Goal: Task Accomplishment & Management: Manage account settings

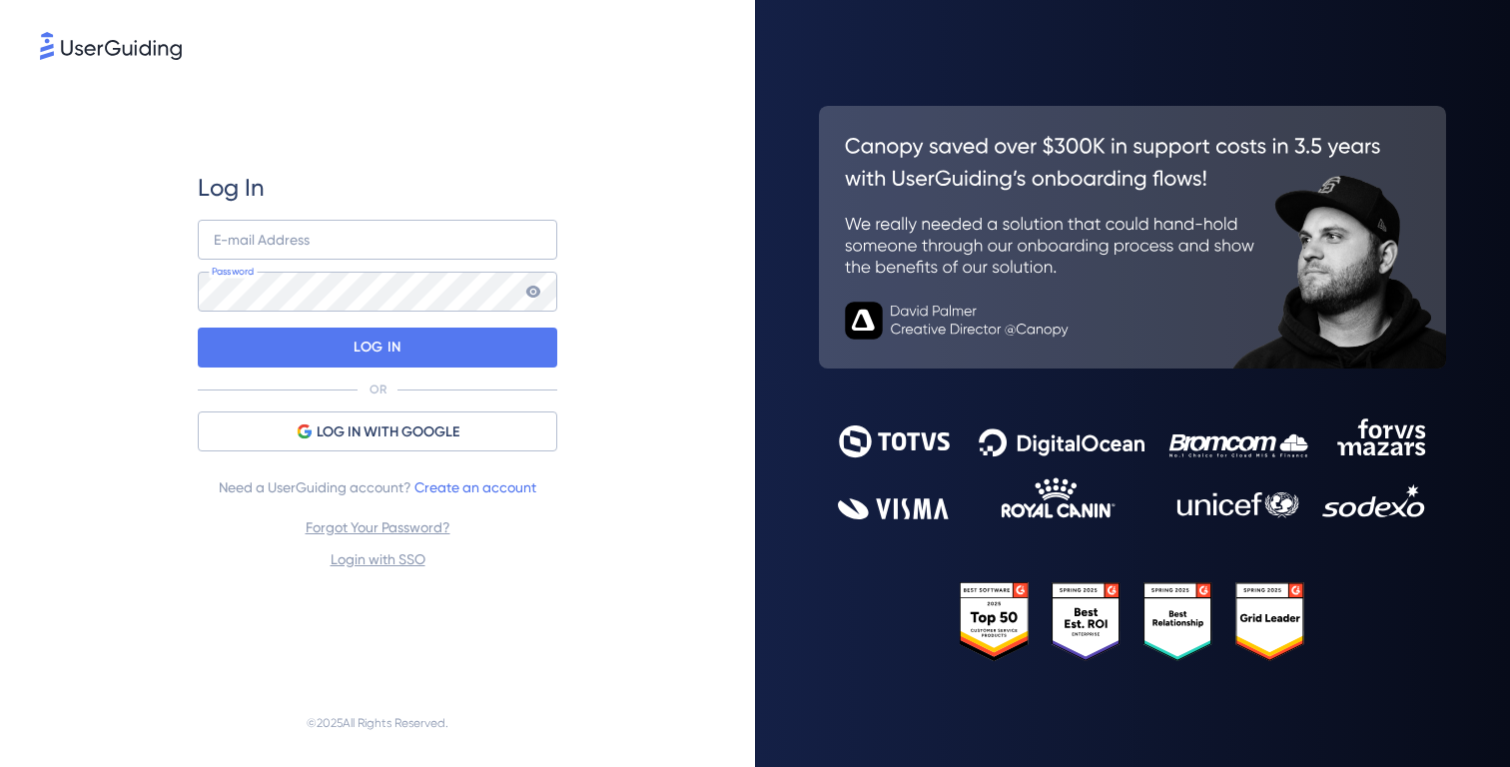
click at [0, 766] on nordpass-portal at bounding box center [0, 767] width 0 height 0
type input "jeeyoon9433@gmail.com"
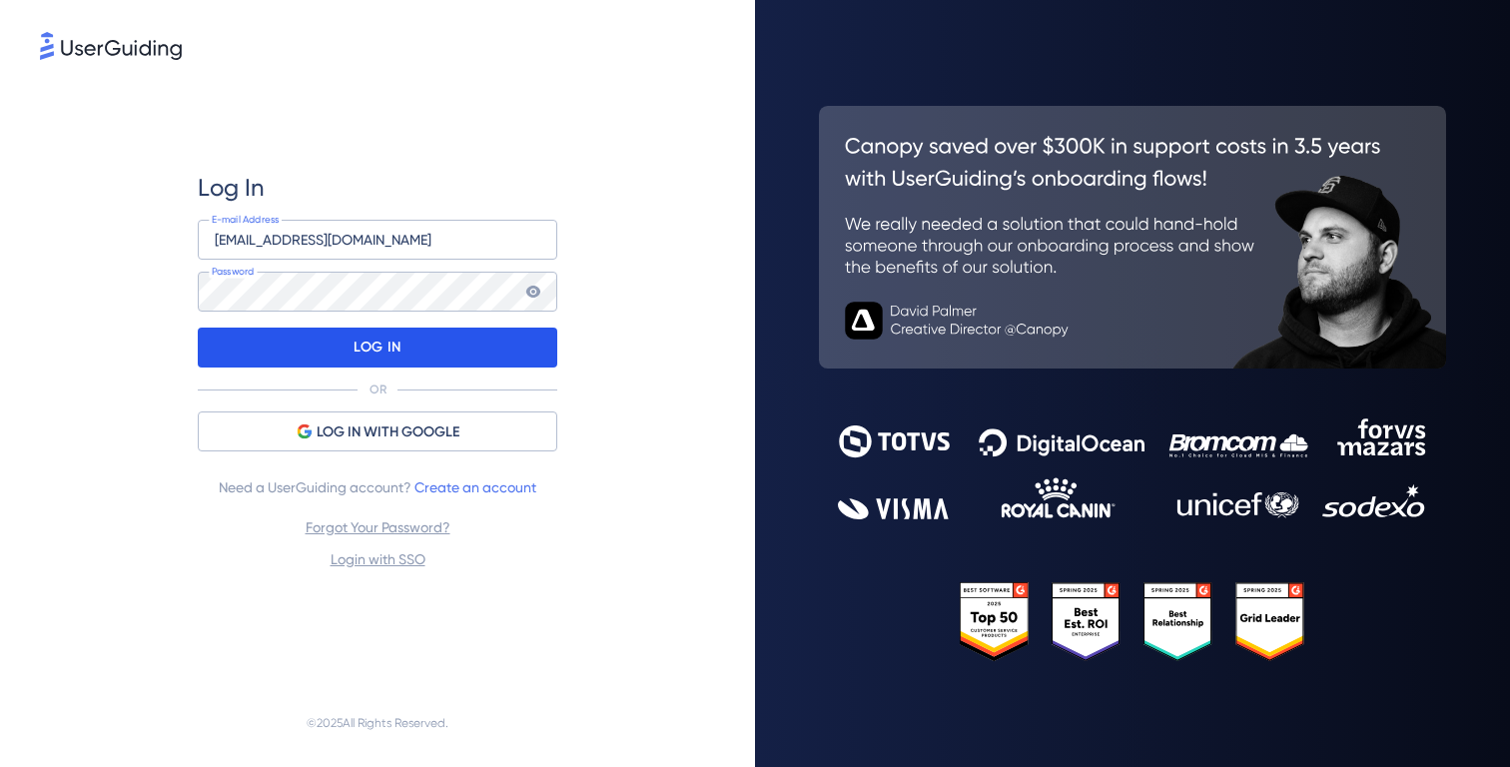
click at [489, 340] on div "LOG IN" at bounding box center [378, 348] width 360 height 40
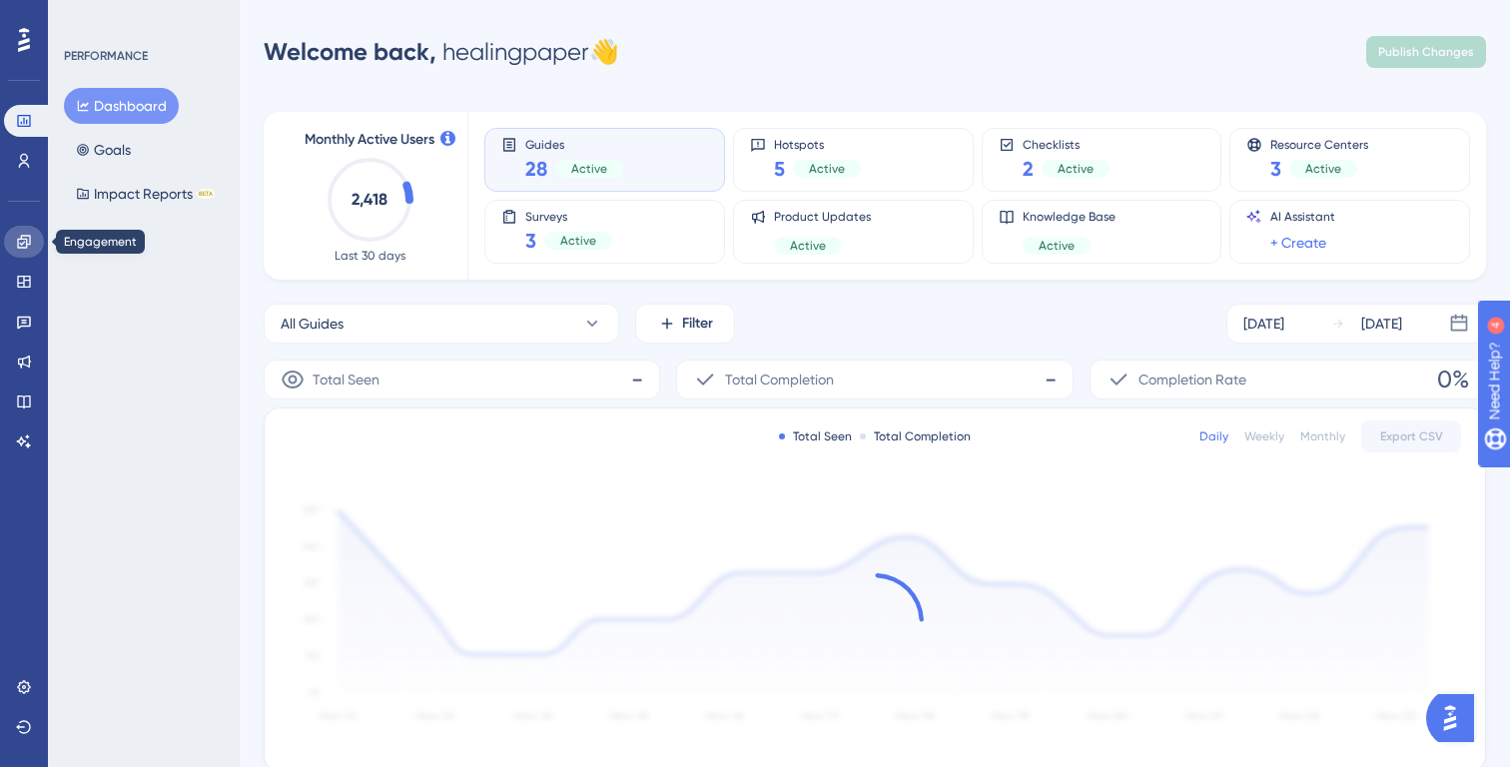
click at [21, 246] on icon at bounding box center [24, 242] width 16 height 16
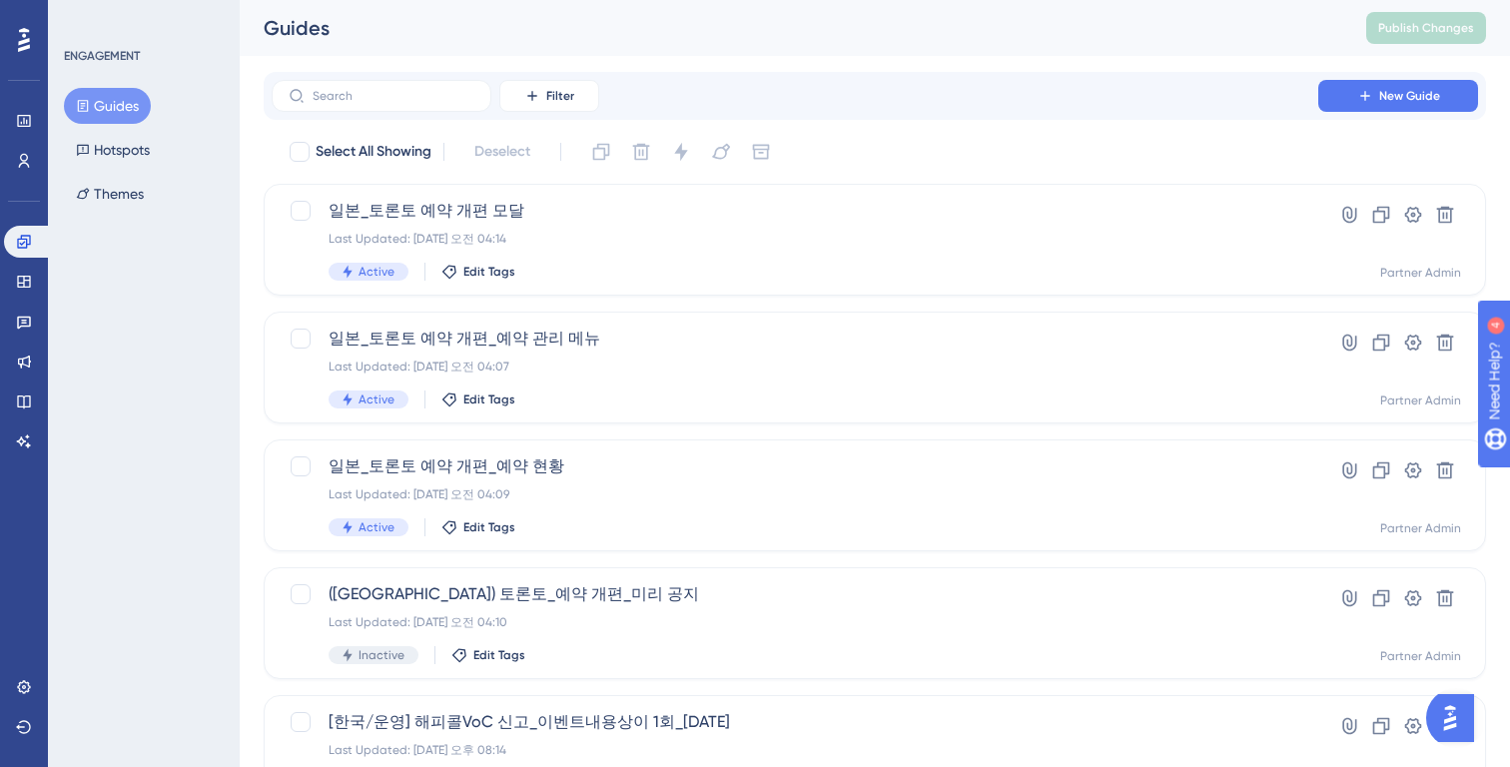
click at [109, 109] on button "Guides" at bounding box center [107, 106] width 87 height 36
click at [640, 254] on div "일본_토론토 예약 개편 모달 Last Updated: 2025년 8월 25일 오전 04:14 Active Edit Tags" at bounding box center [795, 240] width 933 height 82
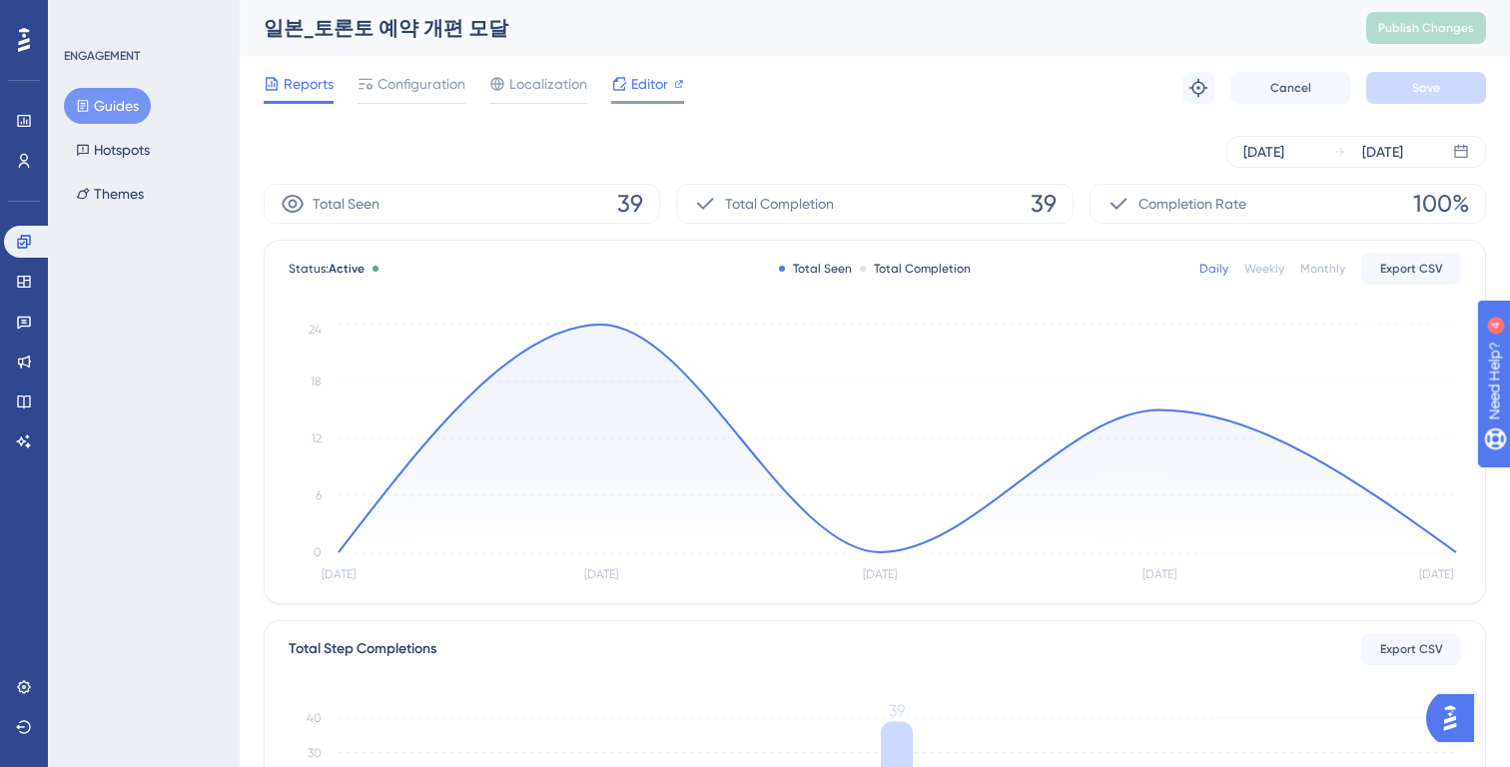
click at [644, 87] on span "Editor" at bounding box center [649, 84] width 37 height 24
click at [428, 81] on span "Configuration" at bounding box center [422, 84] width 88 height 24
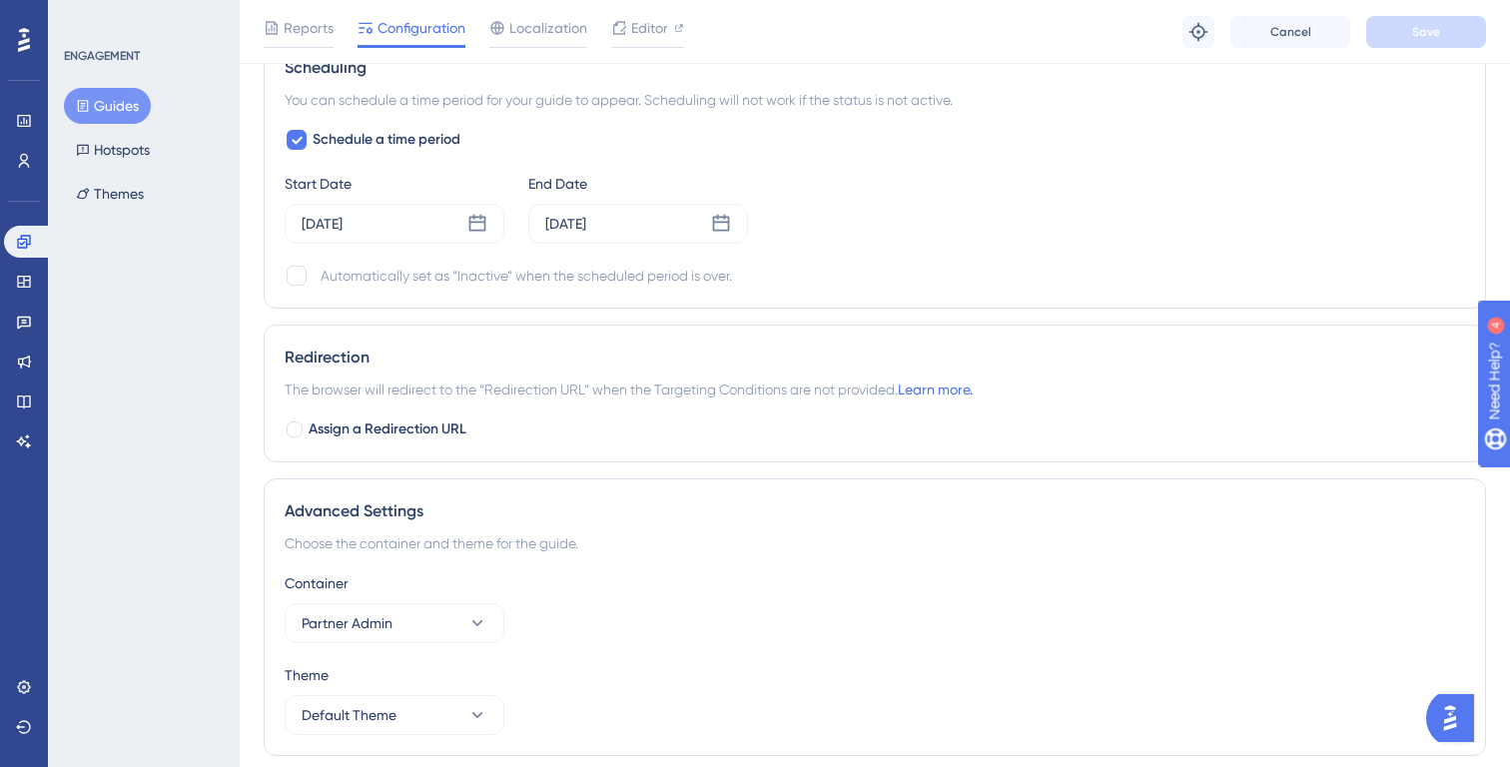
scroll to position [1676, 0]
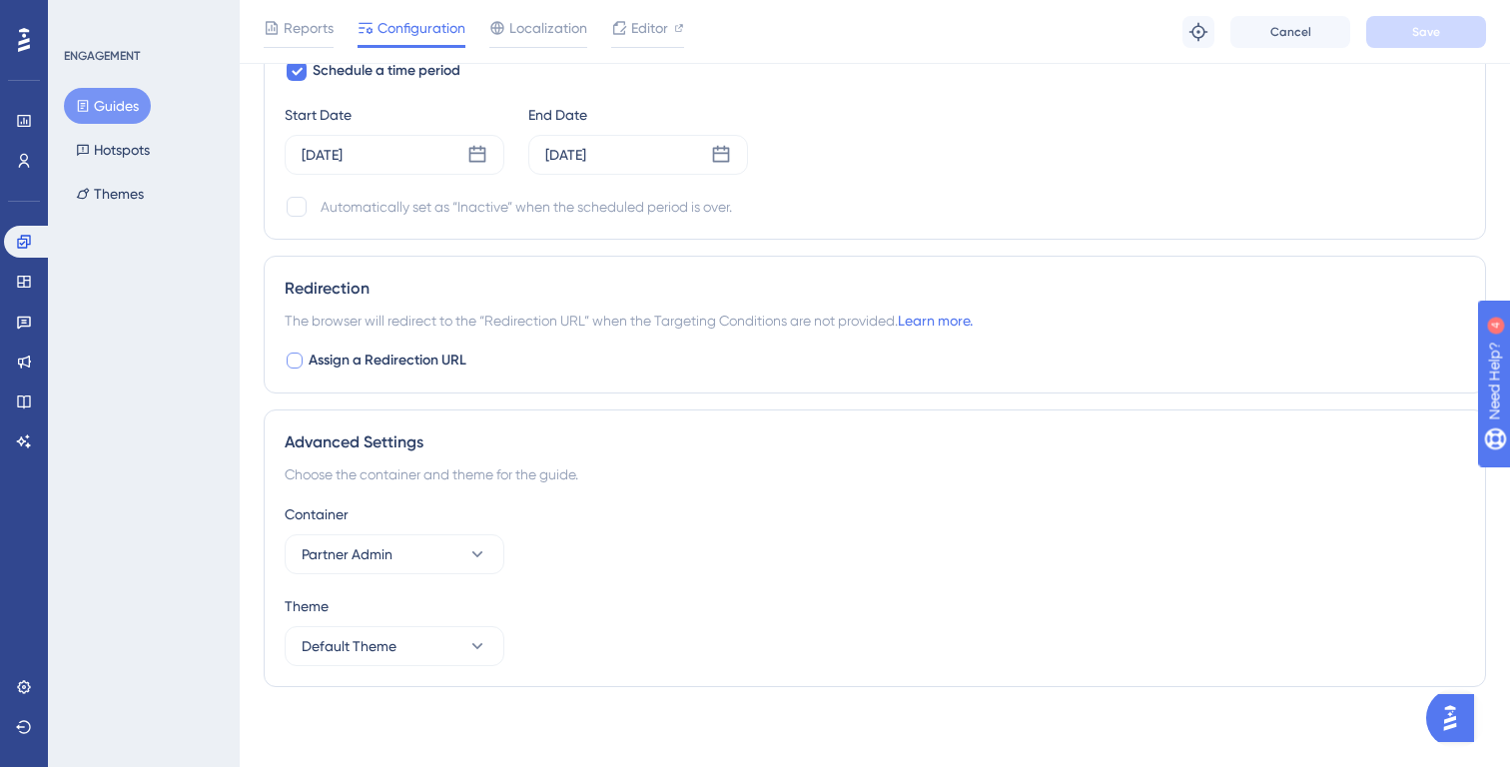
click at [448, 358] on span "Assign a Redirection URL" at bounding box center [388, 361] width 158 height 24
checkbox input "true"
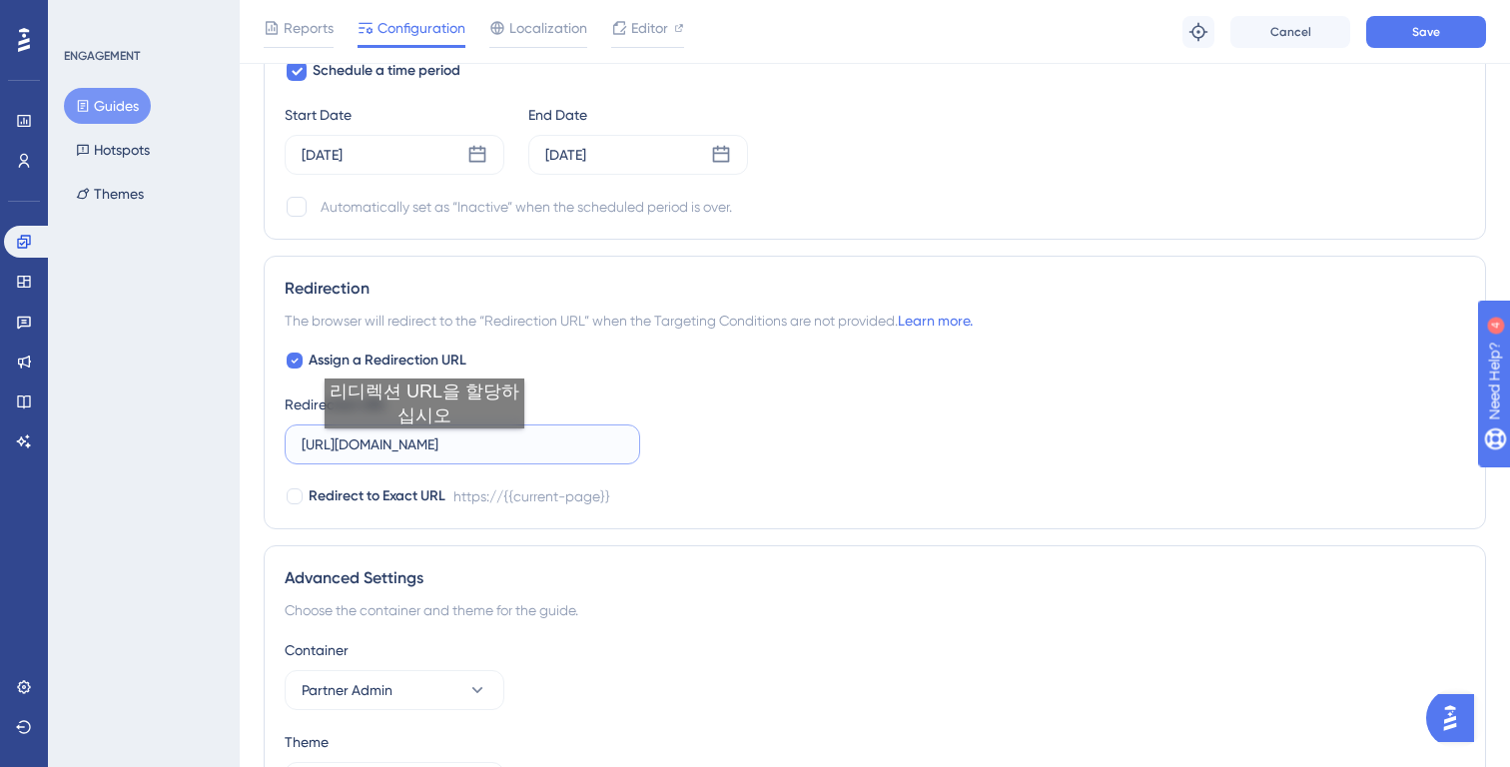
click at [424, 448] on input "https://partner.test.gangnamunni.com" at bounding box center [463, 444] width 322 height 22
click at [431, 448] on input "https://partner.test.gangnamunni.com" at bounding box center [463, 444] width 322 height 22
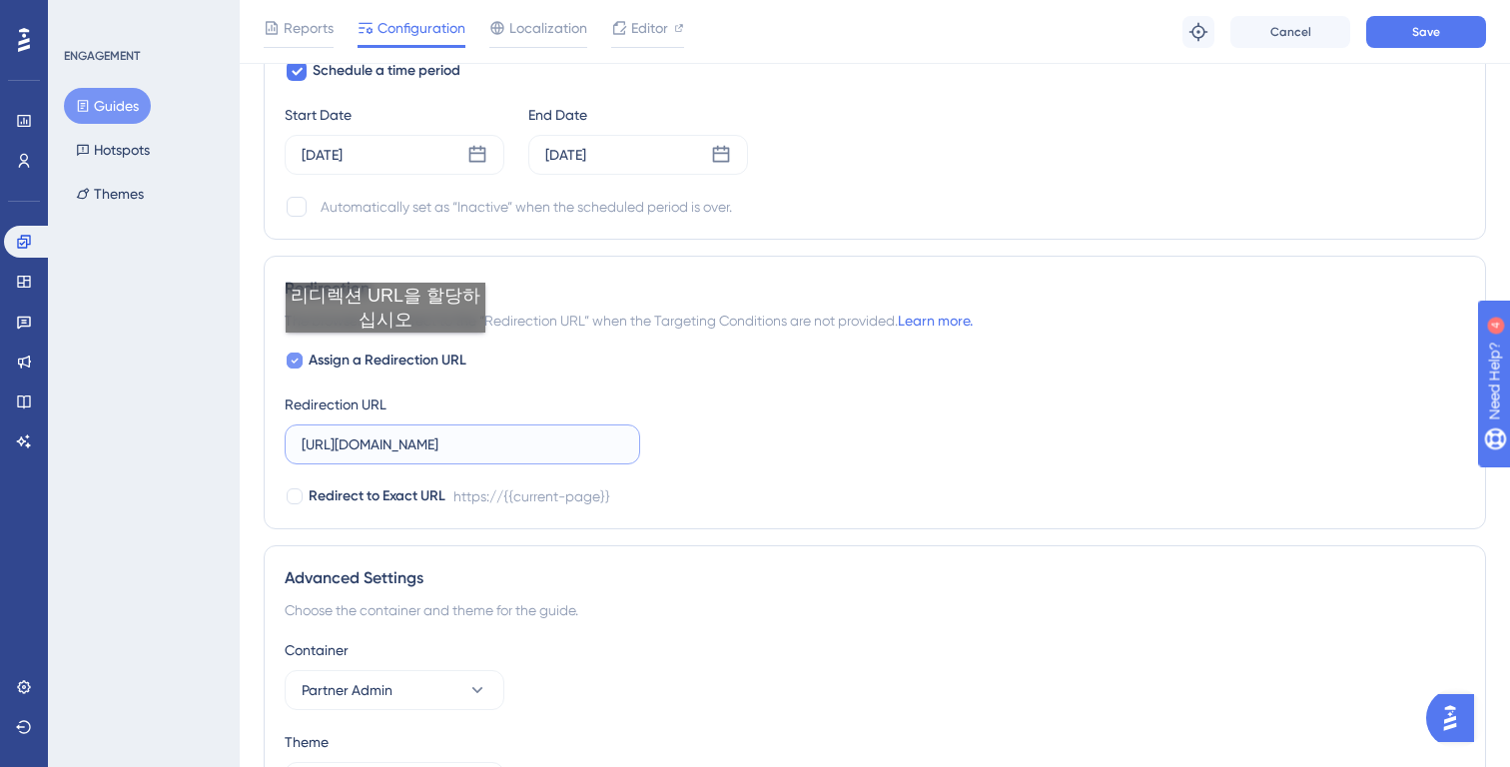
type input "https://partner.gangnamunni.com"
click at [386, 353] on span "Assign a Redirection URL" at bounding box center [388, 361] width 158 height 24
checkbox input "false"
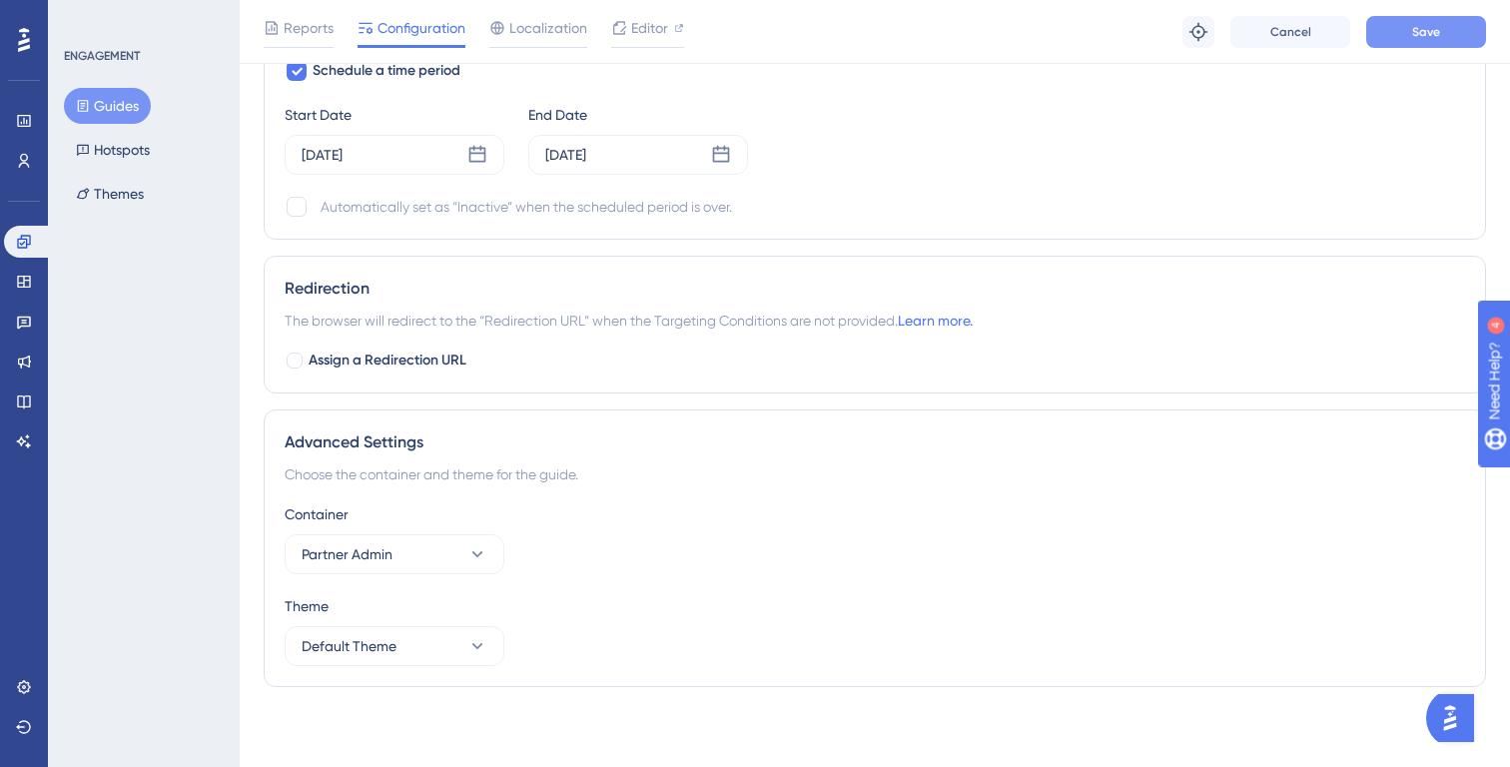
click at [1399, 23] on button "Save" at bounding box center [1426, 32] width 120 height 32
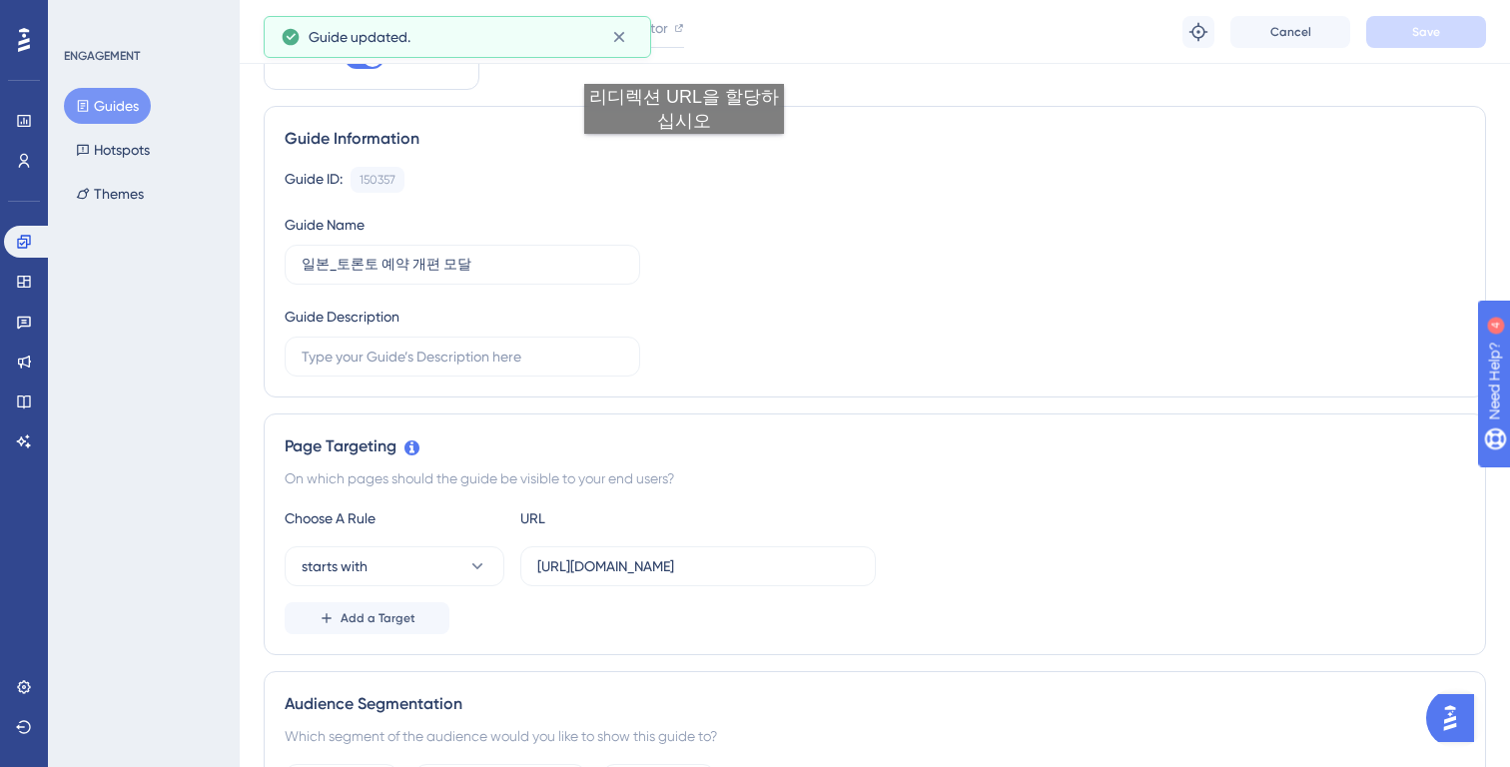
scroll to position [0, 0]
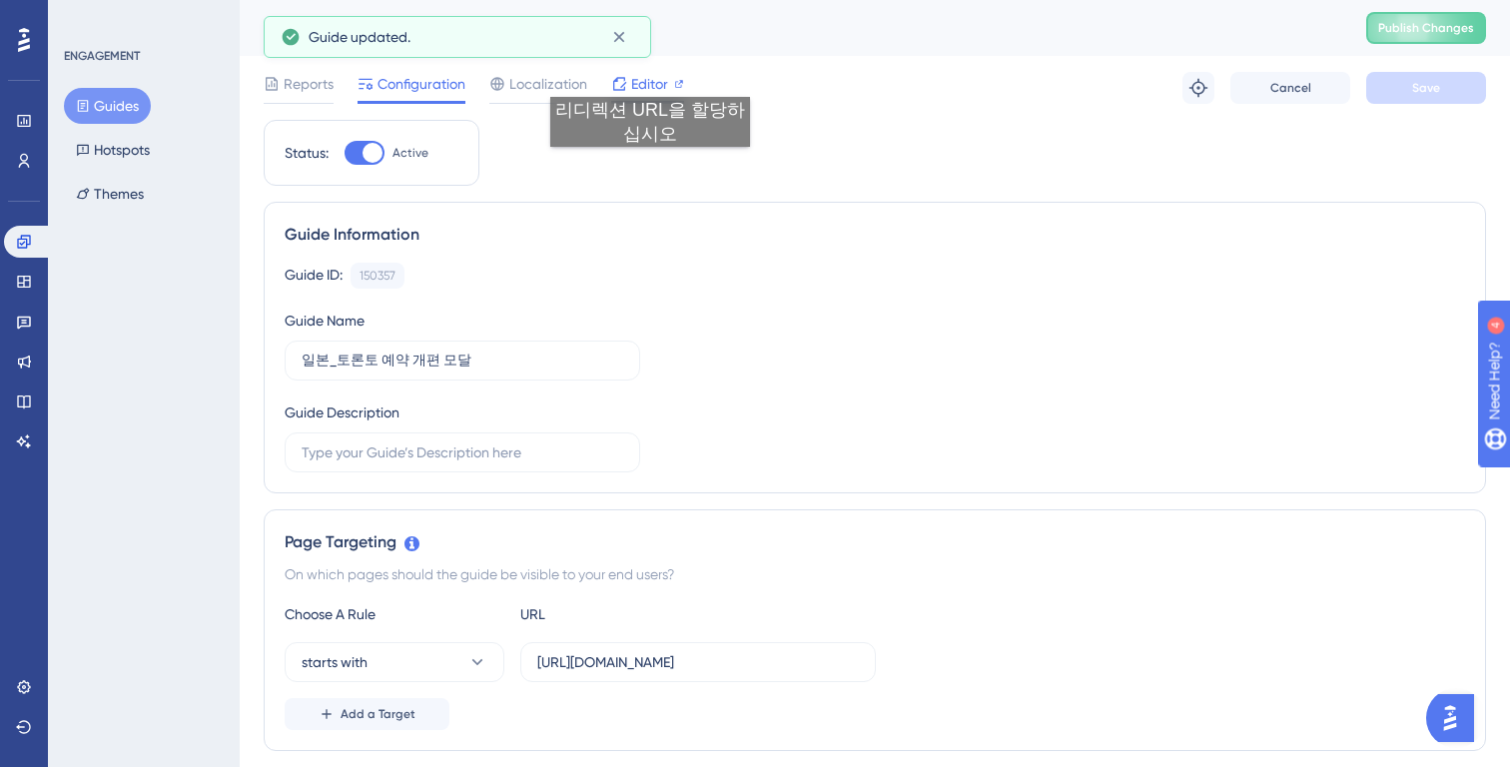
click at [644, 82] on span "Editor" at bounding box center [649, 84] width 37 height 24
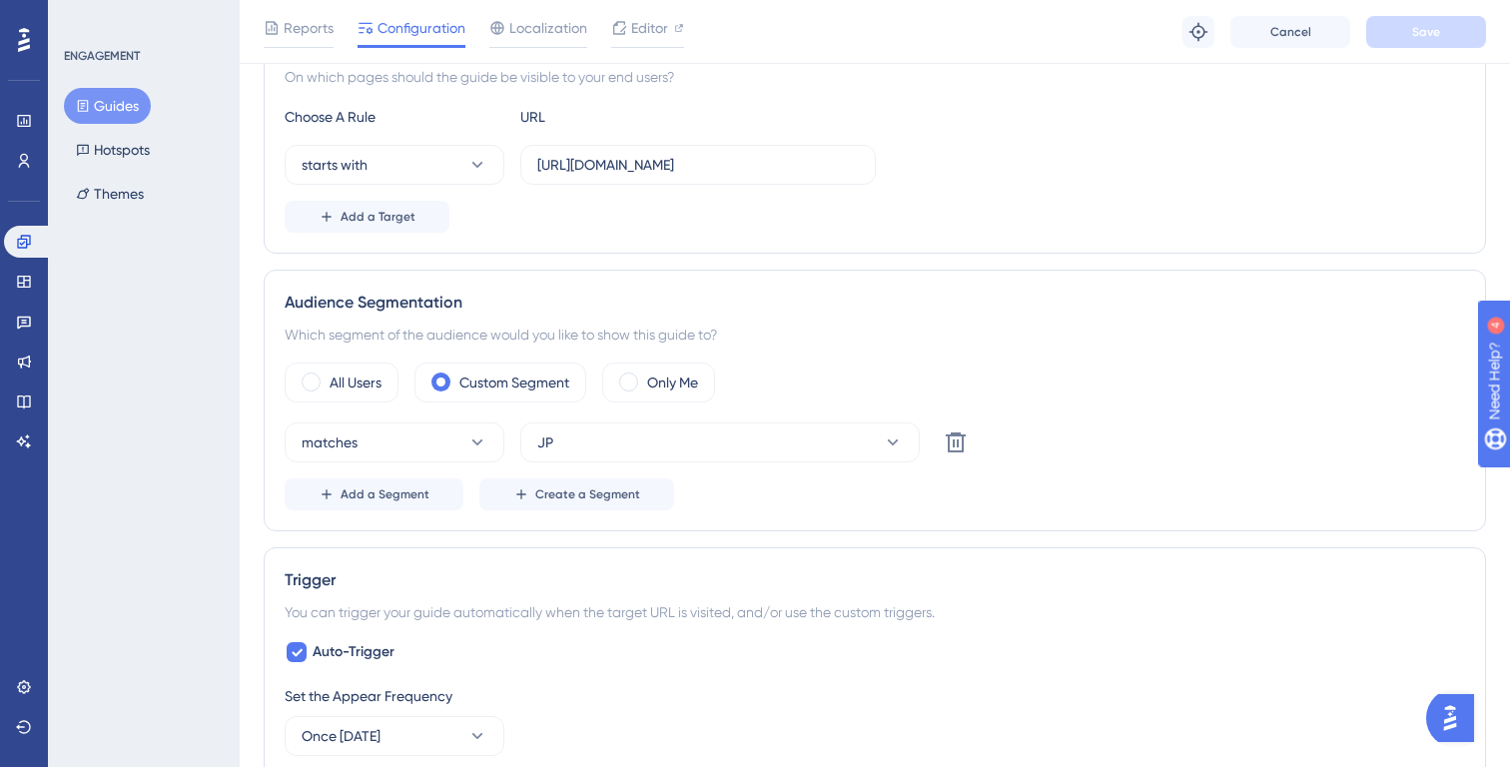
scroll to position [672, 0]
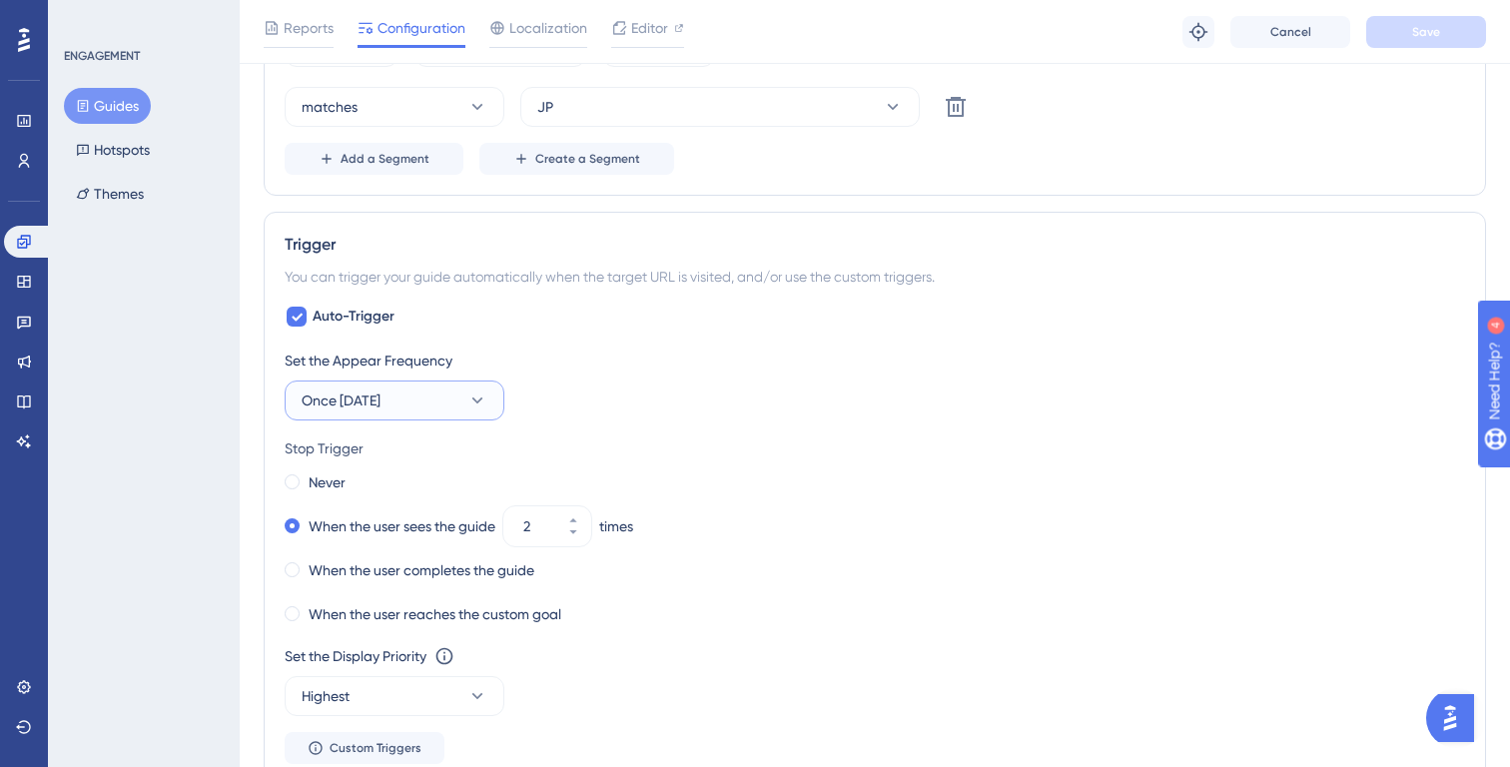
click at [447, 409] on button "Once in 1 day" at bounding box center [395, 401] width 220 height 40
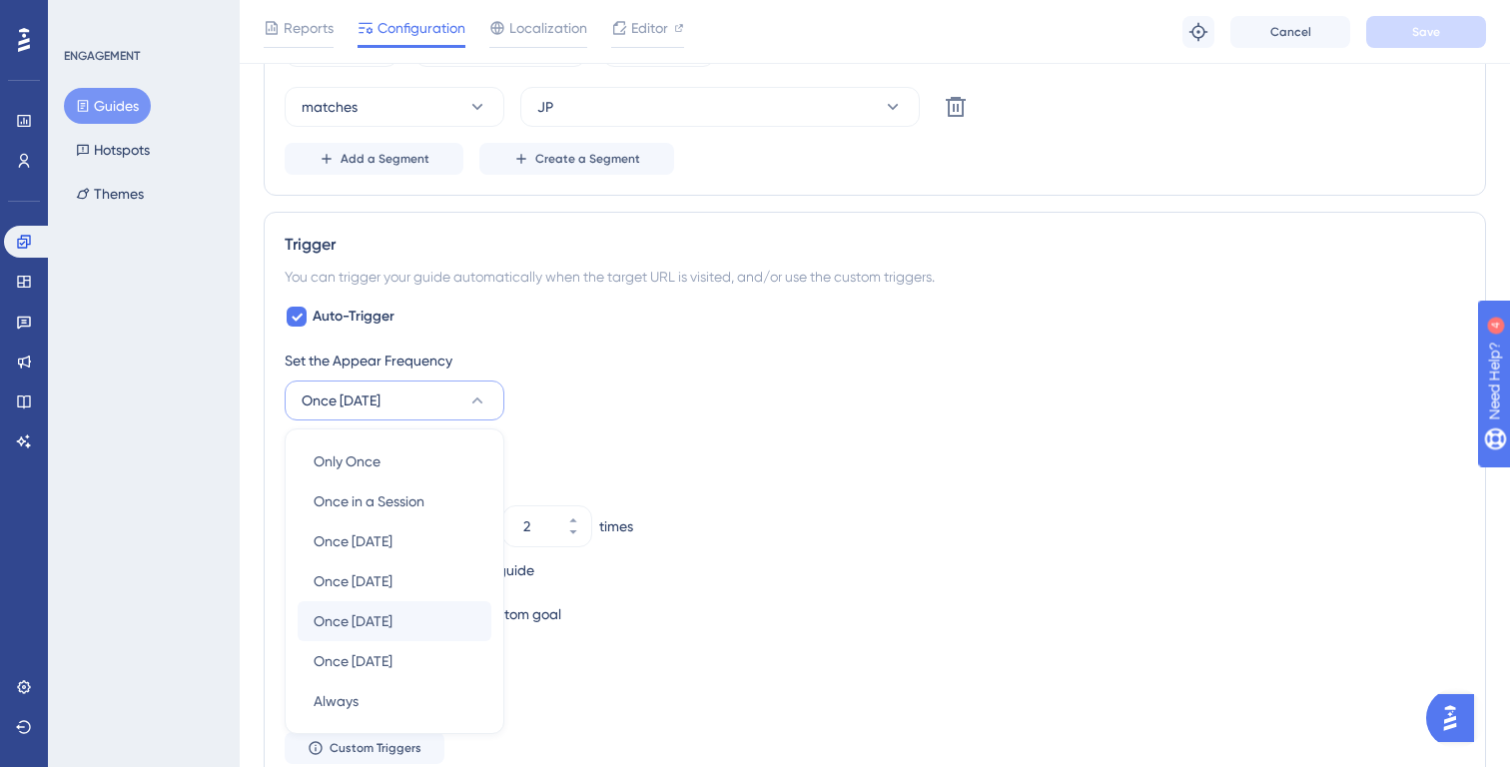
scroll to position [1039, 0]
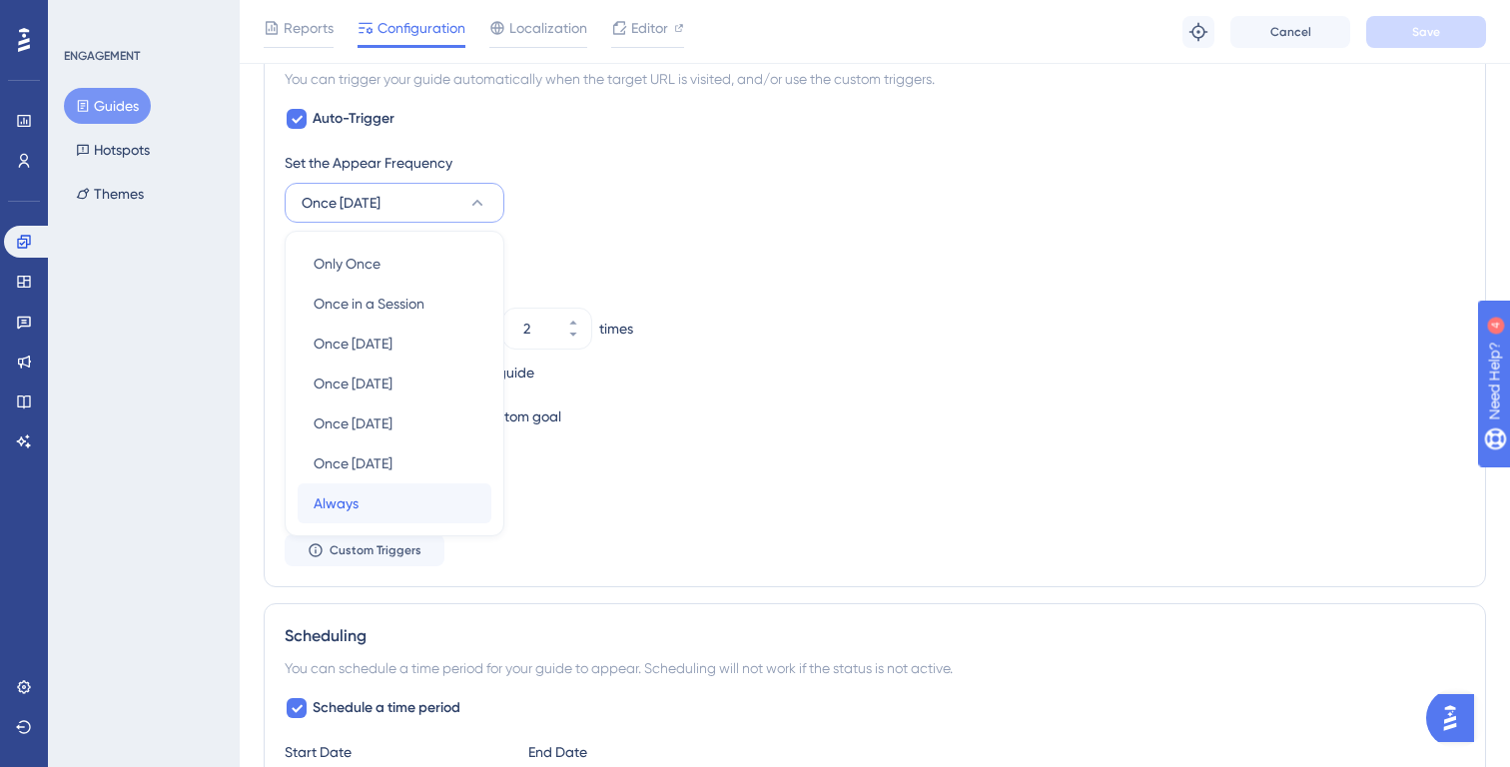
click at [404, 506] on div "Always Always" at bounding box center [395, 503] width 162 height 40
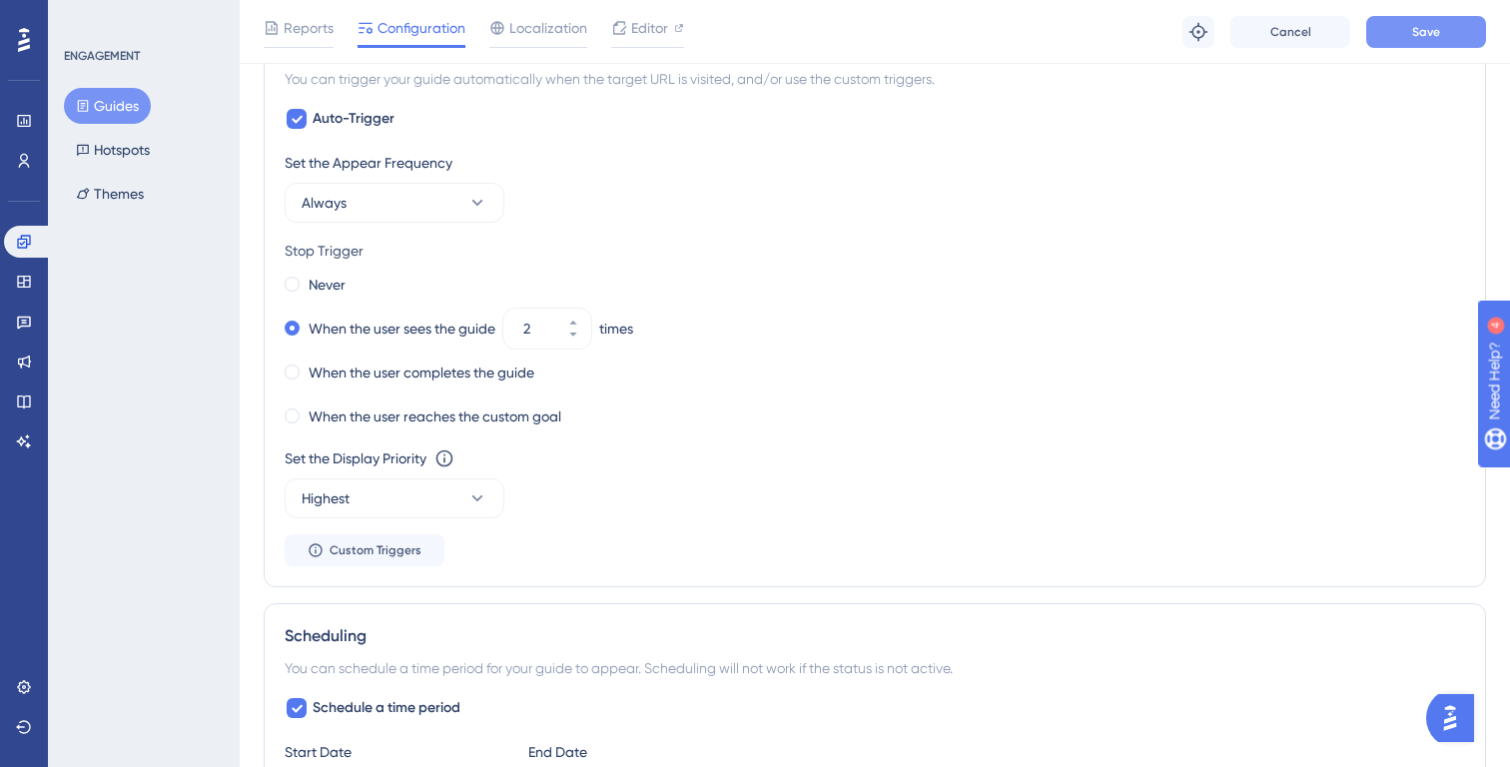
click at [1411, 29] on button "Save" at bounding box center [1426, 32] width 120 height 32
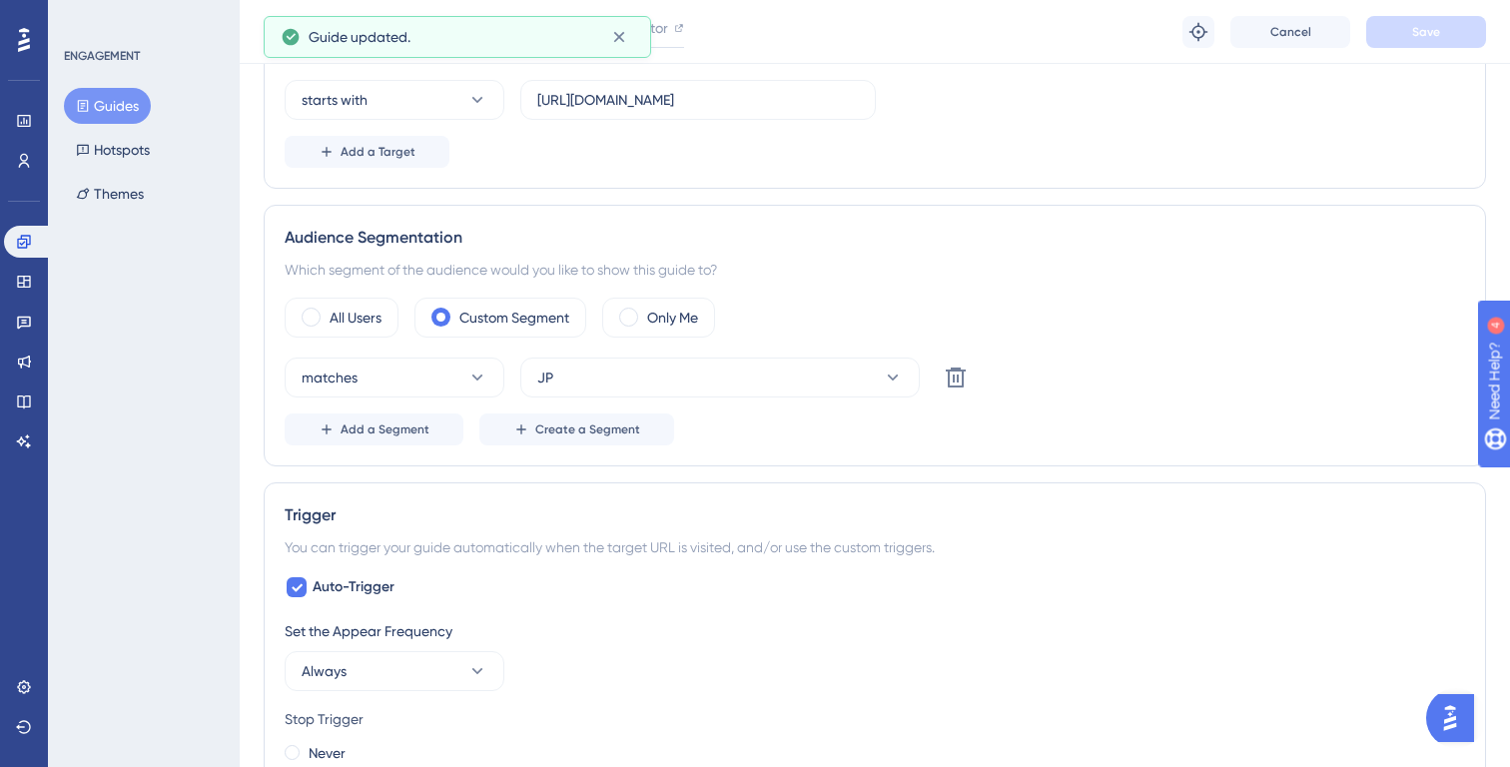
scroll to position [0, 0]
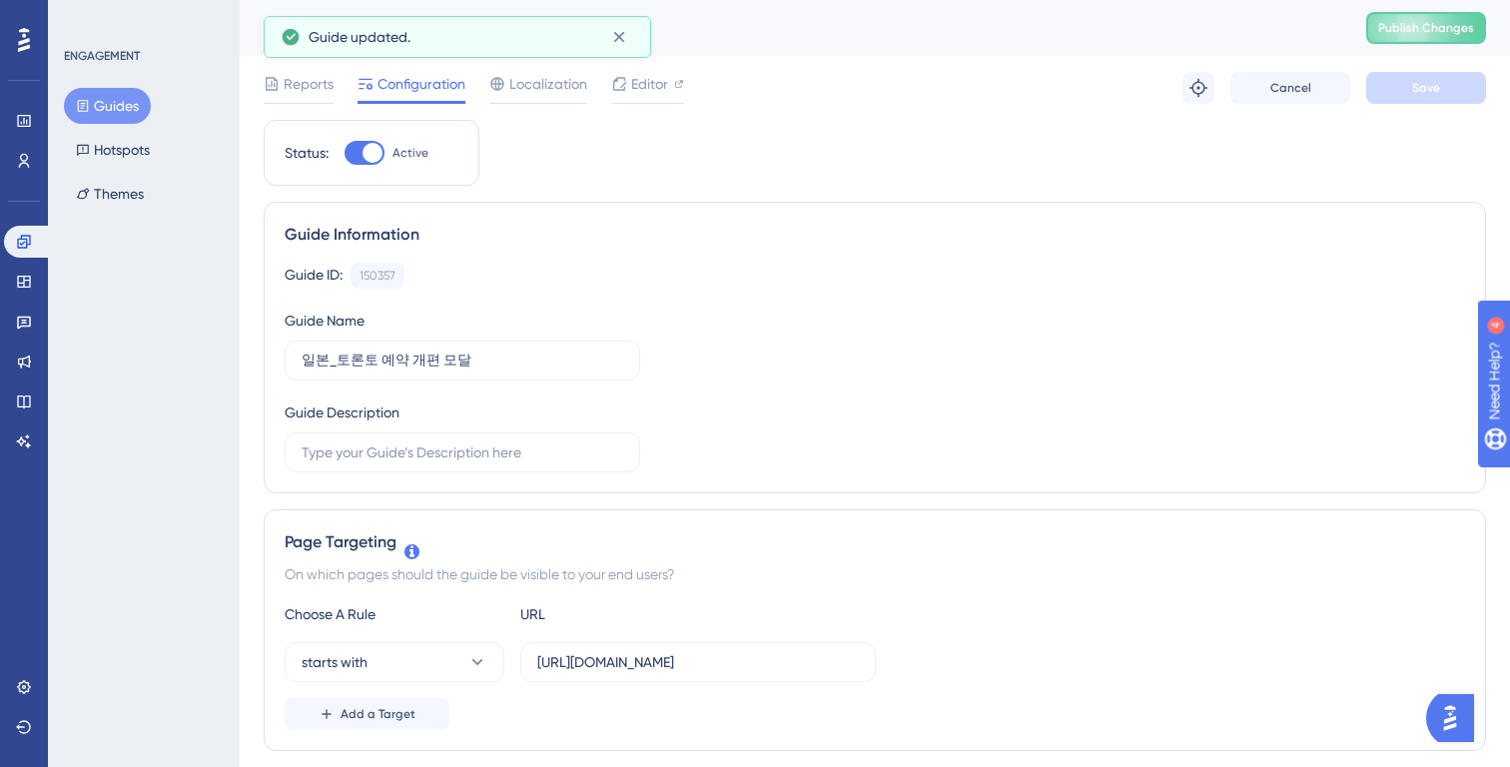
click at [132, 99] on button "Guides" at bounding box center [107, 106] width 87 height 36
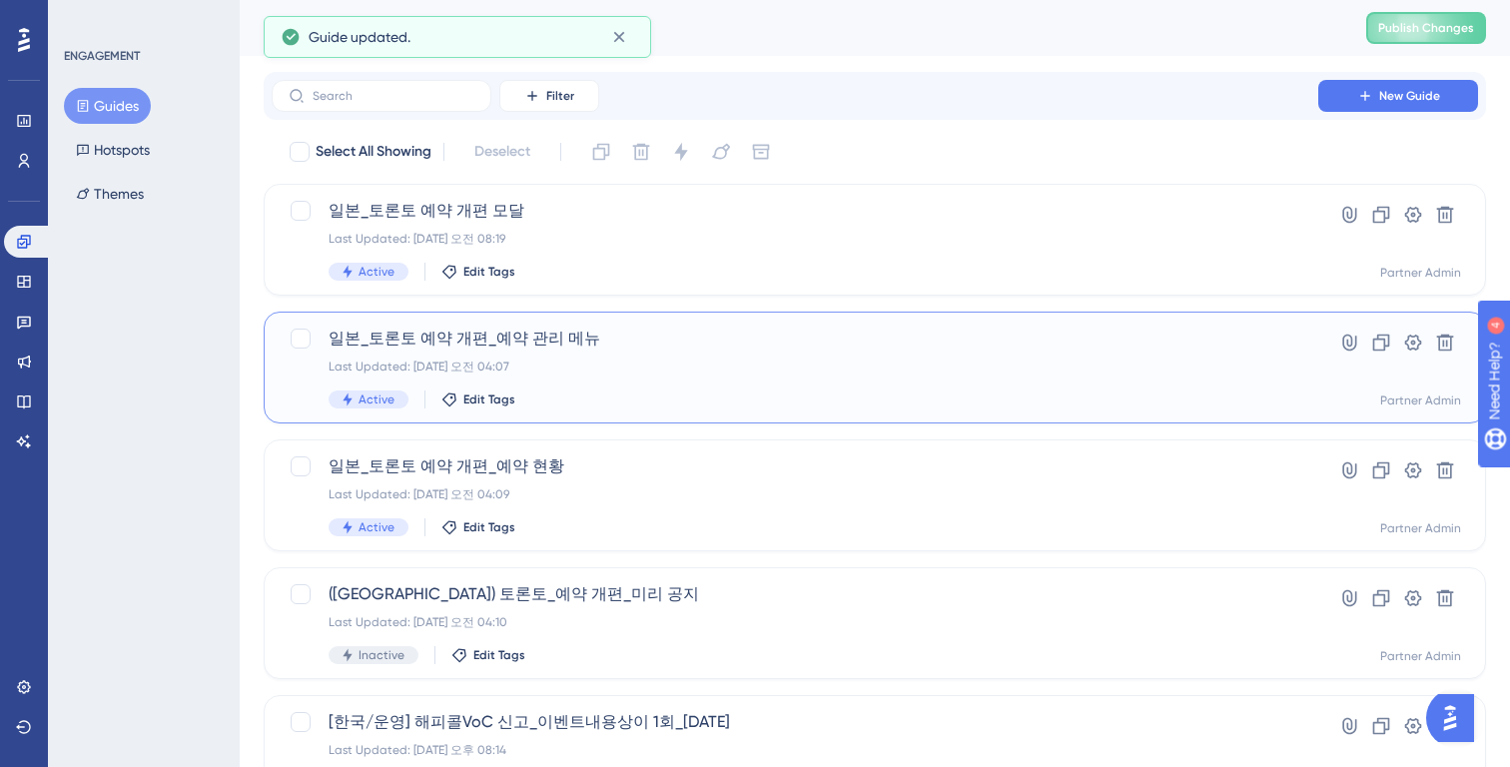
click at [612, 387] on div "일본_토론토 예약 개편_예약 관리 메뉴 Last Updated: 2025년 8월 25일 오전 04:07 Active Edit Tags" at bounding box center [795, 368] width 933 height 82
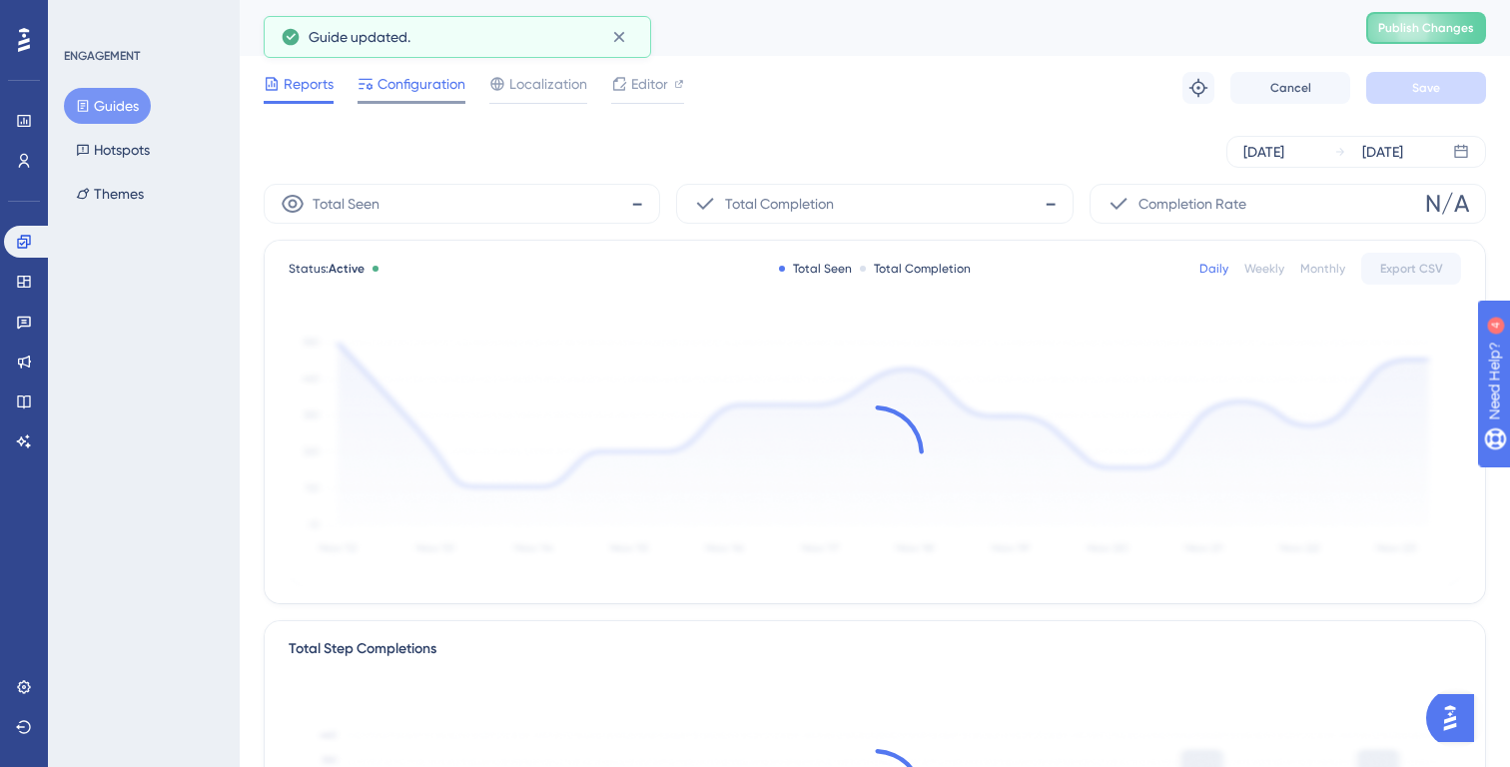
click at [433, 91] on span "Configuration" at bounding box center [422, 84] width 88 height 24
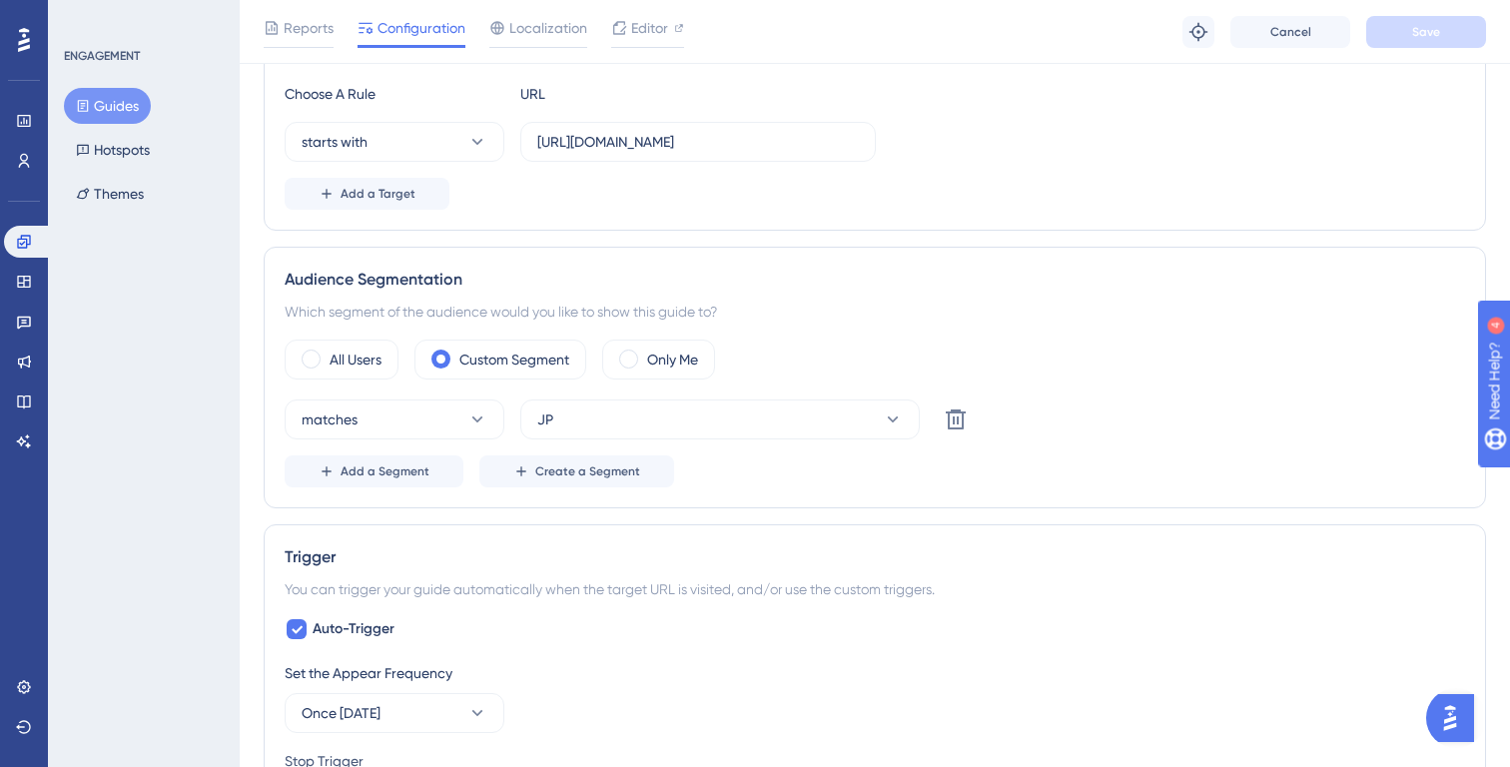
scroll to position [543, 0]
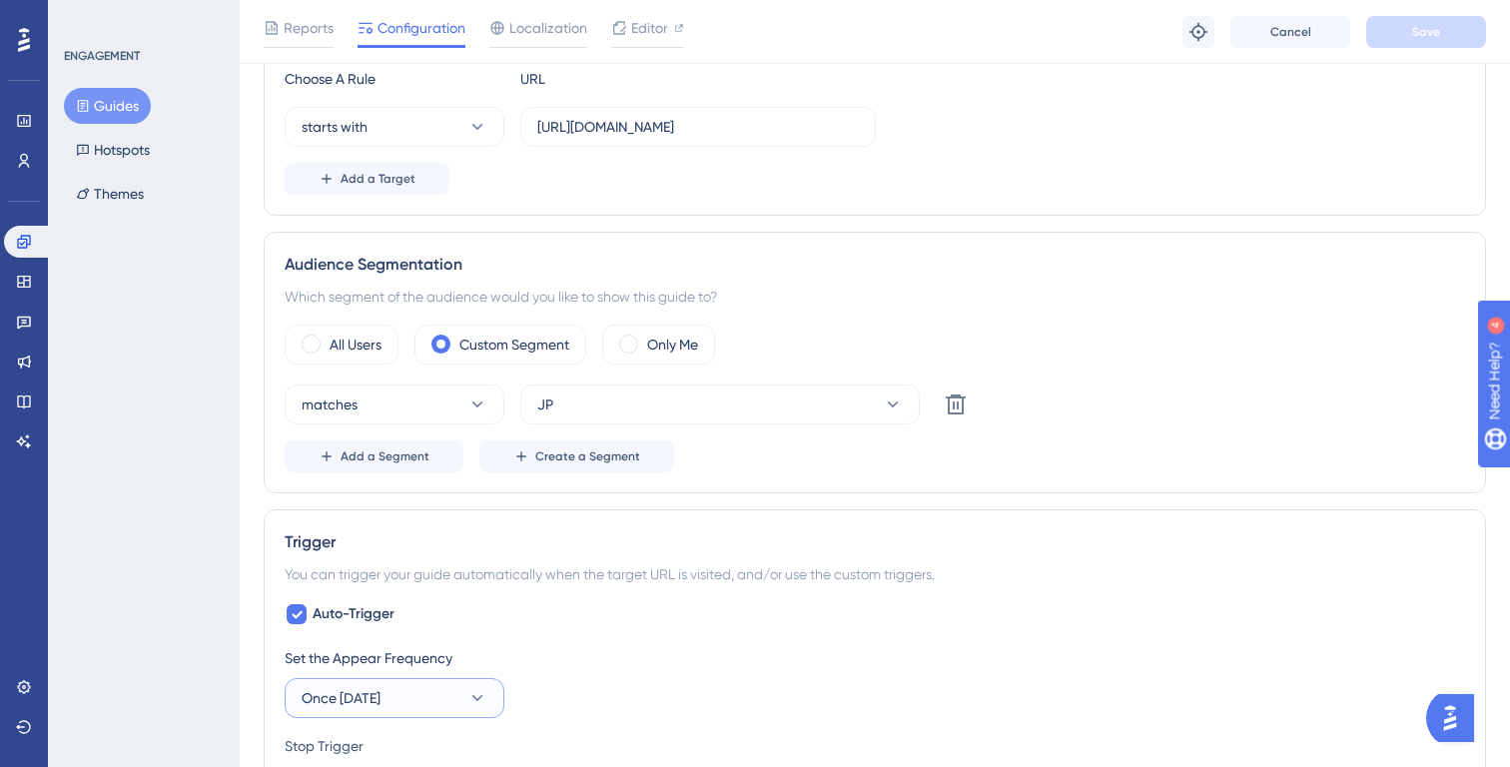
click at [398, 709] on button "Once in 1 day" at bounding box center [395, 698] width 220 height 40
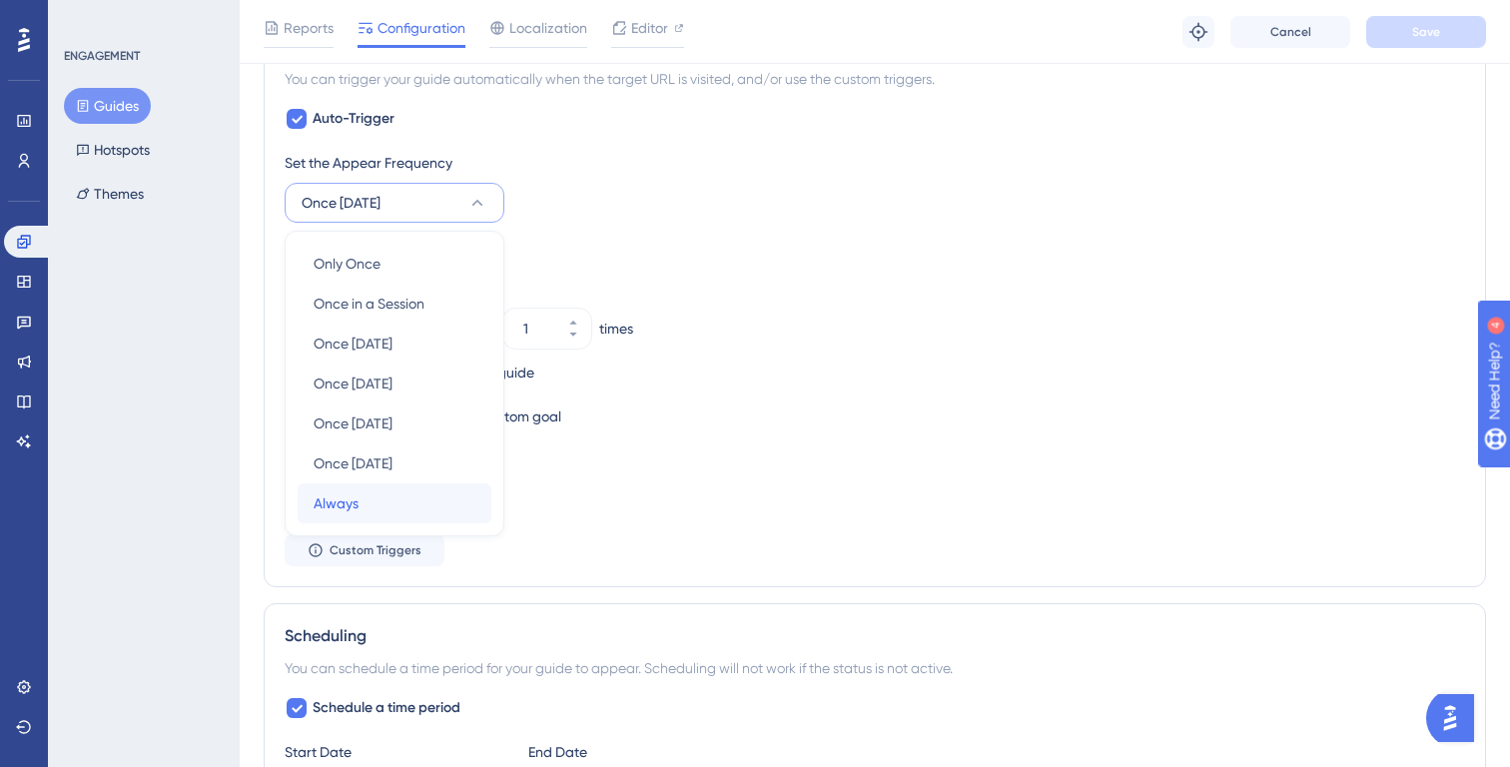
click at [362, 507] on div "Always Always" at bounding box center [395, 503] width 162 height 40
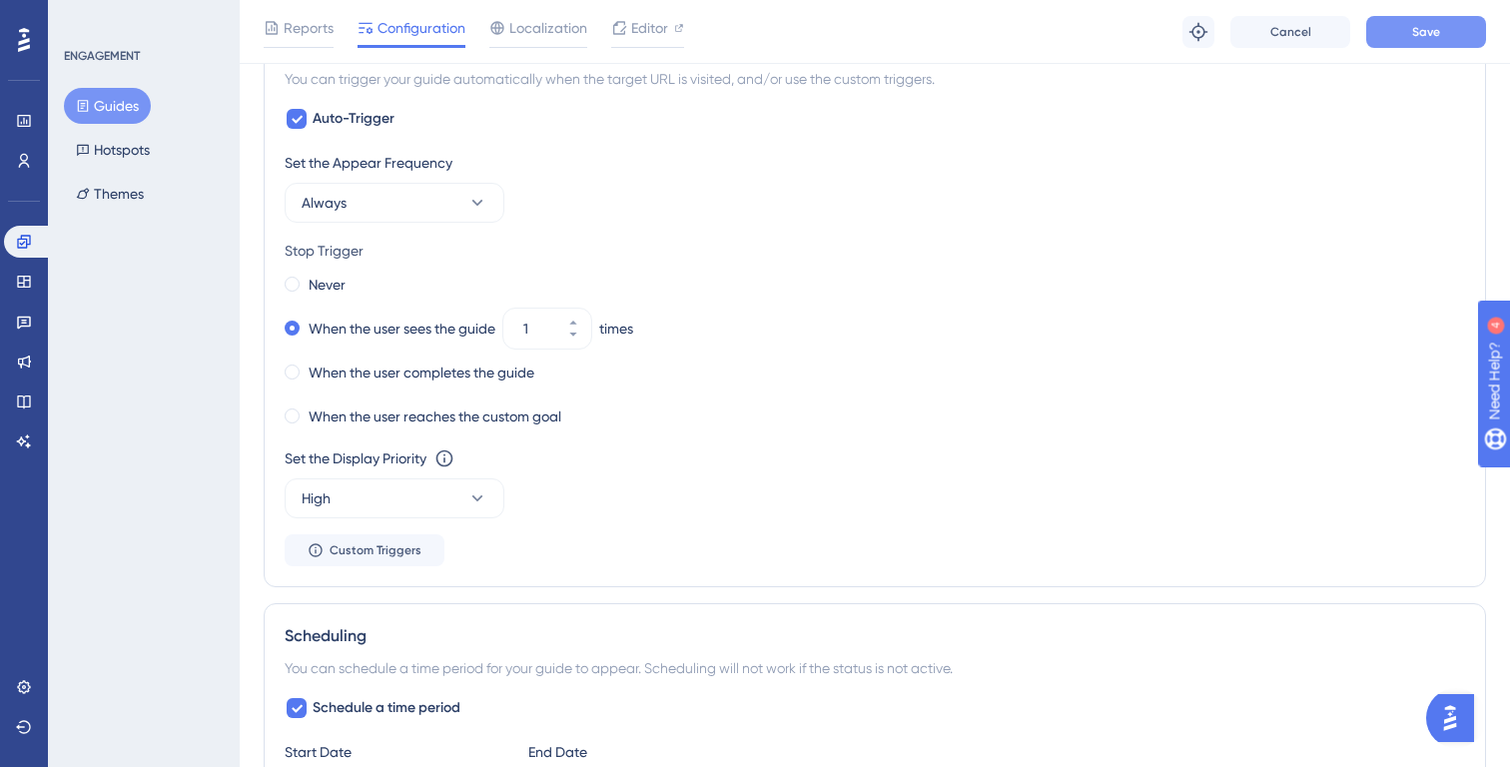
click at [1421, 27] on span "Save" at bounding box center [1426, 32] width 28 height 16
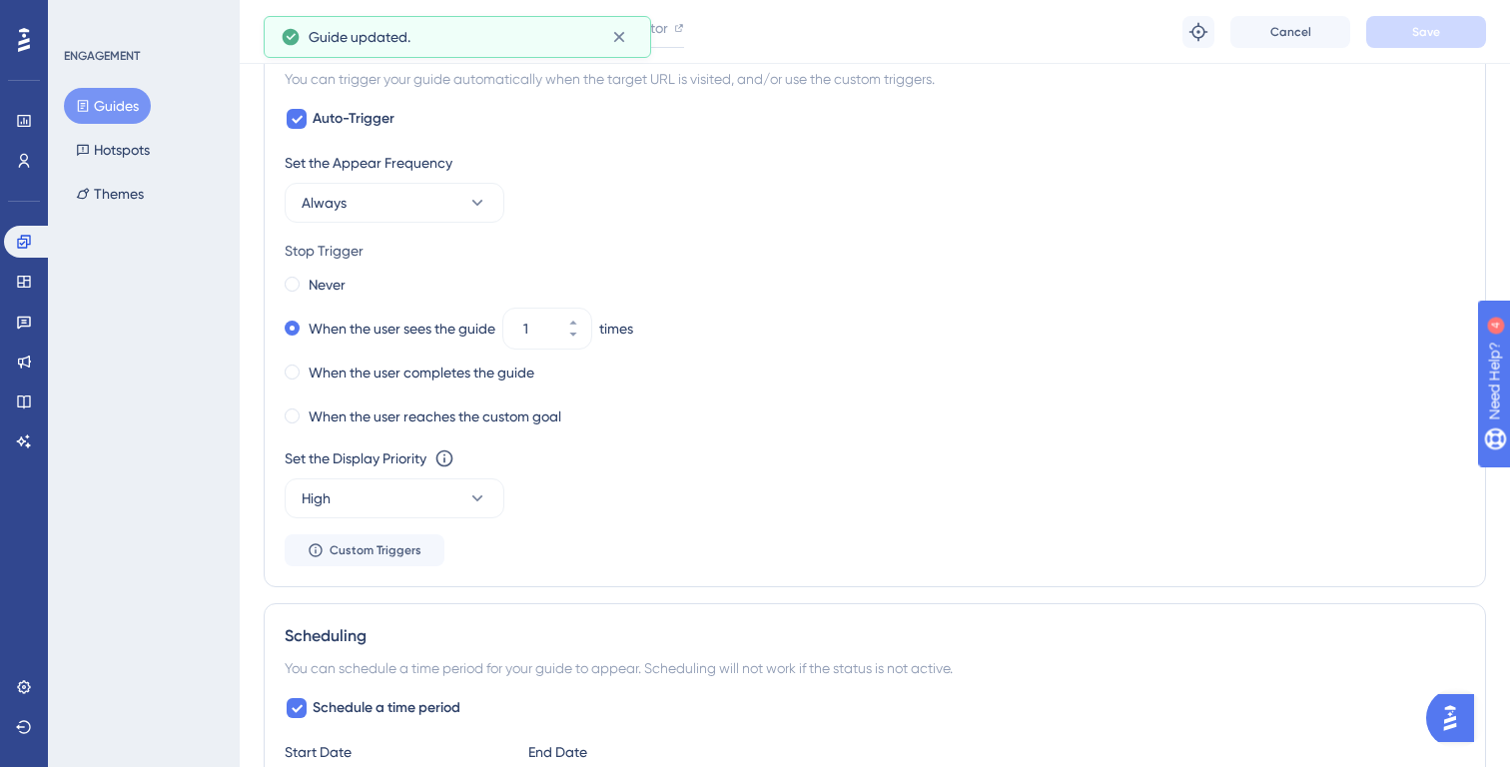
click at [122, 111] on button "Guides" at bounding box center [107, 106] width 87 height 36
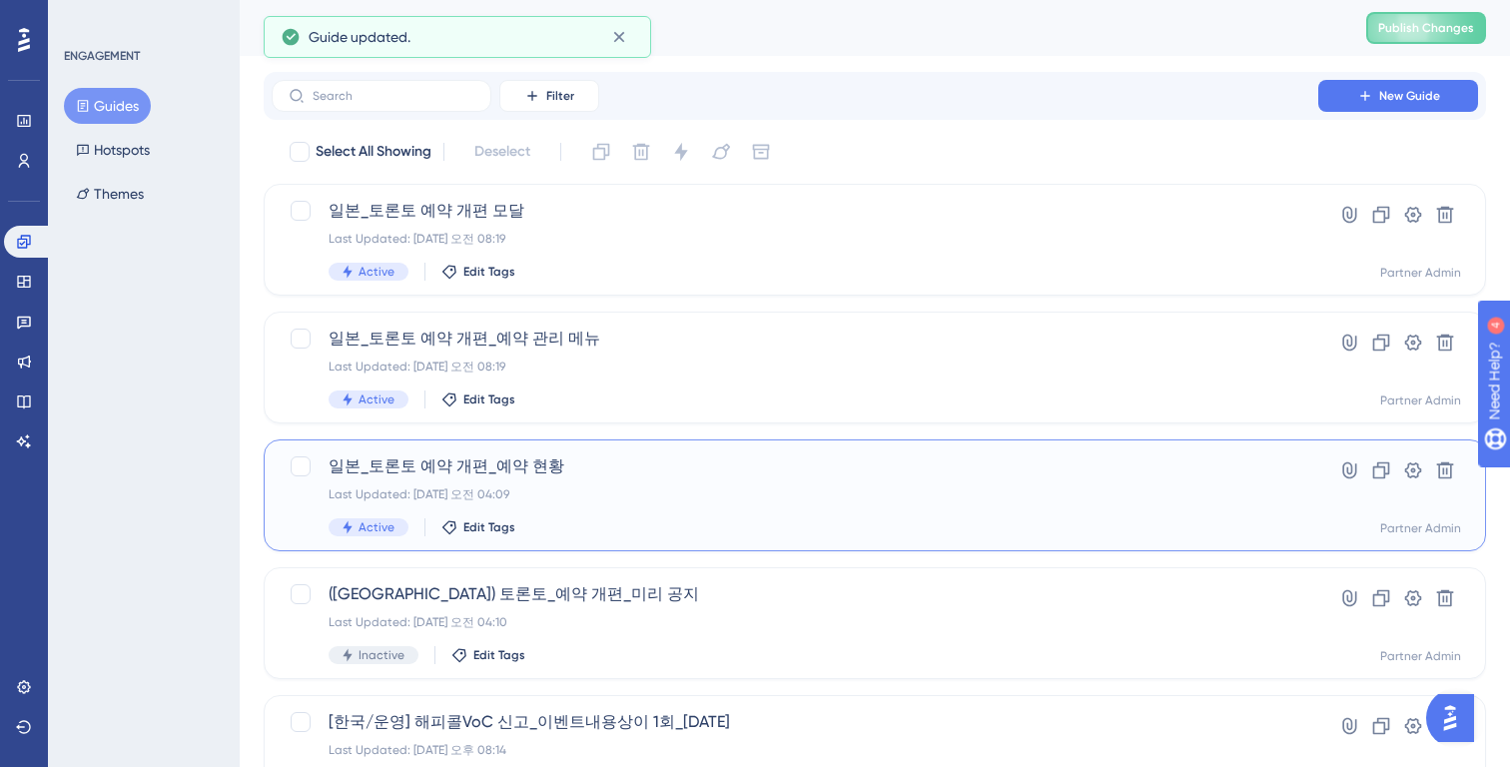
click at [573, 479] on div "일본_토론토 예약 개편_예약 현황 Last Updated: 2025년 8월 25일 오전 04:09 Active Edit Tags" at bounding box center [795, 495] width 933 height 82
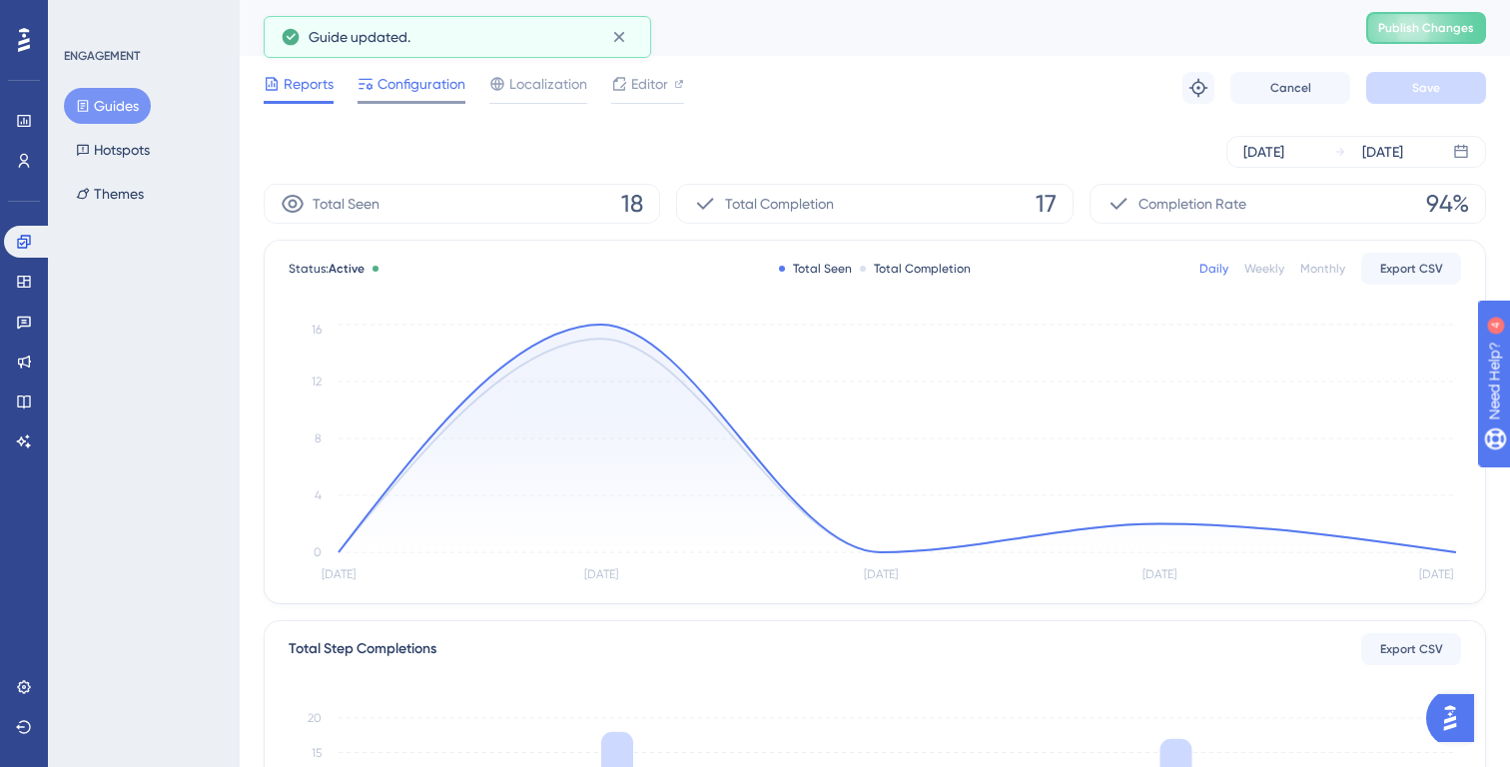
click at [429, 80] on span "Configuration" at bounding box center [422, 84] width 88 height 24
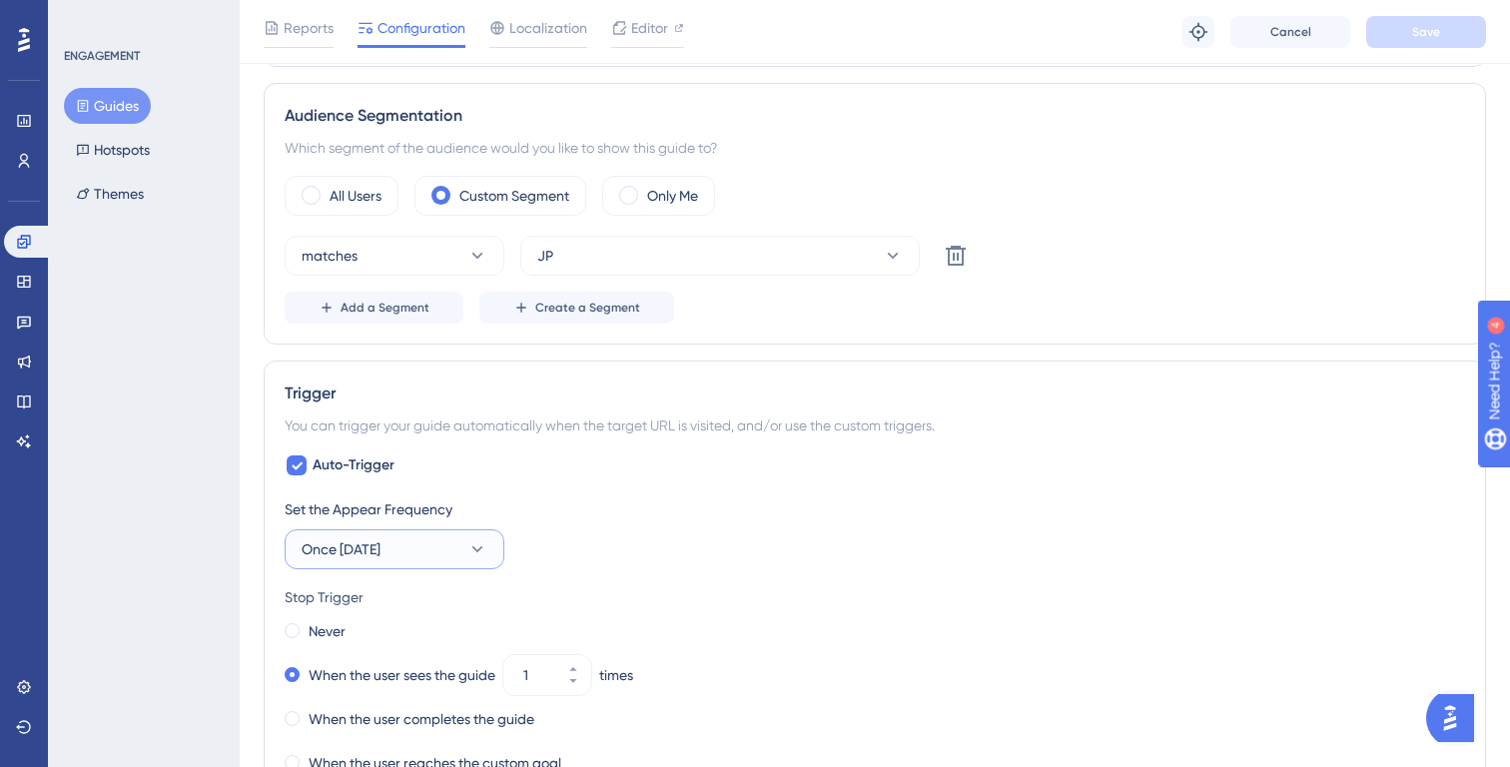
click at [445, 547] on button "Once in 1 day" at bounding box center [395, 549] width 220 height 40
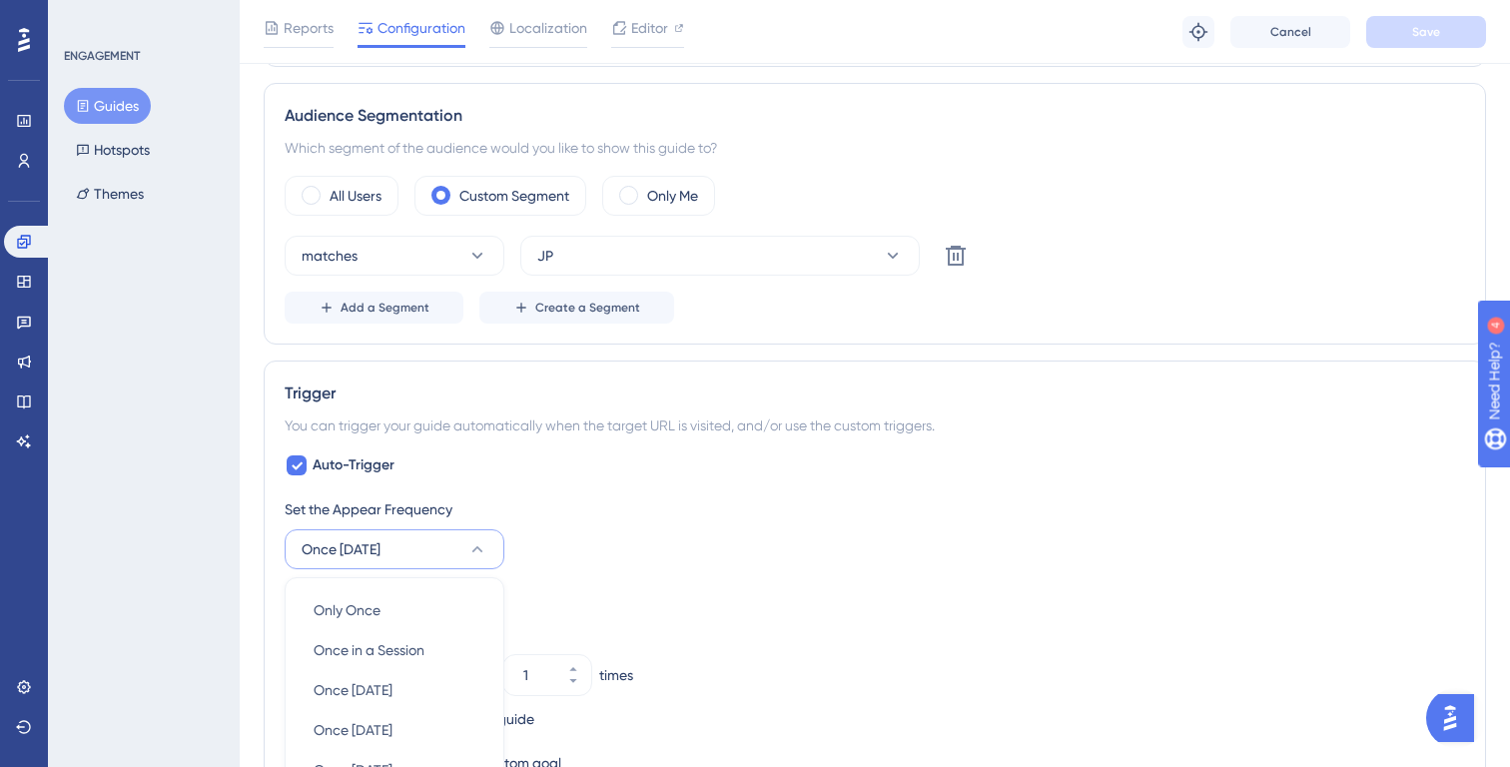
scroll to position [1027, 0]
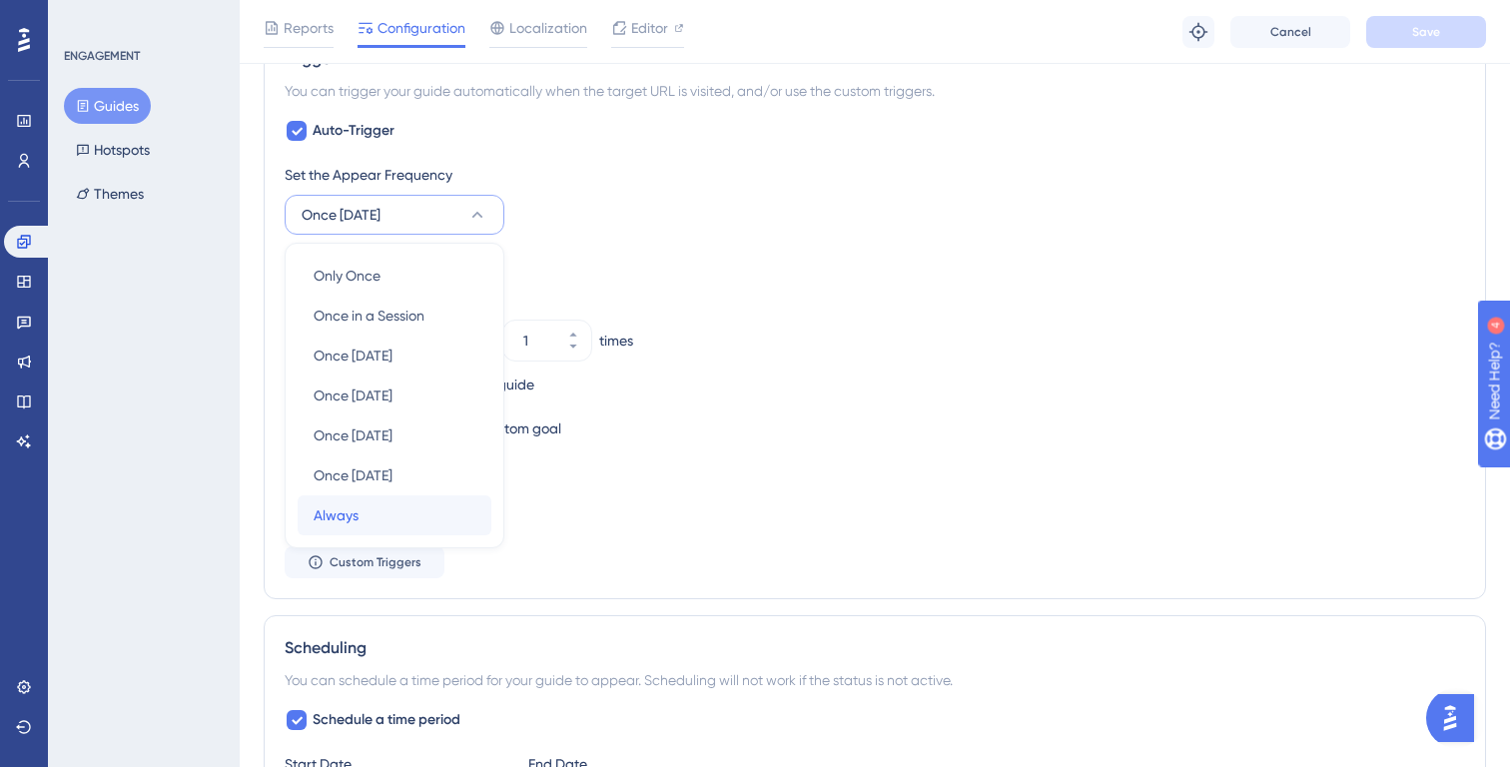
click at [365, 503] on div "Always Always" at bounding box center [395, 515] width 162 height 40
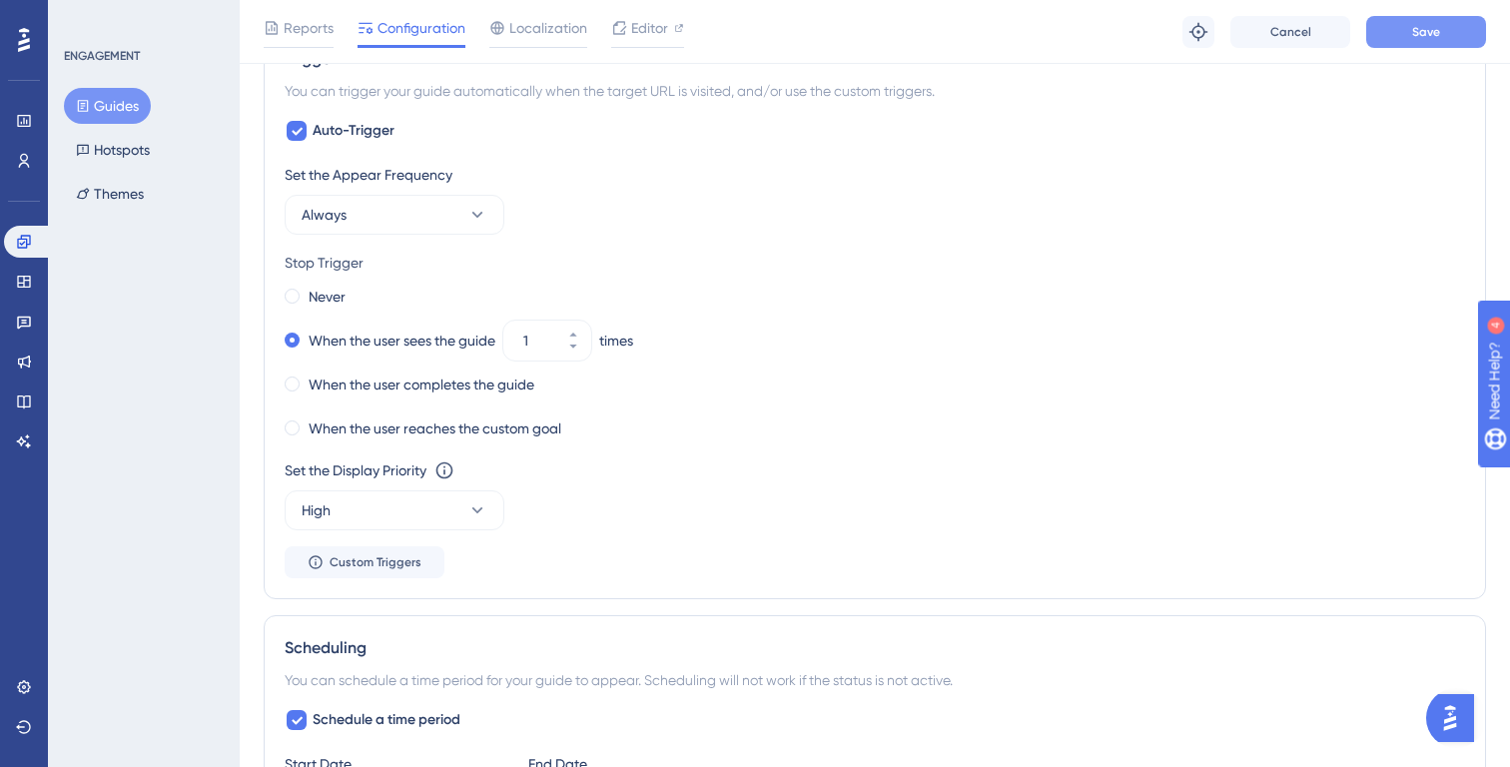
click at [1438, 43] on button "Save" at bounding box center [1426, 32] width 120 height 32
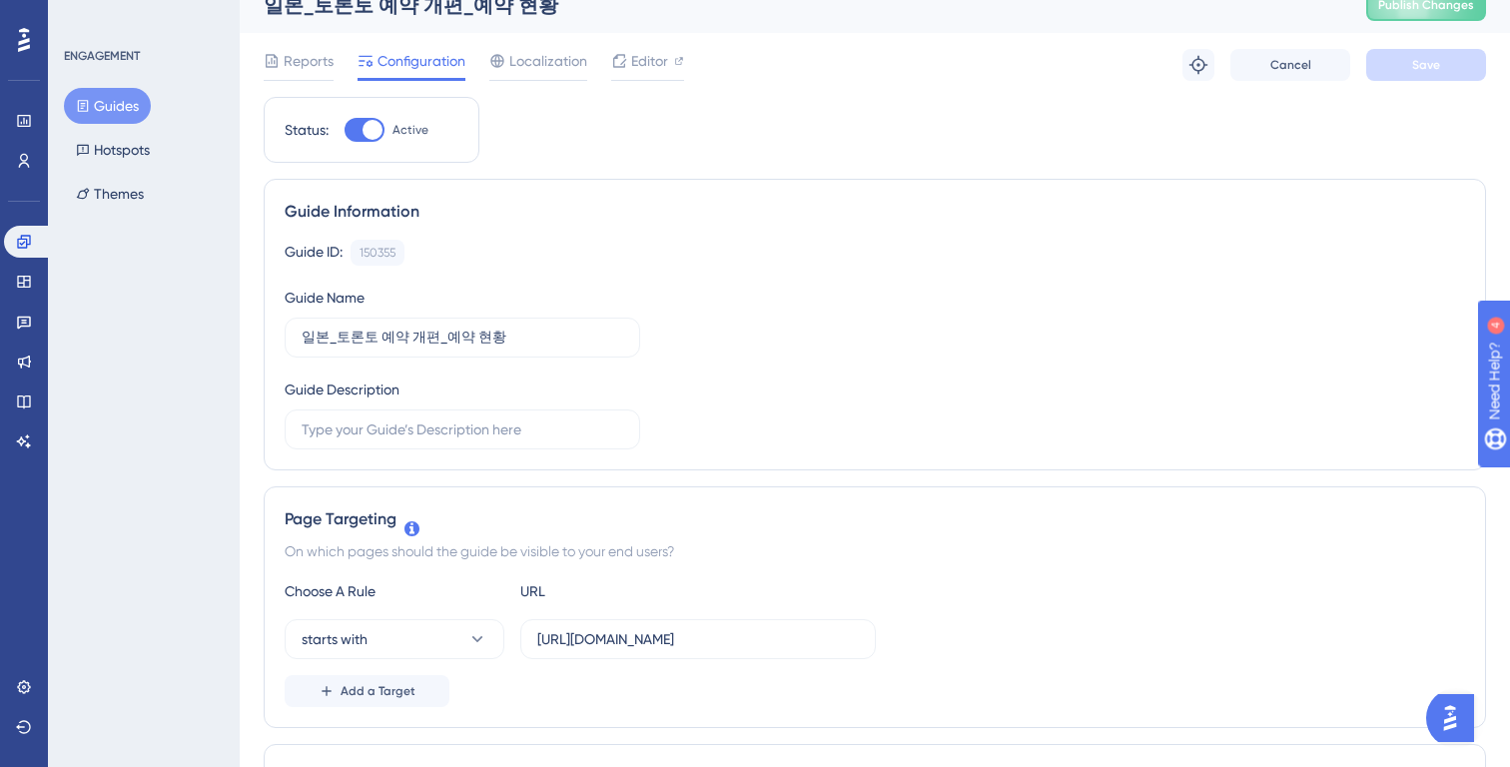
scroll to position [0, 0]
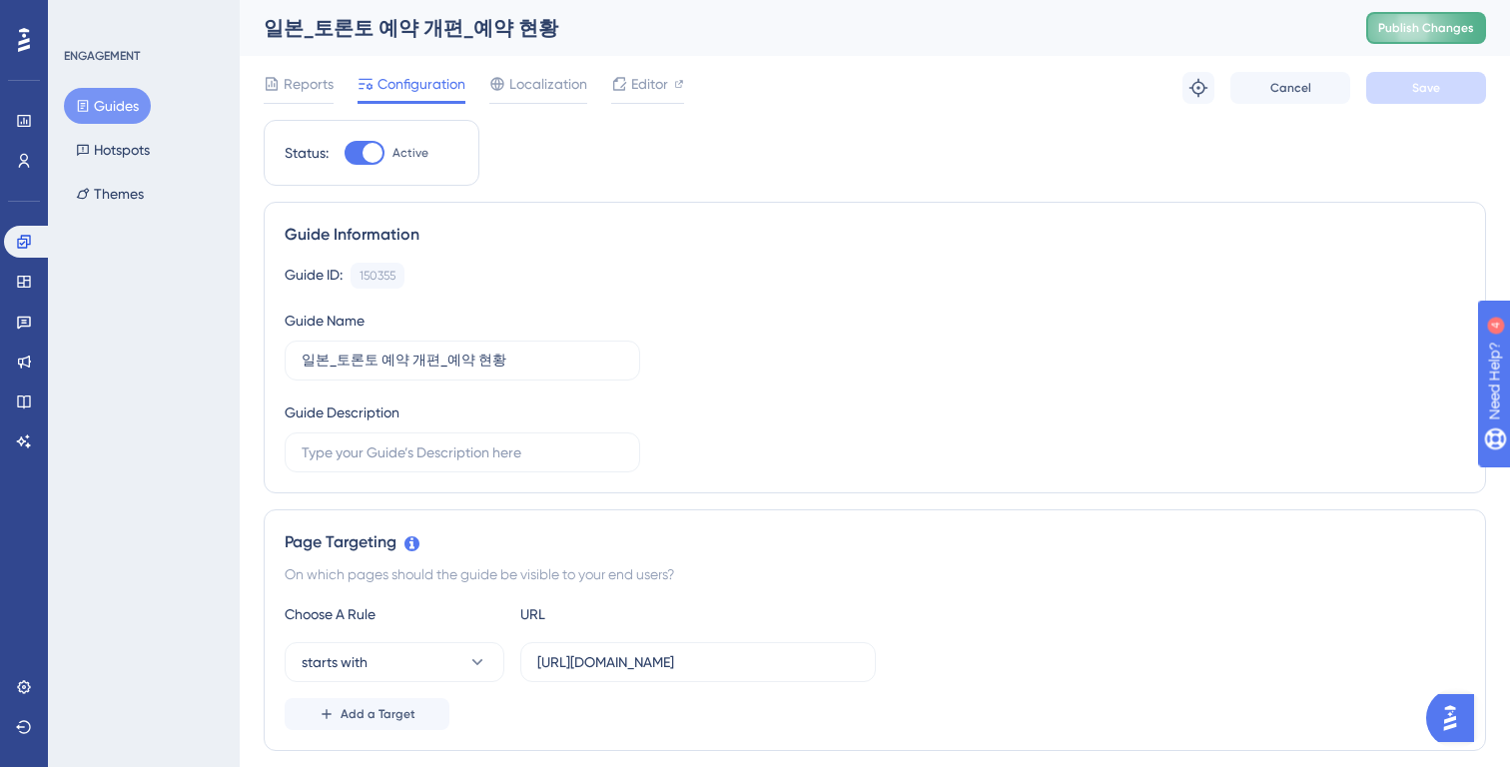
click at [1409, 25] on span "Publish Changes" at bounding box center [1426, 28] width 96 height 16
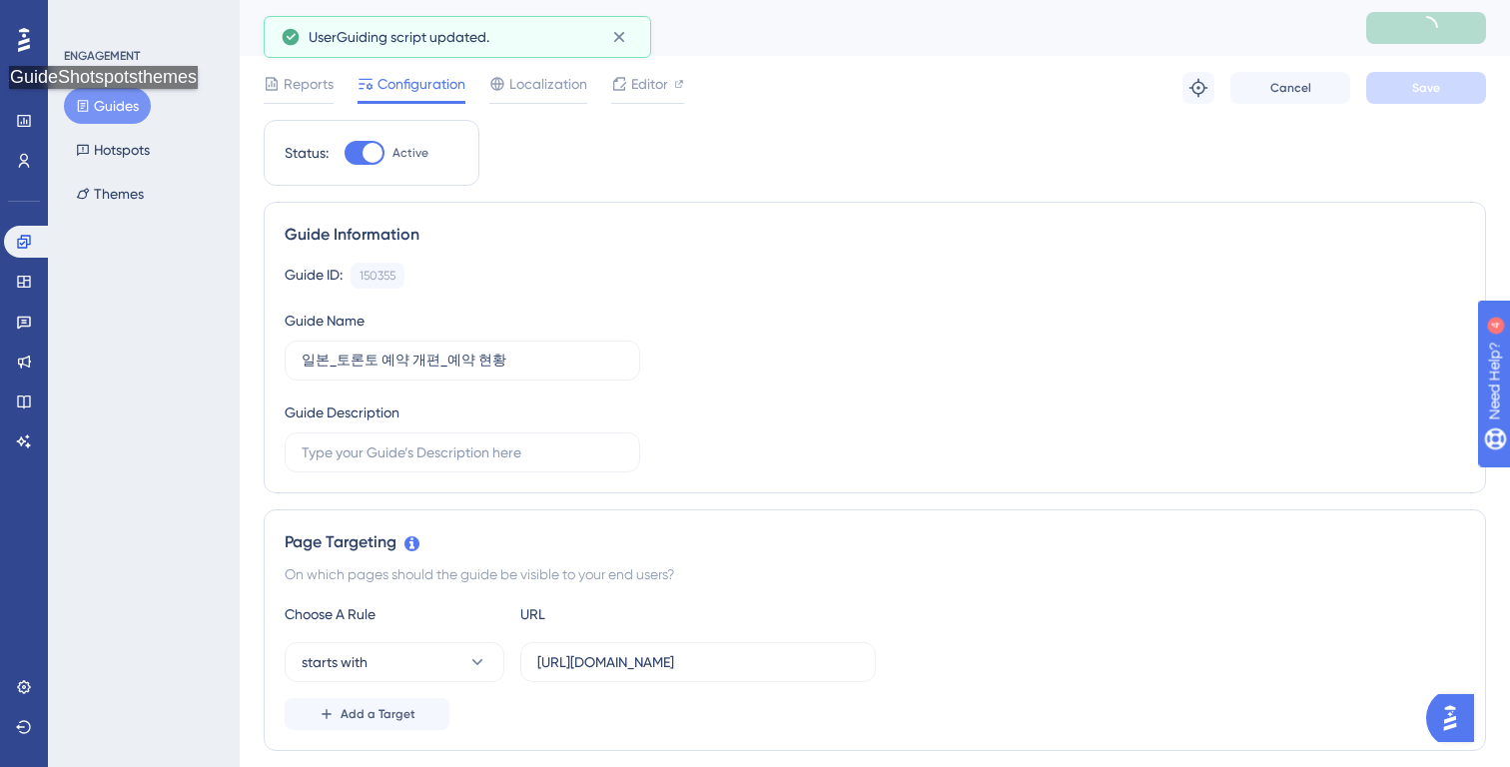
click at [109, 109] on button "Guides" at bounding box center [107, 106] width 87 height 36
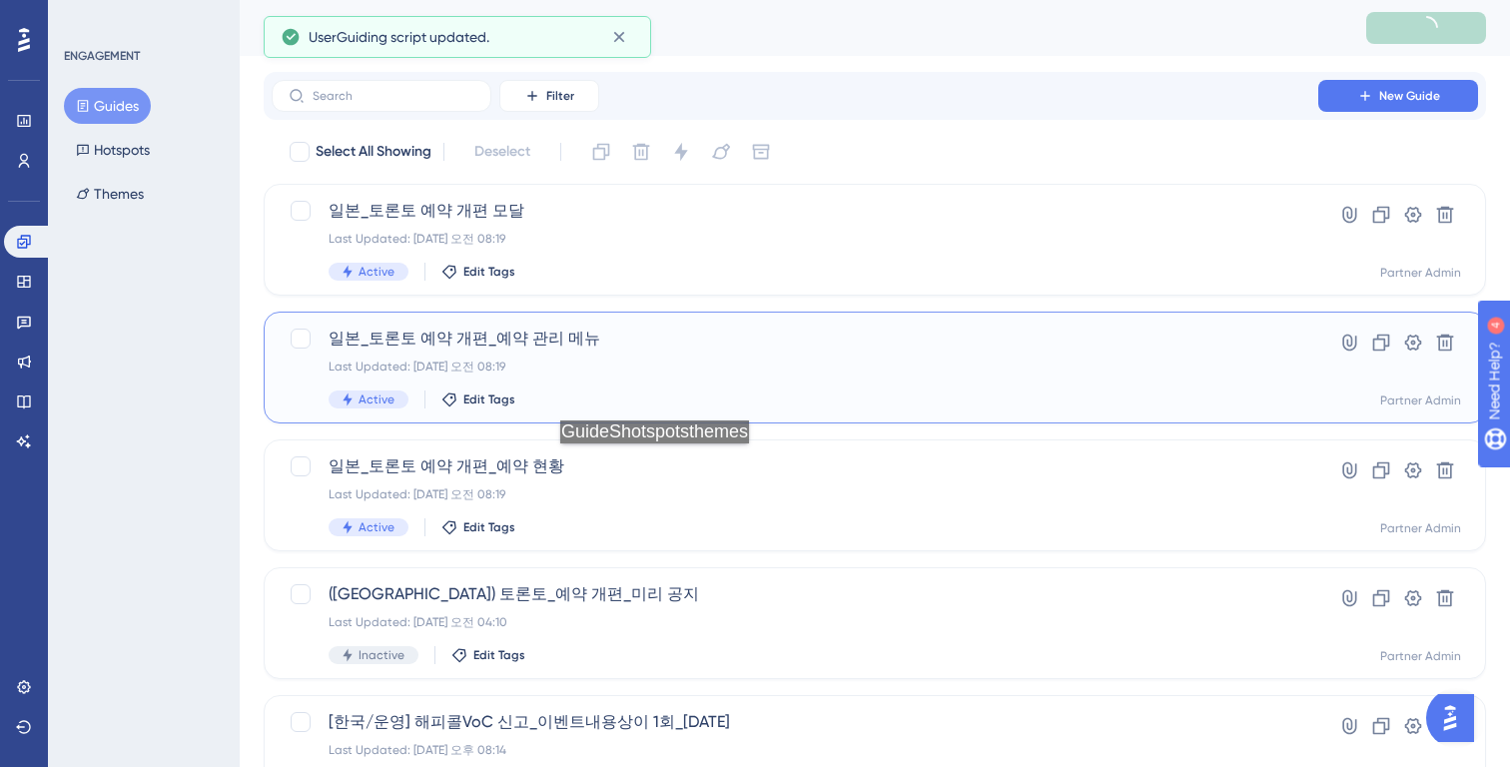
click at [663, 392] on div "Active Edit Tags" at bounding box center [795, 400] width 933 height 18
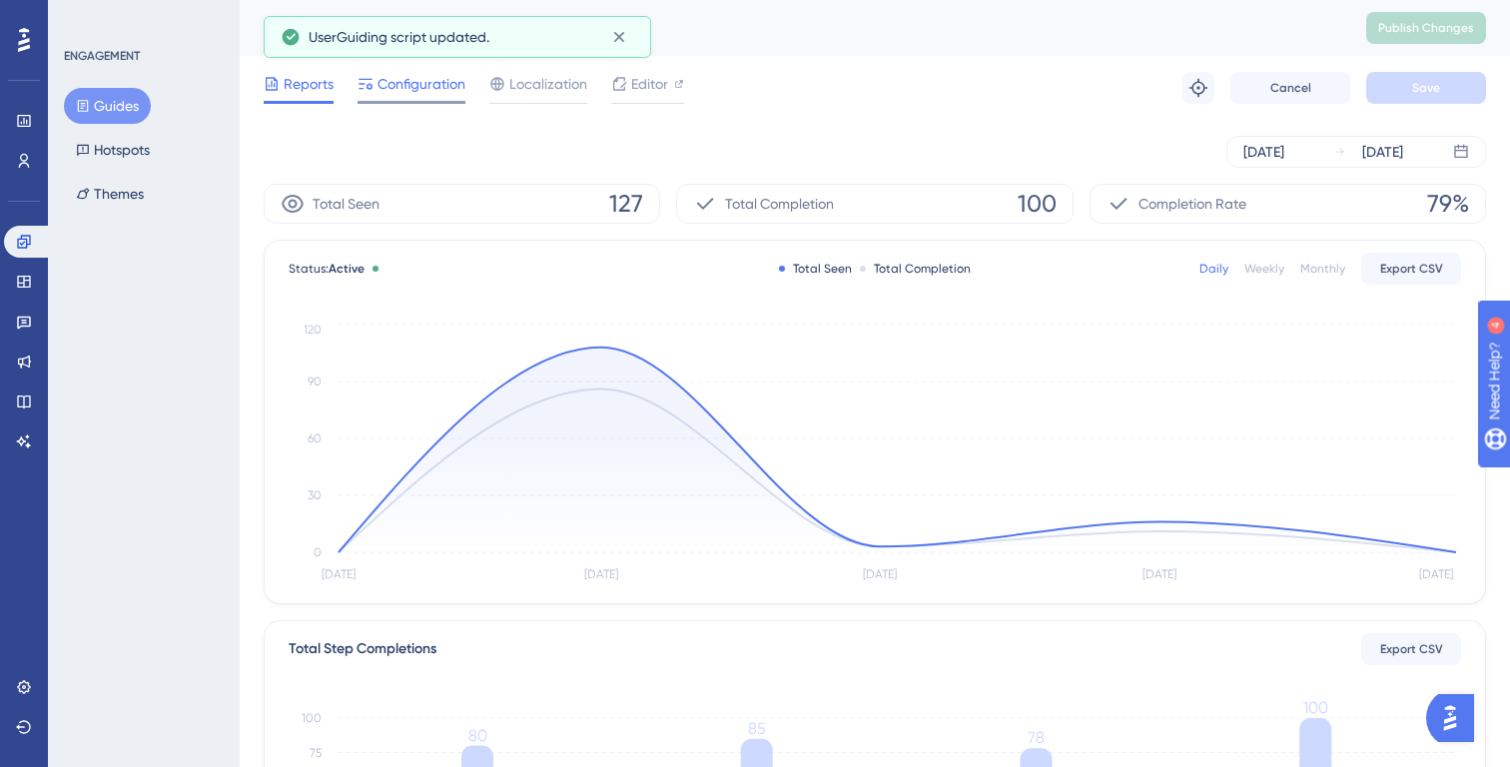
click at [413, 93] on span "Configuration" at bounding box center [422, 84] width 88 height 24
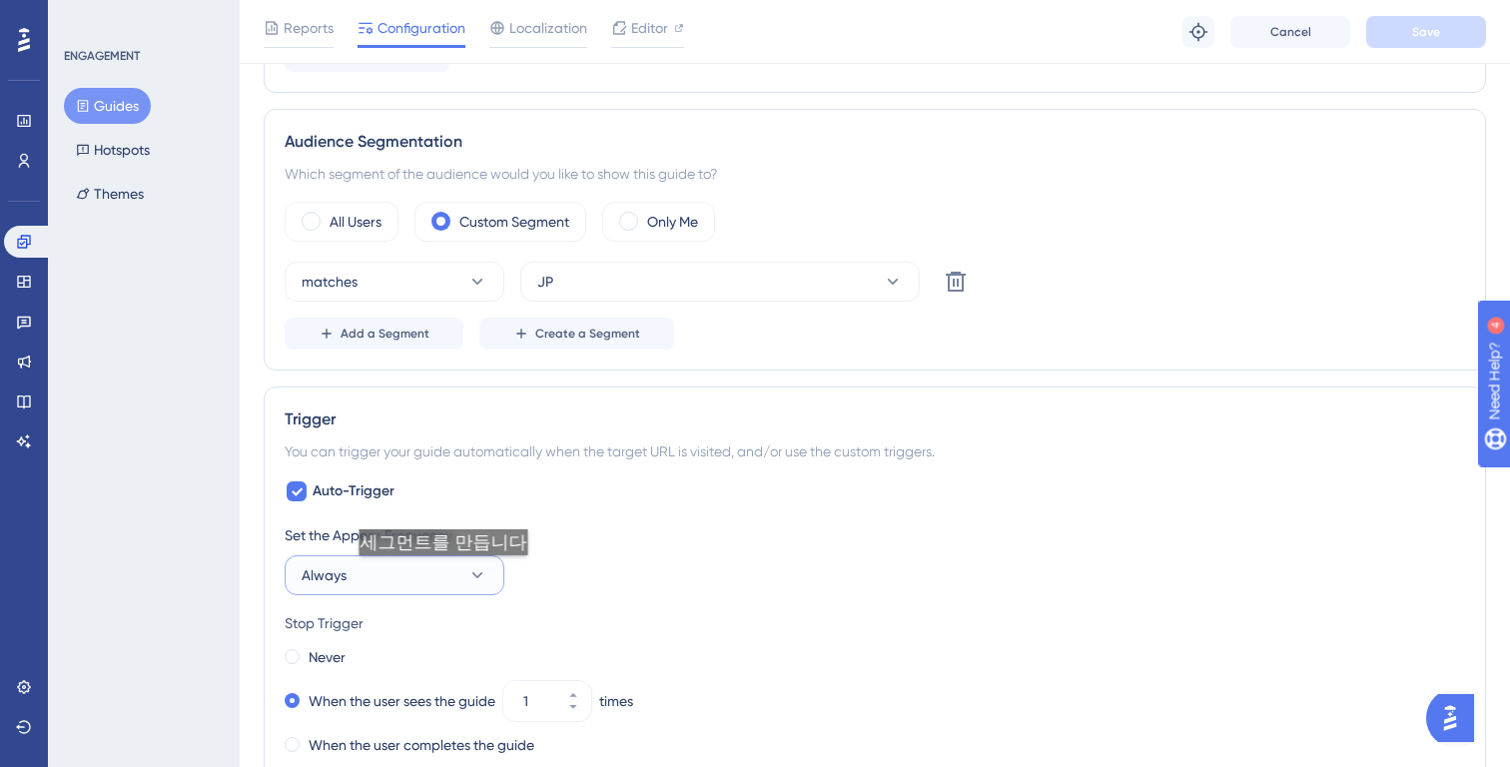
click at [441, 575] on button "Always" at bounding box center [395, 575] width 220 height 40
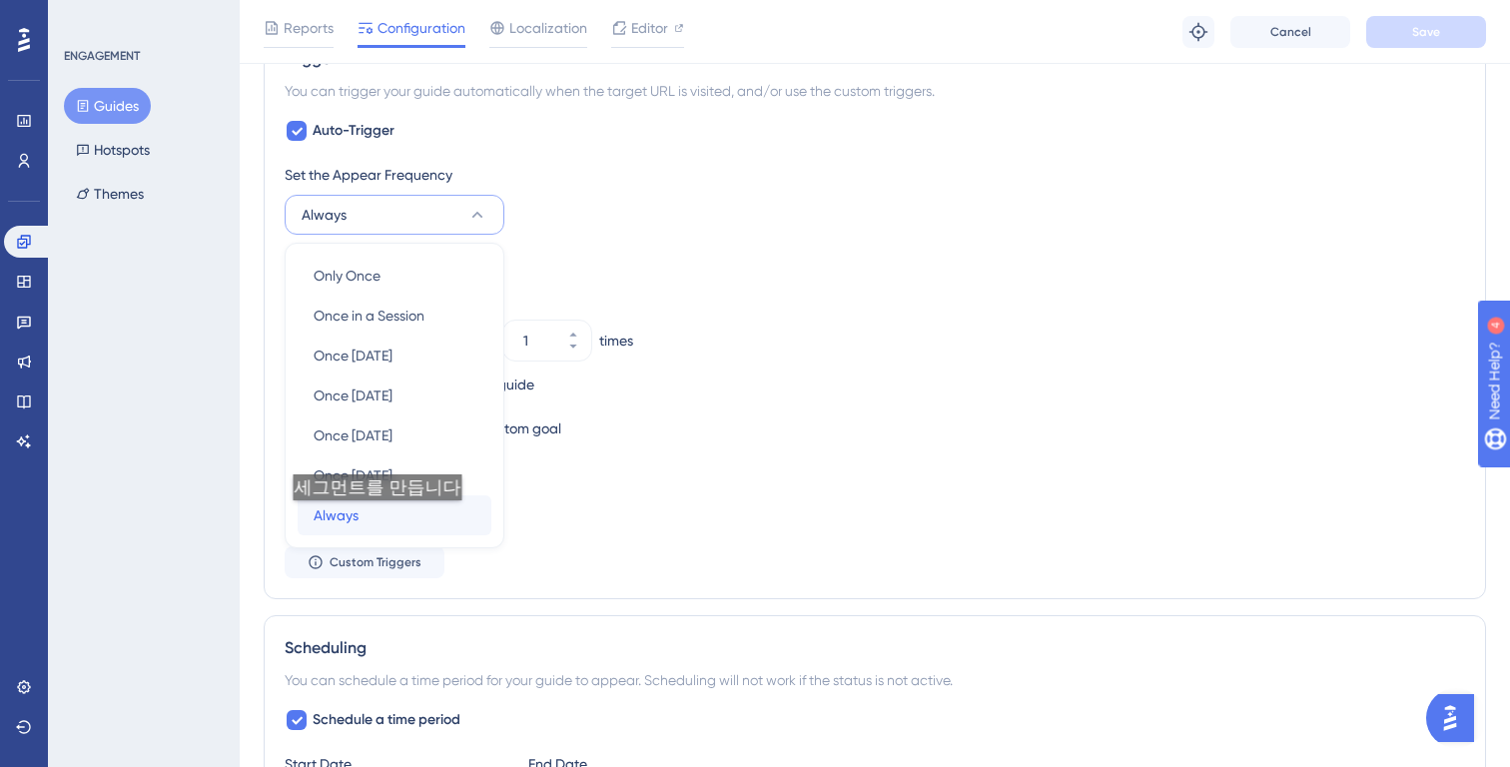
click at [376, 520] on div "Always Always" at bounding box center [395, 515] width 162 height 40
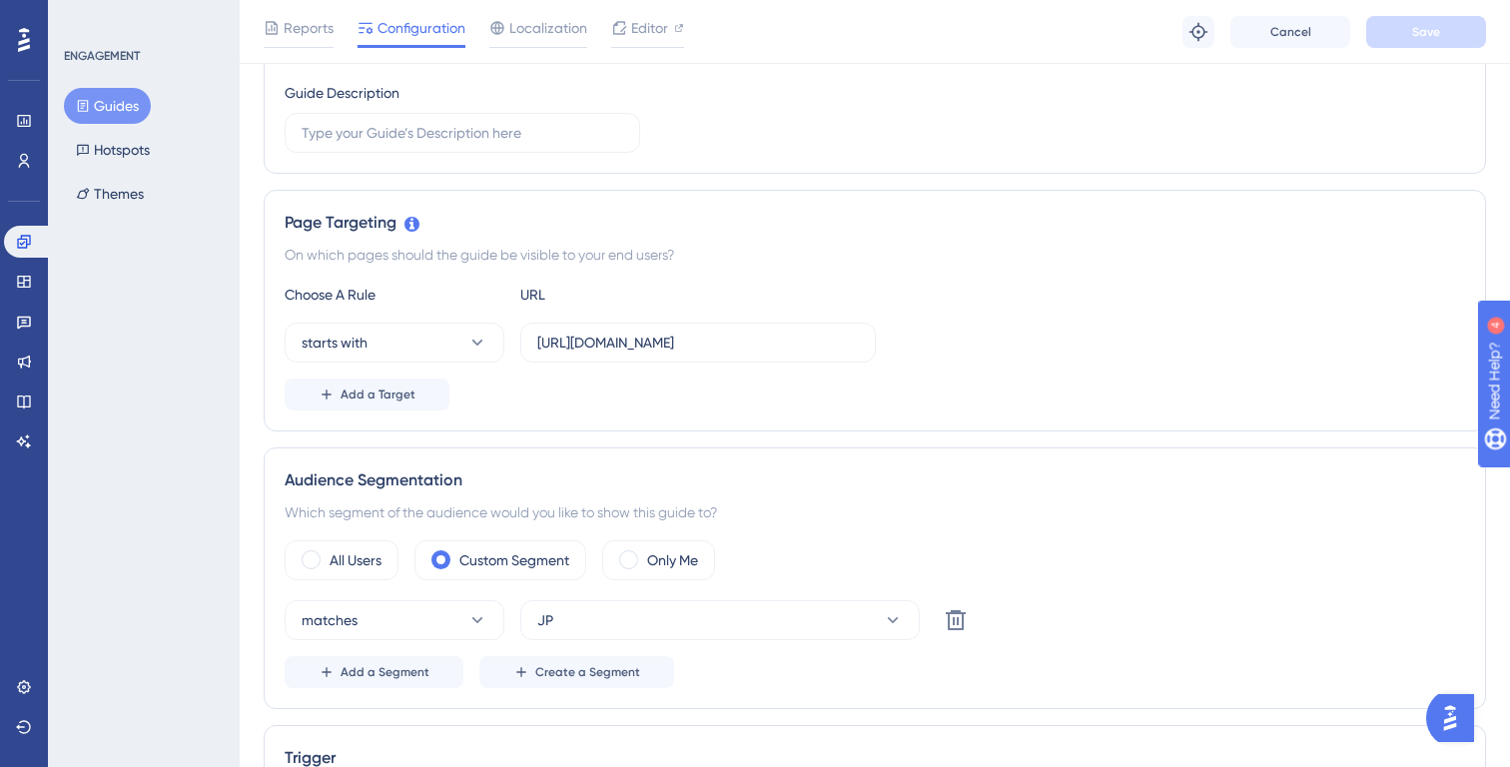
scroll to position [0, 0]
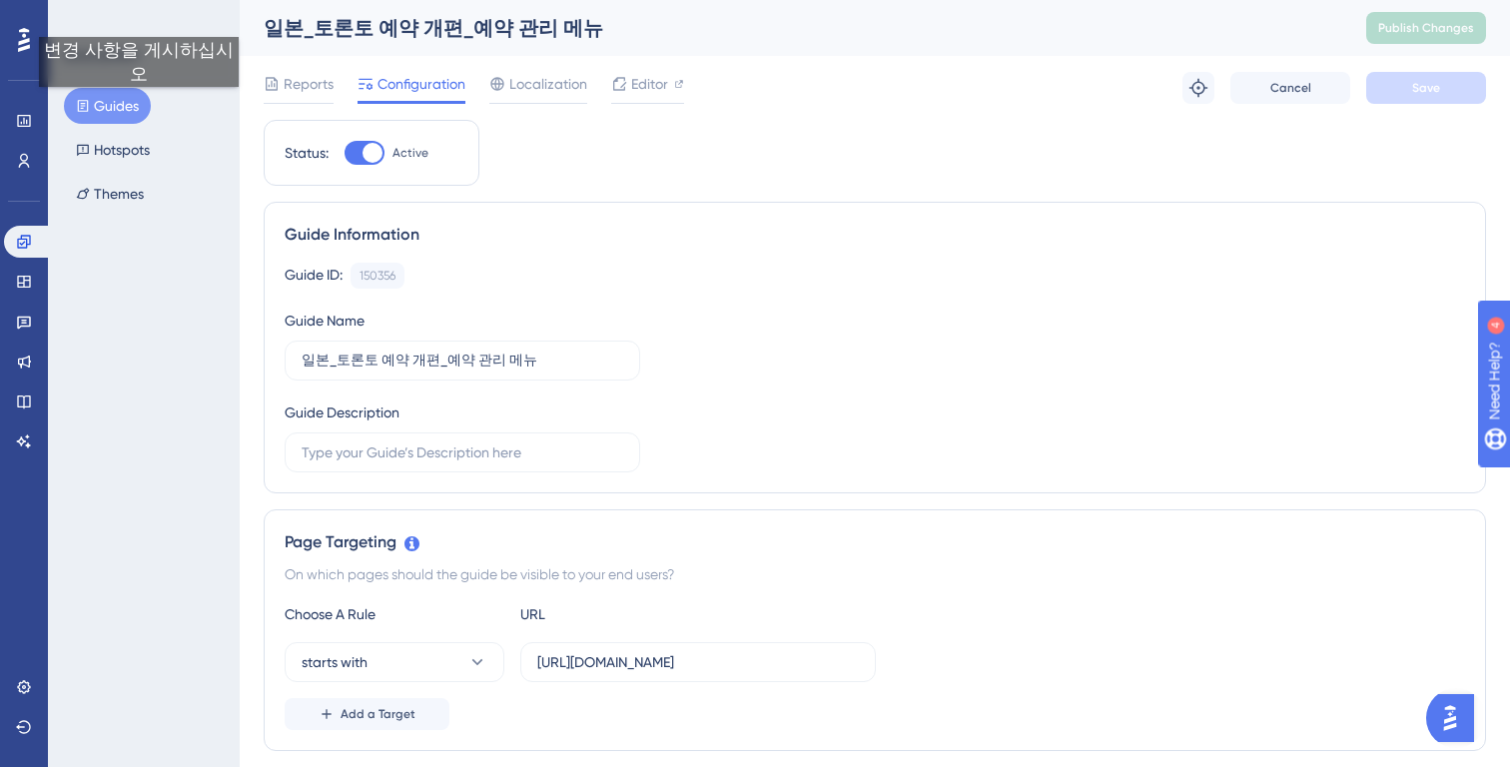
click at [139, 107] on button "Guides" at bounding box center [107, 106] width 87 height 36
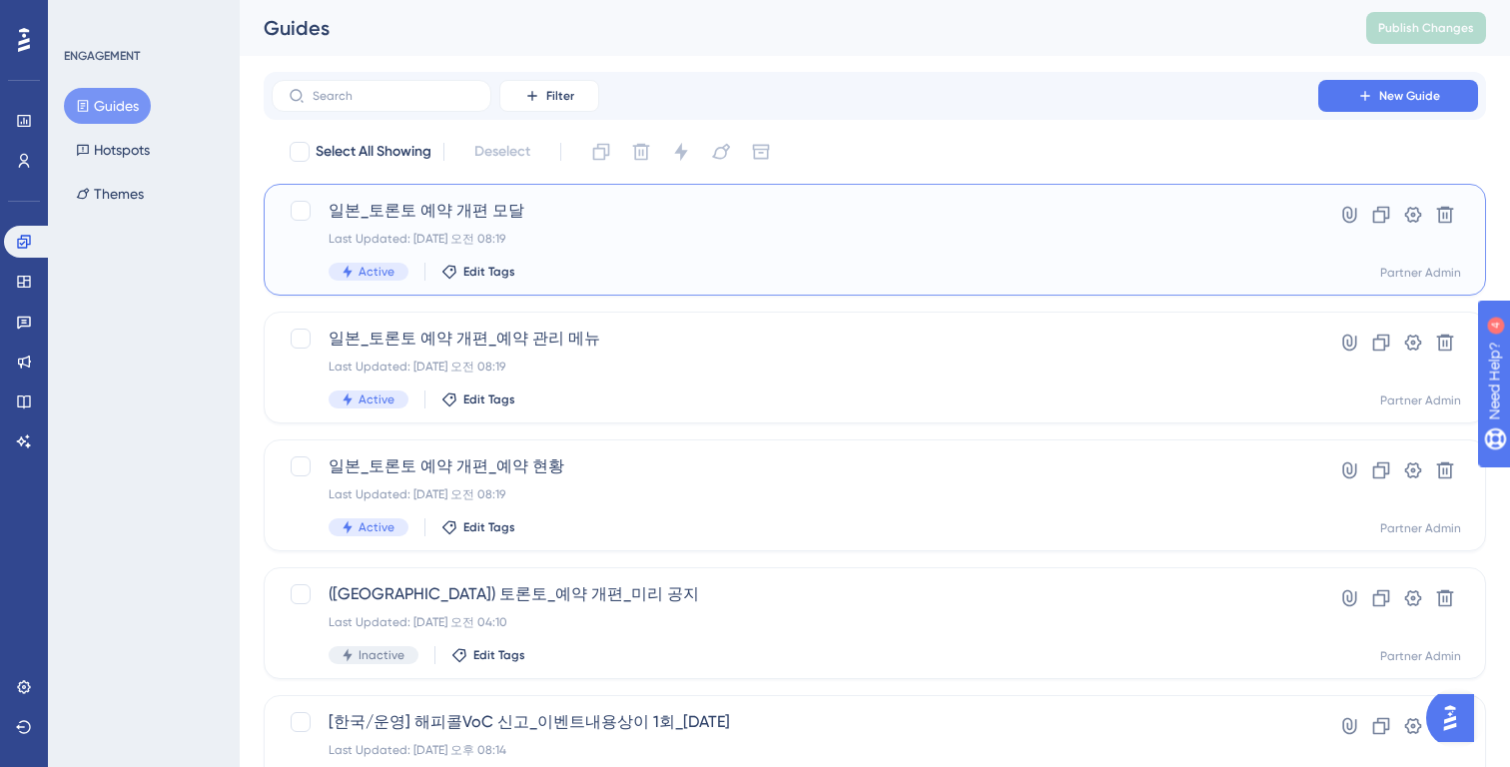
click at [730, 271] on div "Active Edit Tags" at bounding box center [795, 272] width 933 height 18
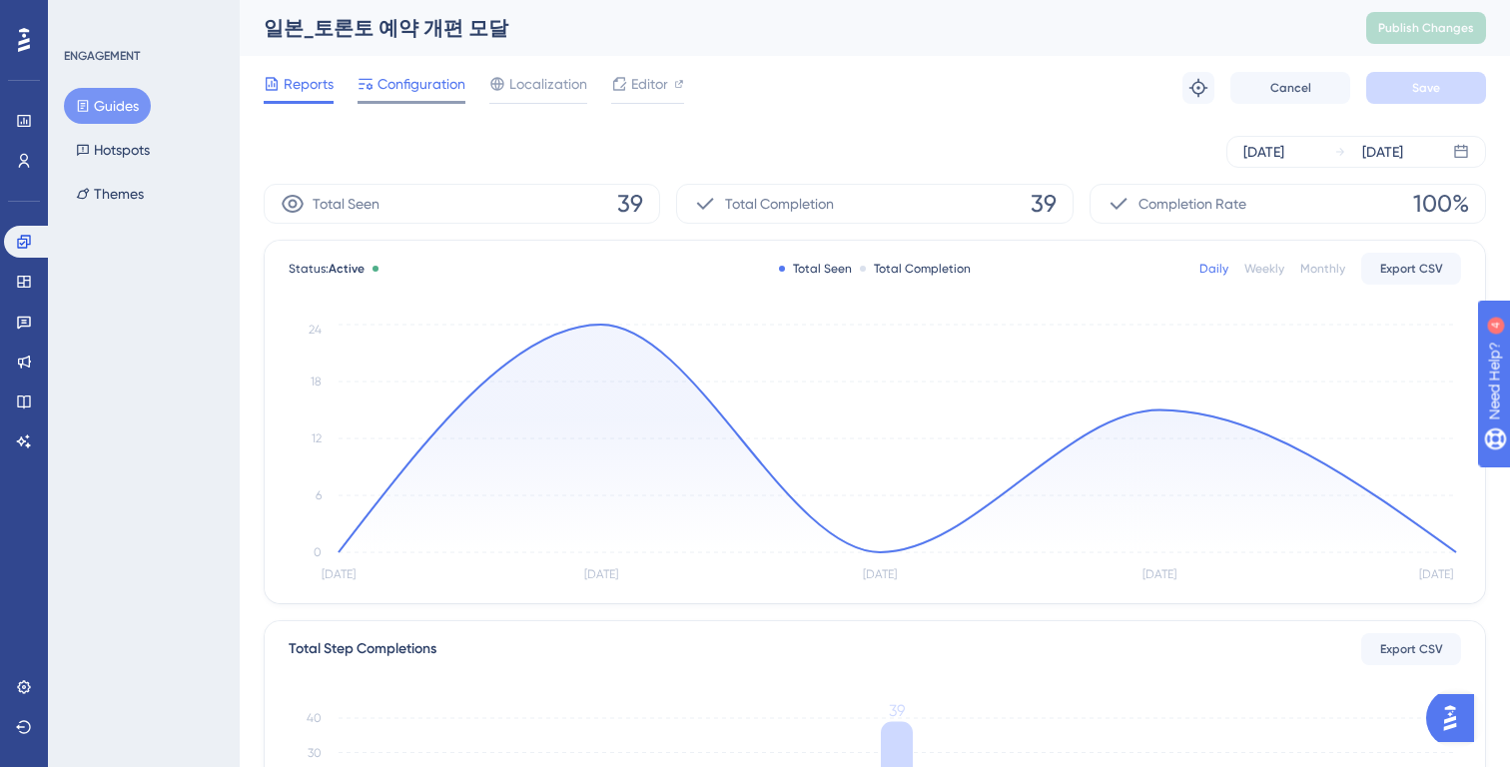
click at [423, 91] on span "Configuration" at bounding box center [422, 84] width 88 height 24
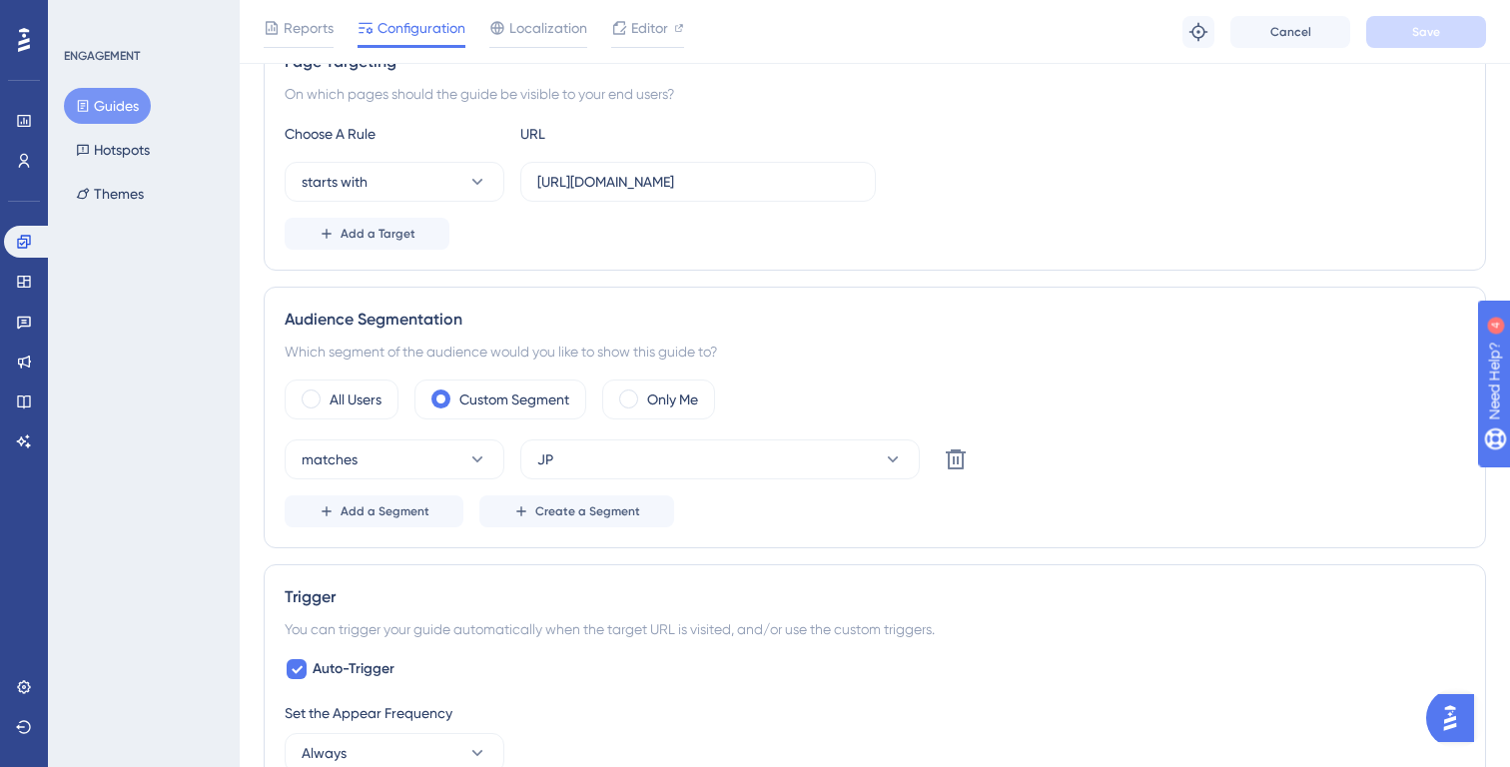
scroll to position [778, 0]
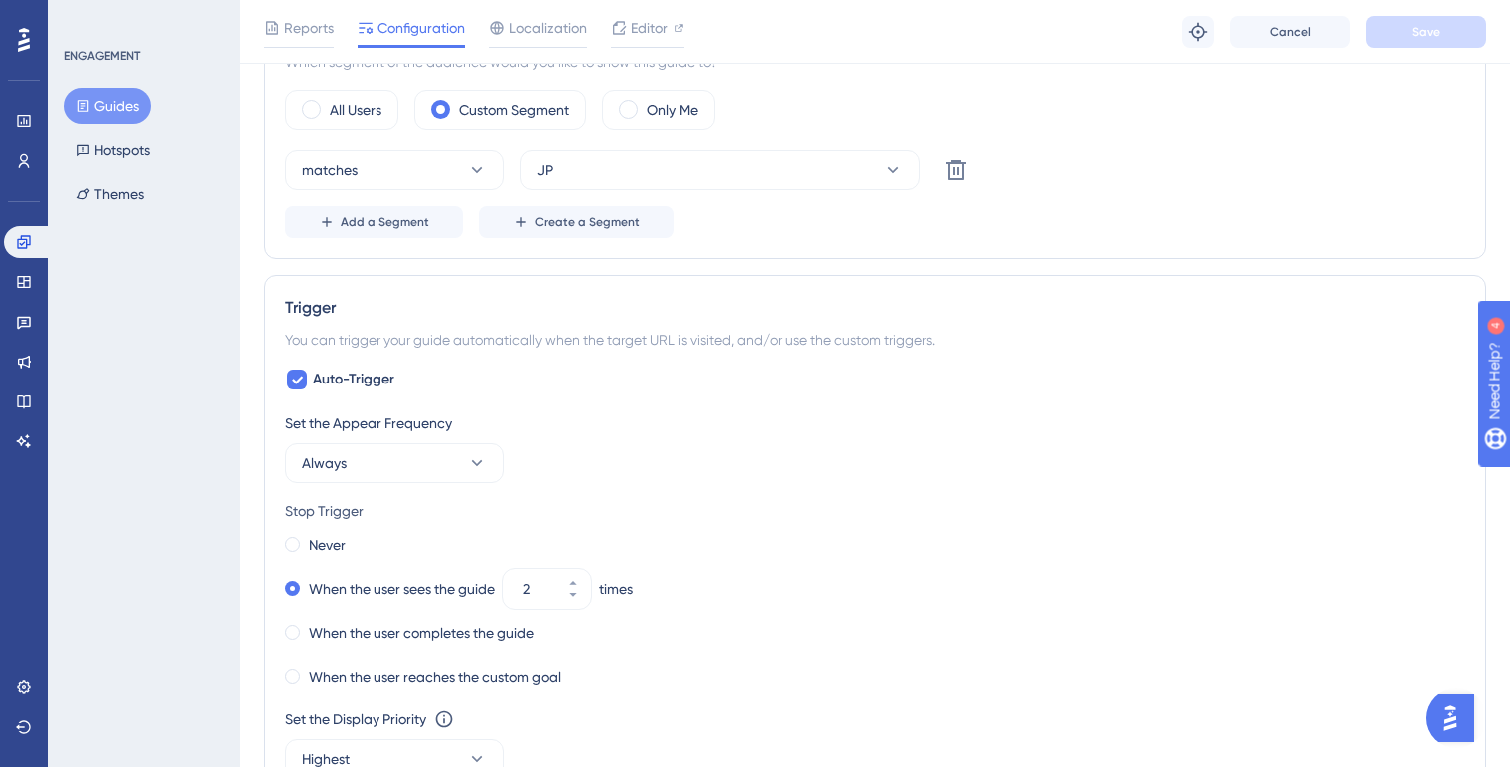
click at [347, 552] on div "Never" at bounding box center [875, 545] width 1181 height 28
click at [309, 534] on label "Never" at bounding box center [327, 545] width 37 height 24
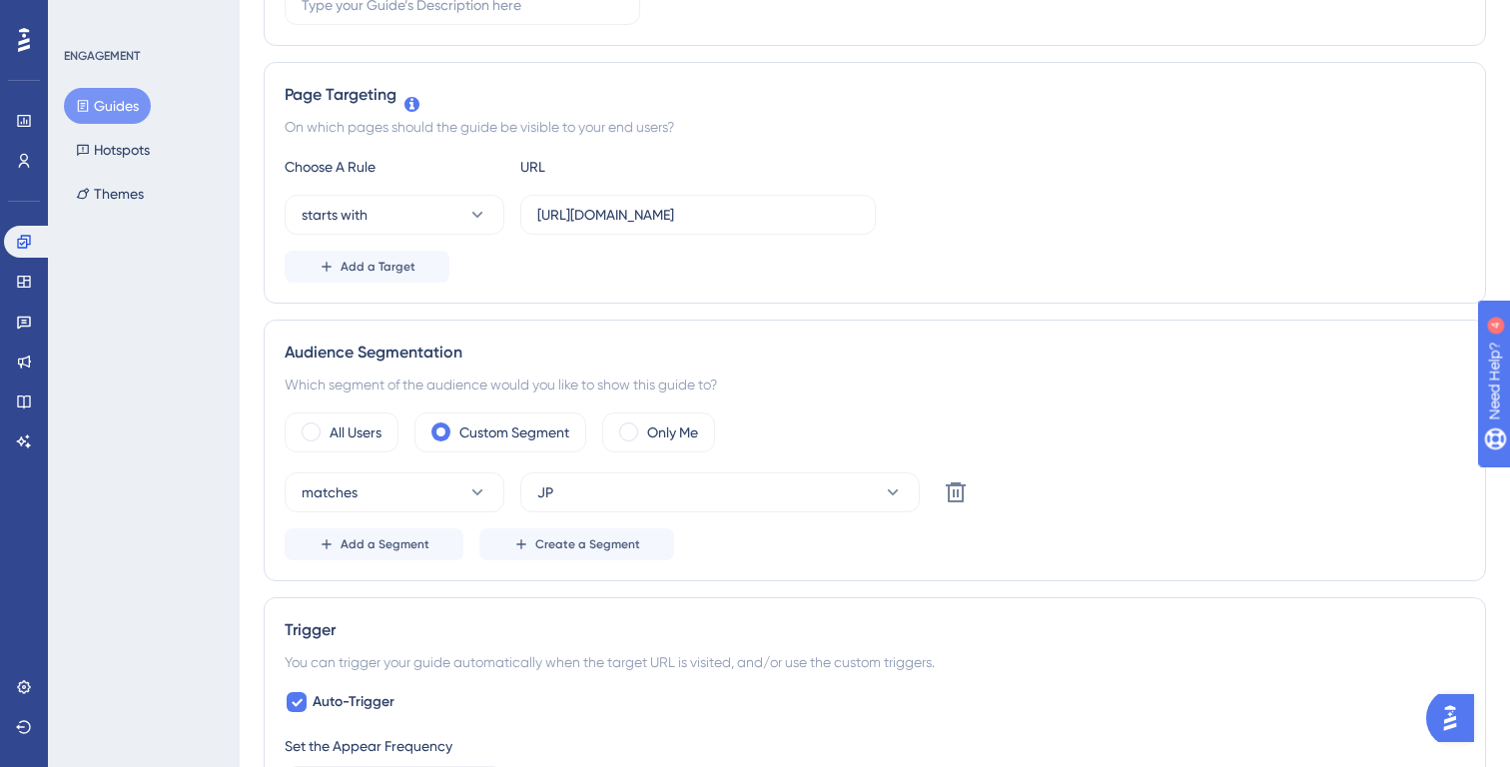
scroll to position [0, 0]
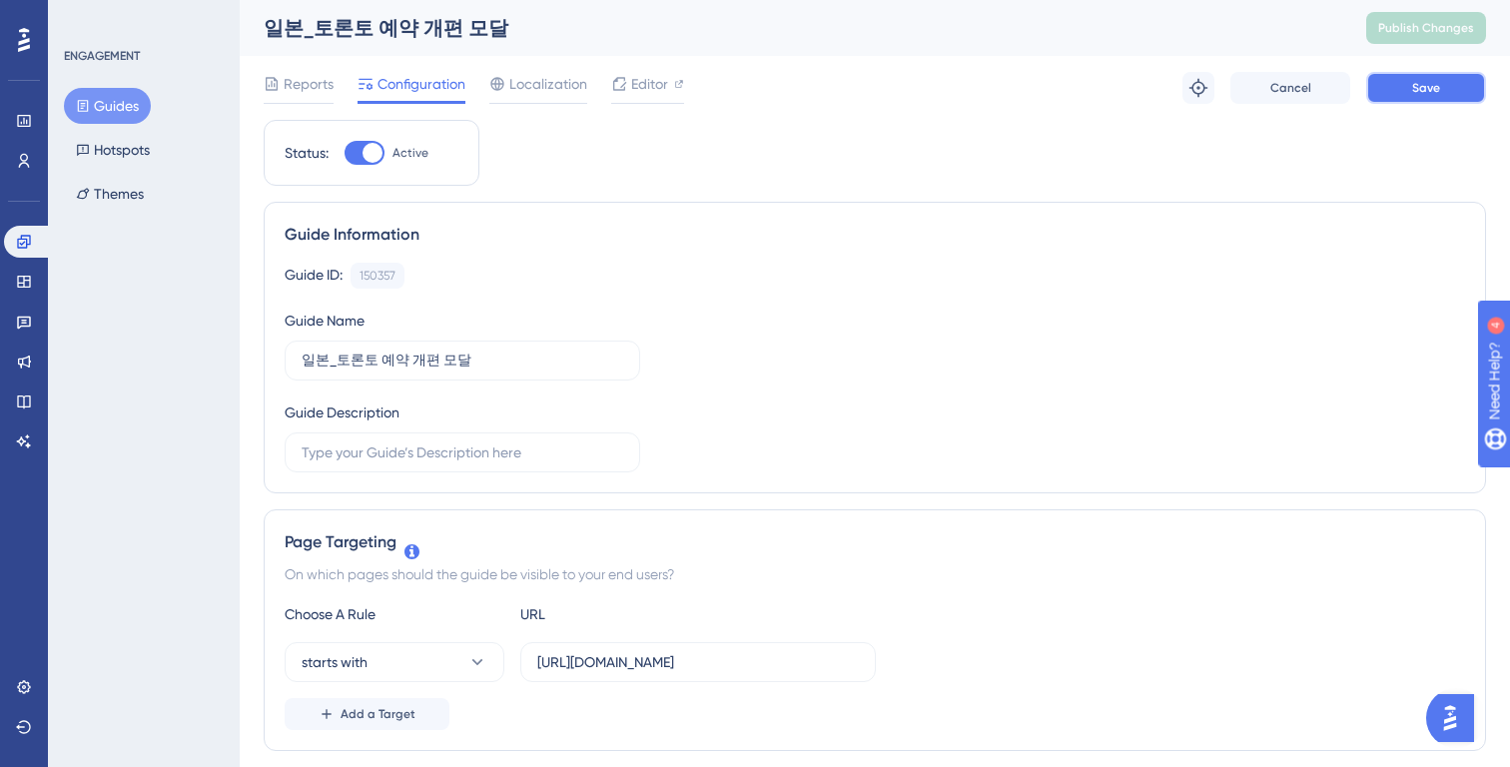
click at [1390, 90] on button "Save" at bounding box center [1426, 88] width 120 height 32
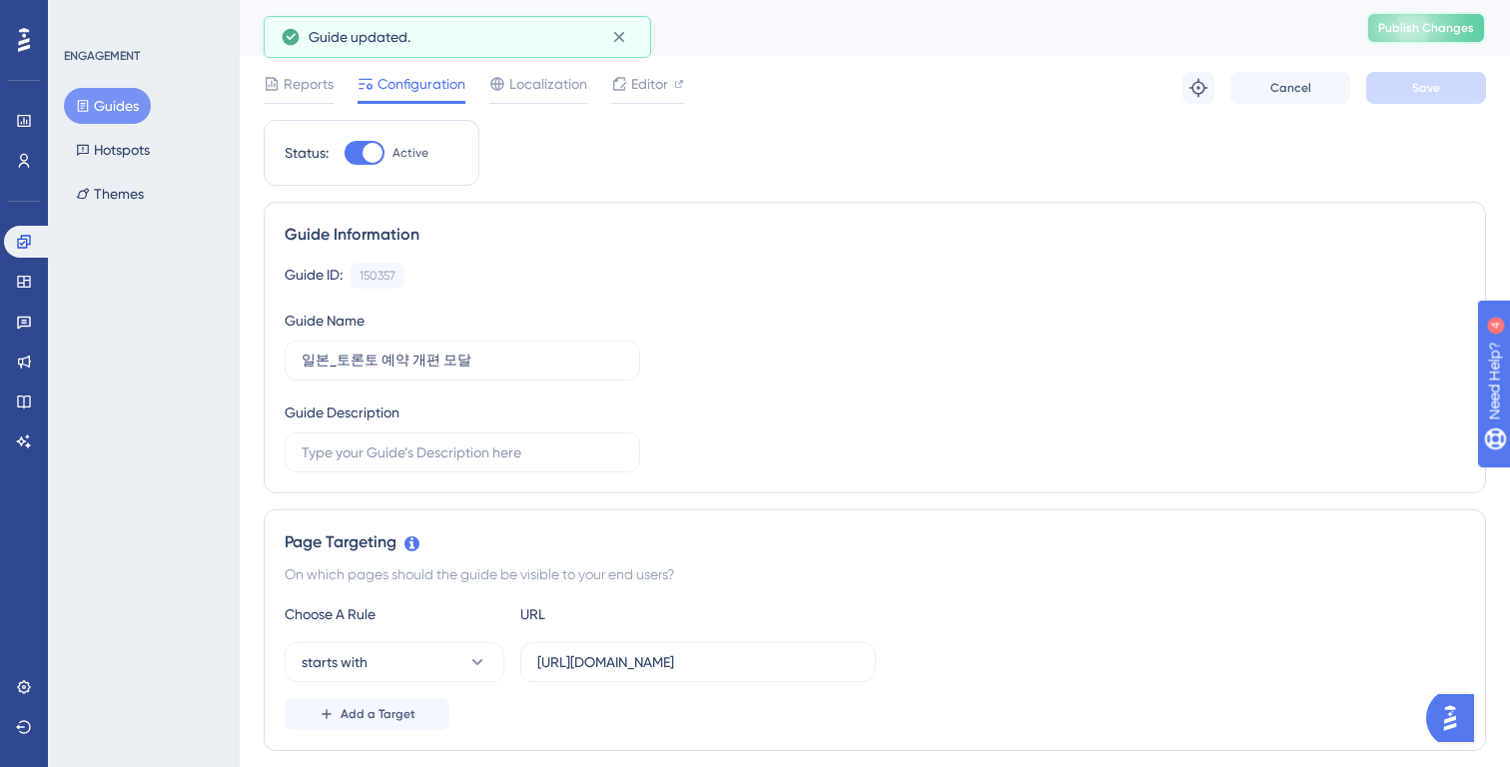
click at [1412, 34] on span "Publish Changes" at bounding box center [1426, 28] width 96 height 16
click at [113, 108] on button "Guides" at bounding box center [107, 106] width 87 height 36
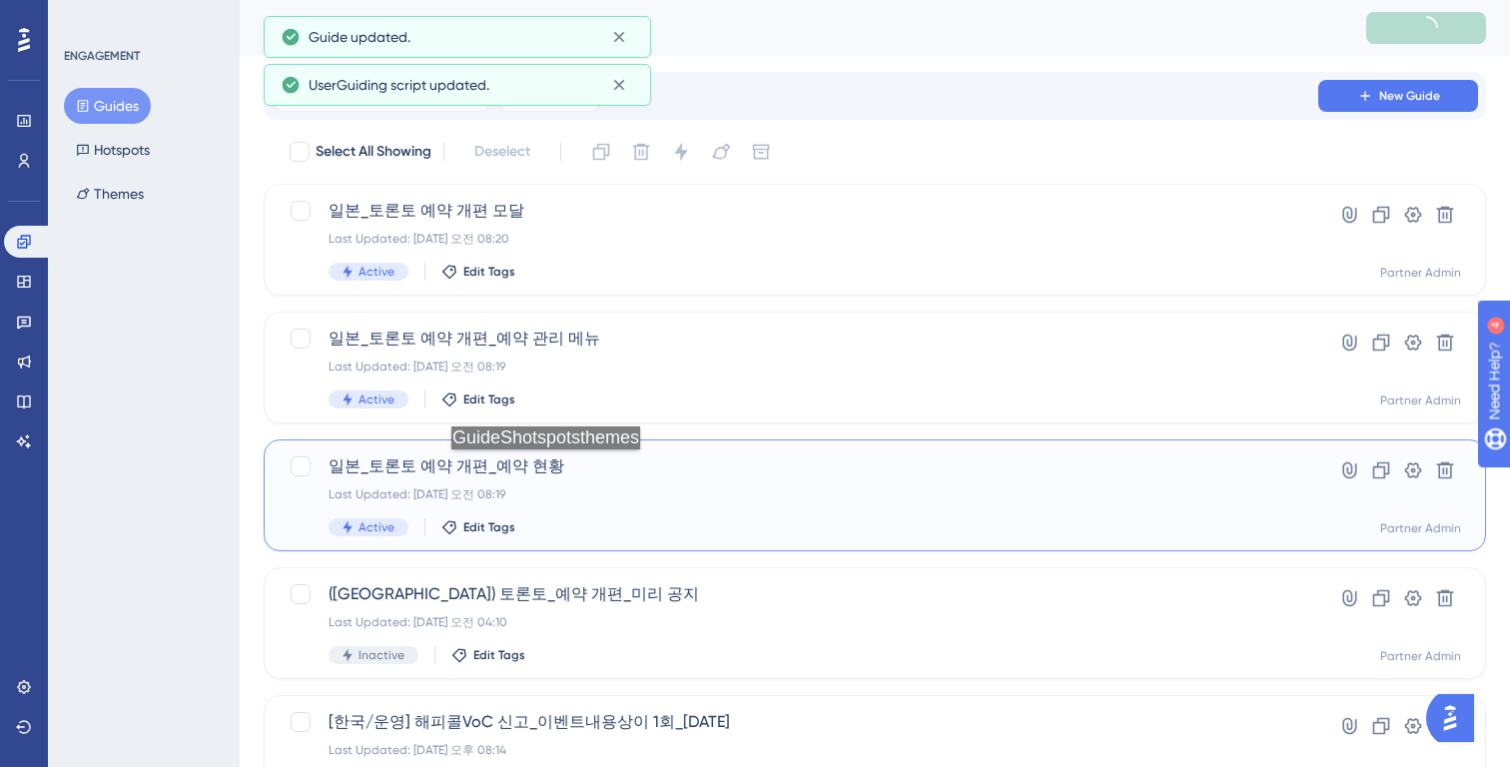
click at [551, 469] on span "일본_토론토 예약 개편_예약 현황" at bounding box center [795, 466] width 933 height 24
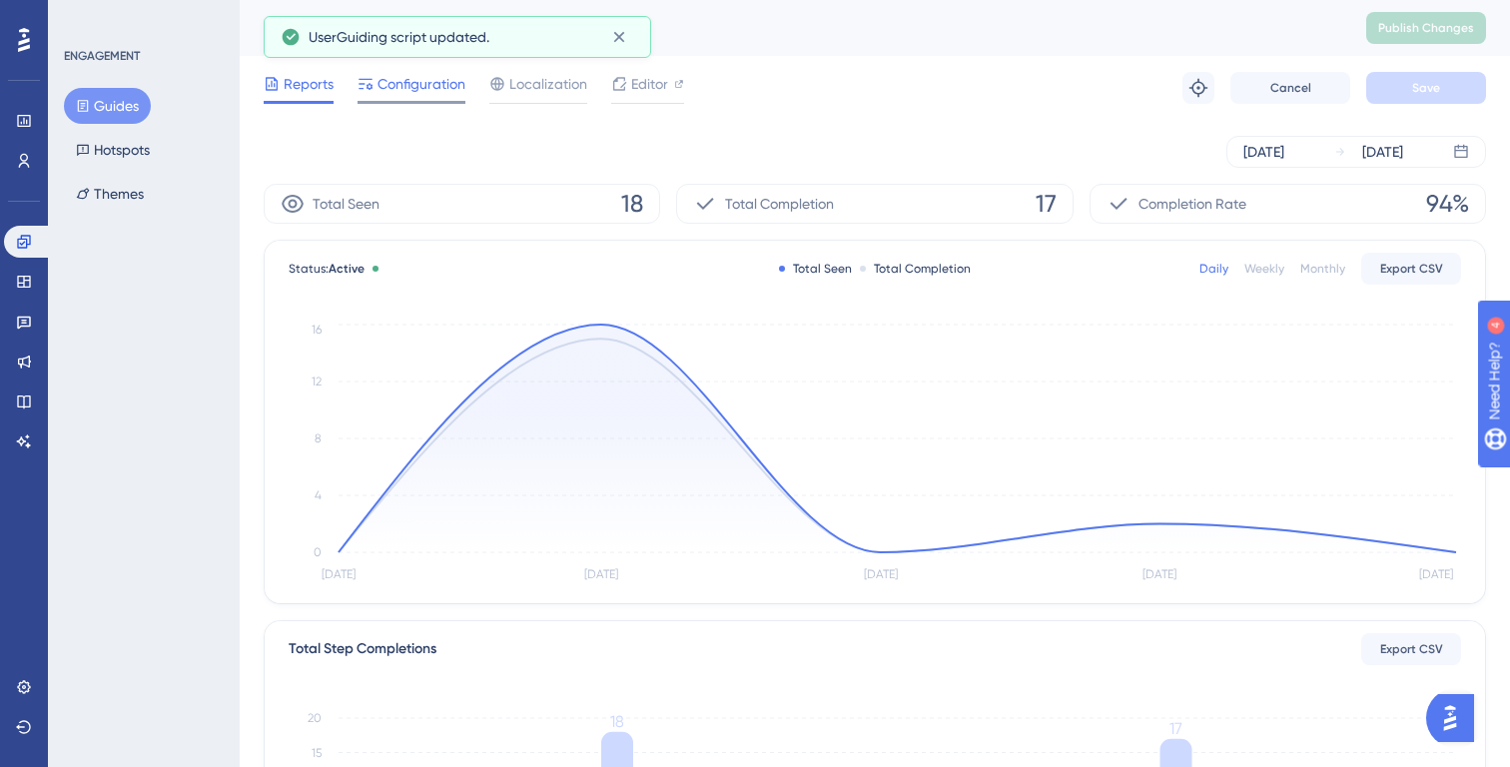
click at [413, 97] on div "Configuration" at bounding box center [412, 88] width 108 height 32
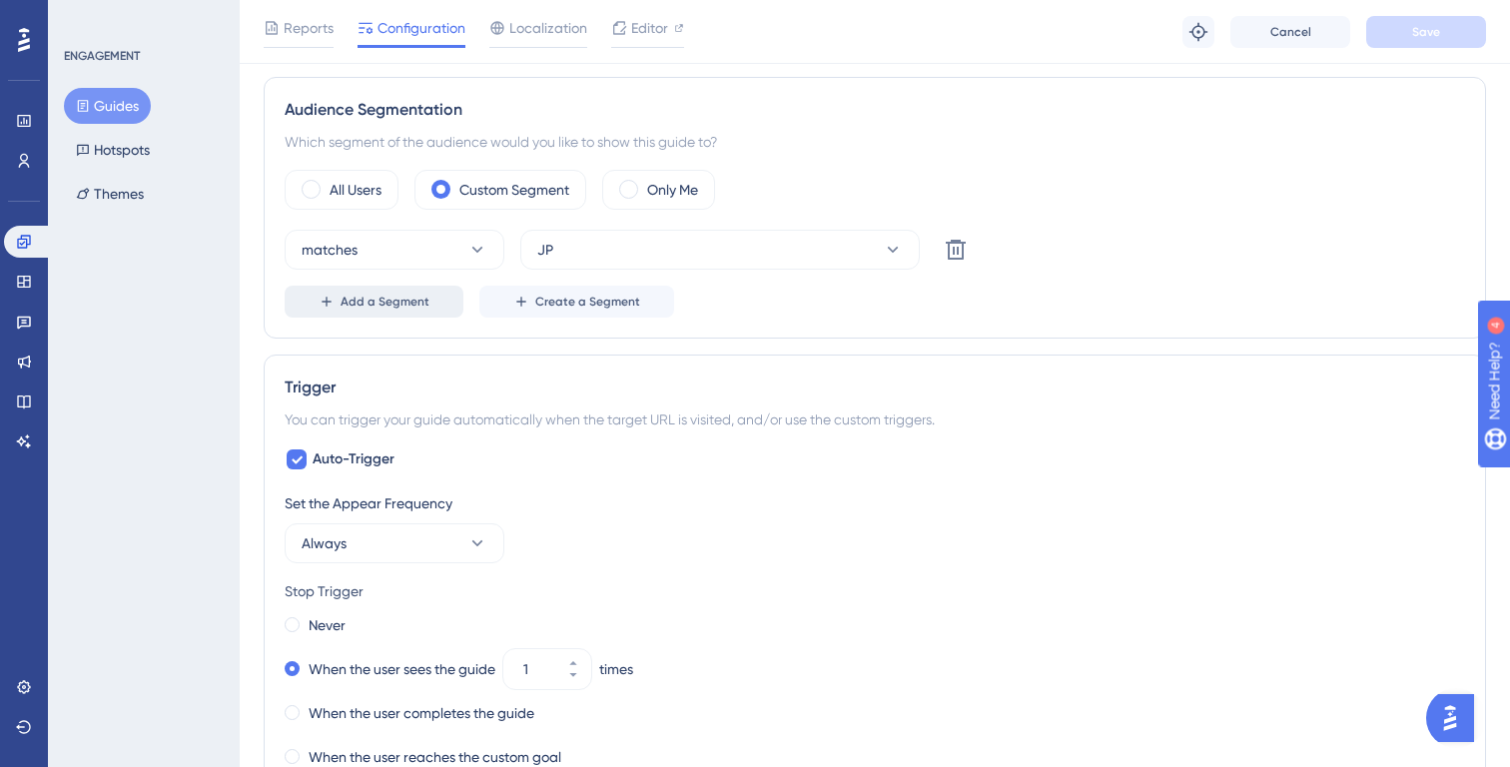
scroll to position [772, 0]
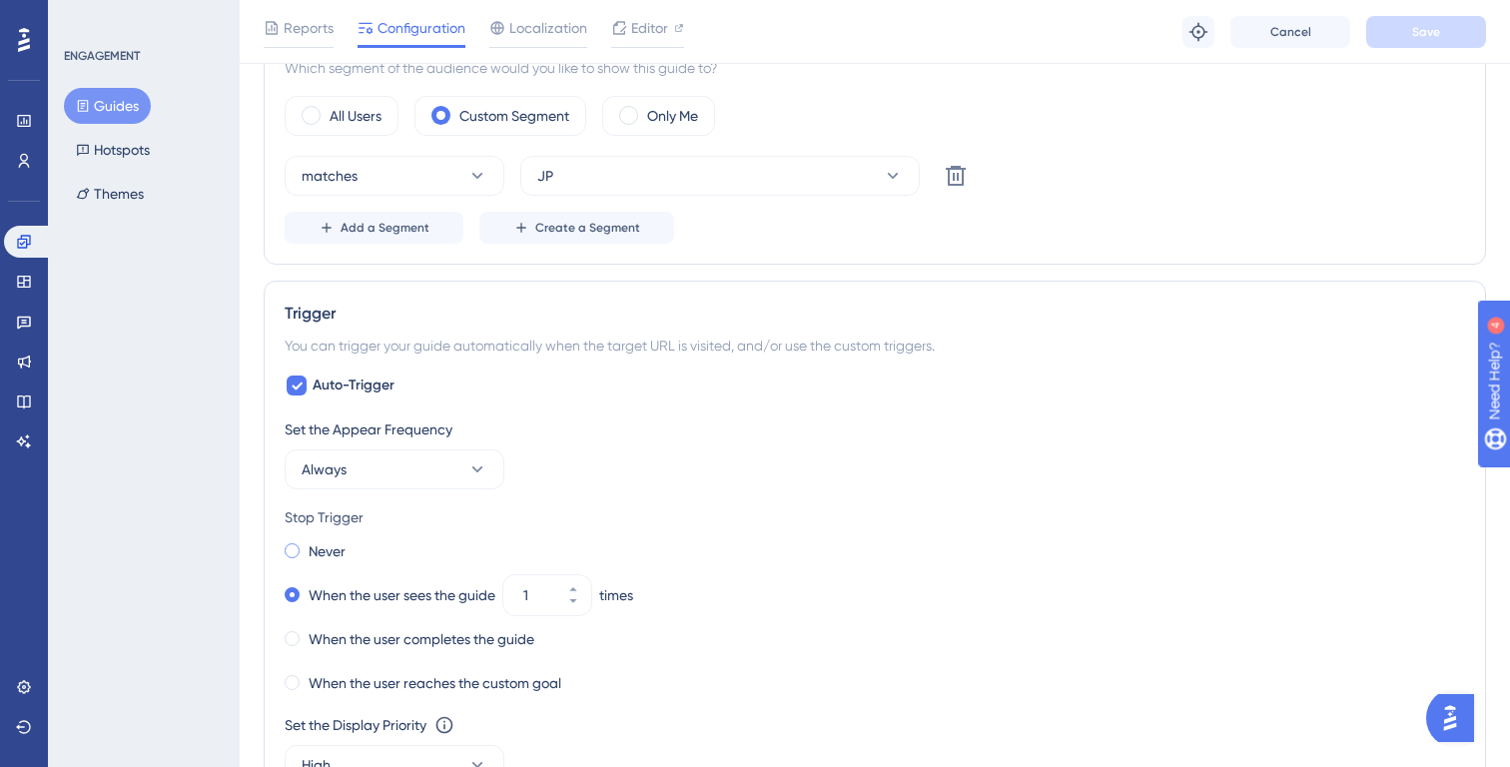
click at [334, 547] on label "Never" at bounding box center [327, 551] width 37 height 24
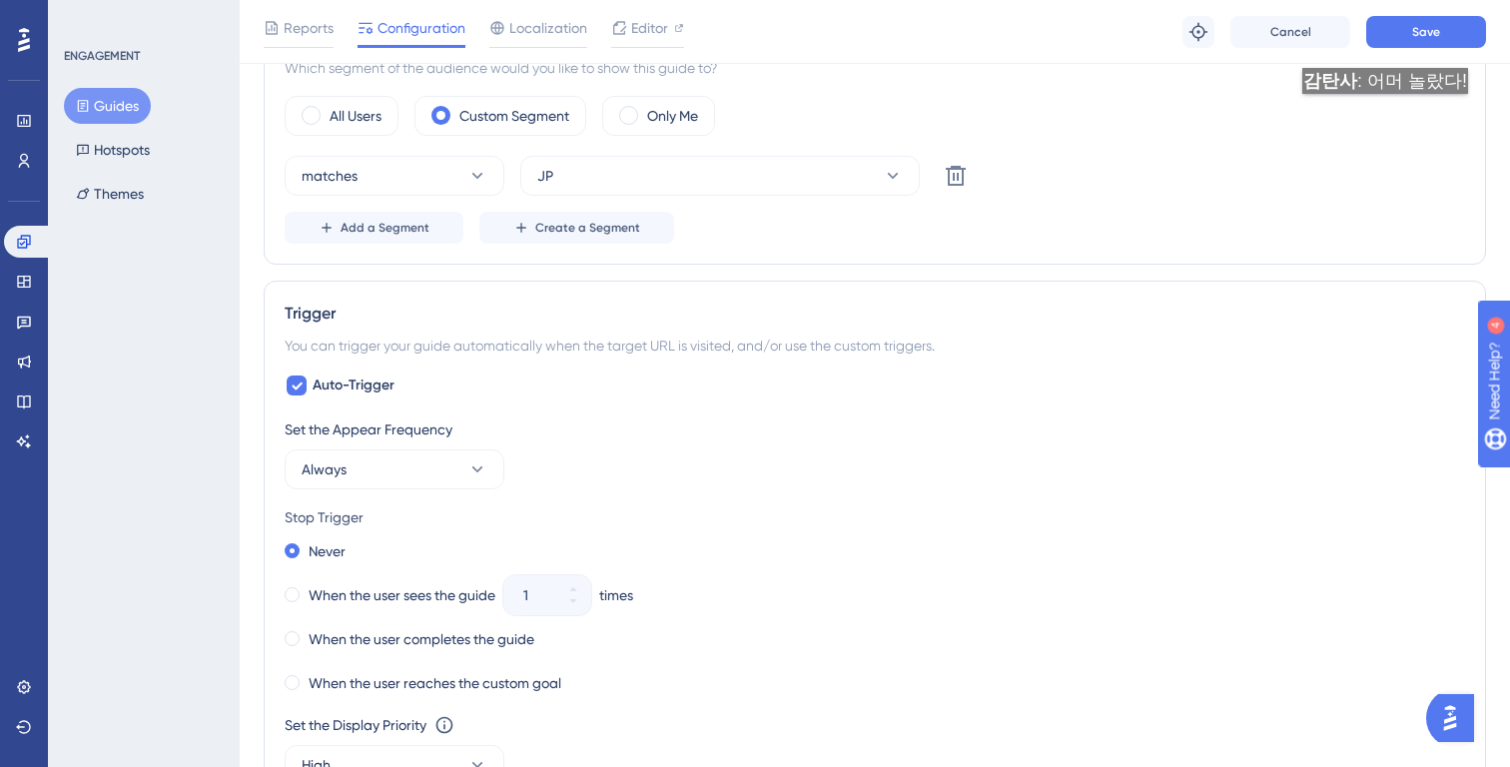
click at [1384, 48] on div "Reports Configuration Localization Editor Troubleshoot Cancel Save" at bounding box center [875, 32] width 1270 height 64
click at [1387, 35] on button "Save" at bounding box center [1426, 32] width 120 height 32
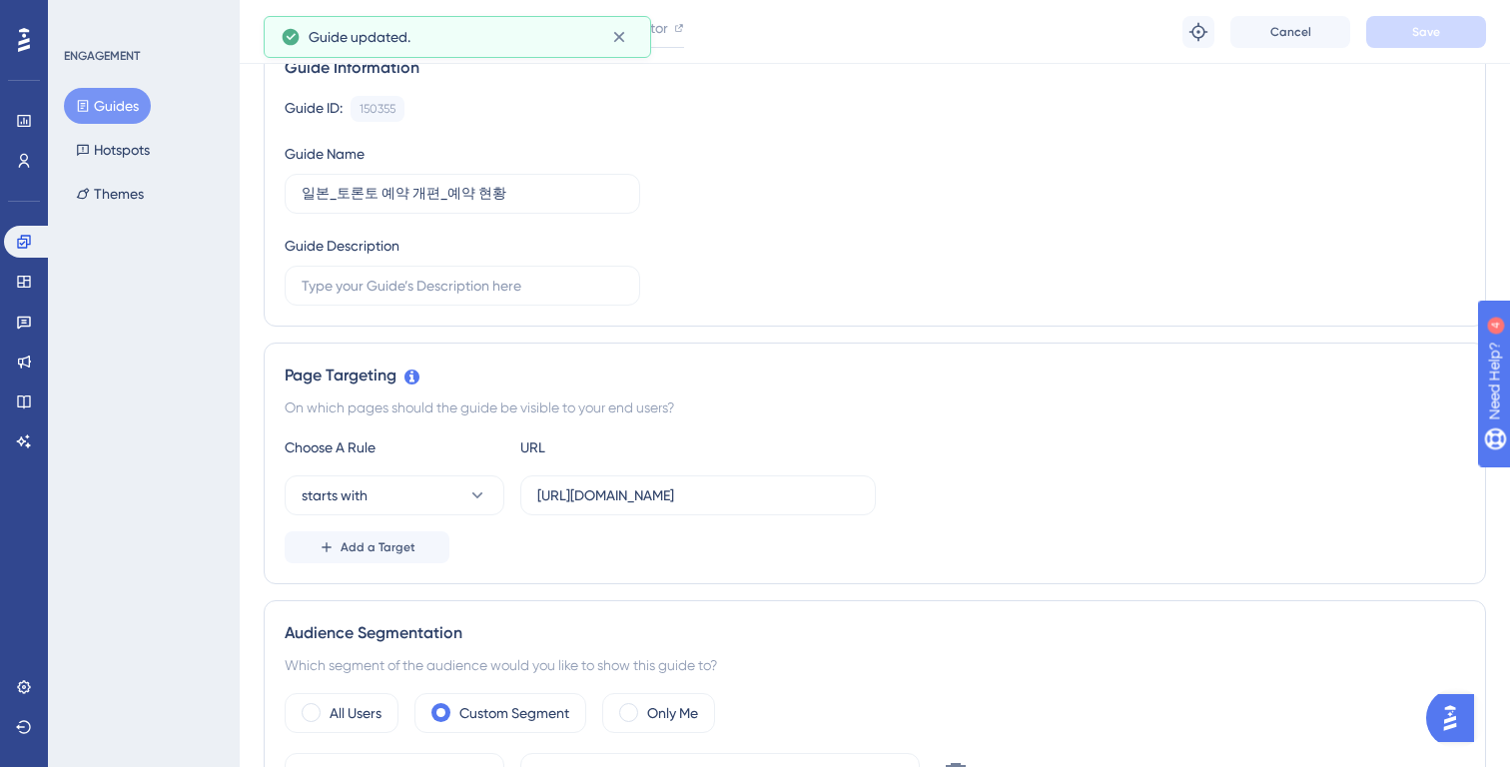
scroll to position [0, 0]
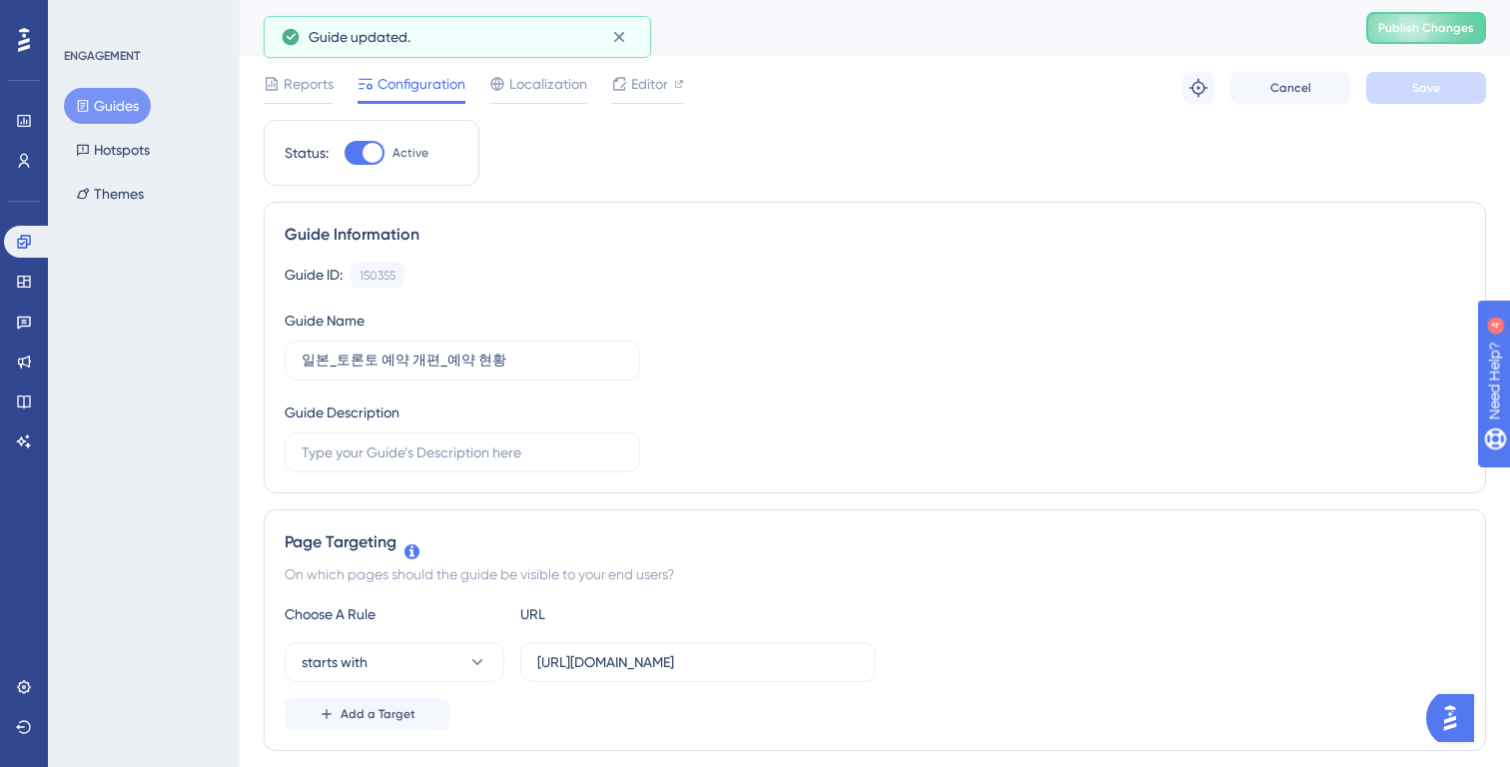
click at [114, 113] on button "Guides" at bounding box center [107, 106] width 87 height 36
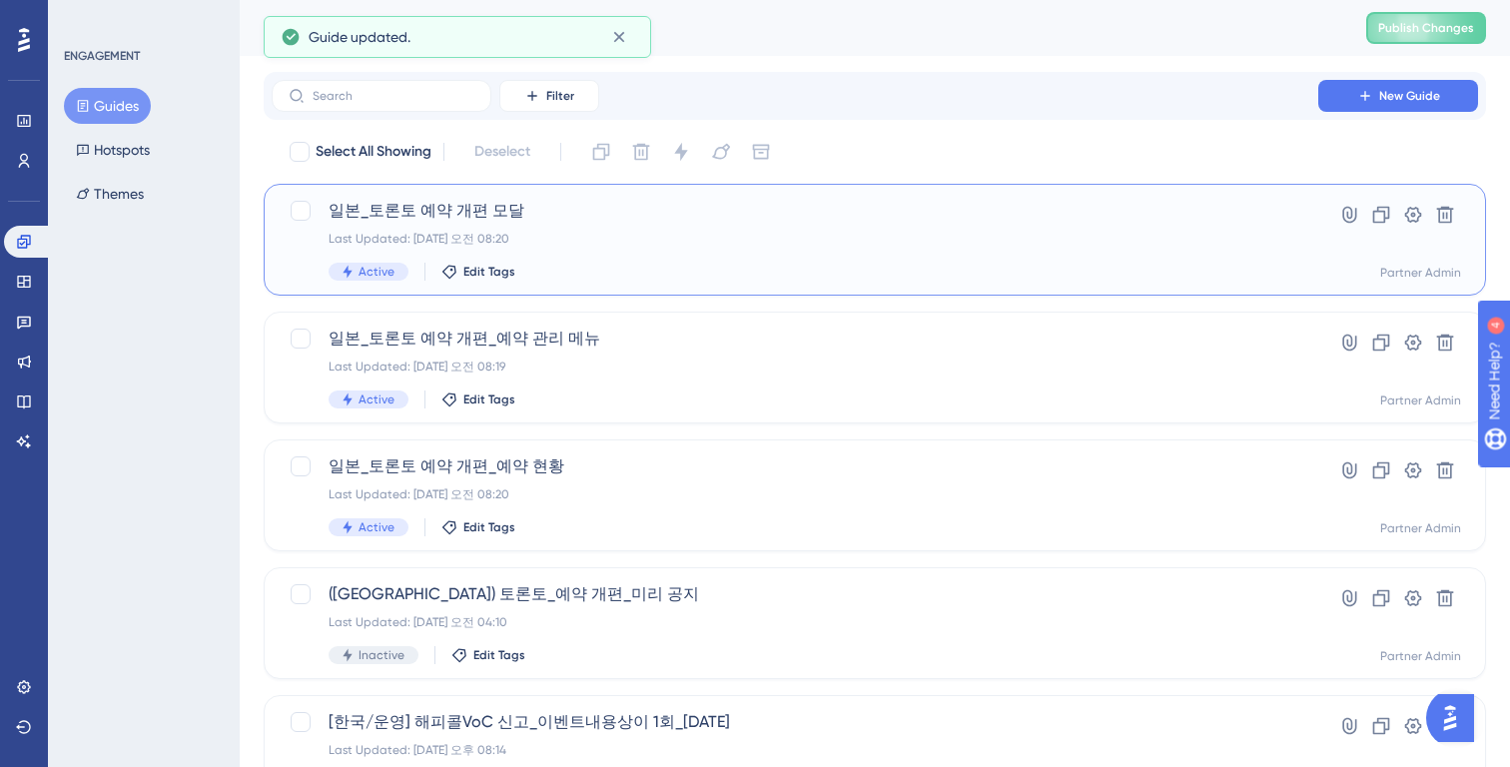
drag, startPoint x: 569, startPoint y: 210, endPoint x: 681, endPoint y: 214, distance: 111.9
click at [681, 214] on span "일본_토론토 예약 개편 모달" at bounding box center [795, 211] width 933 height 24
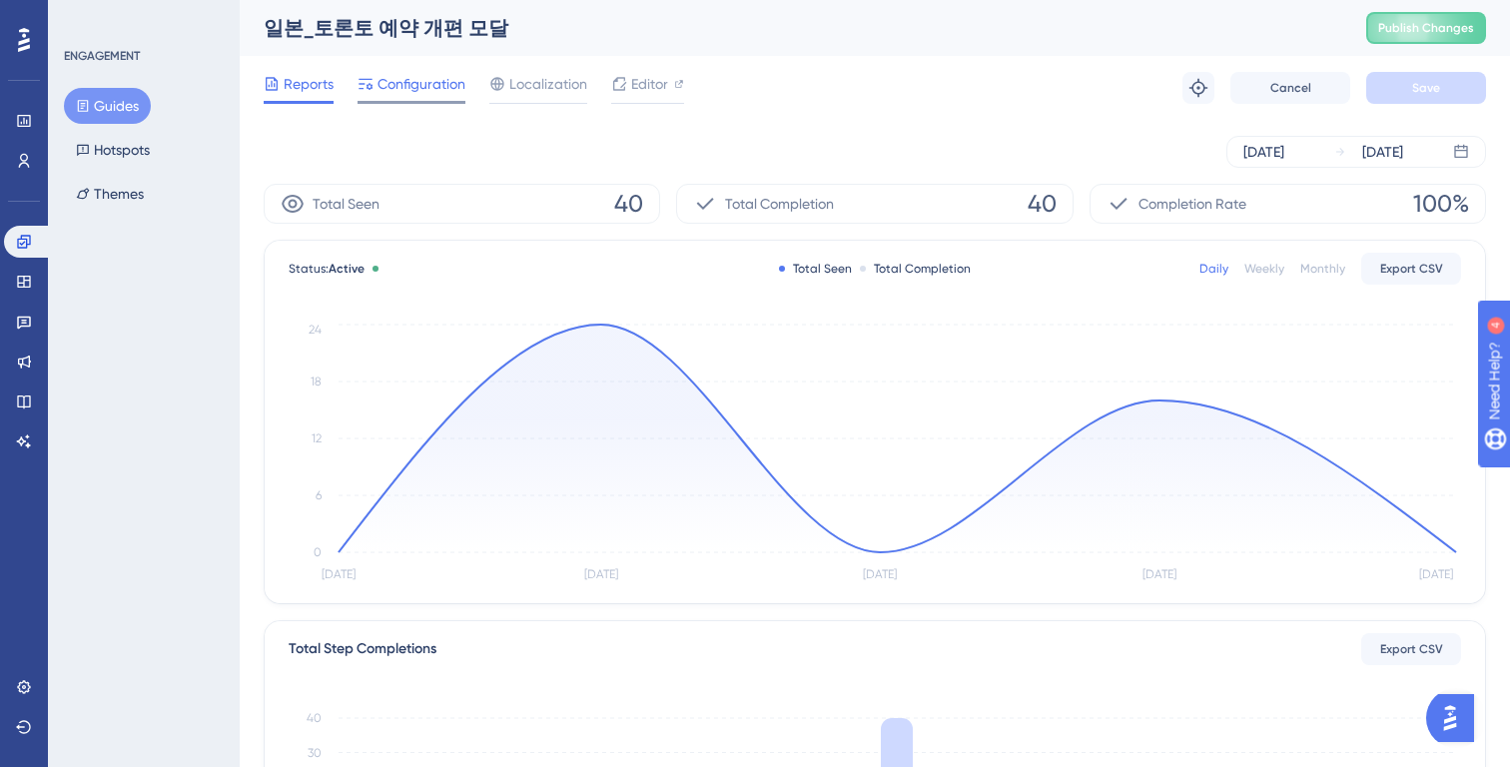
click at [411, 91] on span "Configuration" at bounding box center [422, 84] width 88 height 24
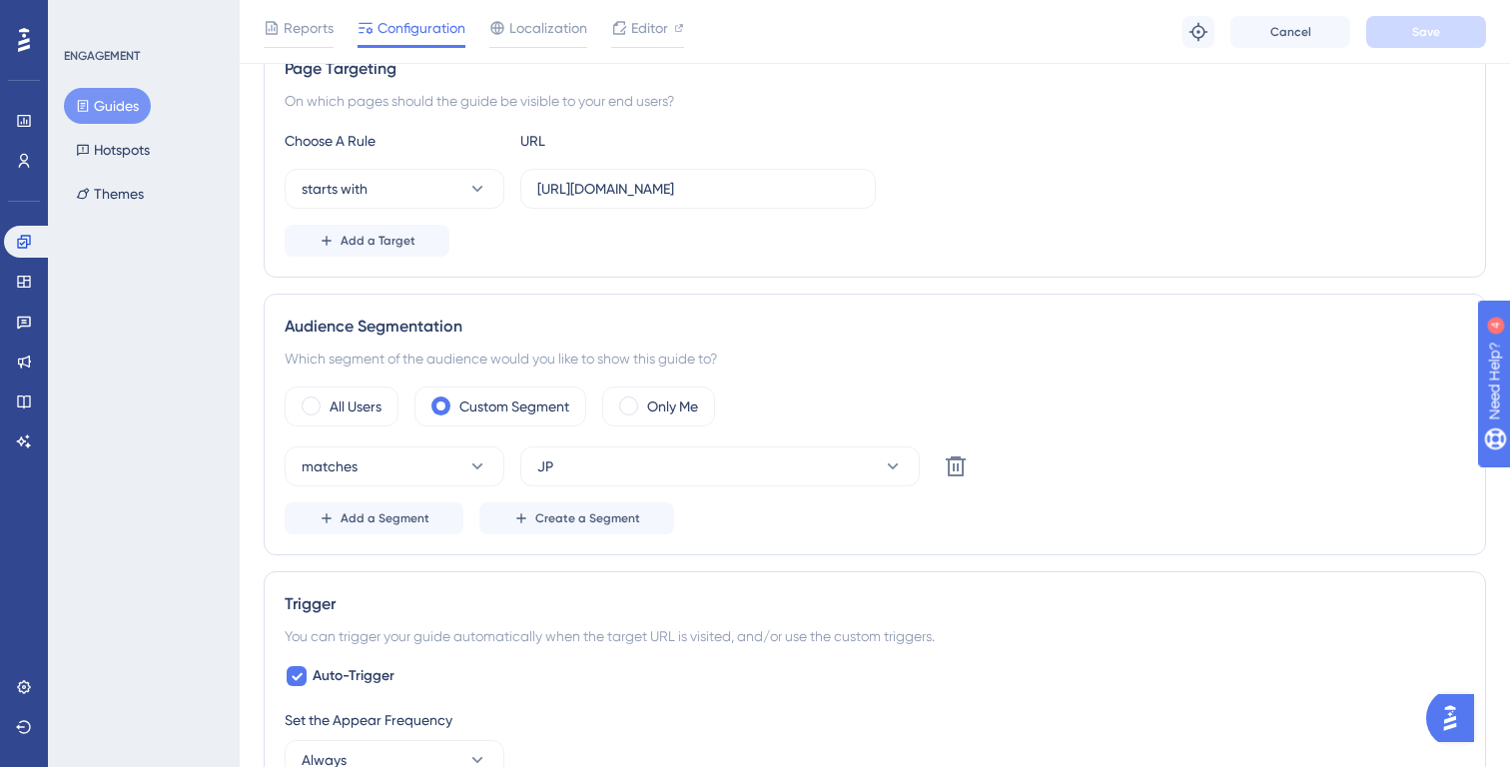
scroll to position [660, 0]
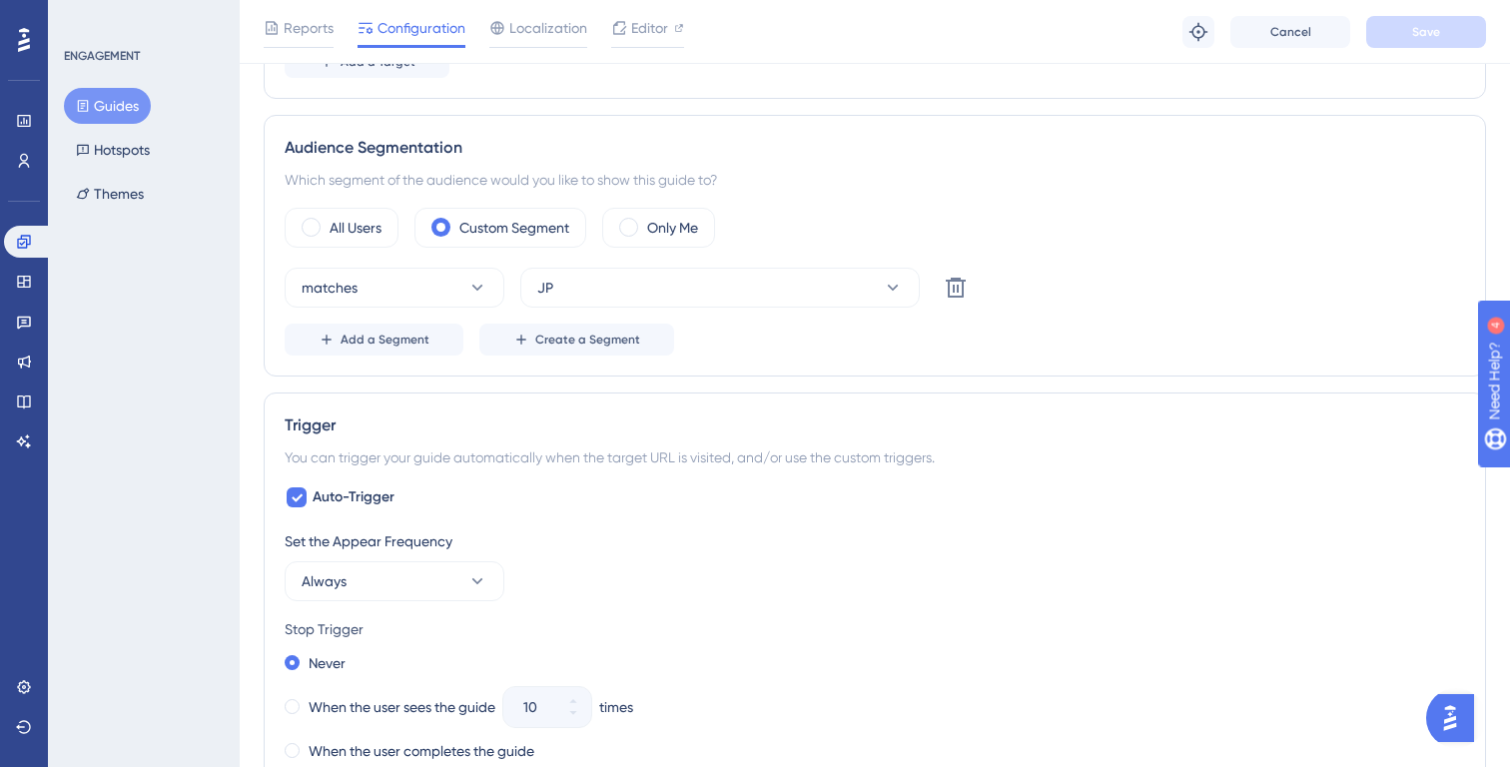
click at [111, 94] on button "Guides" at bounding box center [107, 106] width 87 height 36
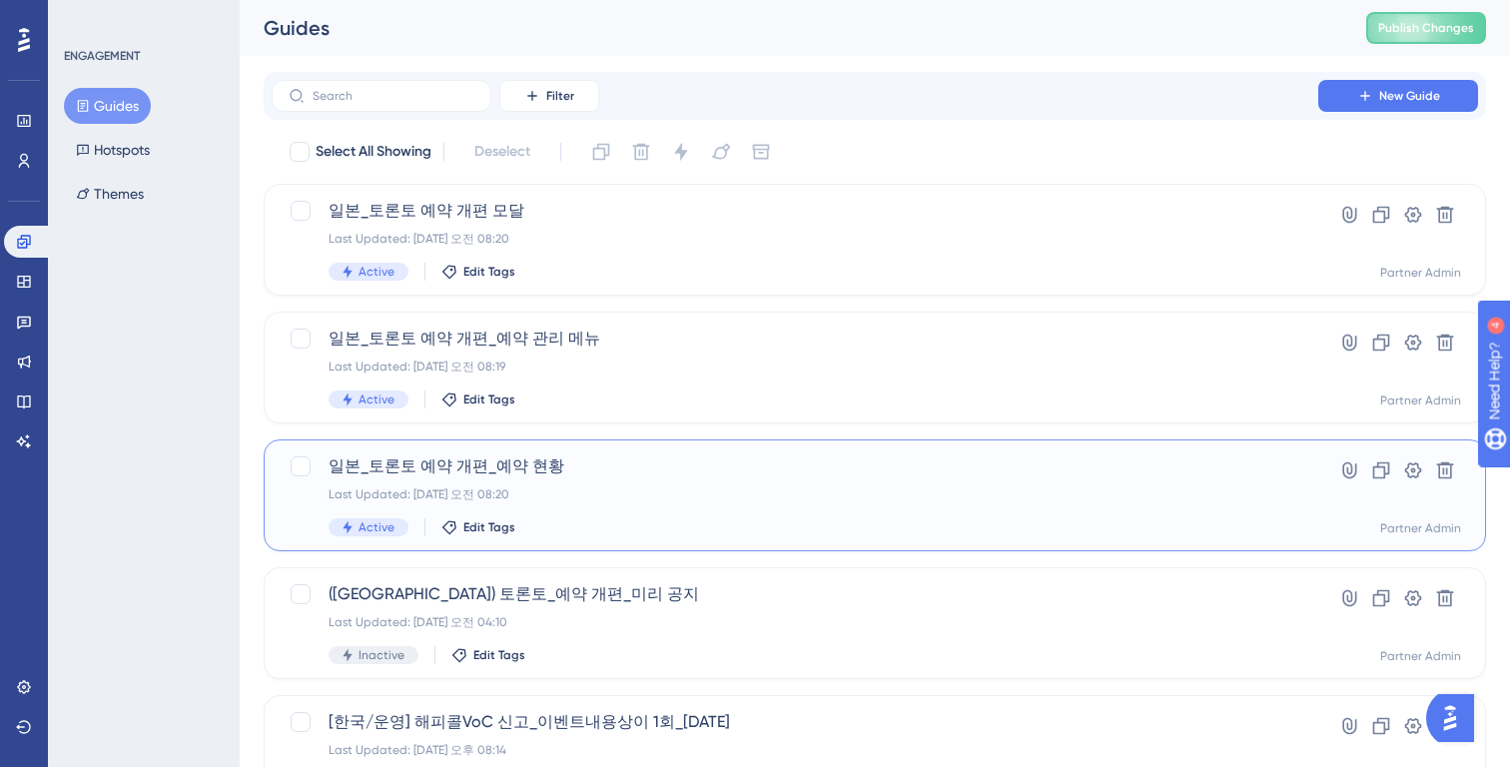
click at [594, 493] on div "Last Updated: 2025년 8월 25일 오전 08:20" at bounding box center [795, 494] width 933 height 16
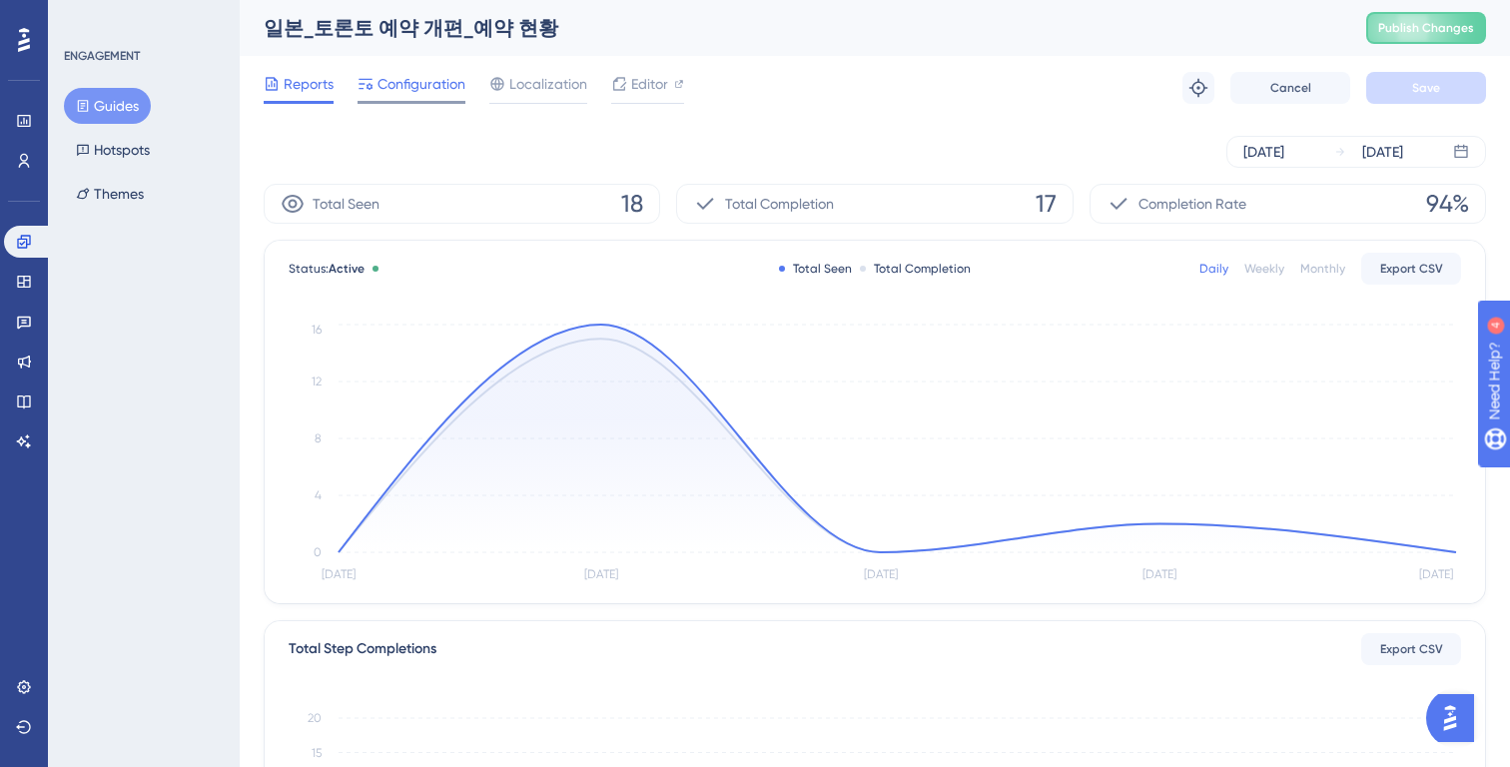
click at [423, 90] on span "Configuration" at bounding box center [422, 84] width 88 height 24
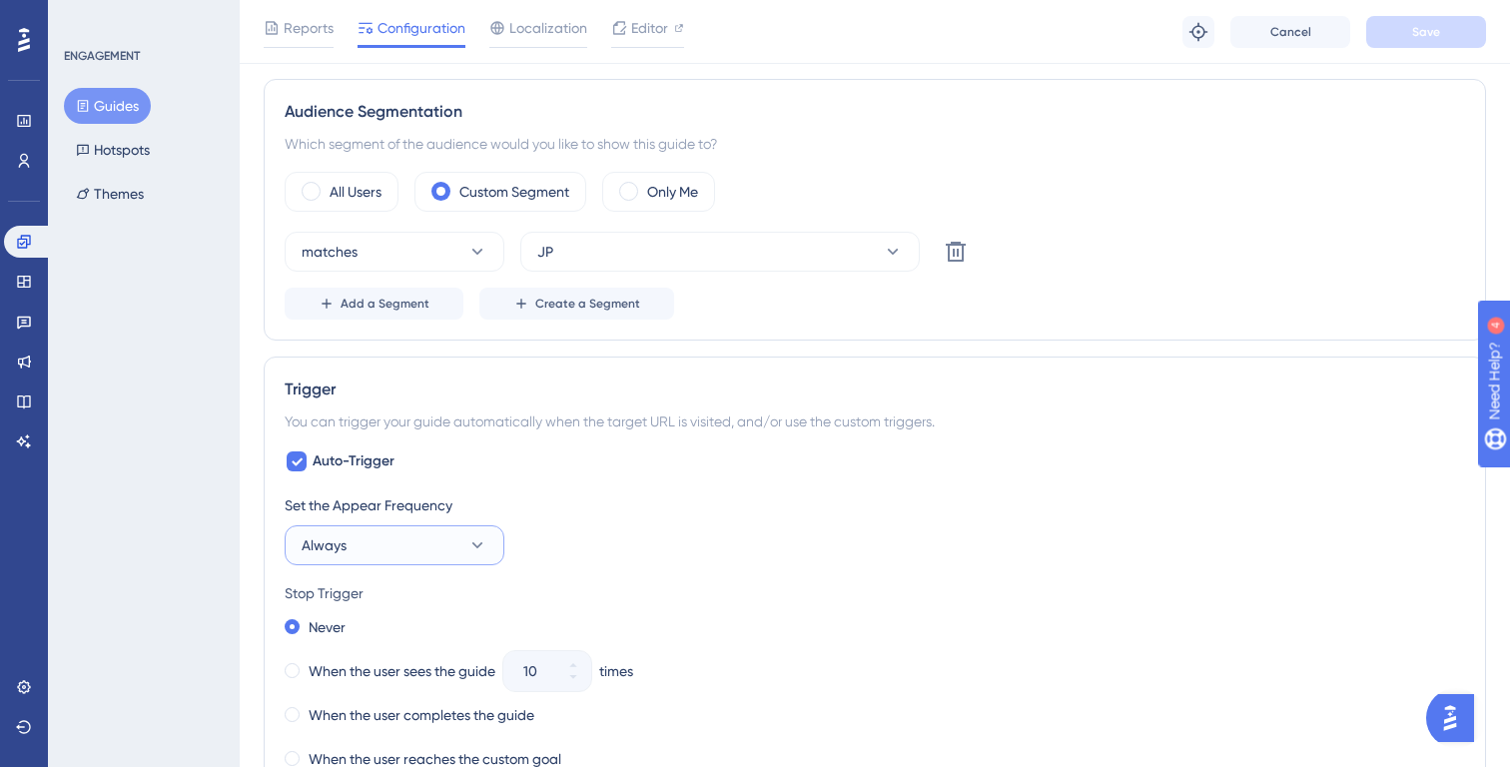
click at [429, 550] on button "Always" at bounding box center [395, 545] width 220 height 40
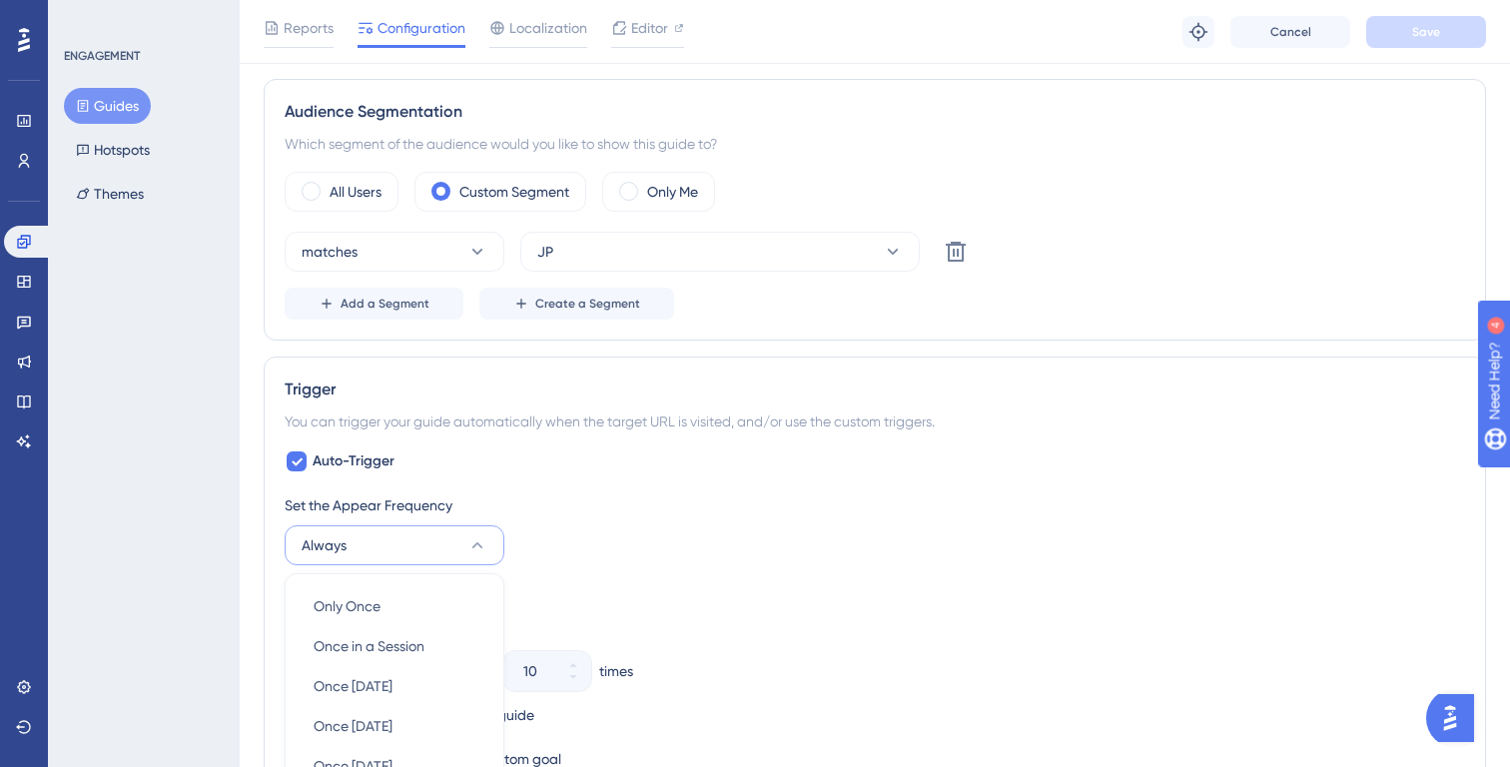
scroll to position [1039, 0]
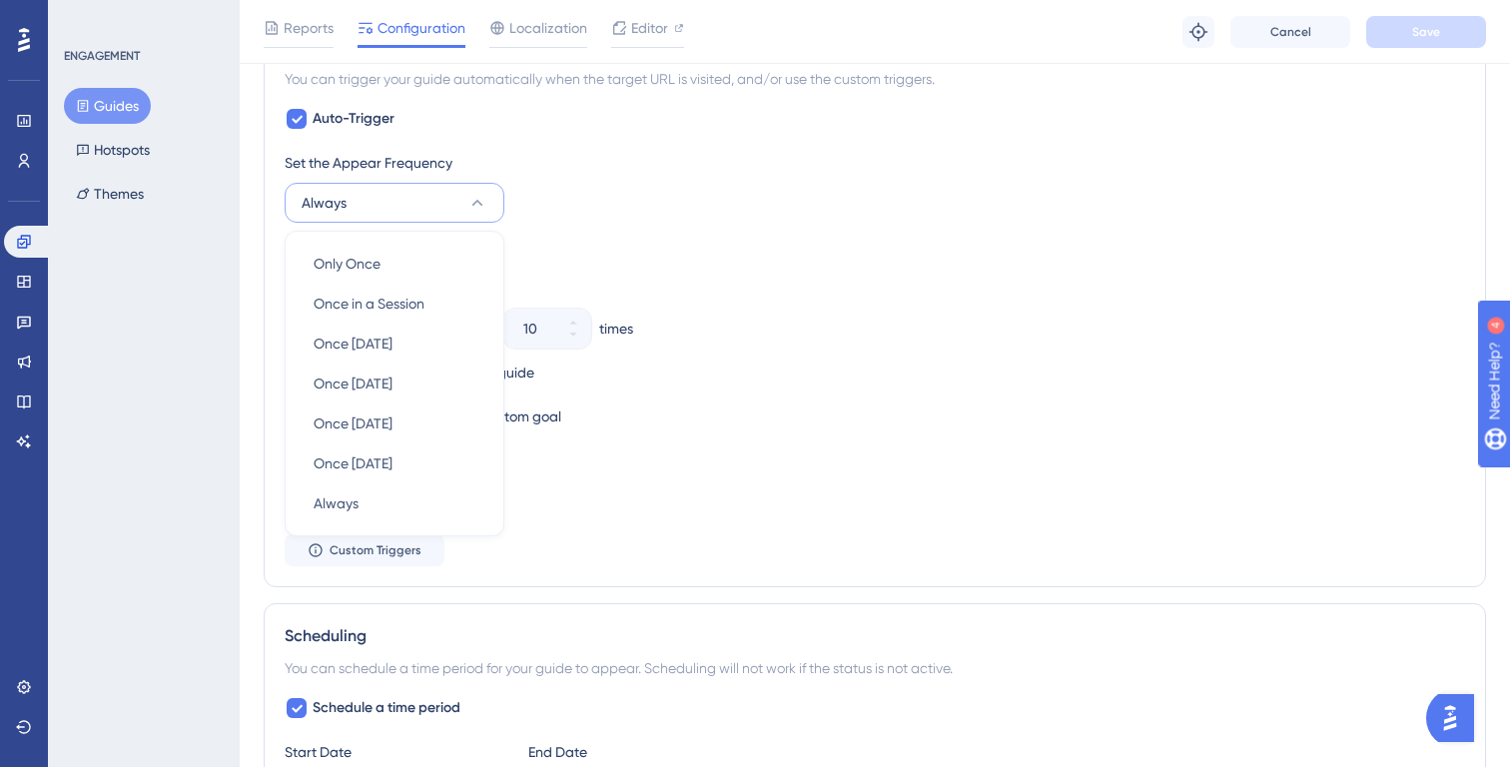
drag, startPoint x: 677, startPoint y: 375, endPoint x: 627, endPoint y: 375, distance: 49.9
click at [677, 375] on div "When the user completes the guide" at bounding box center [875, 373] width 1181 height 28
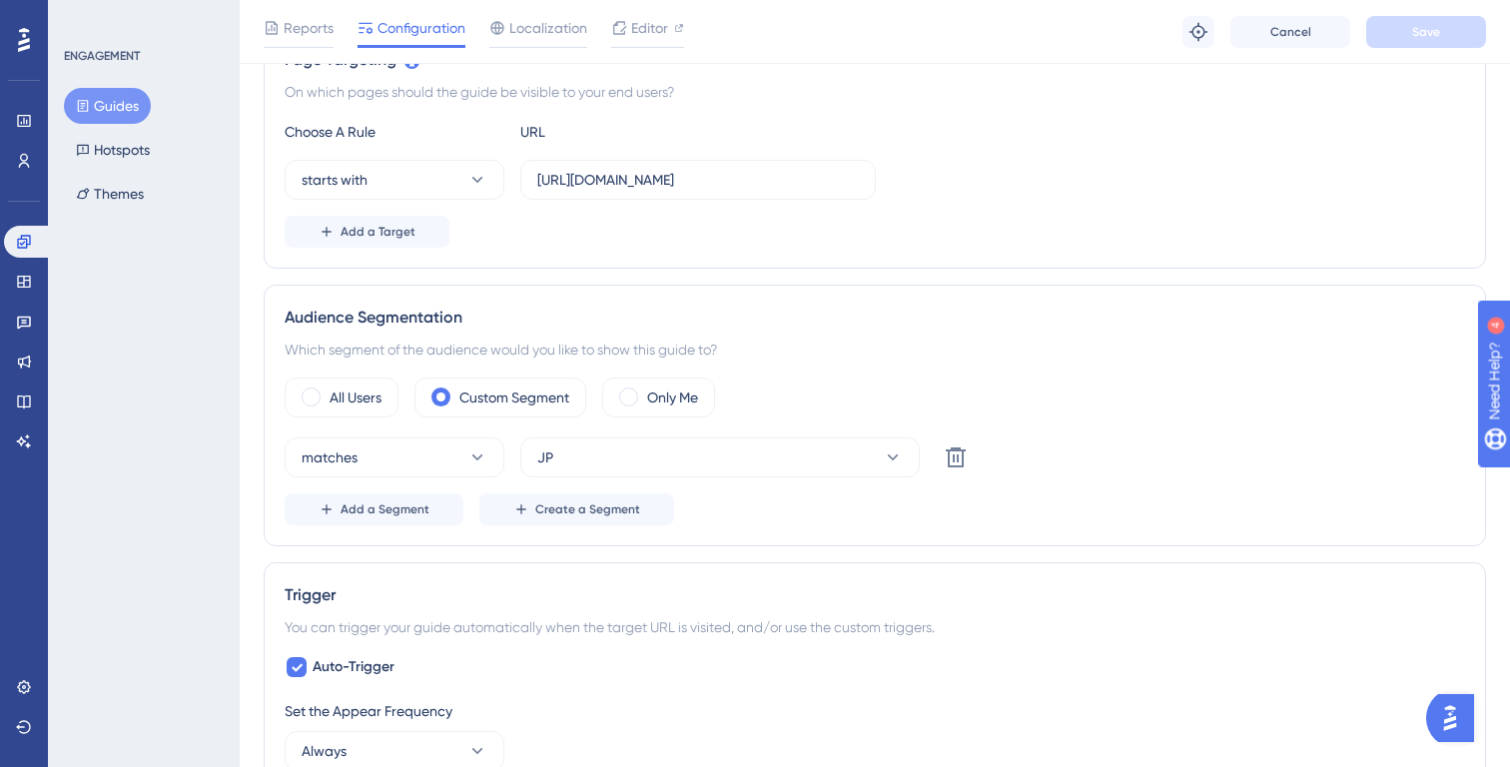
scroll to position [0, 0]
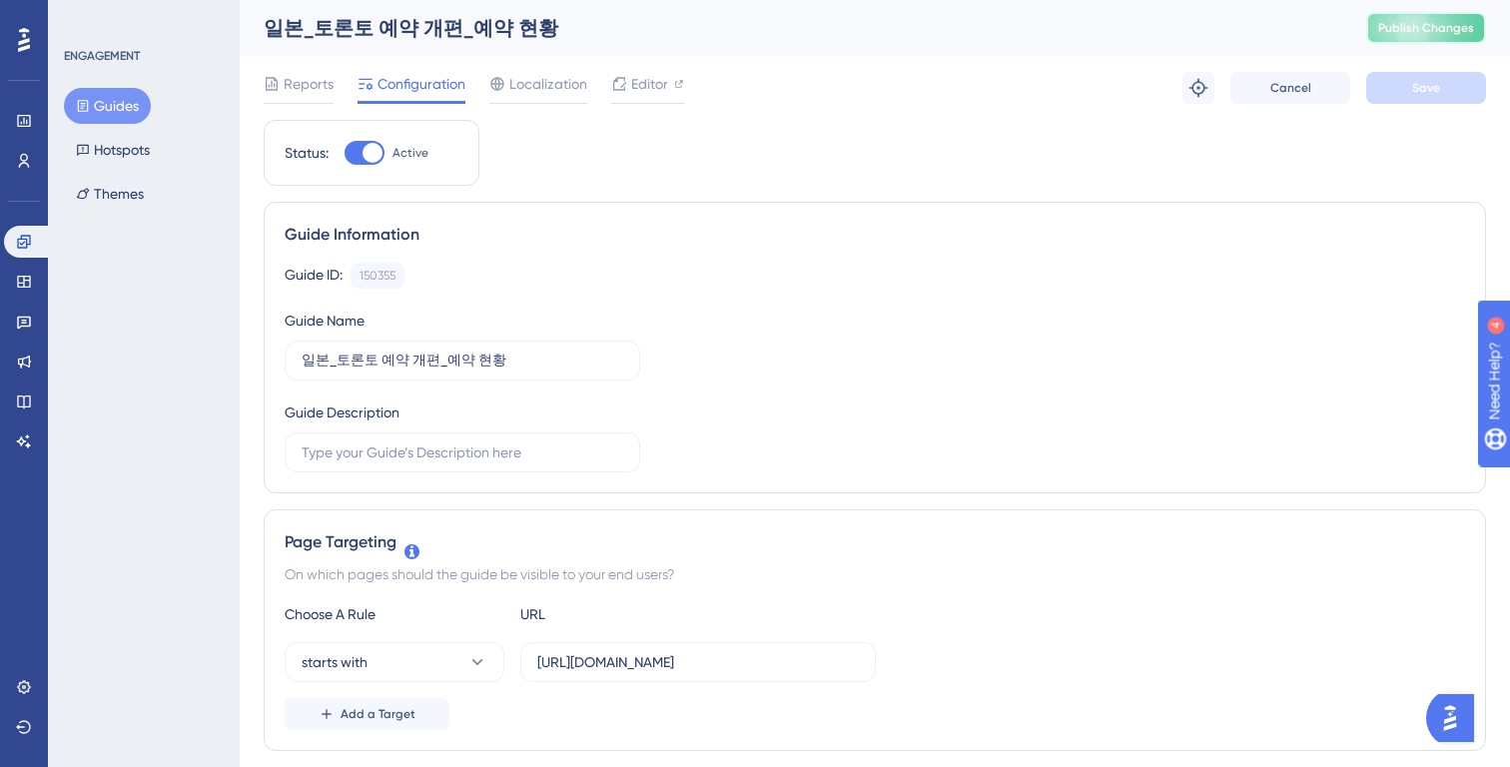
click at [1423, 38] on button "Publish Changes" at bounding box center [1426, 28] width 120 height 32
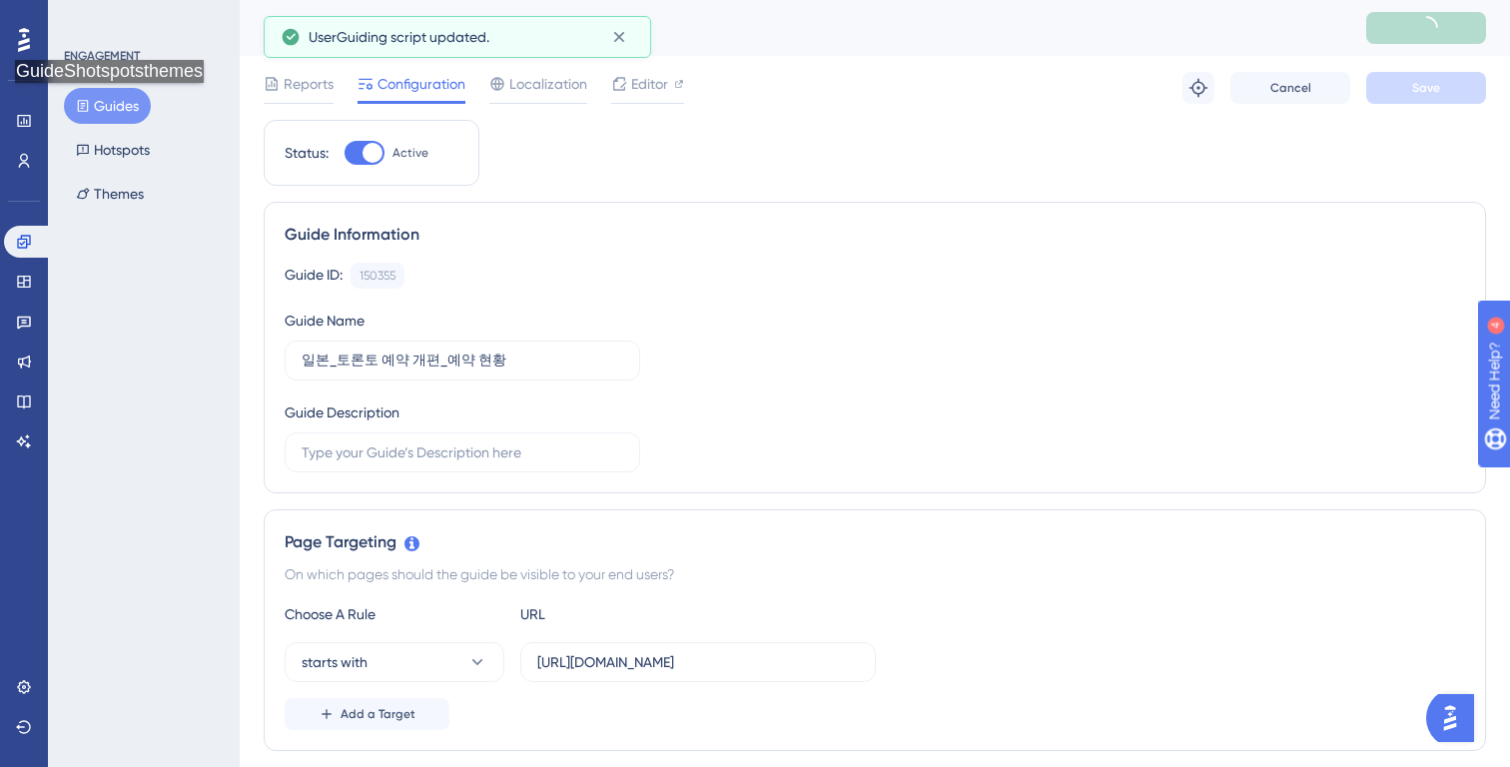
click at [115, 103] on button "Guides" at bounding box center [107, 106] width 87 height 36
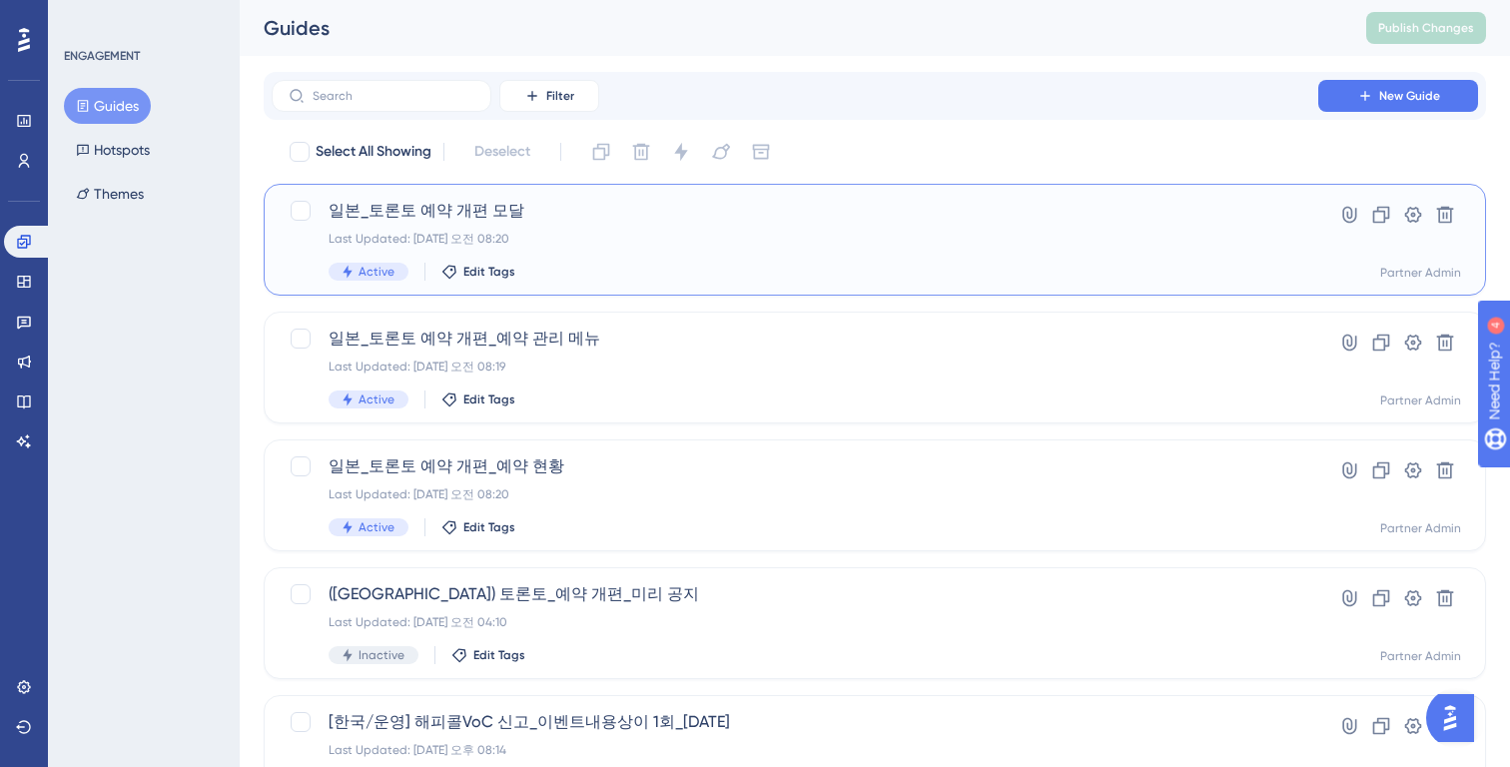
click at [502, 212] on span "일본_토론토 예약 개편 모달" at bounding box center [795, 211] width 933 height 24
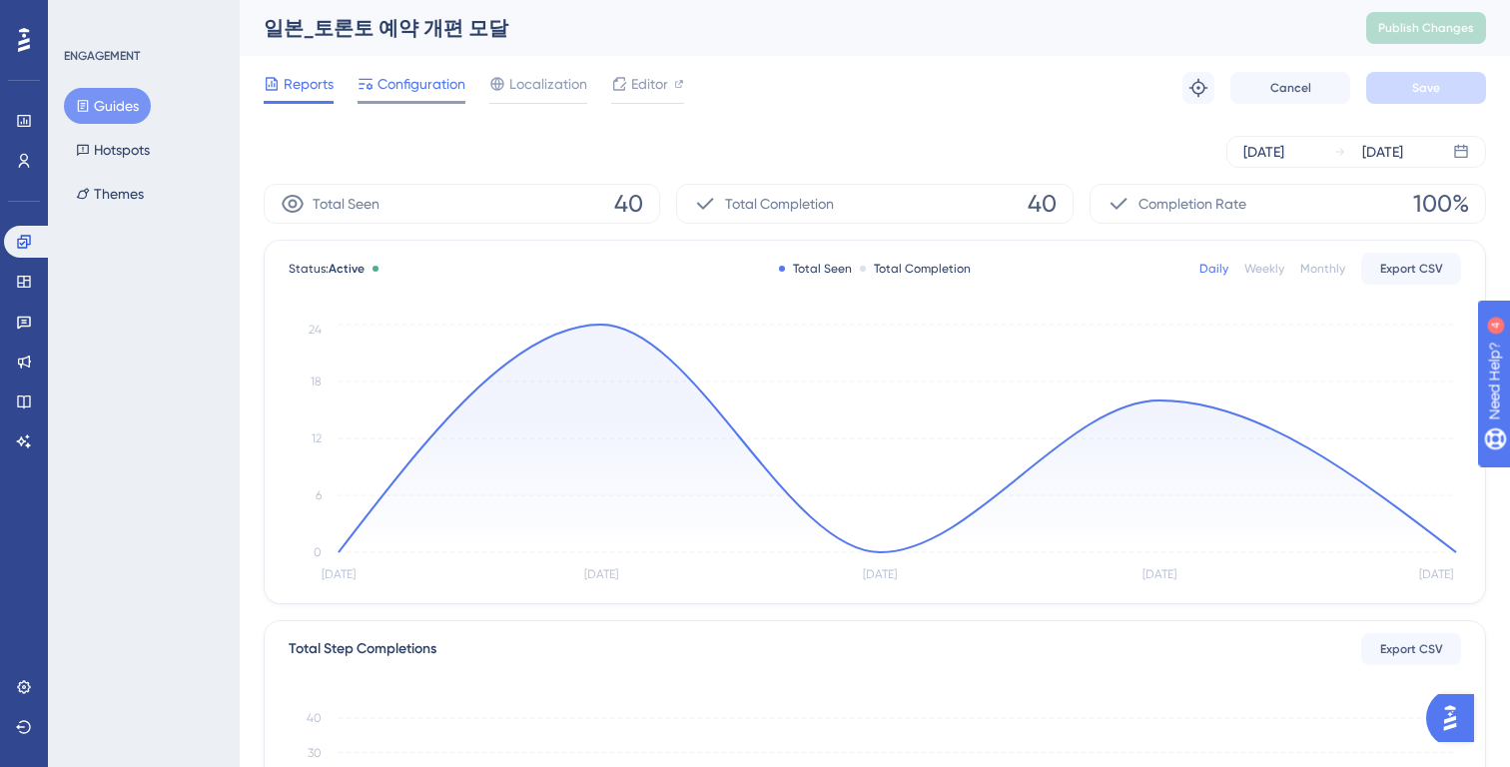
click at [423, 81] on span "Configuration" at bounding box center [422, 84] width 88 height 24
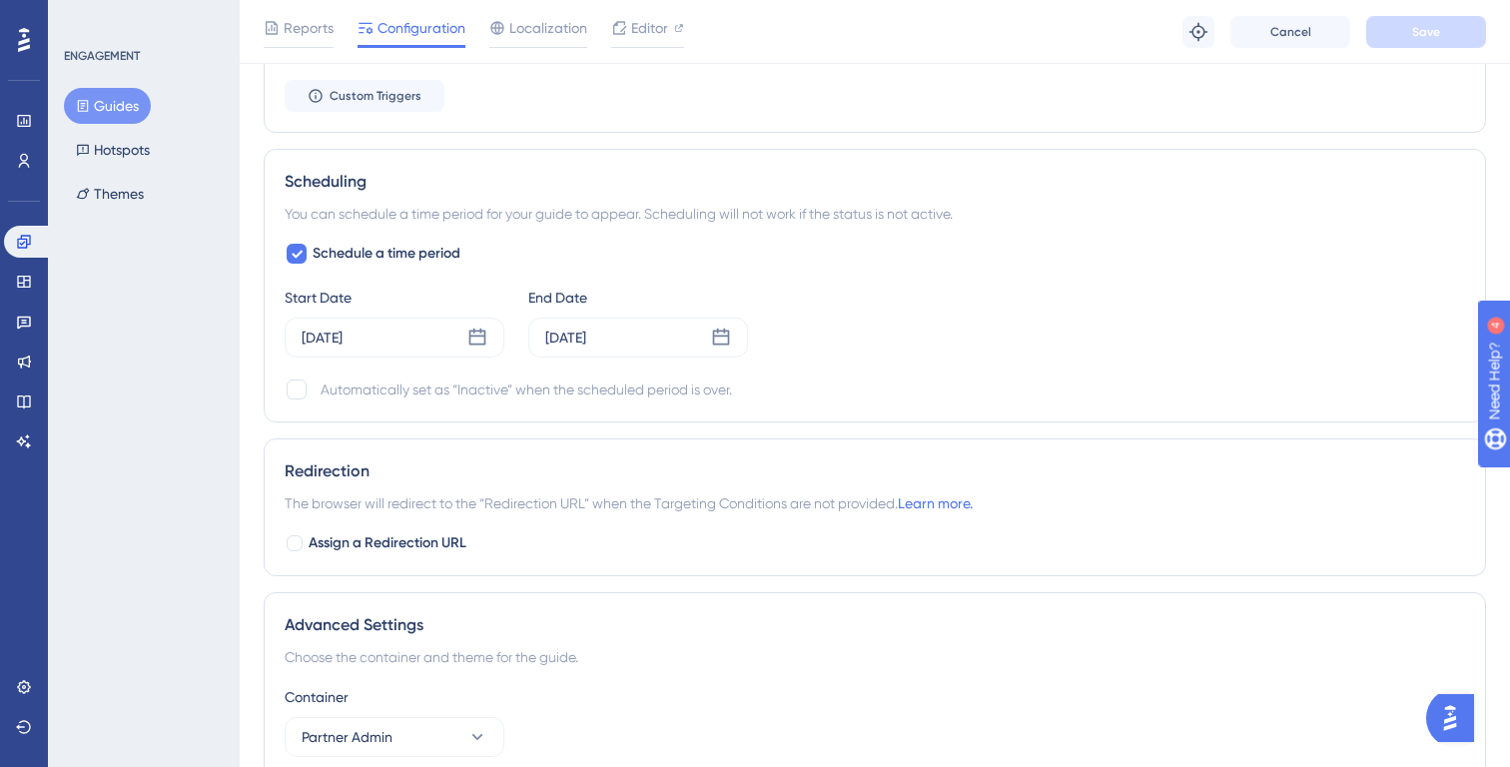
scroll to position [1574, 0]
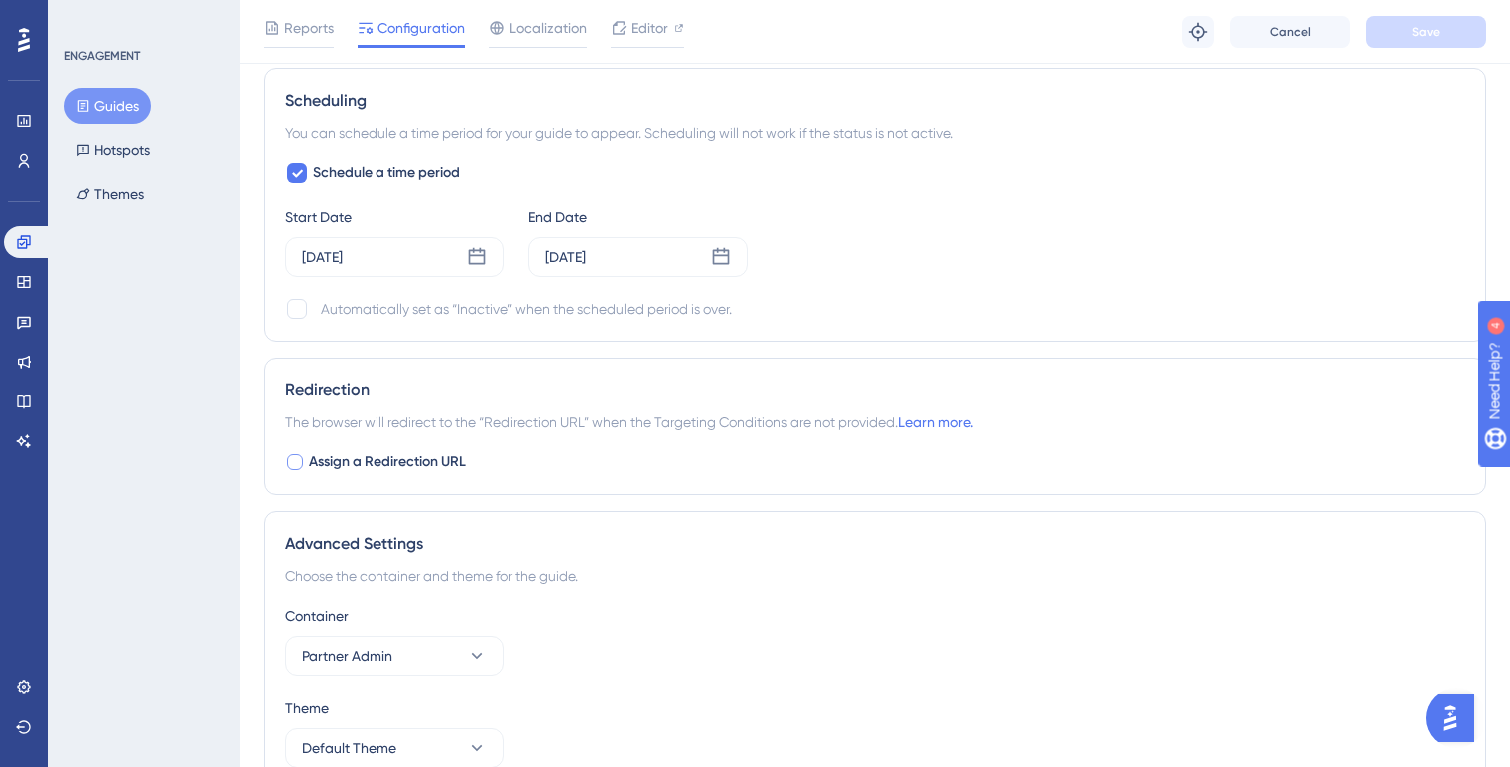
click at [413, 461] on span "Assign a Redirection URL" at bounding box center [388, 462] width 158 height 24
checkbox input "true"
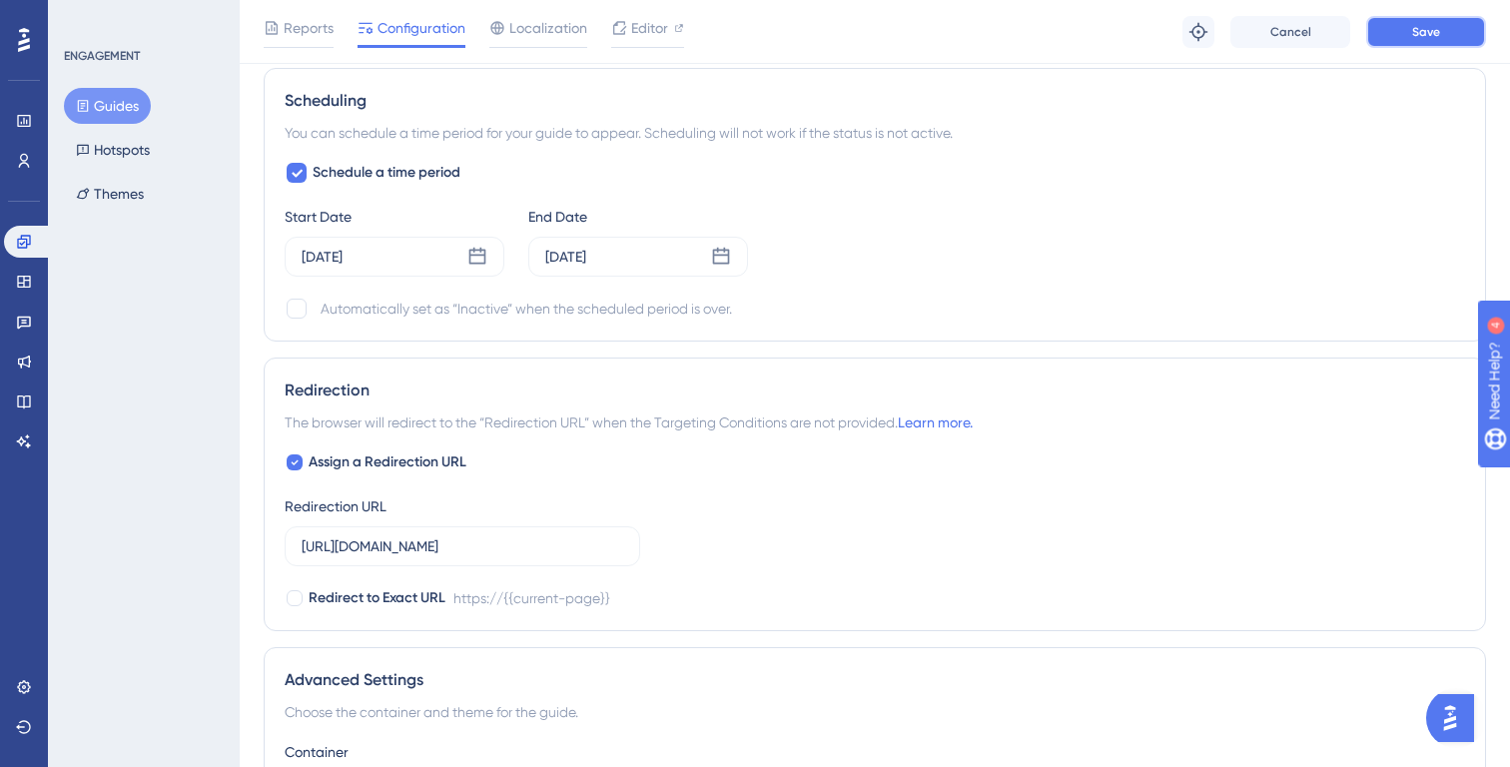
click at [1402, 27] on button "Save" at bounding box center [1426, 32] width 120 height 32
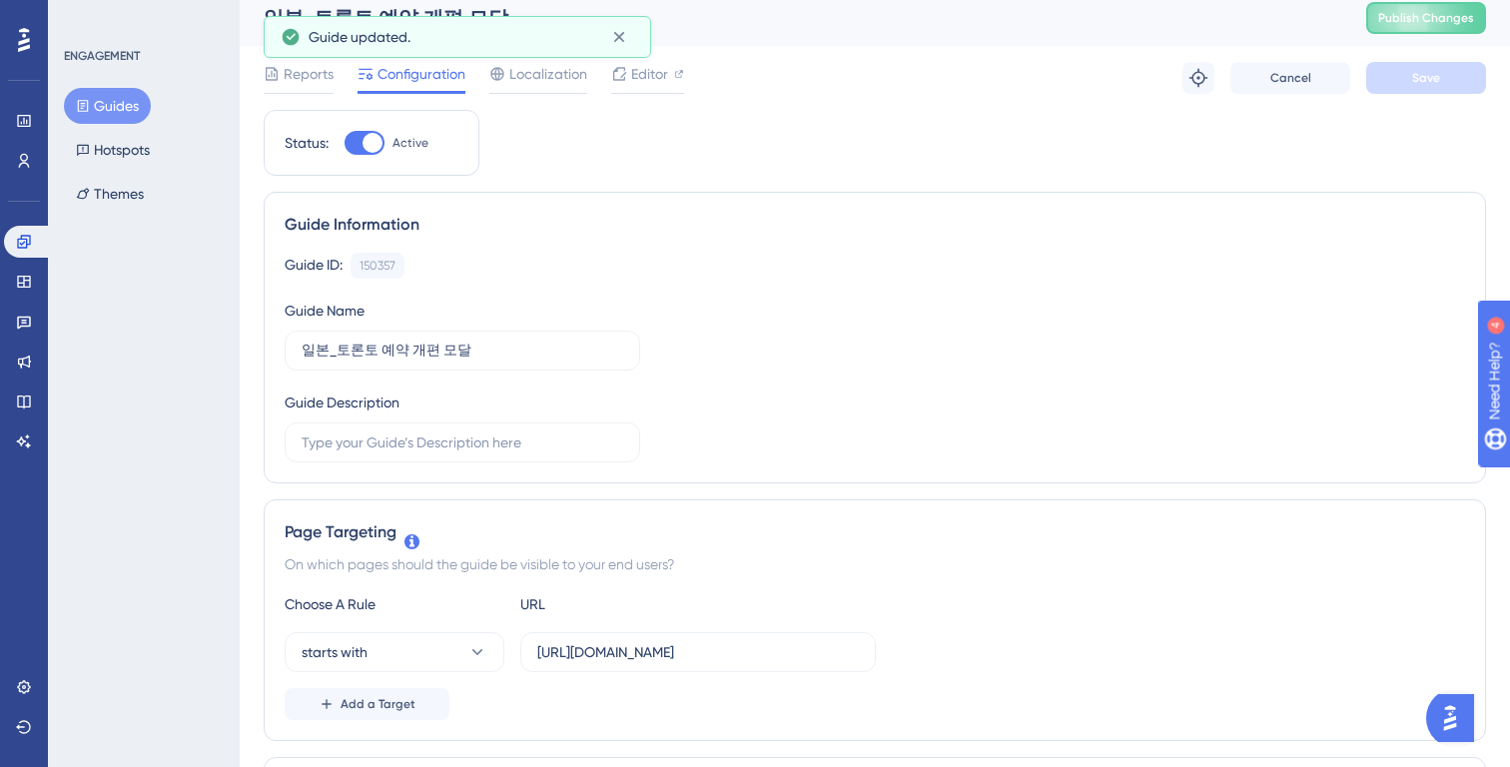
scroll to position [0, 0]
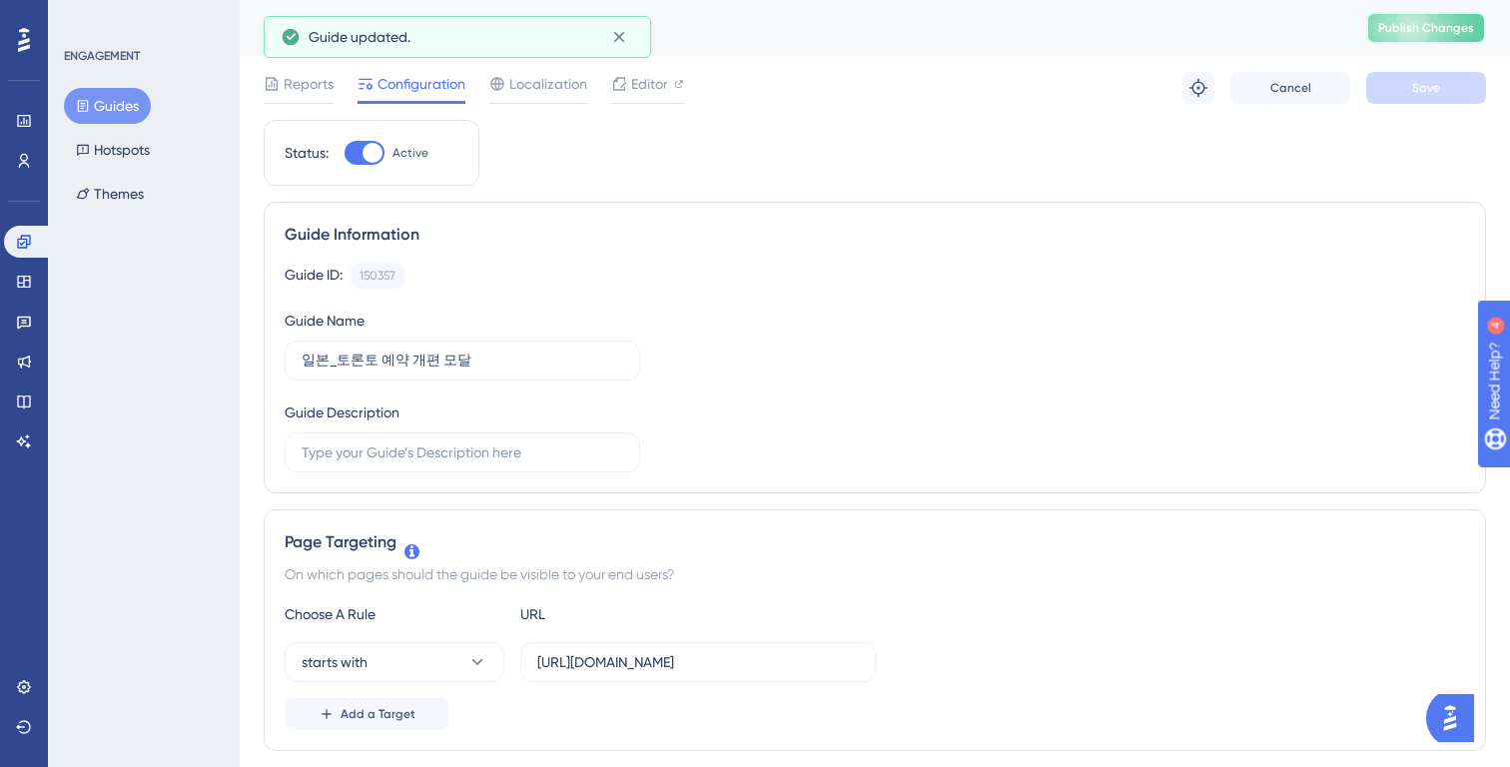
click at [1413, 37] on button "Publish Changes" at bounding box center [1426, 28] width 120 height 32
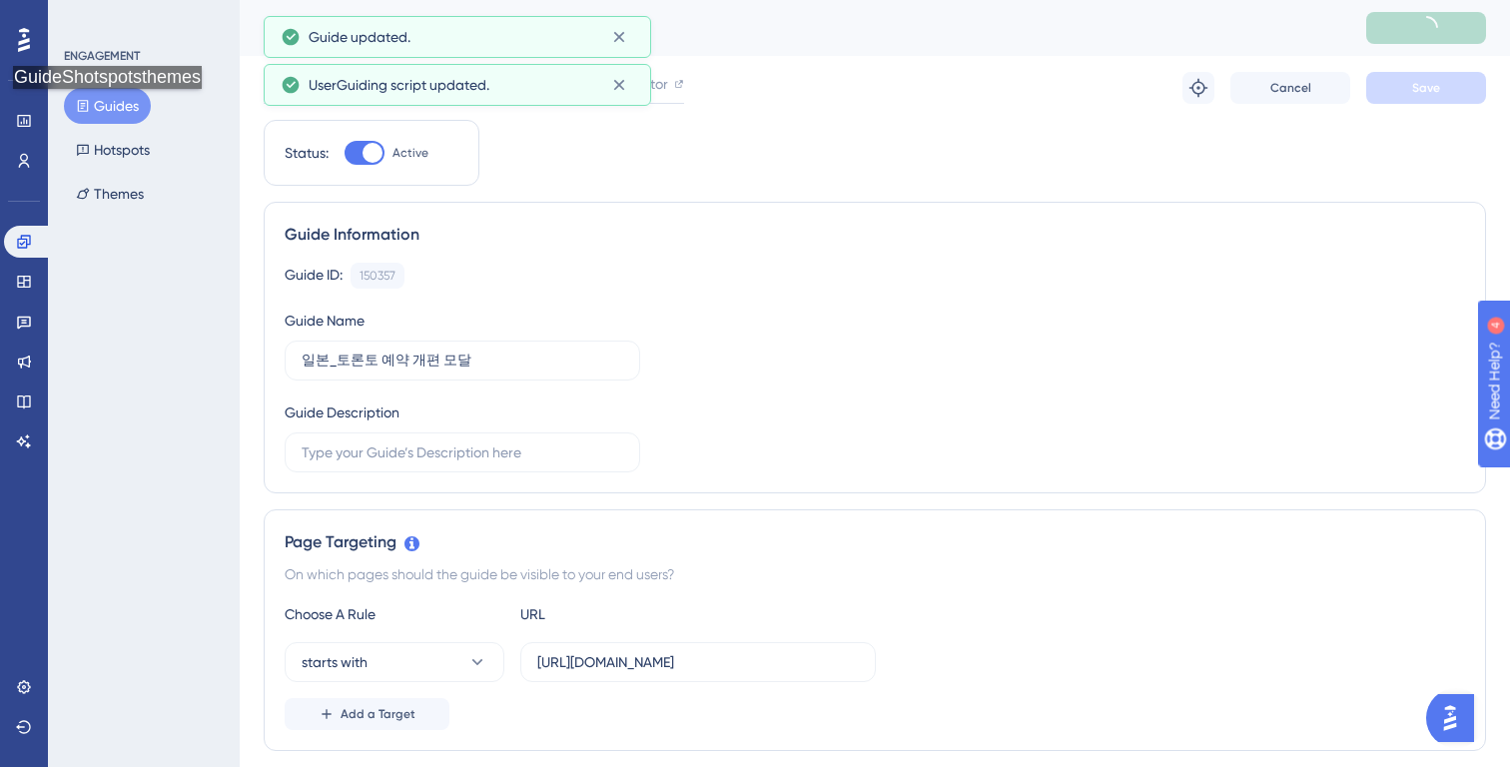
click at [113, 108] on button "Guides" at bounding box center [107, 106] width 87 height 36
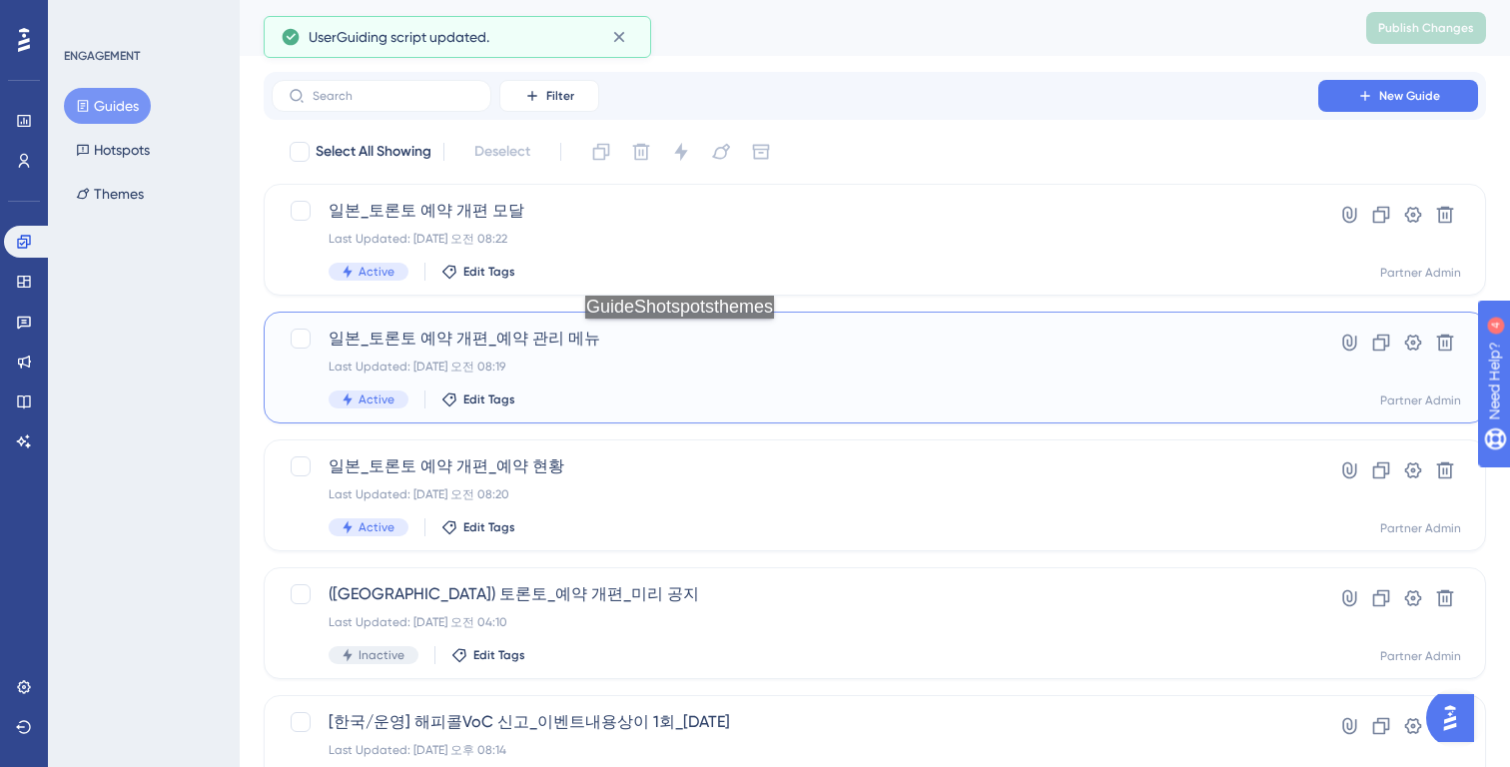
click at [685, 339] on span "일본_토론토 예약 개편_예약 관리 메뉴" at bounding box center [795, 339] width 933 height 24
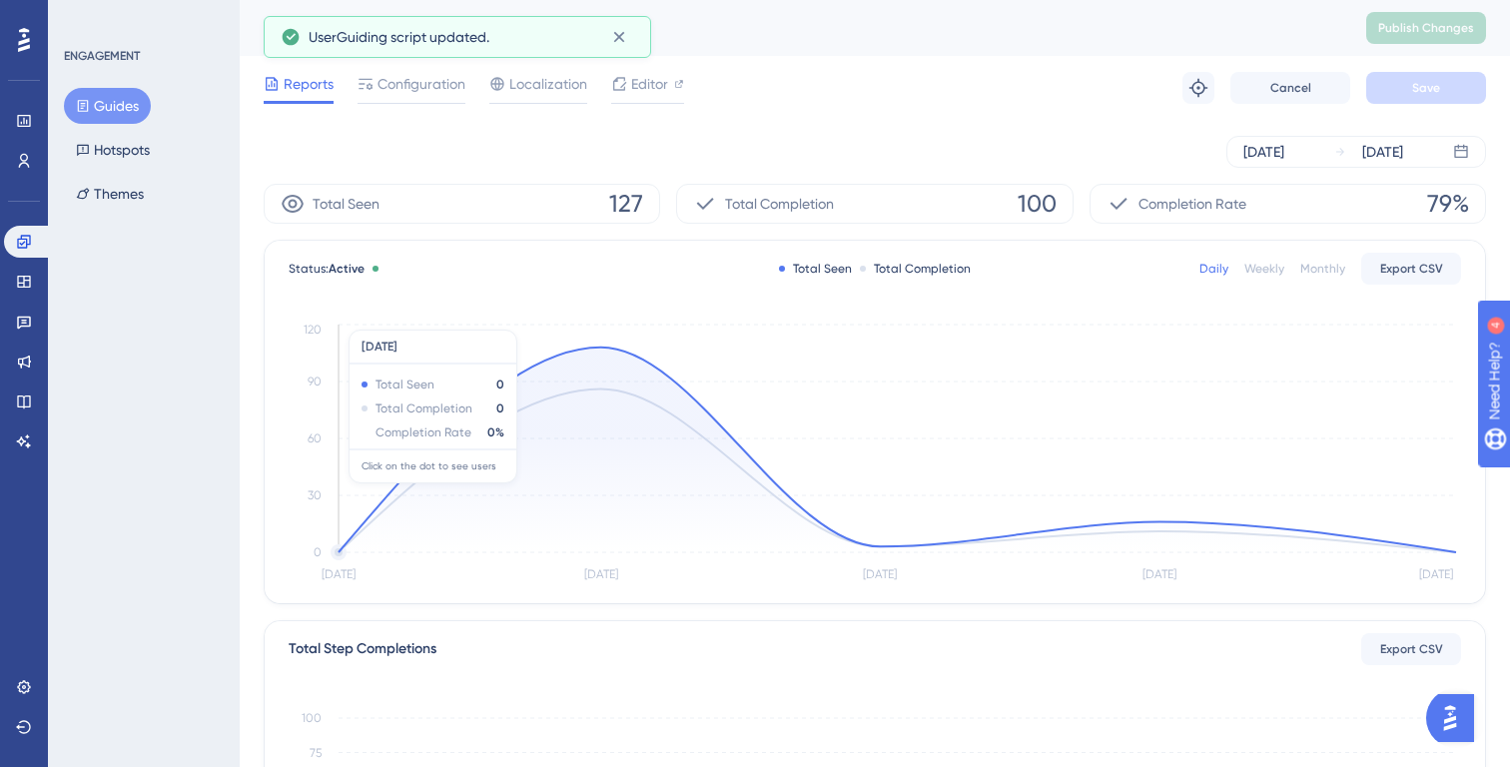
scroll to position [27, 0]
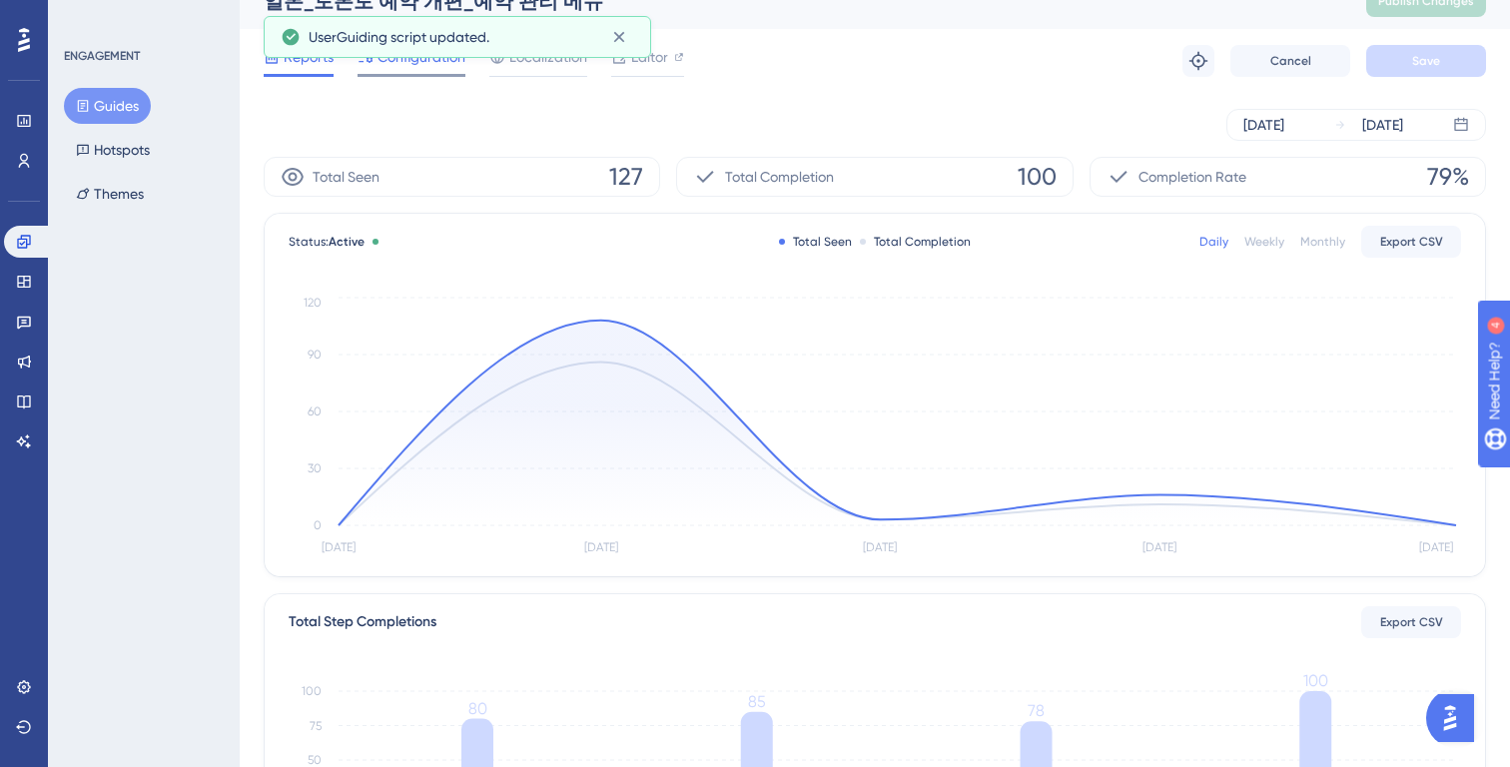
click at [385, 61] on span "Configuration" at bounding box center [422, 57] width 88 height 24
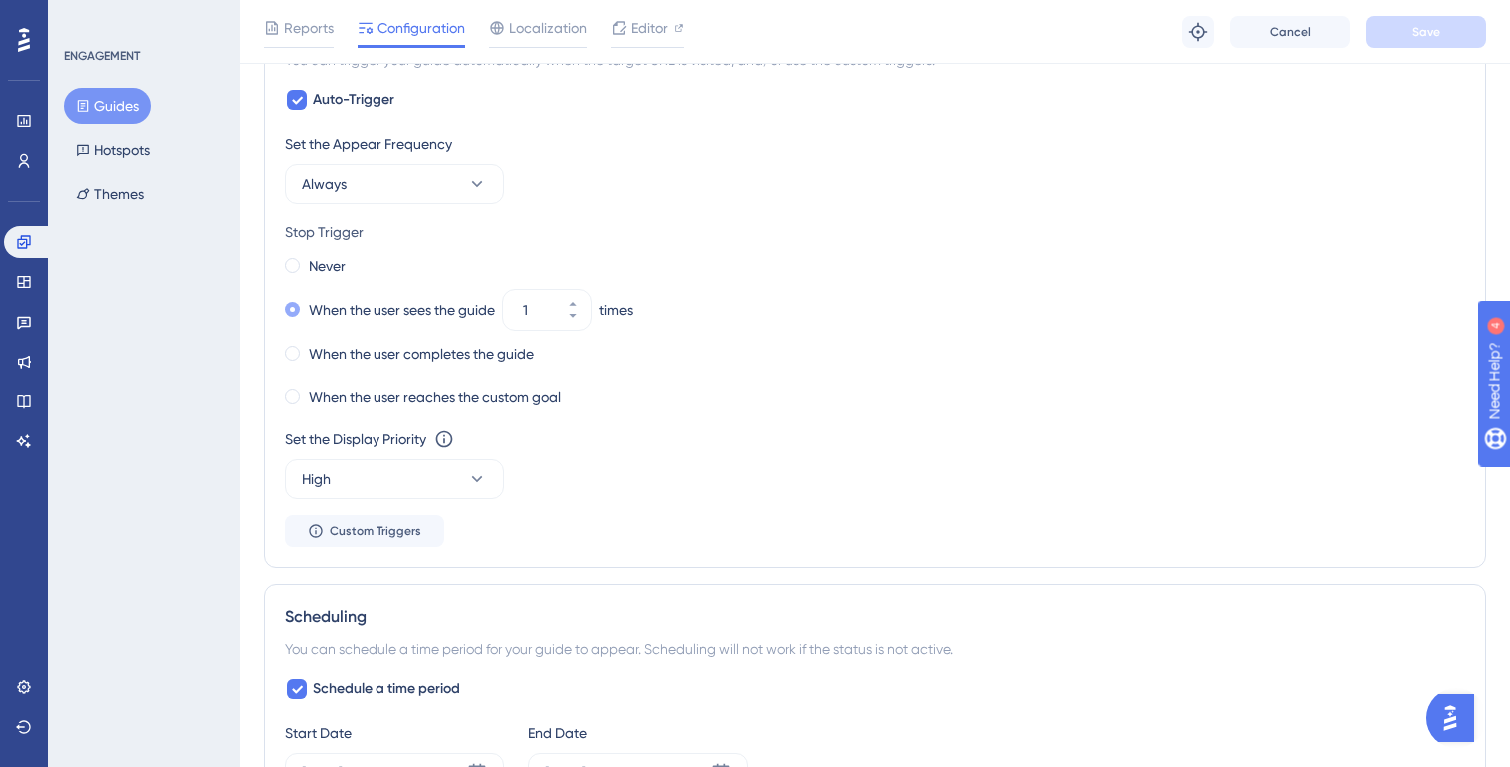
scroll to position [1054, 0]
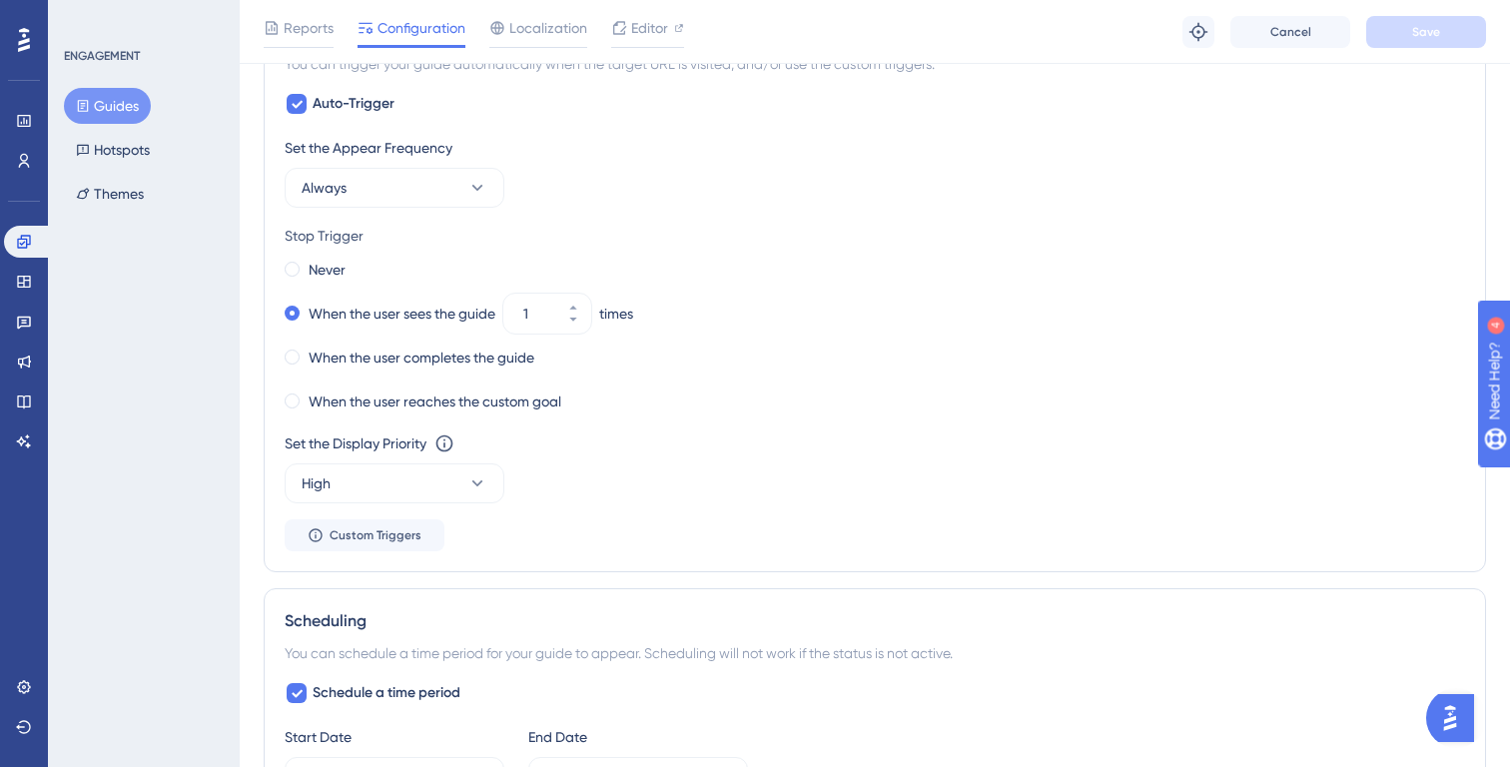
click at [355, 281] on div "Never" at bounding box center [875, 270] width 1181 height 28
click at [325, 273] on label "Never" at bounding box center [327, 270] width 37 height 24
click at [1420, 42] on button "Save" at bounding box center [1426, 32] width 120 height 32
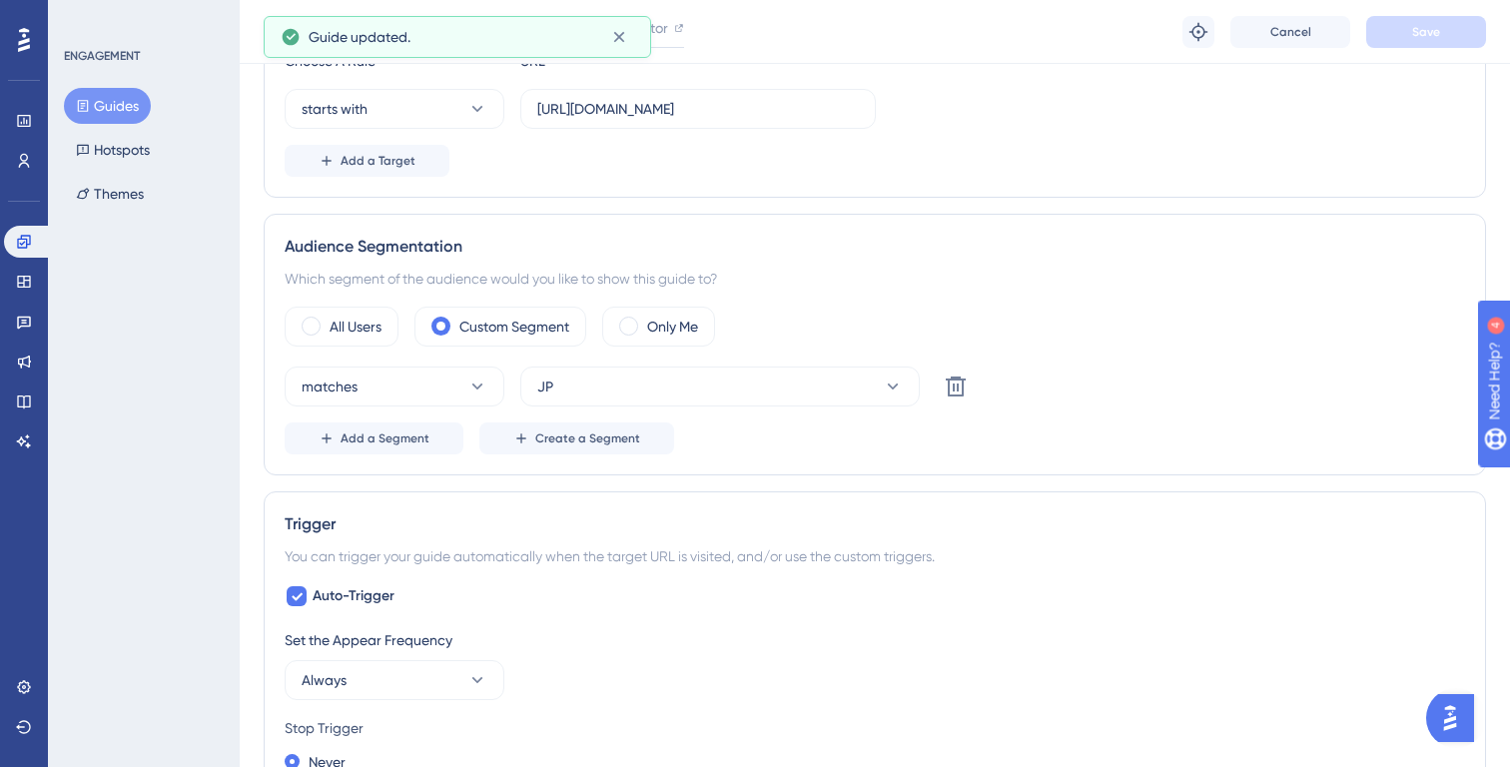
scroll to position [0, 0]
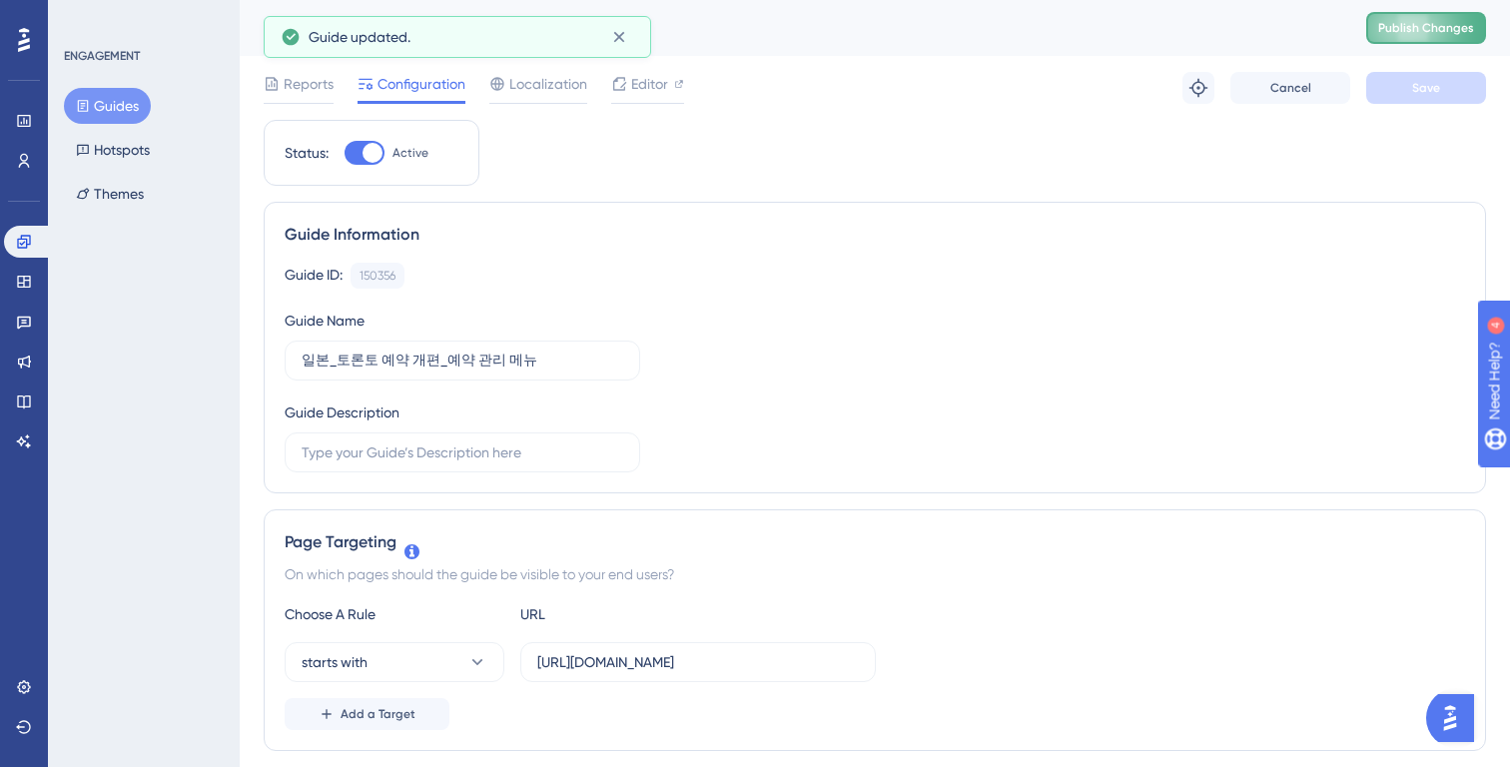
click at [1397, 38] on button "Publish Changes" at bounding box center [1426, 28] width 120 height 32
click at [114, 108] on button "Guides" at bounding box center [107, 106] width 87 height 36
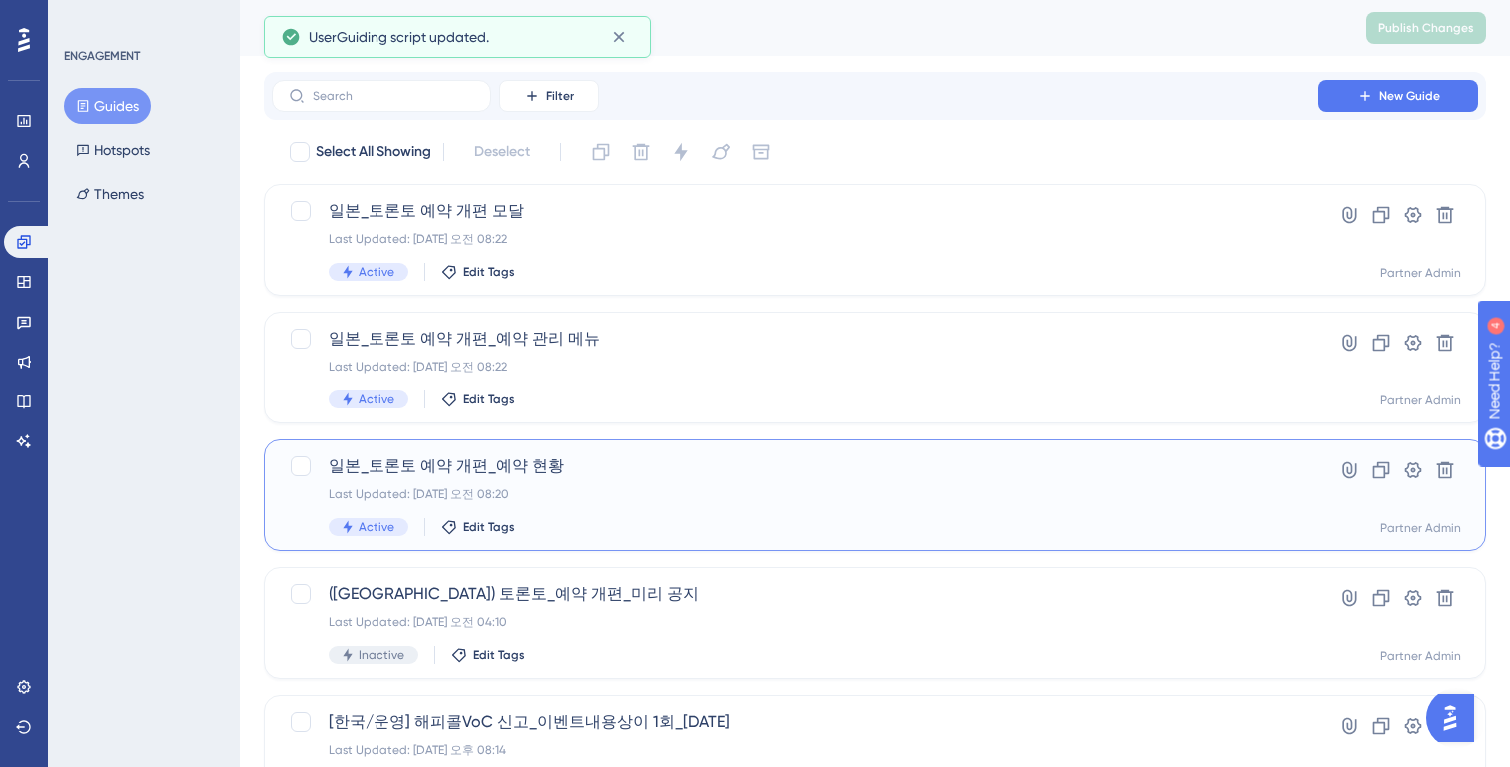
click at [574, 469] on span "일본_토론토 예약 개편_예약 현황" at bounding box center [795, 466] width 933 height 24
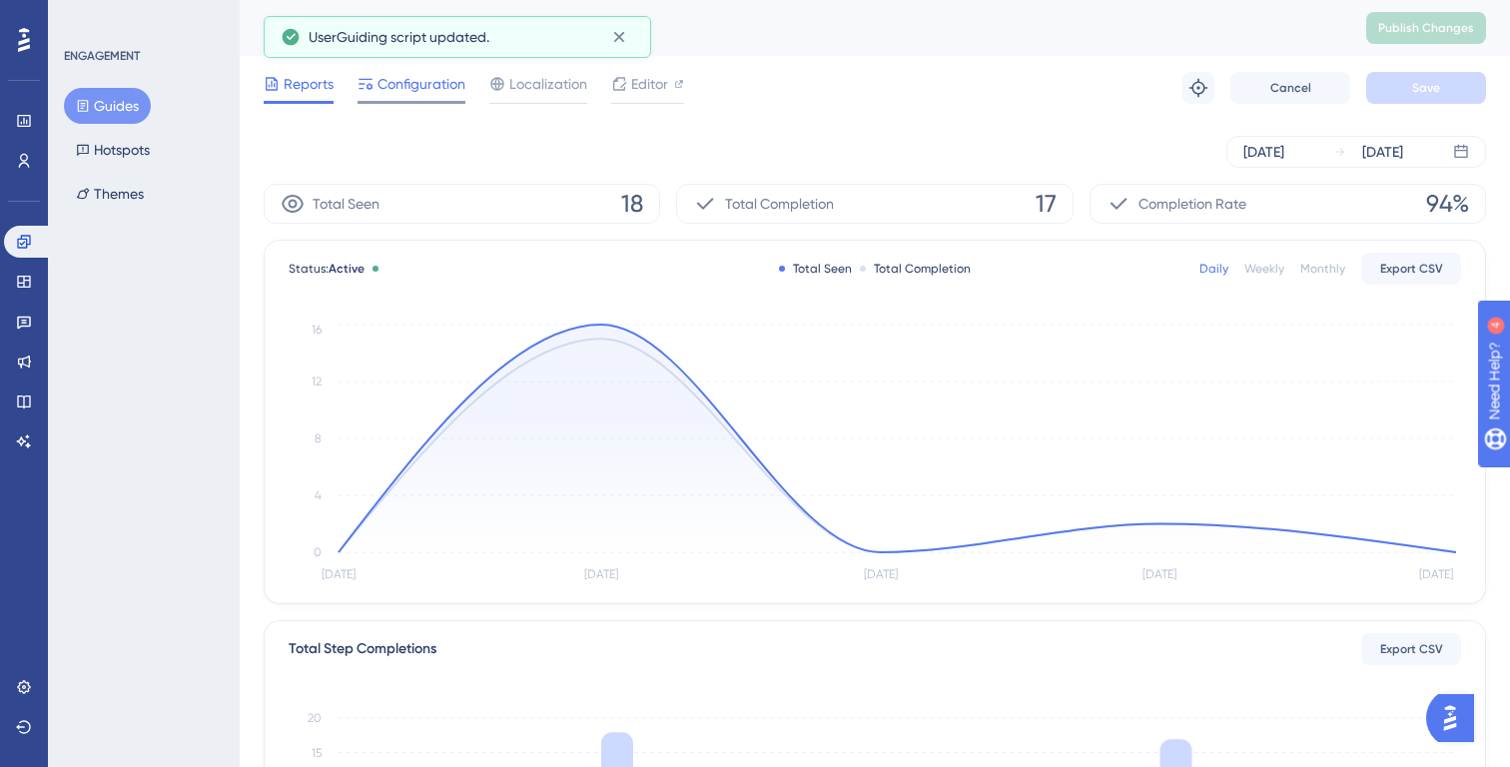
click at [414, 84] on span "Configuration" at bounding box center [422, 84] width 88 height 24
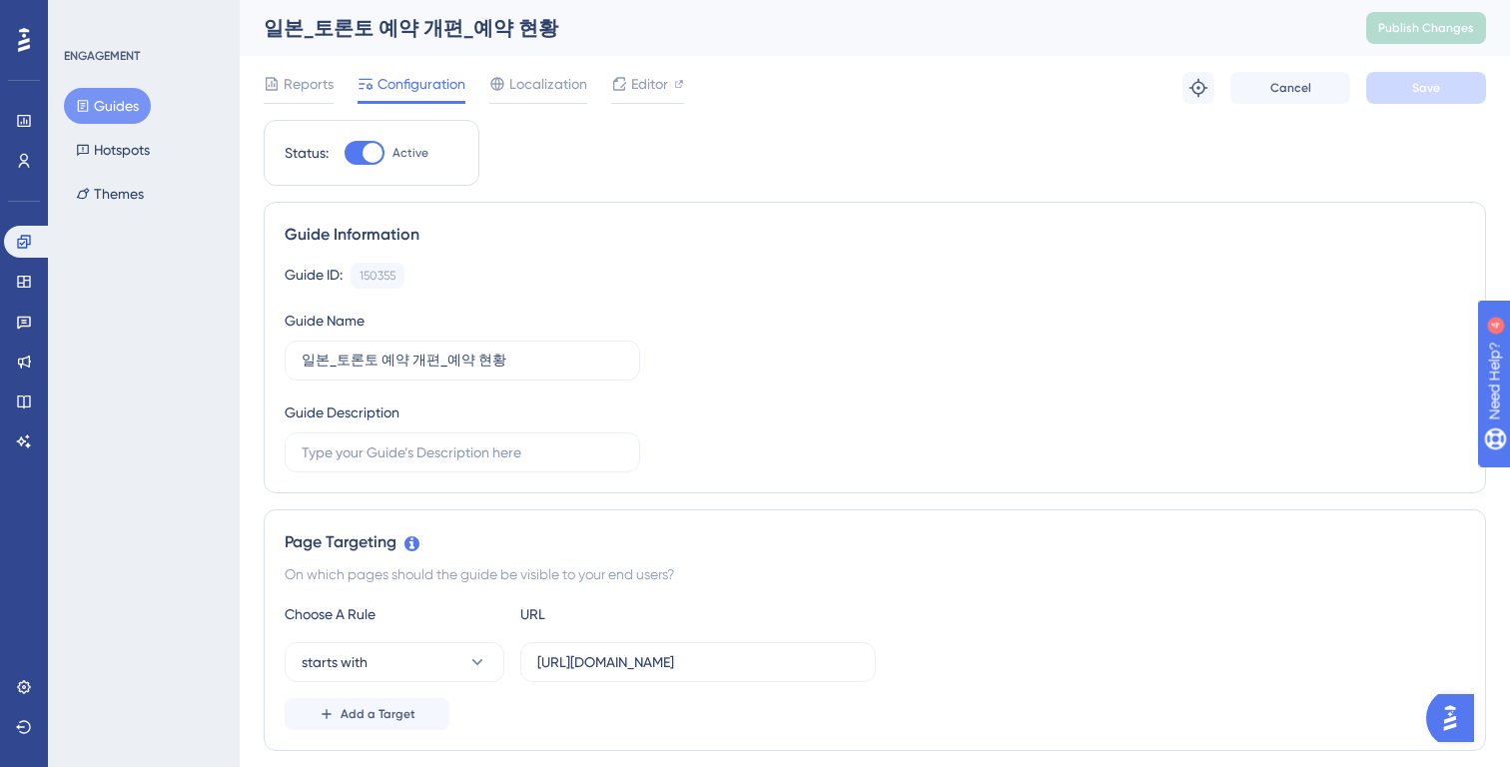
click at [121, 123] on div "Guides Hotspots Themes" at bounding box center [145, 150] width 162 height 124
click at [109, 105] on button "Guides" at bounding box center [107, 106] width 87 height 36
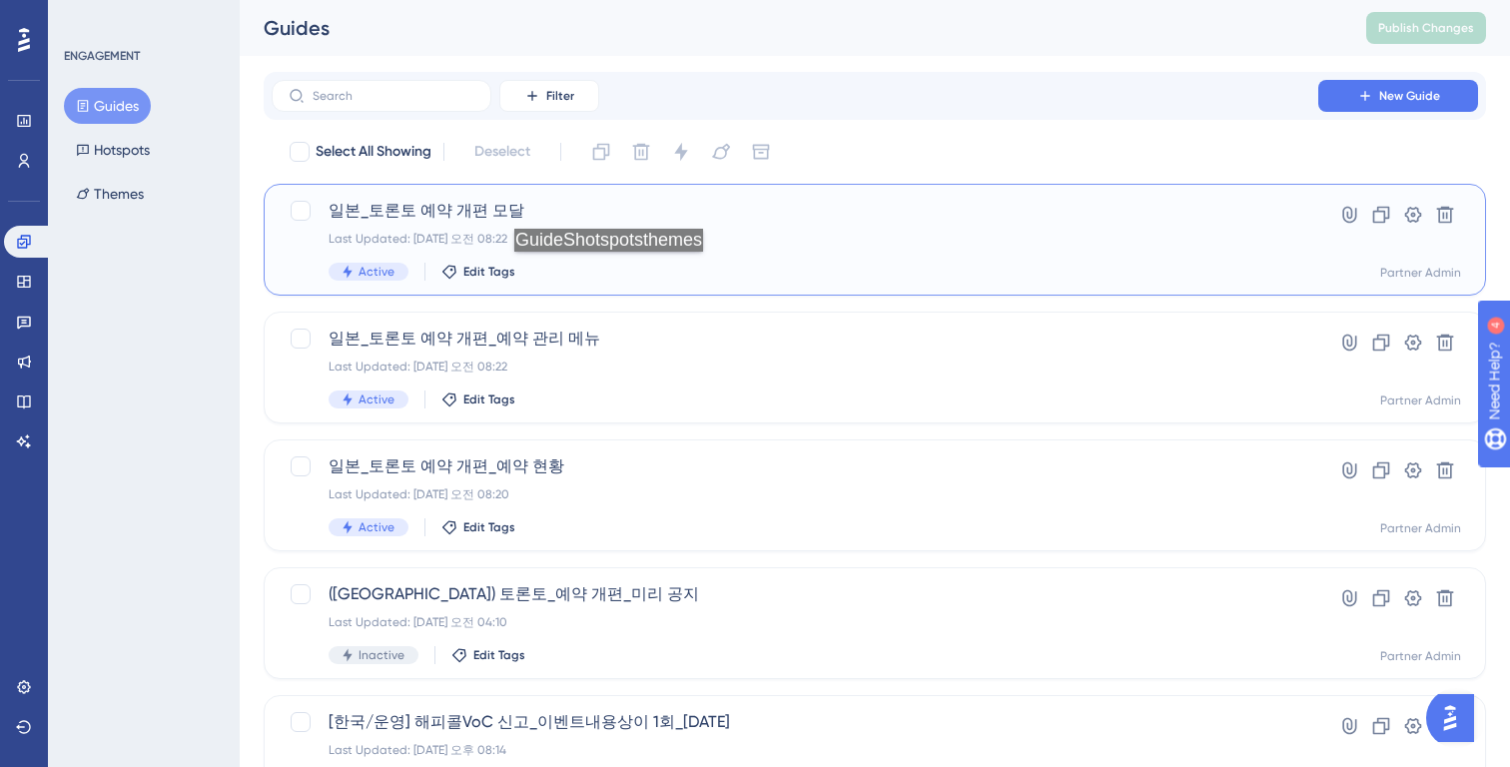
click at [614, 272] on div "Active Edit Tags" at bounding box center [795, 272] width 933 height 18
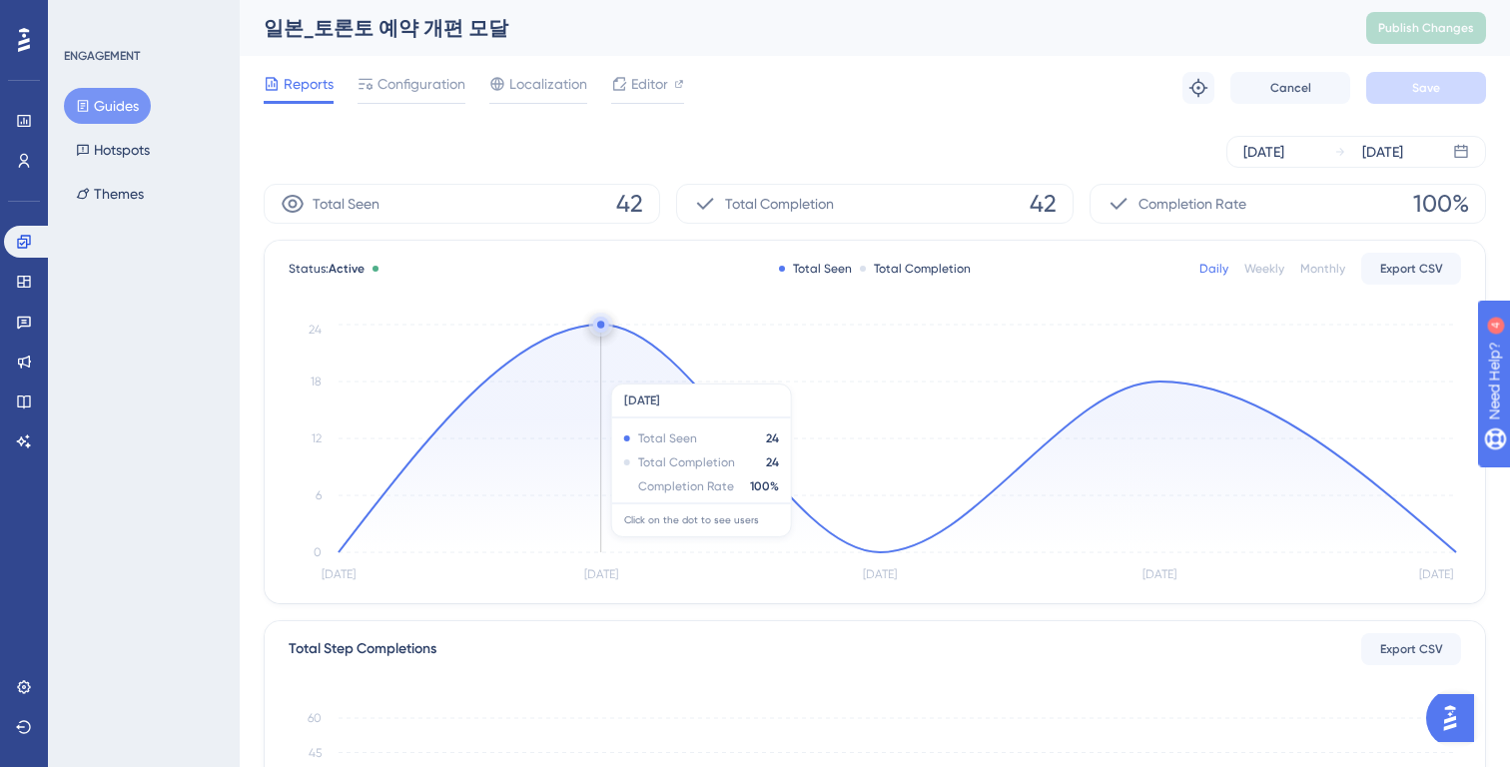
scroll to position [4, 0]
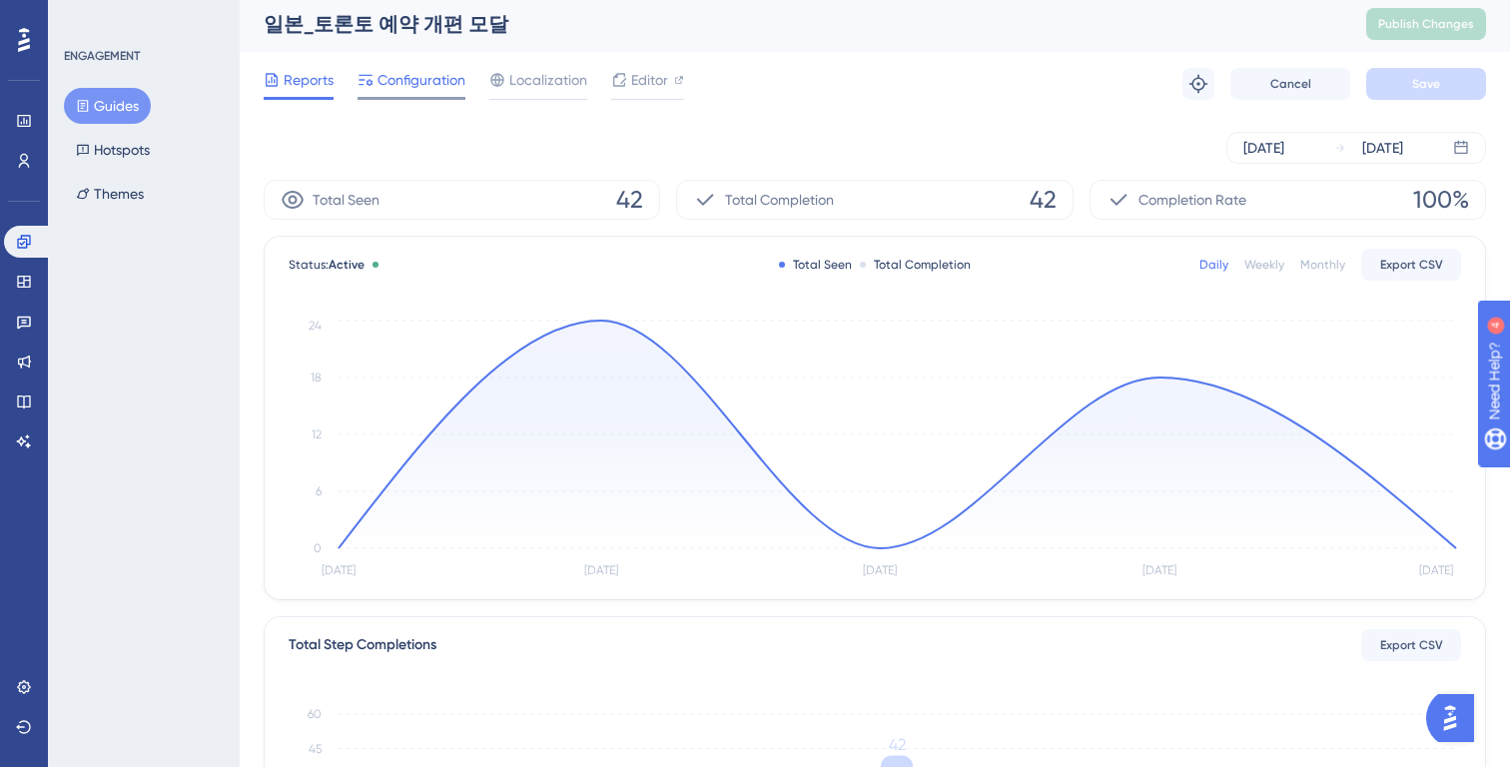
click at [426, 99] on div at bounding box center [412, 98] width 108 height 3
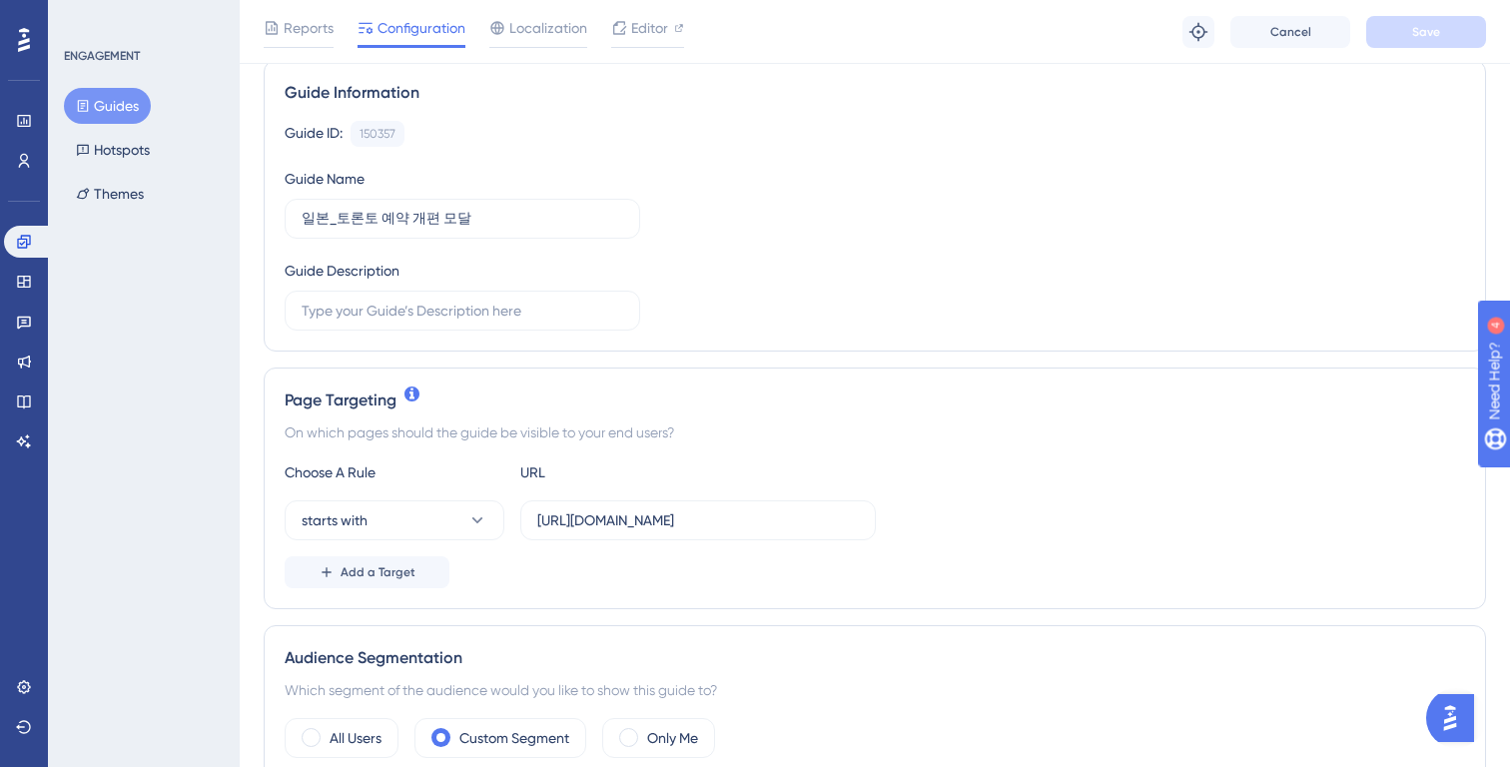
scroll to position [215, 0]
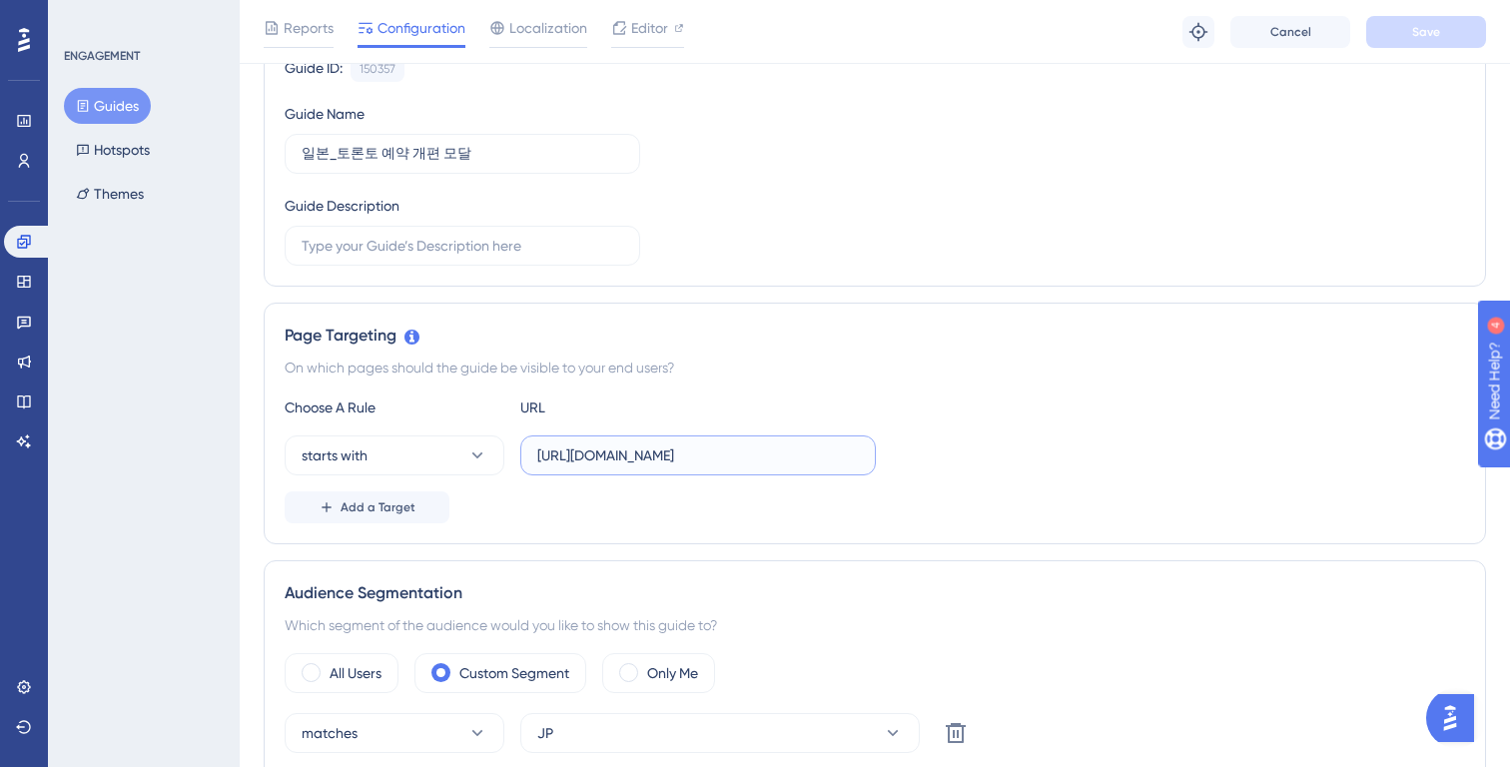
click at [777, 462] on input "https://partner.gangnamunni.com" at bounding box center [698, 455] width 322 height 22
paste input "/consultation"
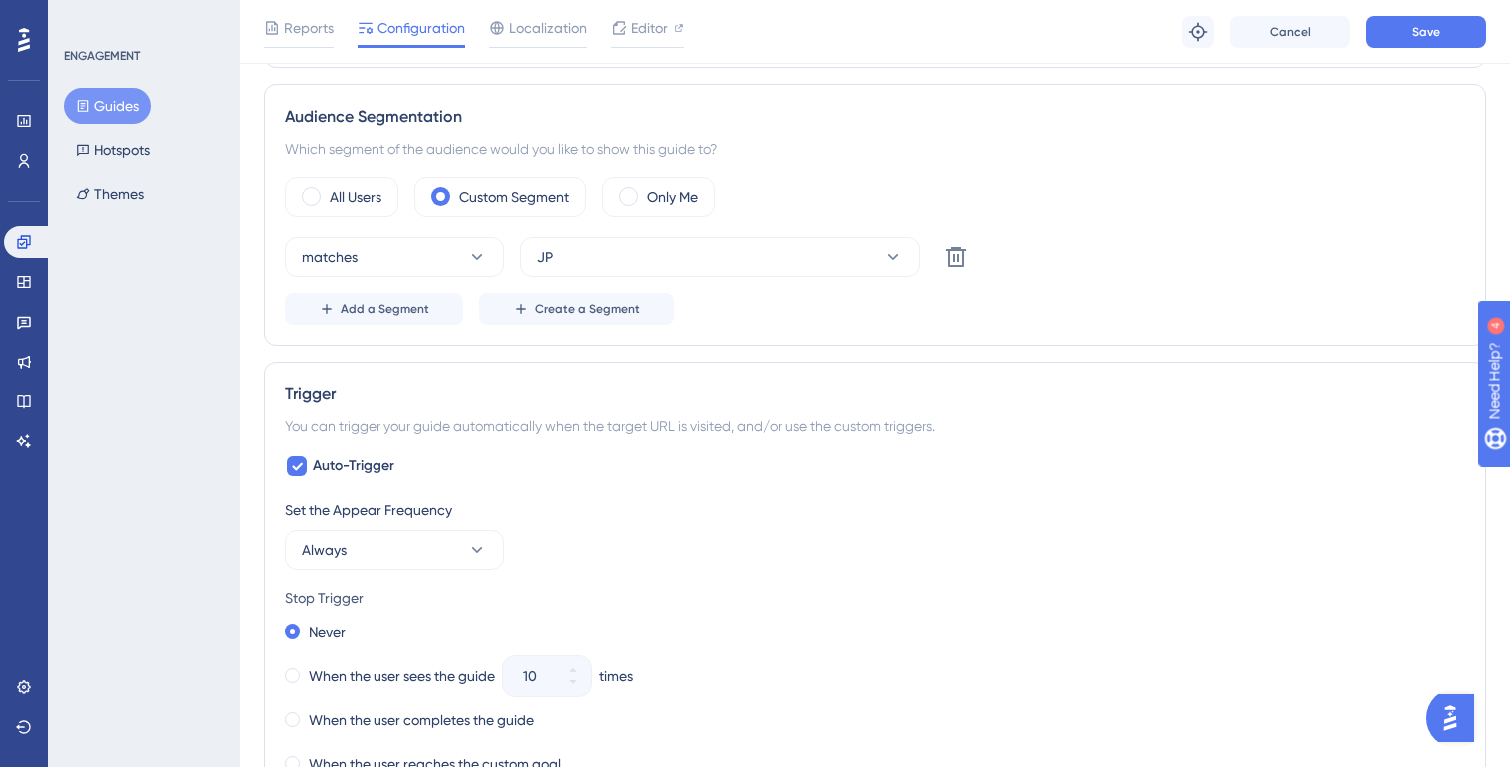
scroll to position [848, 0]
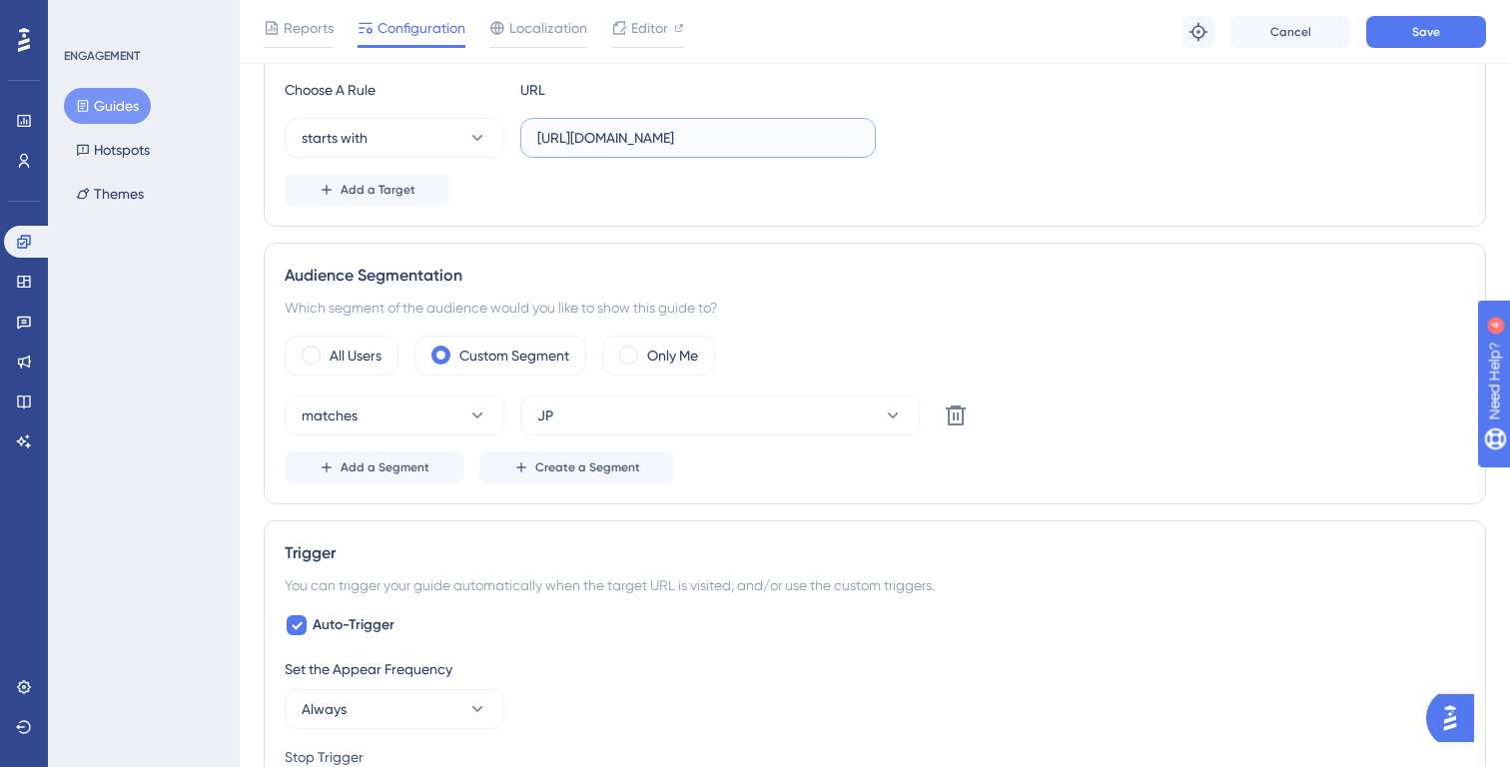
type input "https://partner.gangnamunni.com"
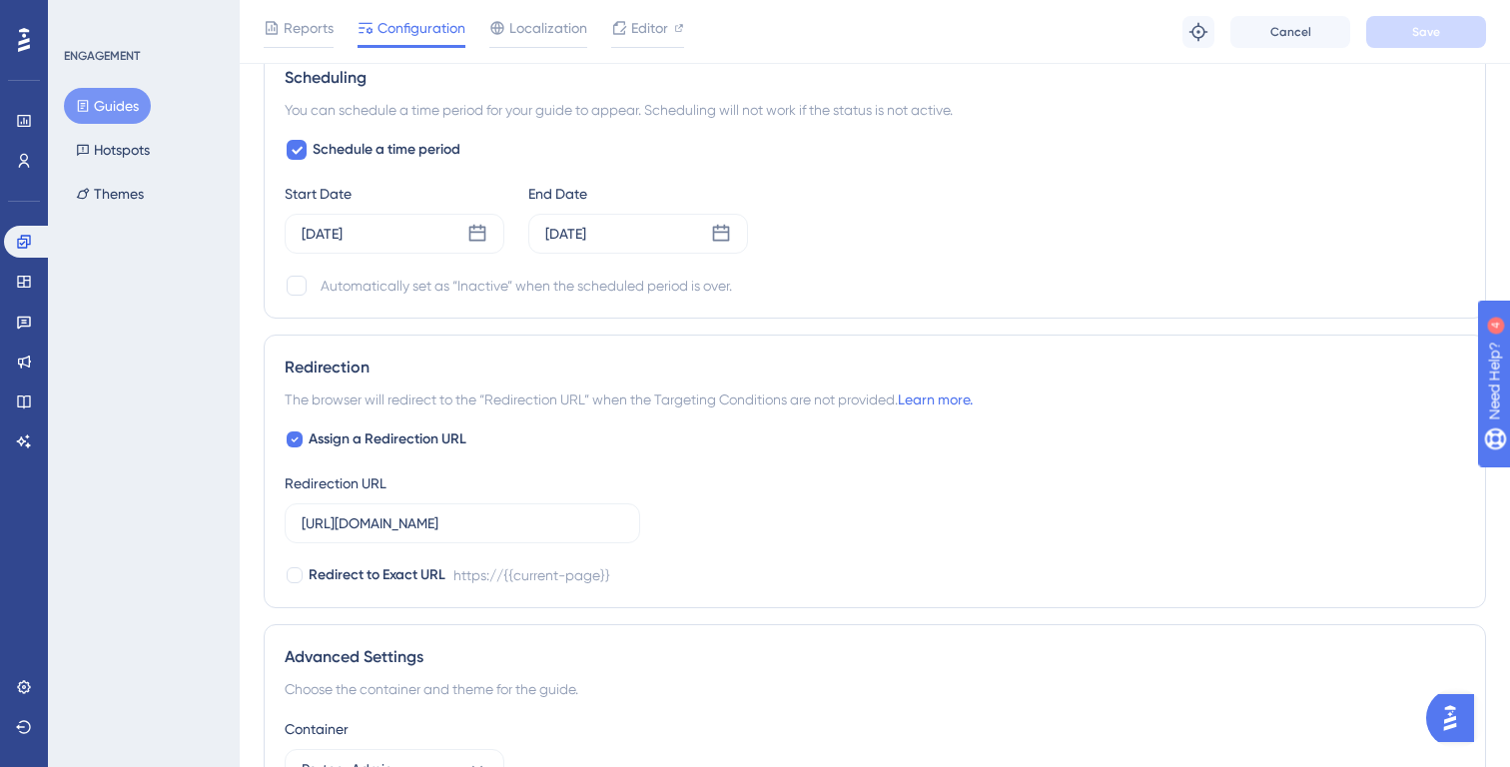
scroll to position [1671, 0]
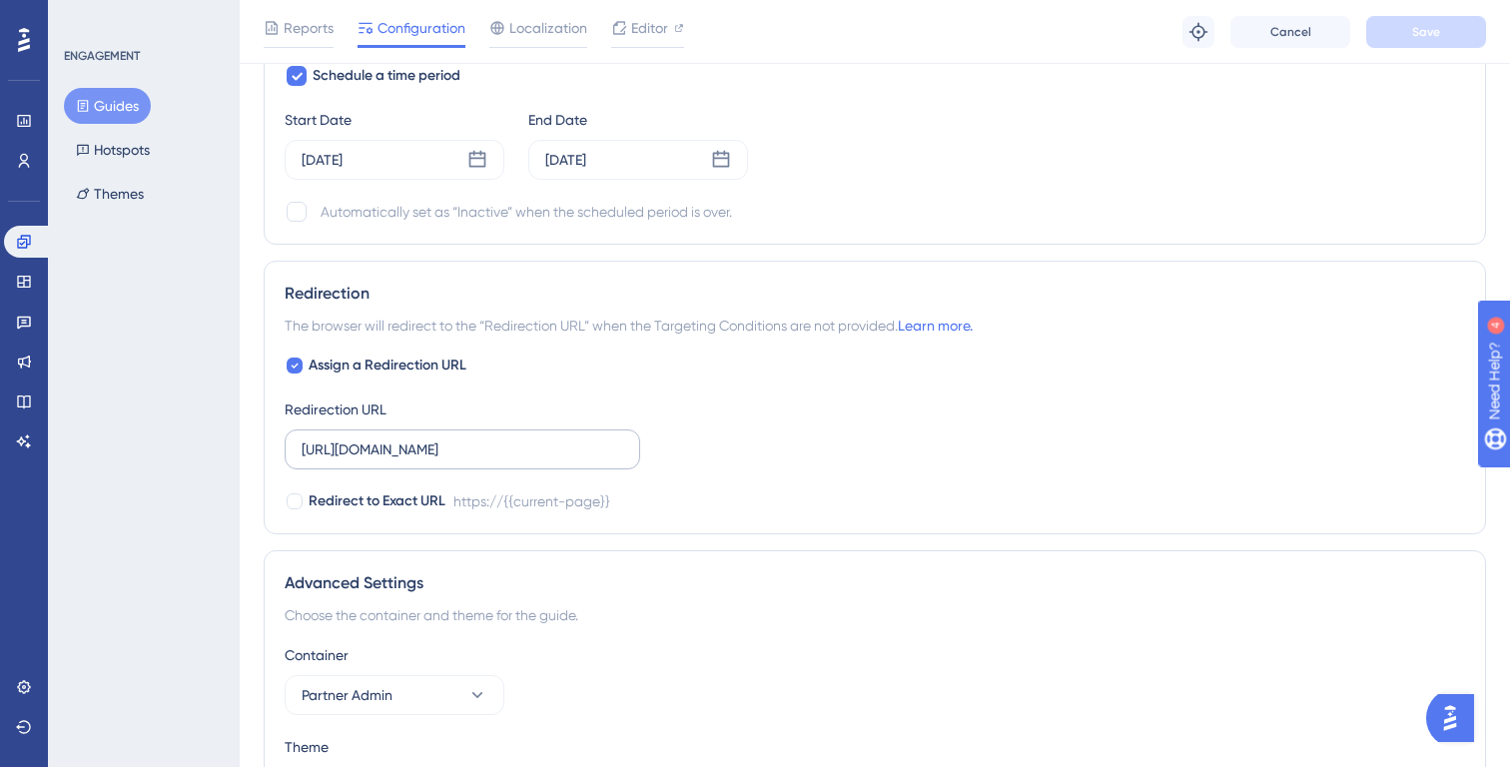
click at [536, 467] on label "https://partner.gangnamunni.com" at bounding box center [463, 449] width 356 height 40
click at [536, 460] on input "https://partner.gangnamunni.com" at bounding box center [463, 449] width 322 height 22
paste input "/consultation"
type input "https://partner.gangnamunni.com/consultation"
click at [1375, 46] on button "Save" at bounding box center [1426, 32] width 120 height 32
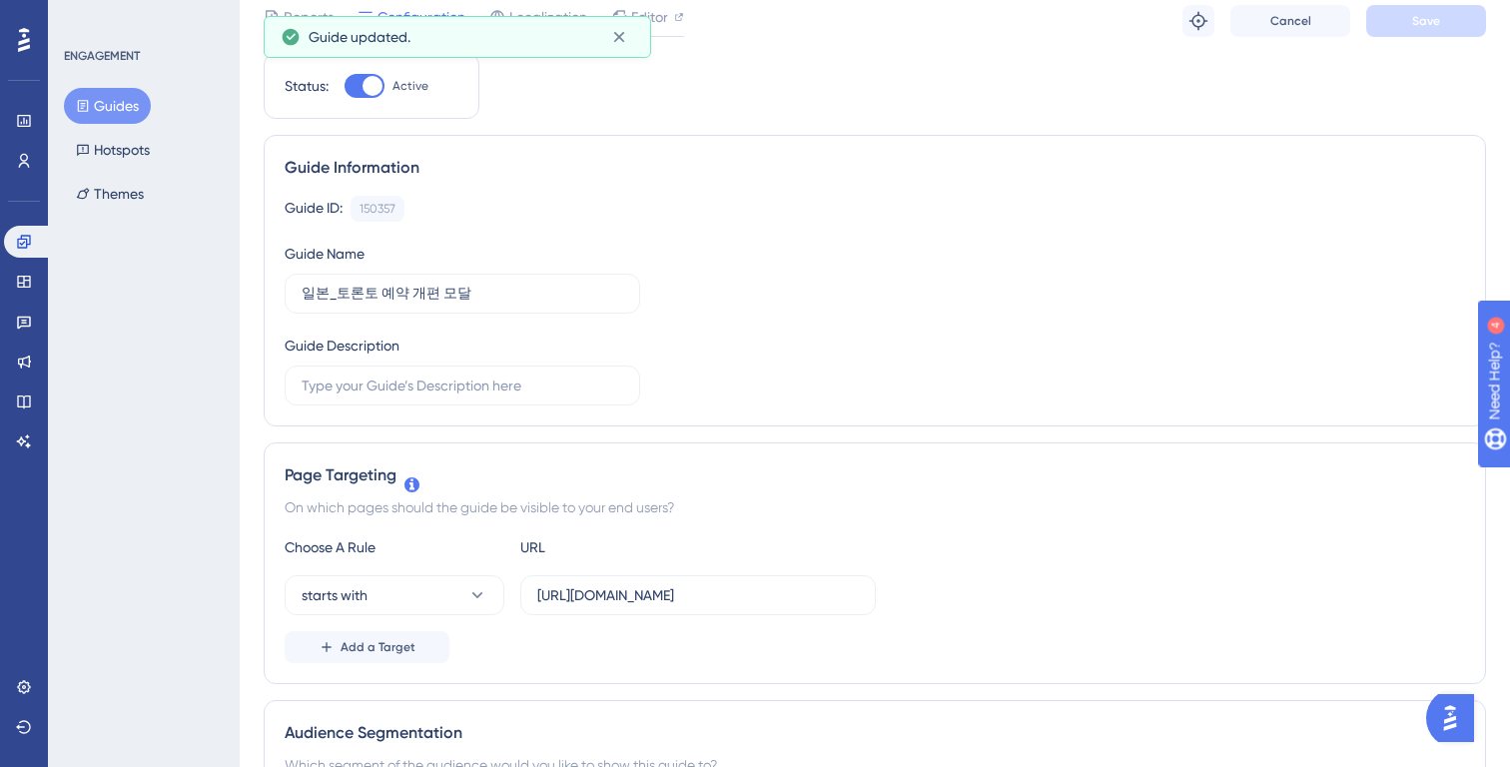
scroll to position [0, 0]
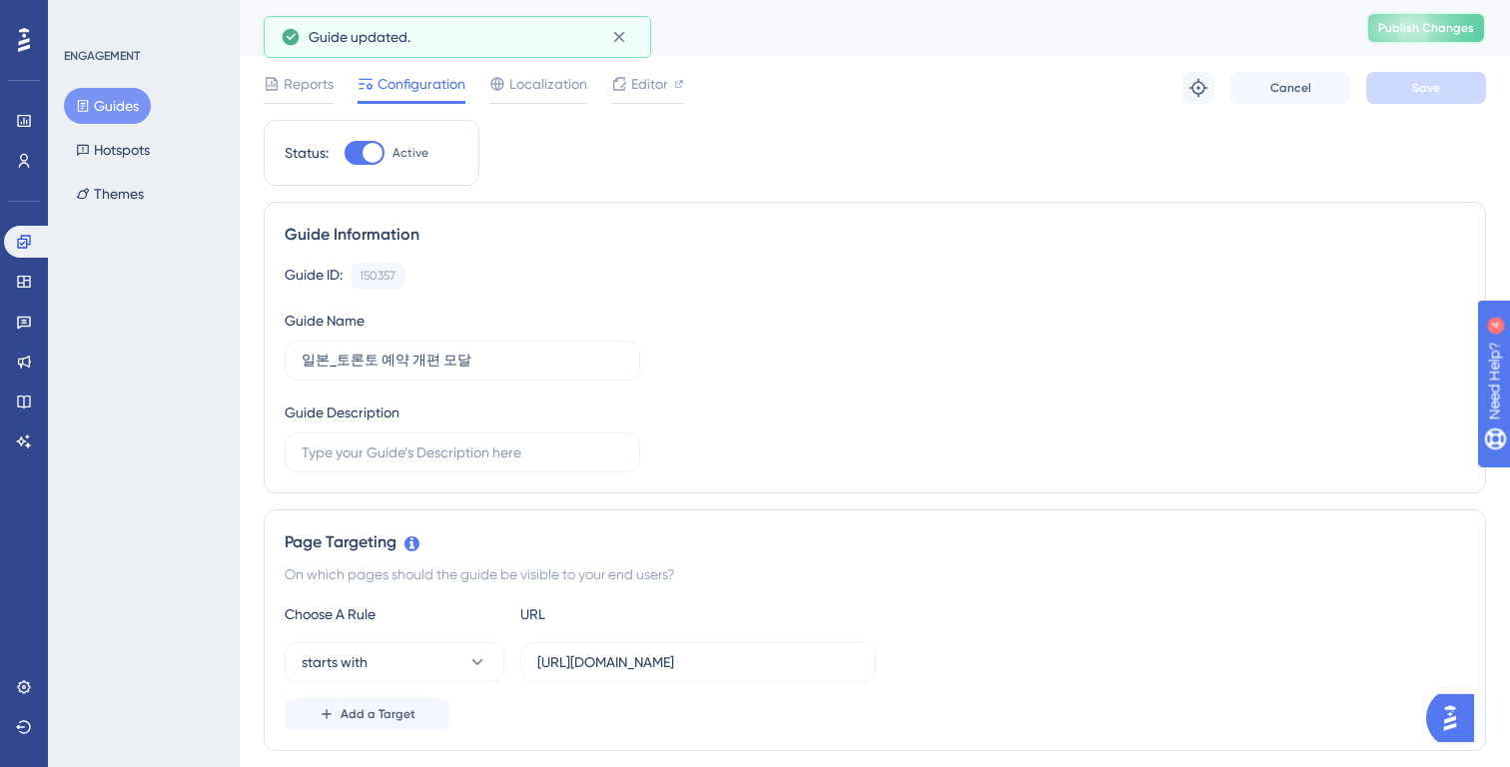
click at [1413, 44] on div "일본_토론토 예약 개편 모달 Publish Changes" at bounding box center [875, 28] width 1270 height 56
click at [1414, 32] on span "Publish Changes" at bounding box center [1426, 28] width 96 height 16
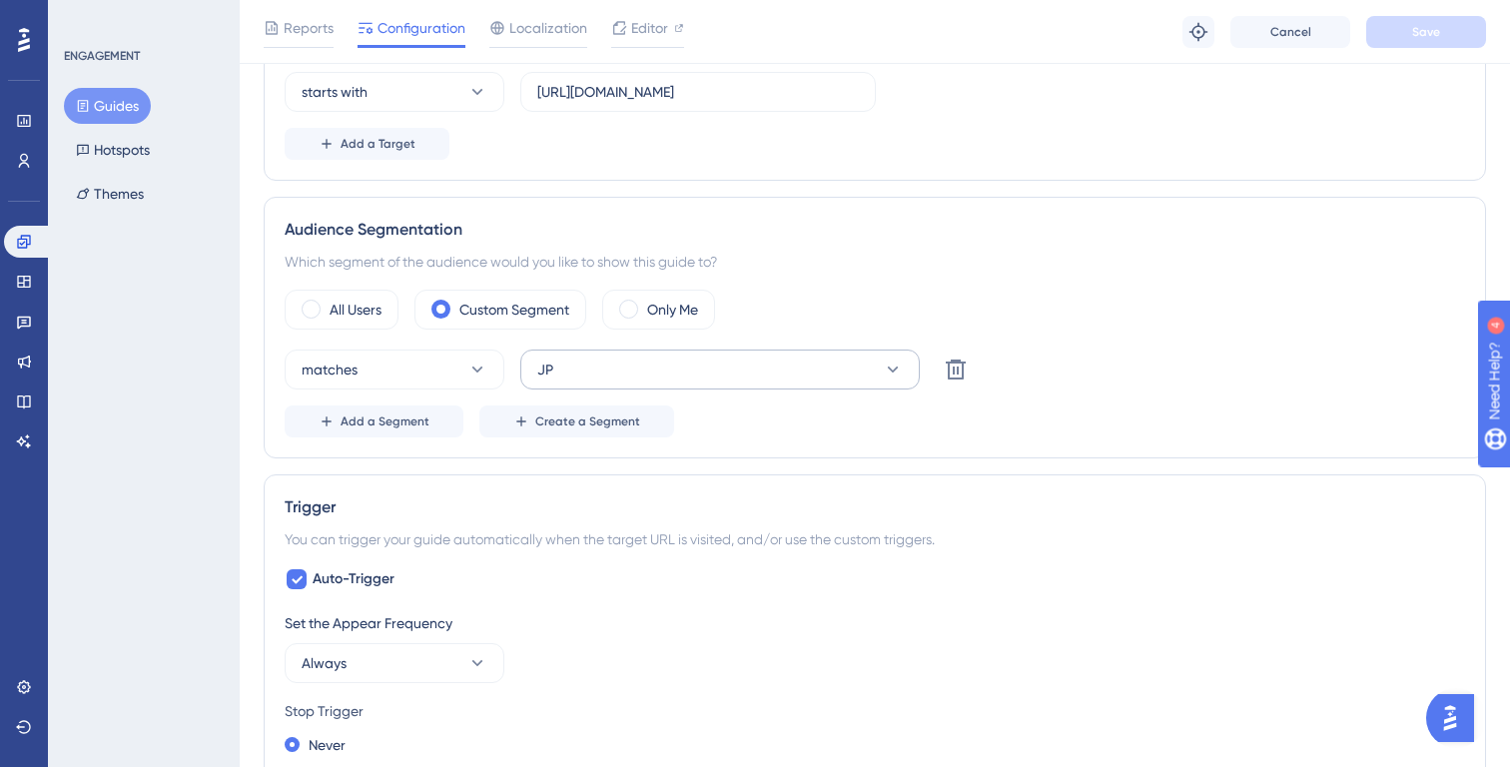
scroll to position [584, 0]
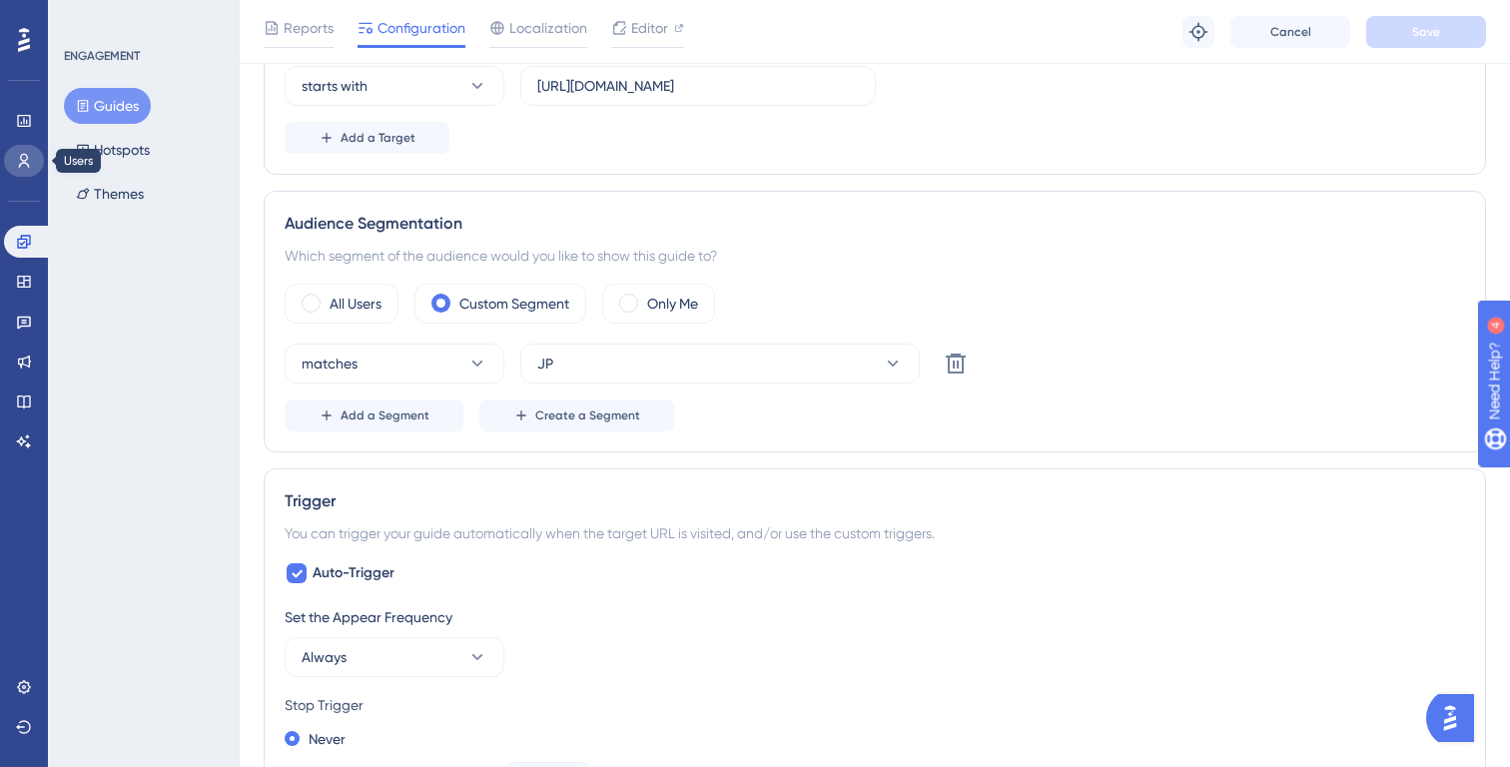
click at [23, 162] on icon at bounding box center [24, 161] width 16 height 16
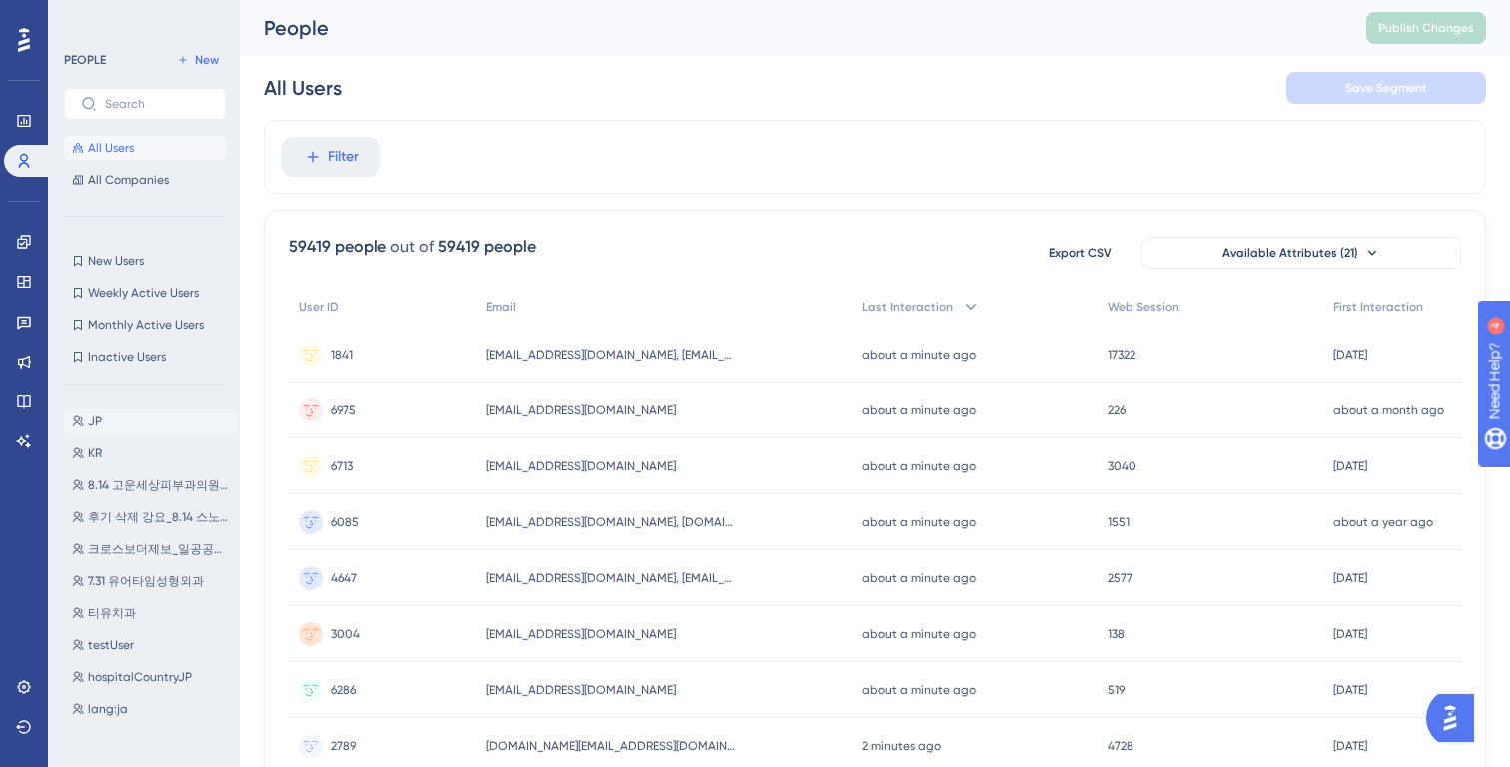
click at [141, 422] on button "JP JP" at bounding box center [151, 421] width 174 height 24
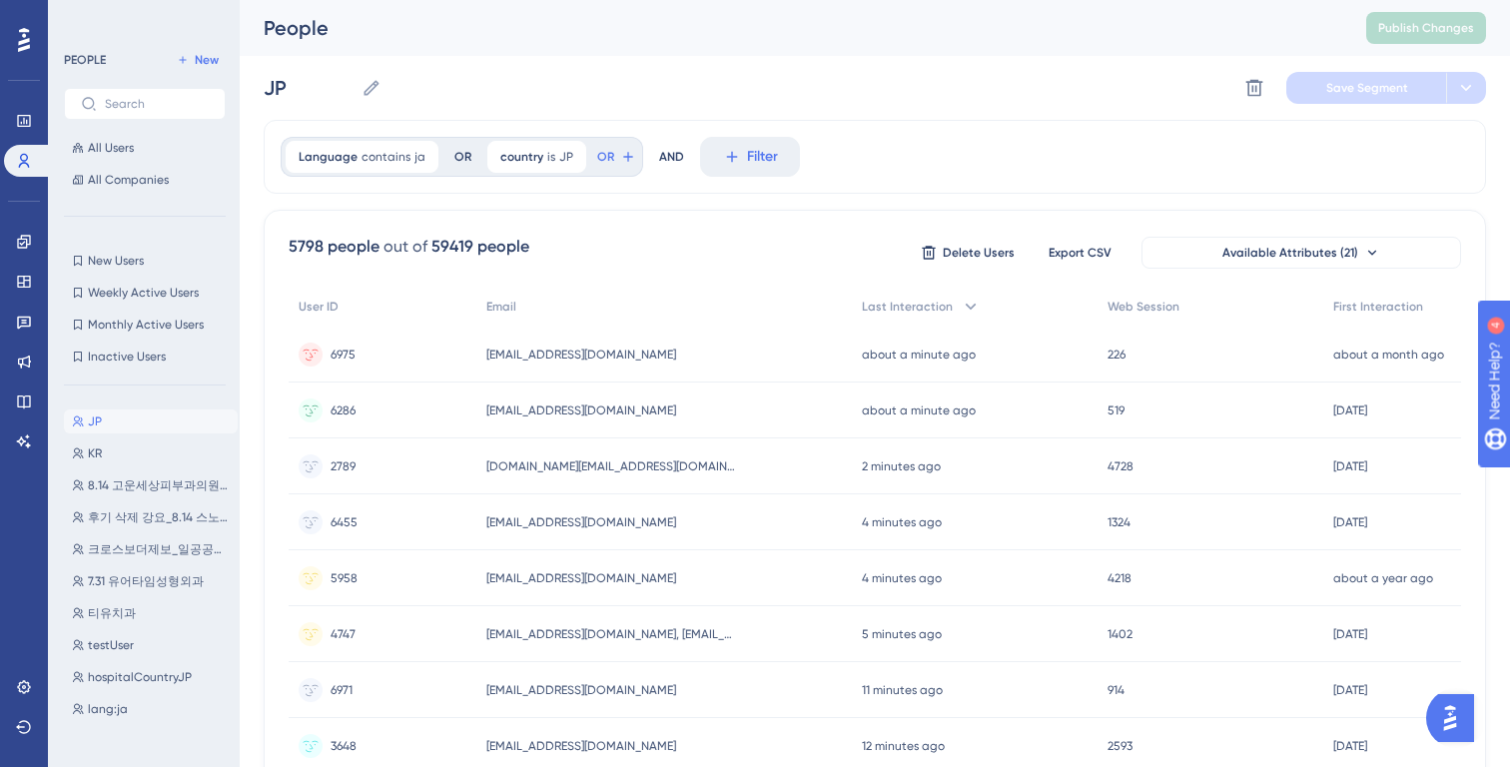
scroll to position [207, 0]
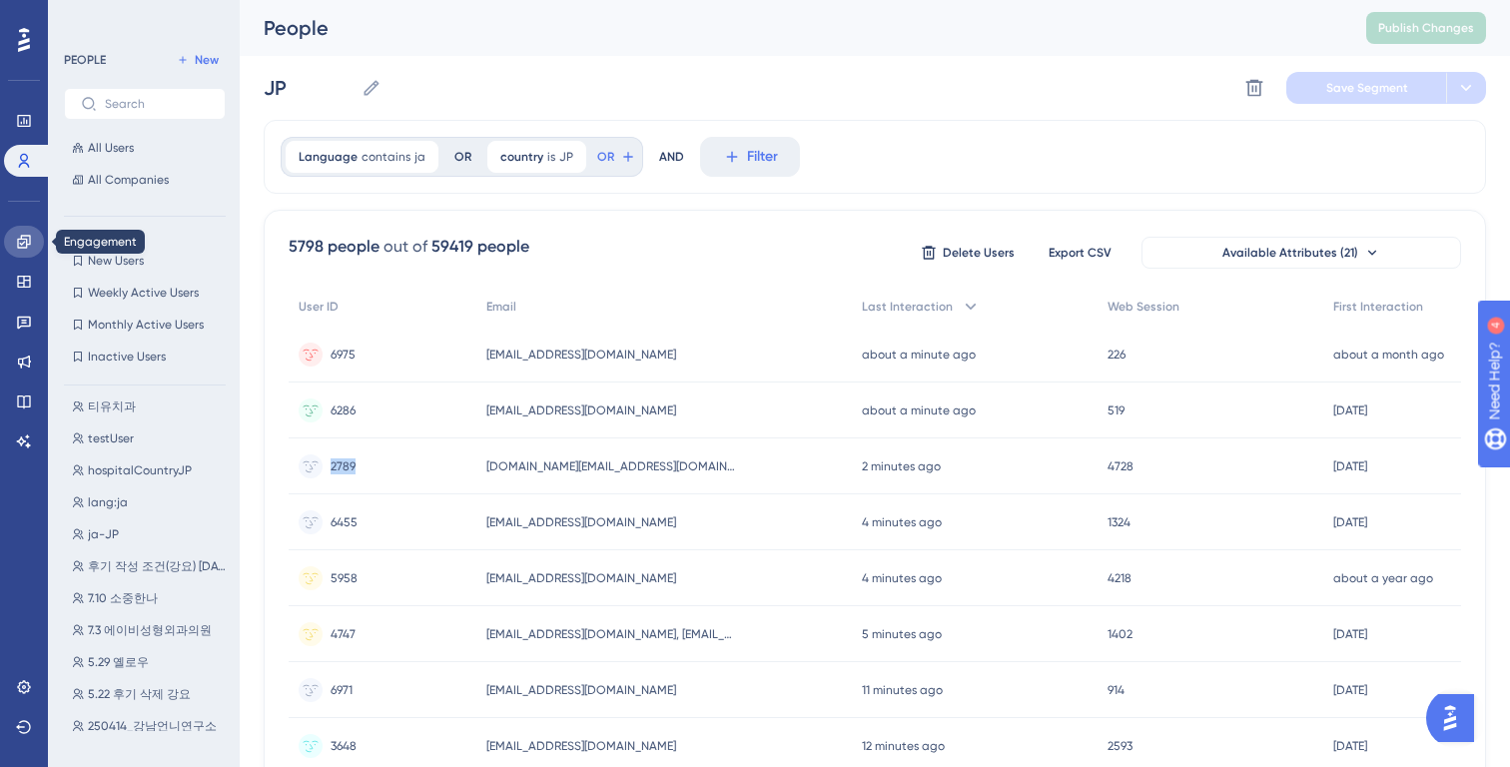
click at [28, 248] on icon at bounding box center [24, 242] width 16 height 16
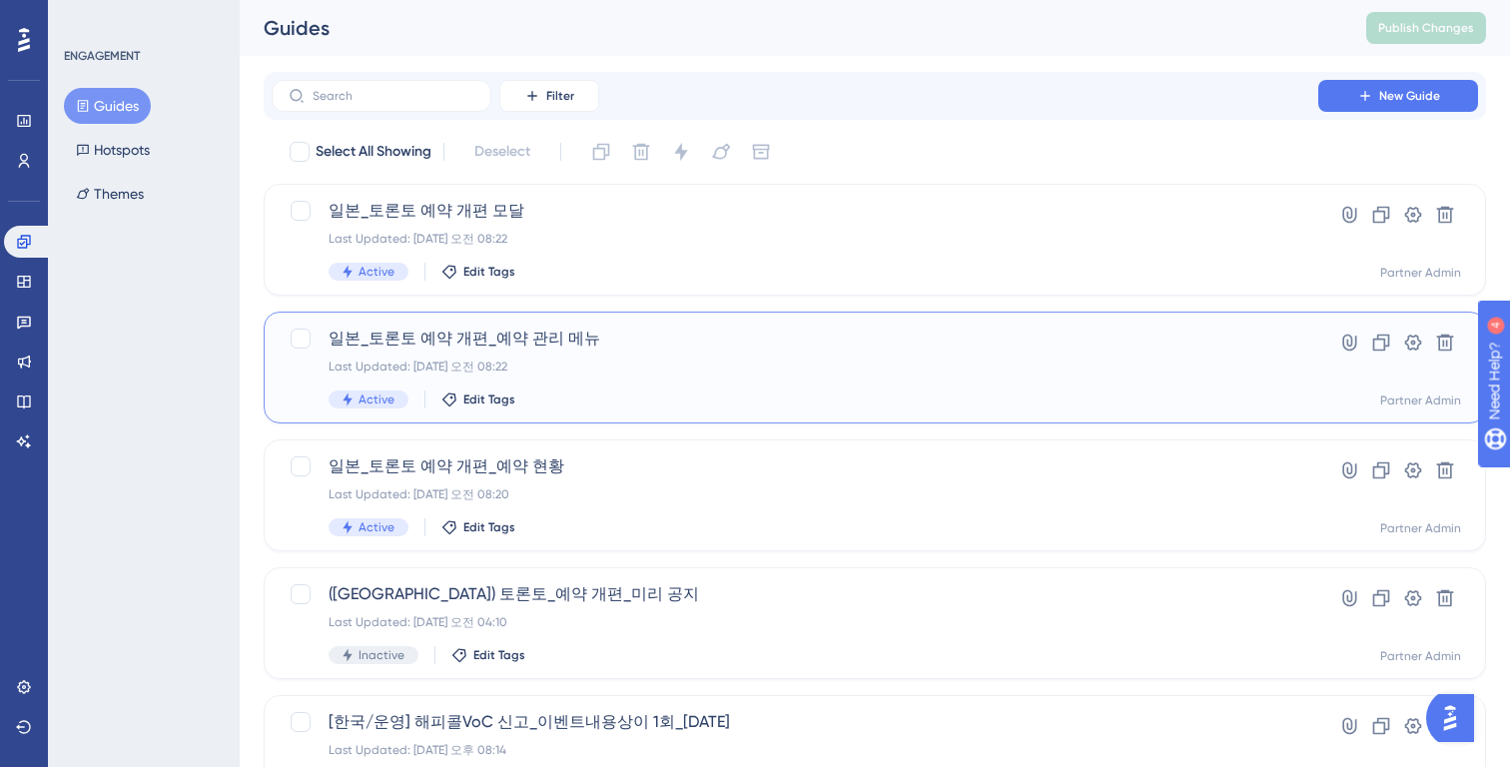
click at [751, 369] on div "Last Updated: 2025년 8월 25일 오전 08:22" at bounding box center [795, 367] width 933 height 16
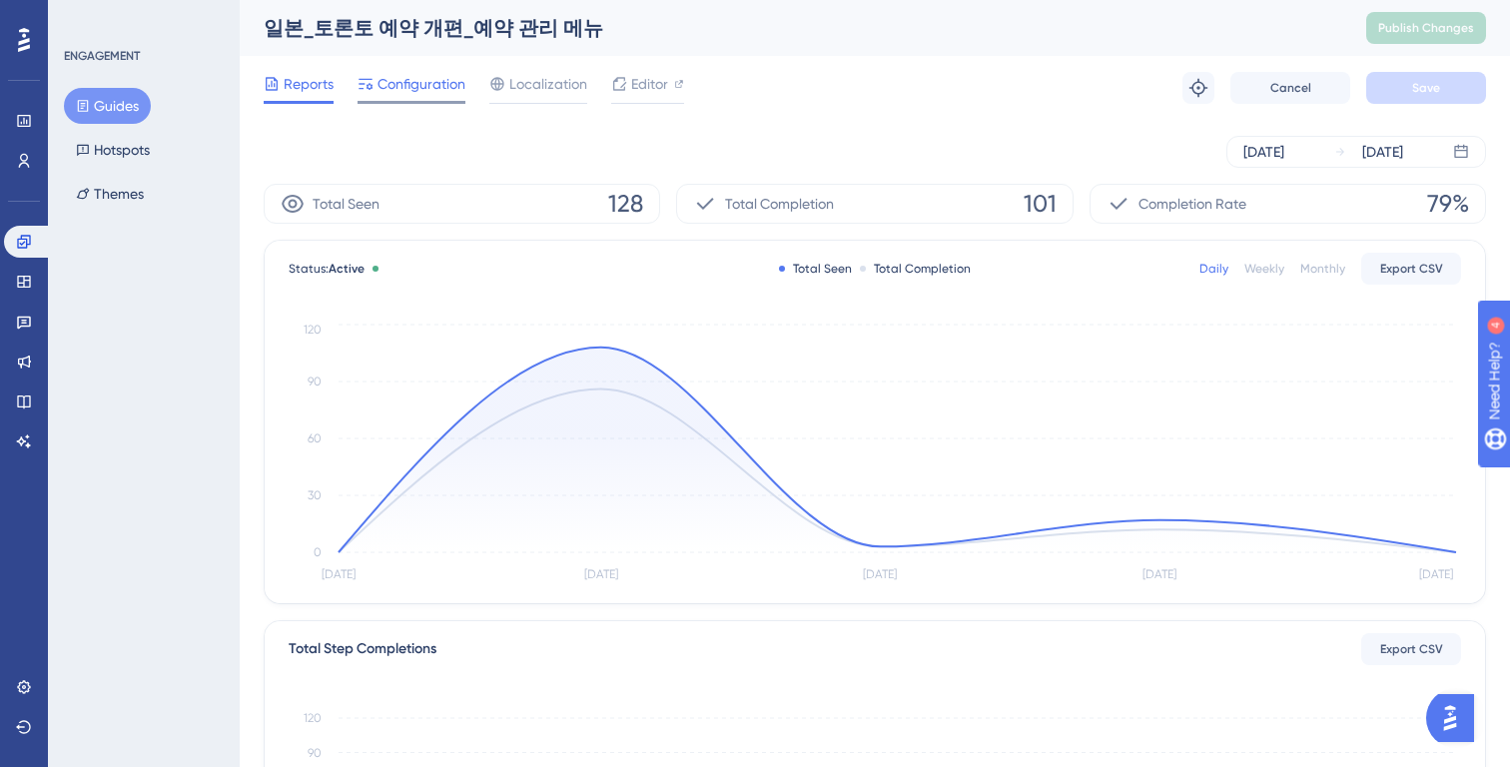
click at [417, 82] on span "Configuration" at bounding box center [422, 84] width 88 height 24
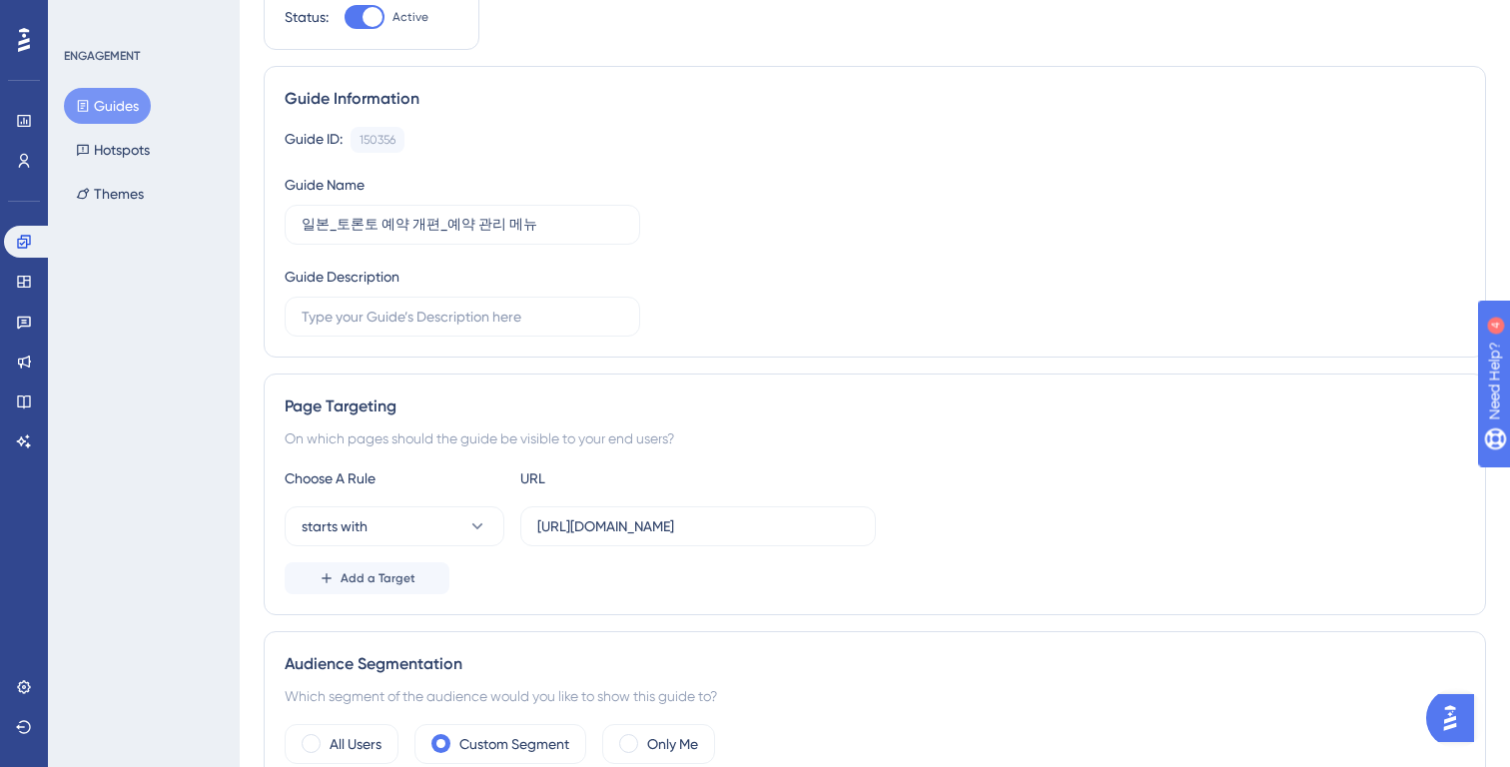
scroll to position [222, 0]
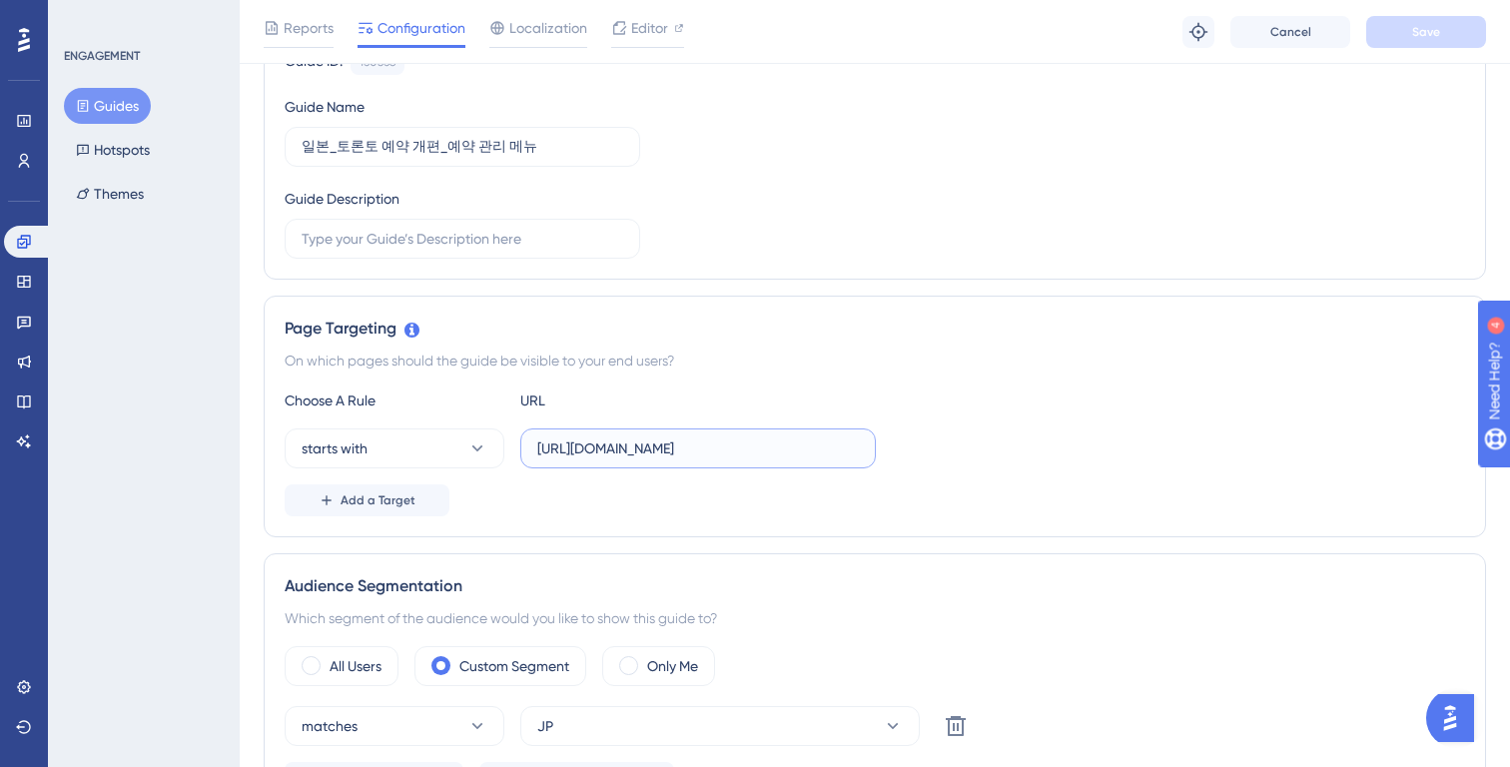
click at [638, 441] on input "https://partner.gangnamunni.com/booking/slot-availabilities" at bounding box center [698, 448] width 322 height 22
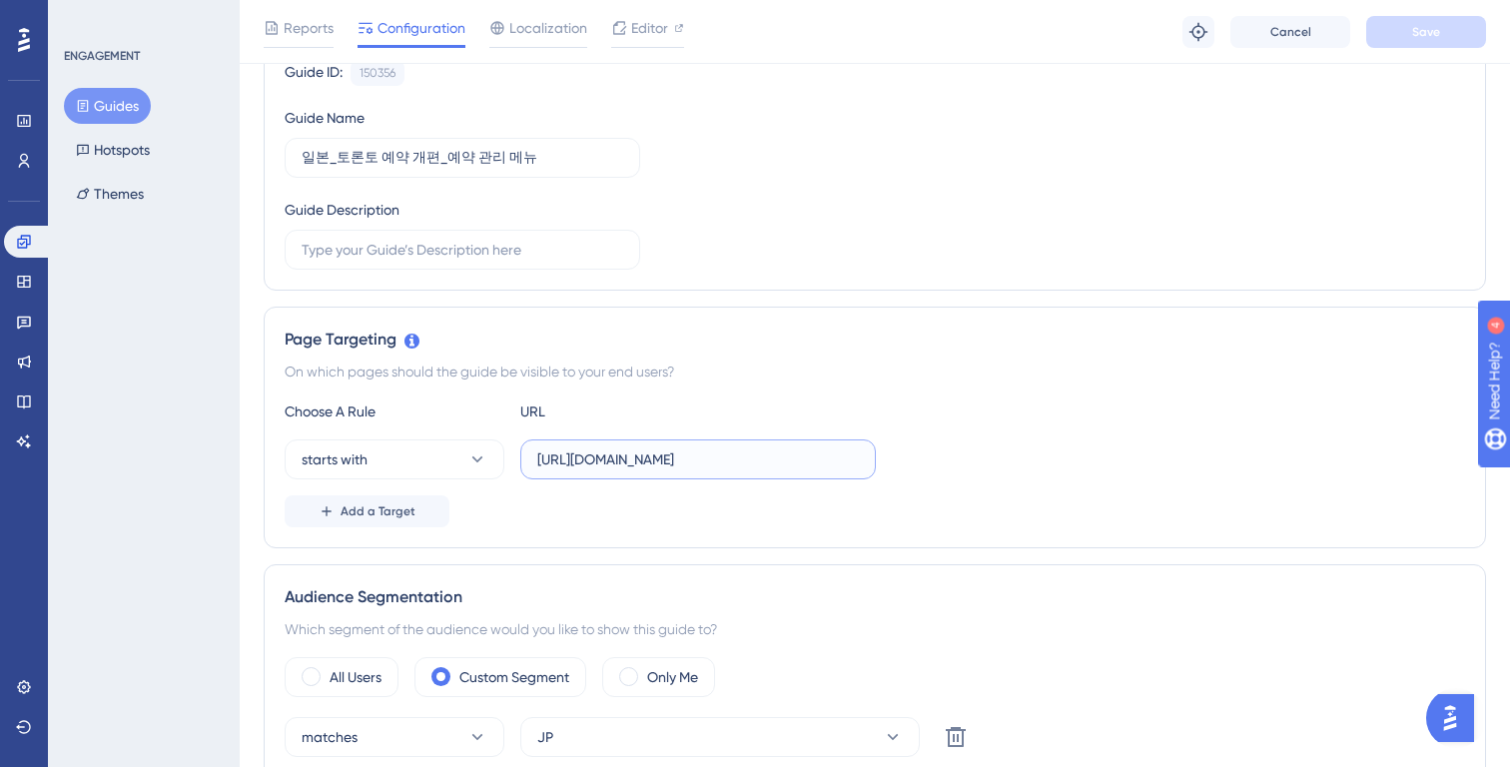
scroll to position [0, 0]
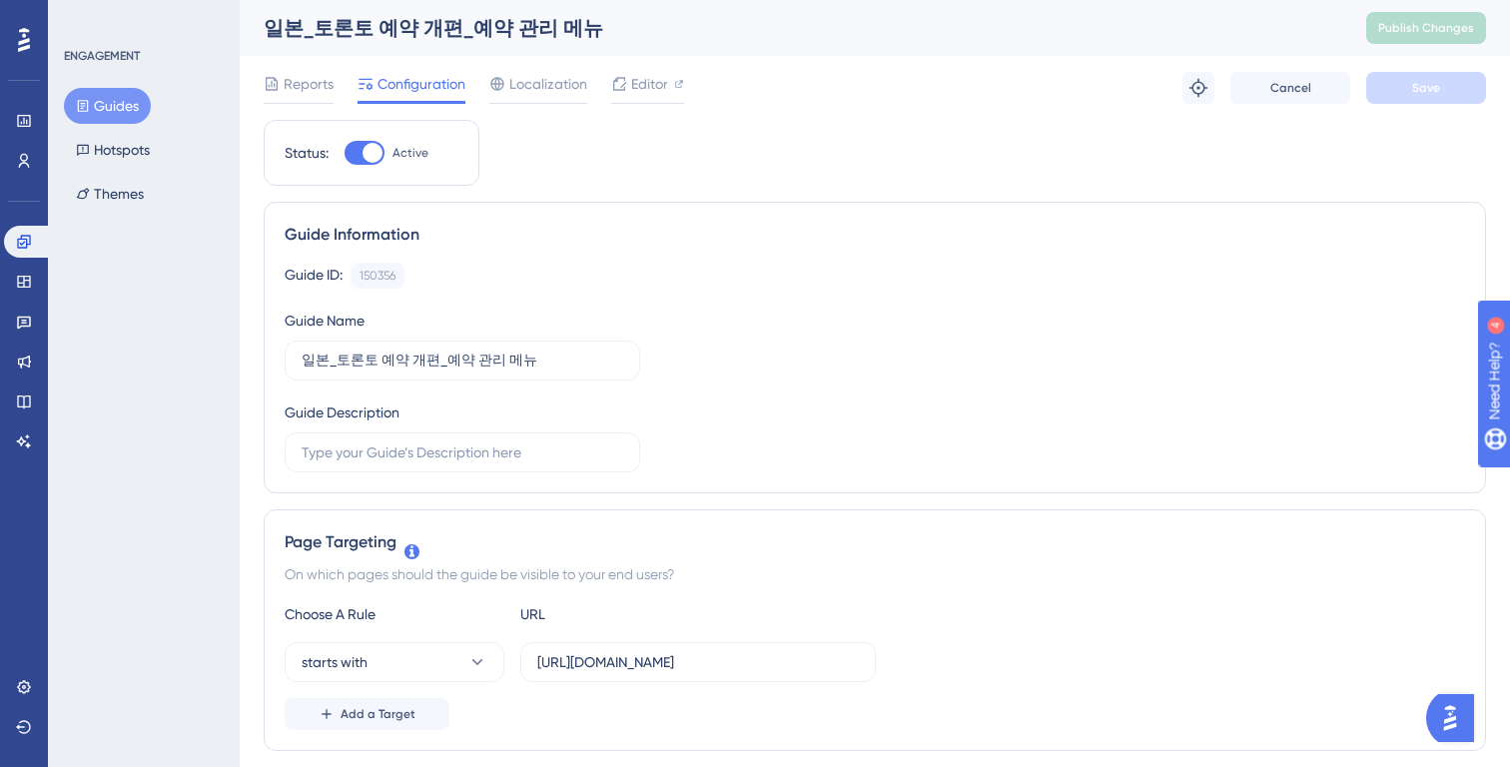
click at [629, 86] on div "Editor" at bounding box center [647, 84] width 73 height 24
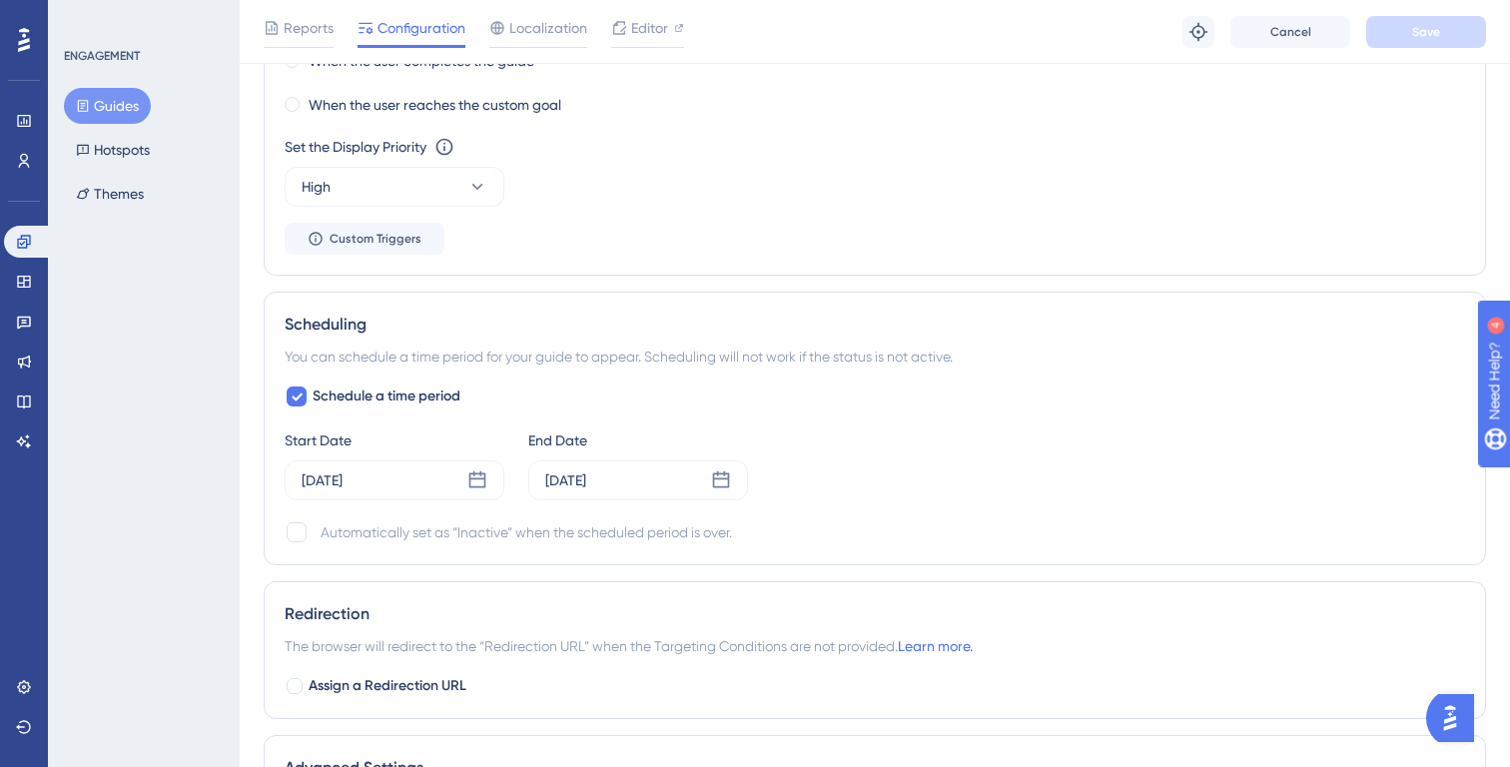
scroll to position [1676, 0]
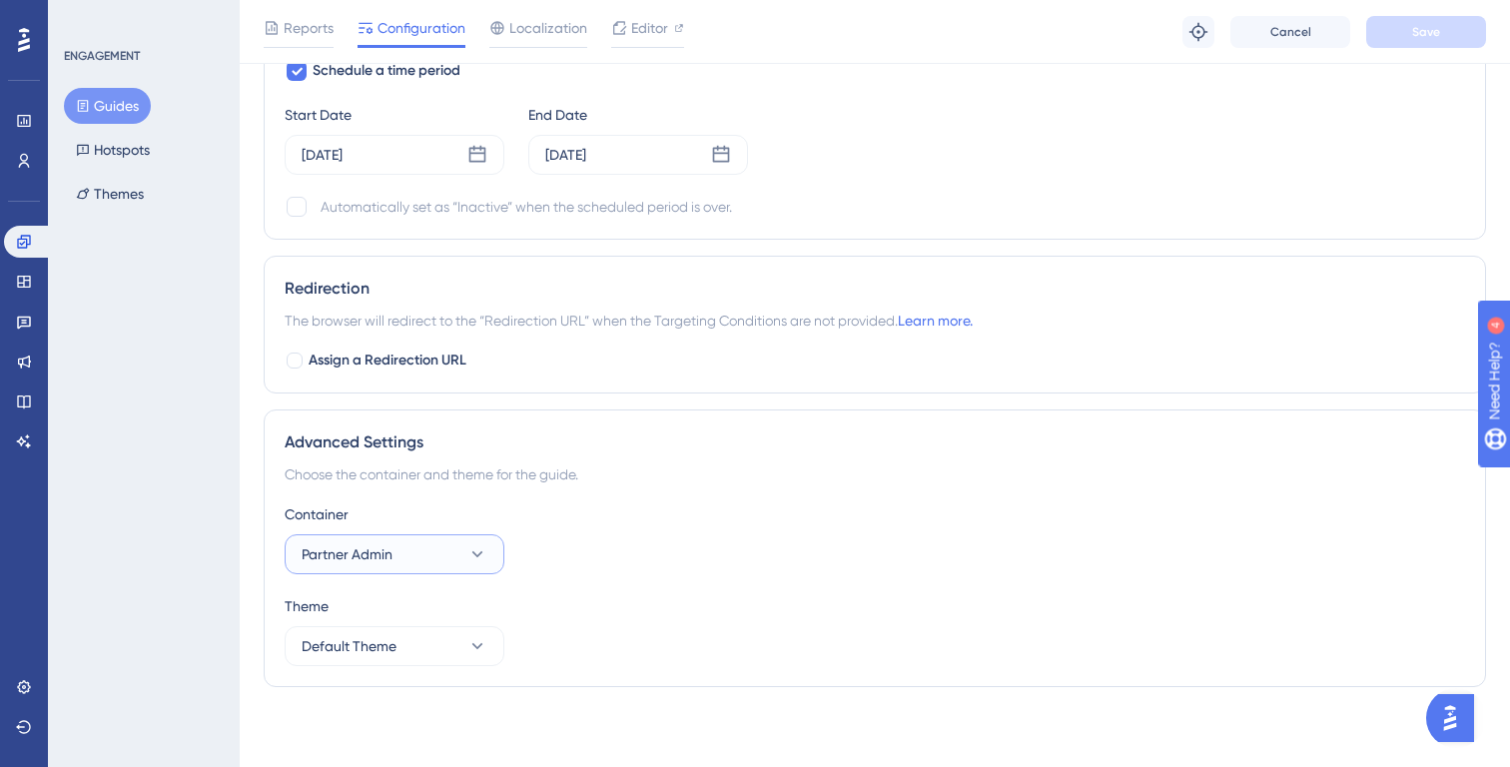
click at [420, 554] on button "Partner Admin" at bounding box center [395, 554] width 220 height 40
click at [433, 550] on button "Partner Admin" at bounding box center [395, 554] width 220 height 40
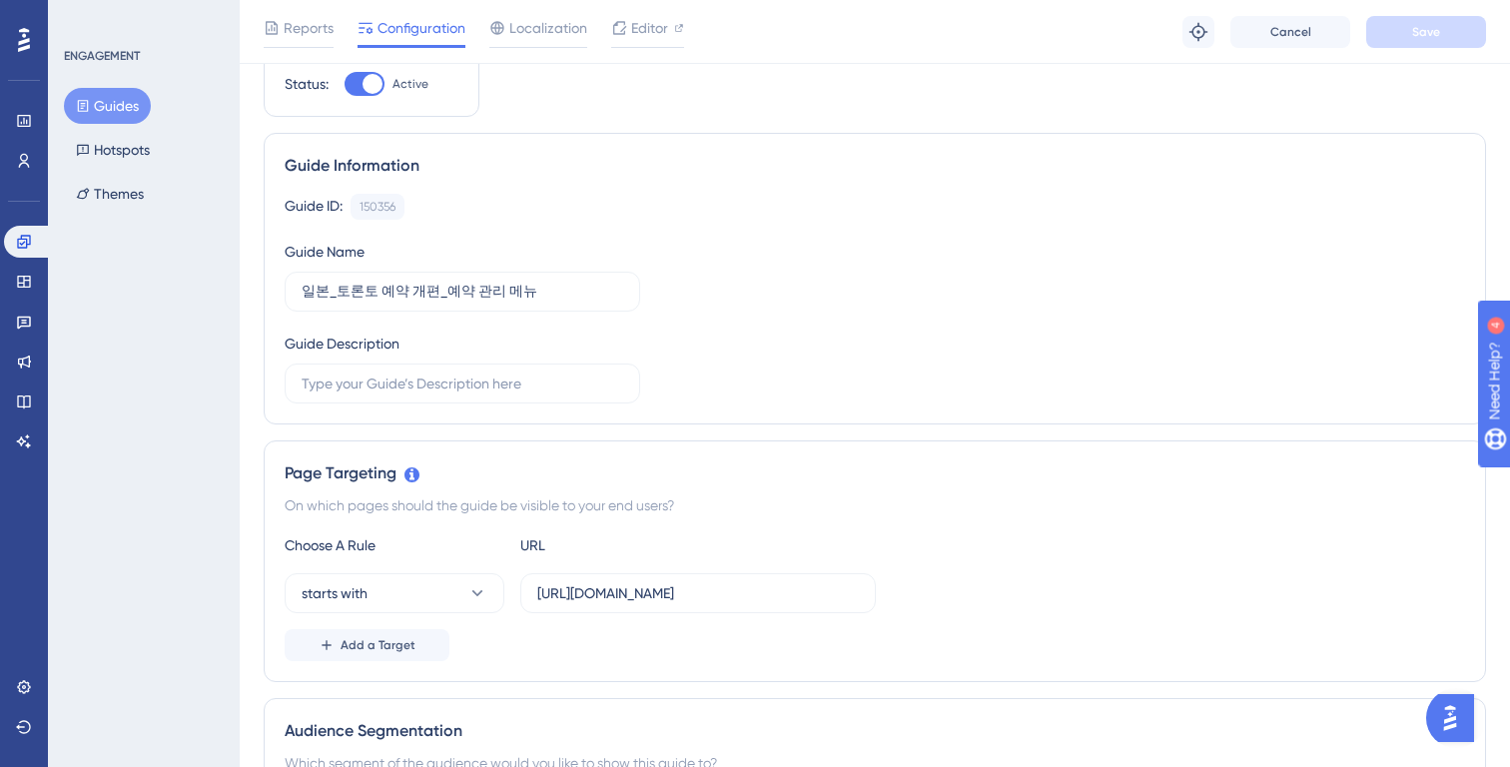
scroll to position [0, 0]
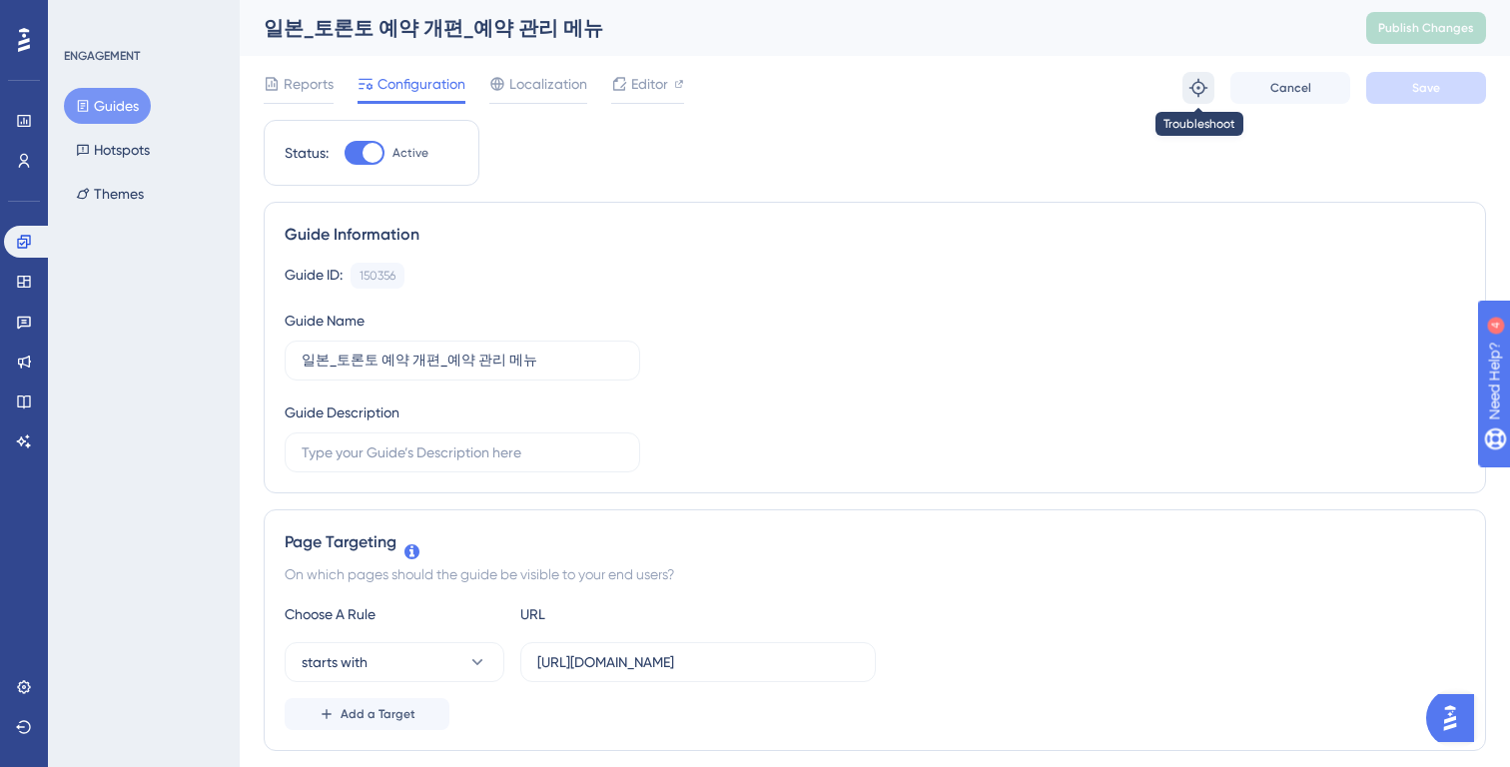
click at [1198, 91] on icon at bounding box center [1199, 88] width 20 height 20
click at [93, 157] on button "Hotspots" at bounding box center [113, 150] width 98 height 36
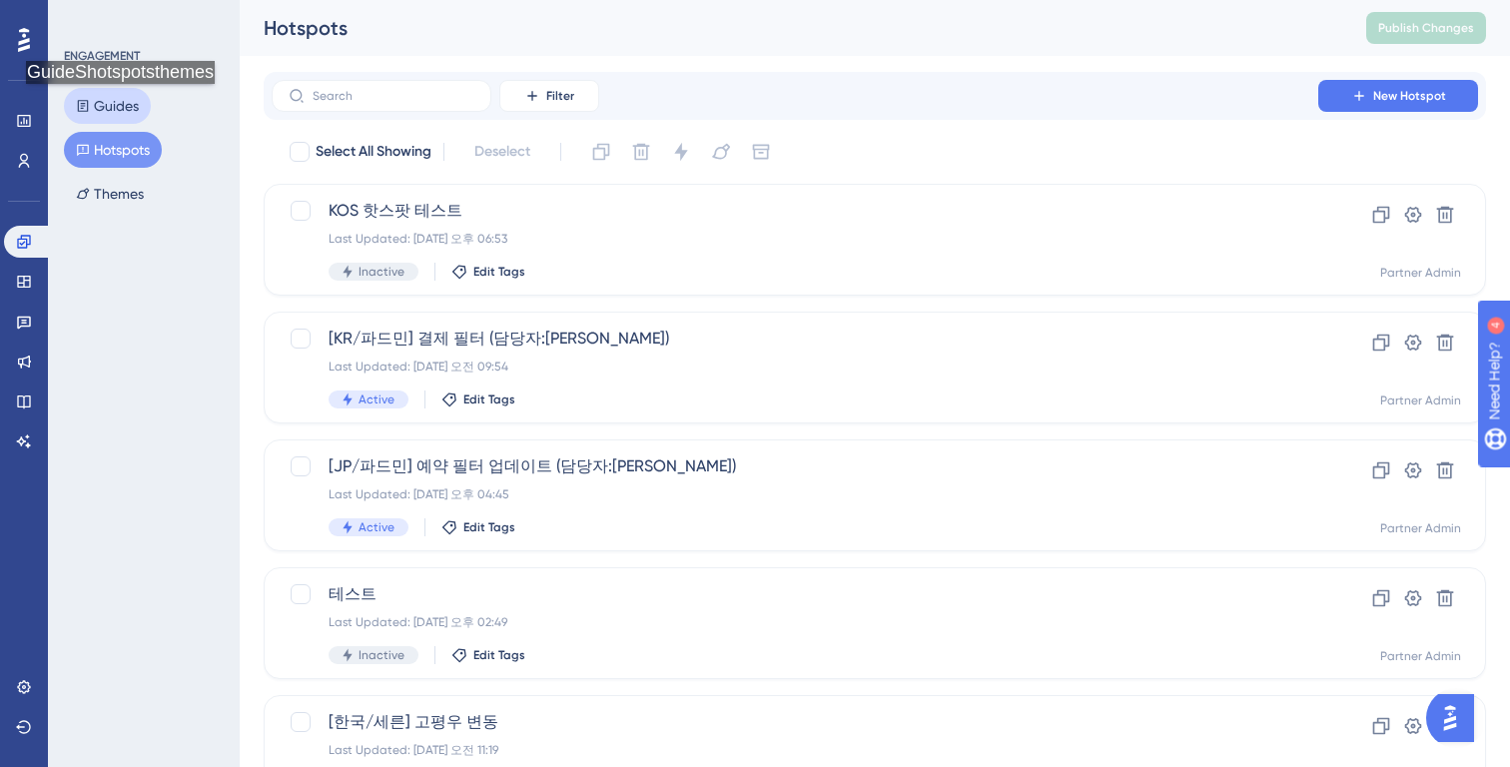
click at [126, 104] on button "Guides" at bounding box center [107, 106] width 87 height 36
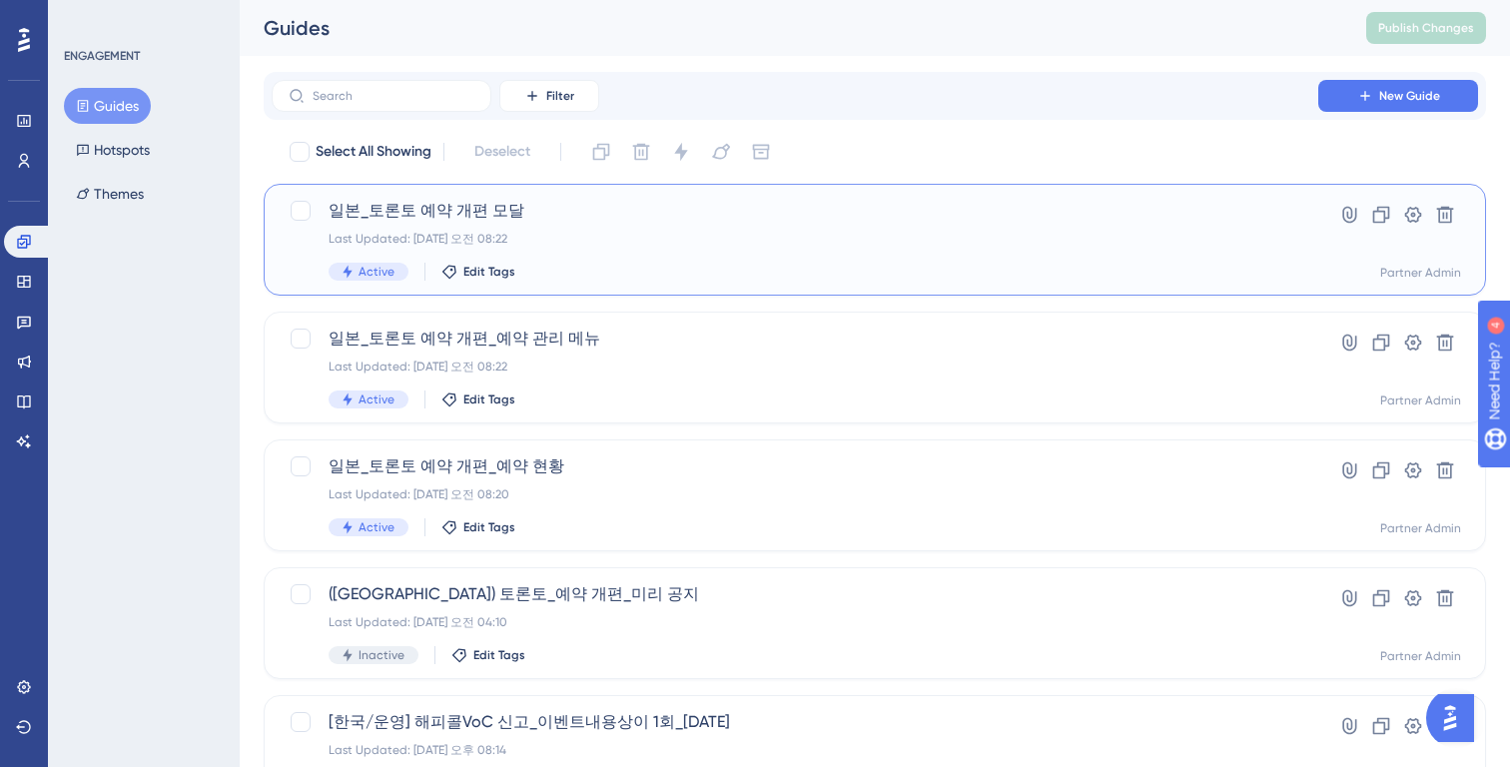
click at [602, 242] on div "Last Updated: 2025년 8월 25일 오전 08:22" at bounding box center [795, 239] width 933 height 16
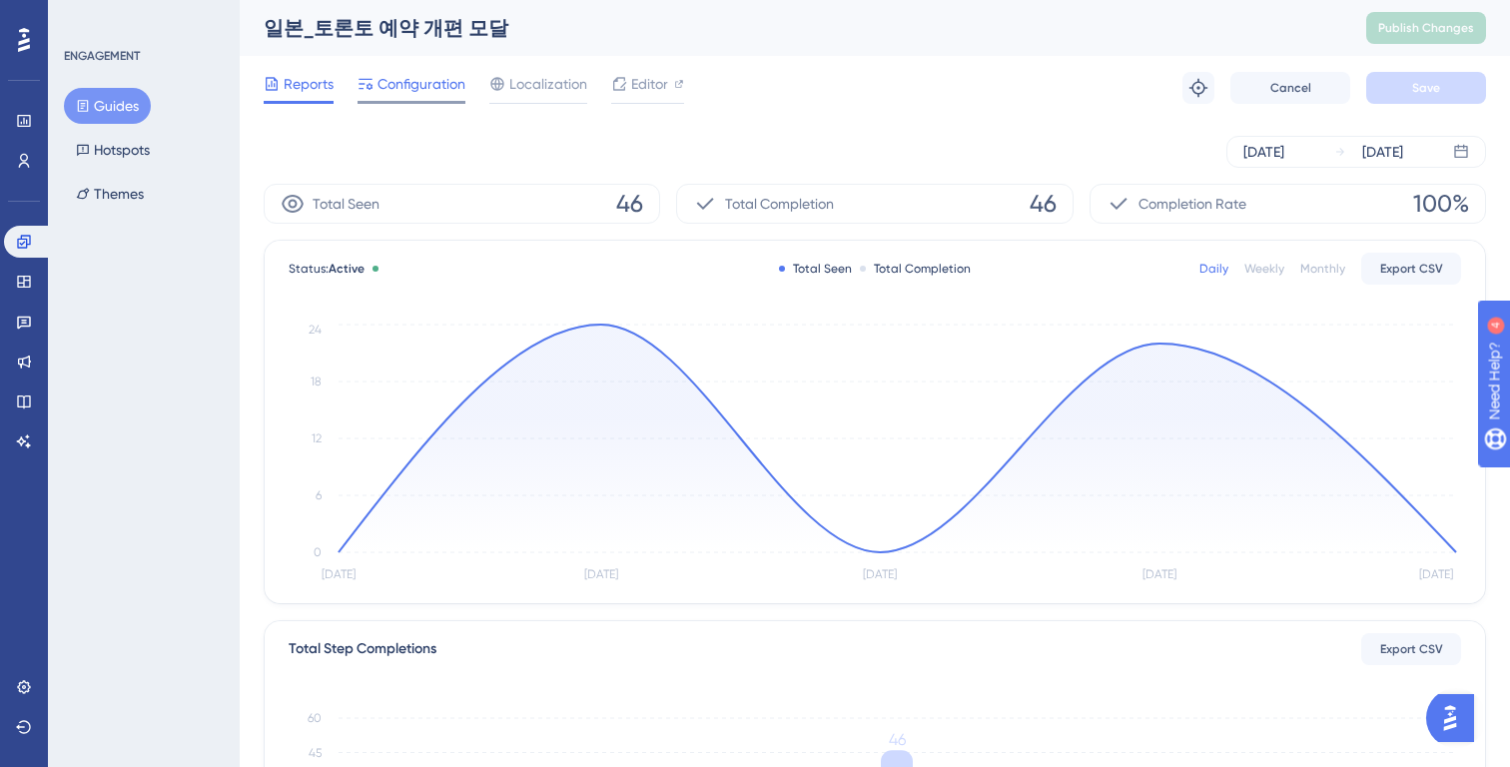
click at [440, 93] on span "Configuration" at bounding box center [422, 84] width 88 height 24
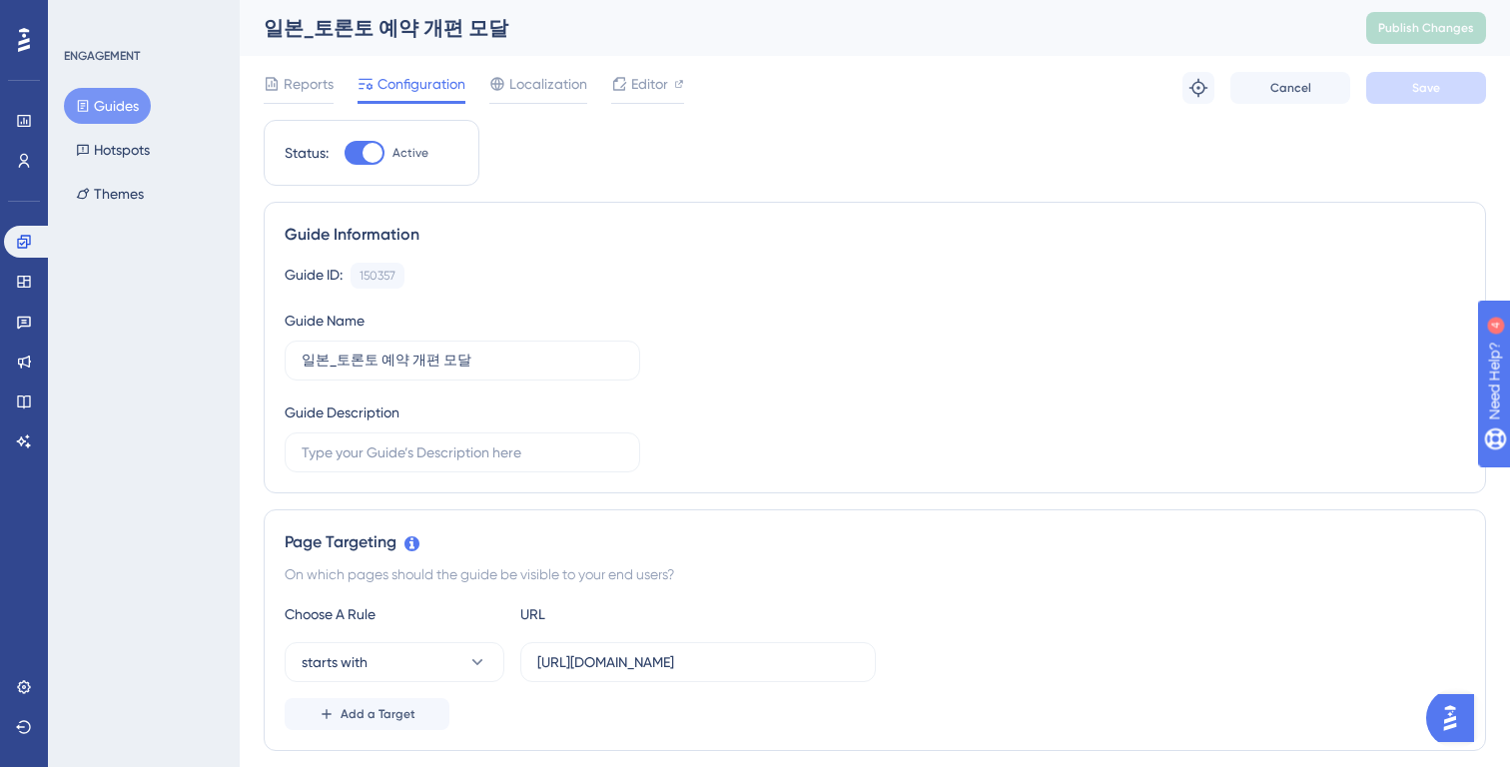
click at [131, 109] on button "Guides" at bounding box center [107, 106] width 87 height 36
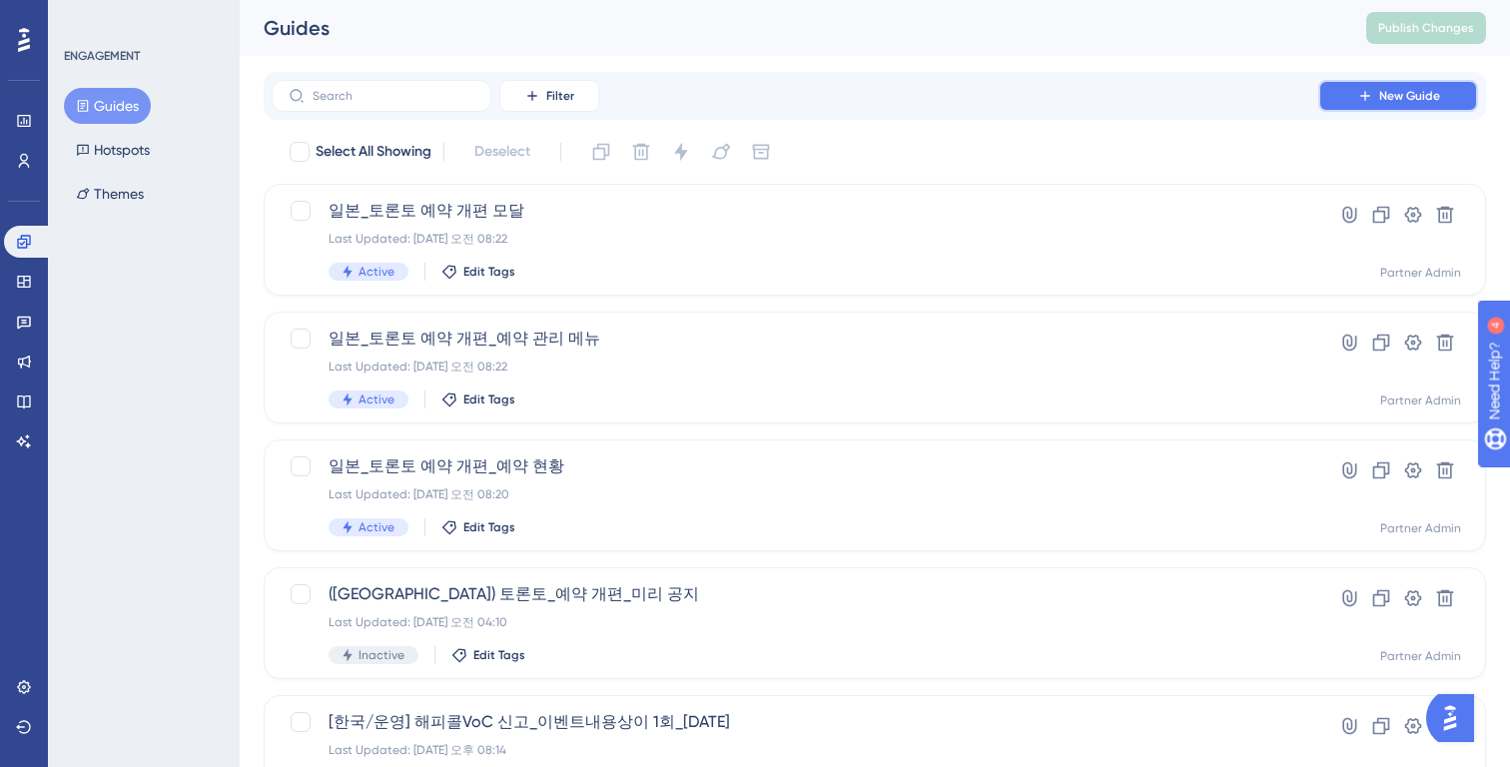
click at [1370, 85] on button "New Guide" at bounding box center [1398, 96] width 160 height 32
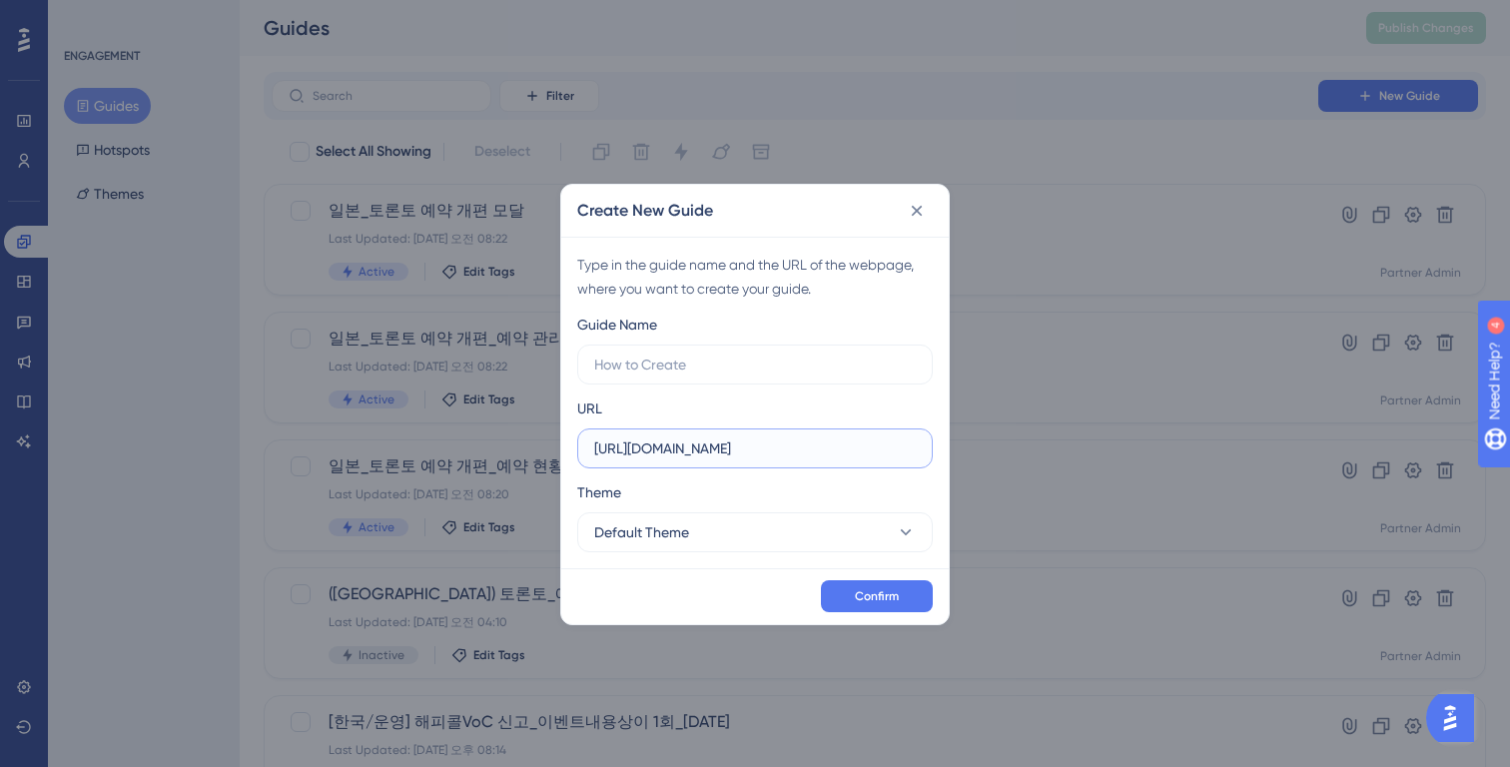
click at [723, 454] on input "https://partner.test.gangnamunni.com" at bounding box center [755, 448] width 322 height 22
type input "https://partner.gangnamunni.com"
click at [881, 598] on span "Confirm" at bounding box center [877, 596] width 44 height 16
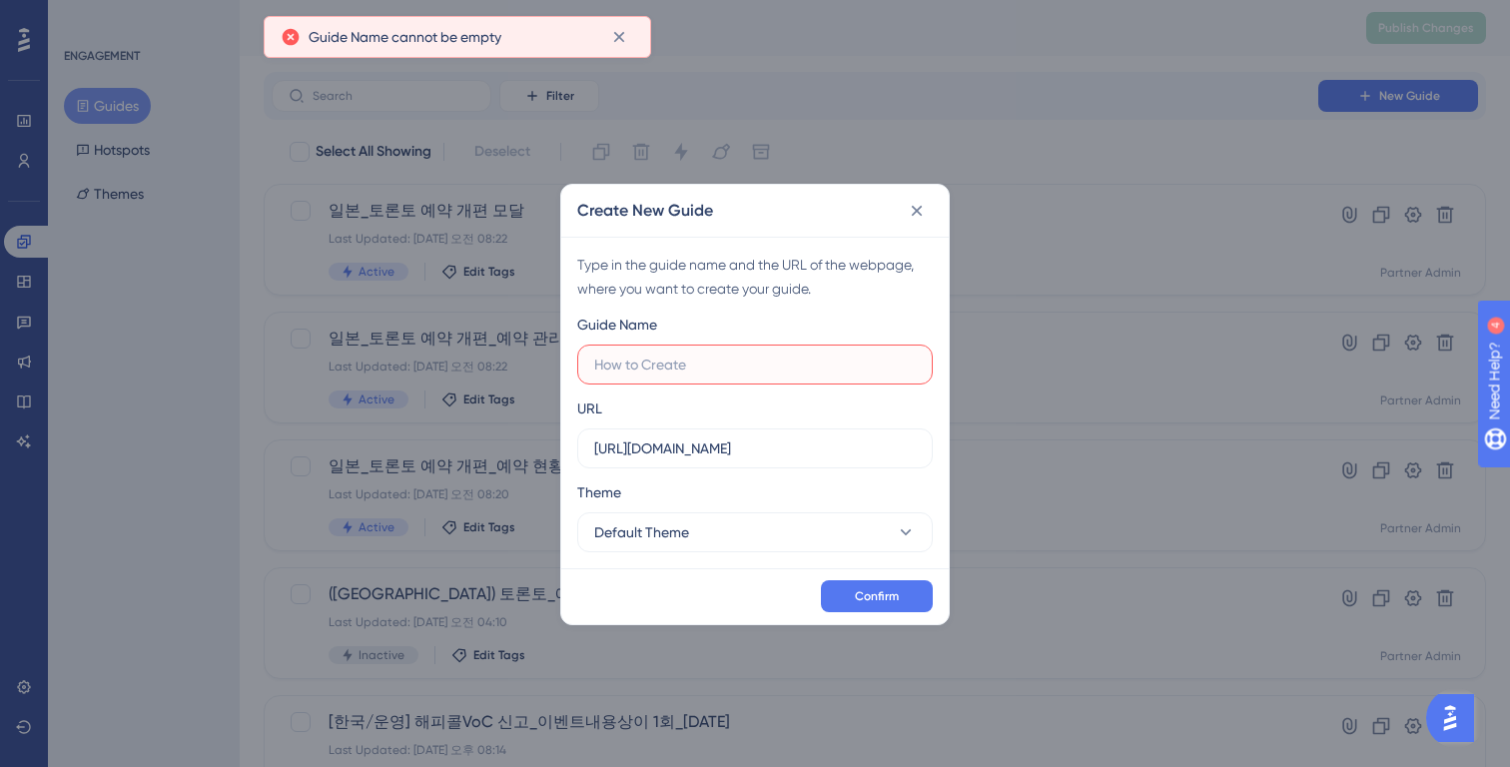
click at [765, 372] on input "text" at bounding box center [755, 365] width 322 height 22
type input "d"
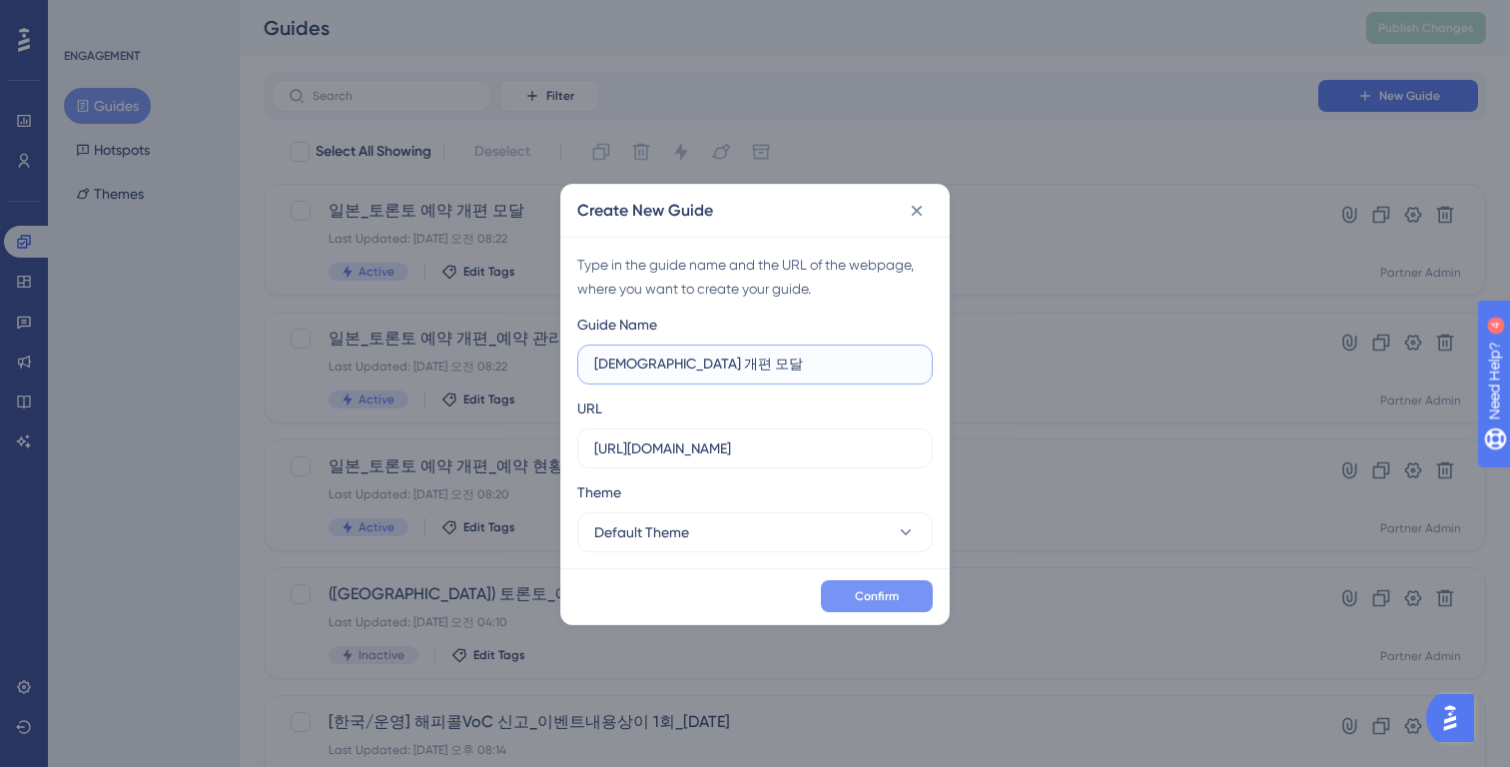
type input "예약 개편 모달"
click at [899, 603] on button "Confirm" at bounding box center [877, 596] width 112 height 32
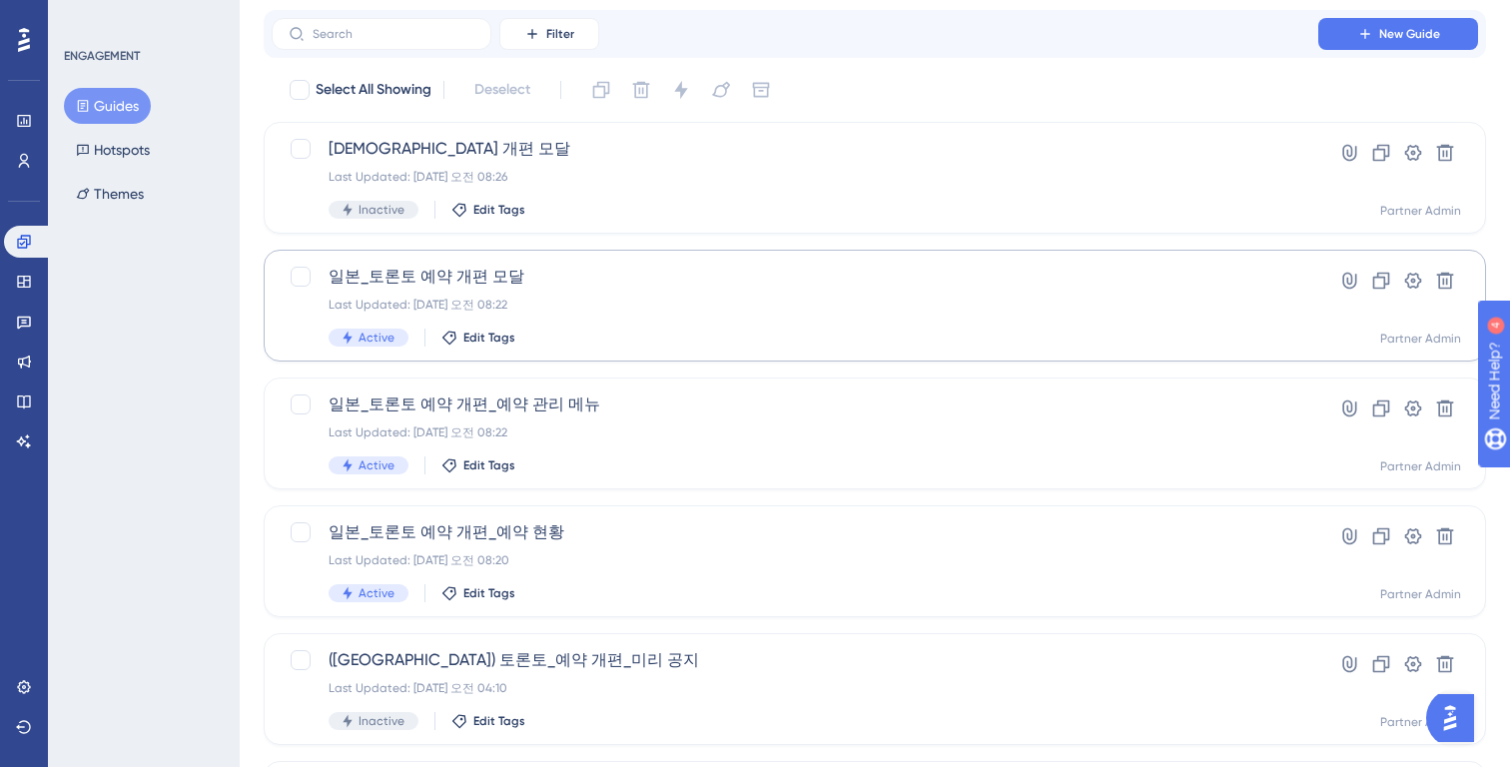
scroll to position [92, 0]
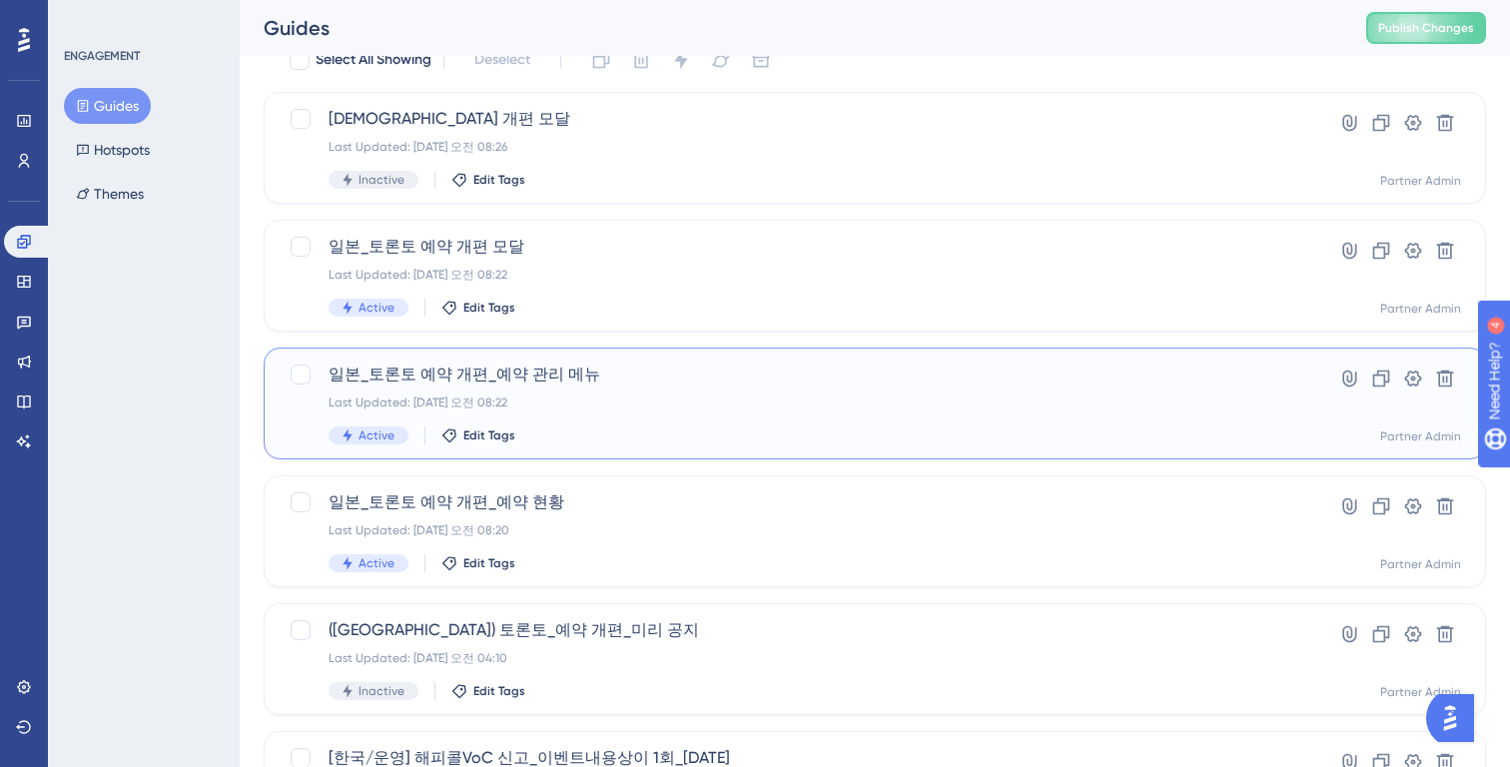
click at [690, 397] on div "Last Updated: 2025년 8월 25일 오전 08:22" at bounding box center [795, 403] width 933 height 16
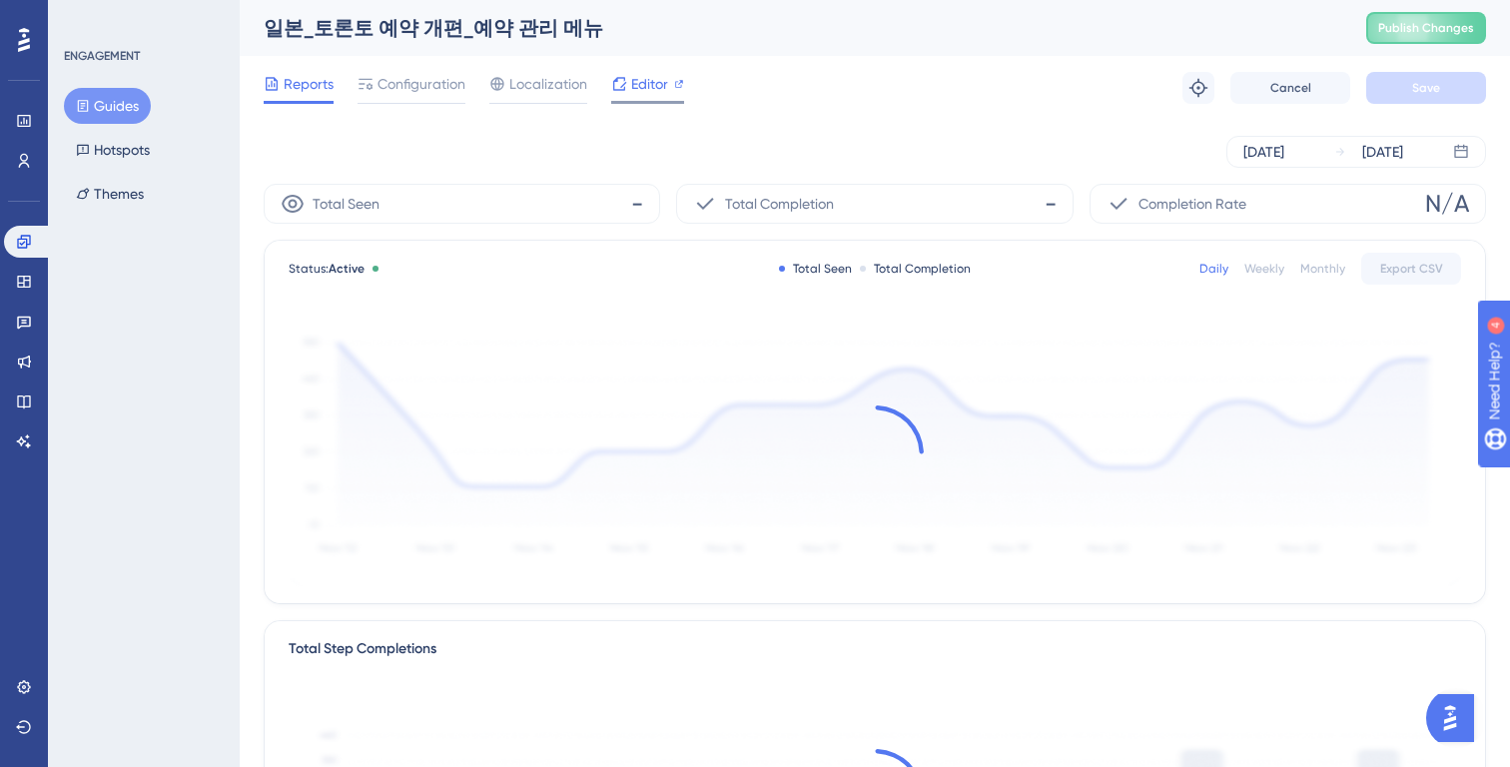
click at [639, 88] on span "Editor" at bounding box center [649, 84] width 37 height 24
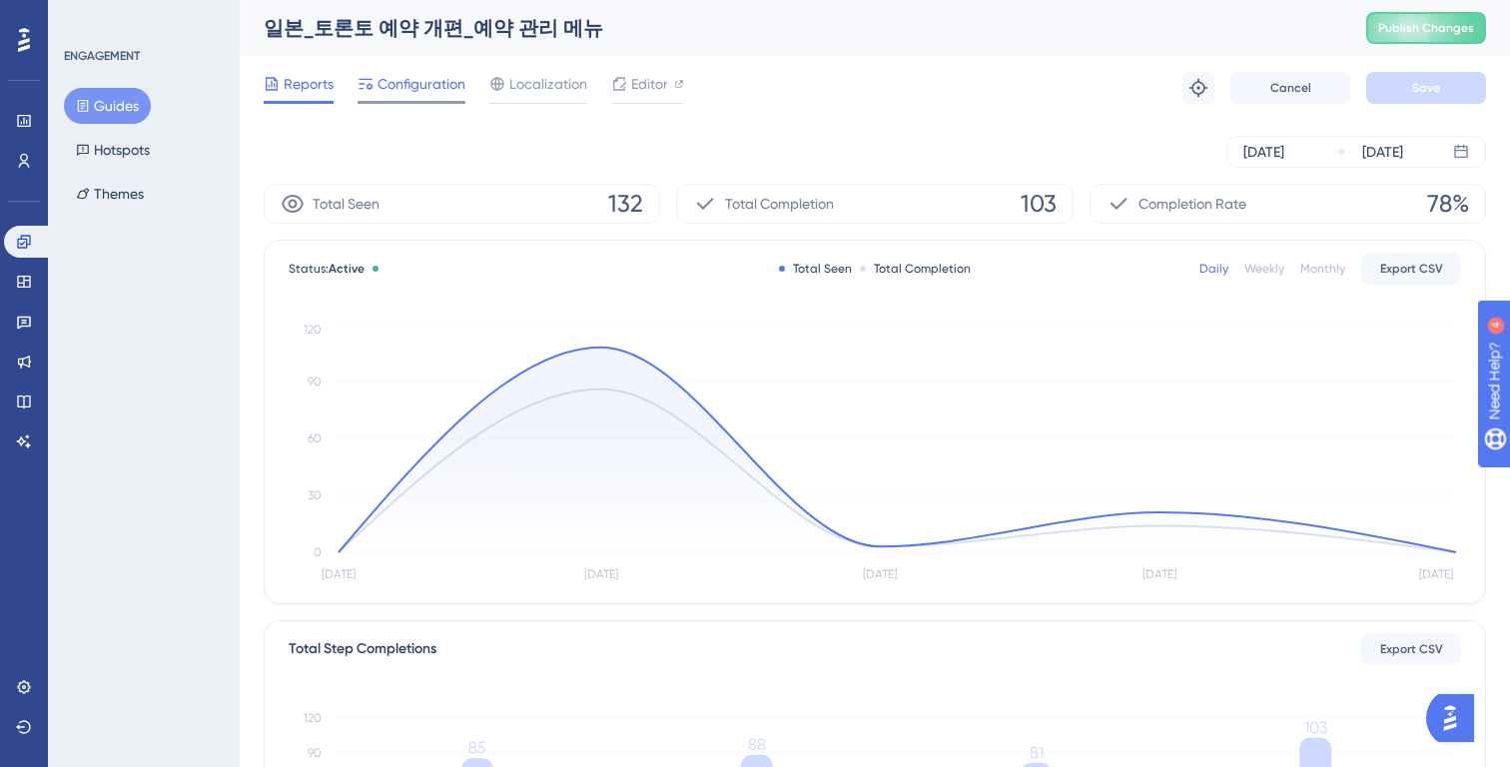
click at [414, 81] on span "Configuration" at bounding box center [422, 84] width 88 height 24
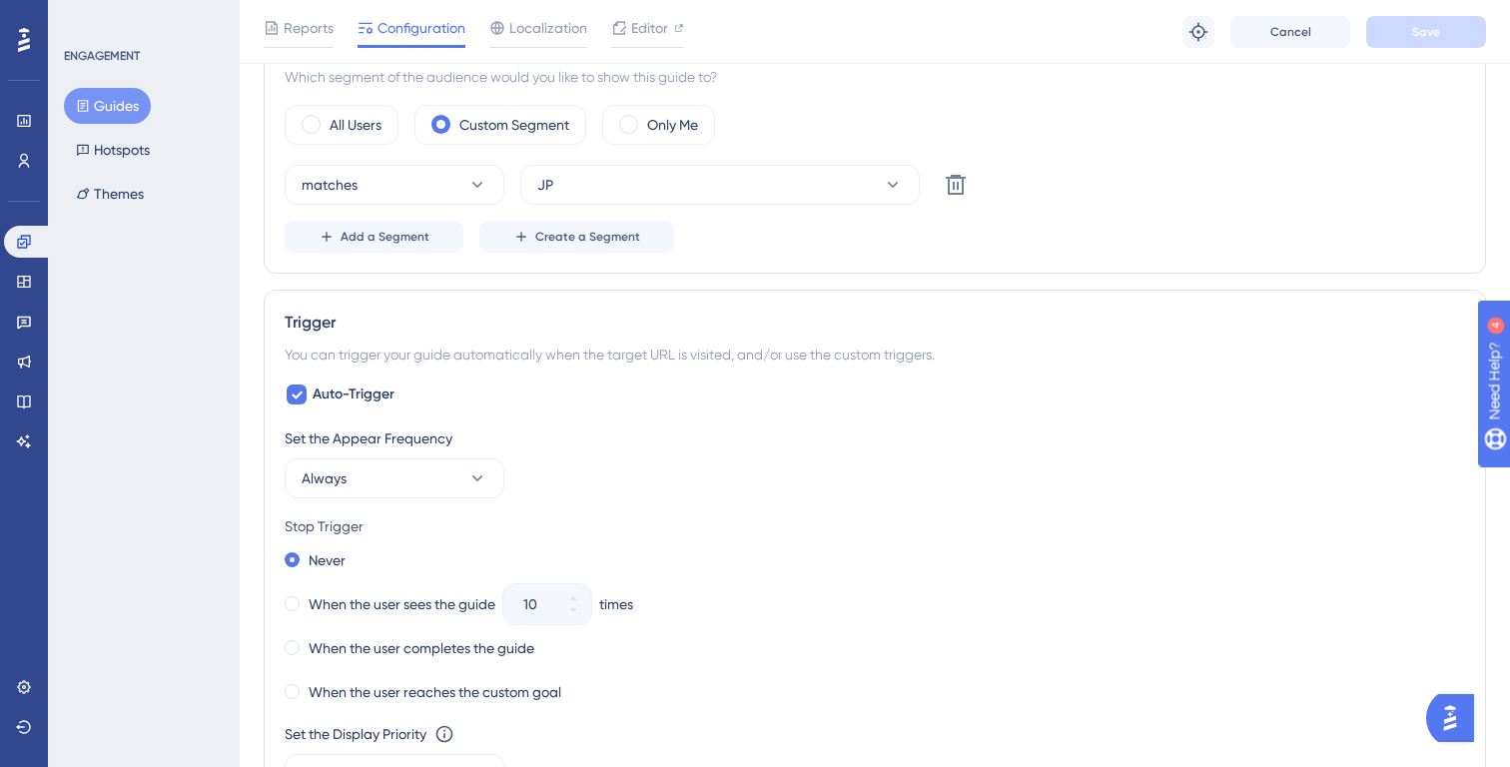
scroll to position [849, 0]
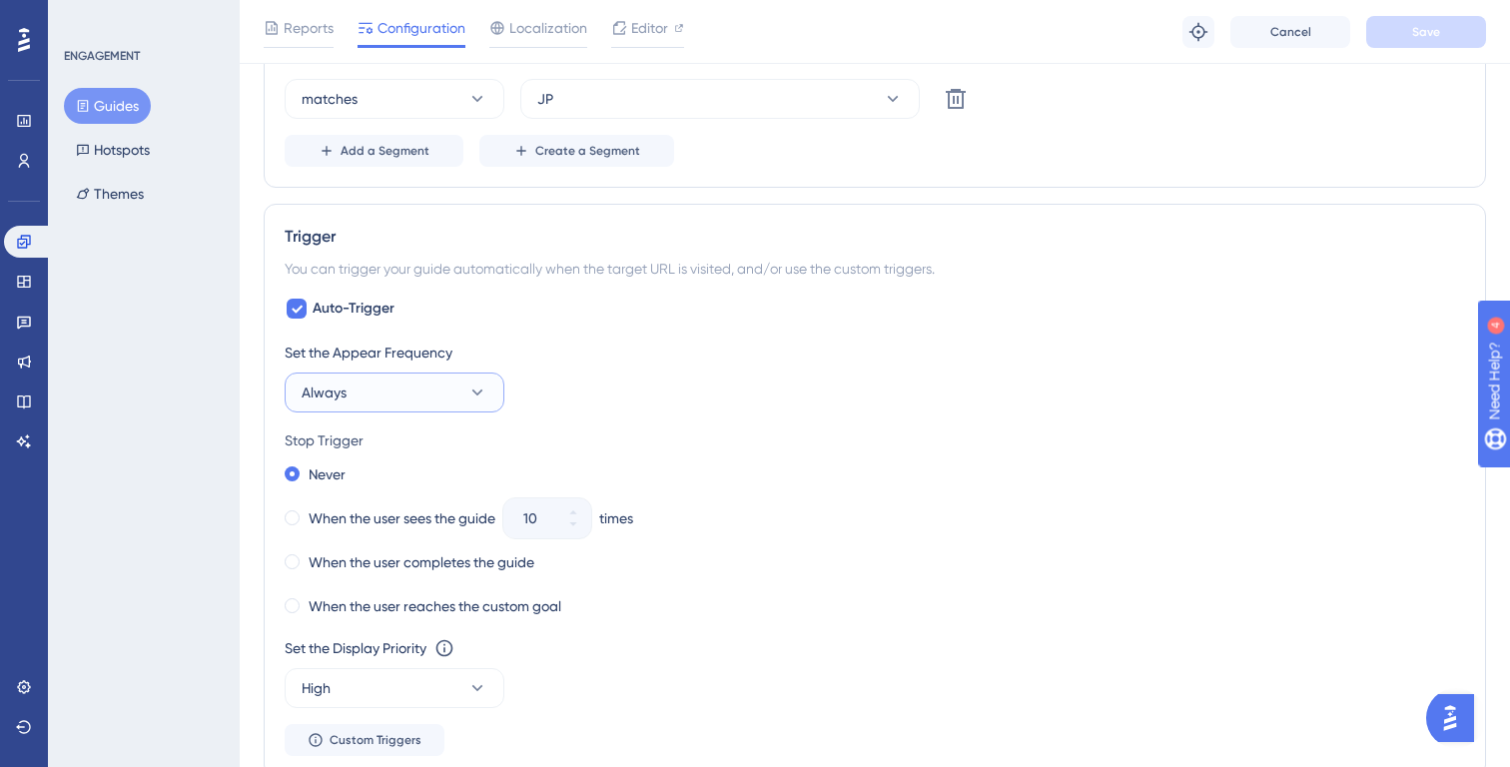
click at [399, 395] on button "Always" at bounding box center [395, 393] width 220 height 40
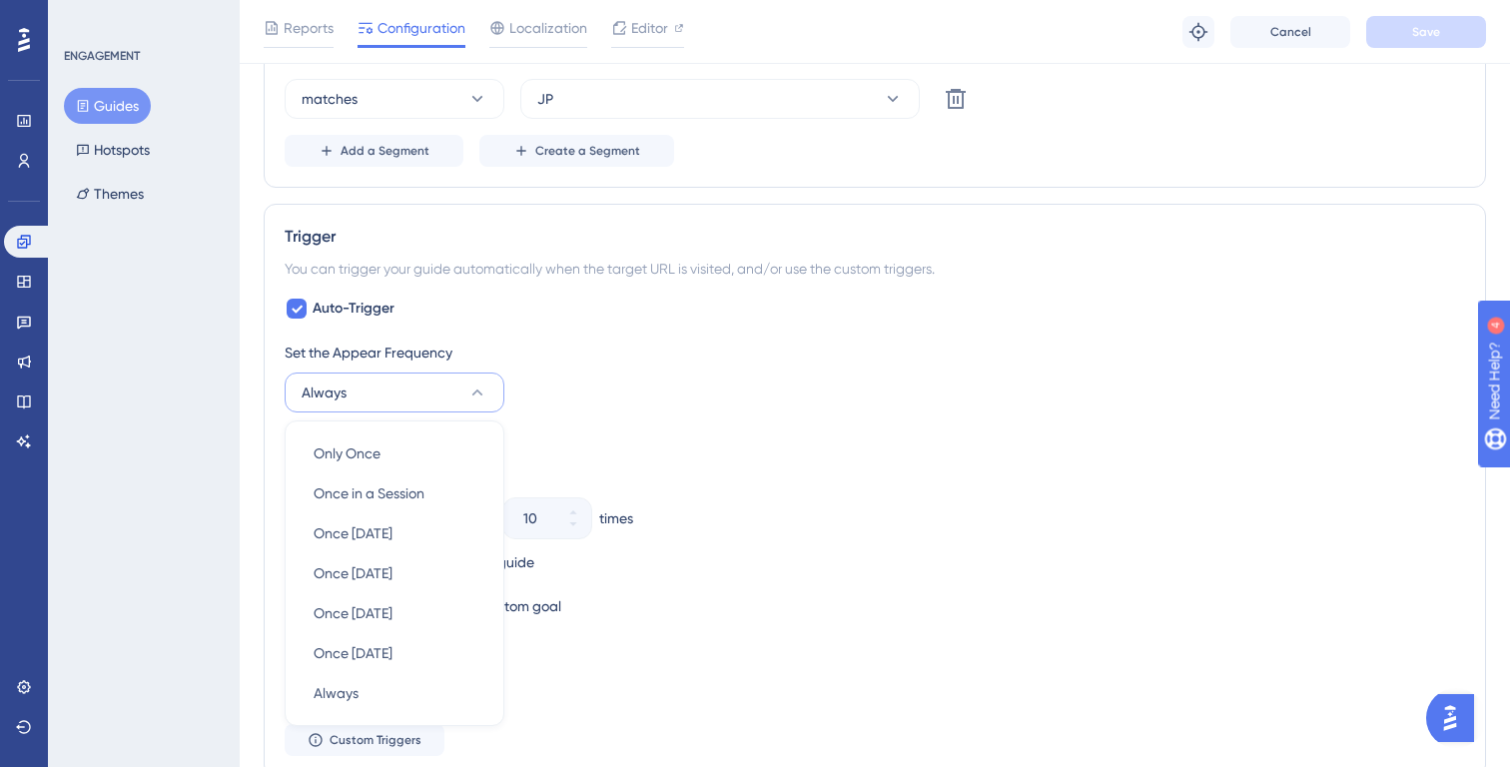
scroll to position [1036, 0]
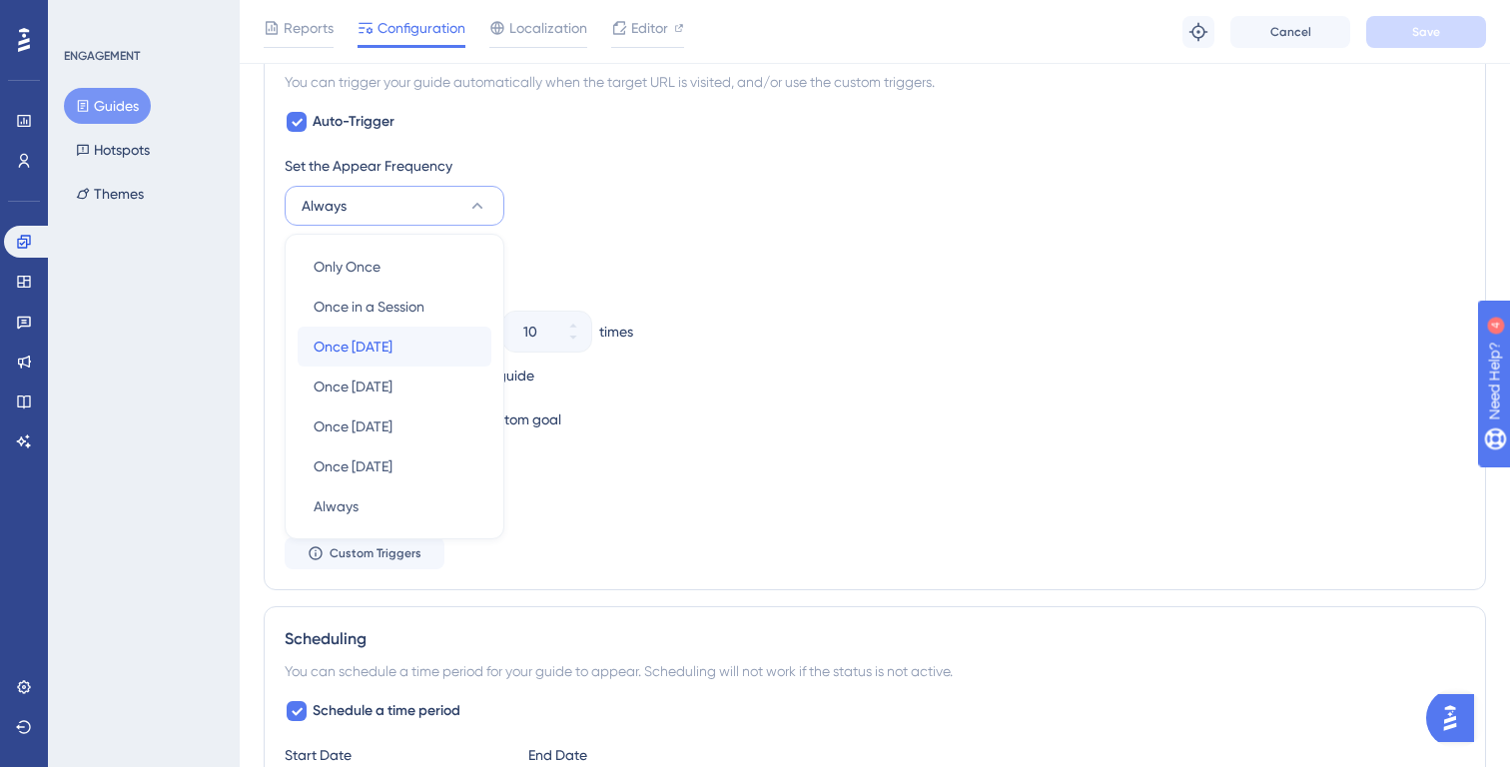
click at [393, 345] on span "Once in 1 day" at bounding box center [353, 347] width 79 height 24
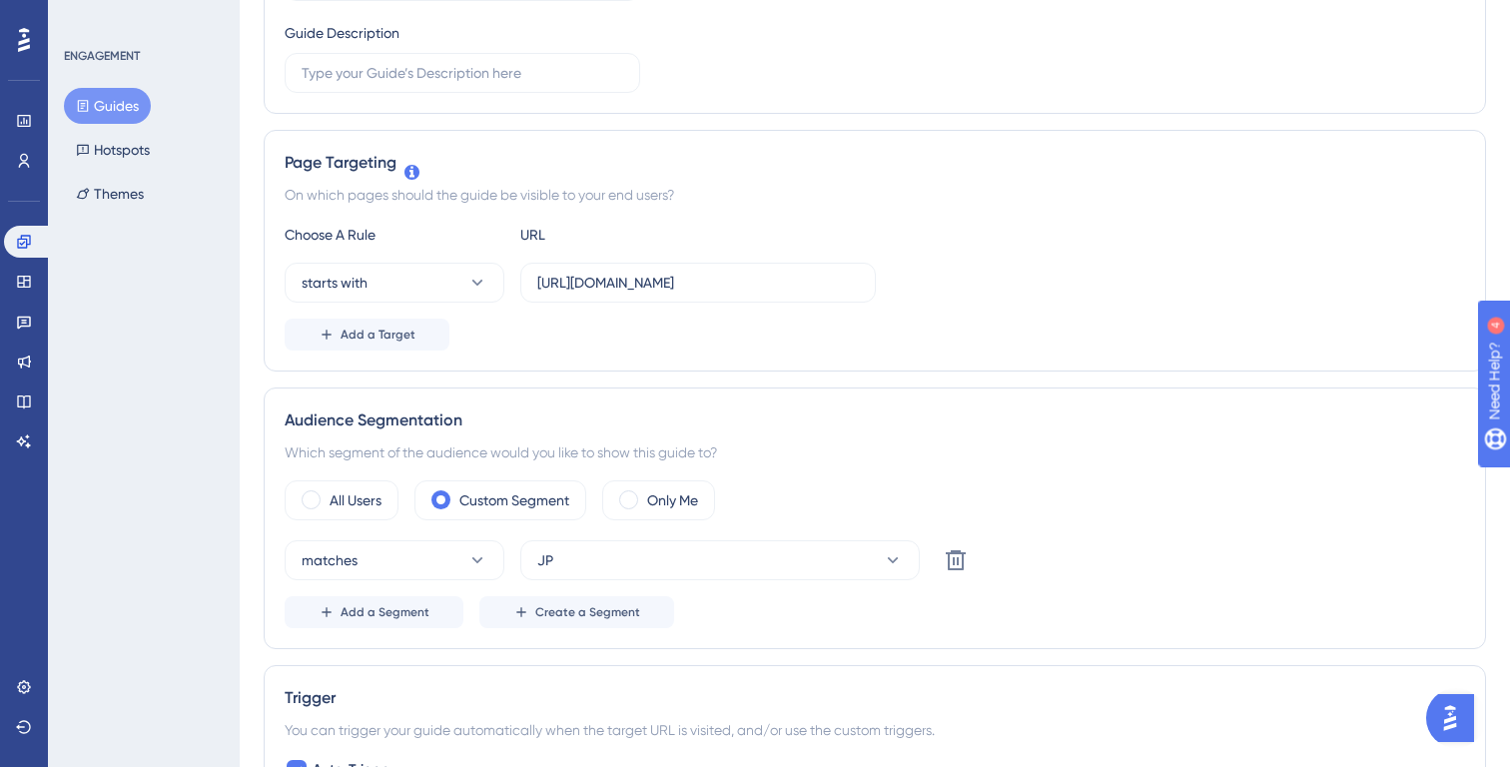
scroll to position [859, 0]
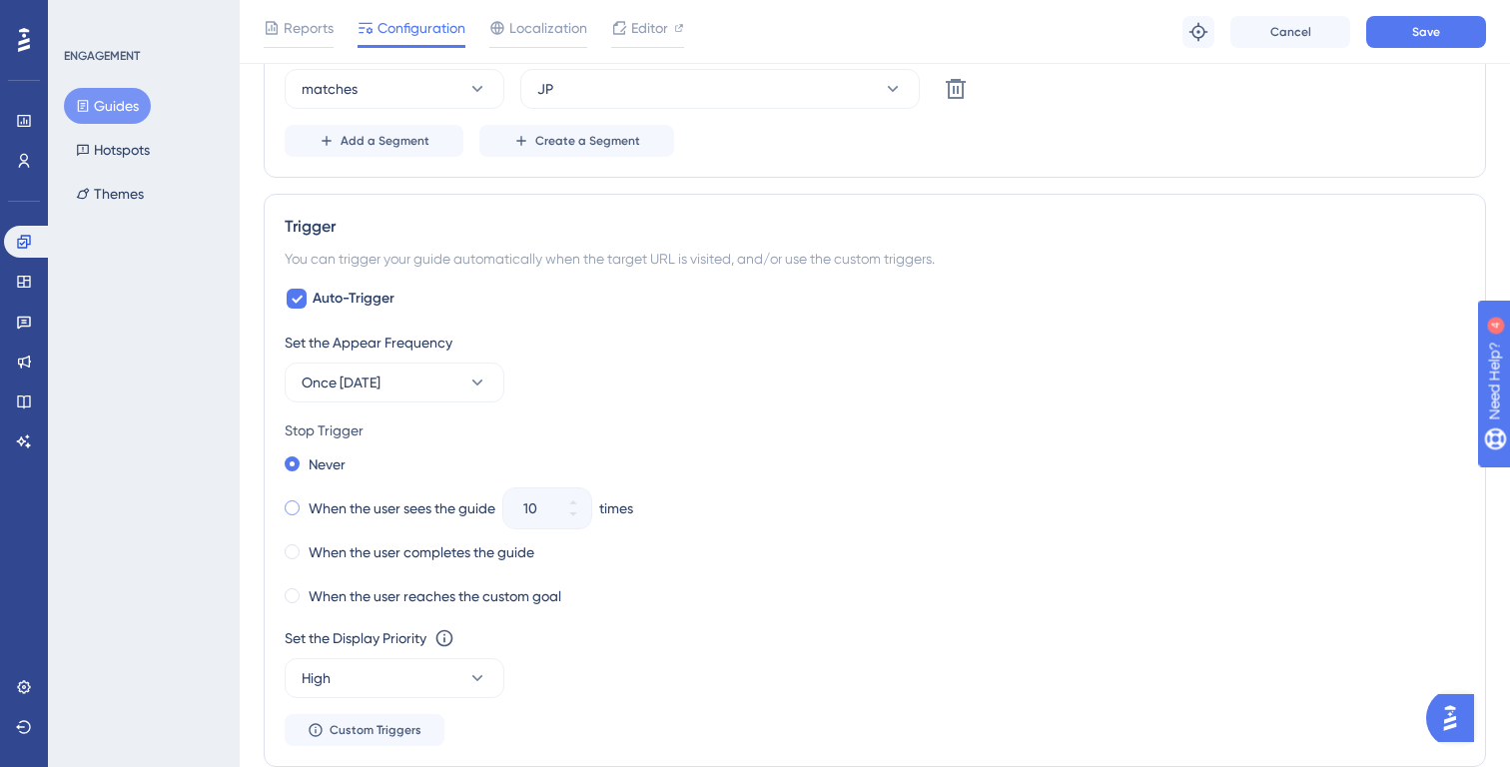
click at [380, 520] on div "When the user sees the guide" at bounding box center [390, 508] width 211 height 28
drag, startPoint x: 538, startPoint y: 506, endPoint x: 482, endPoint y: 506, distance: 55.9
click at [482, 506] on div "When the user sees the guide 10 times" at bounding box center [875, 508] width 1181 height 28
type input "1"
click at [1436, 31] on span "Save" at bounding box center [1426, 32] width 28 height 16
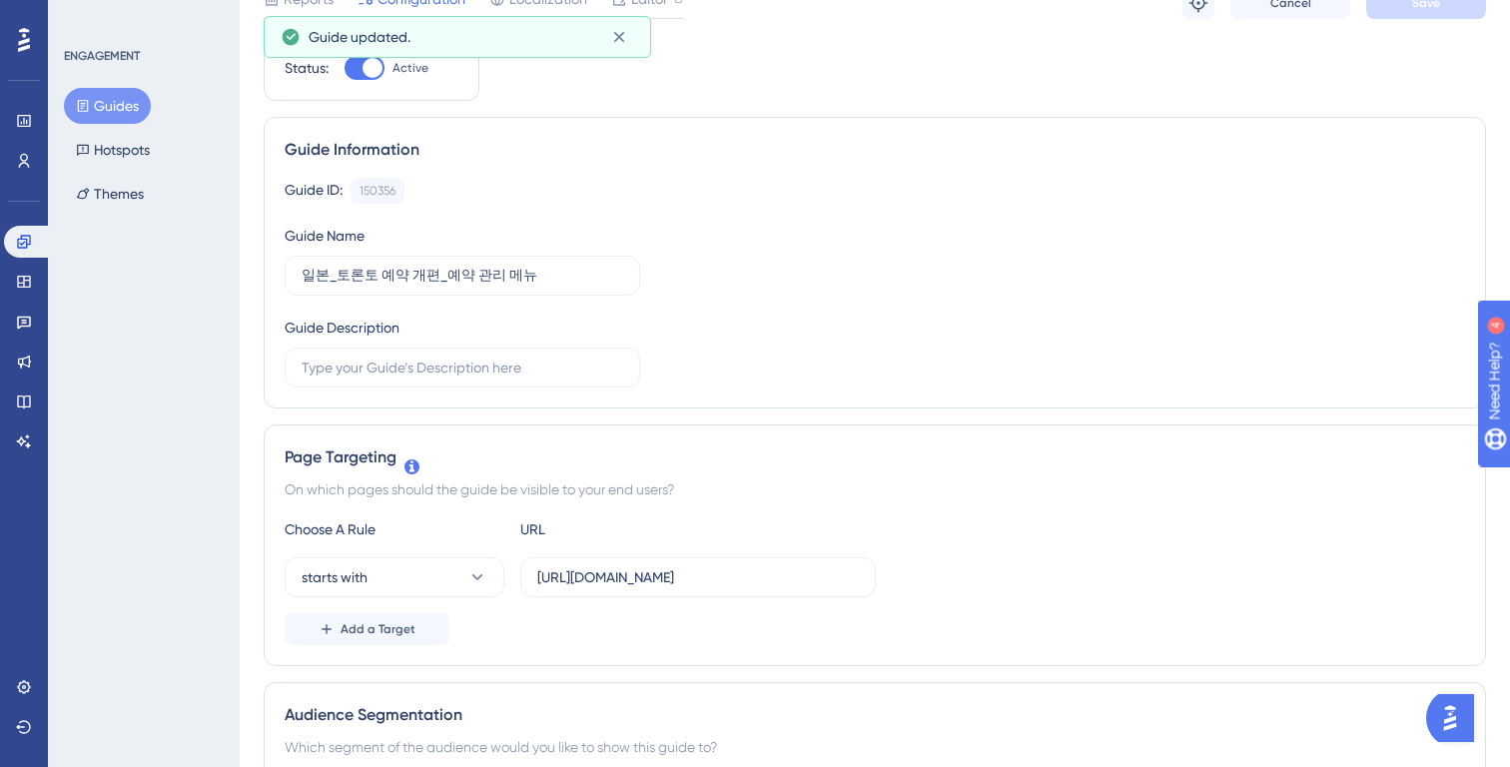
scroll to position [0, 0]
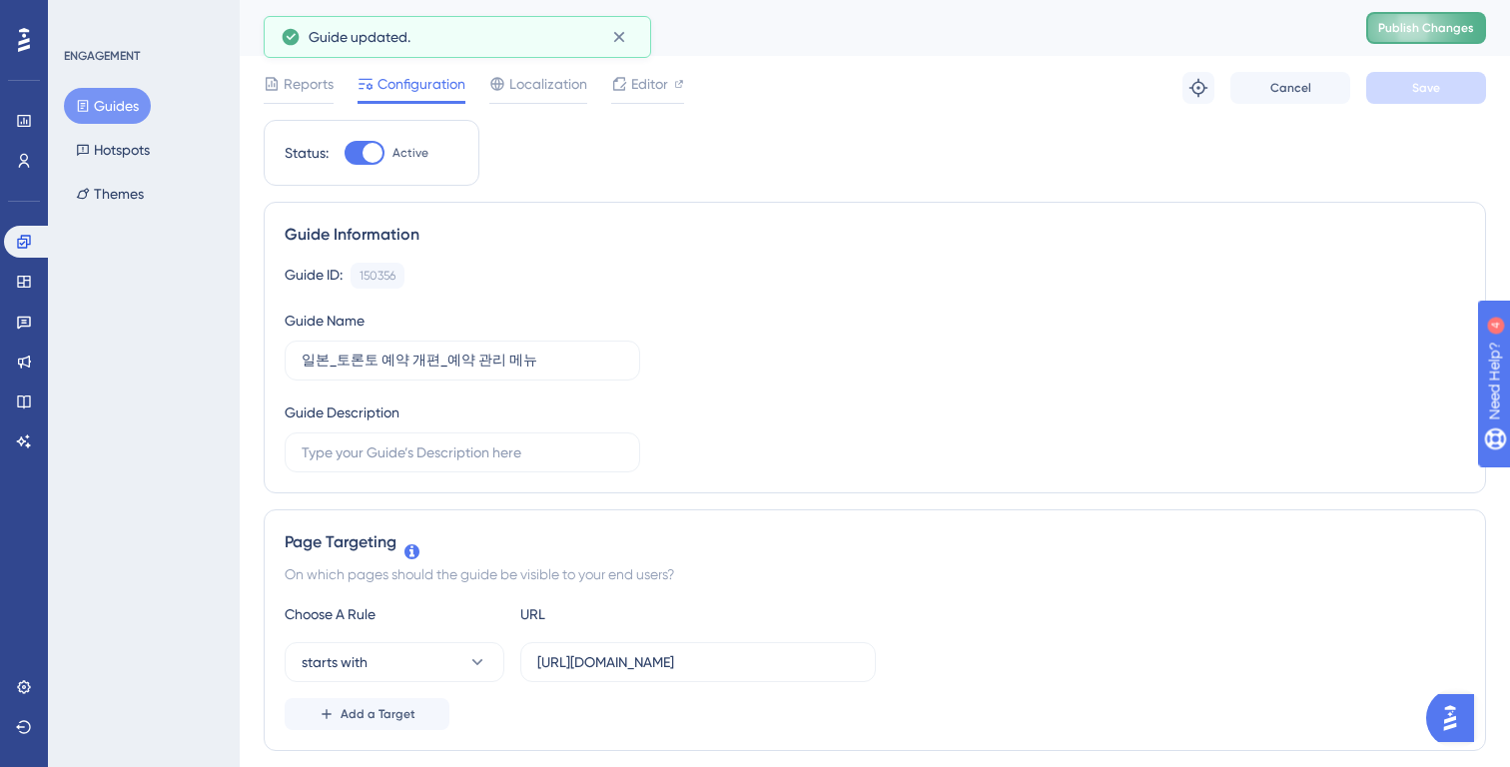
click at [1398, 34] on span "Publish Changes" at bounding box center [1426, 28] width 96 height 16
click at [119, 114] on button "Guides" at bounding box center [107, 106] width 87 height 36
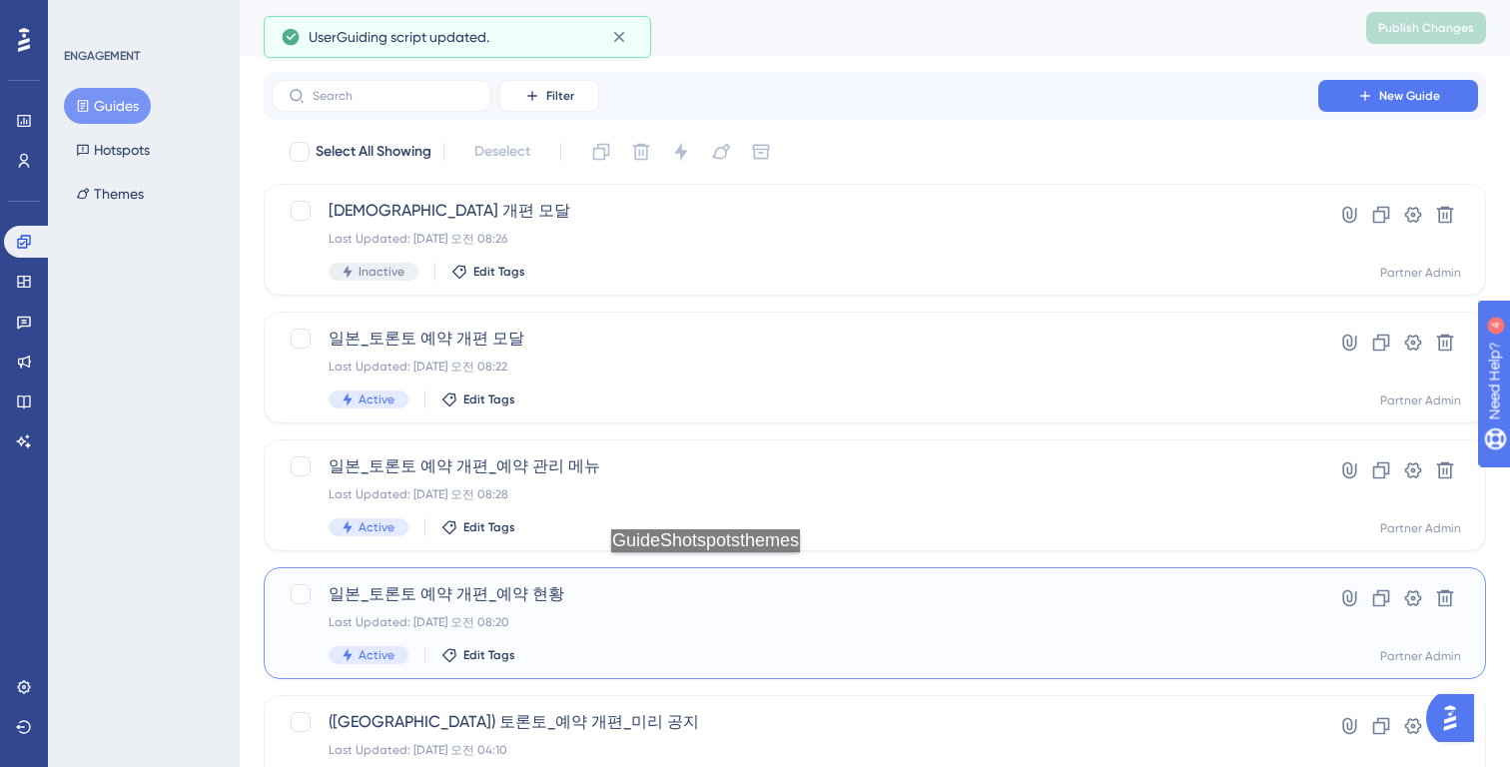
click at [711, 572] on div "일본_토론토 예약 개편_예약 현황 Last Updated: 2025년 8월 25일 오전 08:20 Active Edit Tags Hyperli…" at bounding box center [875, 623] width 1222 height 112
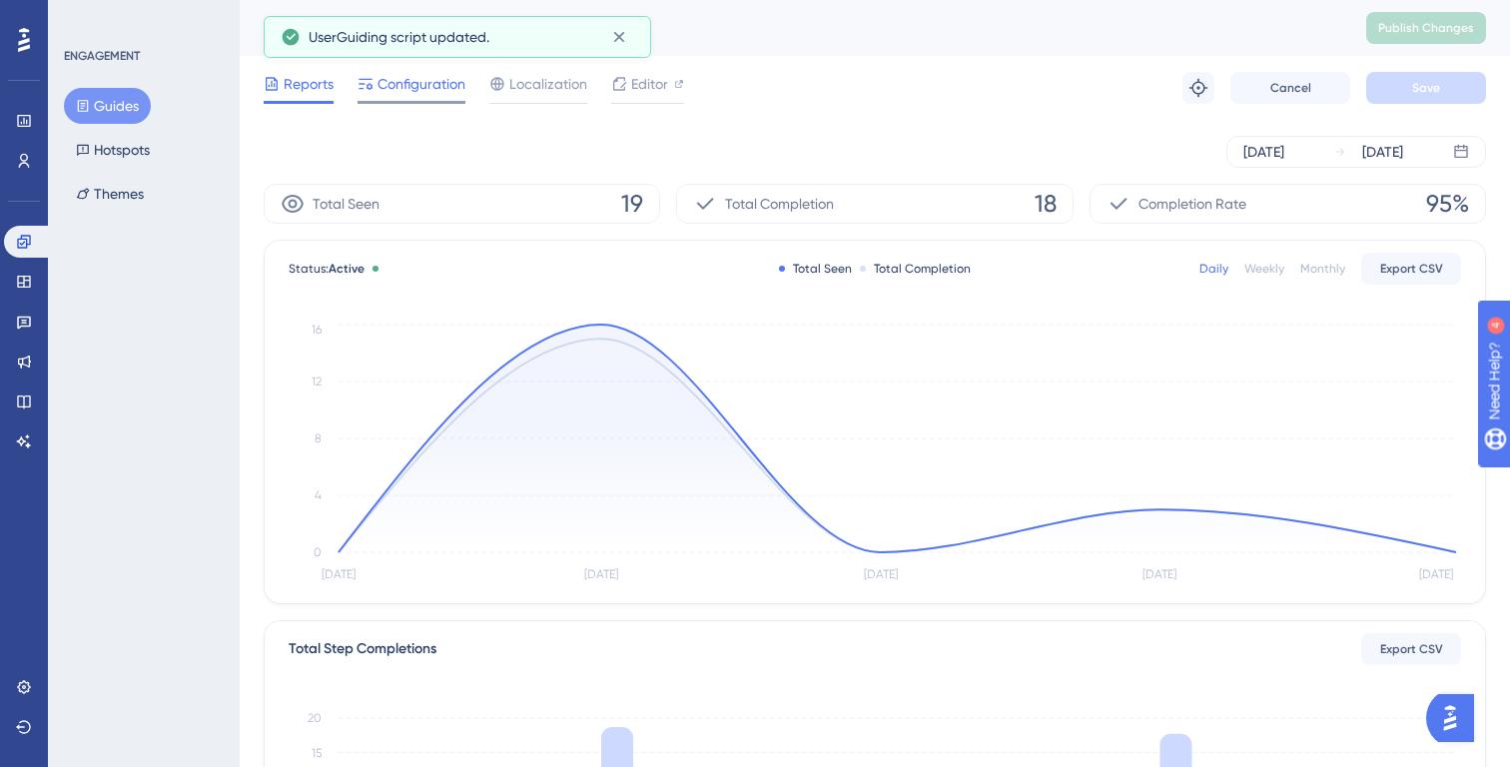
click at [414, 80] on span "Configuration" at bounding box center [422, 84] width 88 height 24
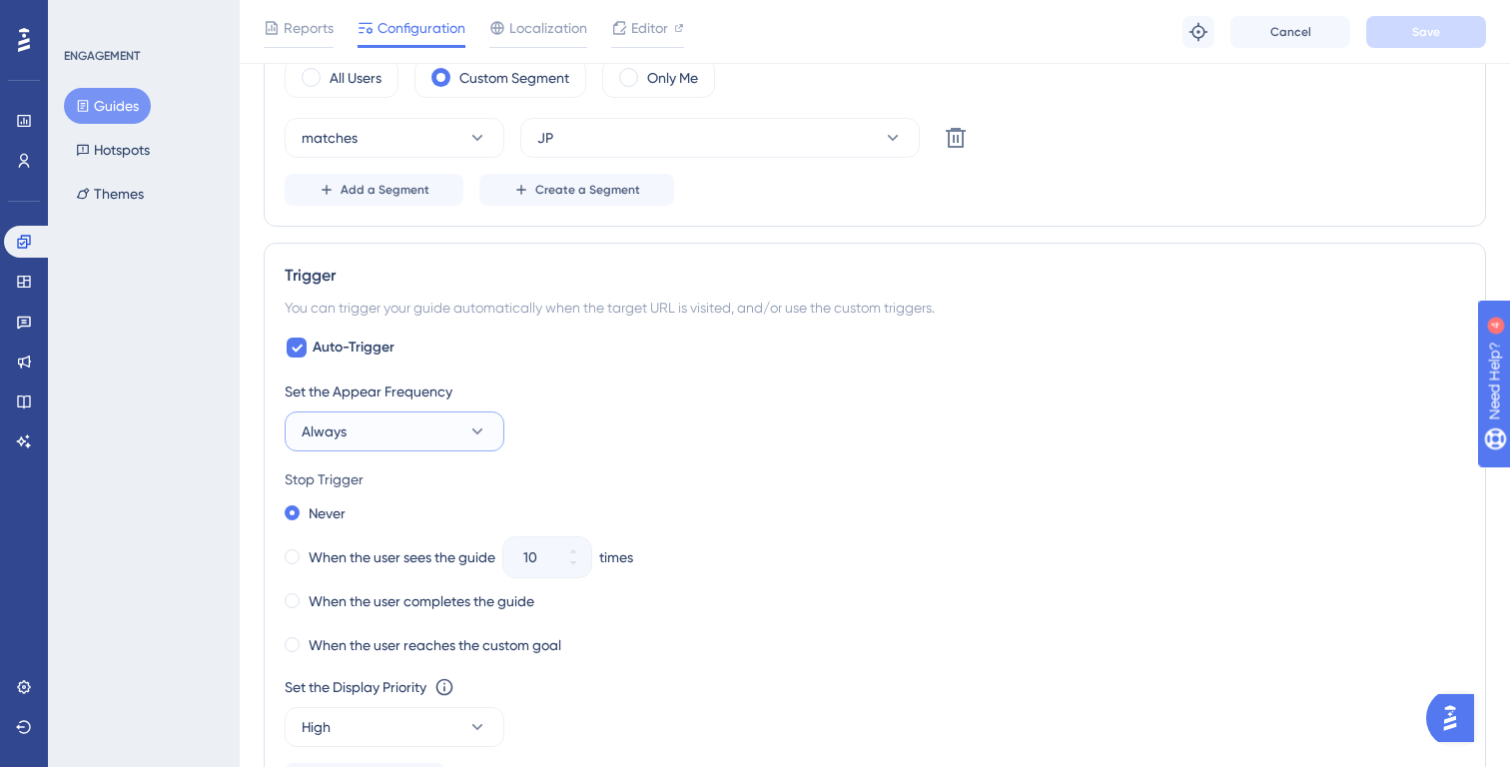
click at [411, 429] on button "Always" at bounding box center [395, 431] width 220 height 40
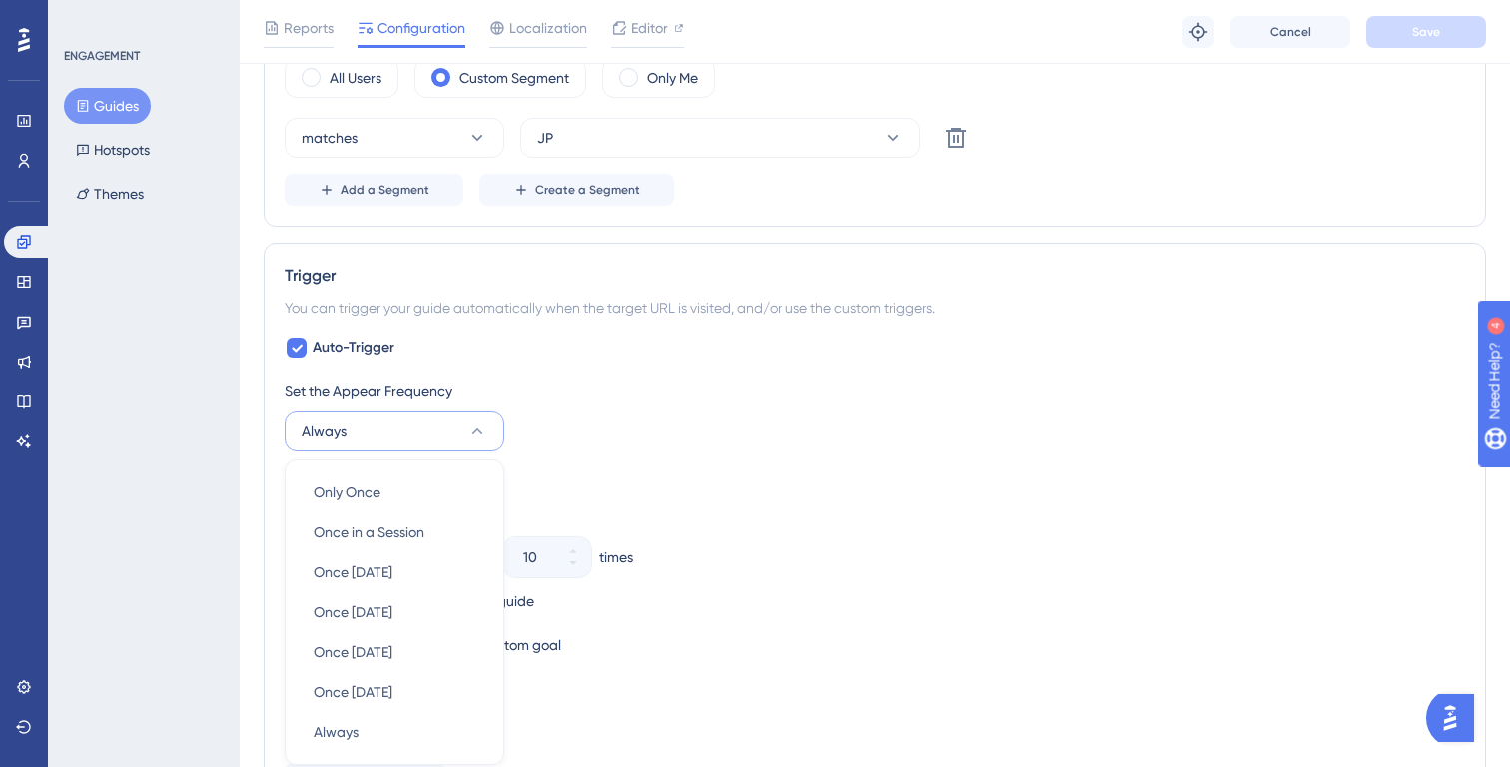
scroll to position [1036, 0]
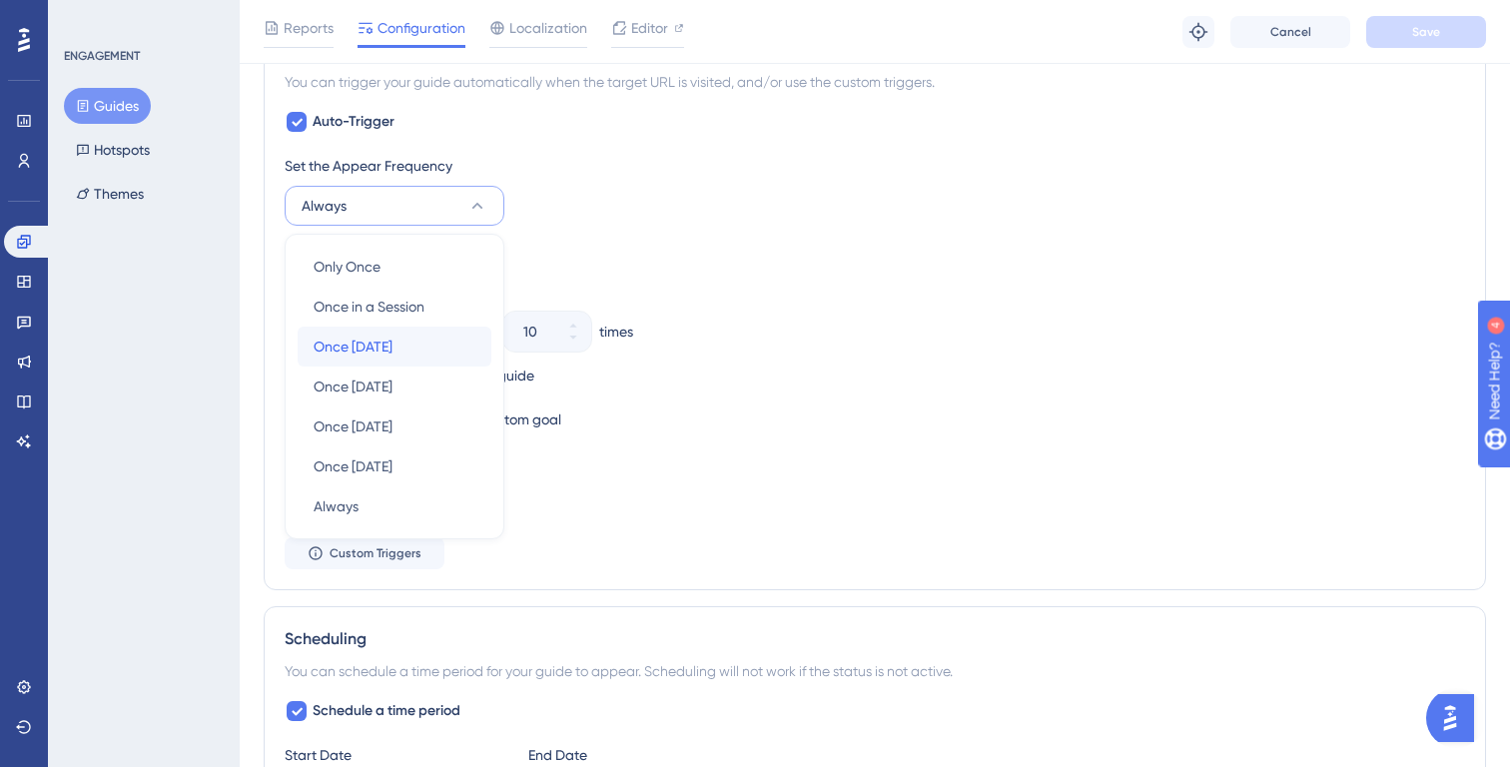
click at [402, 346] on div "Once in 1 day Once in 1 day" at bounding box center [395, 347] width 162 height 40
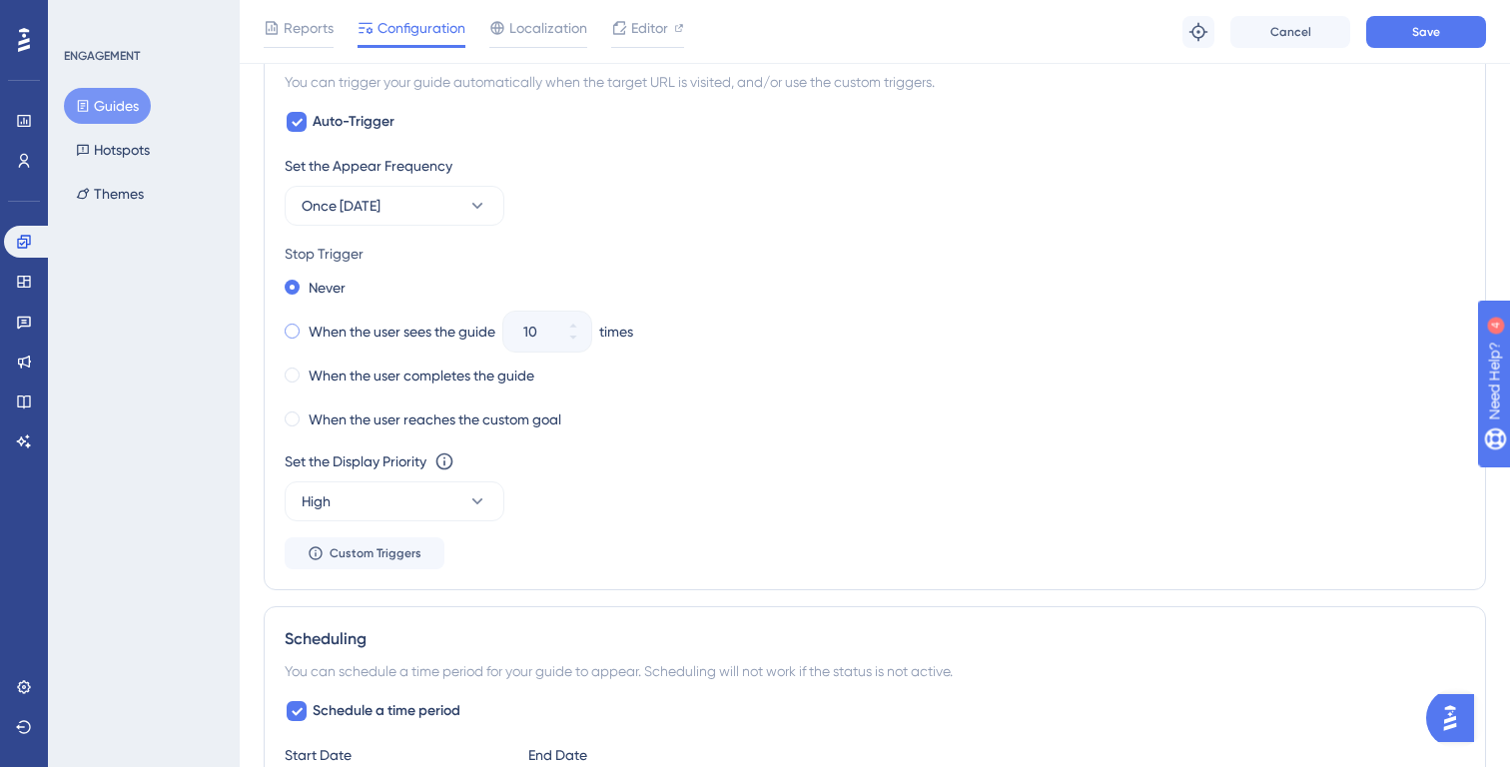
click at [445, 335] on label "When the user sees the guide" at bounding box center [402, 332] width 187 height 24
drag, startPoint x: 559, startPoint y: 338, endPoint x: 504, endPoint y: 338, distance: 54.9
click at [504, 338] on div "When the user sees the guide 10 times" at bounding box center [875, 332] width 1181 height 28
drag, startPoint x: 542, startPoint y: 334, endPoint x: 503, endPoint y: 334, distance: 39.0
click at [503, 334] on div "When the user sees the guide 0 times" at bounding box center [875, 332] width 1181 height 28
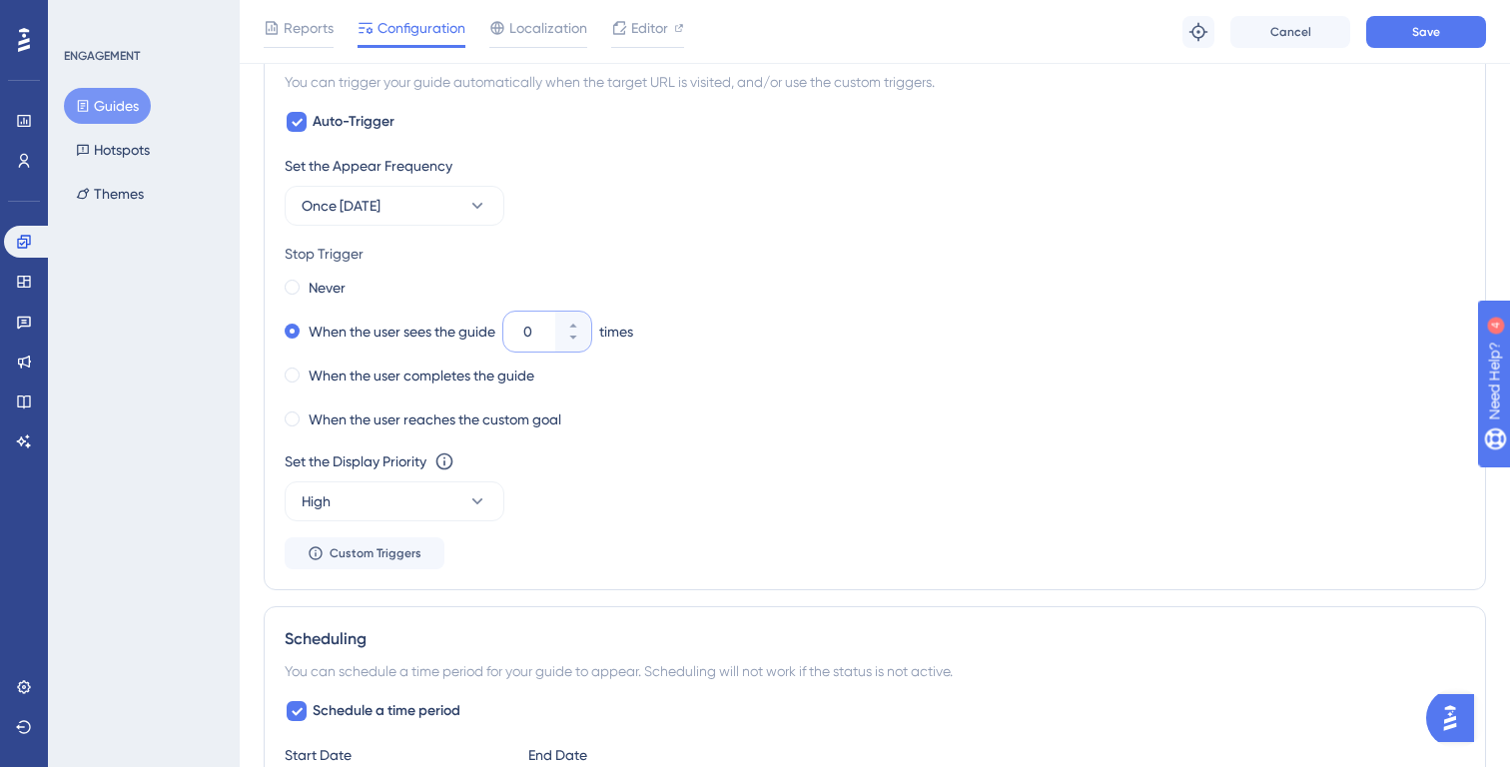
click at [954, 313] on div "Never When the user sees the guide 0 times When the user completes the guide Wh…" at bounding box center [875, 354] width 1181 height 160
click at [827, 344] on div "When the user sees the guide 0 times" at bounding box center [875, 332] width 1181 height 28
click at [575, 326] on icon at bounding box center [572, 326] width 7 height 4
click at [691, 351] on div "Never When the user sees the guide 0 times When the user completes the guide Wh…" at bounding box center [875, 354] width 1181 height 160
click at [641, 371] on div "When the user completes the guide" at bounding box center [875, 376] width 1181 height 28
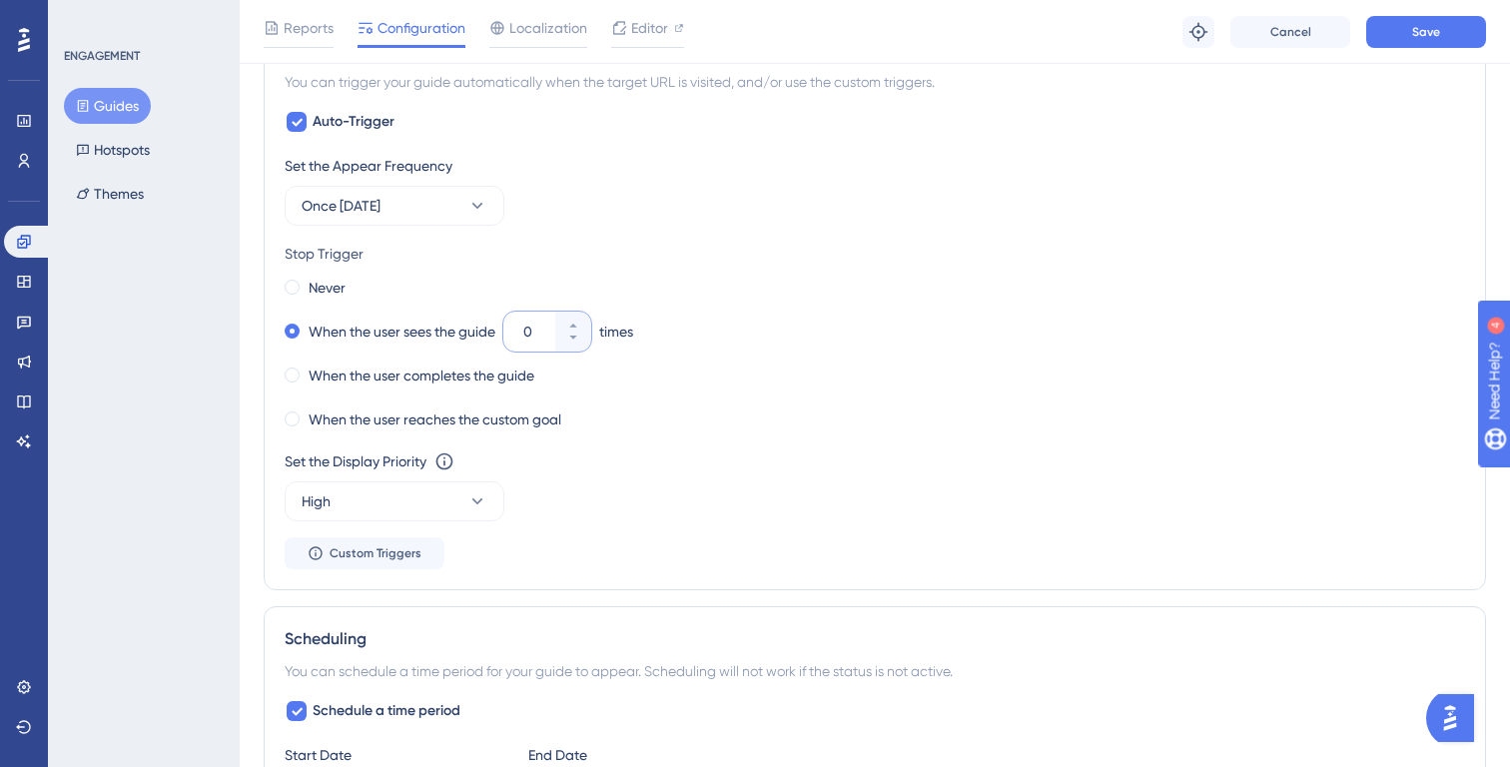
click at [528, 322] on input "0" at bounding box center [537, 332] width 28 height 24
type input "0"
click at [600, 374] on div "When the user completes the guide" at bounding box center [875, 376] width 1181 height 28
click at [356, 294] on div "Never" at bounding box center [875, 288] width 1181 height 28
click at [309, 283] on label "Never" at bounding box center [327, 288] width 37 height 24
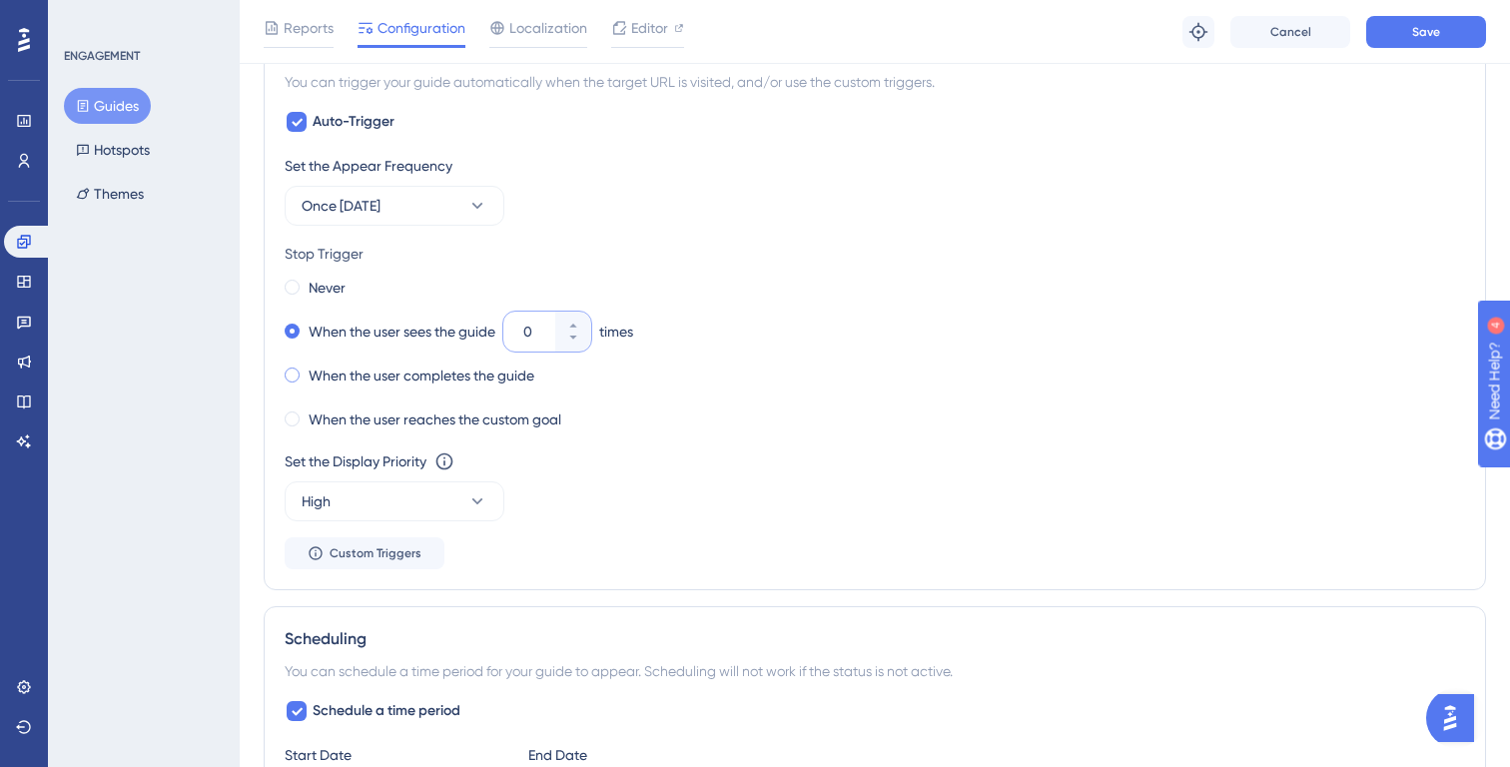
click at [308, 362] on div "When the user completes the guide" at bounding box center [410, 376] width 250 height 28
click at [709, 354] on div "Never When the user sees the guide 0 times When the user completes the guide Wh…" at bounding box center [875, 354] width 1181 height 160
click at [1433, 41] on button "Save" at bounding box center [1426, 32] width 120 height 32
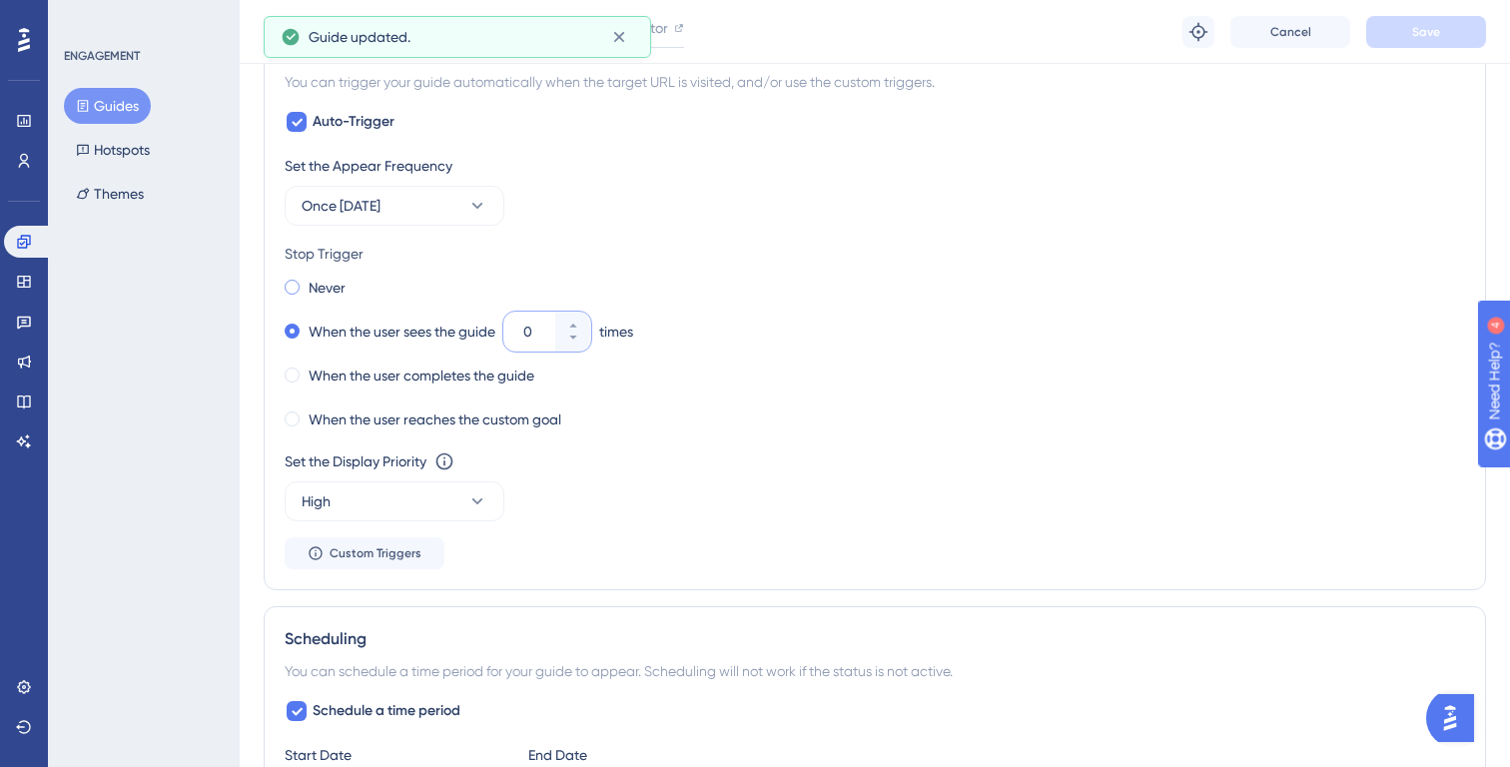
click at [328, 281] on label "Never" at bounding box center [327, 288] width 37 height 24
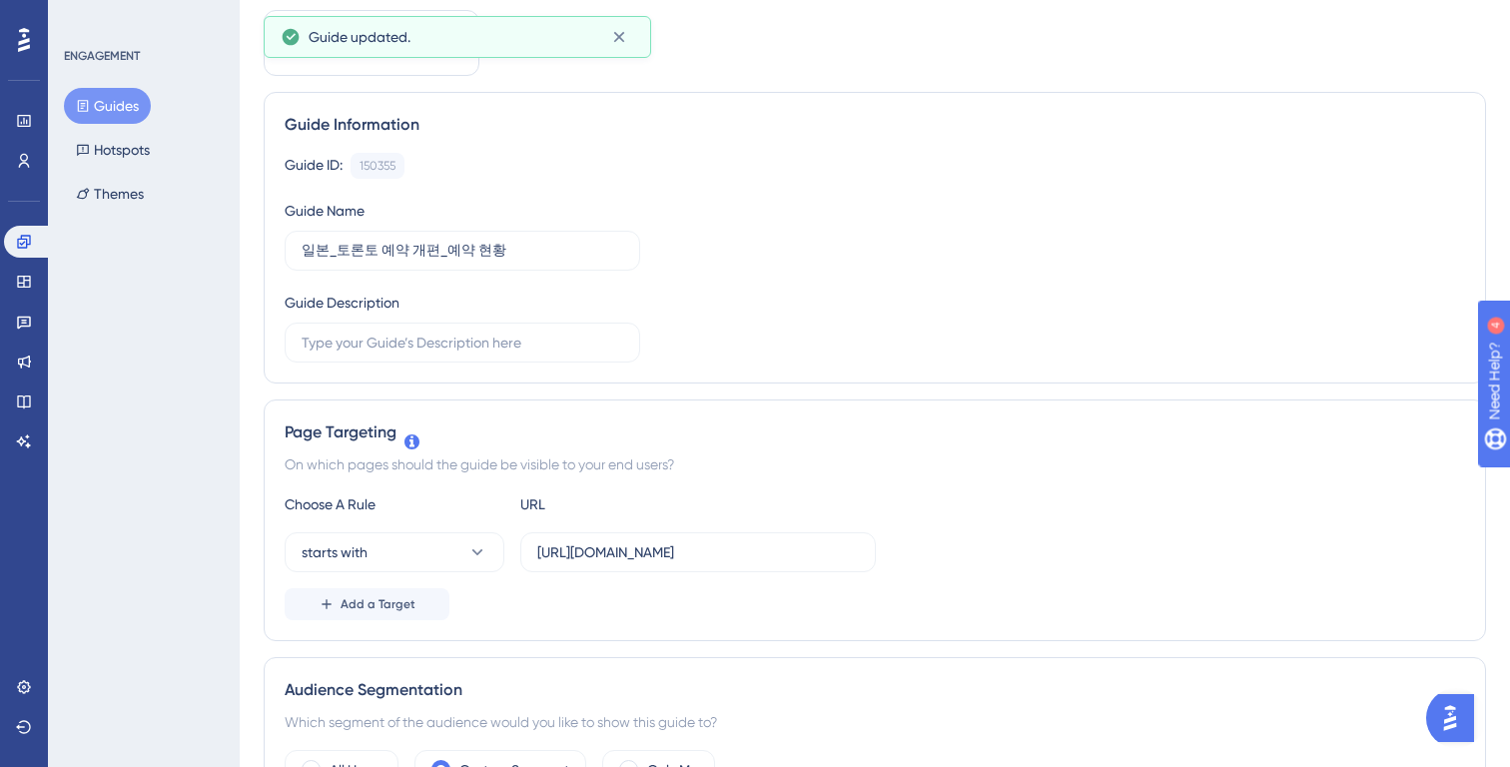
scroll to position [0, 0]
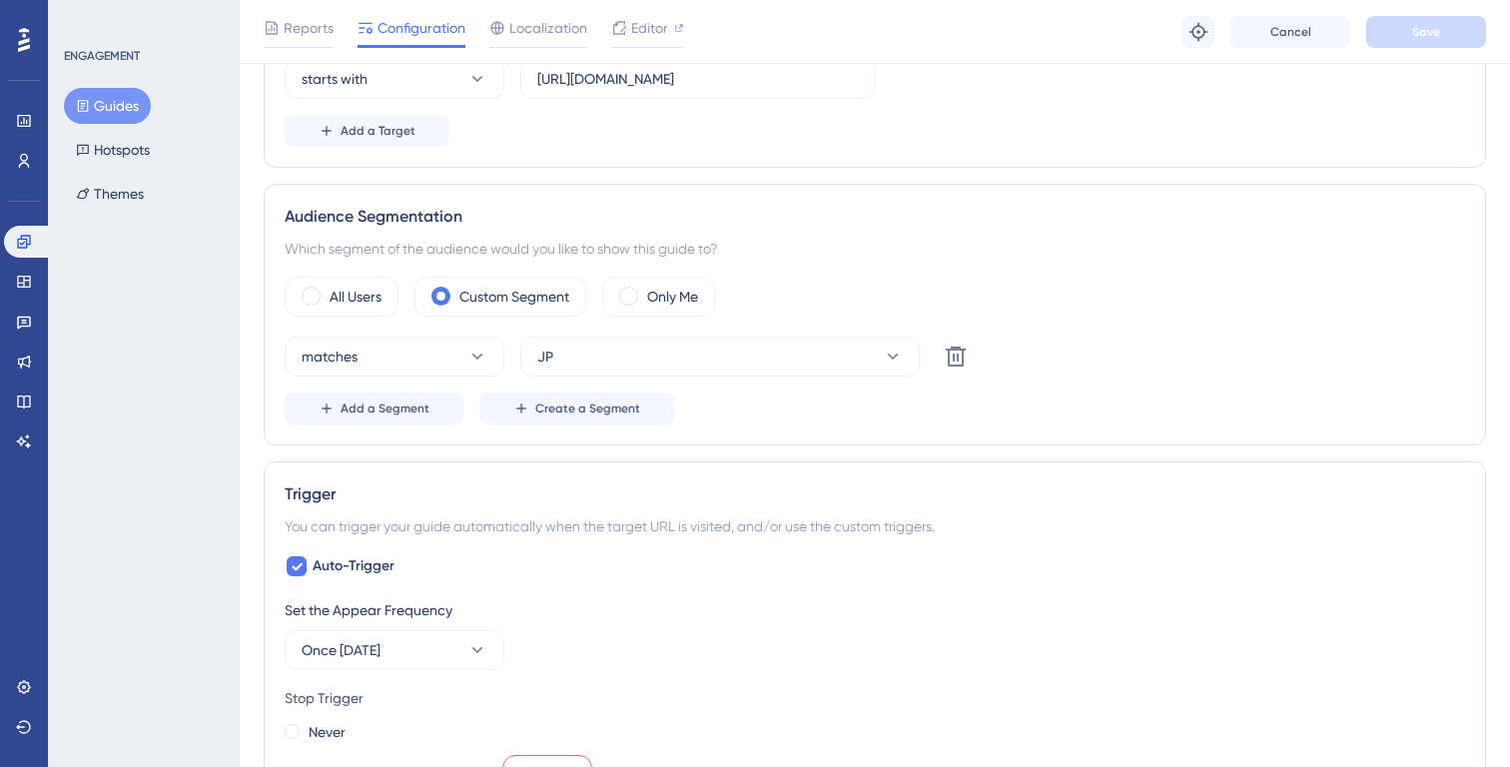
scroll to position [661, 0]
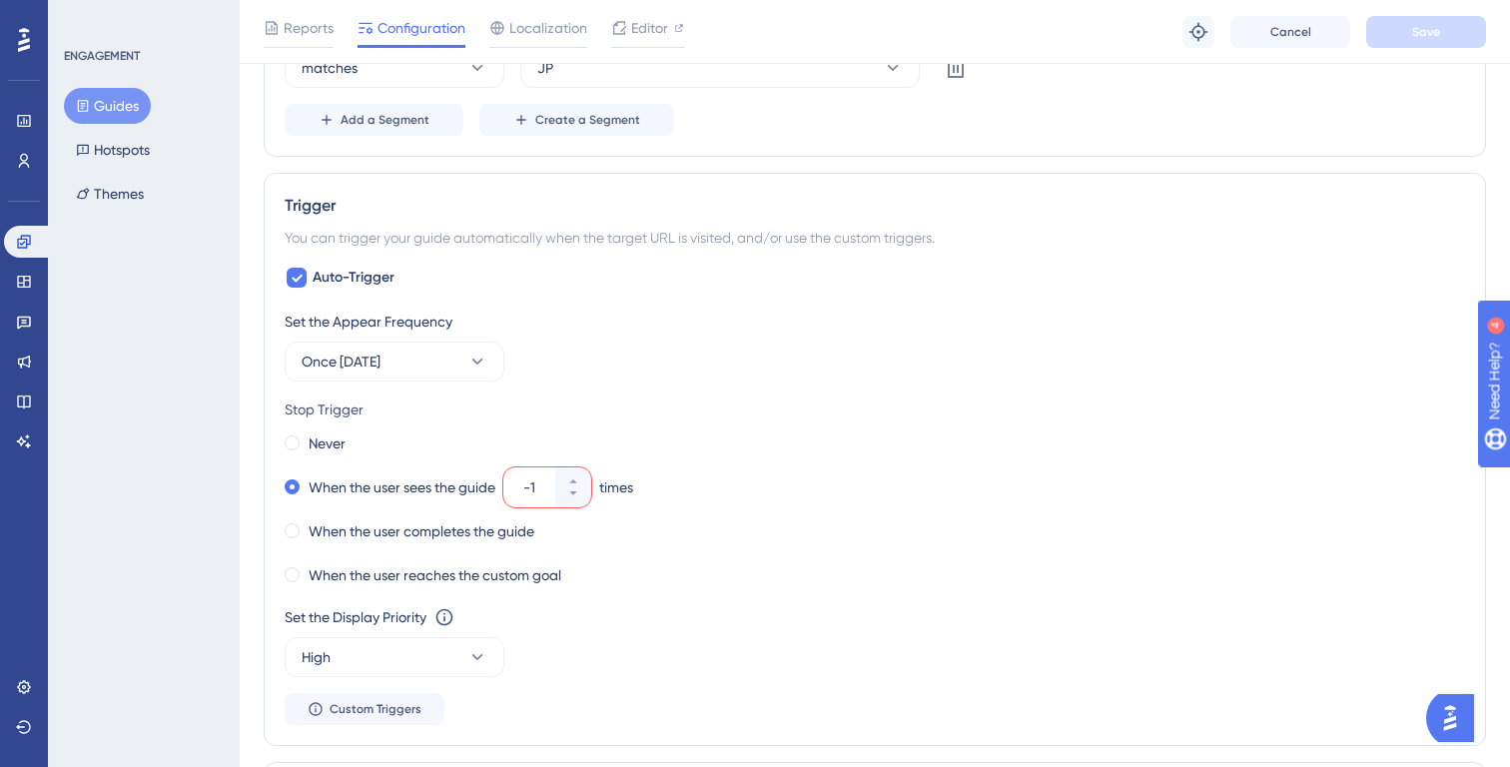
drag, startPoint x: 550, startPoint y: 490, endPoint x: 524, endPoint y: 490, distance: 26.0
click at [524, 490] on div "-1" at bounding box center [529, 487] width 52 height 40
type input "1"
click at [822, 498] on div "When the user sees the guide 1 times" at bounding box center [875, 487] width 1181 height 28
click at [1446, 38] on button "Save" at bounding box center [1426, 32] width 120 height 32
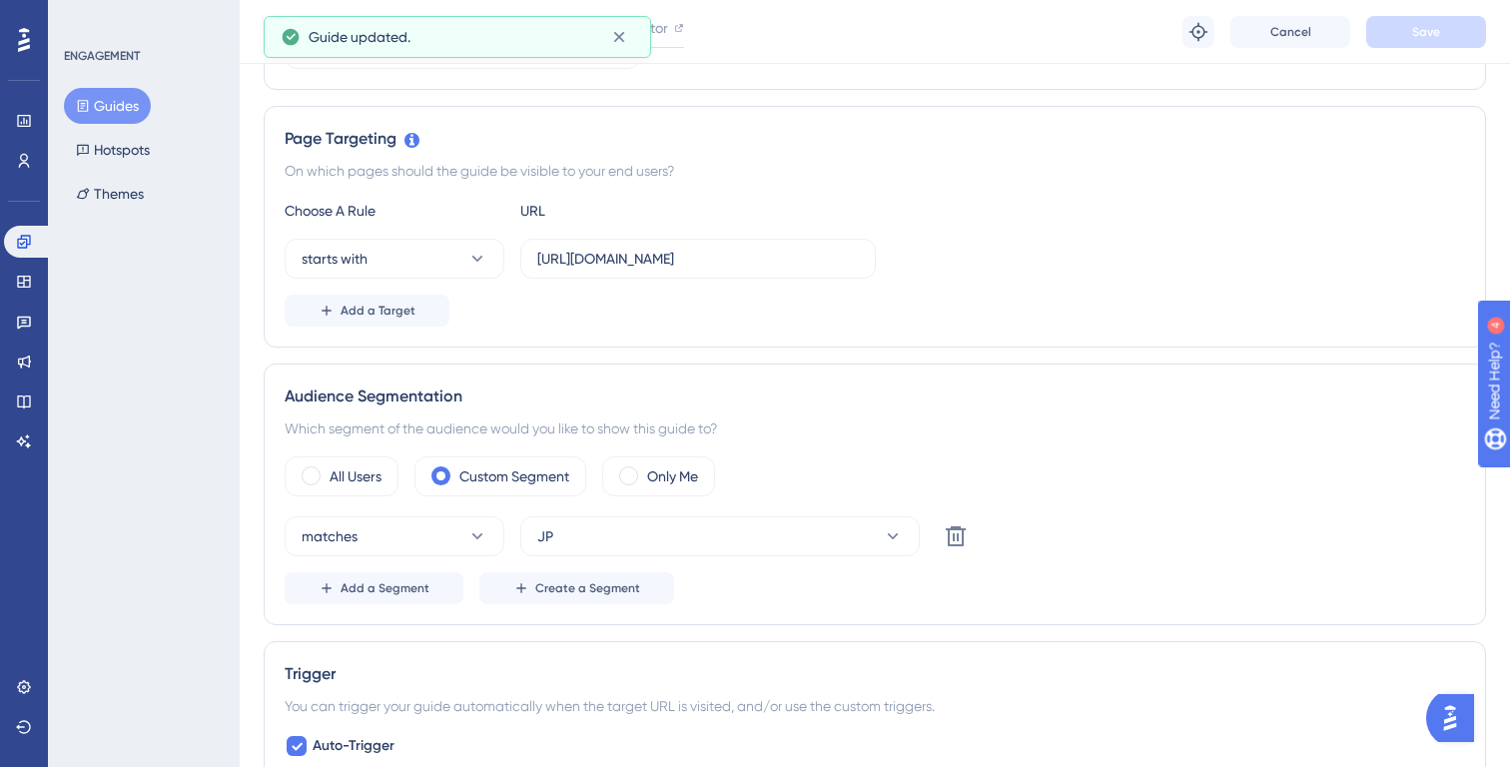
scroll to position [0, 0]
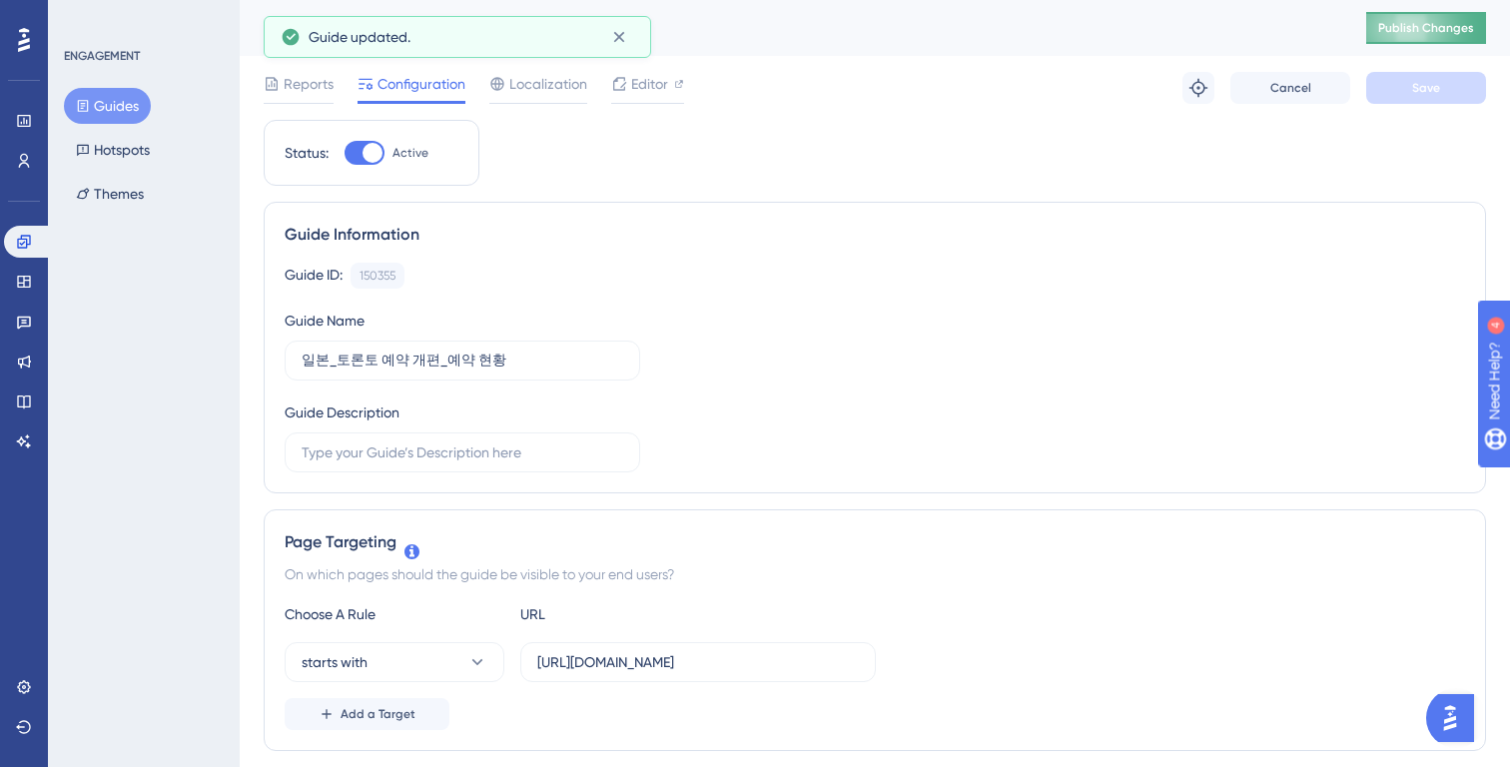
click at [0, 0] on span "Publish Changes" at bounding box center [0, 0] width 0 height 0
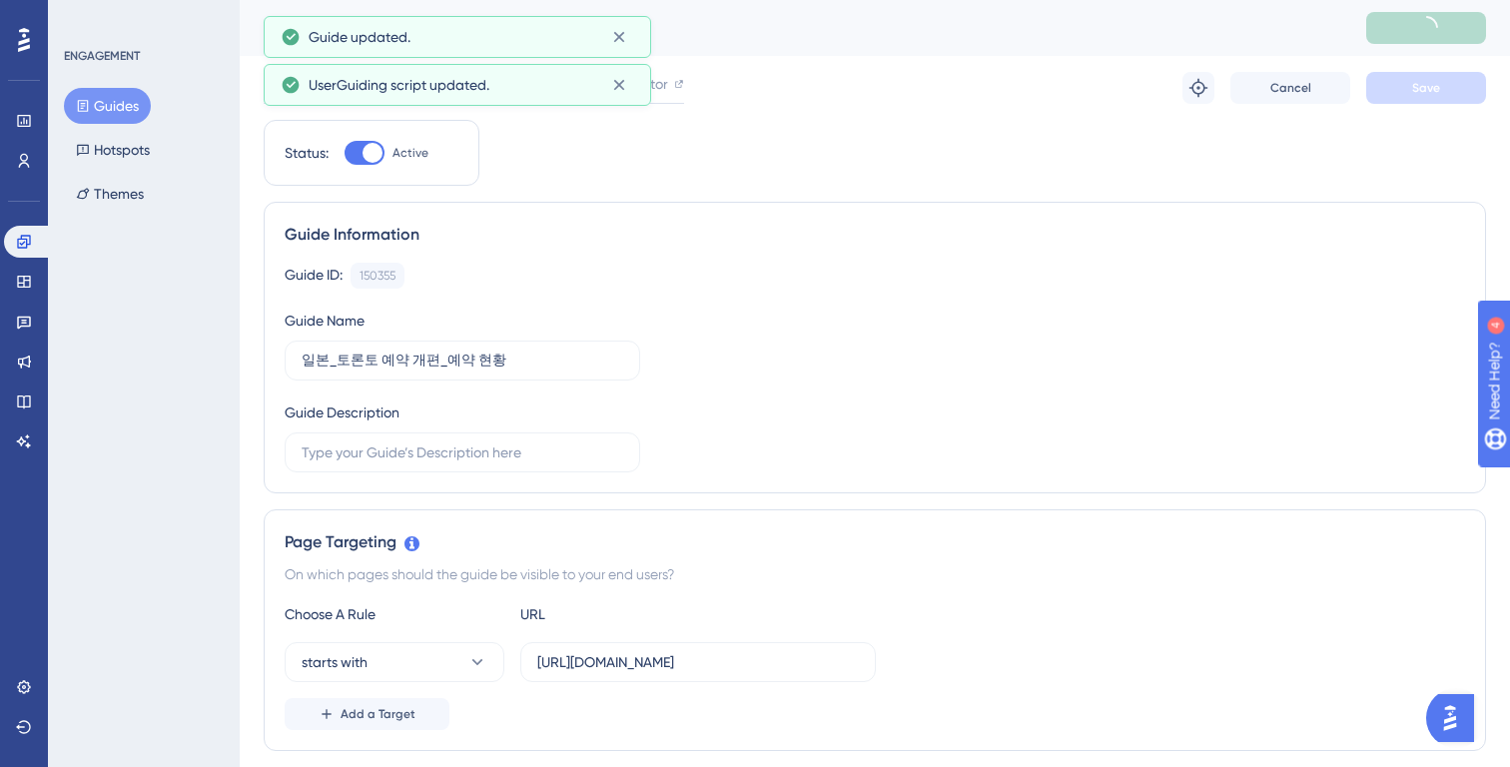
click at [105, 96] on button "Guides" at bounding box center [107, 106] width 87 height 36
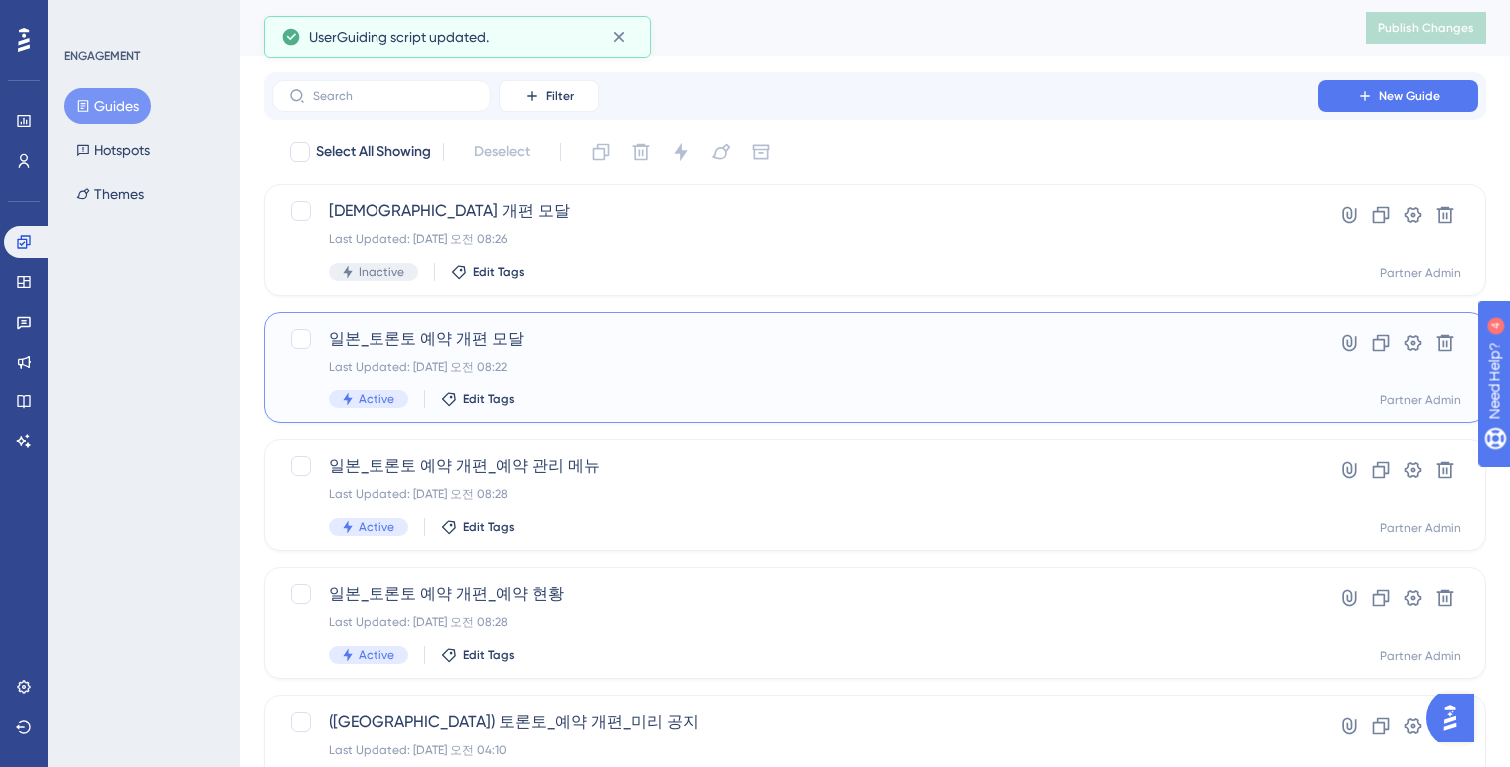
click at [581, 364] on div "Last Updated: 2025년 8월 25일 오전 08:22" at bounding box center [795, 367] width 933 height 16
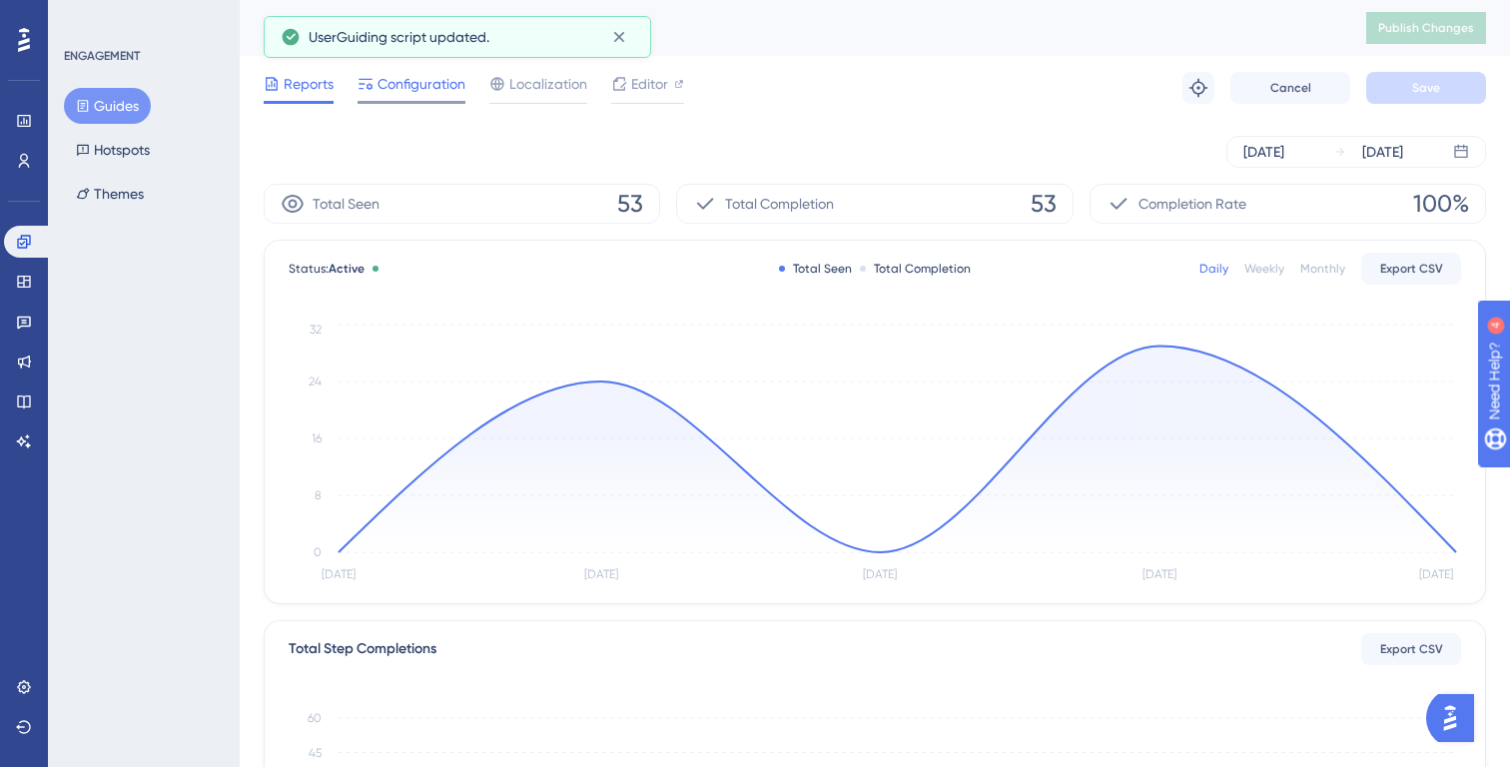
click at [423, 95] on span "Configuration" at bounding box center [422, 84] width 88 height 24
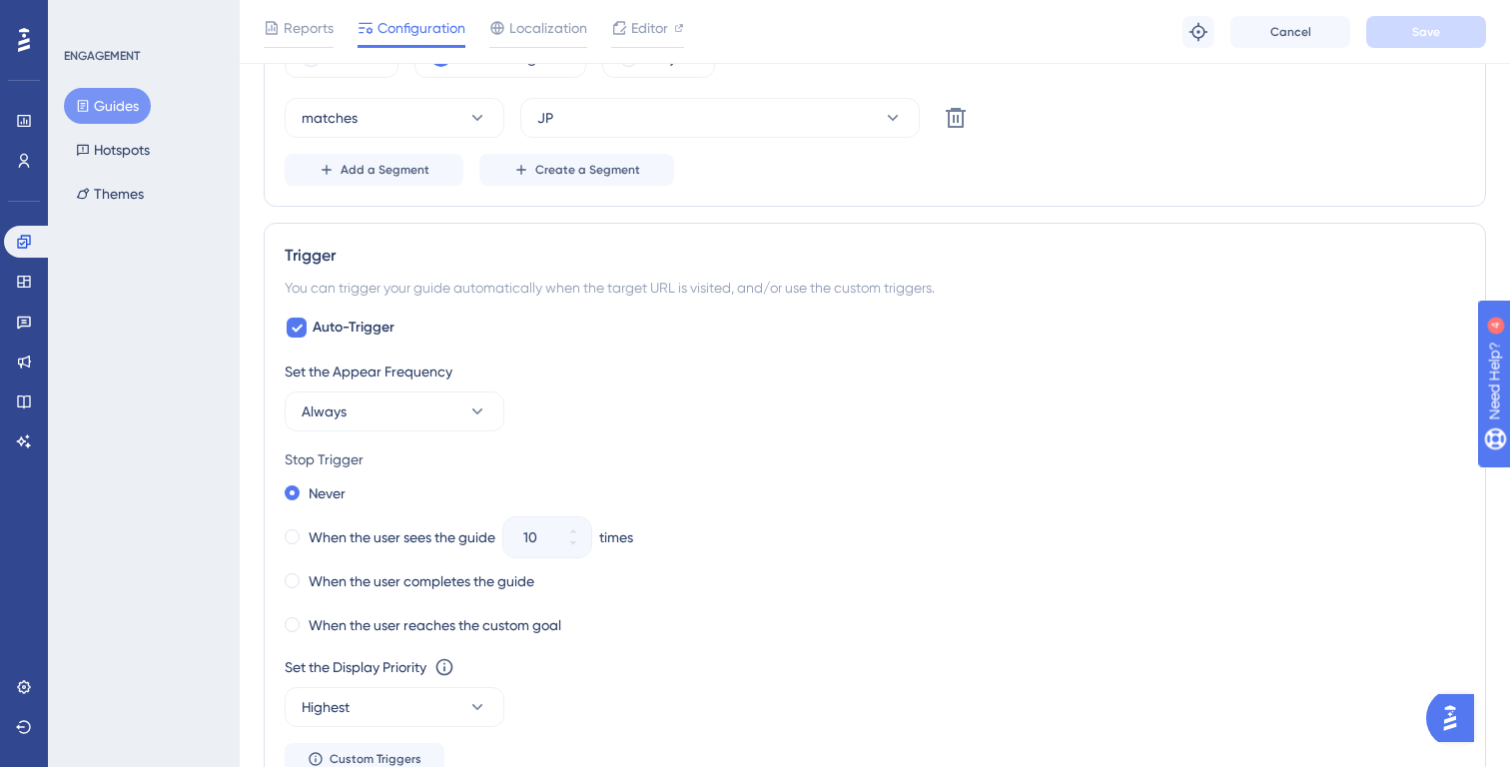
scroll to position [876, 0]
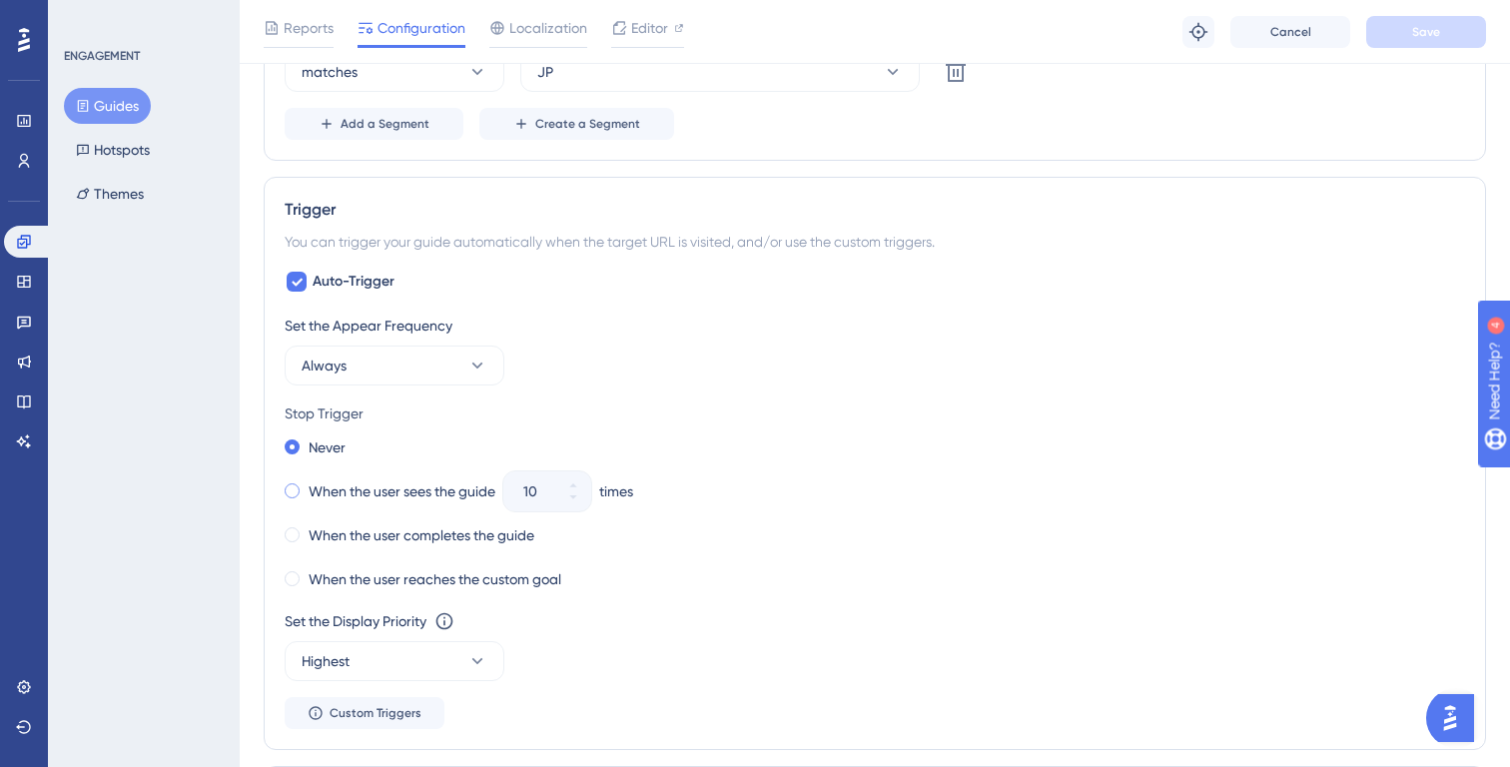
click at [395, 494] on label "When the user sees the guide" at bounding box center [402, 491] width 187 height 24
click at [419, 387] on div "Set the Appear Frequency Always Stop Trigger Never When the user sees the guide…" at bounding box center [875, 521] width 1181 height 415
click at [424, 377] on button "Always" at bounding box center [395, 366] width 220 height 40
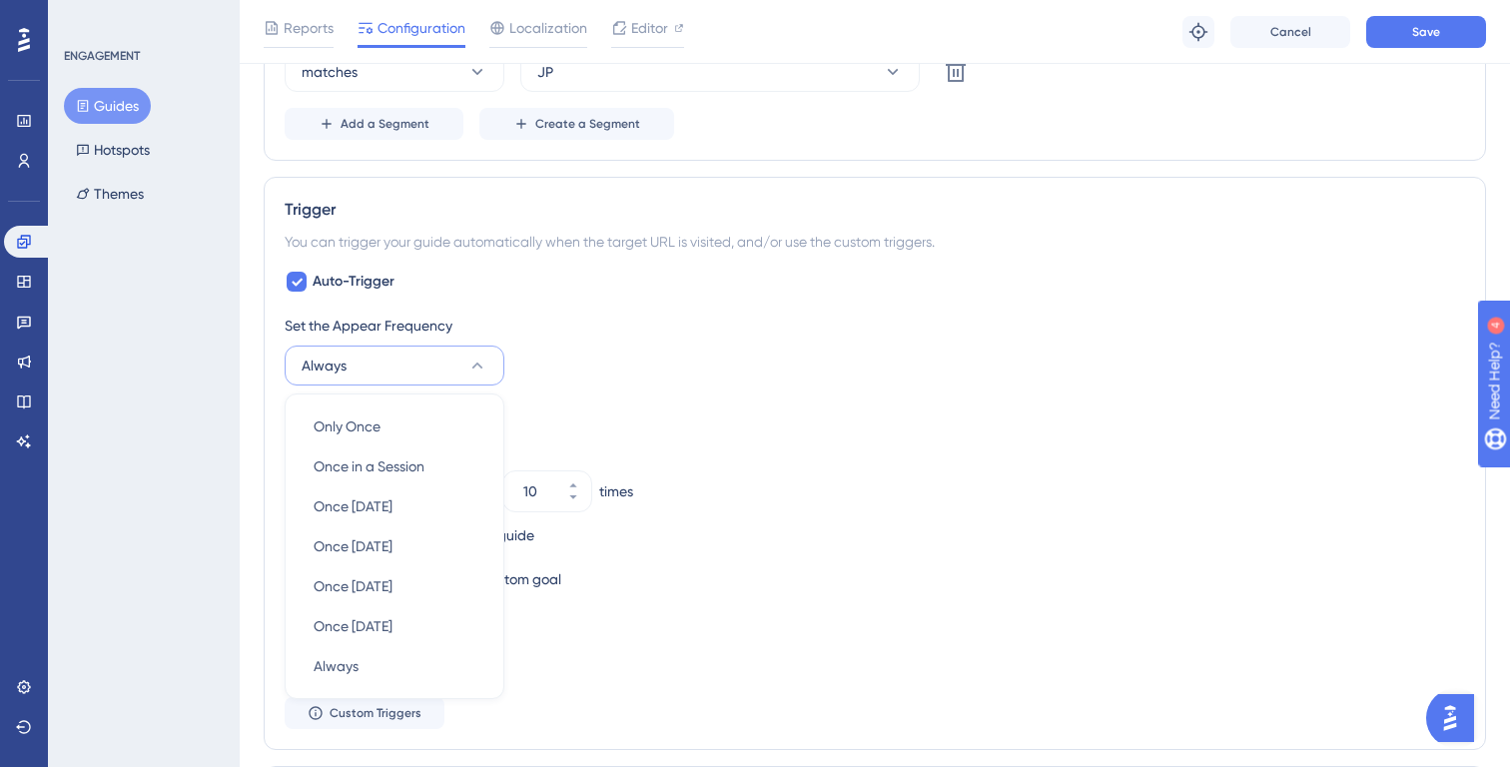
scroll to position [1039, 0]
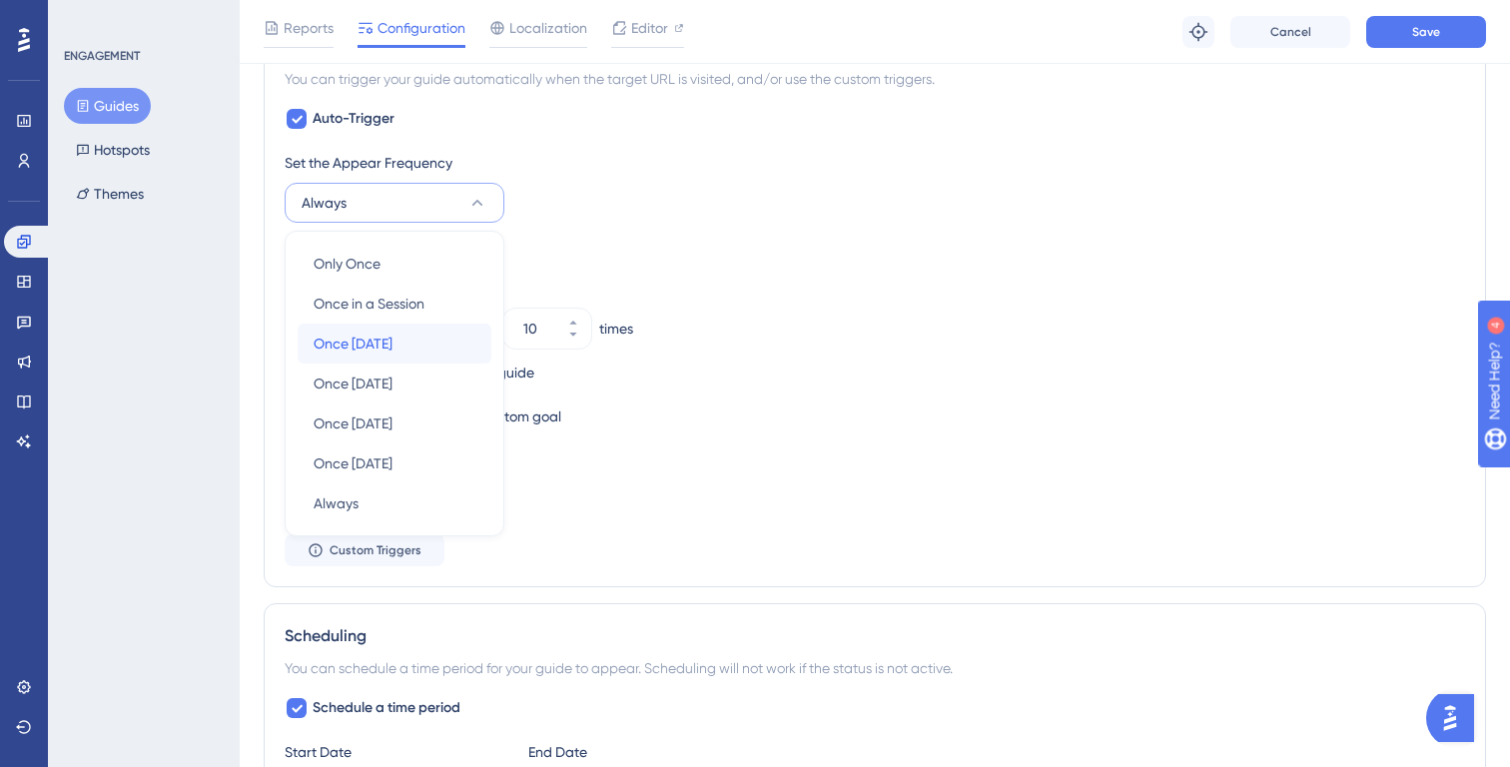
click at [430, 343] on div "Once in 1 day Once in 1 day" at bounding box center [395, 344] width 162 height 40
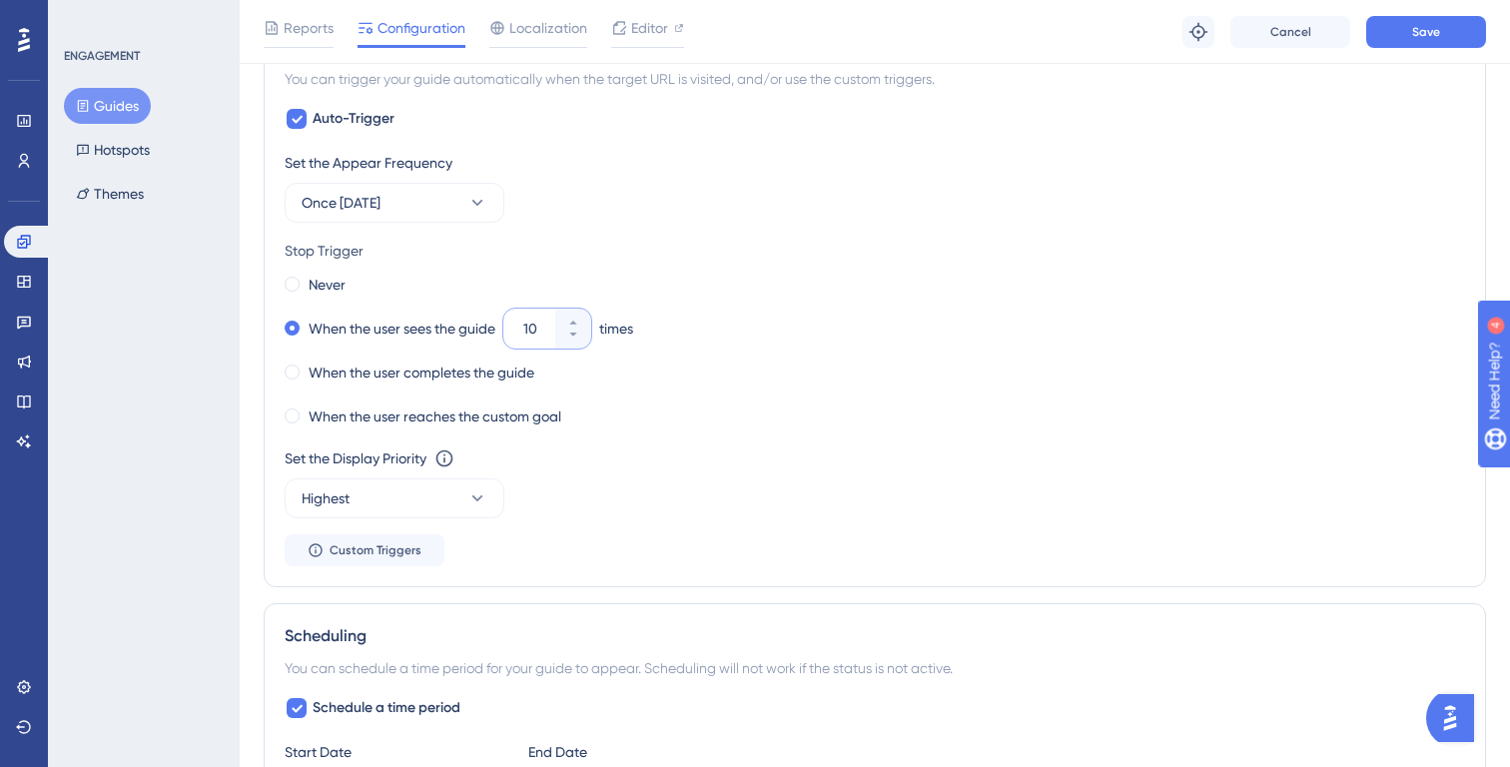
drag, startPoint x: 549, startPoint y: 330, endPoint x: 502, endPoint y: 330, distance: 46.9
click at [502, 330] on div "When the user sees the guide 10 times" at bounding box center [875, 329] width 1181 height 28
click at [705, 365] on div "When the user completes the guide" at bounding box center [875, 373] width 1181 height 28
drag, startPoint x: 532, startPoint y: 328, endPoint x: 495, endPoint y: 328, distance: 37.0
click at [495, 328] on div "When the user sees the guide 1 times" at bounding box center [875, 329] width 1181 height 28
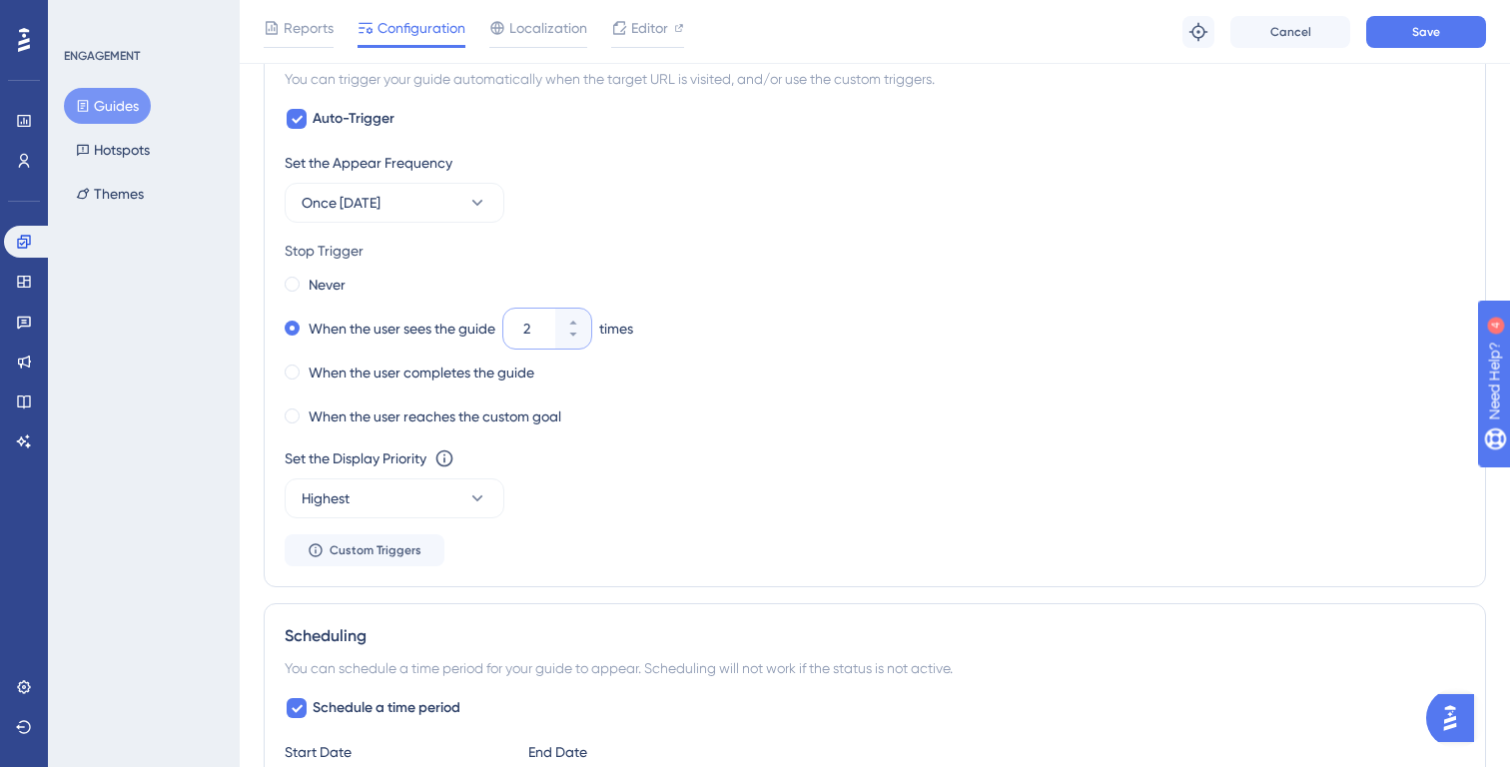
type input "2"
click at [793, 338] on div "When the user sees the guide 2 times" at bounding box center [875, 329] width 1181 height 28
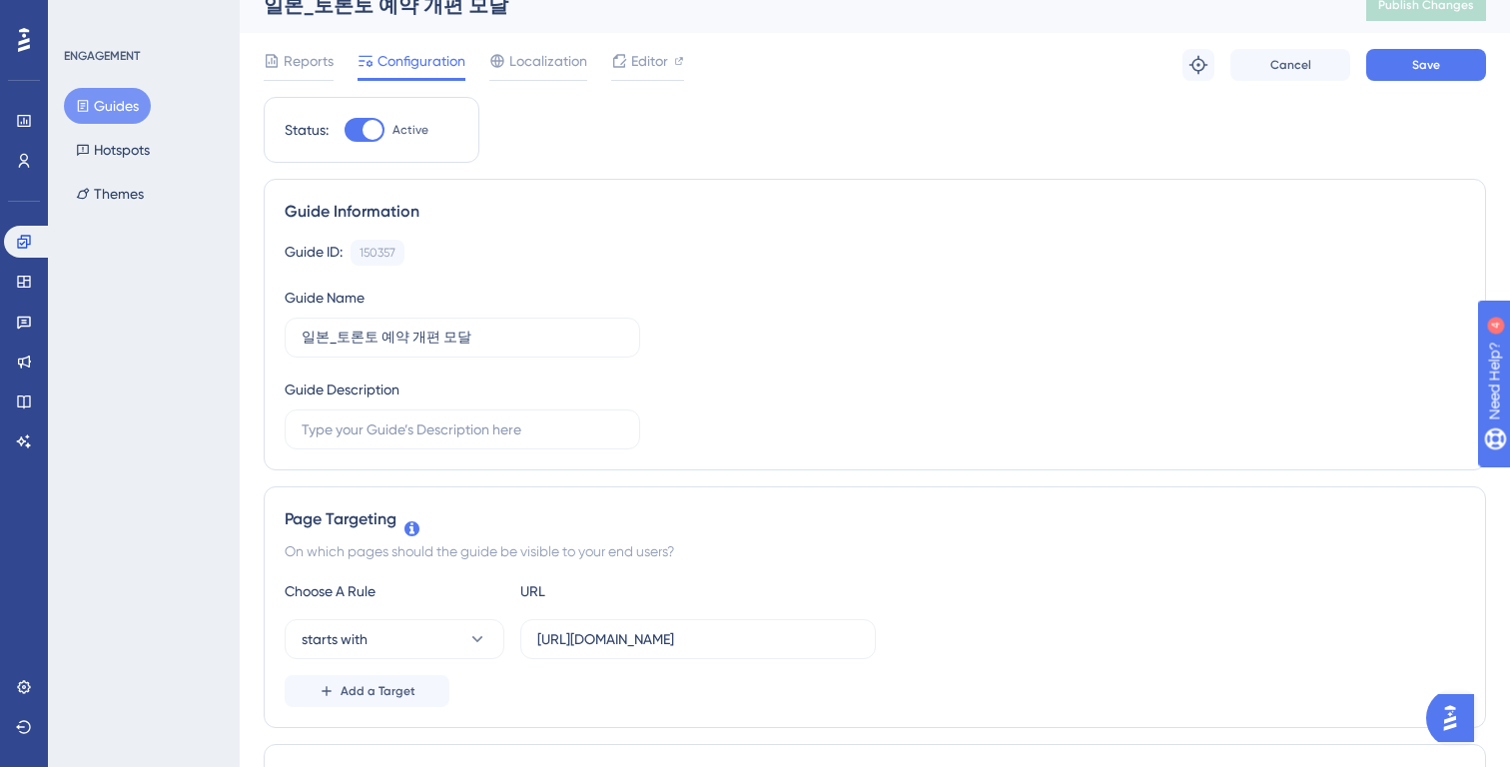
scroll to position [0, 0]
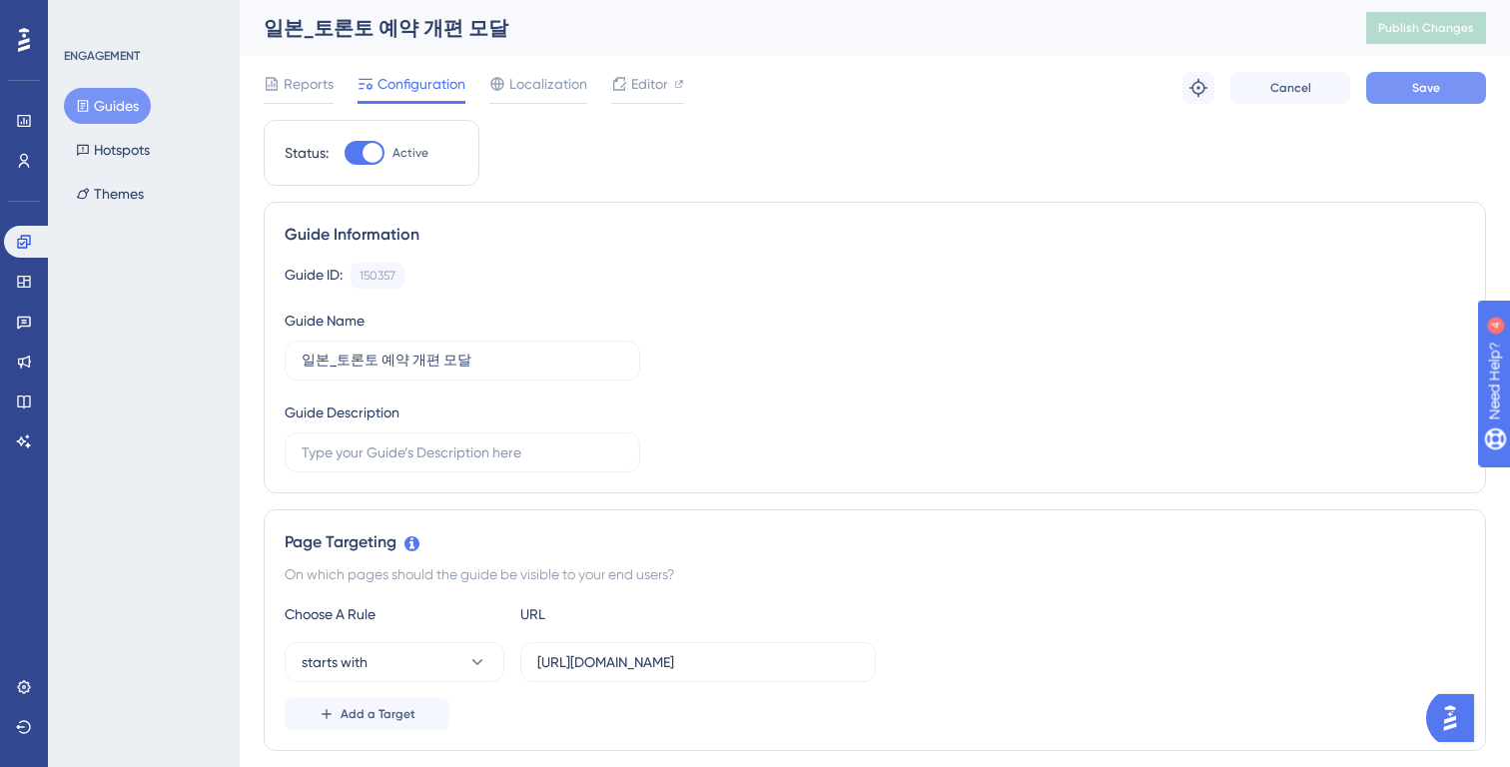
click at [1407, 73] on button "Save" at bounding box center [1426, 88] width 120 height 32
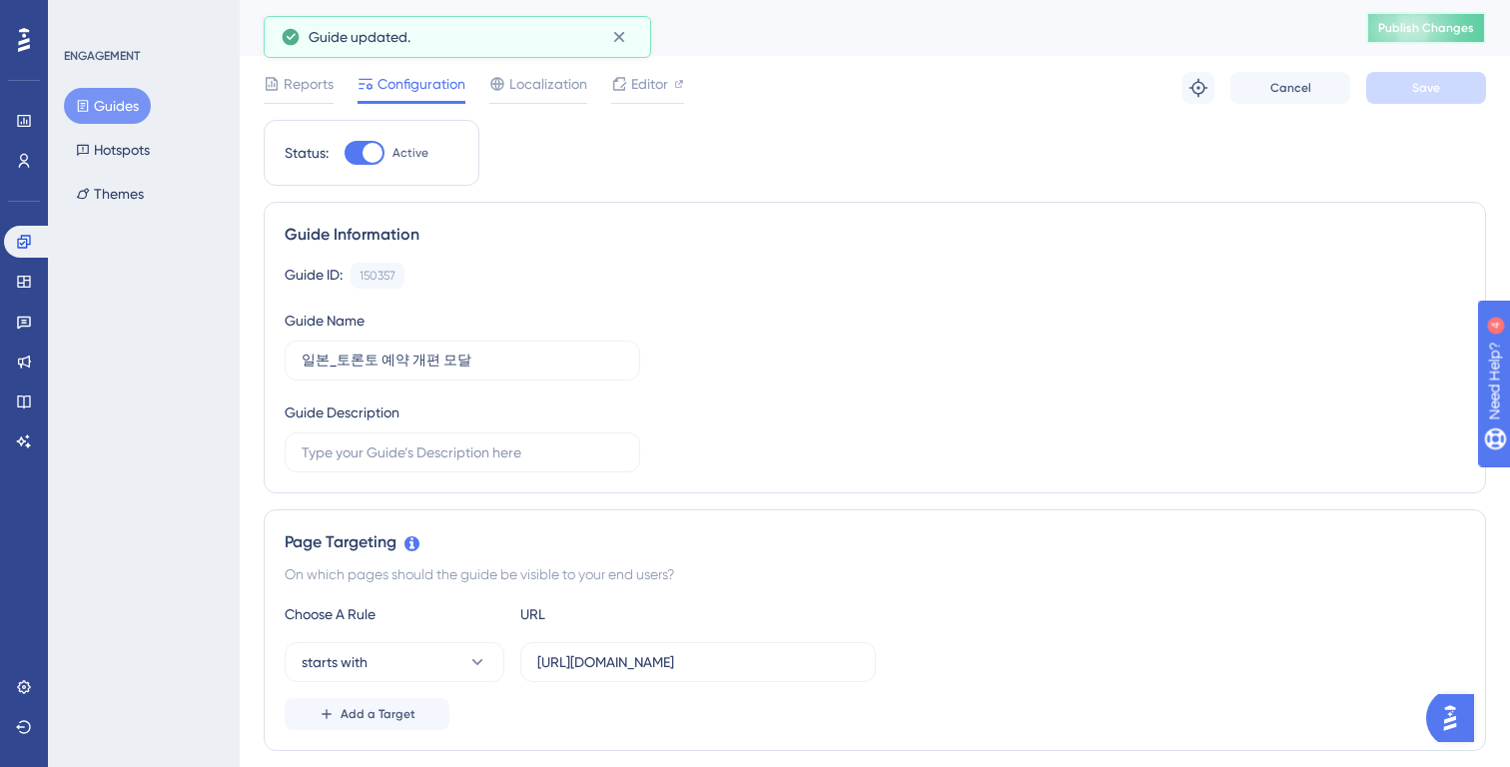
click at [1408, 41] on button "Publish Changes" at bounding box center [1426, 28] width 120 height 32
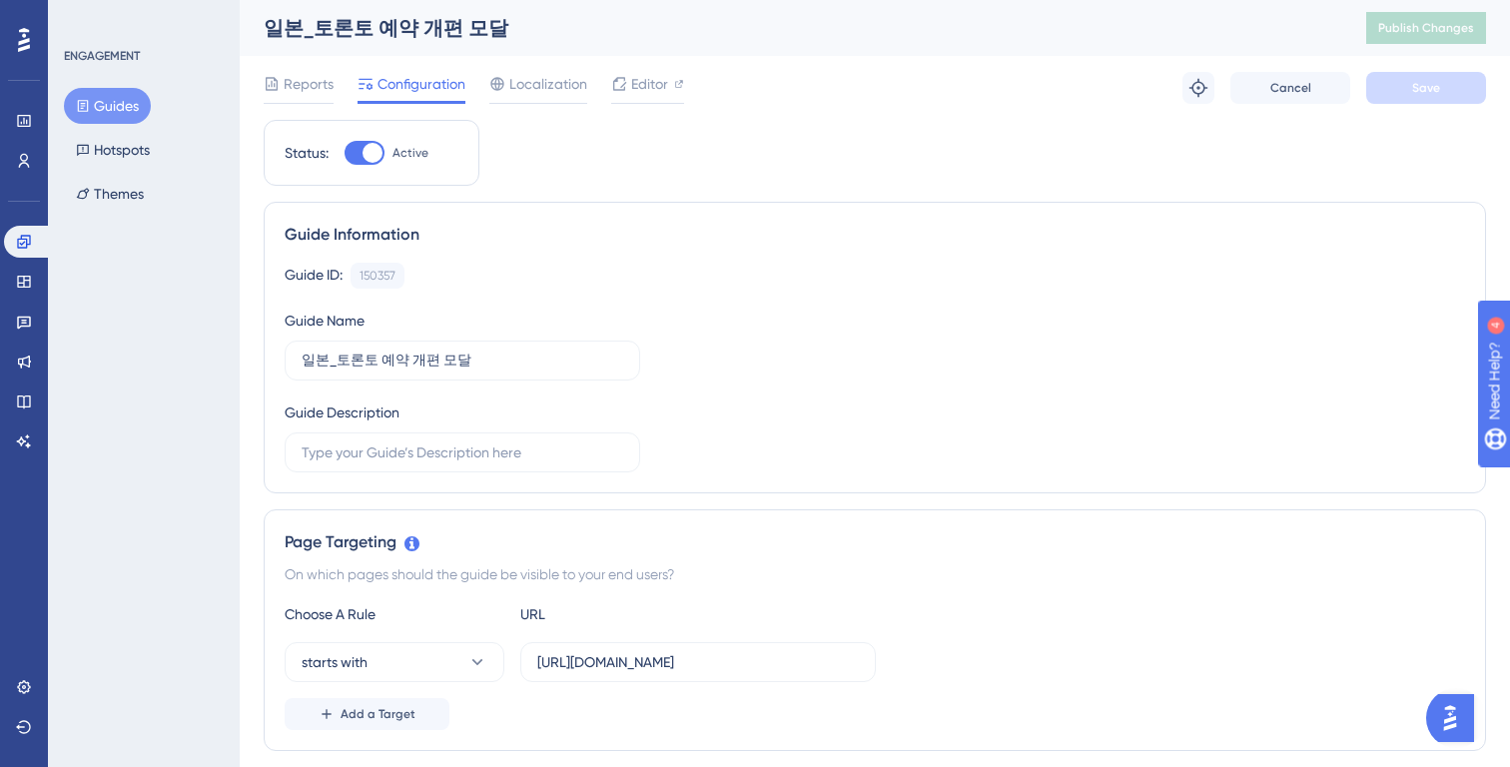
click at [113, 108] on button "Guides" at bounding box center [107, 106] width 87 height 36
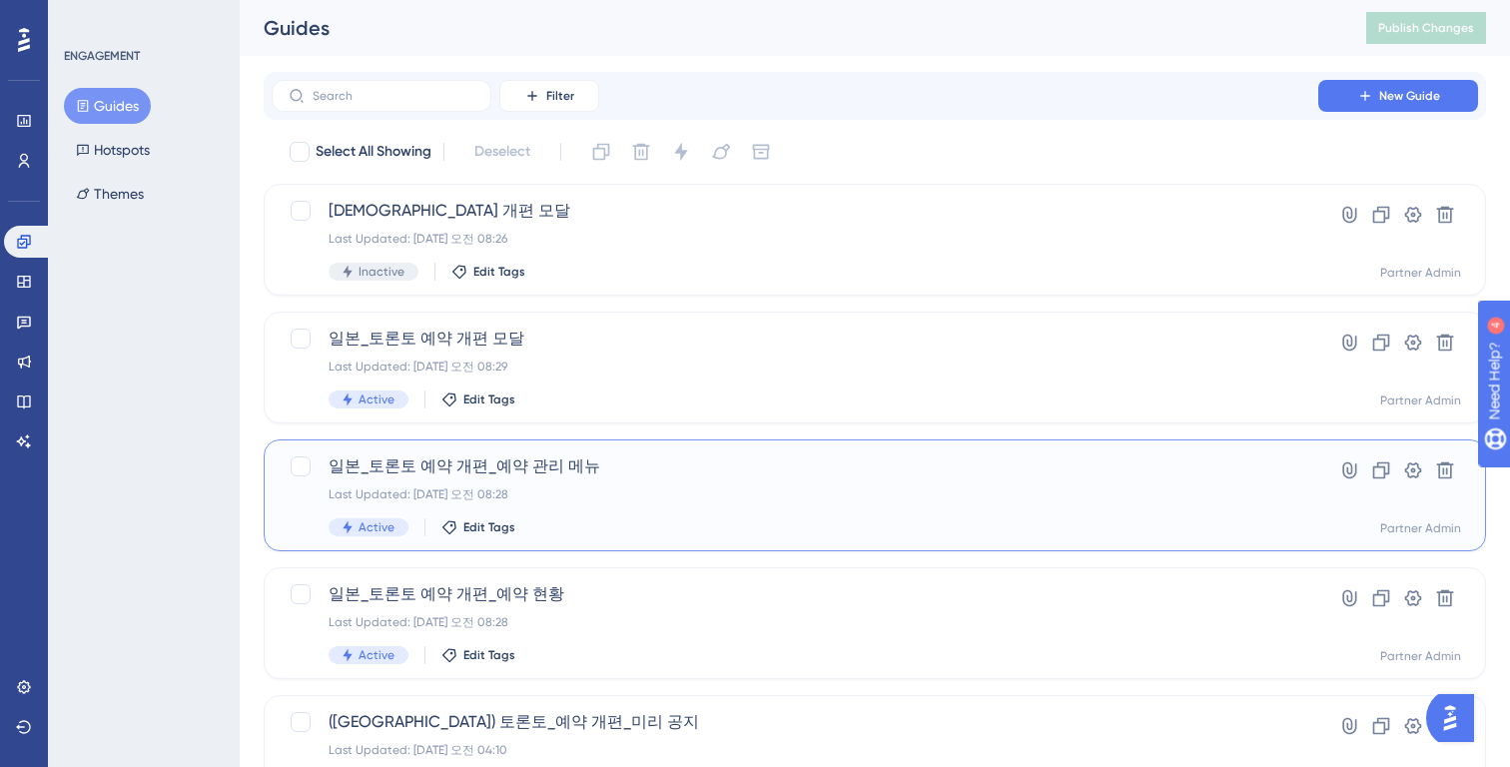
click at [541, 473] on span "일본_토론토 예약 개편_예약 관리 메뉴" at bounding box center [795, 466] width 933 height 24
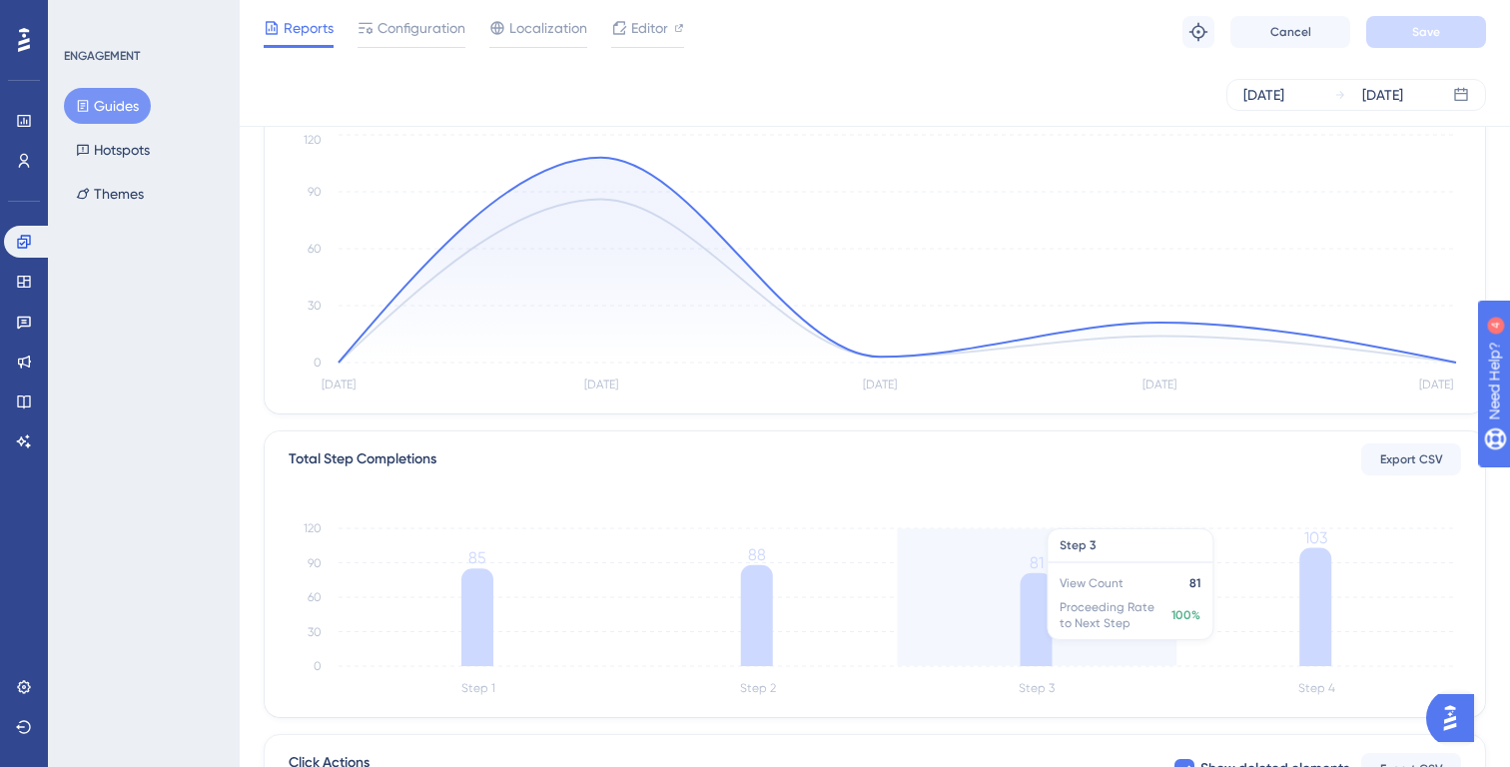
scroll to position [172, 0]
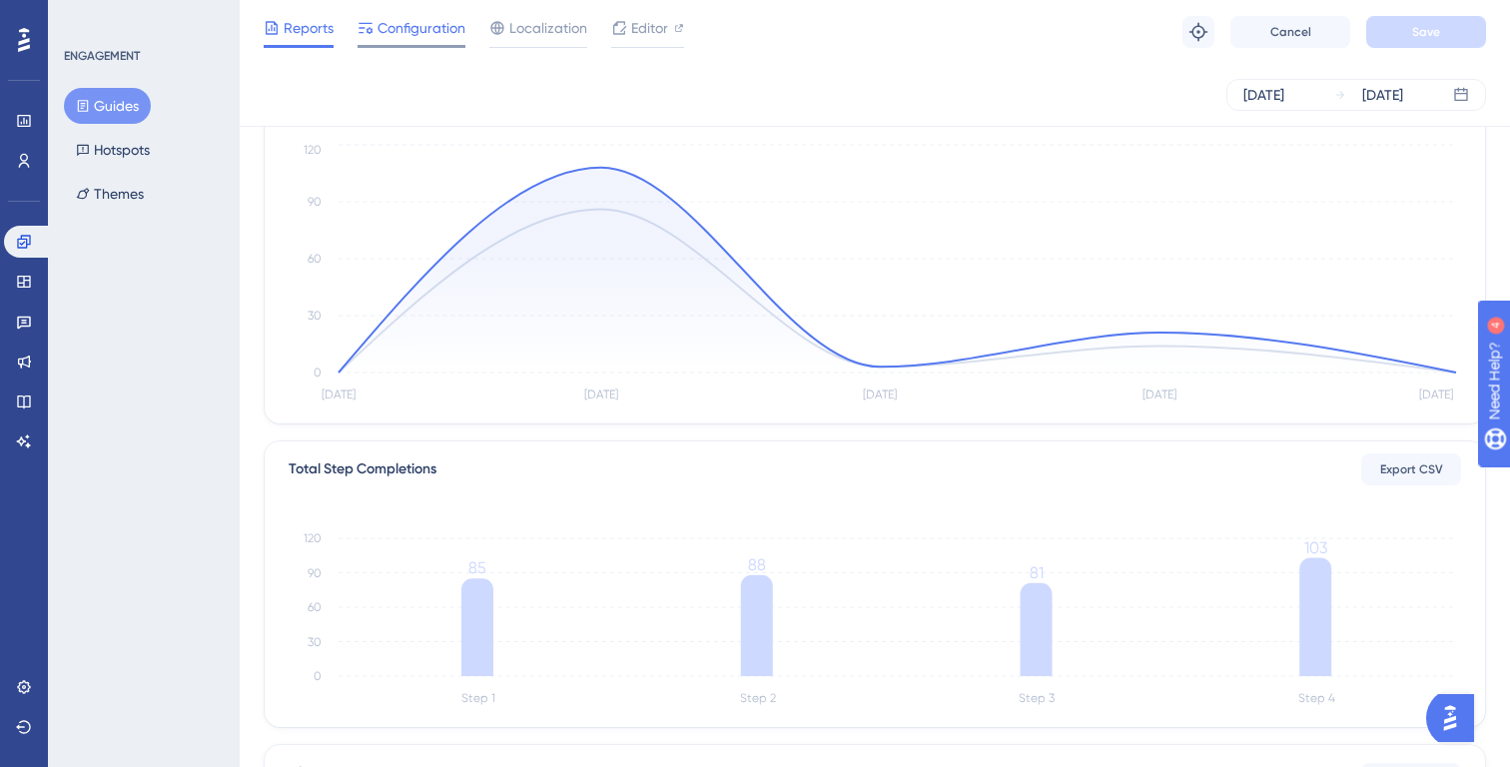
click at [419, 39] on div "Configuration" at bounding box center [412, 32] width 108 height 32
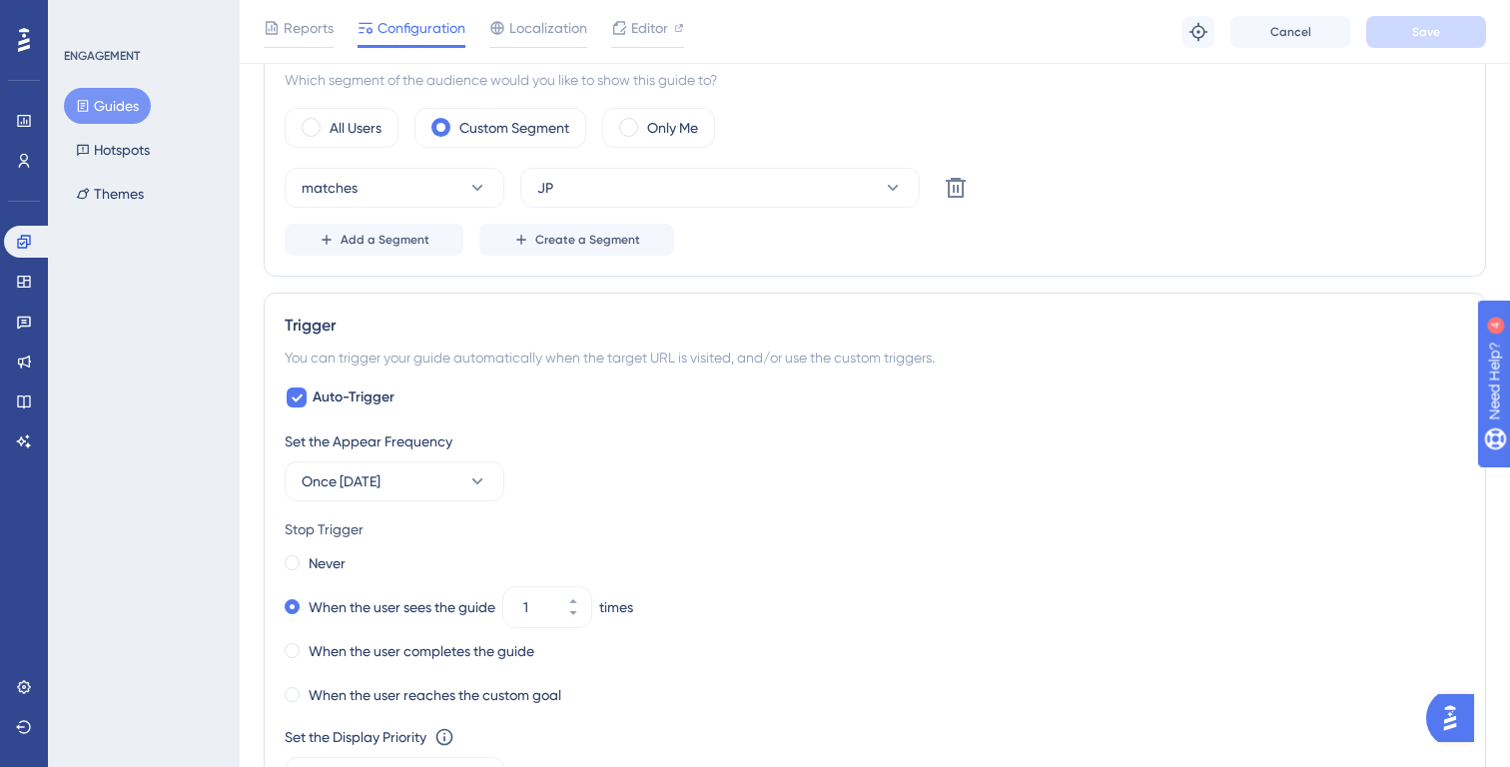
scroll to position [814, 0]
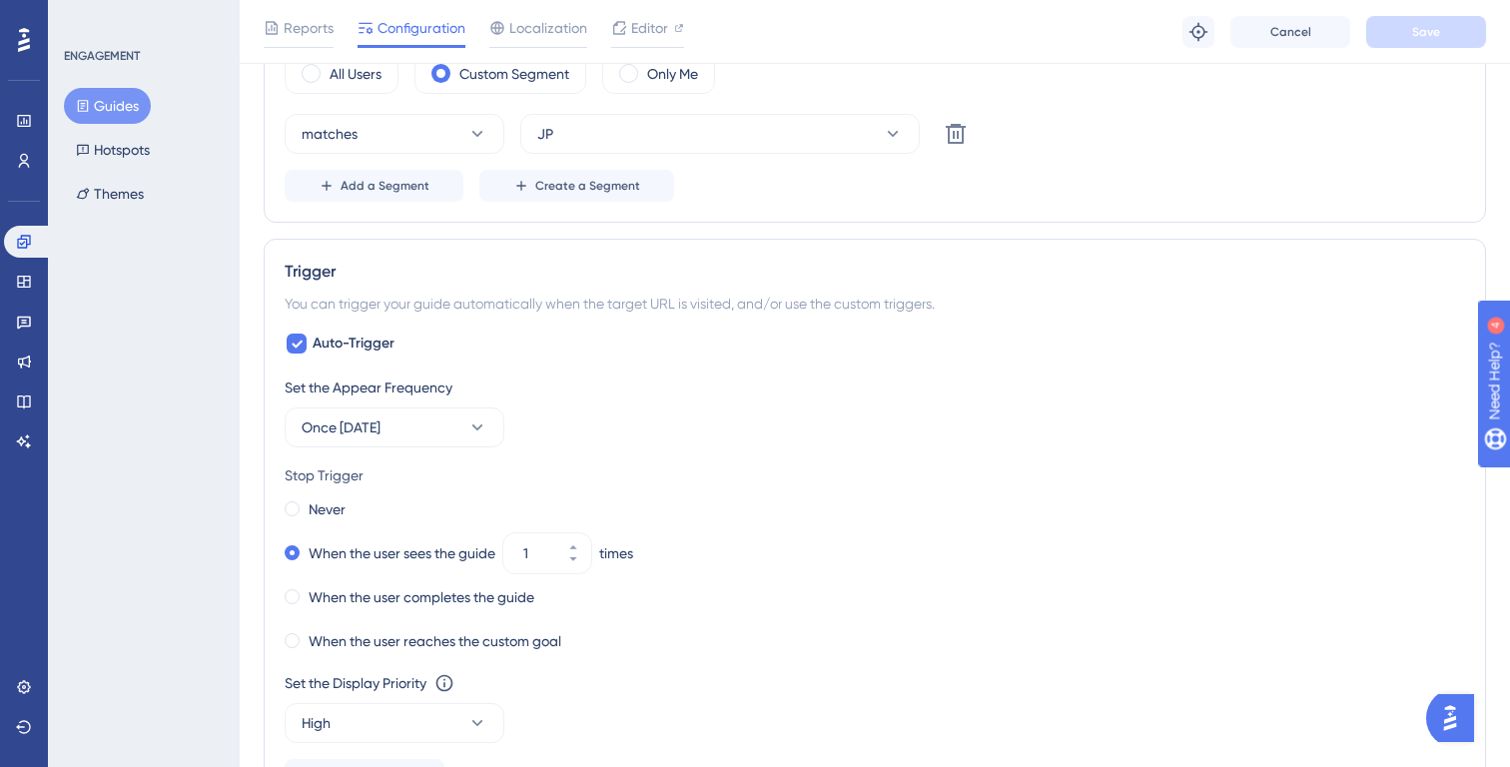
click at [129, 98] on button "Guides" at bounding box center [107, 106] width 87 height 36
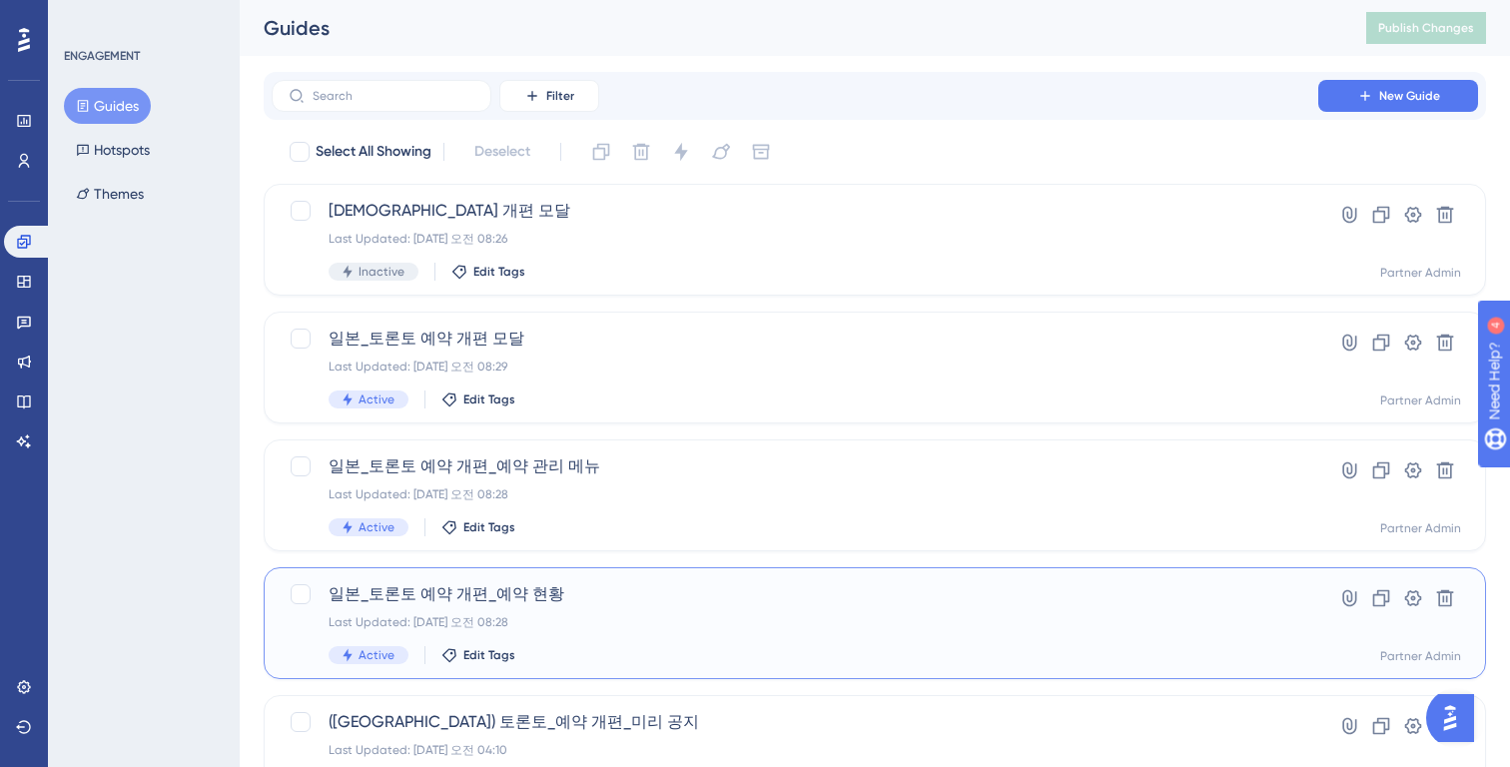
click at [573, 576] on div "일본_토론토 예약 개편_예약 현황 Last Updated: 2025년 8월 25일 오전 08:28 Active Edit Tags Hyperli…" at bounding box center [875, 623] width 1222 height 112
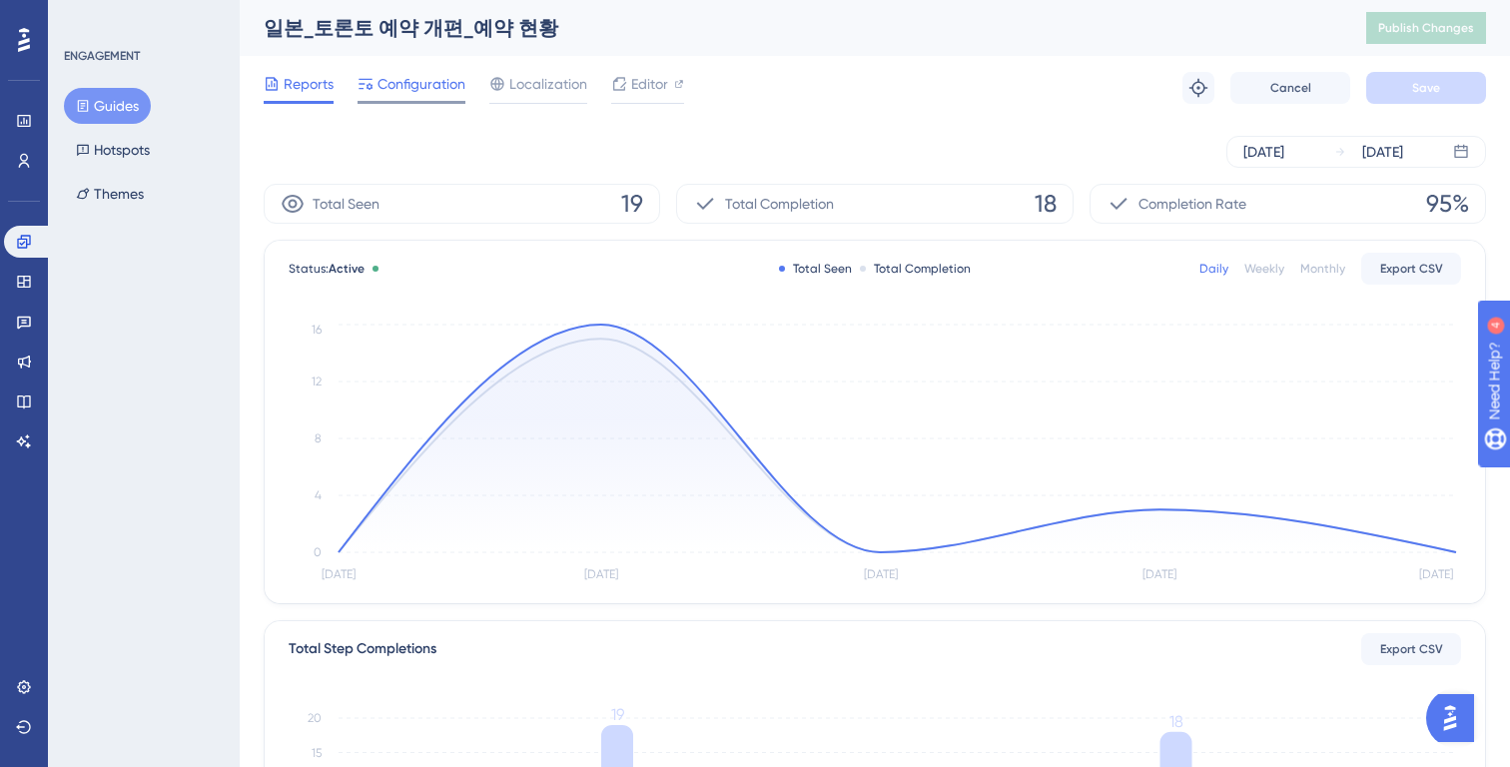
click at [418, 79] on span "Configuration" at bounding box center [422, 84] width 88 height 24
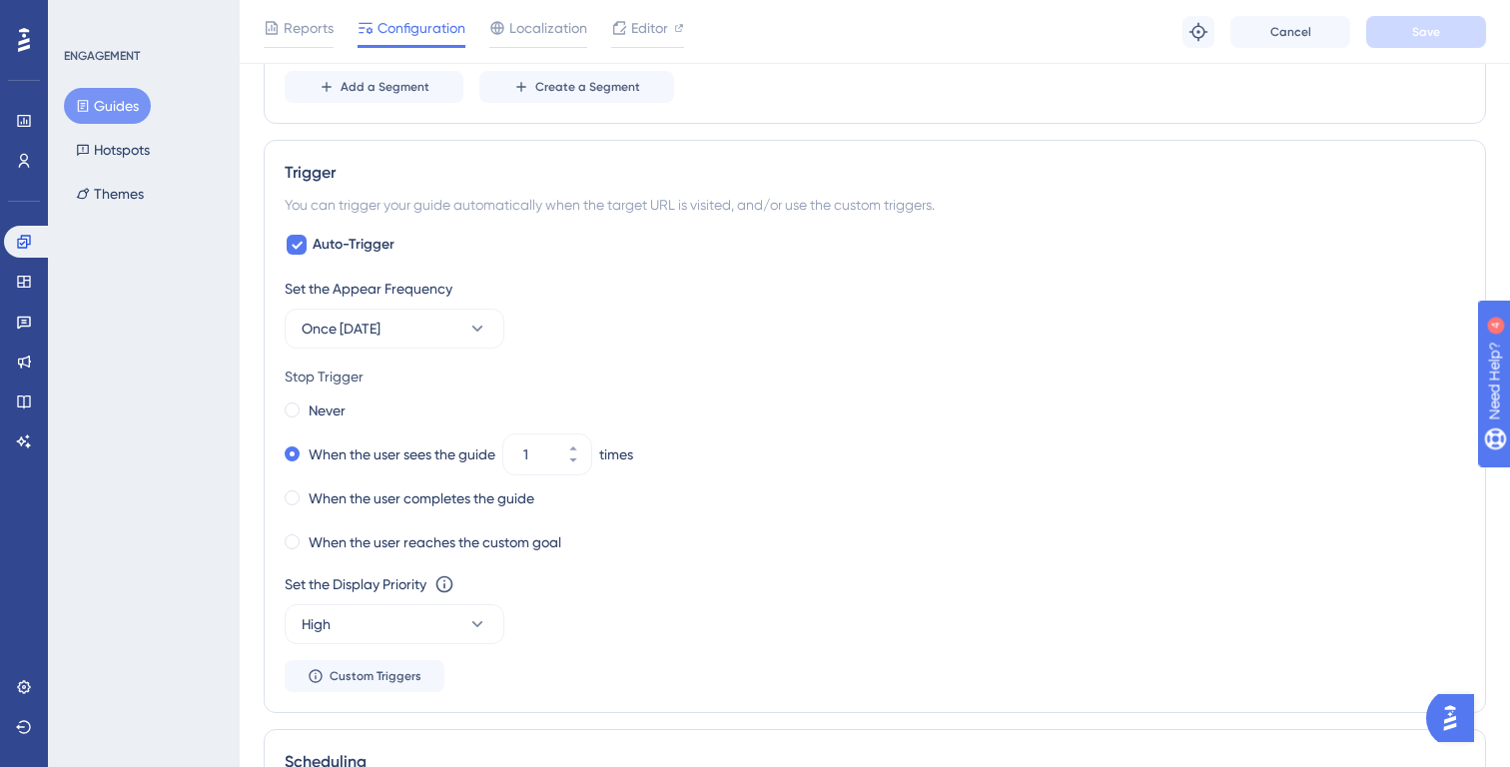
scroll to position [991, 0]
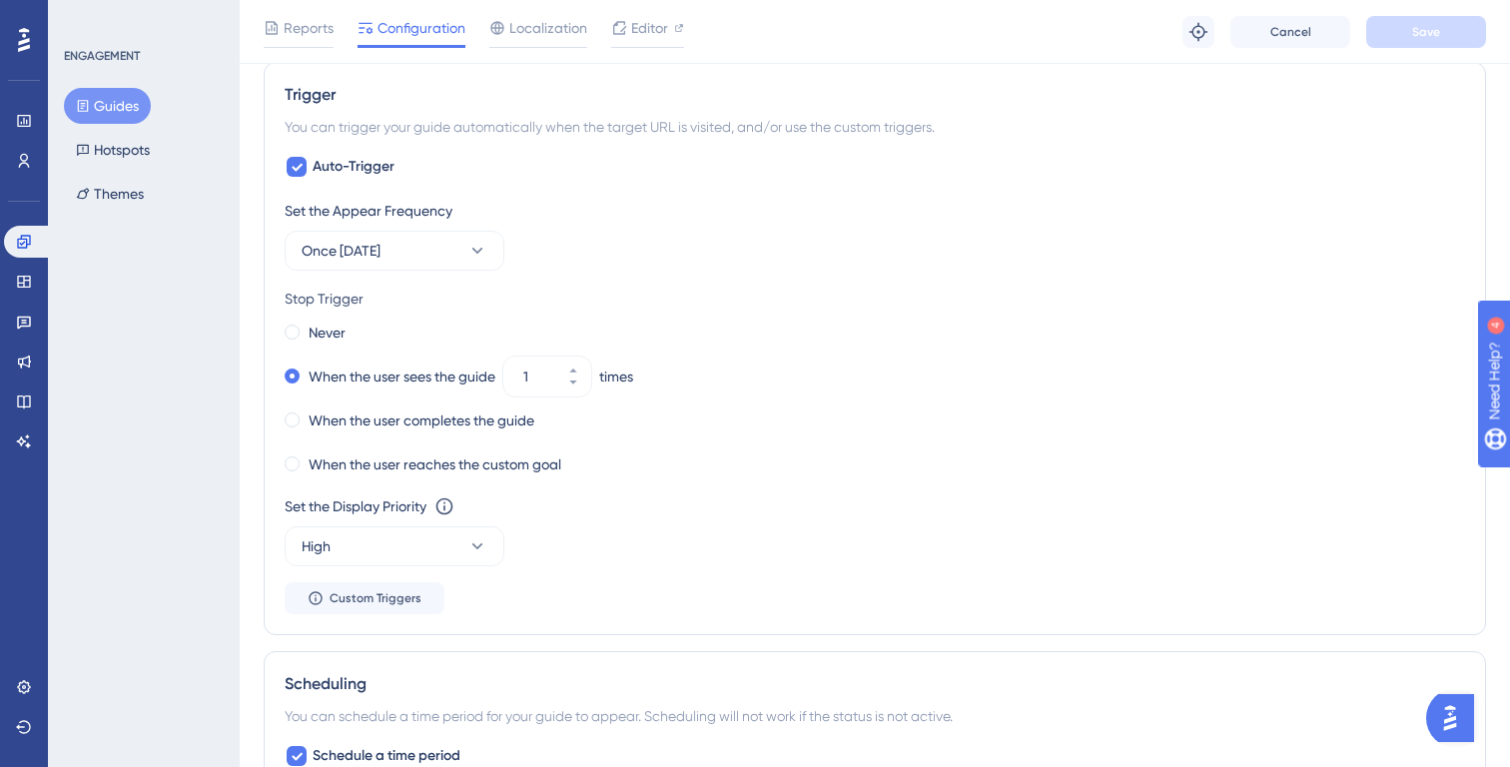
click at [135, 118] on button "Guides" at bounding box center [107, 106] width 87 height 36
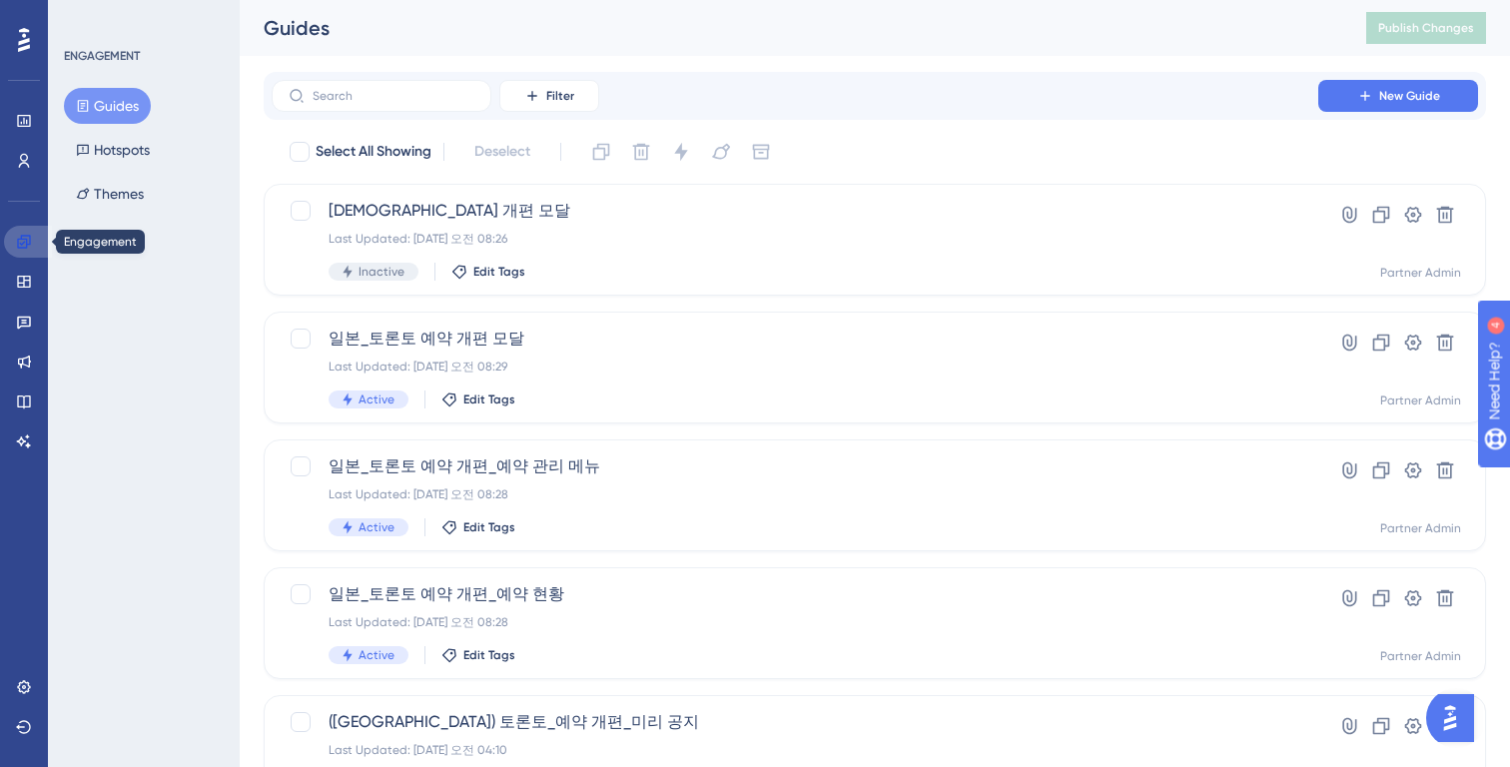
click at [26, 244] on icon at bounding box center [23, 241] width 13 height 13
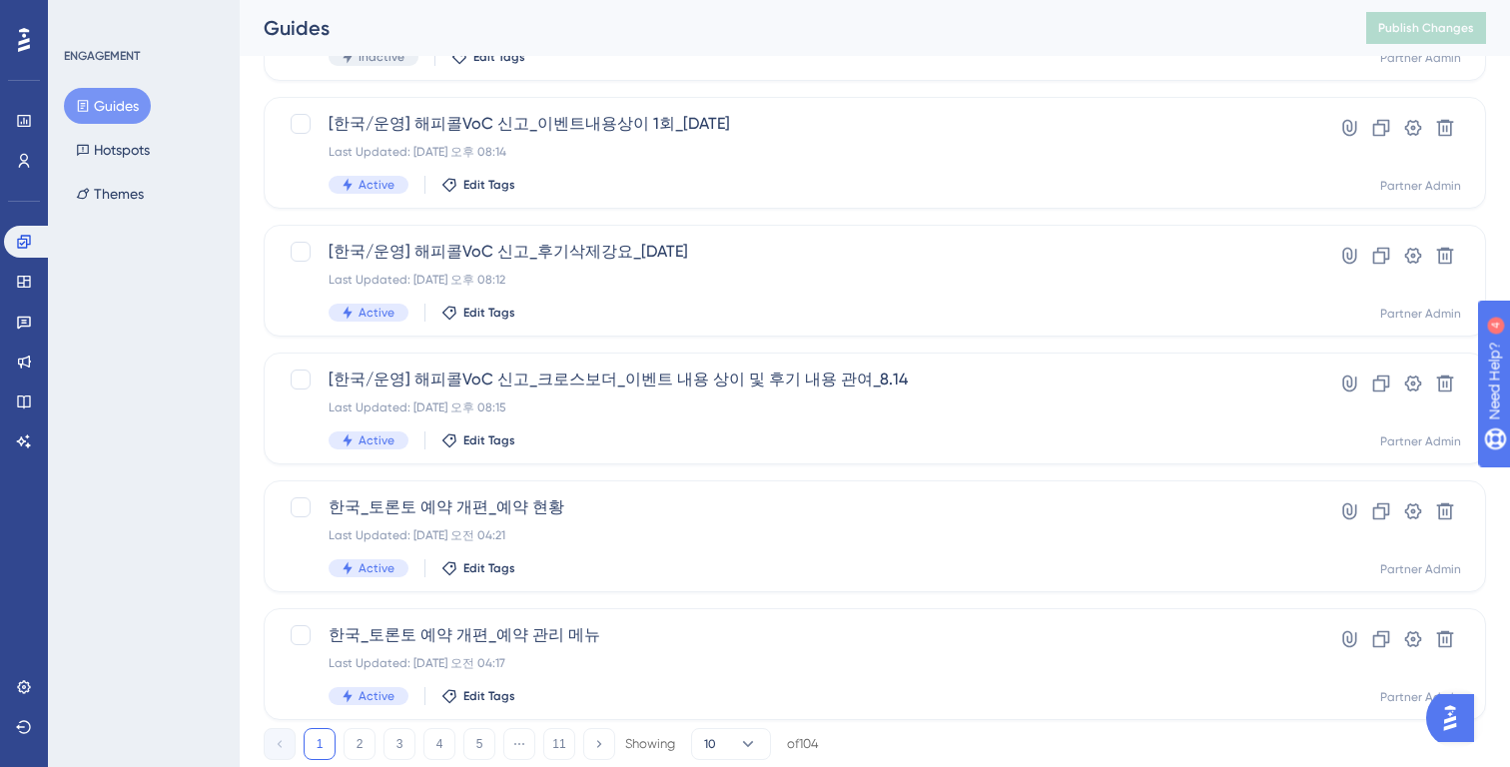
scroll to position [783, 0]
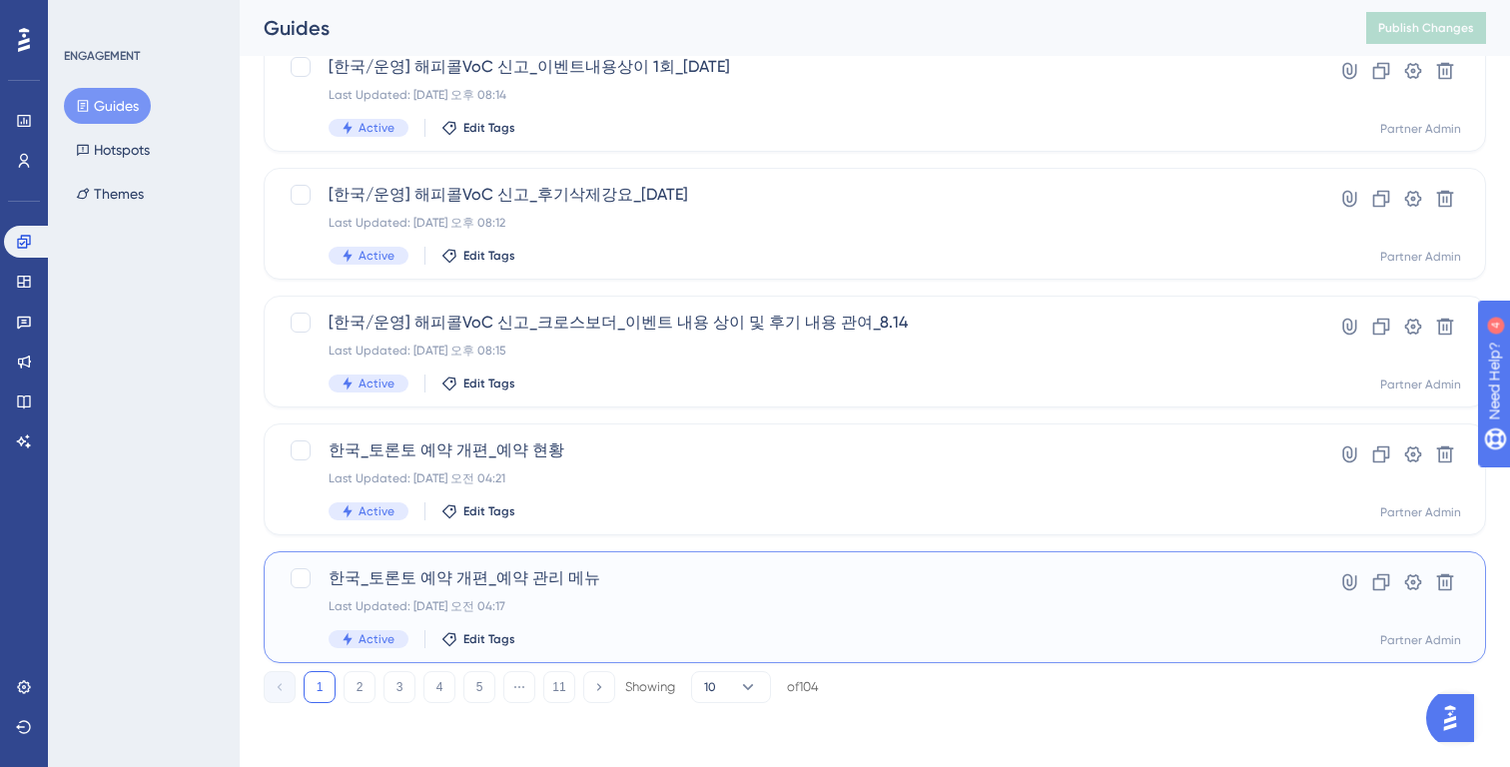
click at [687, 596] on div "한국_토론토 예약 개편_예약 관리 메뉴 Last Updated: 2025년 8월 25일 오전 04:17 Active Edit Tags" at bounding box center [795, 607] width 933 height 82
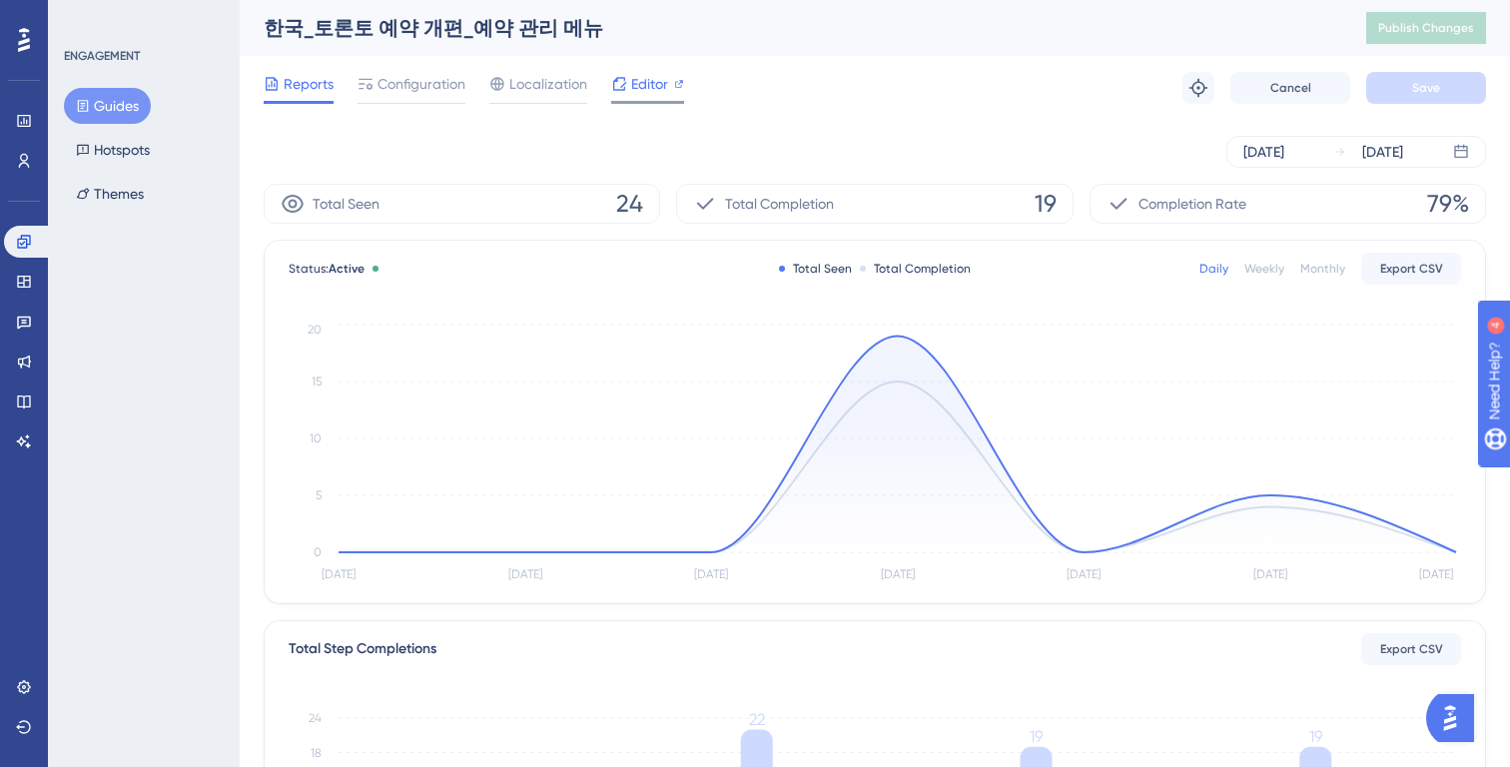
click at [650, 98] on div "Editor" at bounding box center [647, 88] width 73 height 32
click at [417, 77] on span "Configuration" at bounding box center [422, 84] width 88 height 24
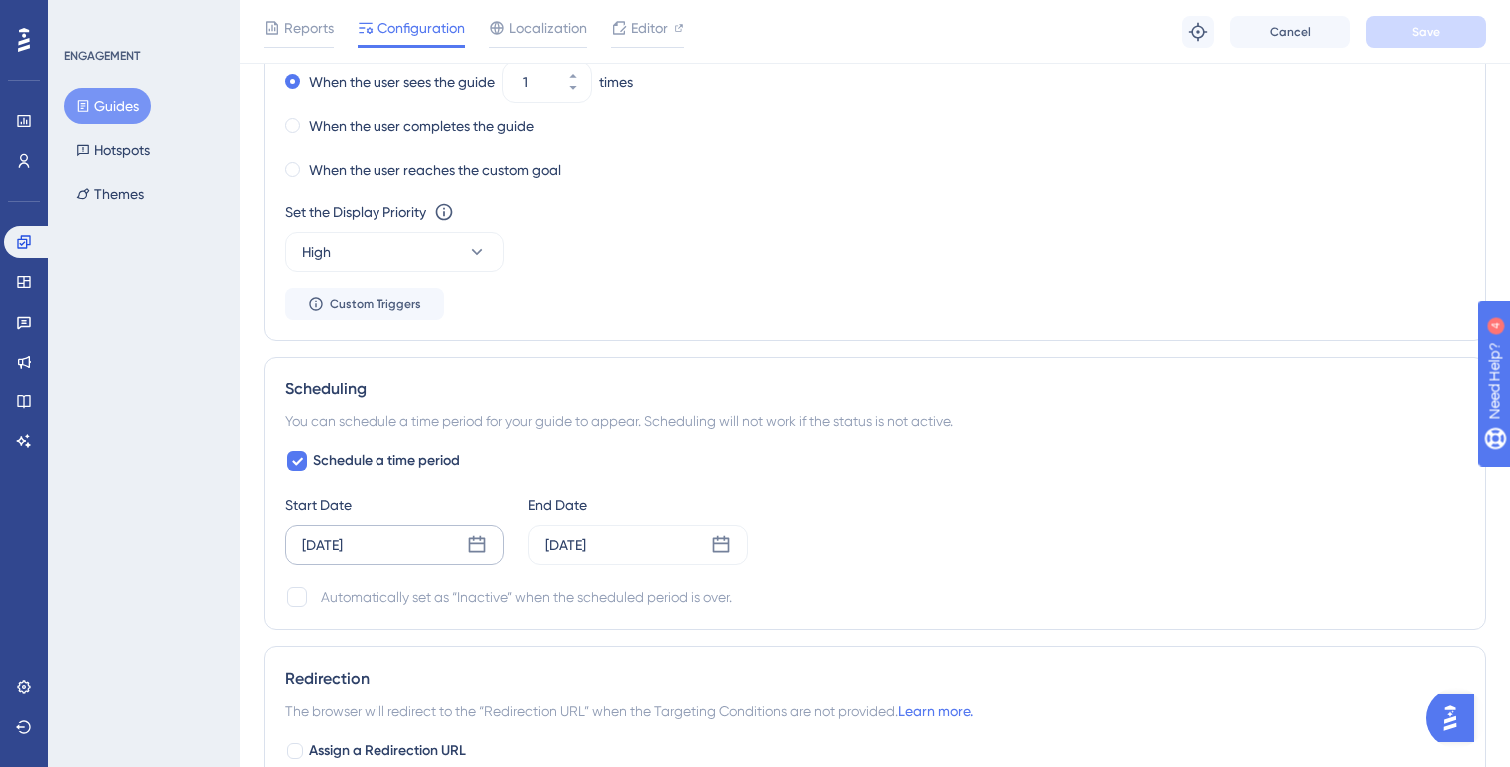
scroll to position [1291, 0]
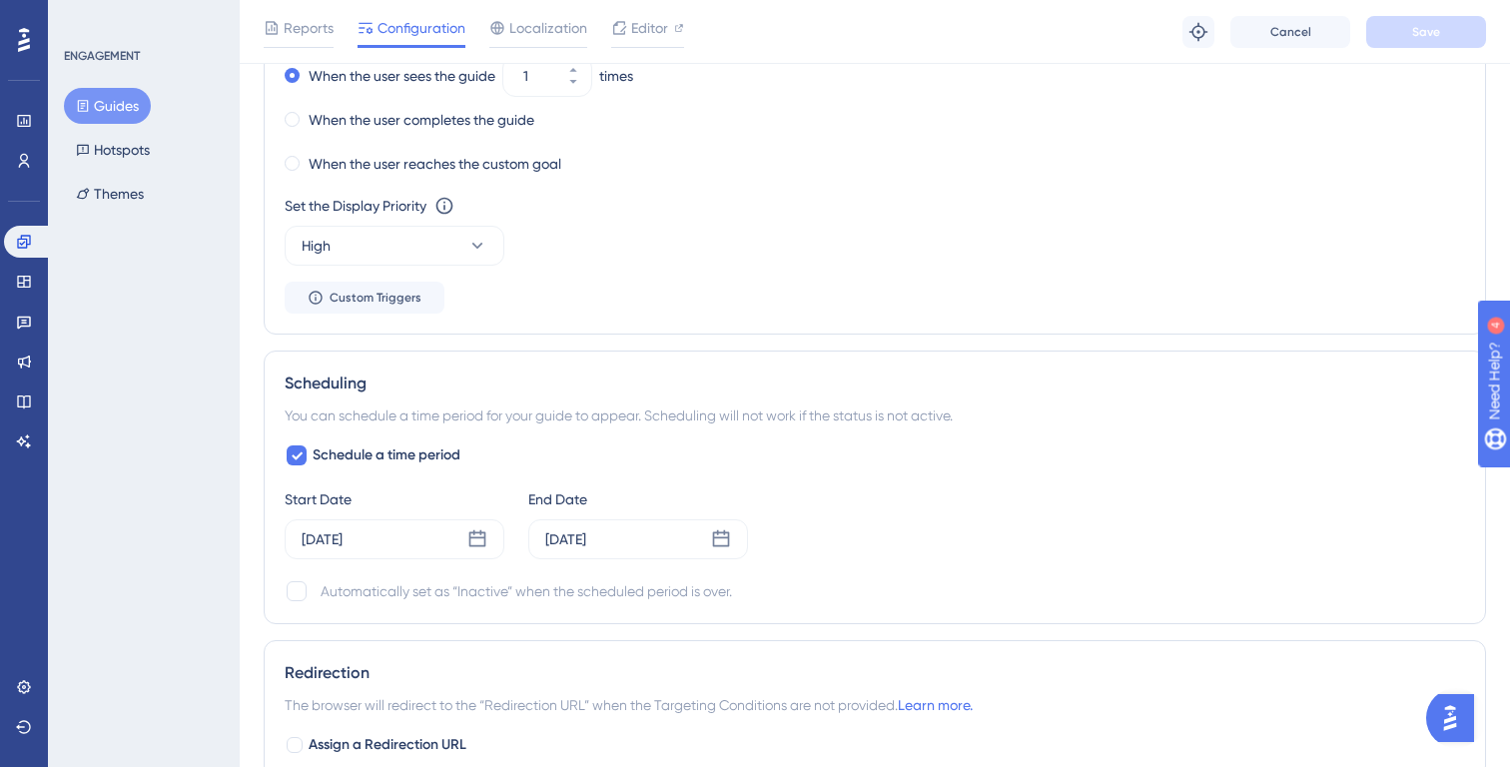
click at [102, 110] on button "Guides" at bounding box center [107, 106] width 87 height 36
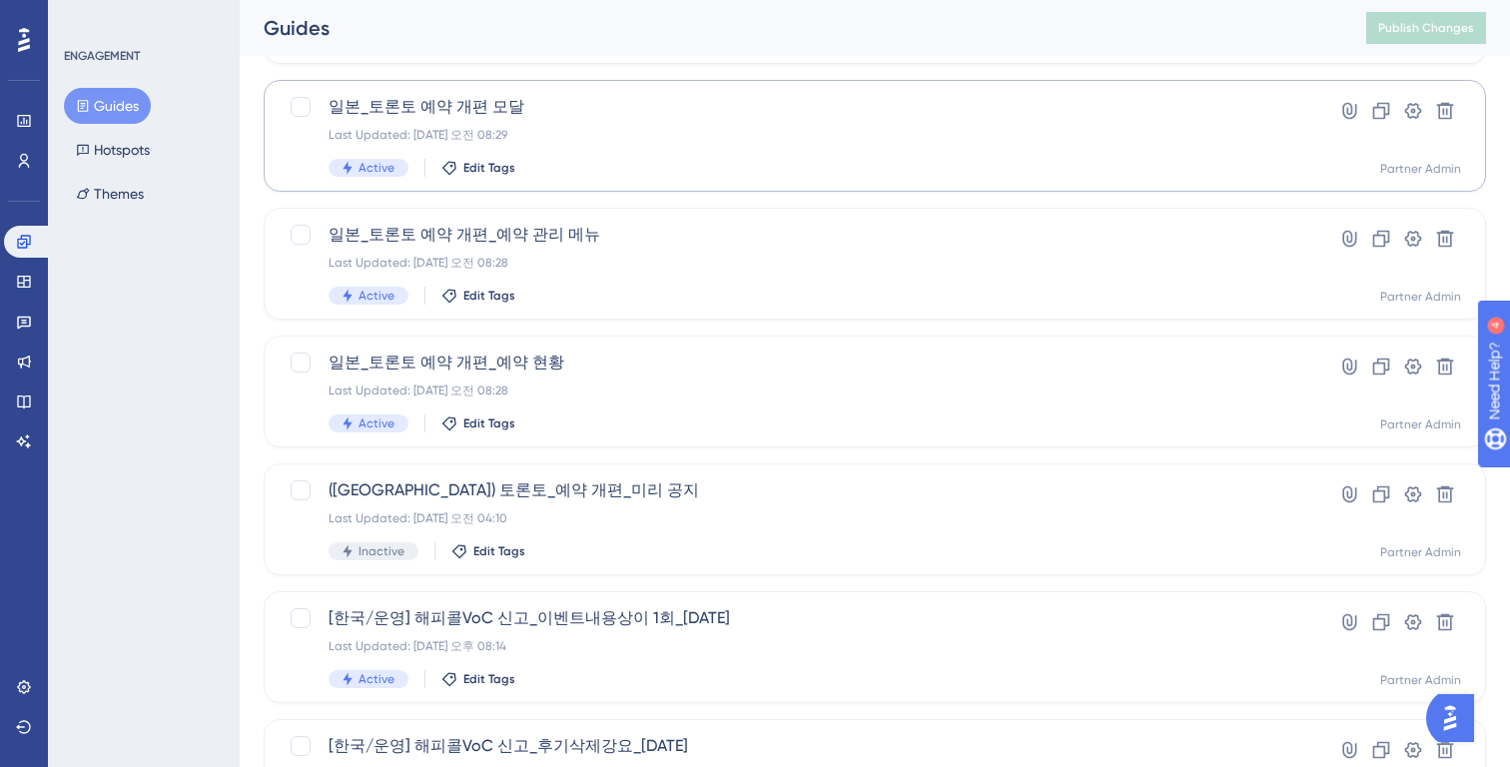
scroll to position [783, 0]
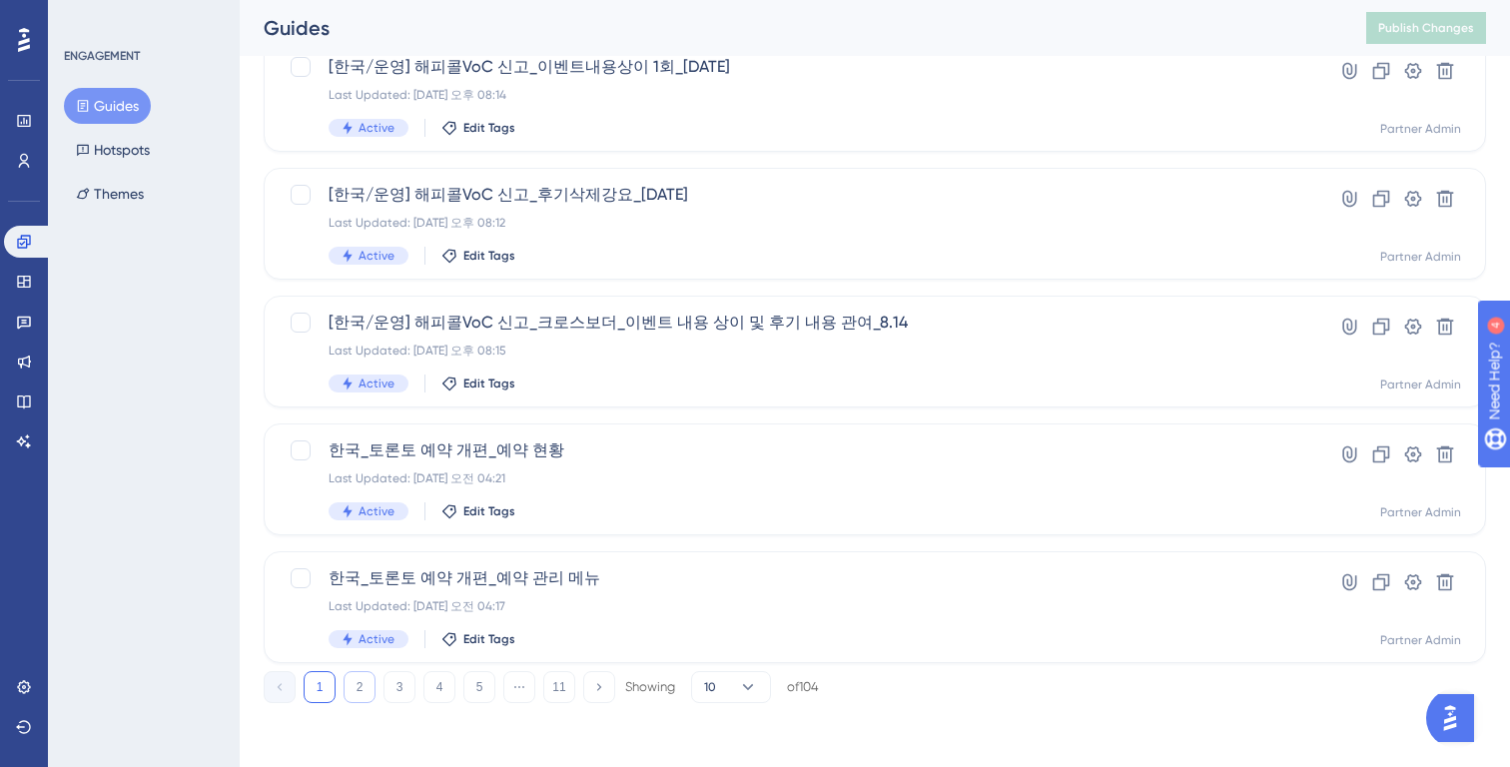
click at [355, 694] on button "2" at bounding box center [360, 687] width 32 height 32
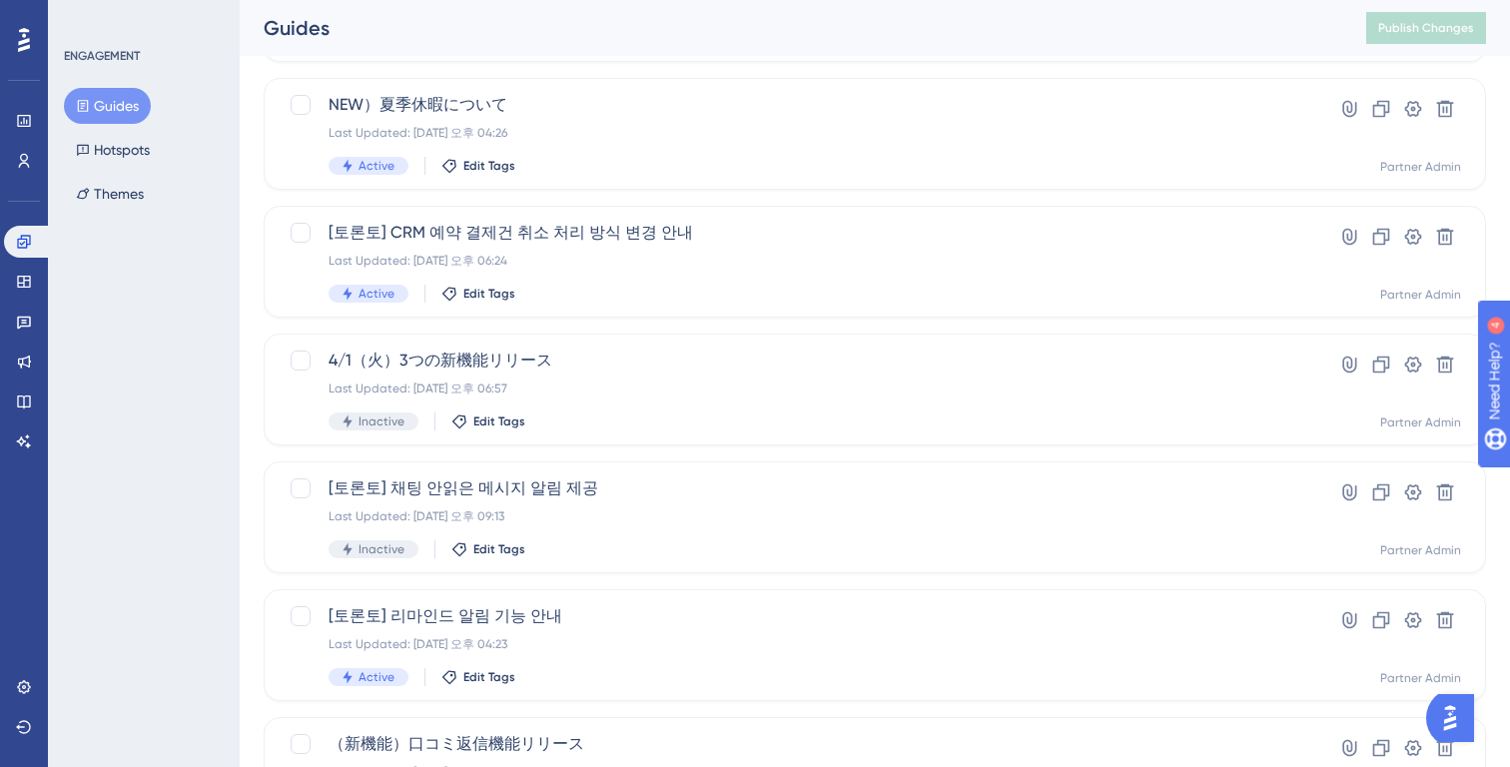
scroll to position [0, 0]
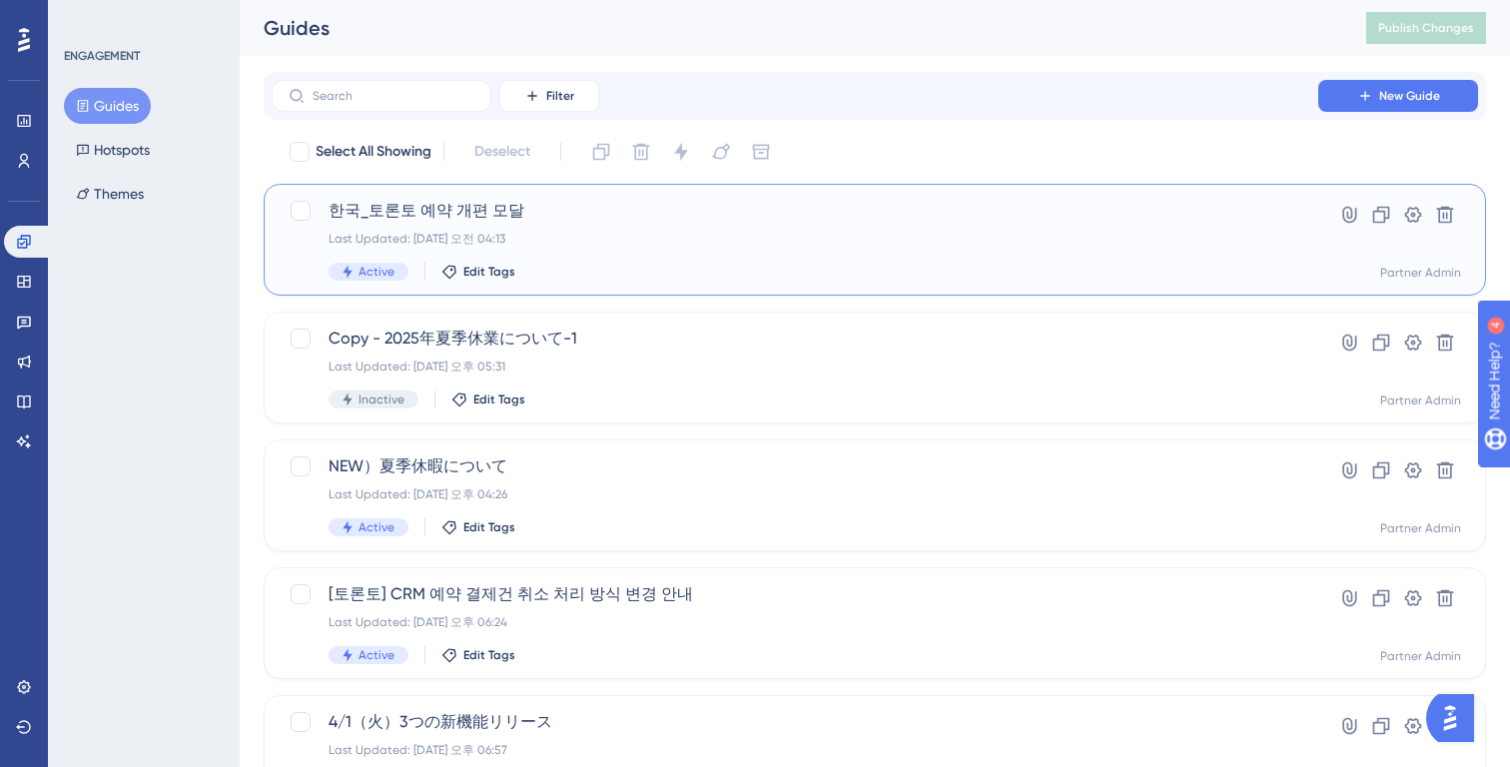
click at [669, 260] on div "한국_토론토 예약 개편 모달 Last Updated: 2025년 8월 25일 오전 04:13 Active Edit Tags" at bounding box center [795, 240] width 933 height 82
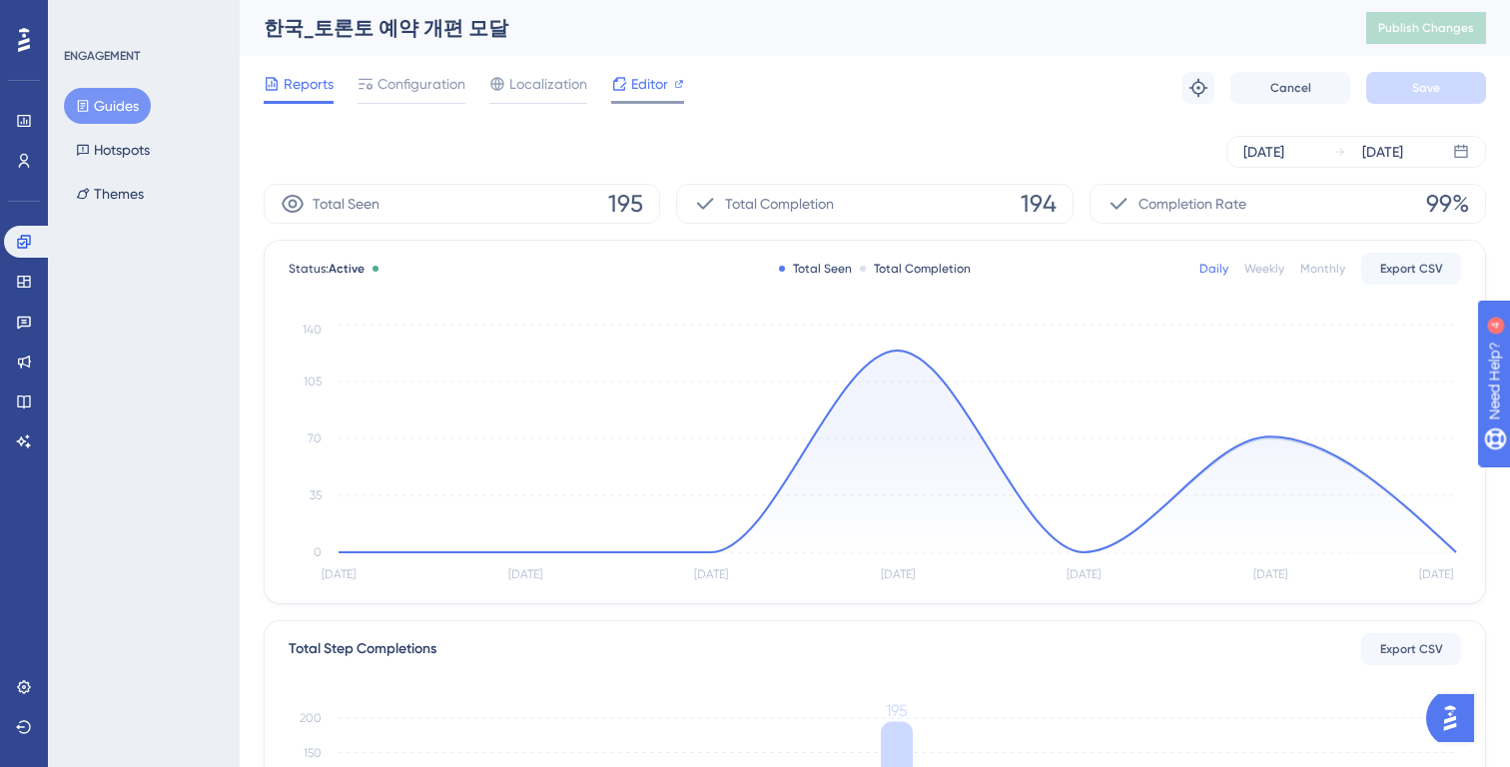
click at [653, 91] on span "Editor" at bounding box center [649, 84] width 37 height 24
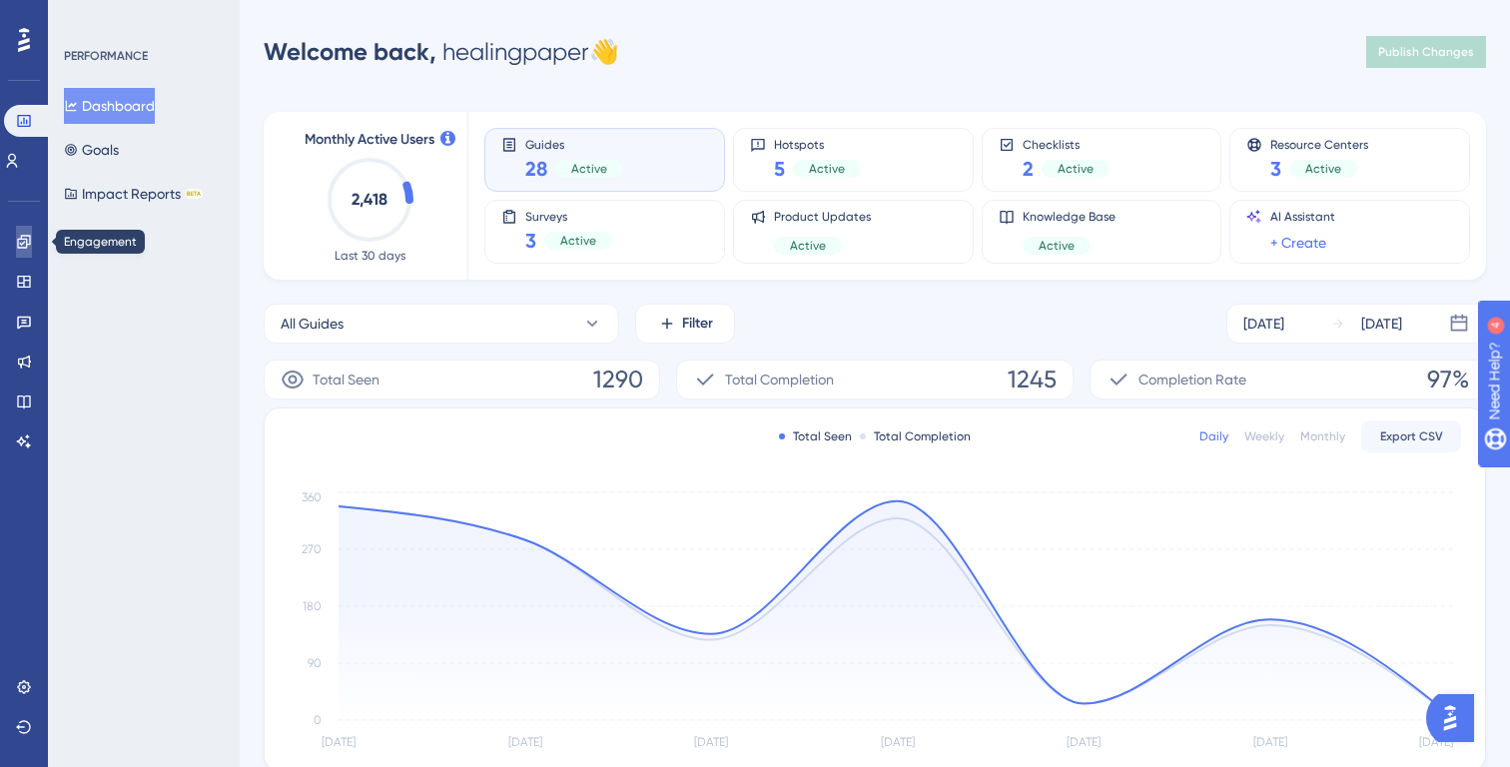
click at [16, 247] on icon at bounding box center [24, 242] width 16 height 16
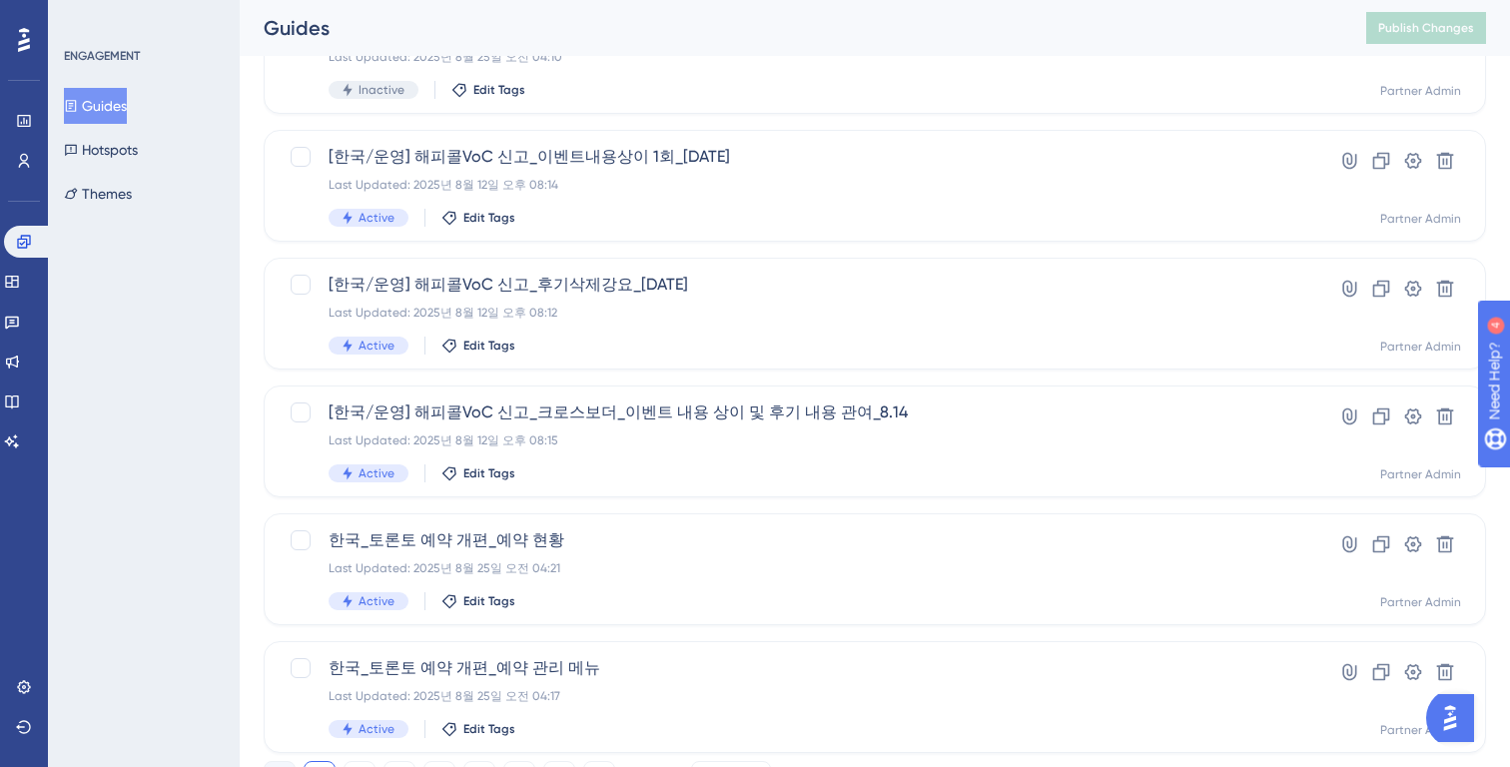
scroll to position [783, 0]
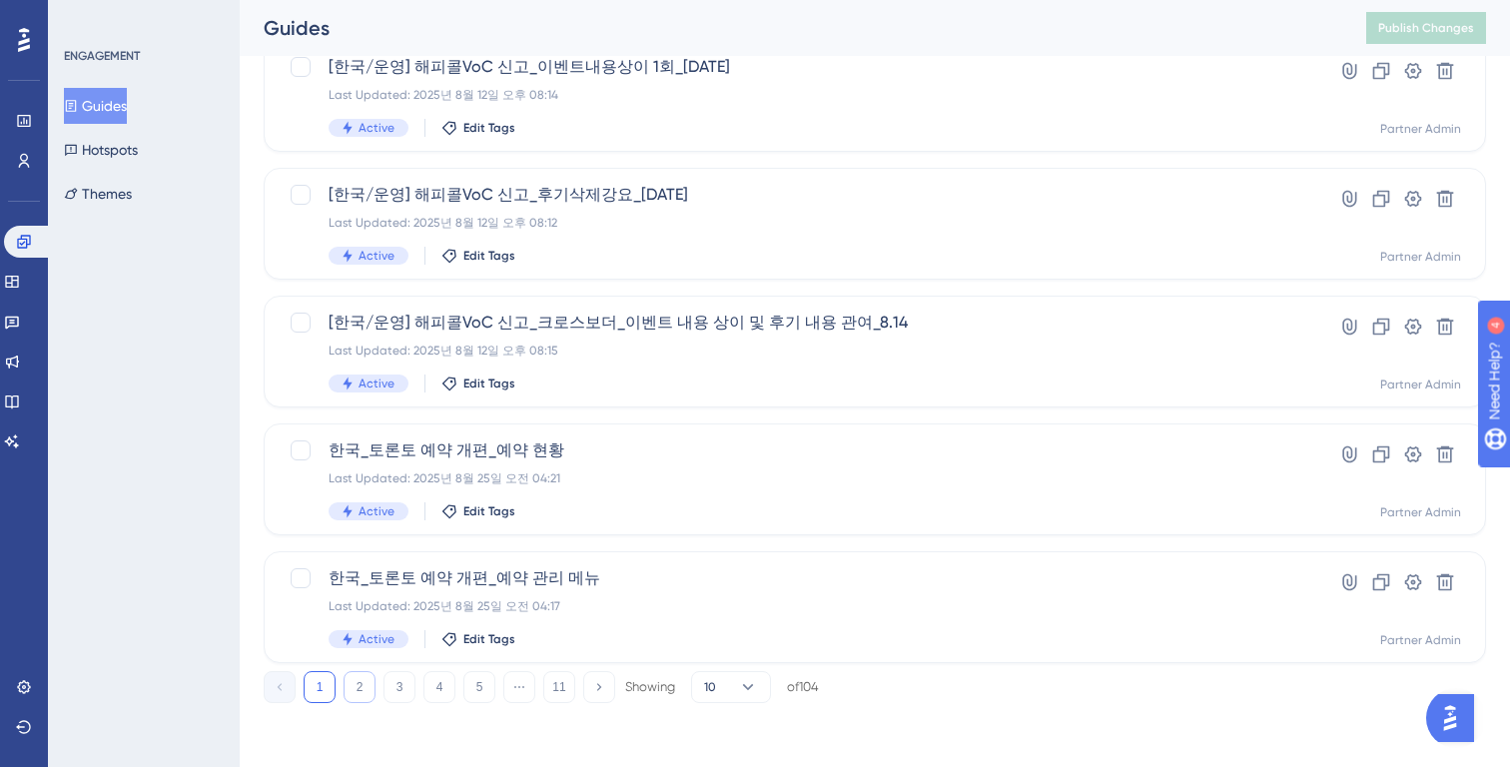
click at [354, 690] on button "2" at bounding box center [360, 687] width 32 height 32
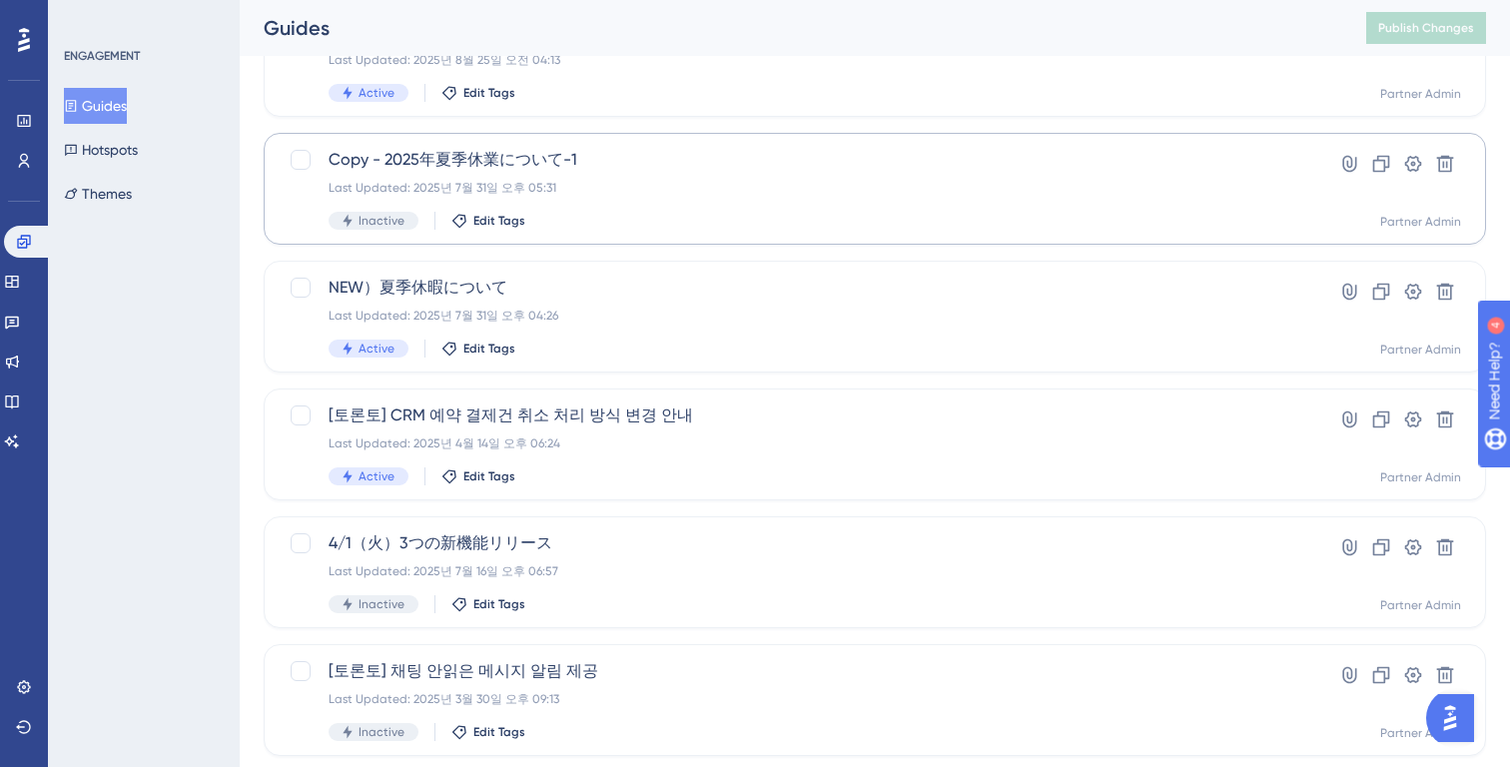
scroll to position [0, 0]
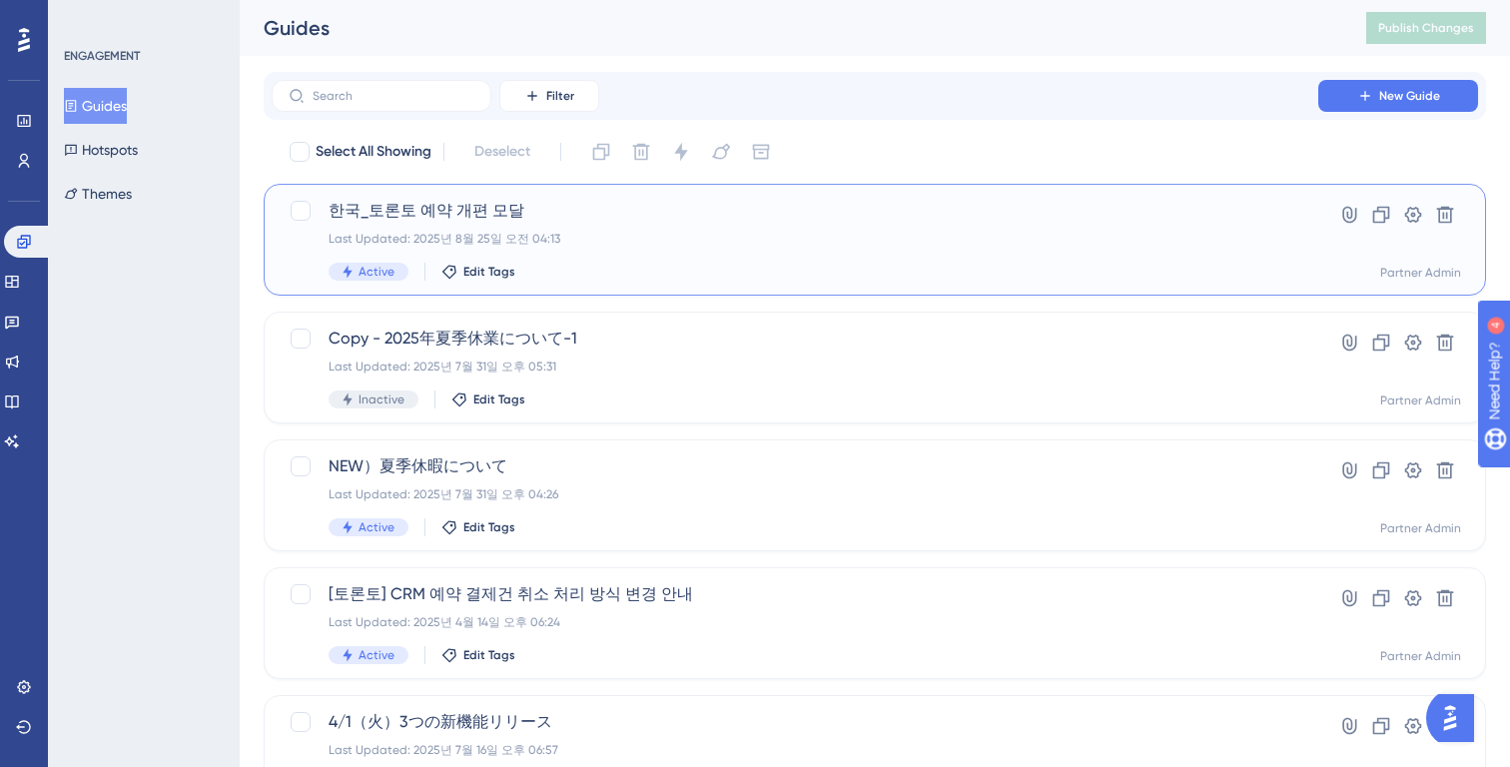
click at [586, 244] on div "Last Updated: 2025년 8월 25일 오전 04:13" at bounding box center [795, 239] width 933 height 16
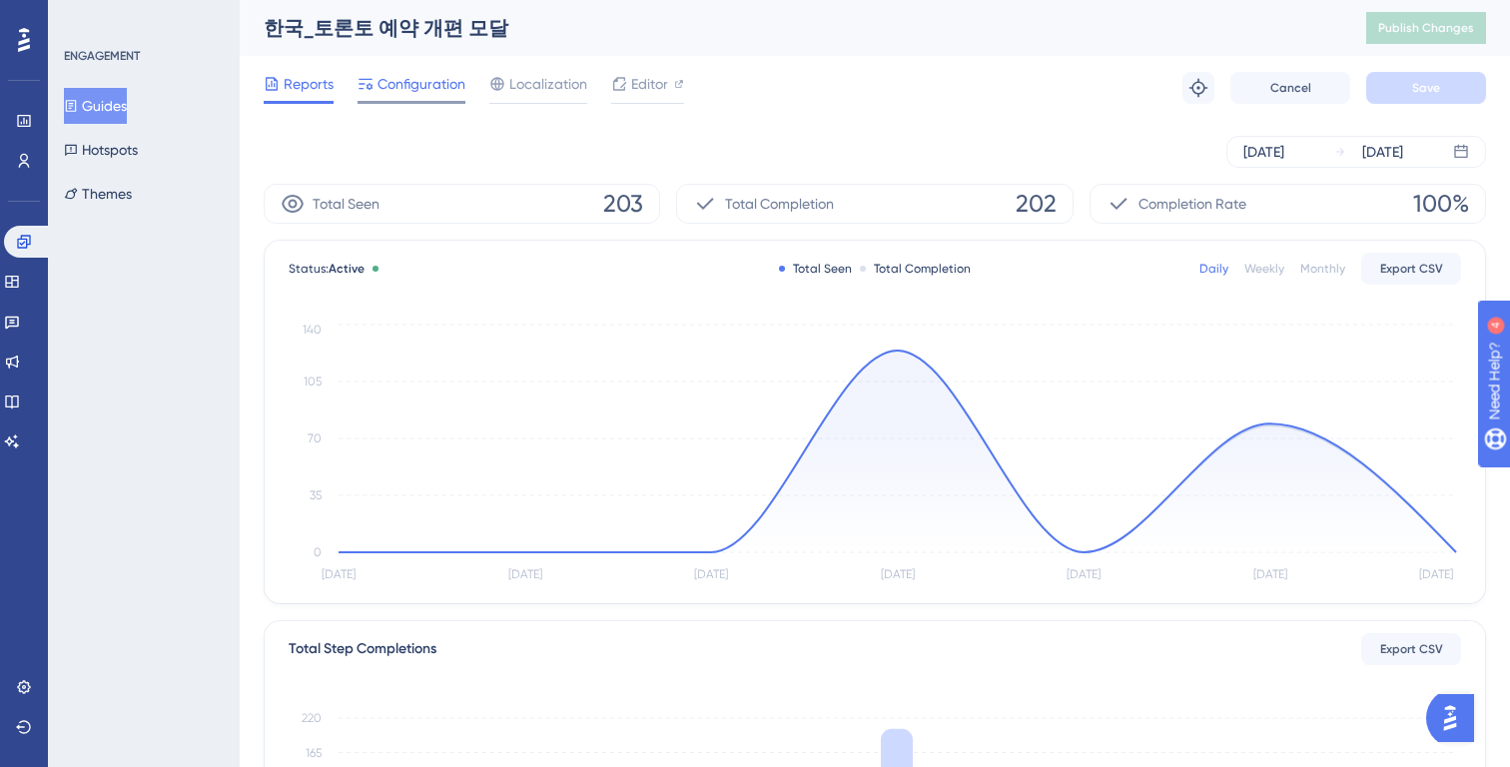
click at [426, 97] on div "Configuration" at bounding box center [412, 88] width 108 height 32
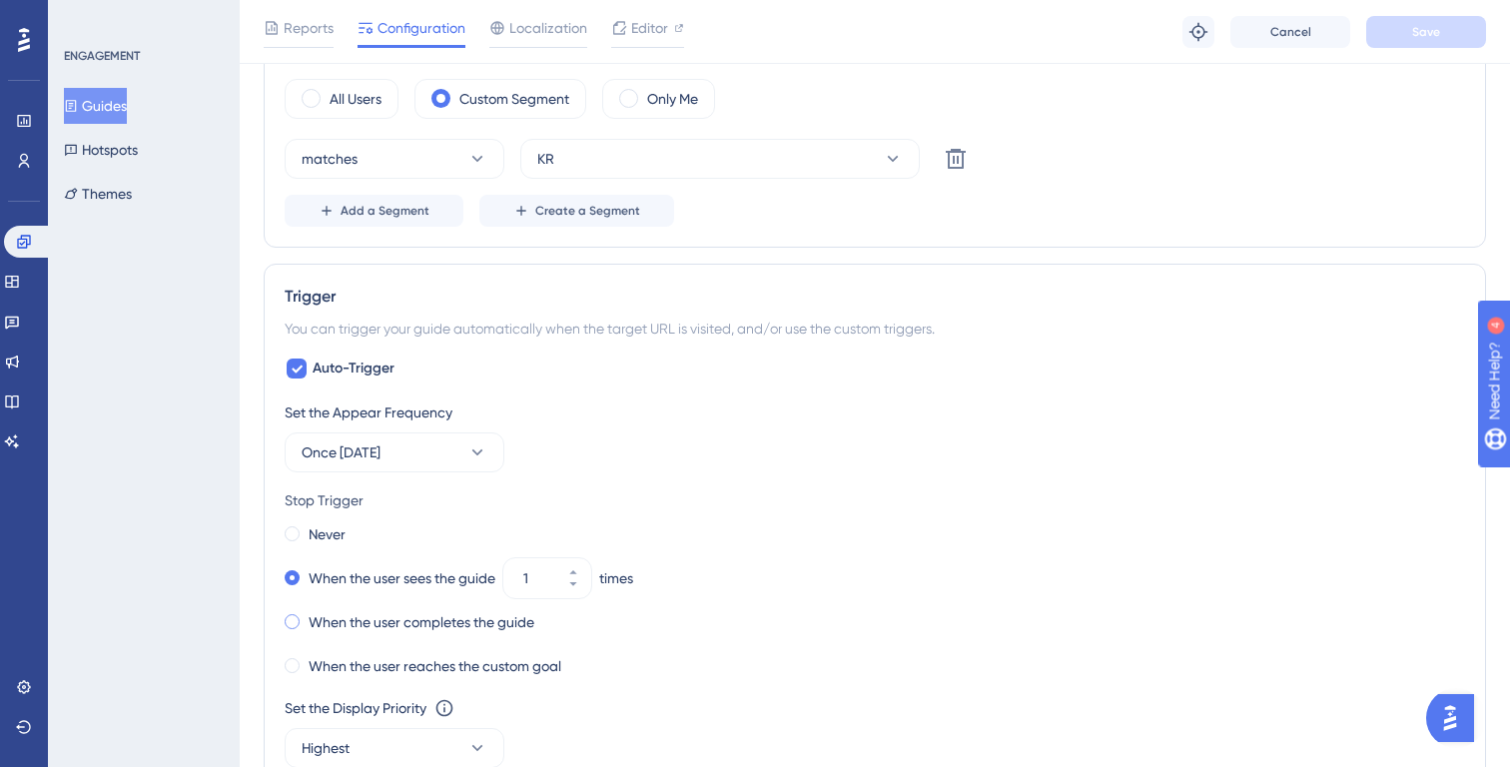
scroll to position [867, 0]
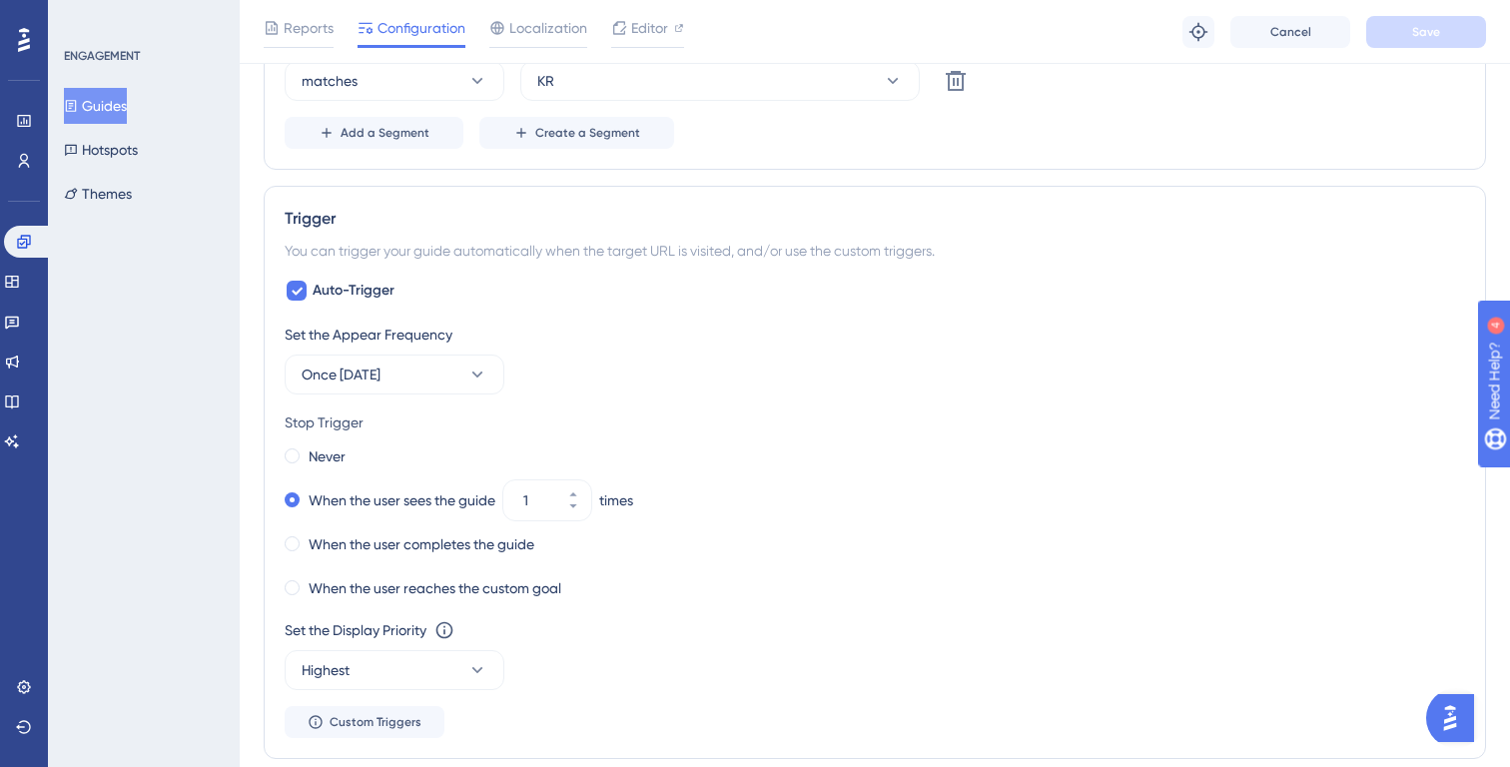
click at [415, 400] on div "Set the Appear Frequency Once in 1 day Stop Trigger Never When the user sees th…" at bounding box center [875, 530] width 1181 height 415
click at [415, 385] on button "Once in 1 day" at bounding box center [395, 375] width 220 height 40
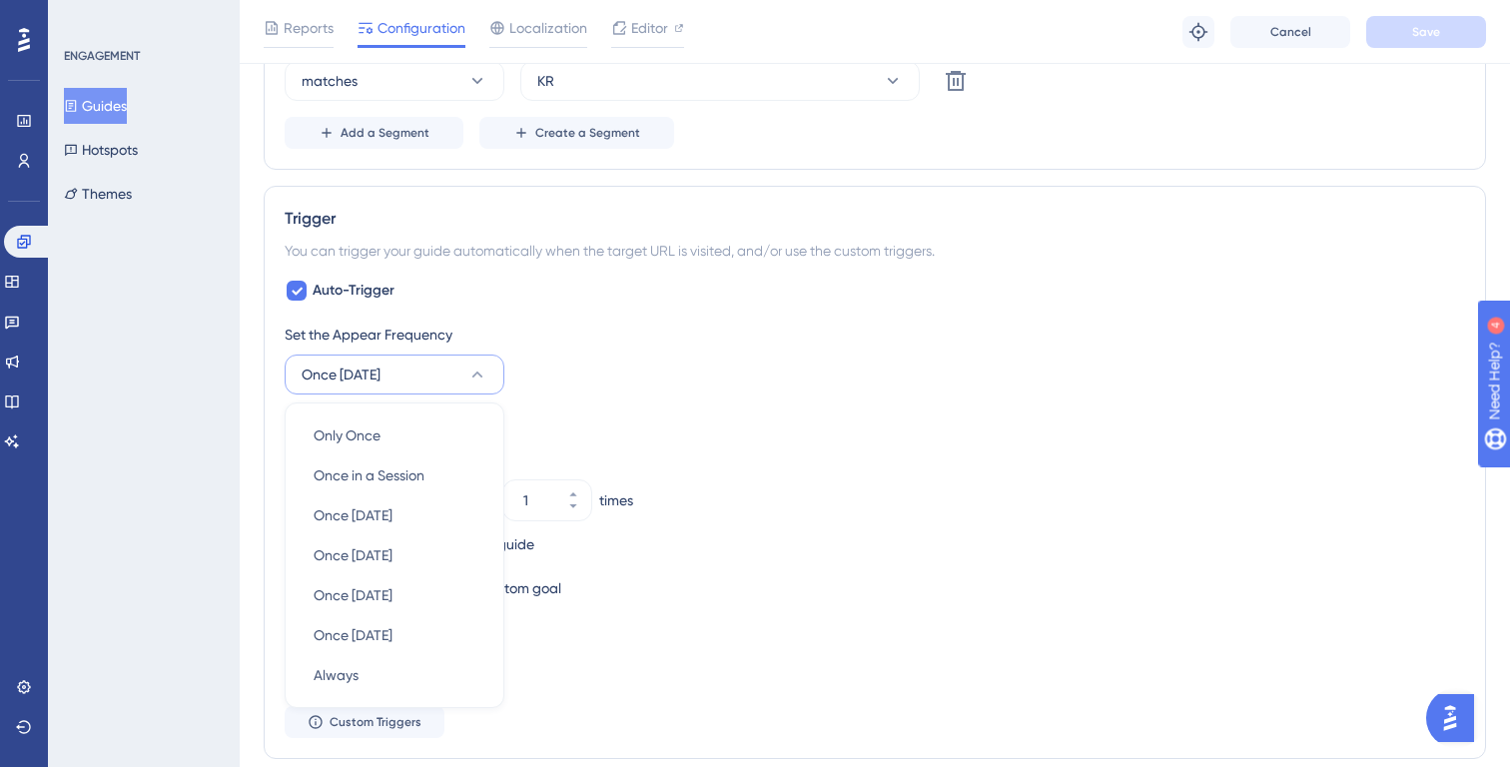
scroll to position [1039, 0]
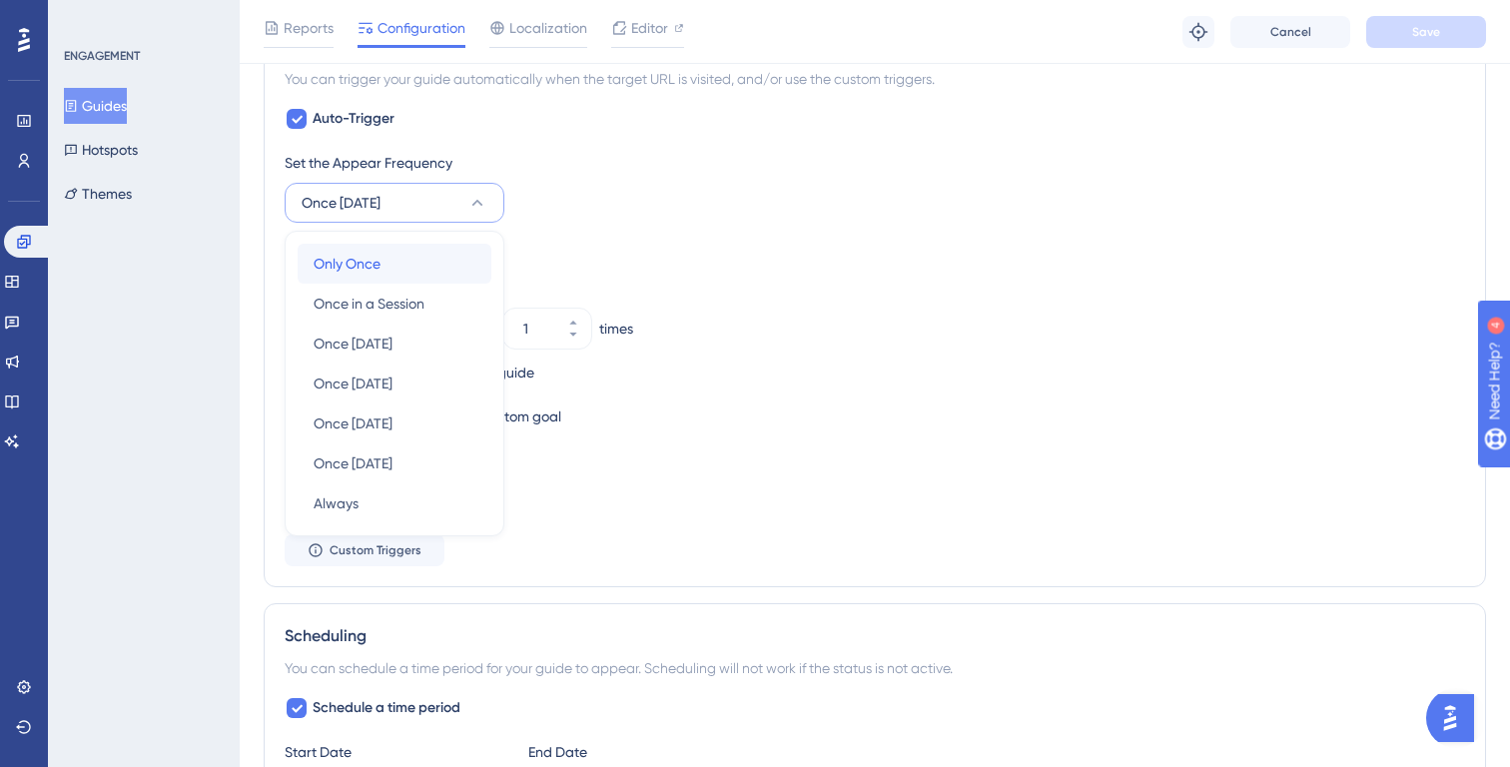
click at [410, 257] on div "Only Once Only Once" at bounding box center [395, 264] width 162 height 40
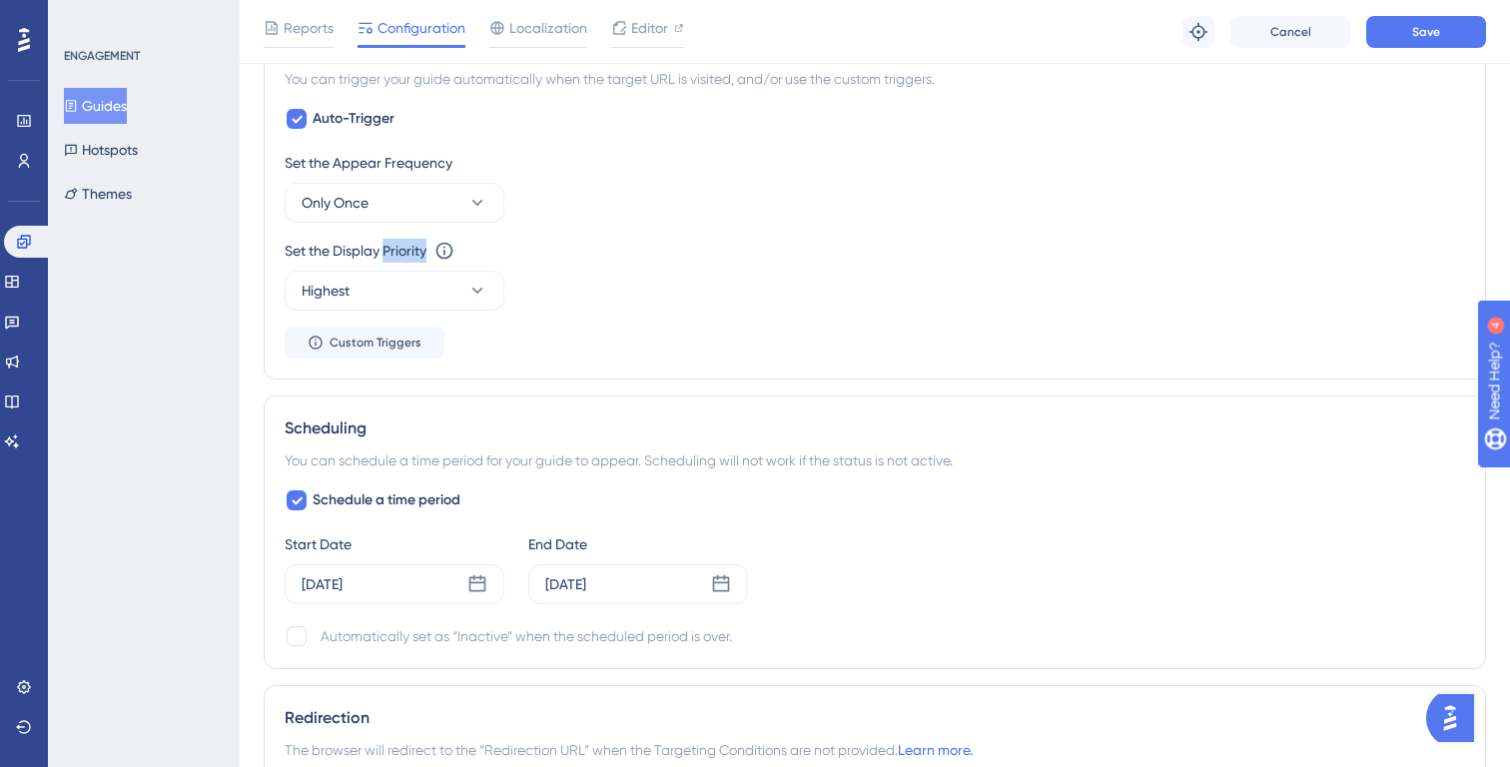
click at [410, 257] on div "Set the Display Priority" at bounding box center [356, 251] width 142 height 24
click at [410, 205] on button "Only Once" at bounding box center [395, 203] width 220 height 40
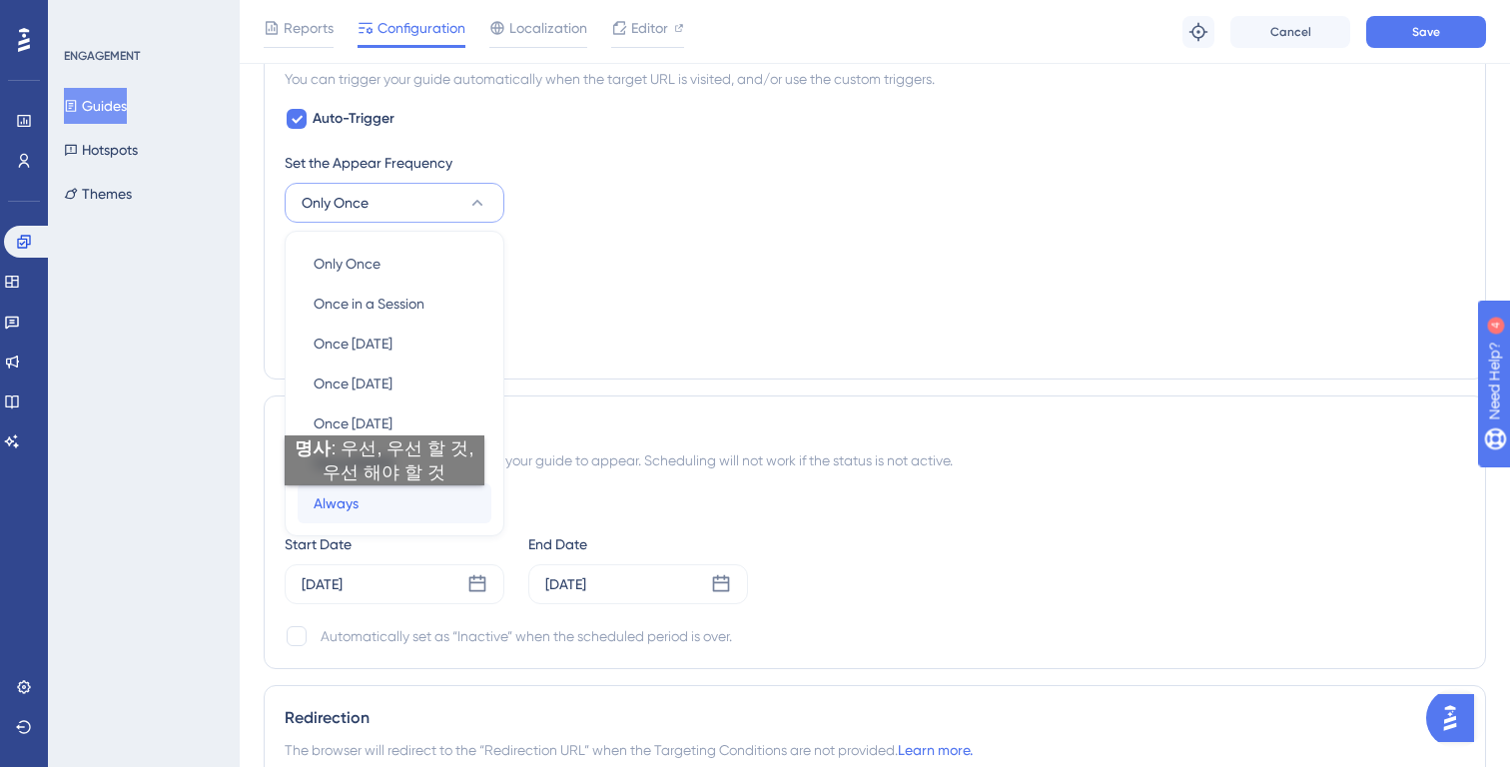
click at [385, 505] on div "Always Always" at bounding box center [395, 503] width 162 height 40
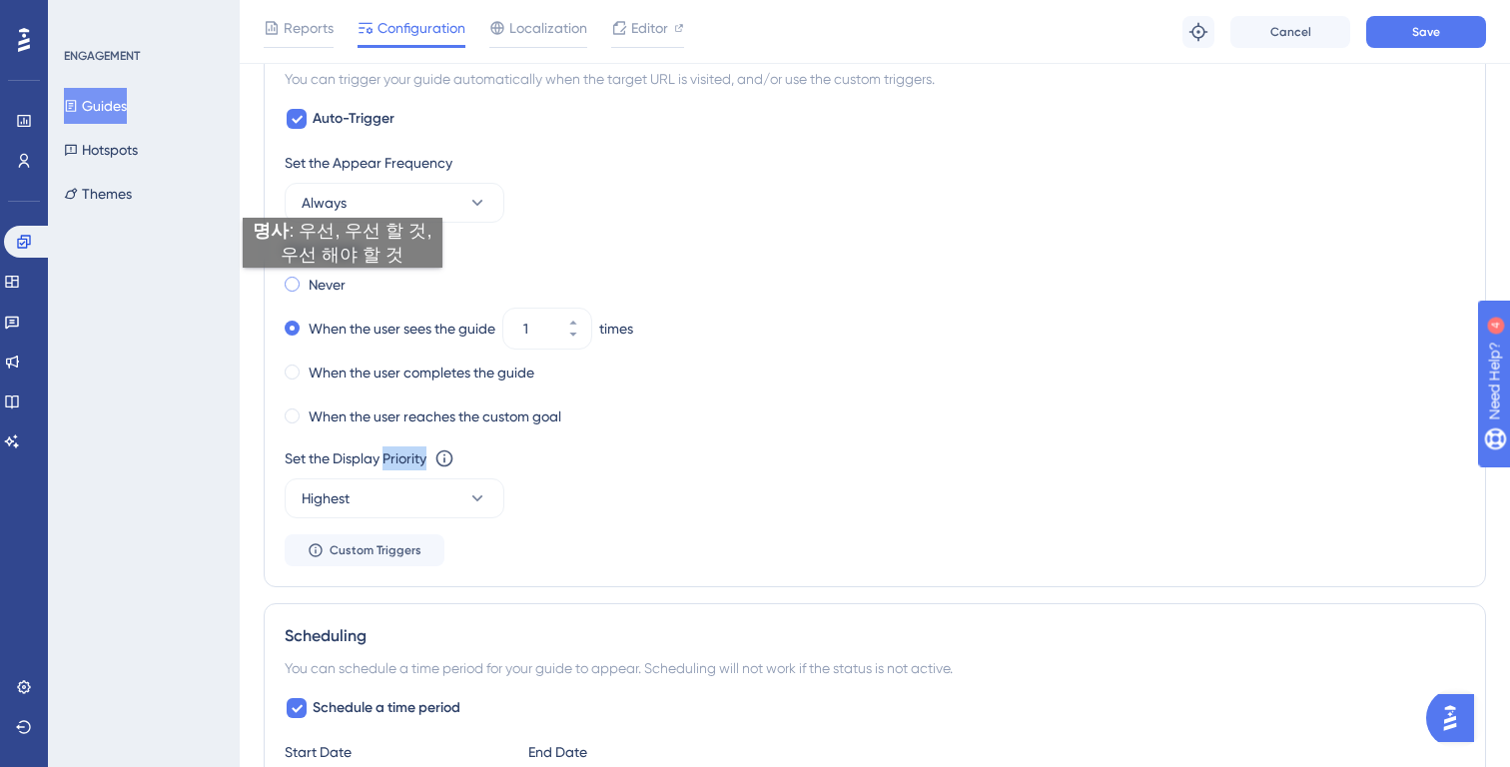
click at [335, 280] on label "Never" at bounding box center [327, 285] width 37 height 24
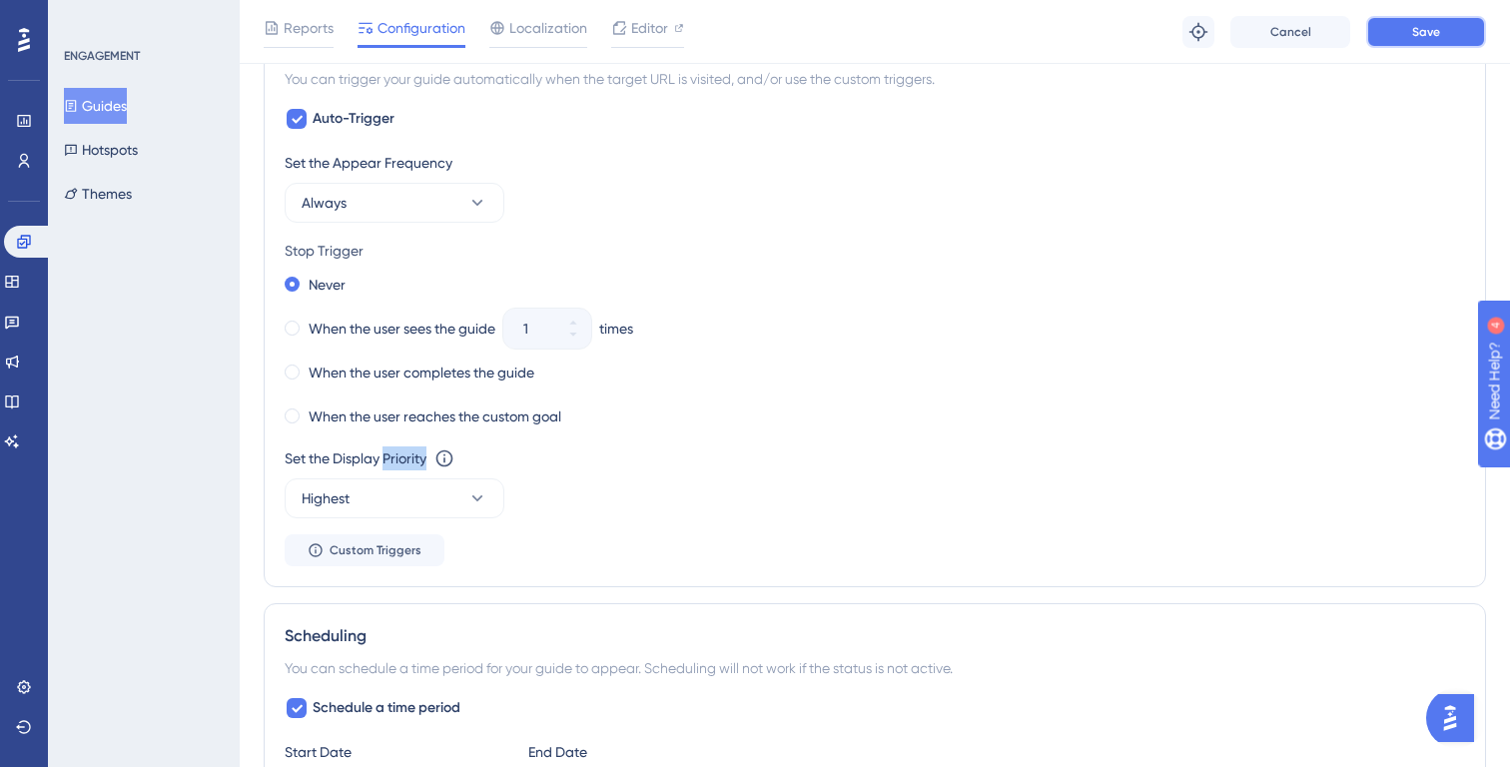
click at [1423, 31] on span "Save" at bounding box center [1426, 32] width 28 height 16
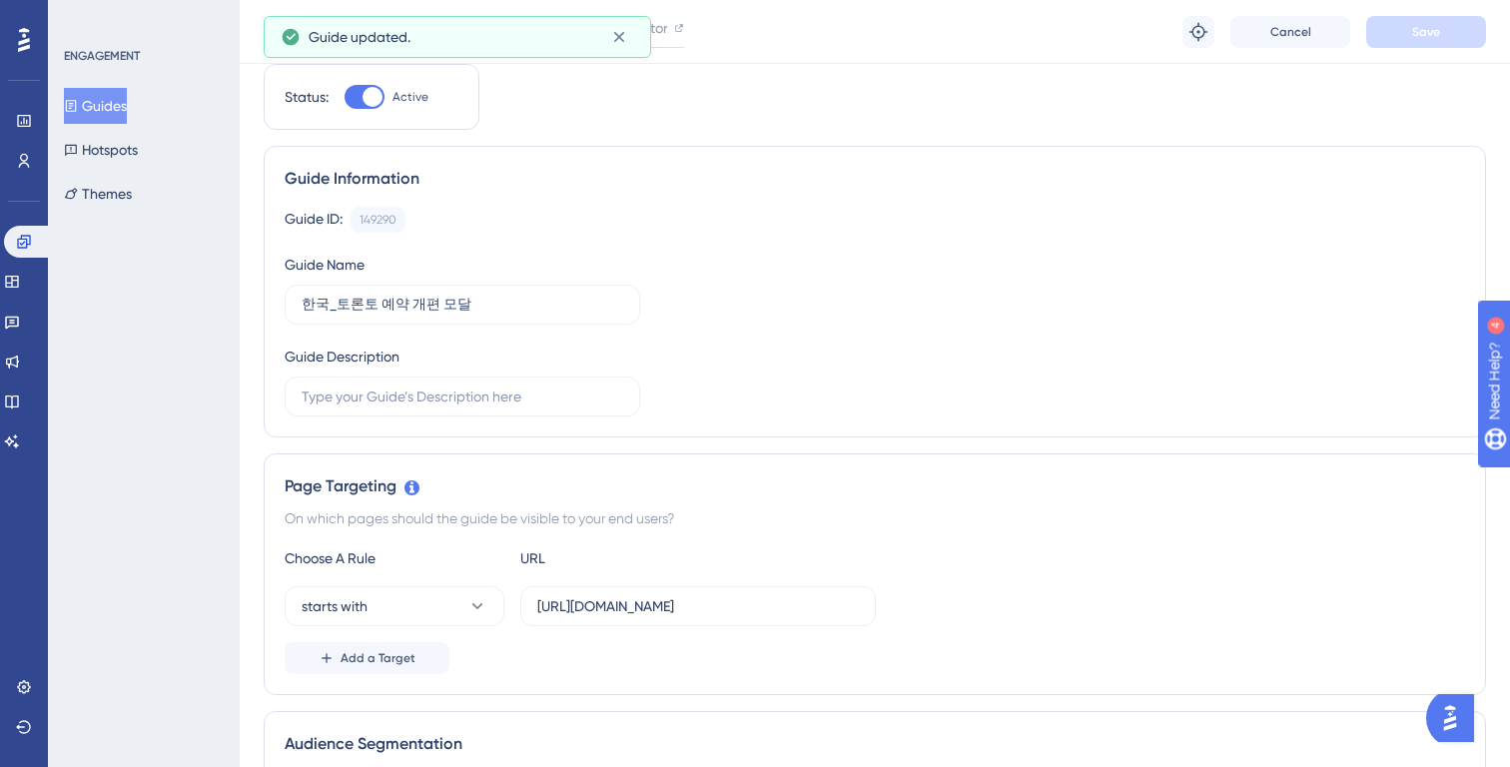
scroll to position [0, 0]
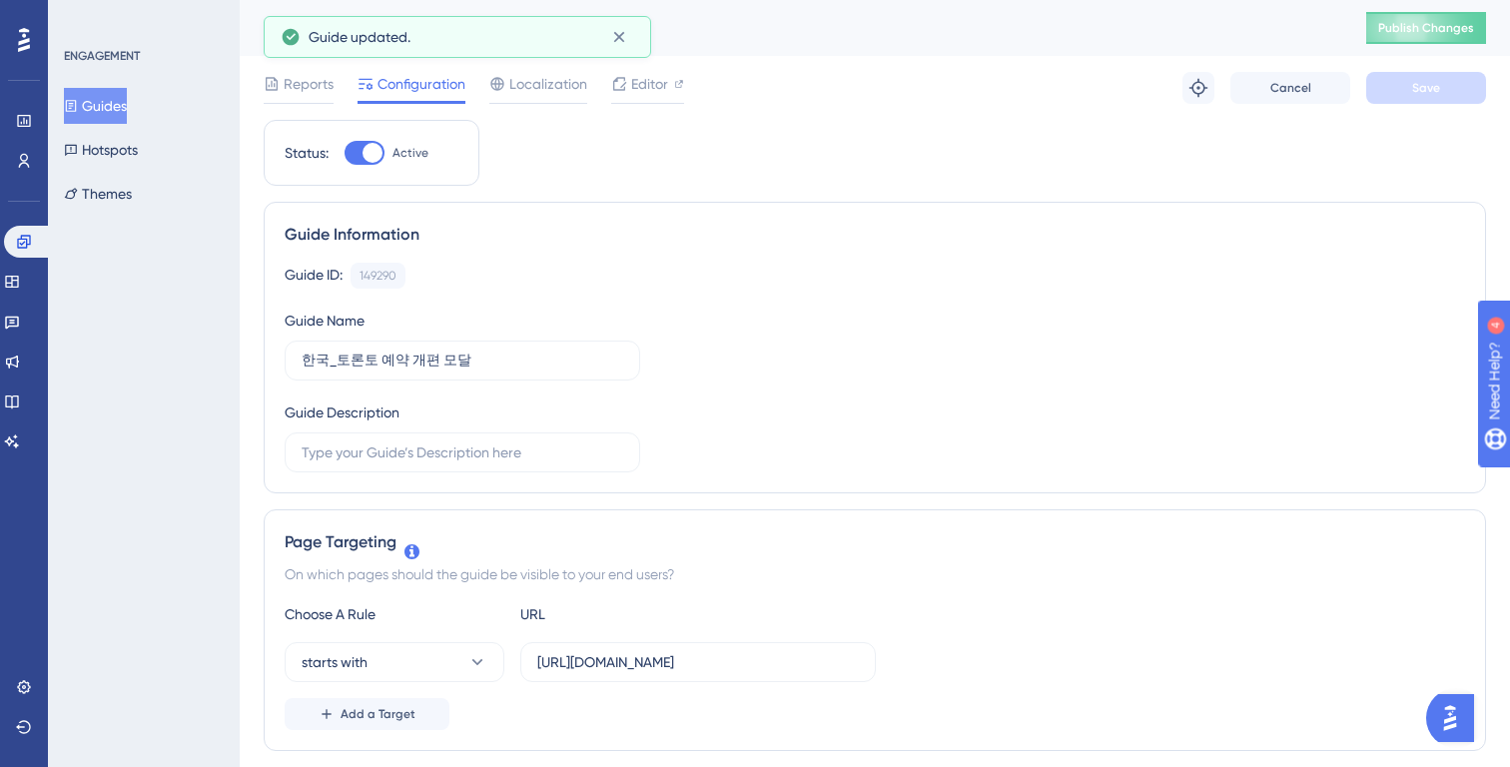
click at [1421, 47] on div "한국_토론토 예약 개편 모달 Publish Changes" at bounding box center [875, 28] width 1270 height 56
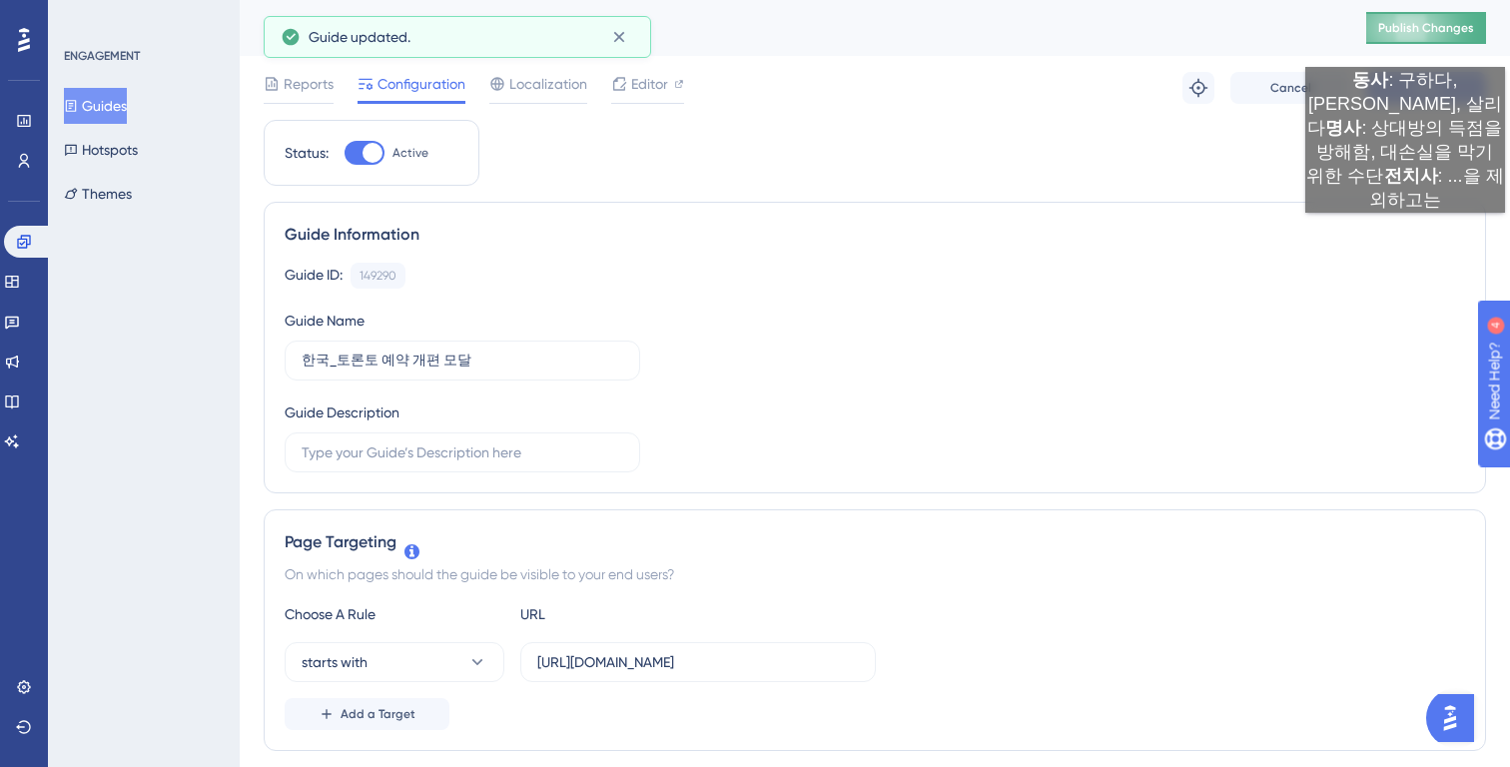
click at [1419, 34] on span "Publish Changes" at bounding box center [1426, 28] width 96 height 16
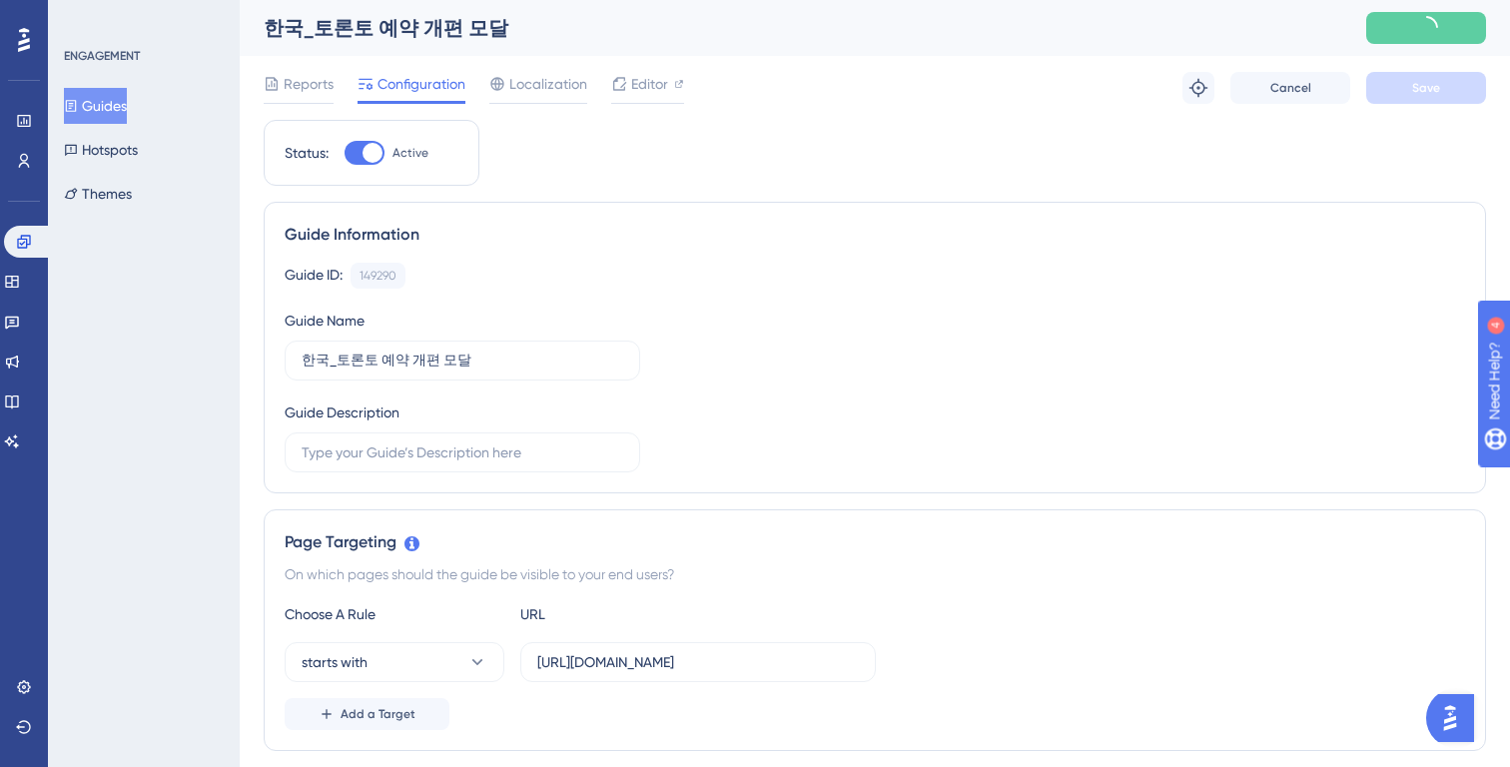
click at [119, 110] on button "Guides" at bounding box center [95, 106] width 63 height 36
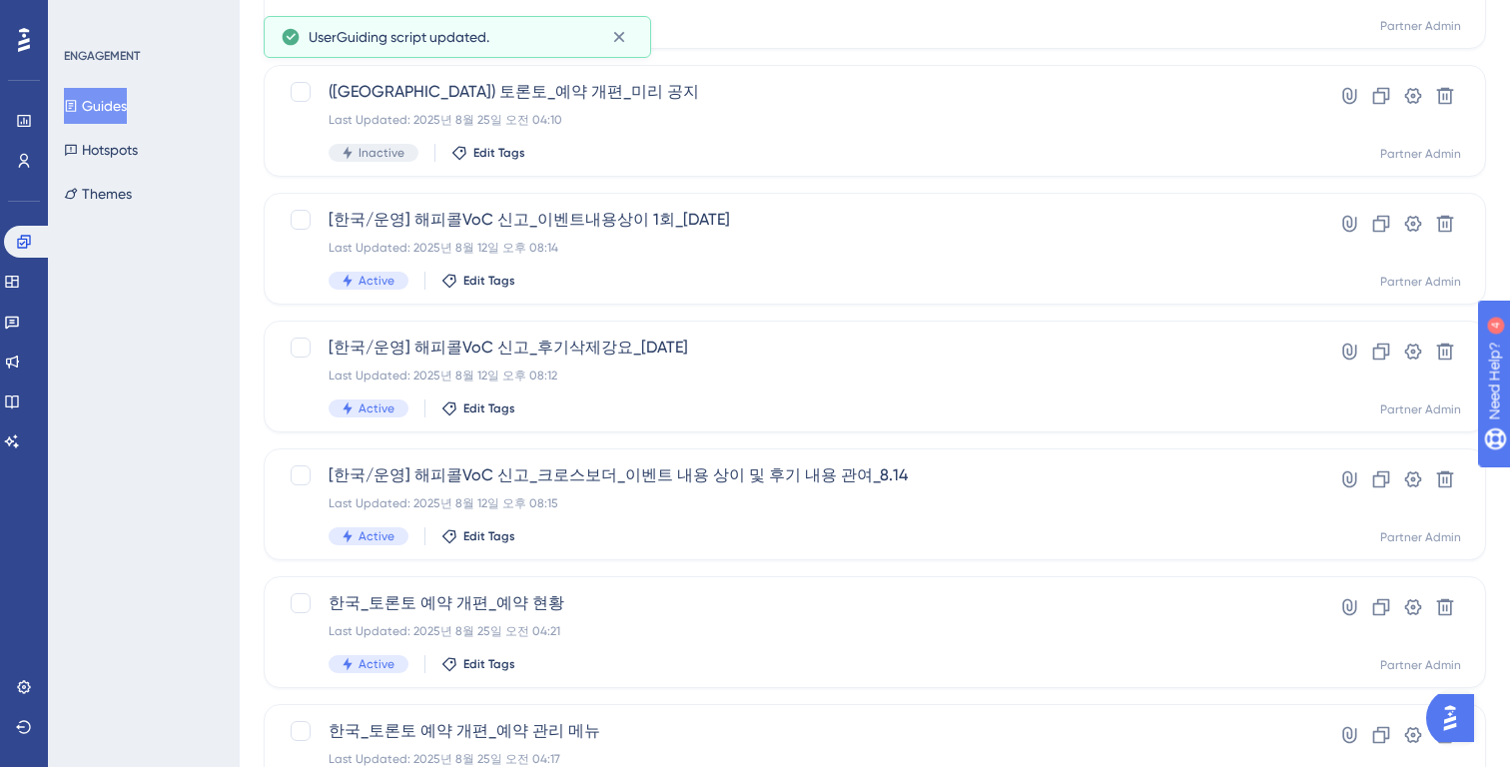
scroll to position [783, 0]
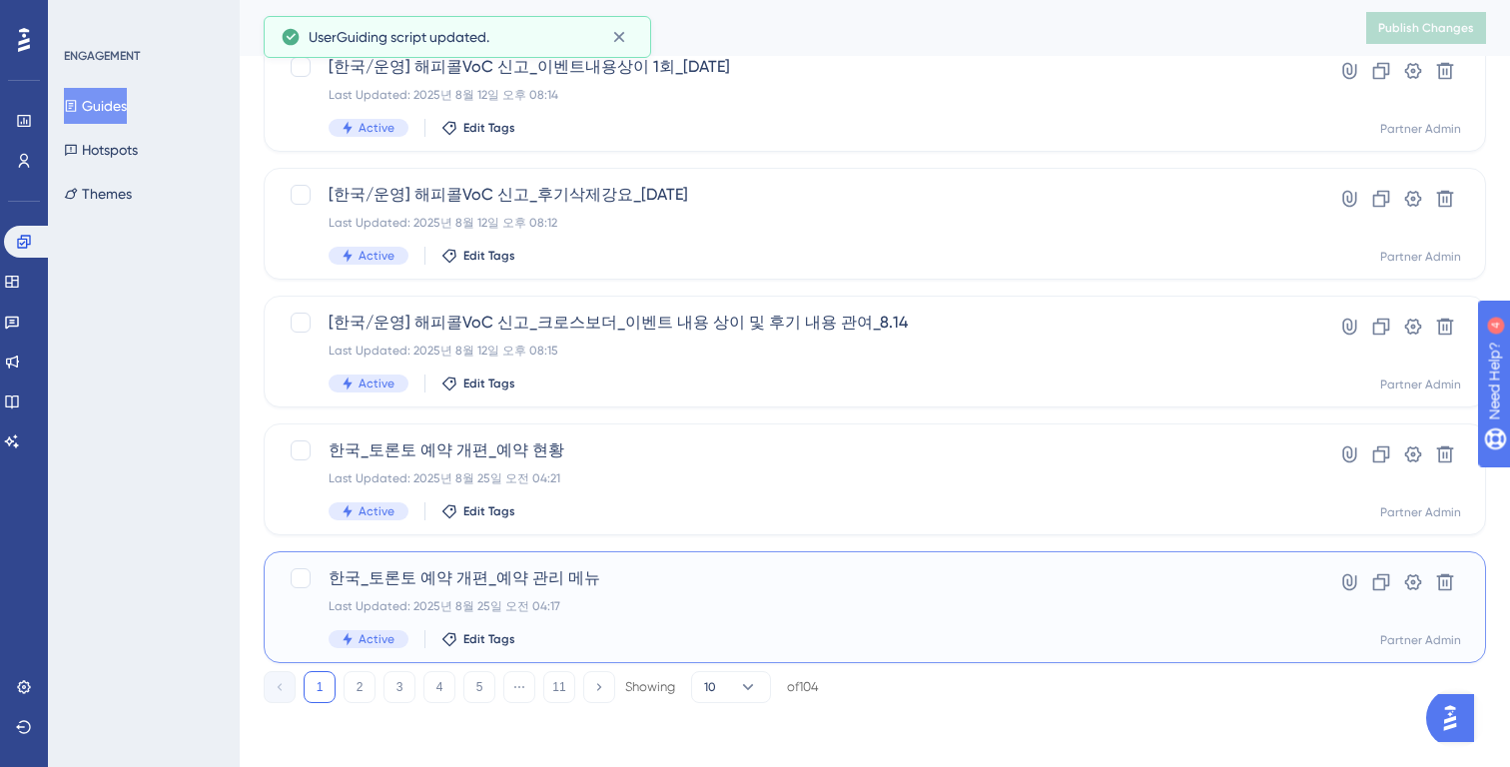
click at [697, 604] on div "Last Updated: 2025년 8월 25일 오전 04:17" at bounding box center [795, 606] width 933 height 16
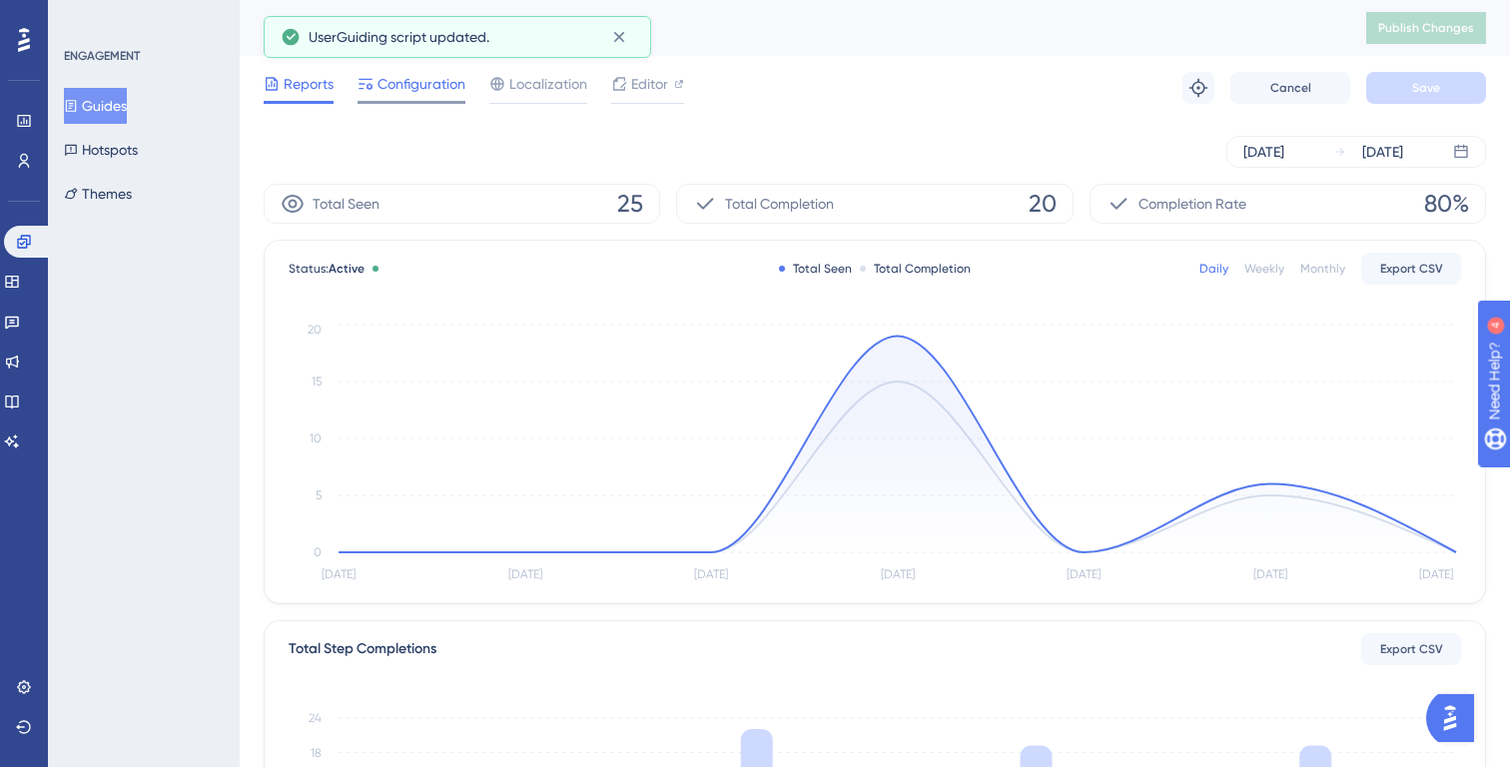
click at [425, 97] on div "Configuration" at bounding box center [412, 88] width 108 height 32
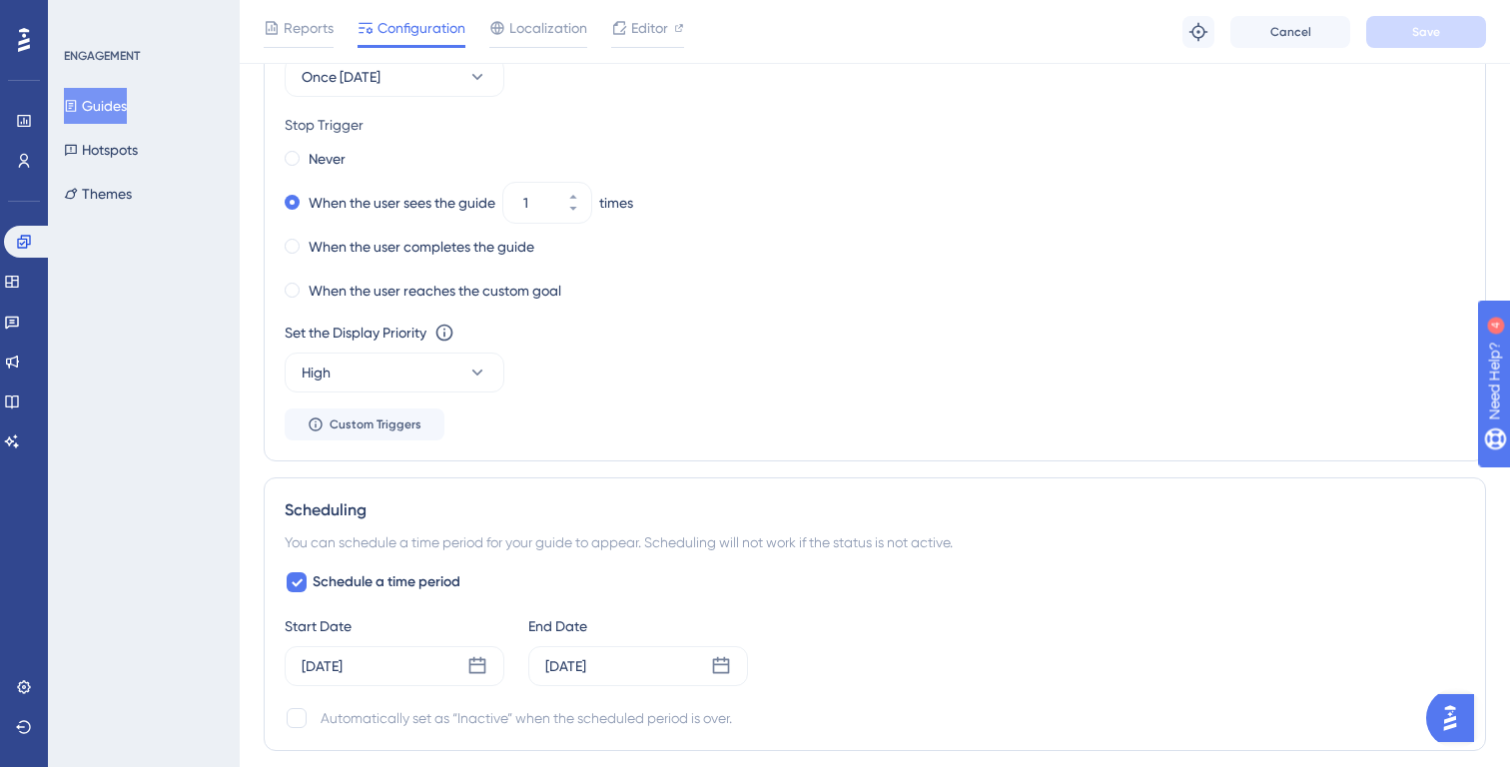
scroll to position [1046, 0]
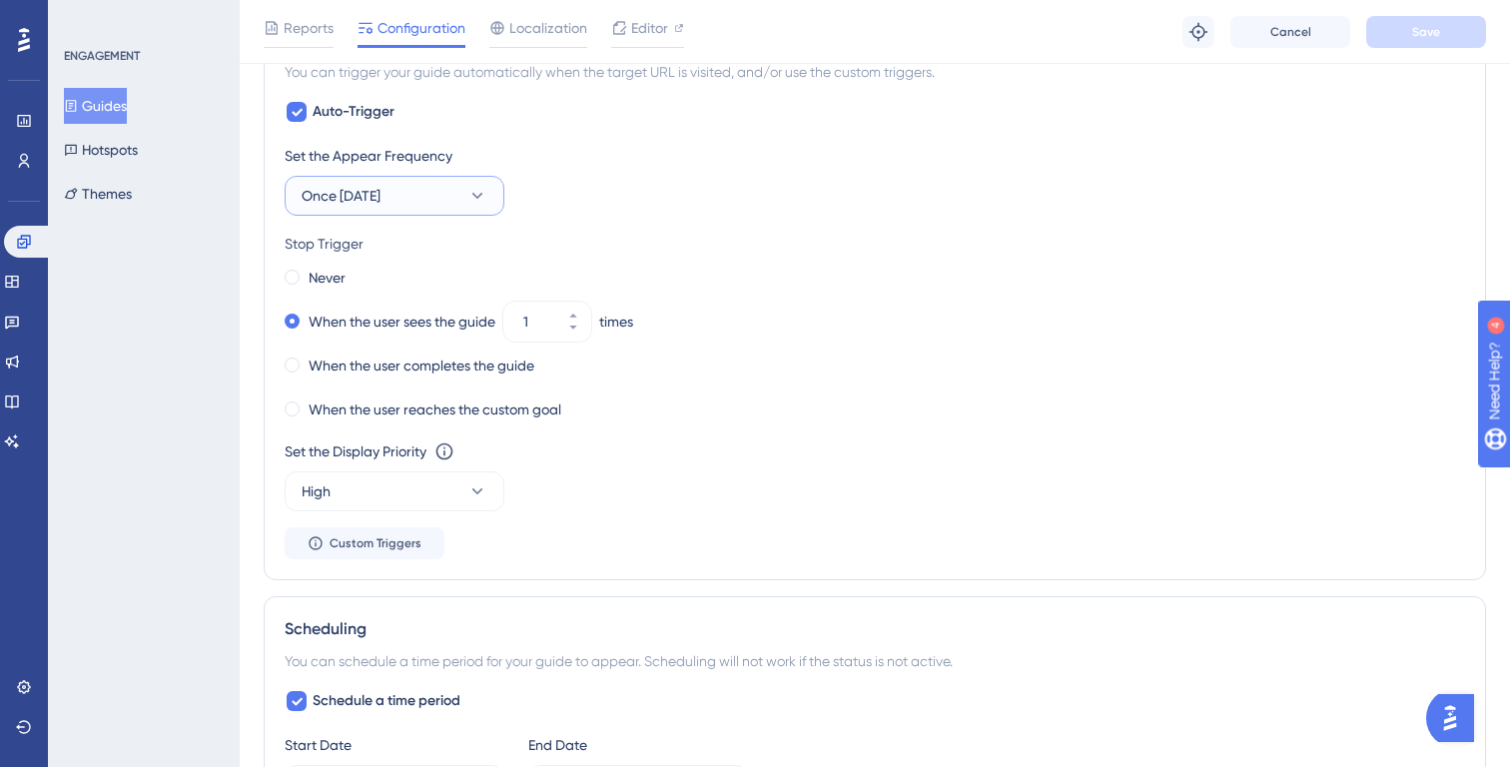
click at [433, 206] on button "Once in 1 day" at bounding box center [395, 196] width 220 height 40
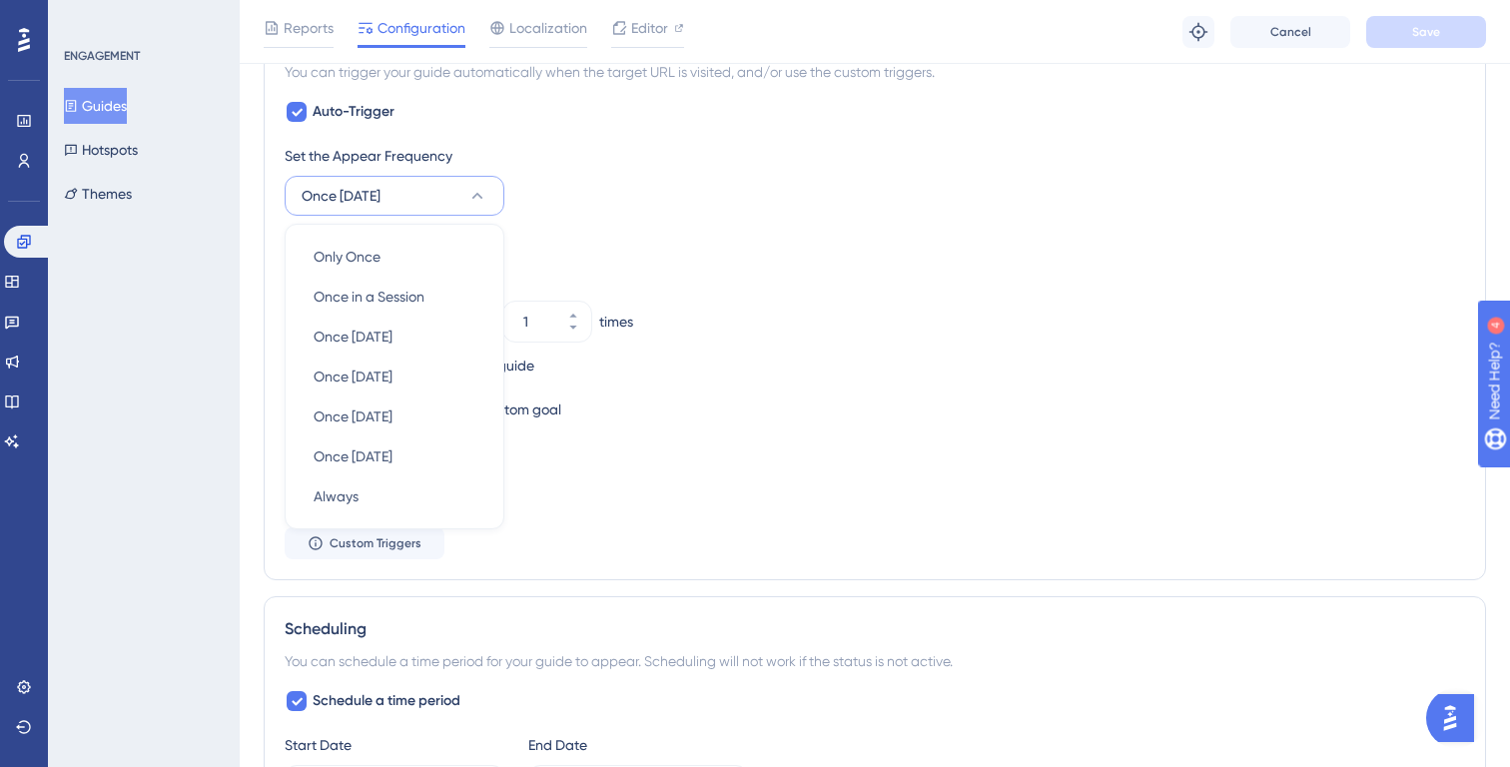
scroll to position [1036, 0]
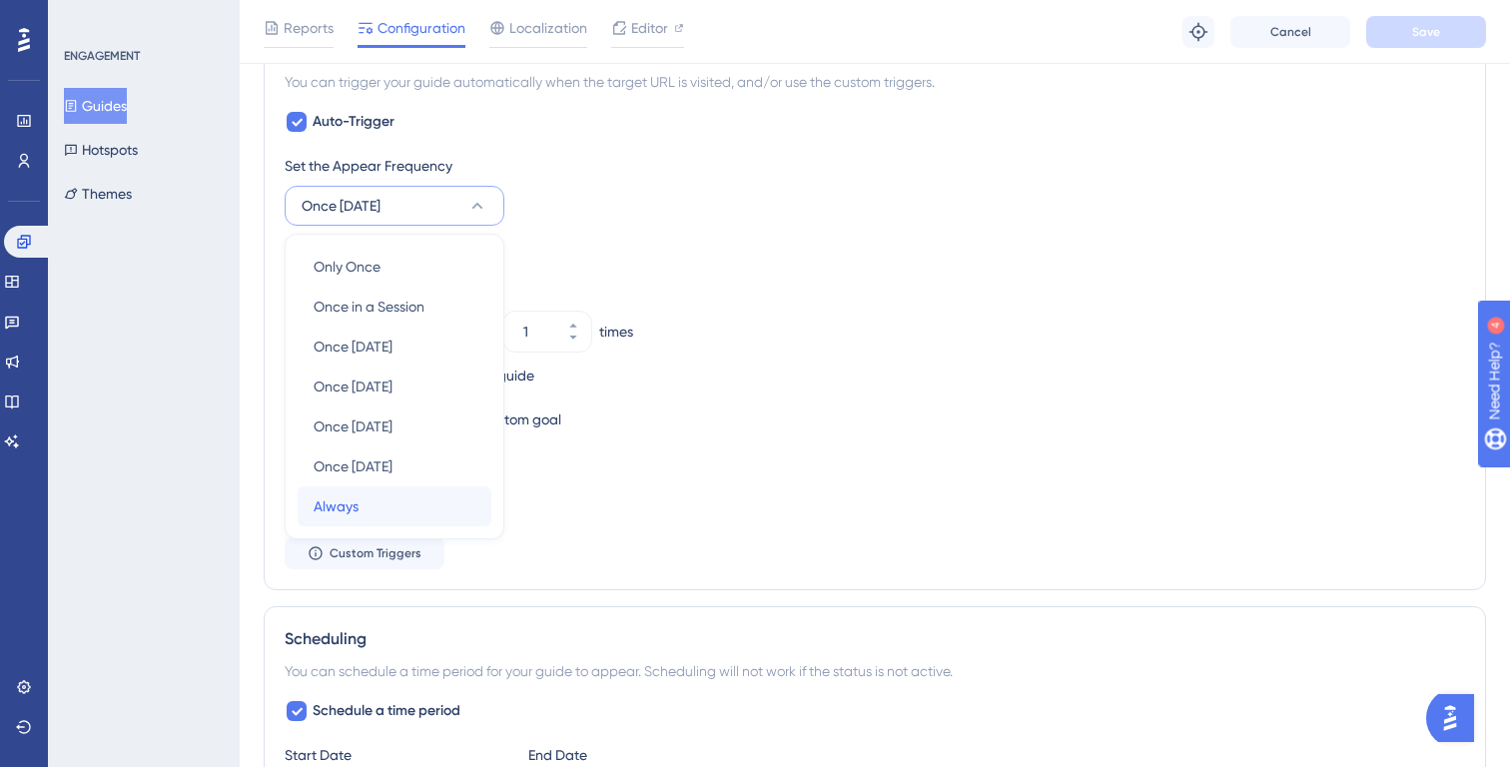
click at [385, 517] on div "Always Always" at bounding box center [395, 506] width 162 height 40
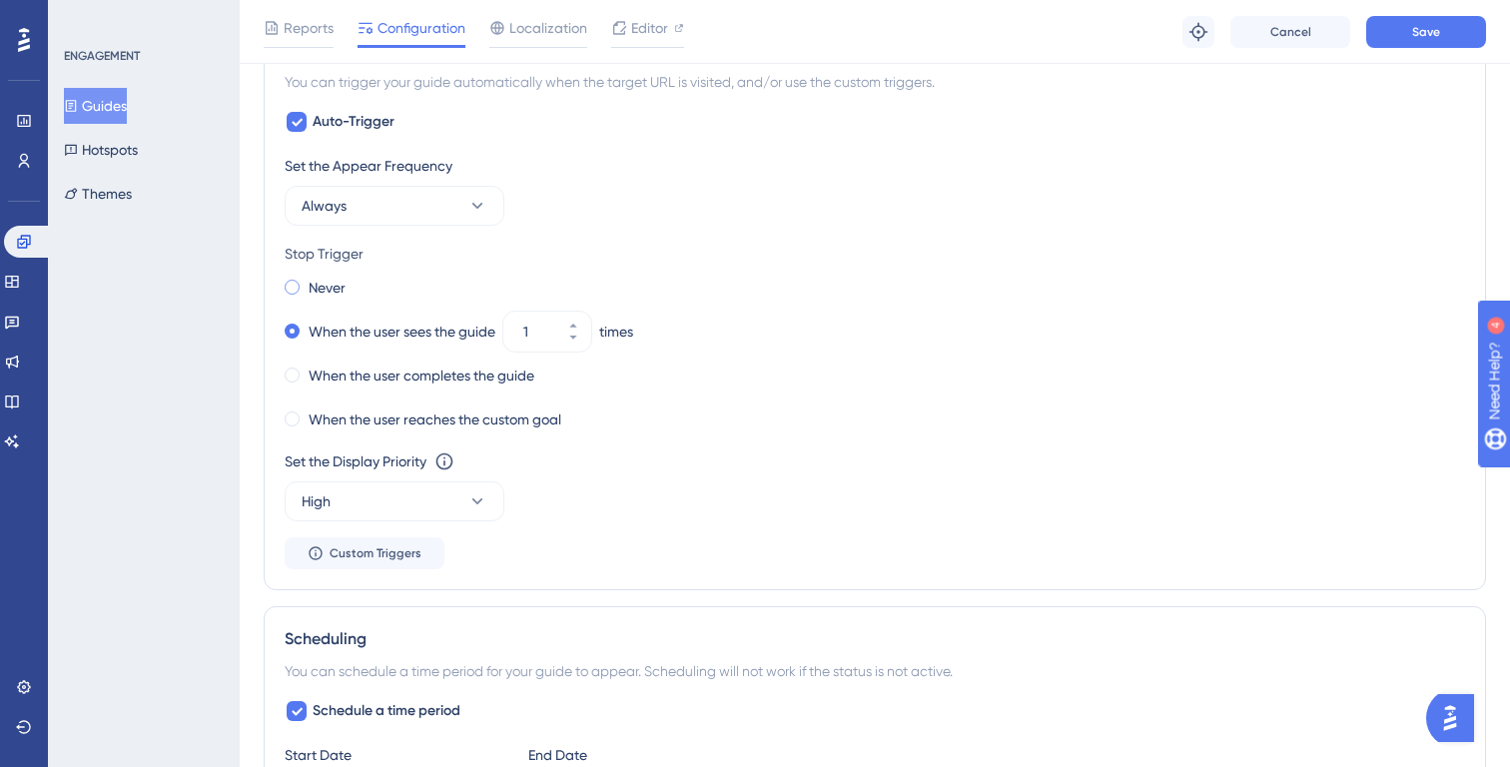
click at [342, 281] on label "Never" at bounding box center [327, 288] width 37 height 24
click at [1396, 46] on button "Save" at bounding box center [1426, 32] width 120 height 32
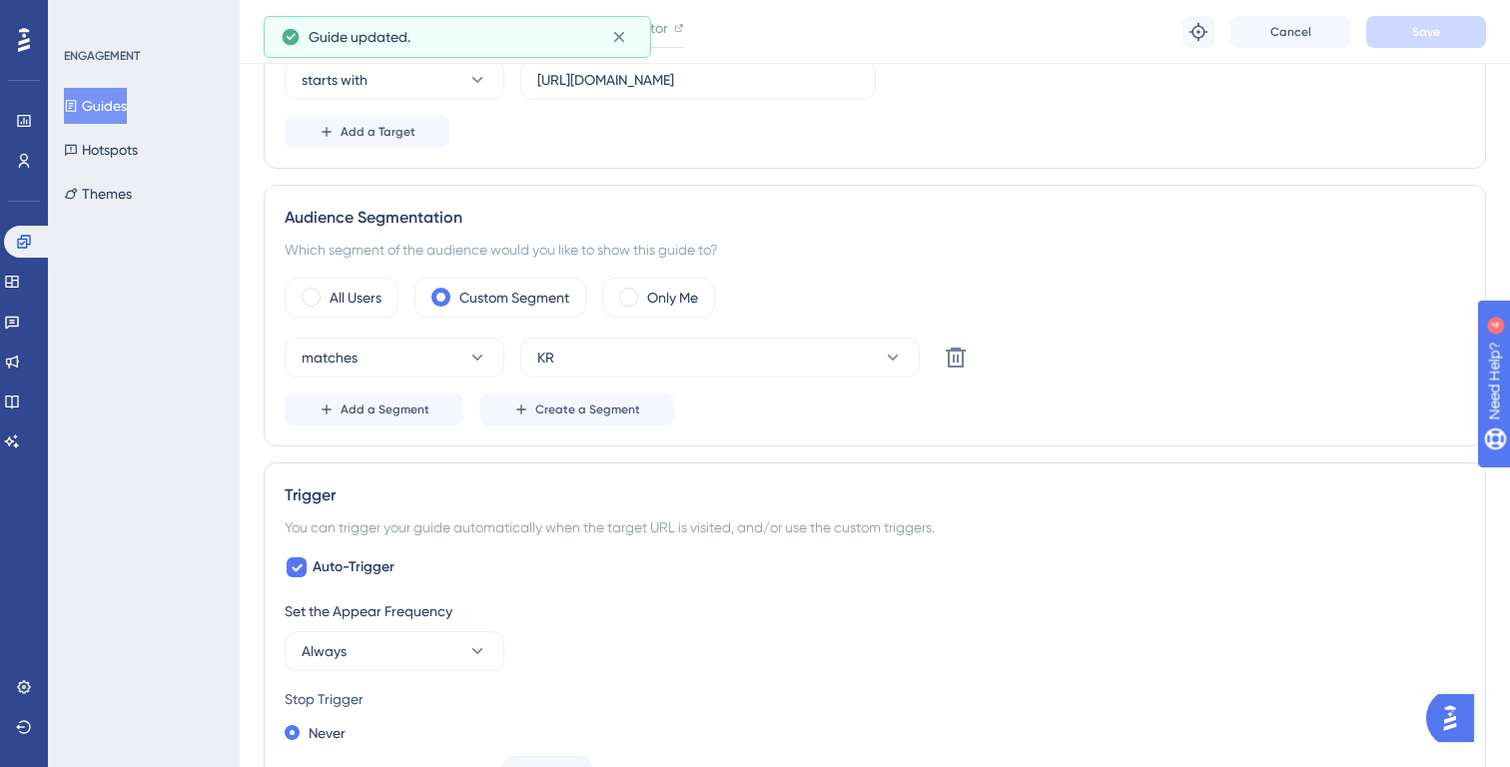
scroll to position [0, 0]
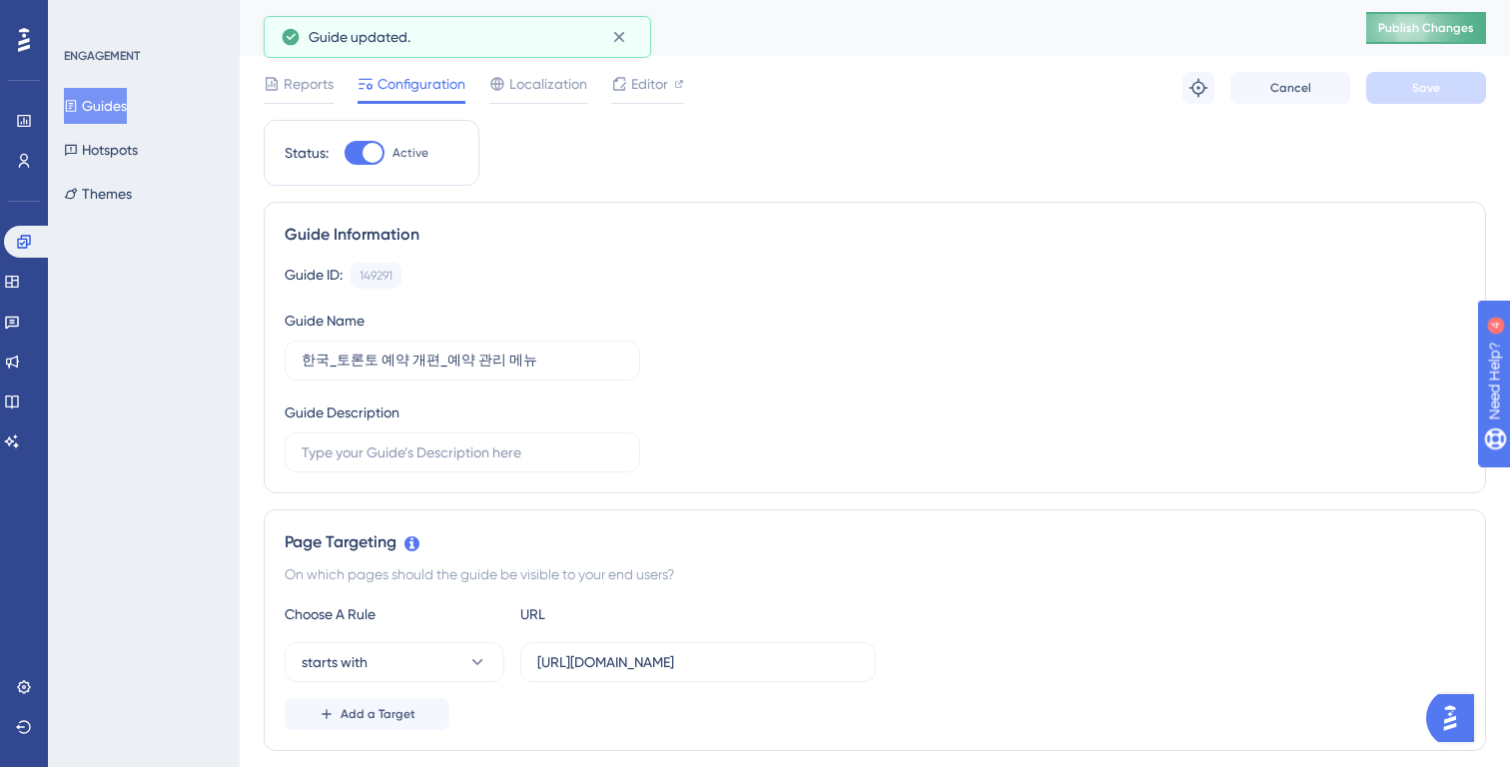
click at [1409, 43] on button "Publish Changes" at bounding box center [1426, 28] width 120 height 32
click at [117, 114] on button "Guides" at bounding box center [95, 106] width 63 height 36
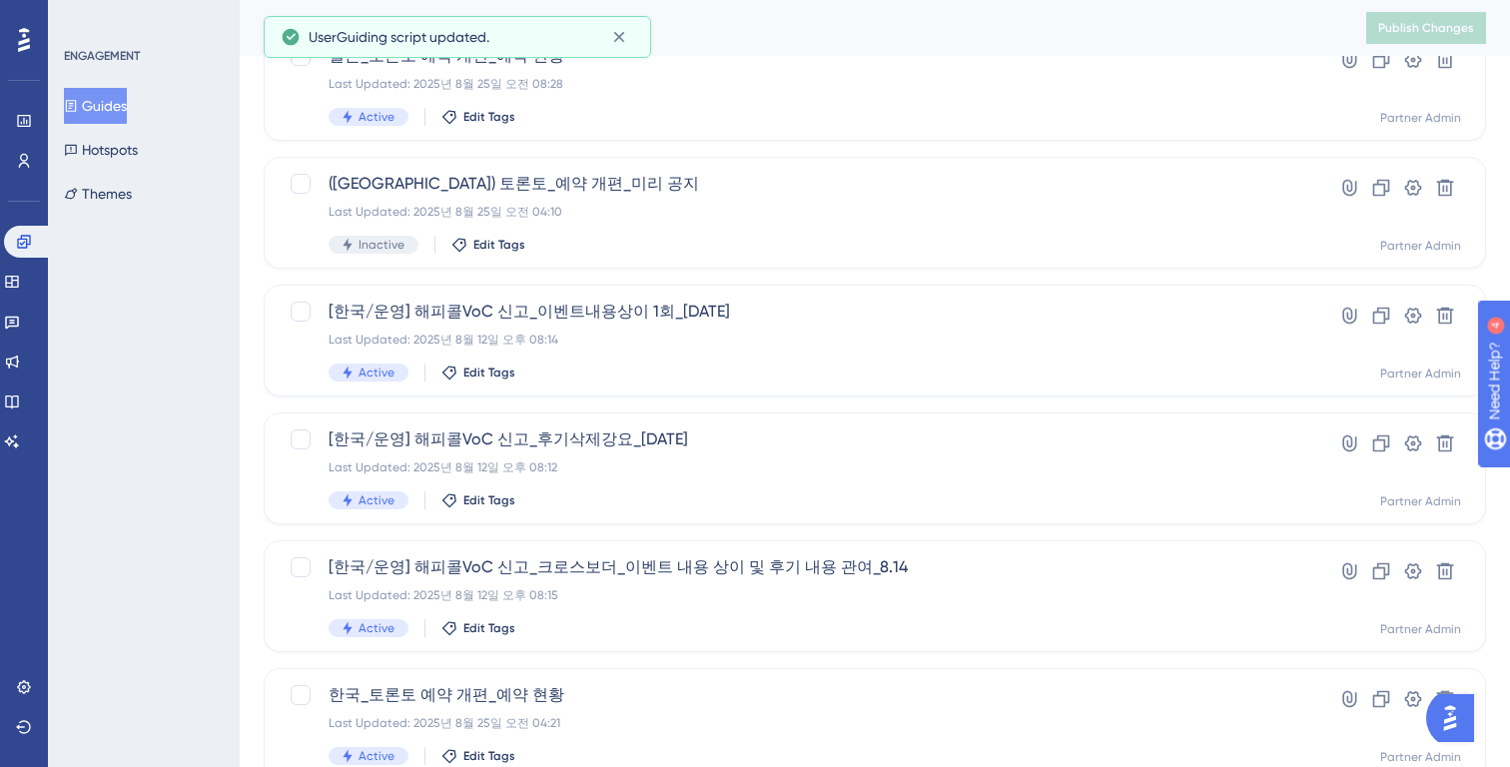
scroll to position [783, 0]
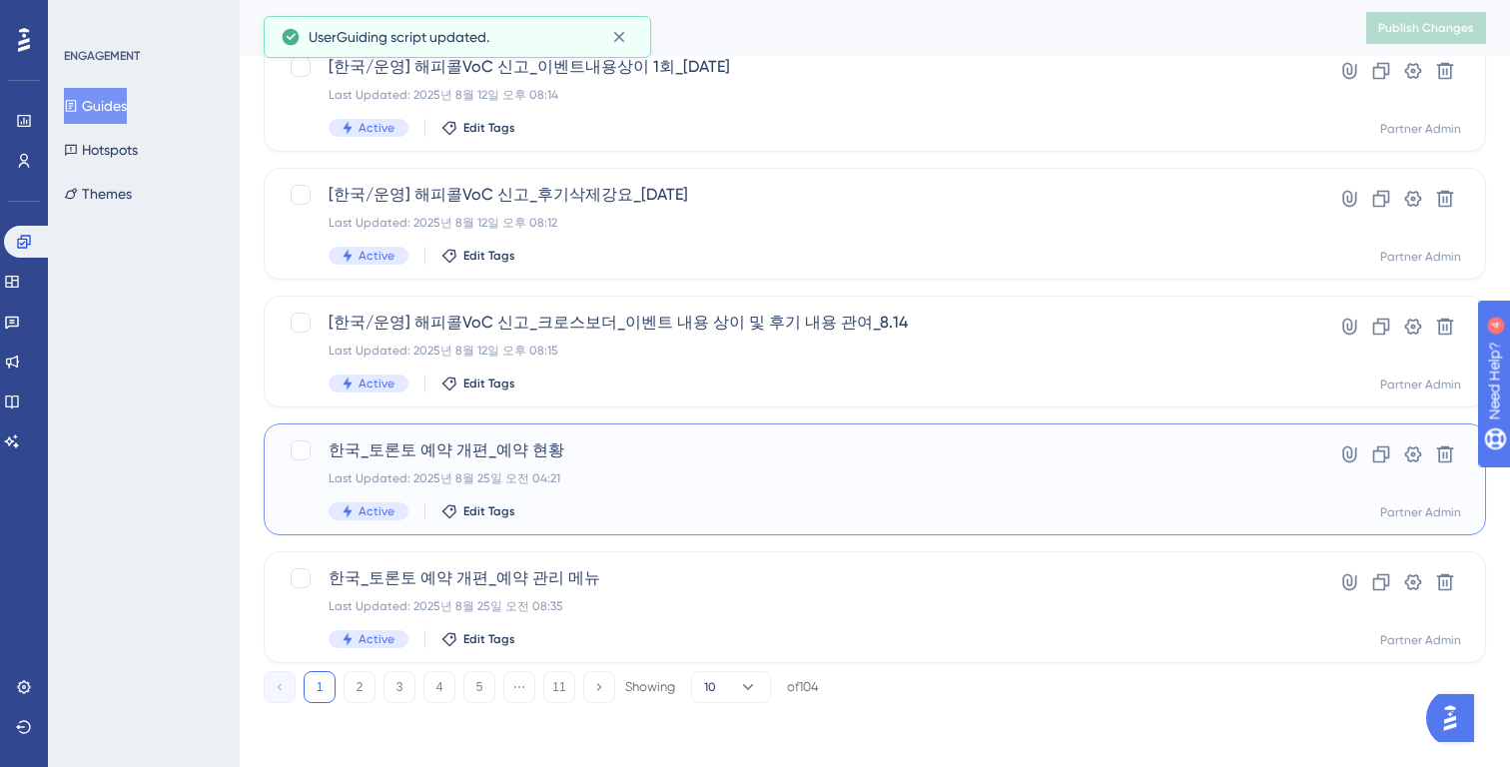
click at [554, 491] on div "한국_토론토 예약 개편_예약 현황 Last Updated: 2025년 8월 25일 오전 04:21 Active Edit Tags" at bounding box center [795, 479] width 933 height 82
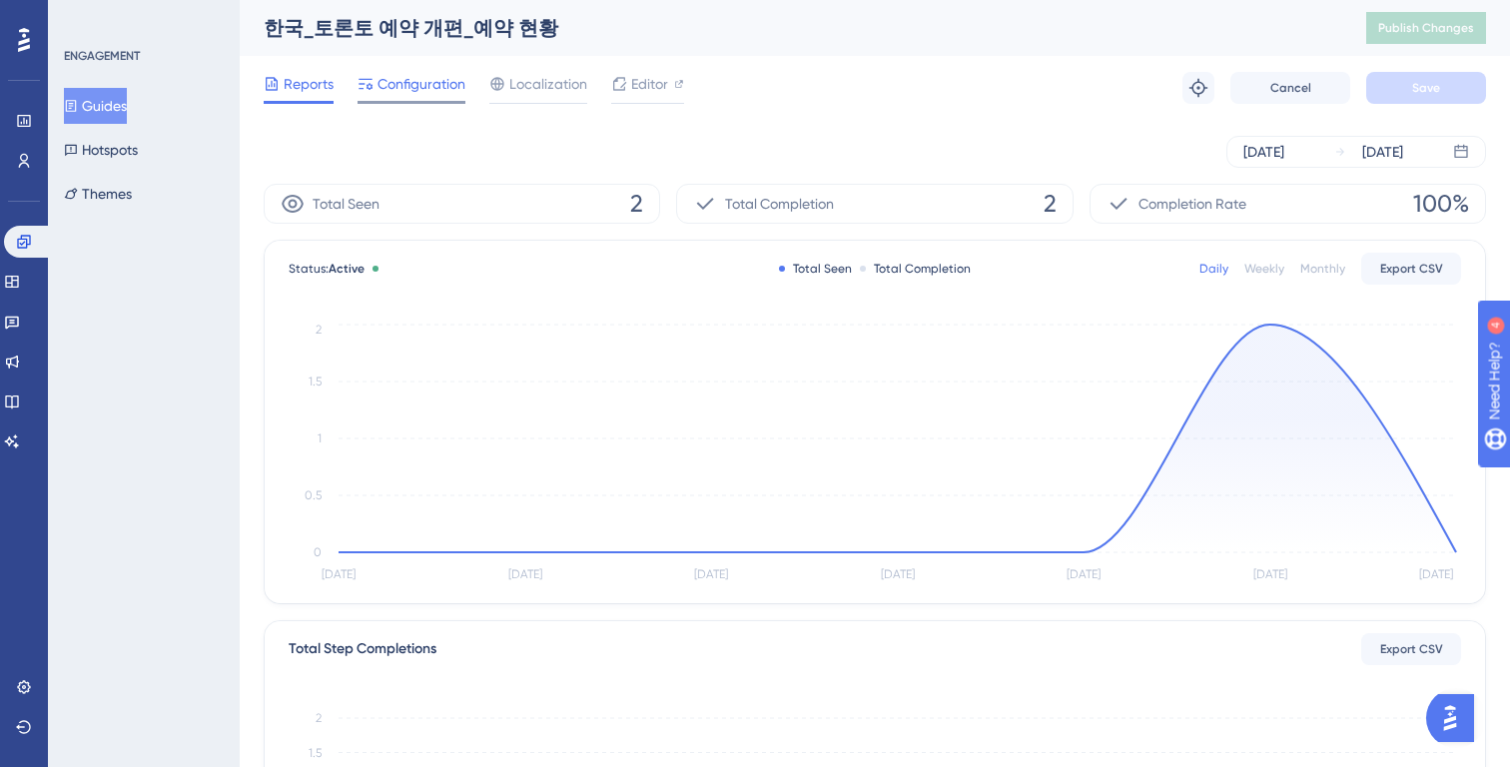
click at [429, 94] on span "Configuration" at bounding box center [422, 84] width 88 height 24
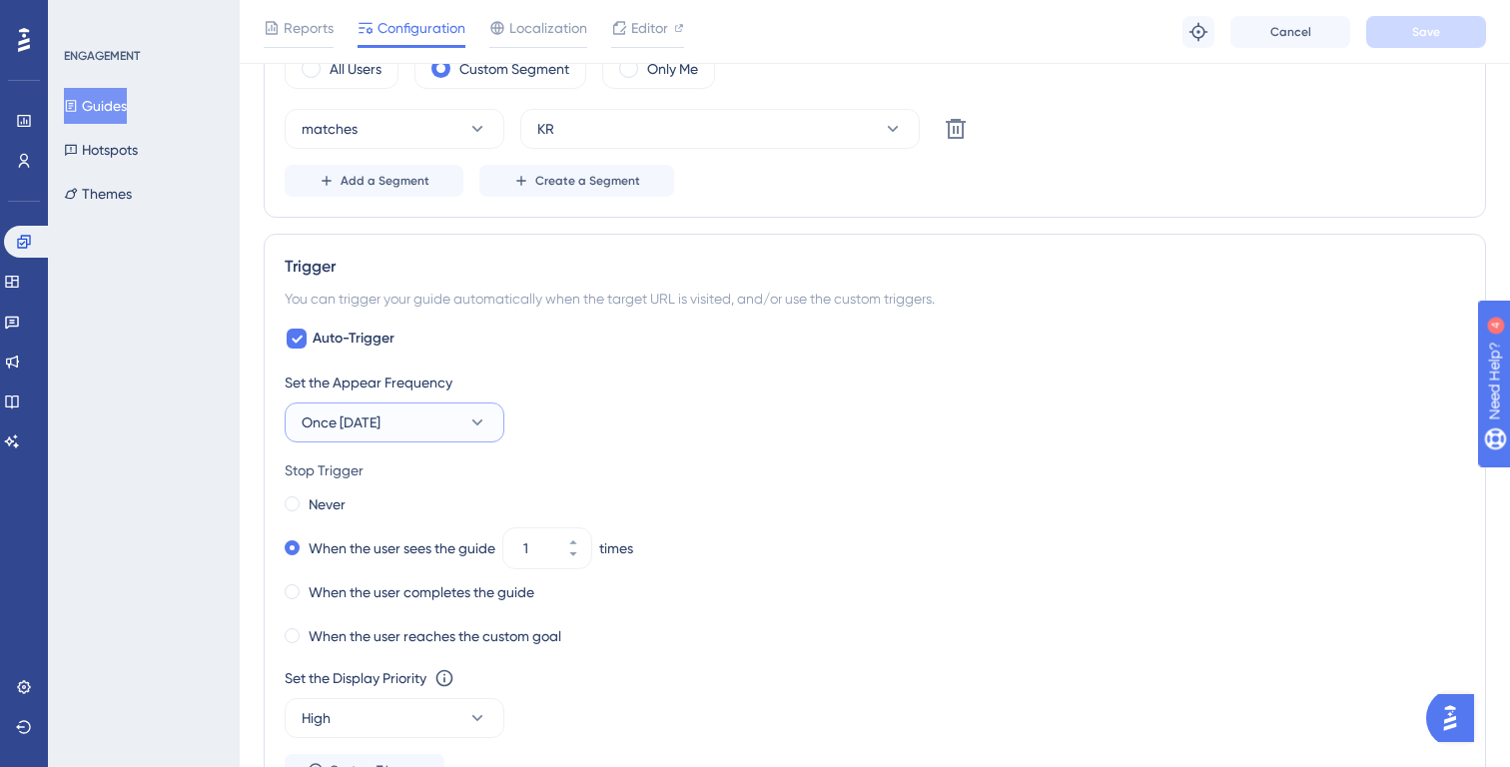
click at [420, 429] on button "Once in 1 day" at bounding box center [395, 422] width 220 height 40
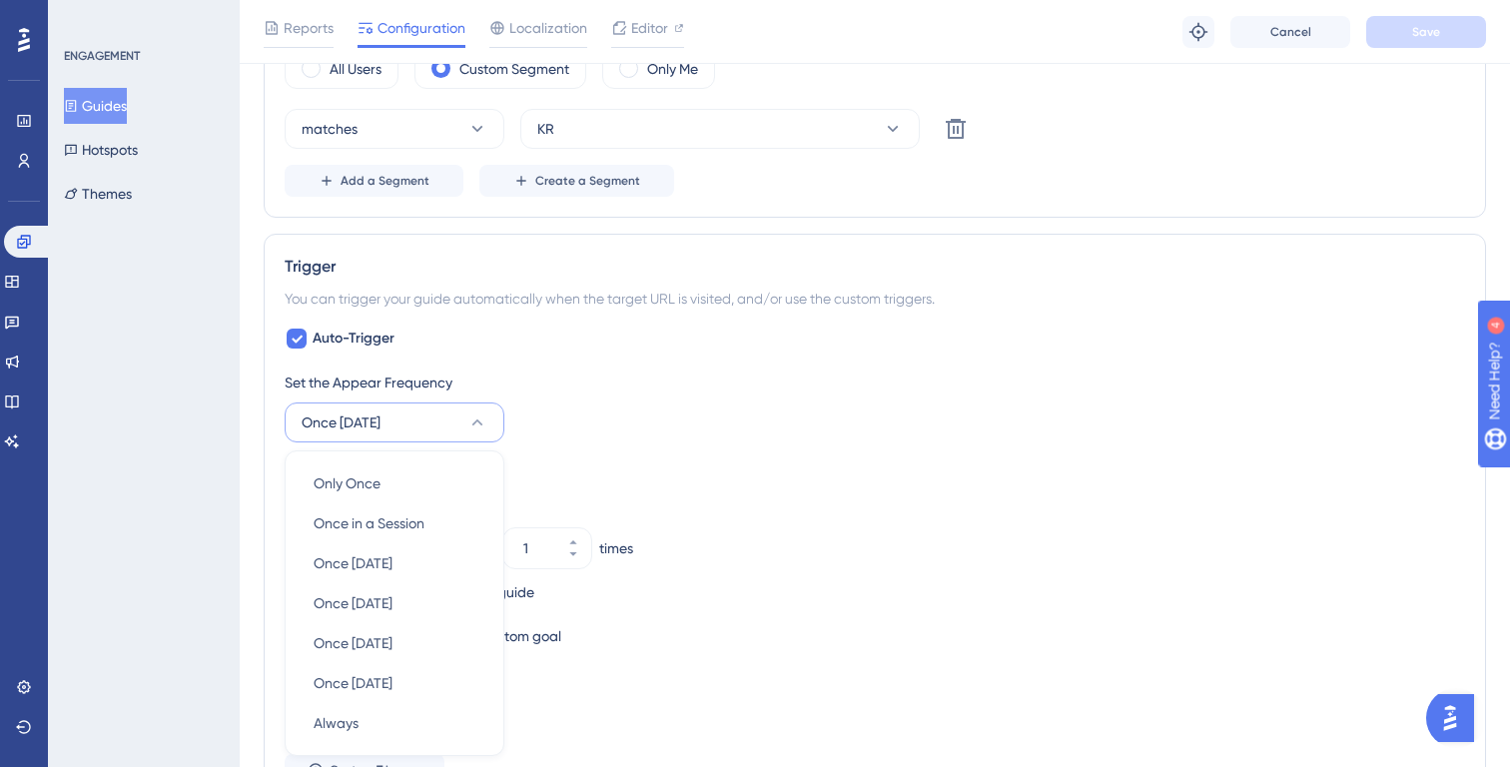
scroll to position [1027, 0]
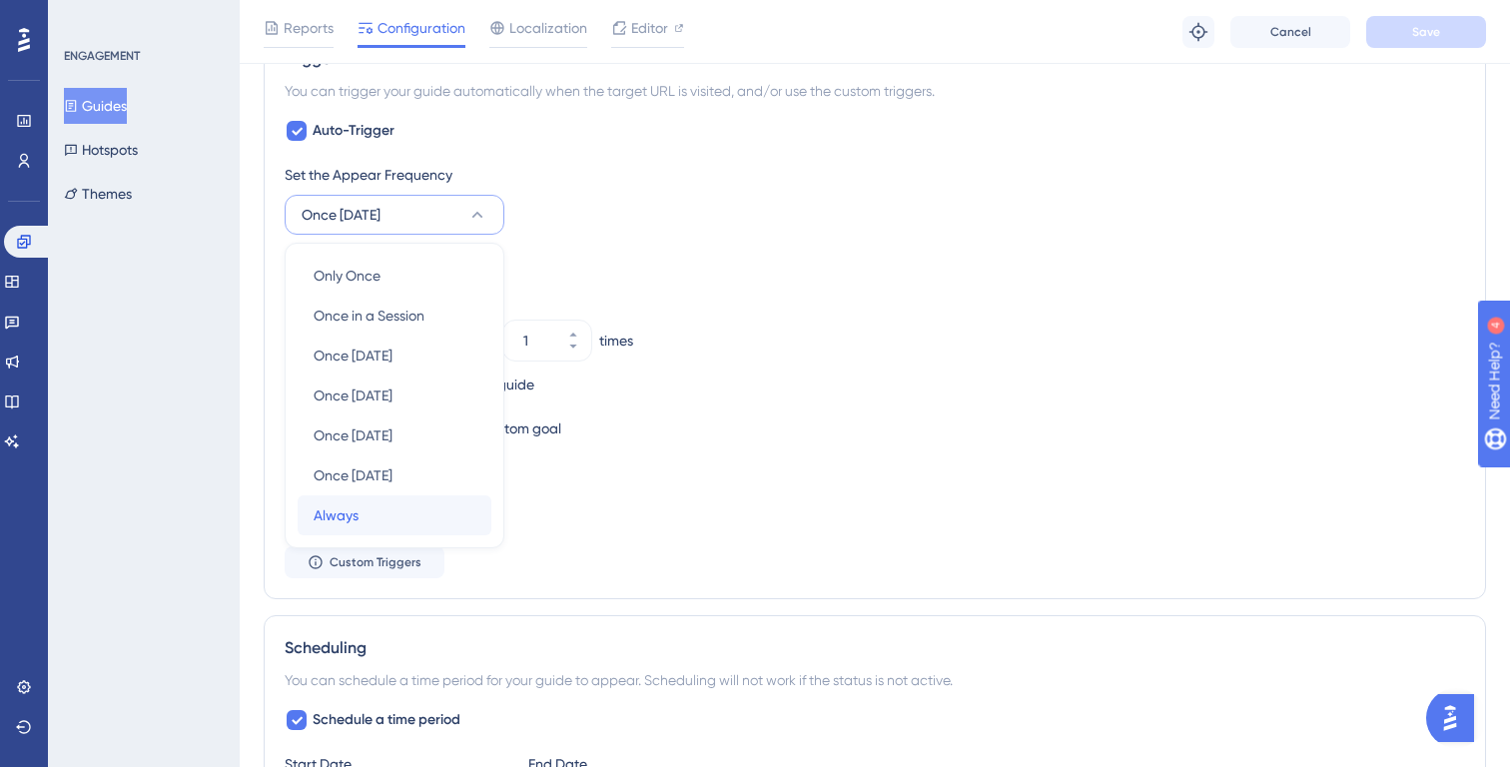
click at [367, 511] on div "Always Always" at bounding box center [395, 515] width 162 height 40
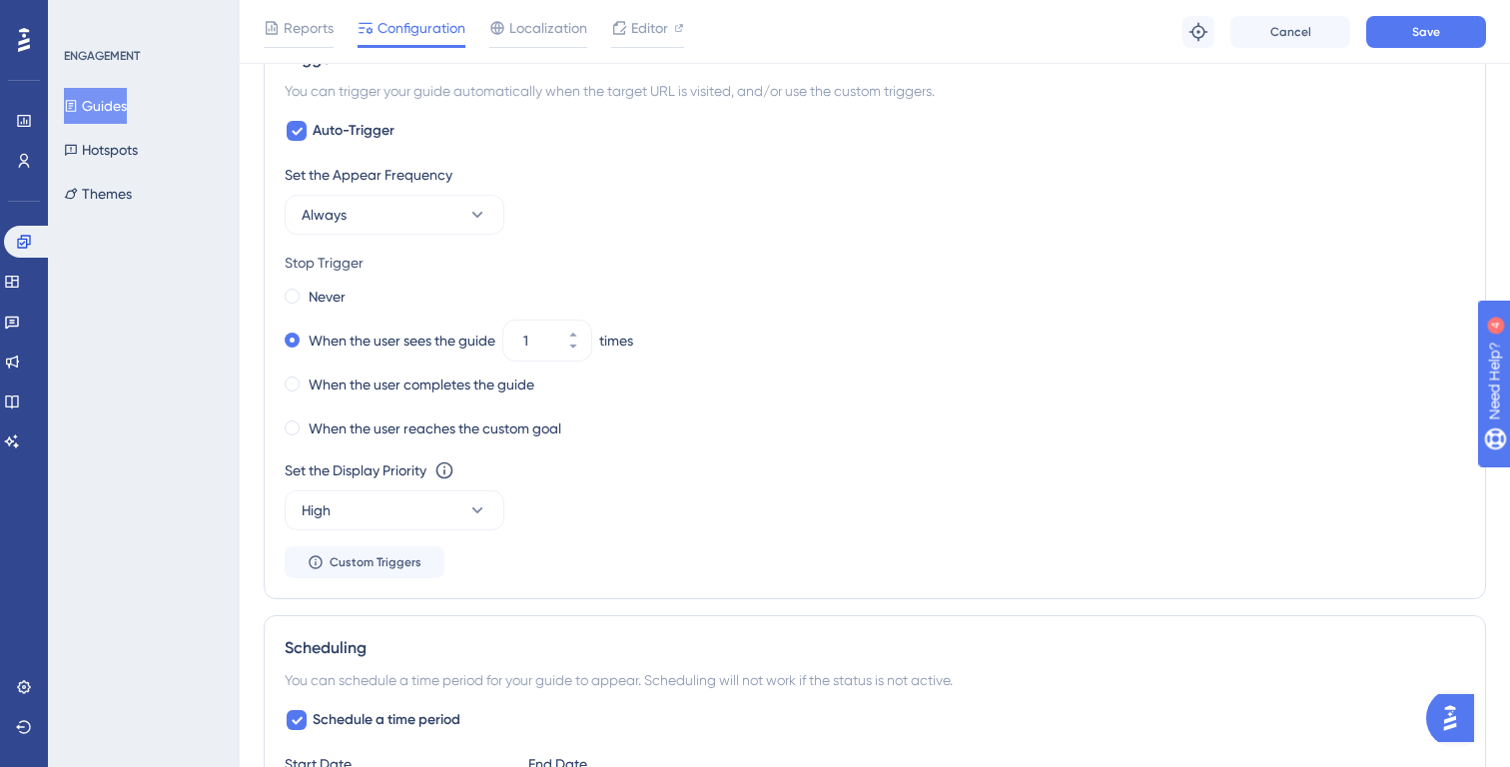
click at [354, 297] on div "Never" at bounding box center [875, 297] width 1181 height 28
click at [316, 295] on label "Never" at bounding box center [327, 297] width 37 height 24
click at [1422, 30] on span "Save" at bounding box center [1426, 32] width 28 height 16
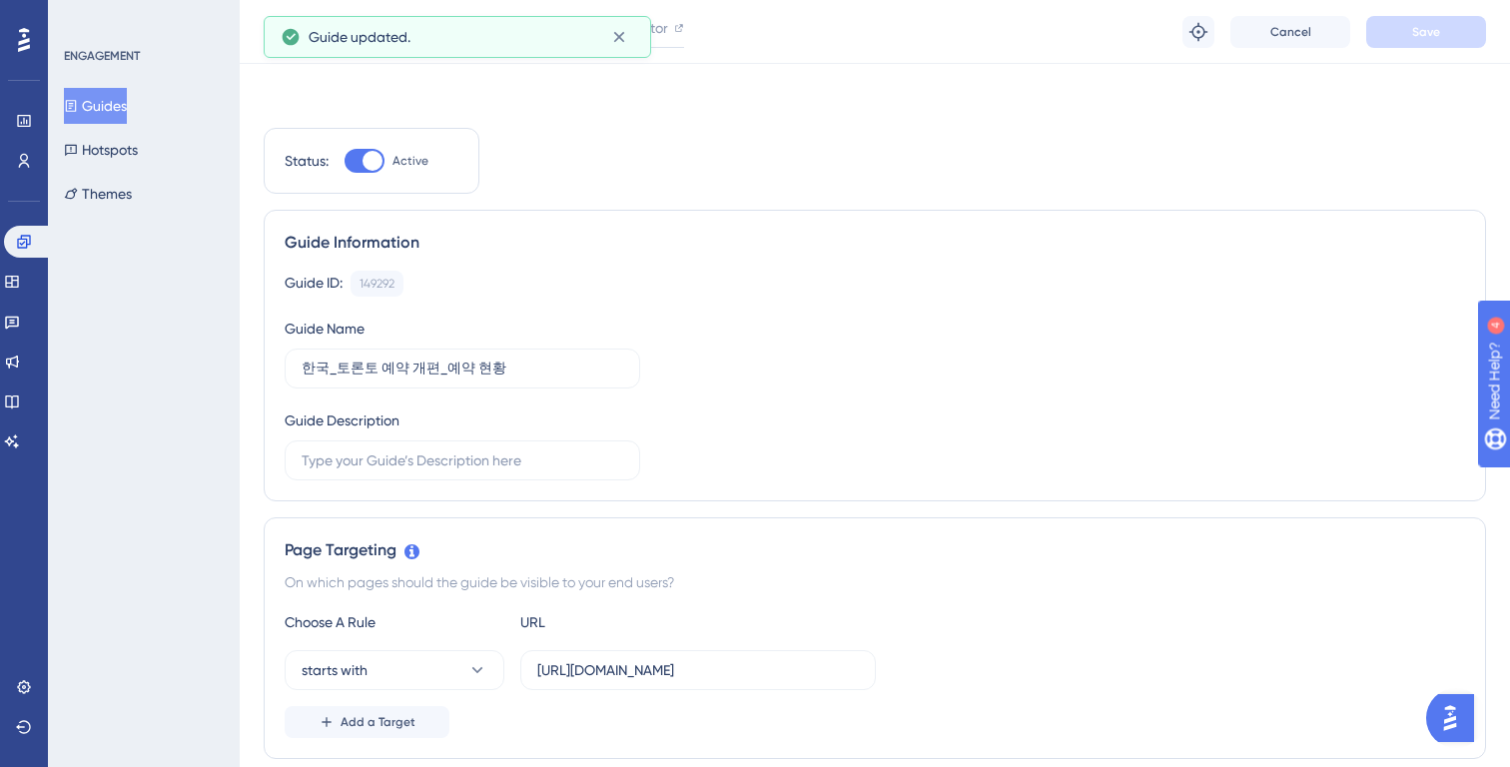
scroll to position [0, 0]
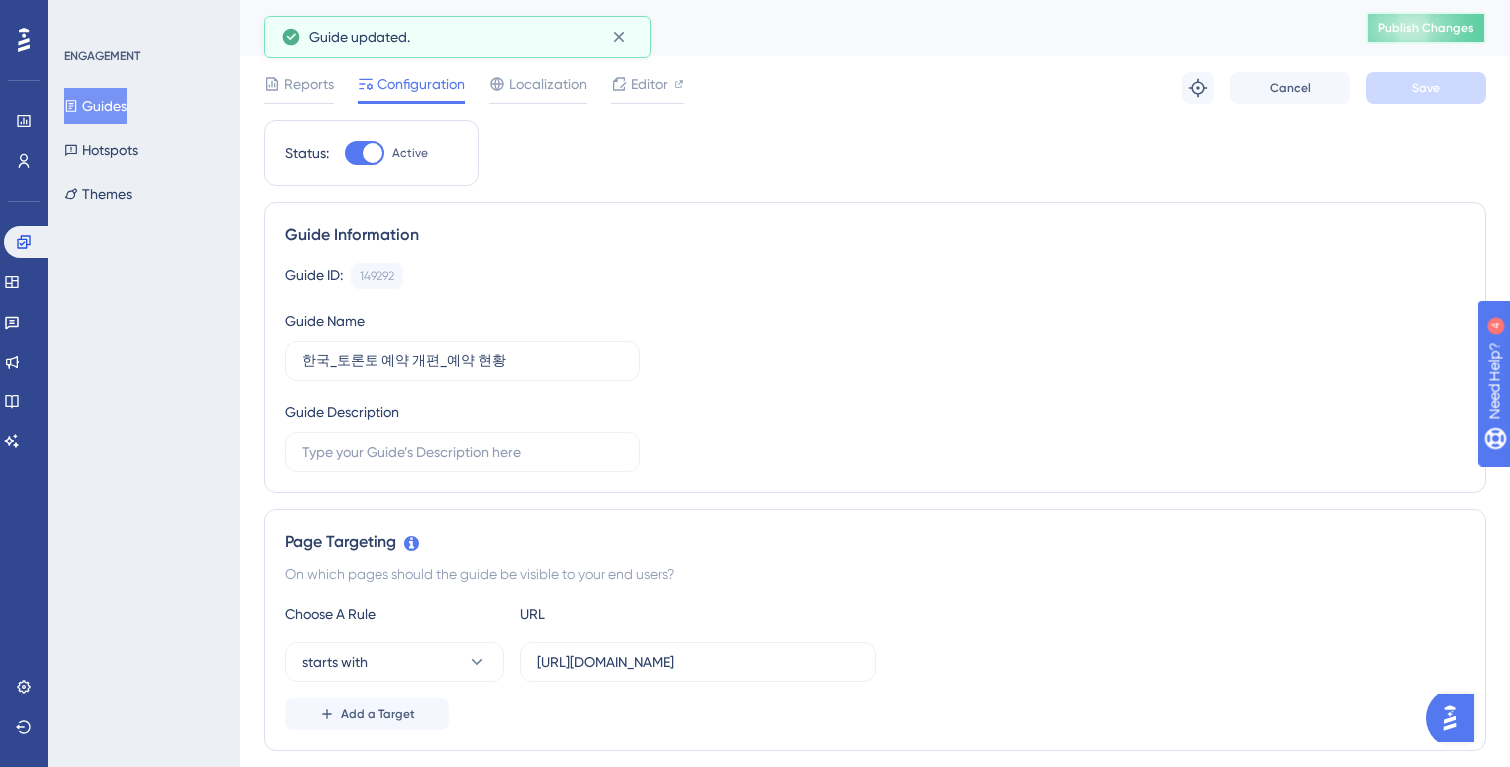
click at [1414, 33] on span "Publish Changes" at bounding box center [1426, 28] width 96 height 16
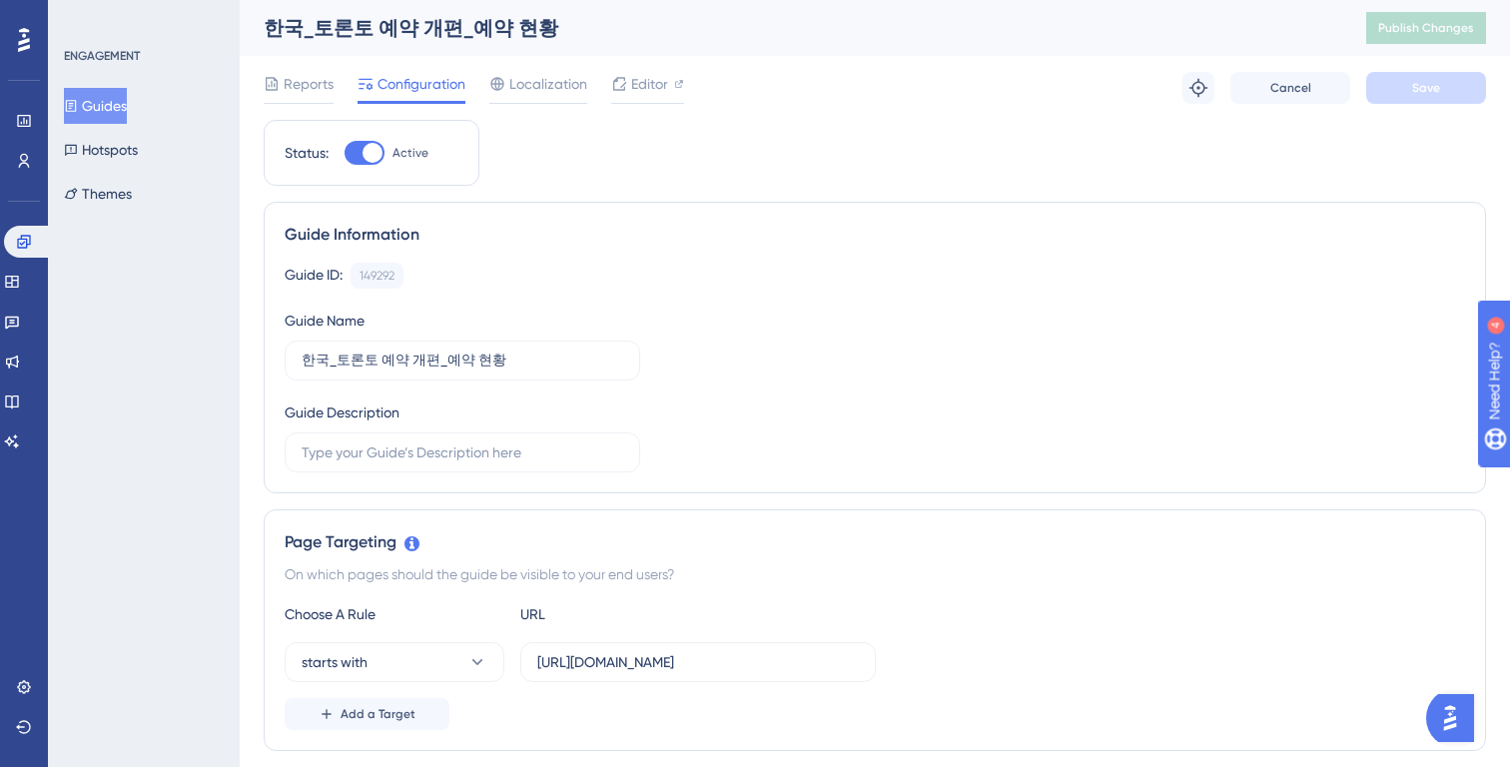
click at [120, 101] on button "Guides" at bounding box center [95, 106] width 63 height 36
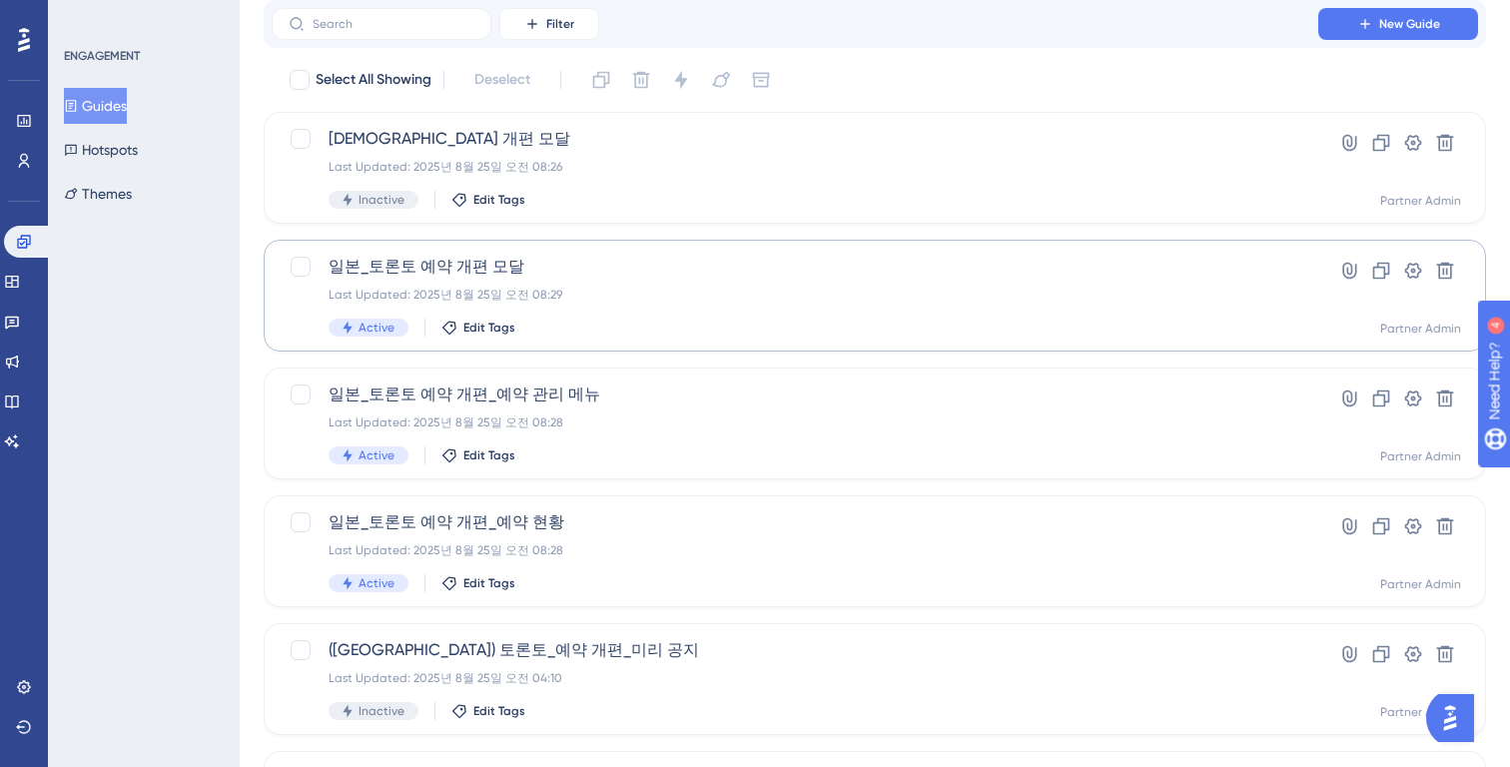
scroll to position [783, 0]
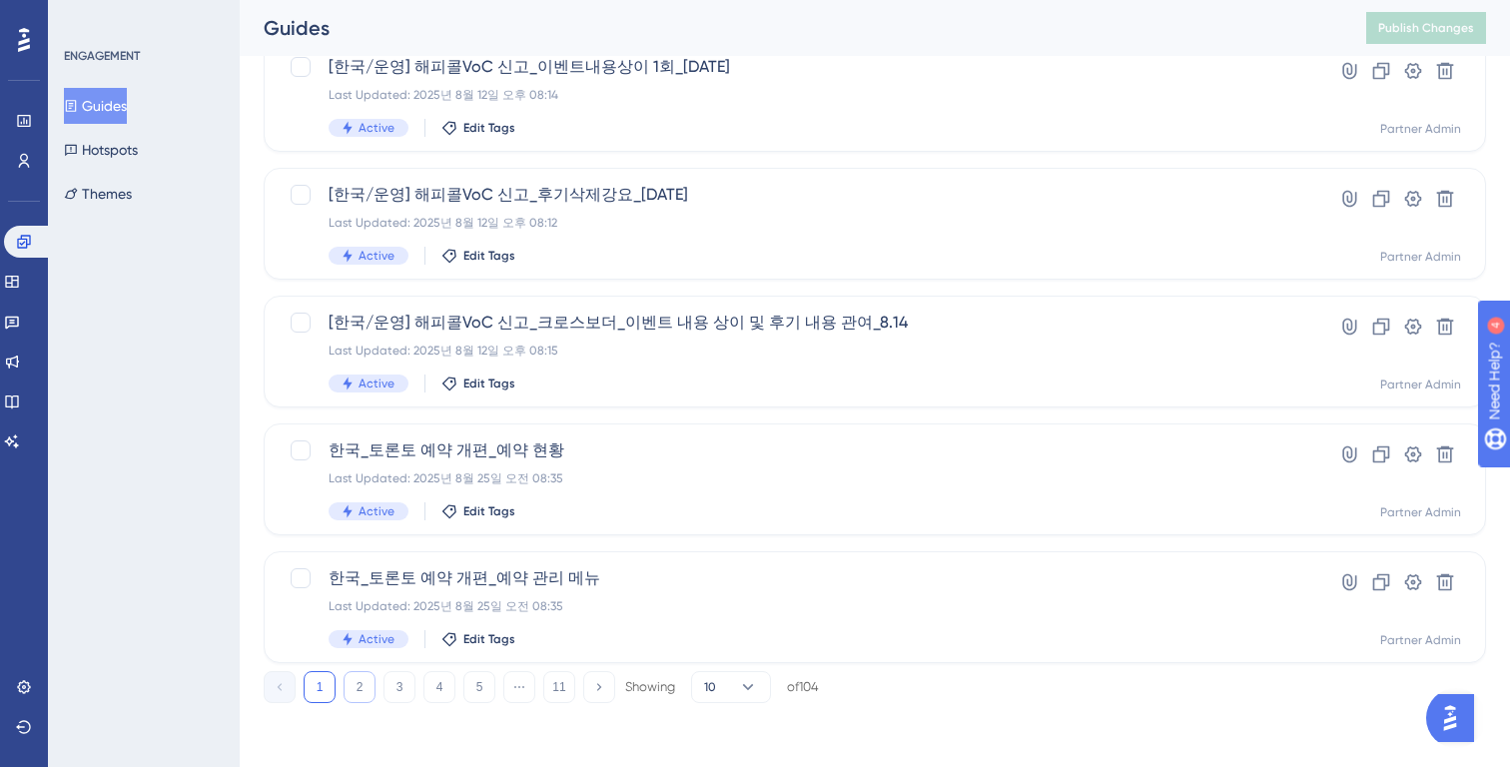
click at [360, 673] on button "2" at bounding box center [360, 687] width 32 height 32
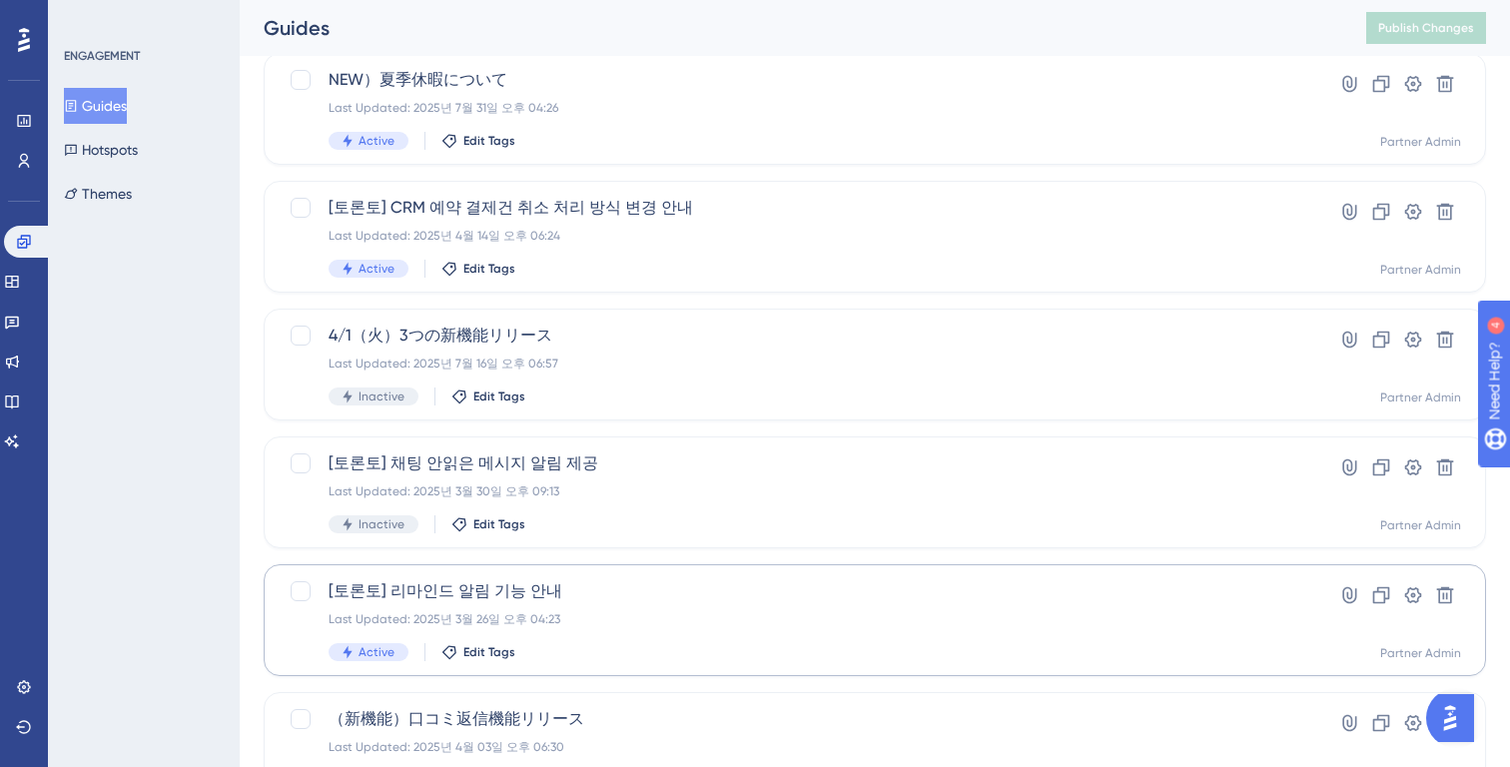
scroll to position [0, 0]
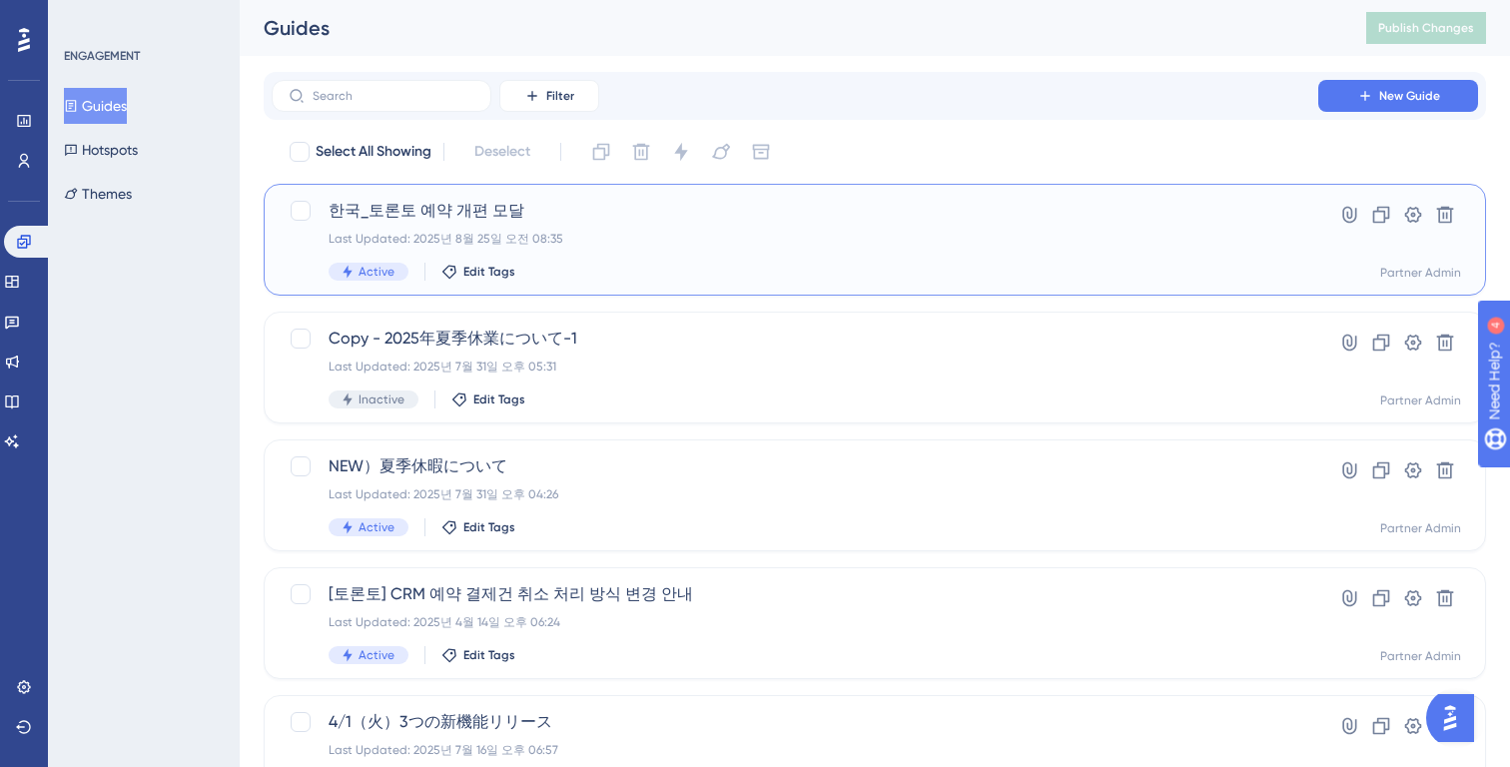
click at [631, 248] on div "한국_토론토 예약 개편 모달 Last Updated: 2025년 8월 25일 오전 08:35 Active Edit Tags" at bounding box center [795, 240] width 933 height 82
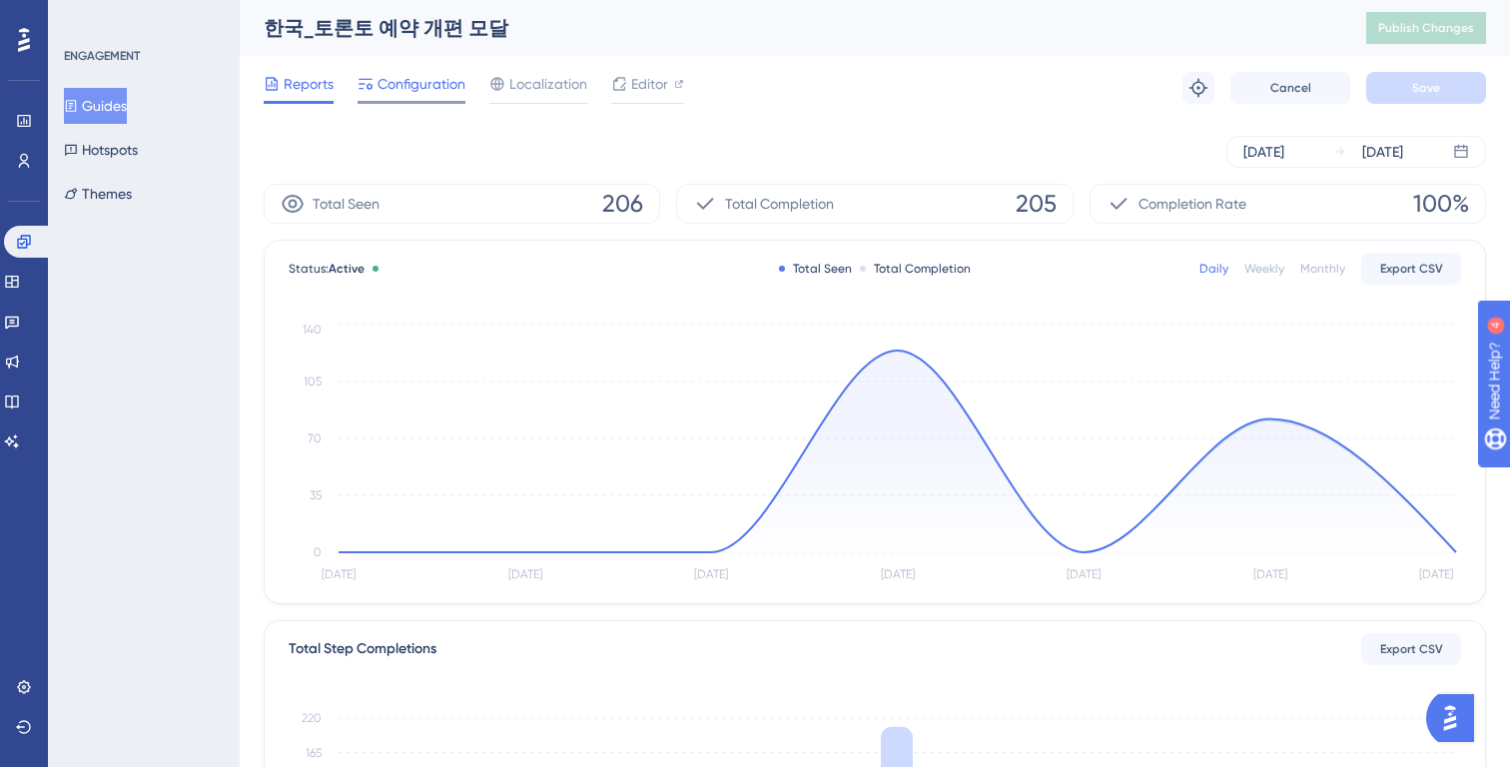
click at [432, 82] on span "Configuration" at bounding box center [422, 84] width 88 height 24
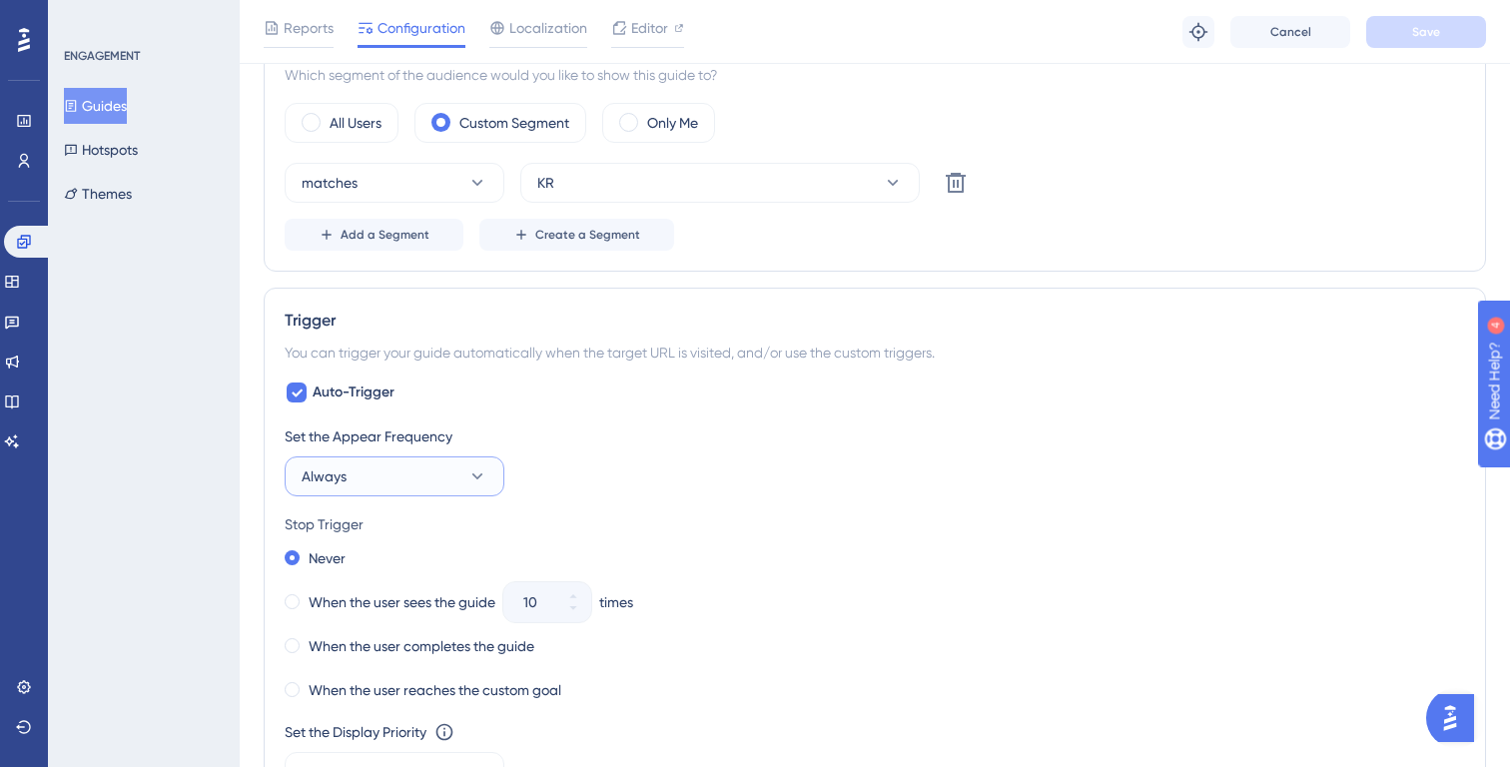
click at [409, 471] on button "Always" at bounding box center [395, 476] width 220 height 40
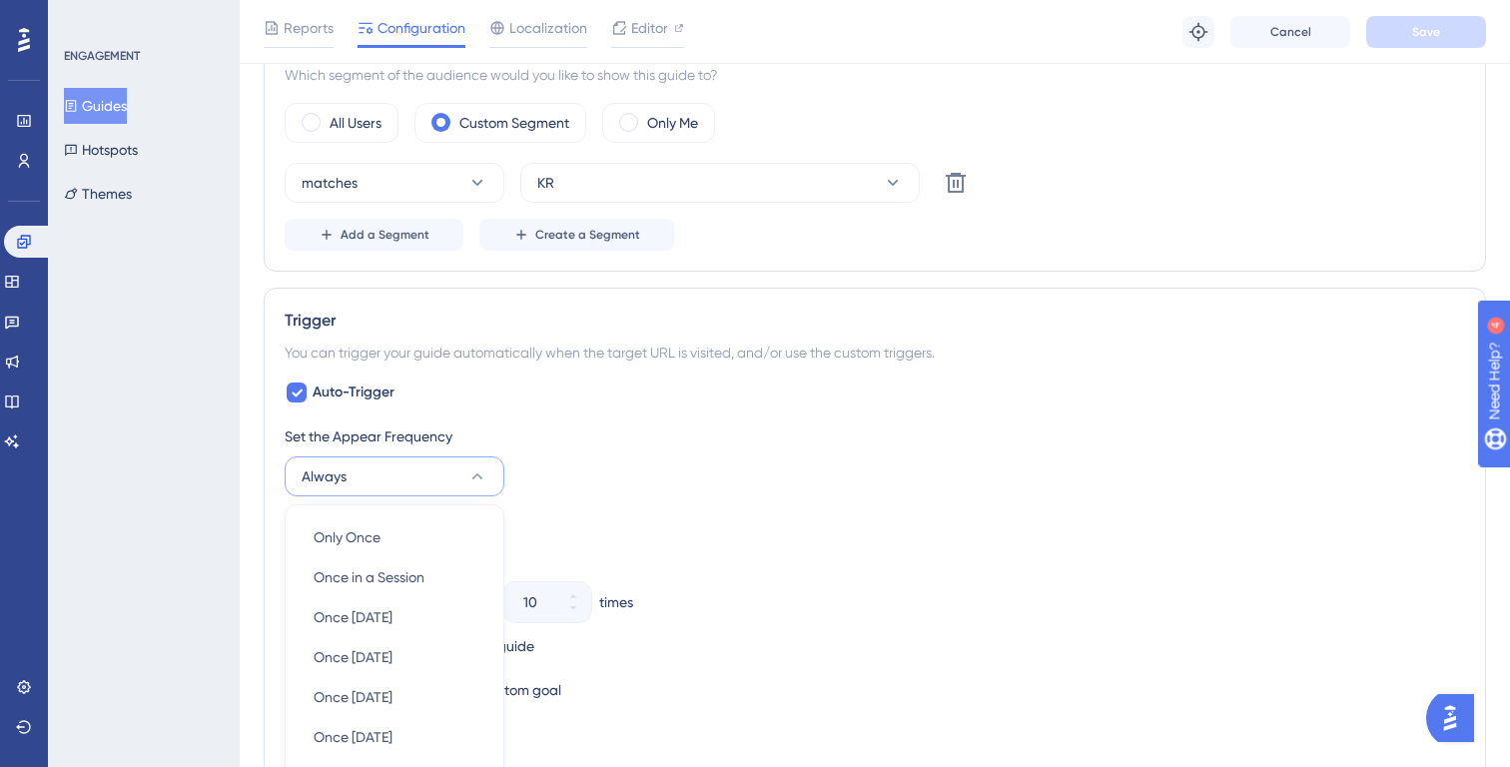
scroll to position [1039, 0]
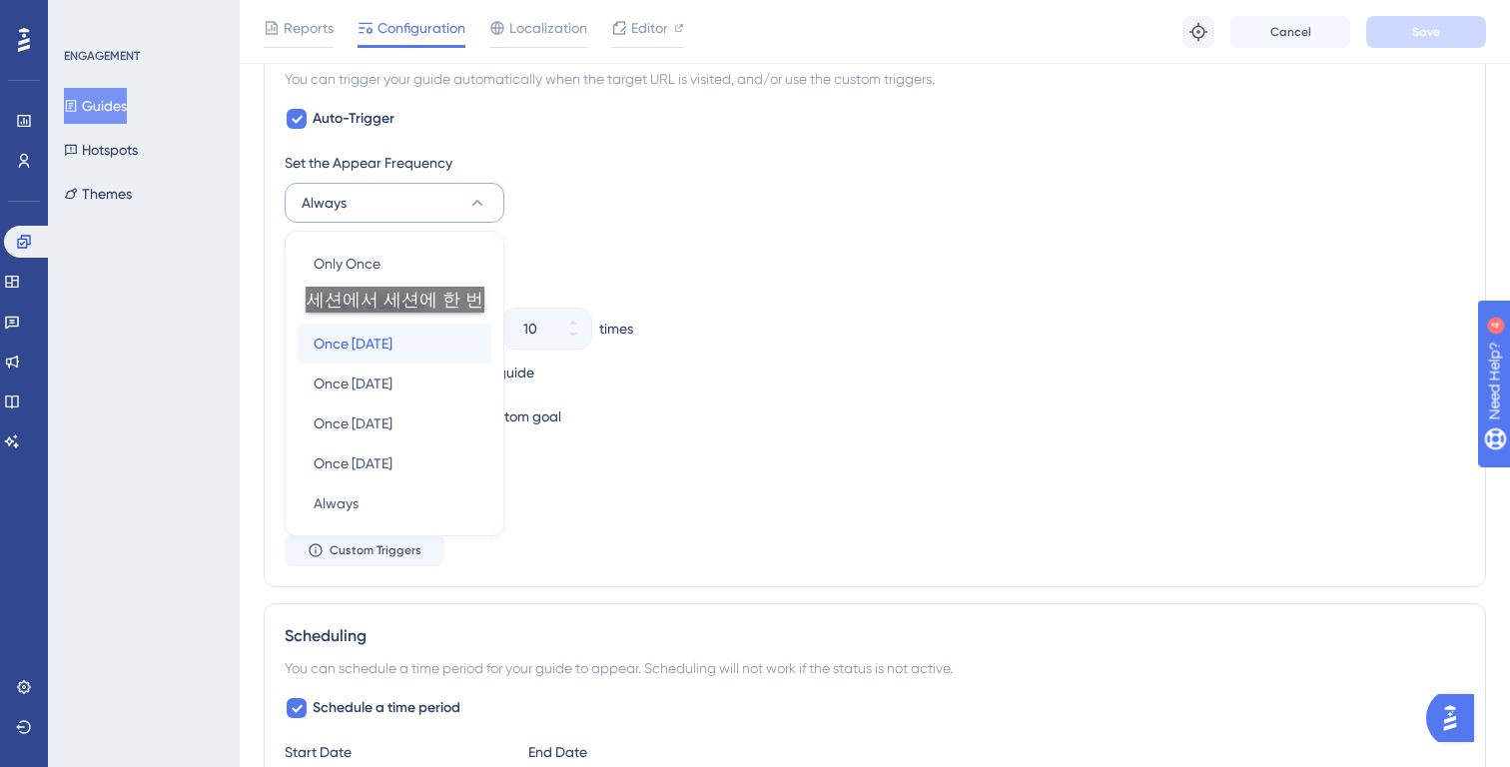
click at [392, 333] on span "Once in 1 day" at bounding box center [353, 344] width 79 height 24
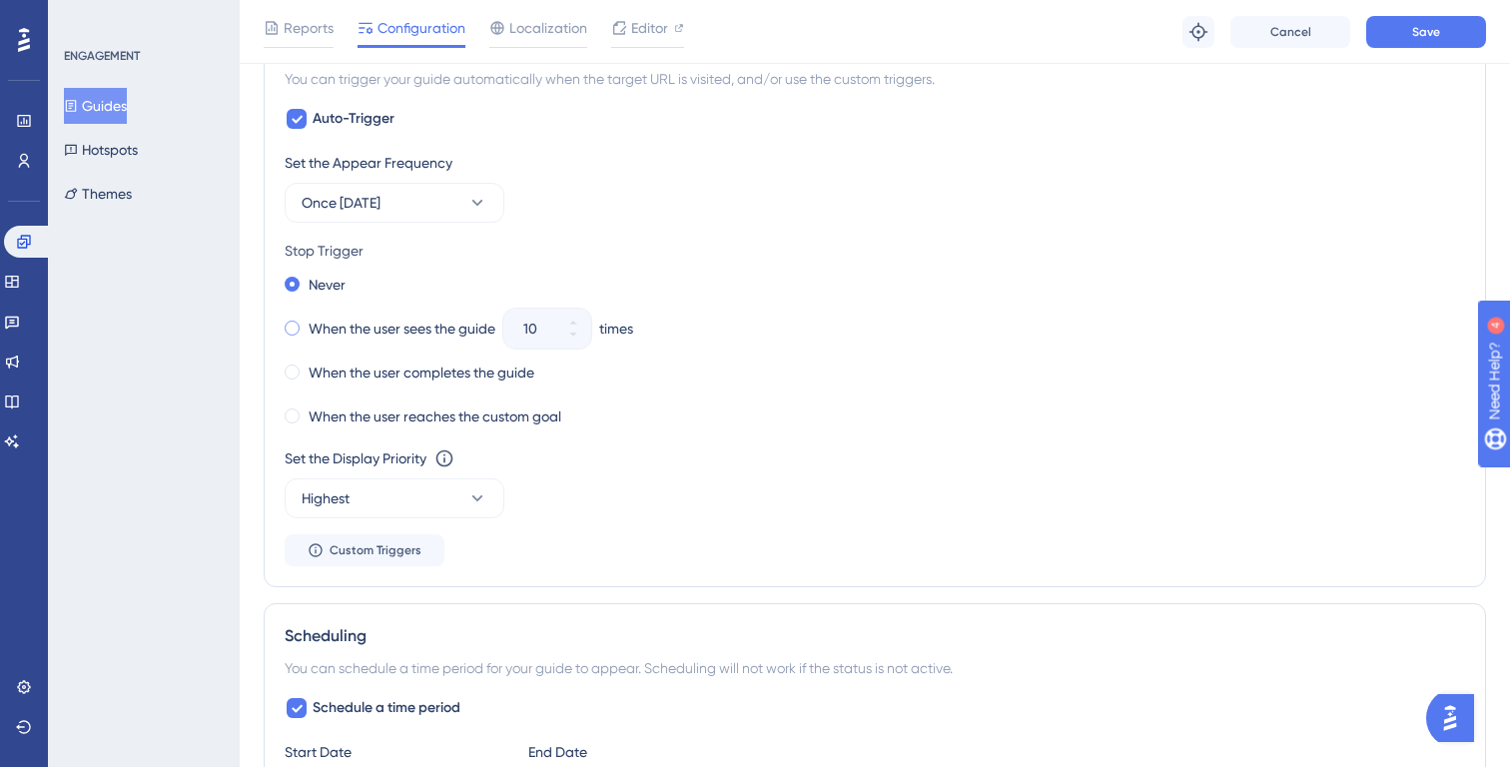
click at [434, 335] on label "When the user sees the guide" at bounding box center [402, 329] width 187 height 24
drag, startPoint x: 539, startPoint y: 331, endPoint x: 501, endPoint y: 331, distance: 38.0
click at [501, 331] on div "When the user sees the guide 10 times" at bounding box center [875, 329] width 1181 height 28
type input "1"
click at [733, 329] on div "When the user sees the guide 1 times" at bounding box center [875, 329] width 1181 height 28
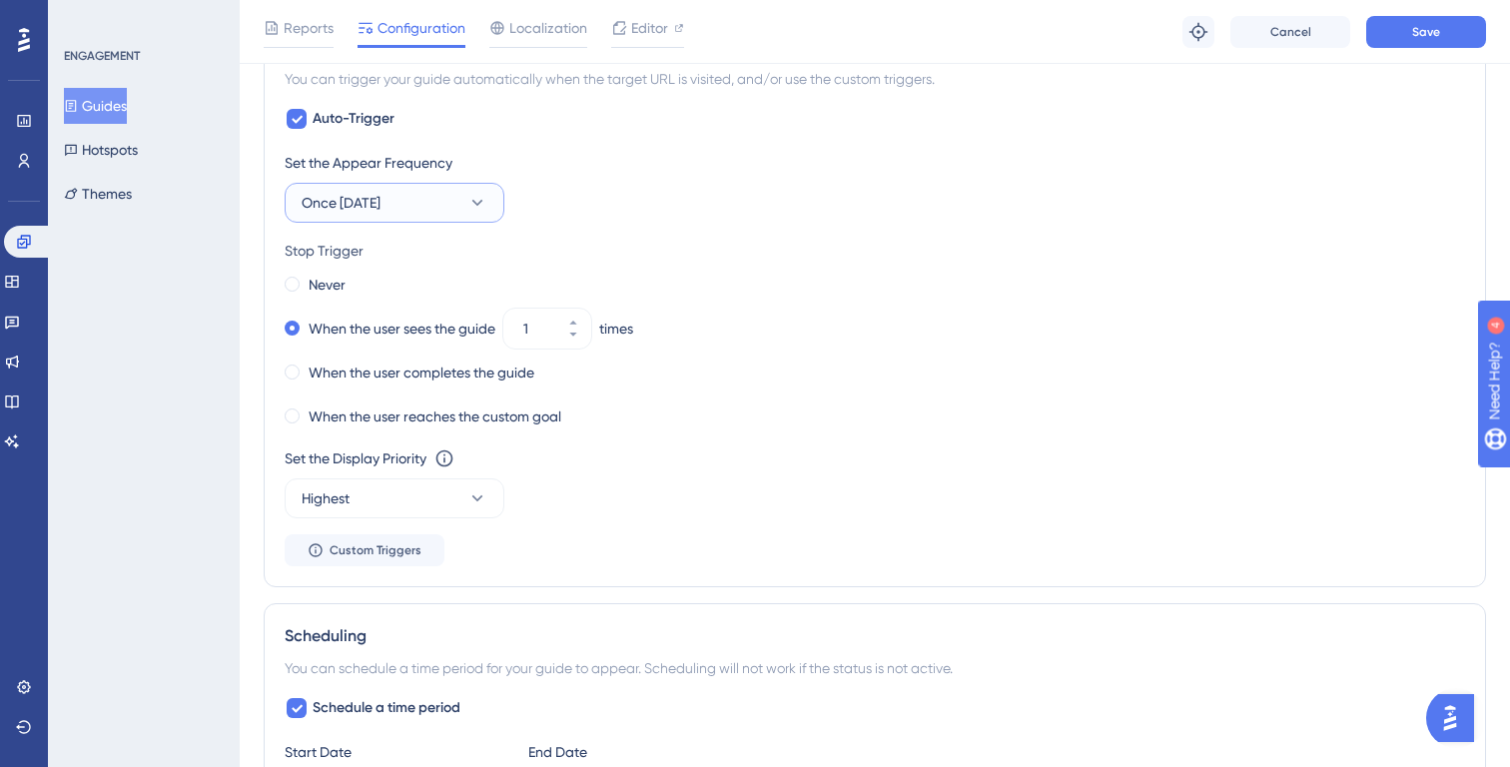
click at [427, 210] on button "Once in 1 day" at bounding box center [395, 203] width 220 height 40
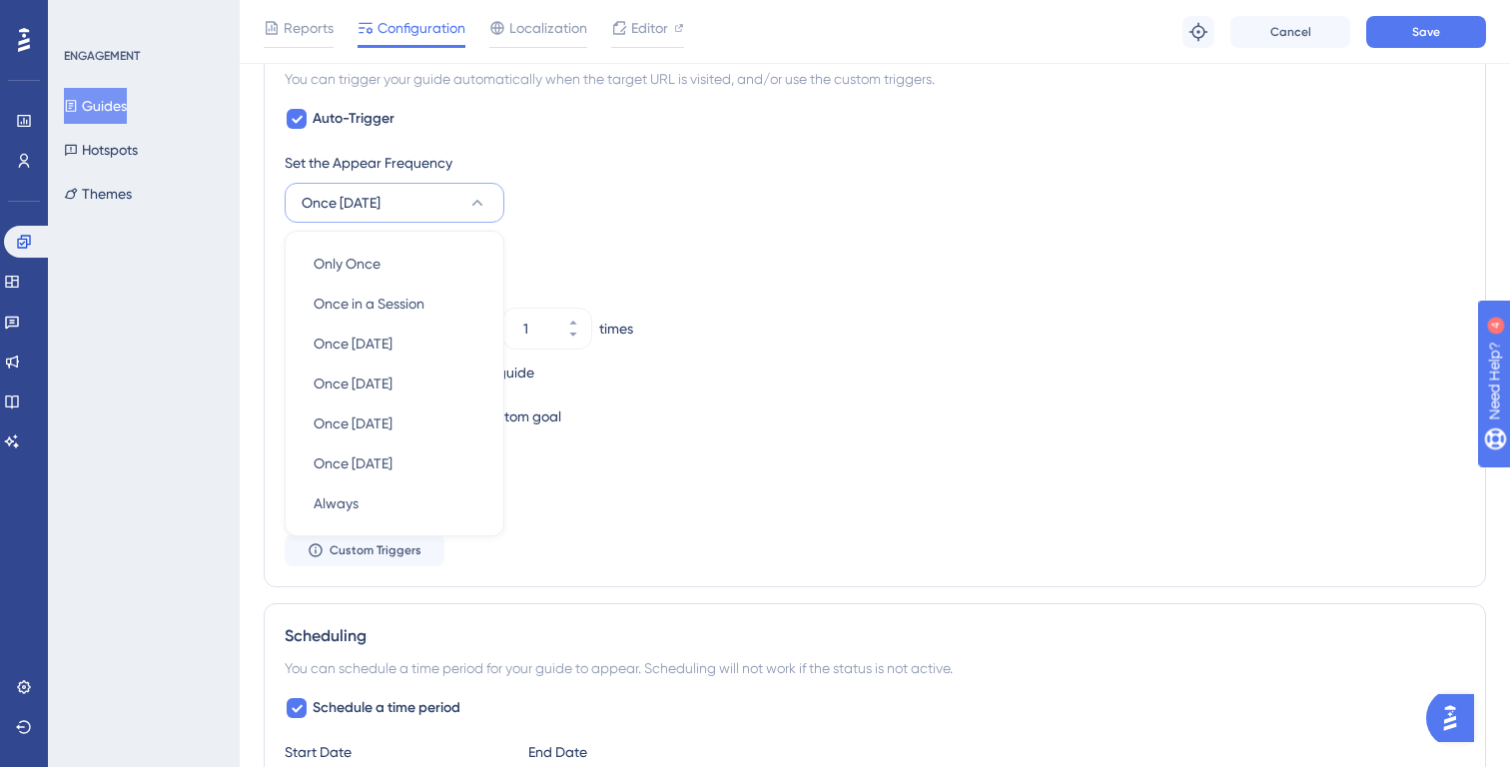
click at [432, 209] on button "Once in 1 day" at bounding box center [395, 203] width 220 height 40
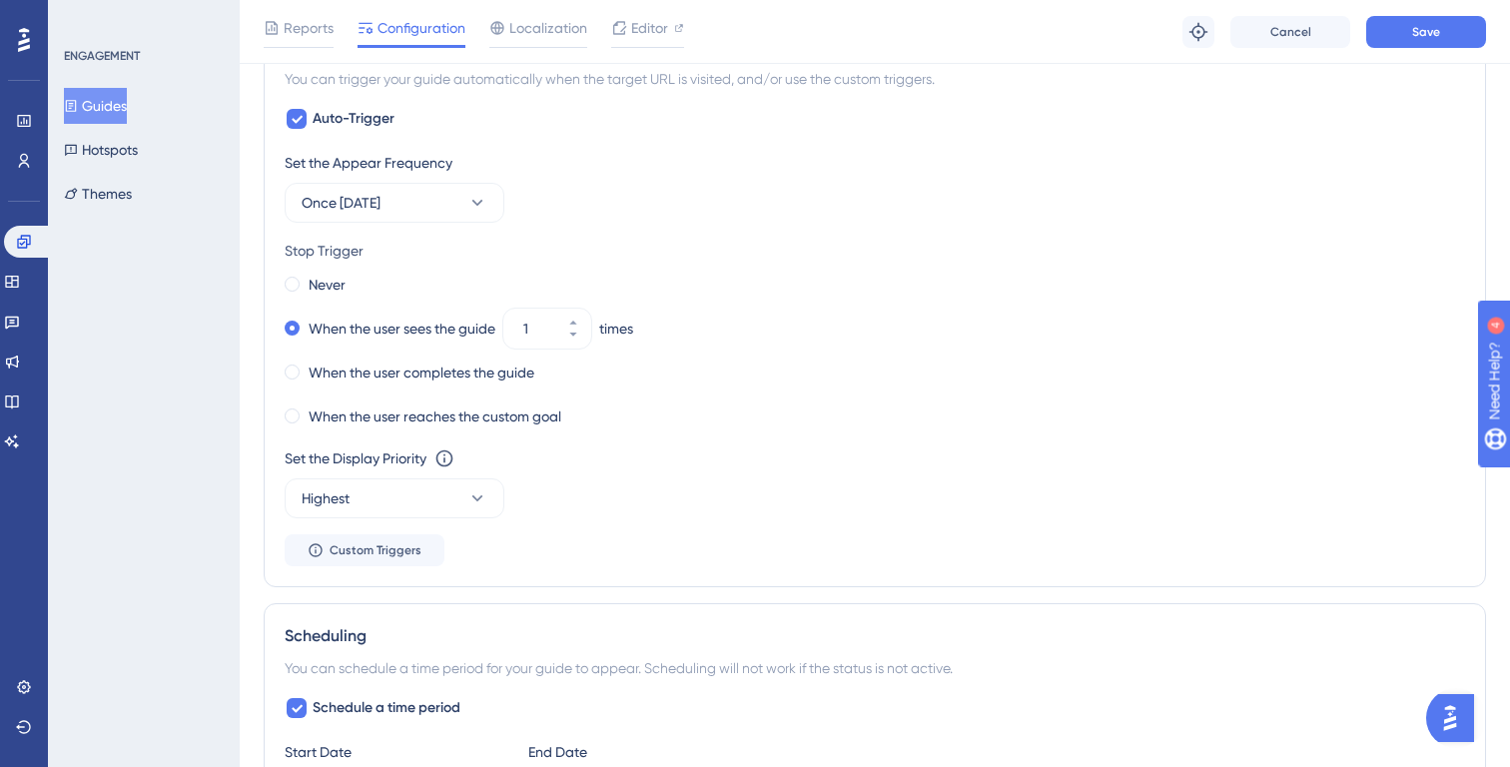
click at [720, 267] on div "Stop Trigger Never When the user sees the guide 1 times When the user completes…" at bounding box center [875, 335] width 1181 height 192
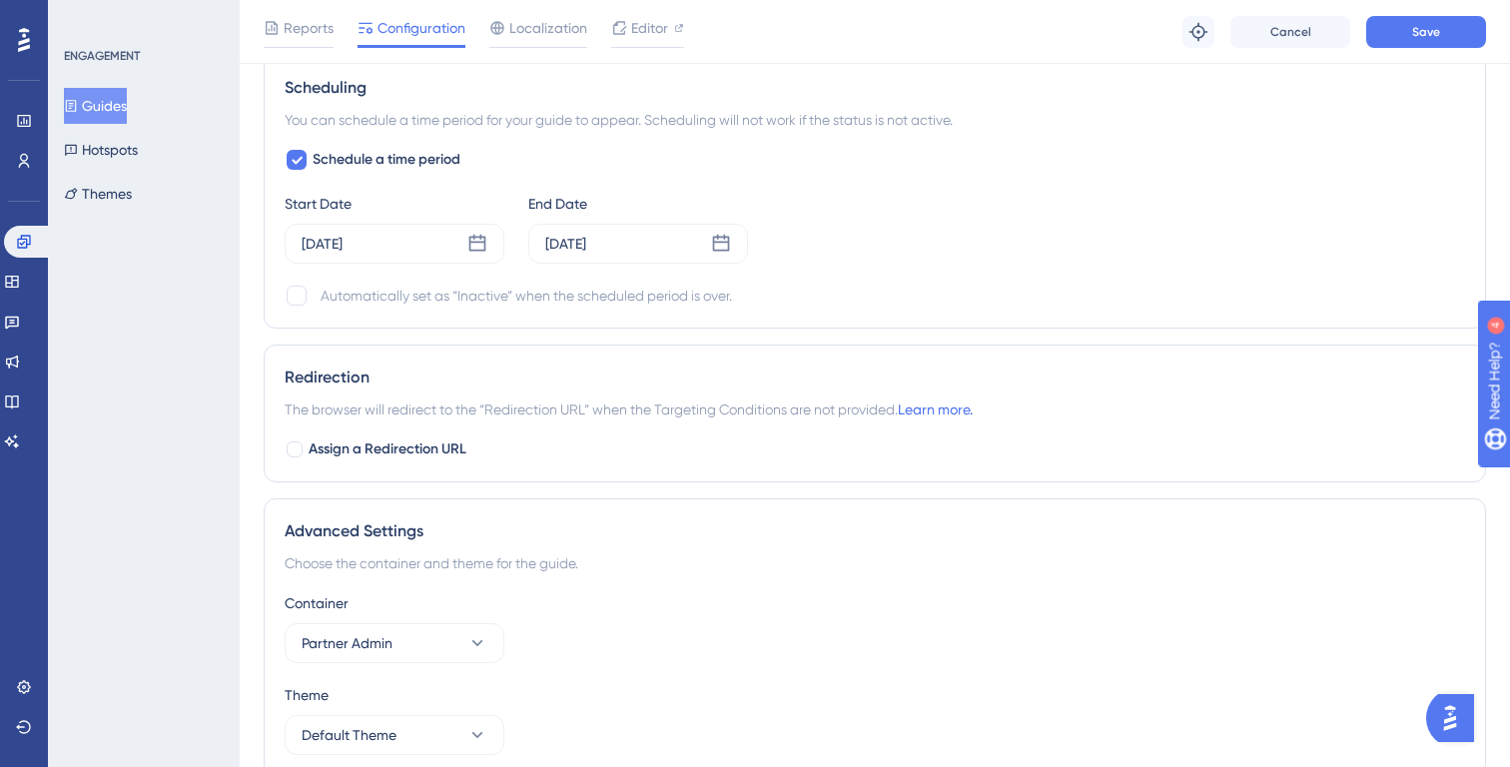
scroll to position [1676, 0]
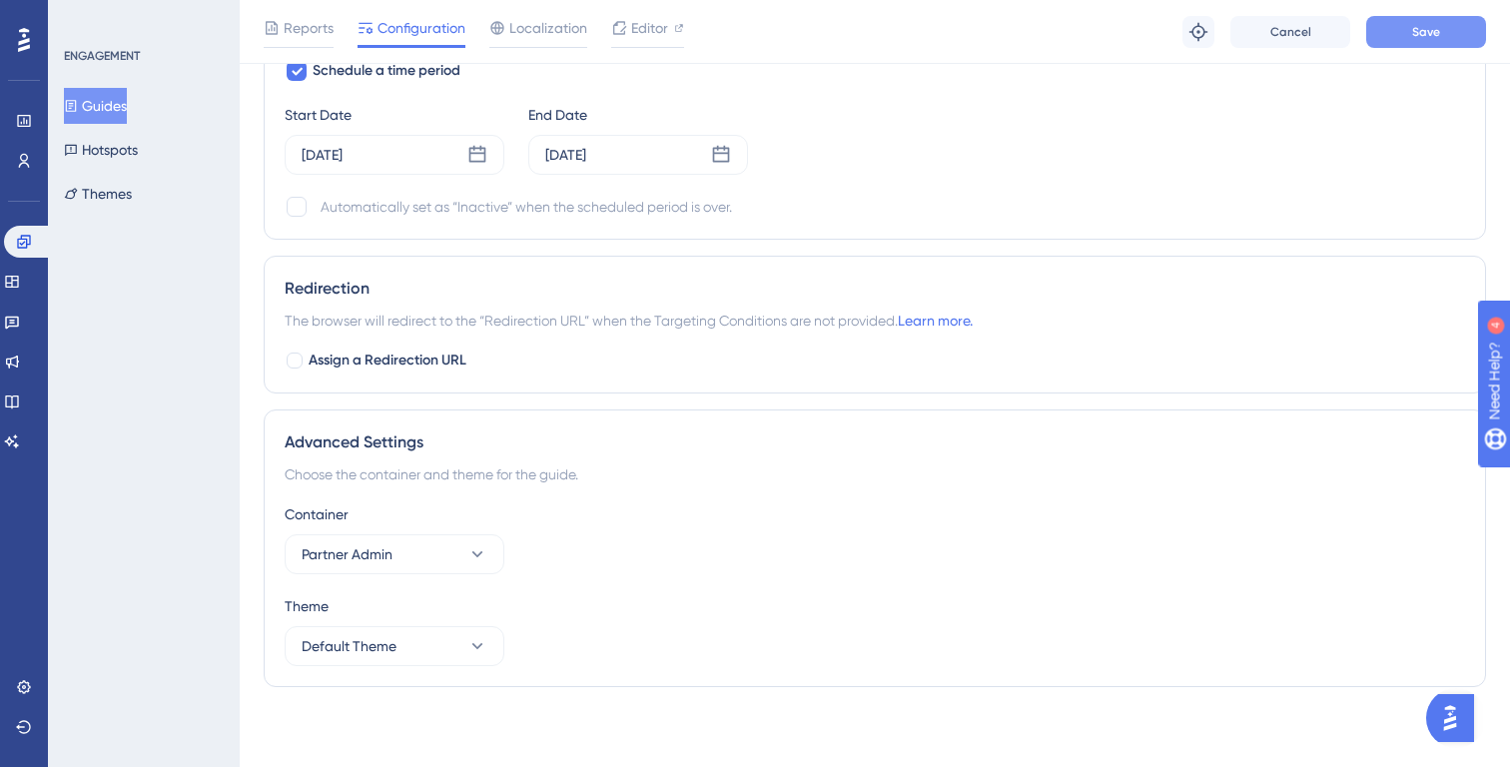
click at [1420, 41] on button "Save" at bounding box center [1426, 32] width 120 height 32
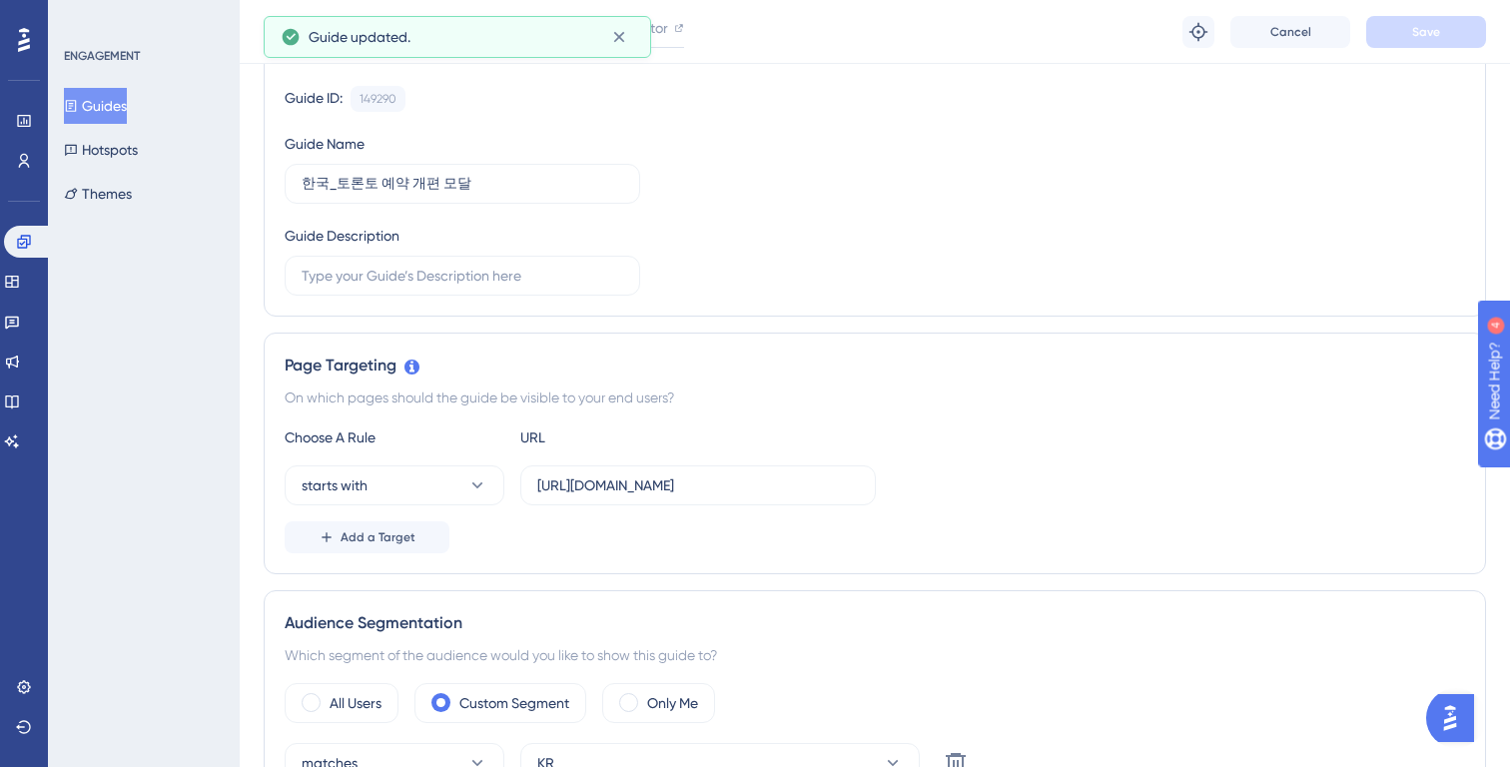
scroll to position [0, 0]
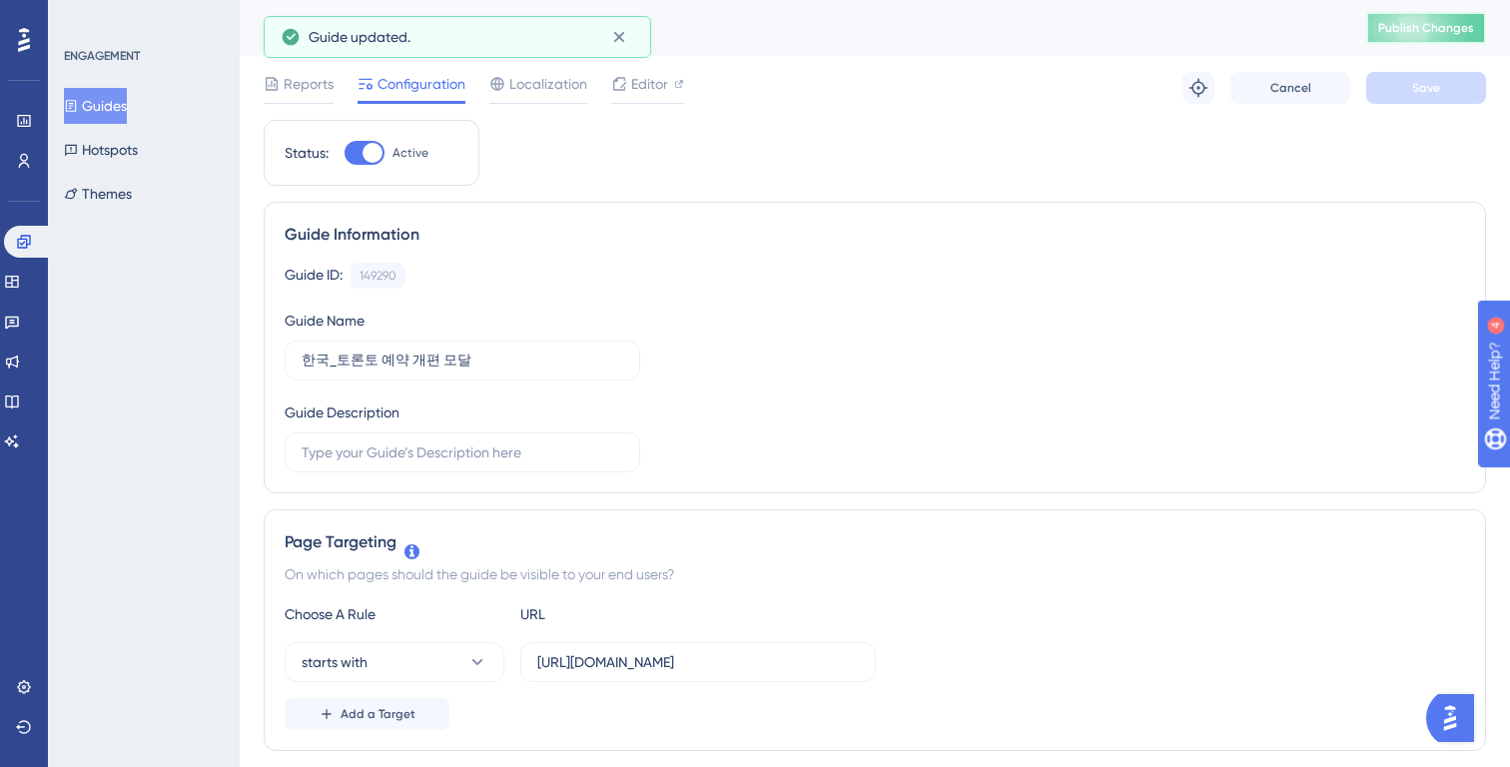
click at [1416, 37] on button "Publish Changes" at bounding box center [1426, 28] width 120 height 32
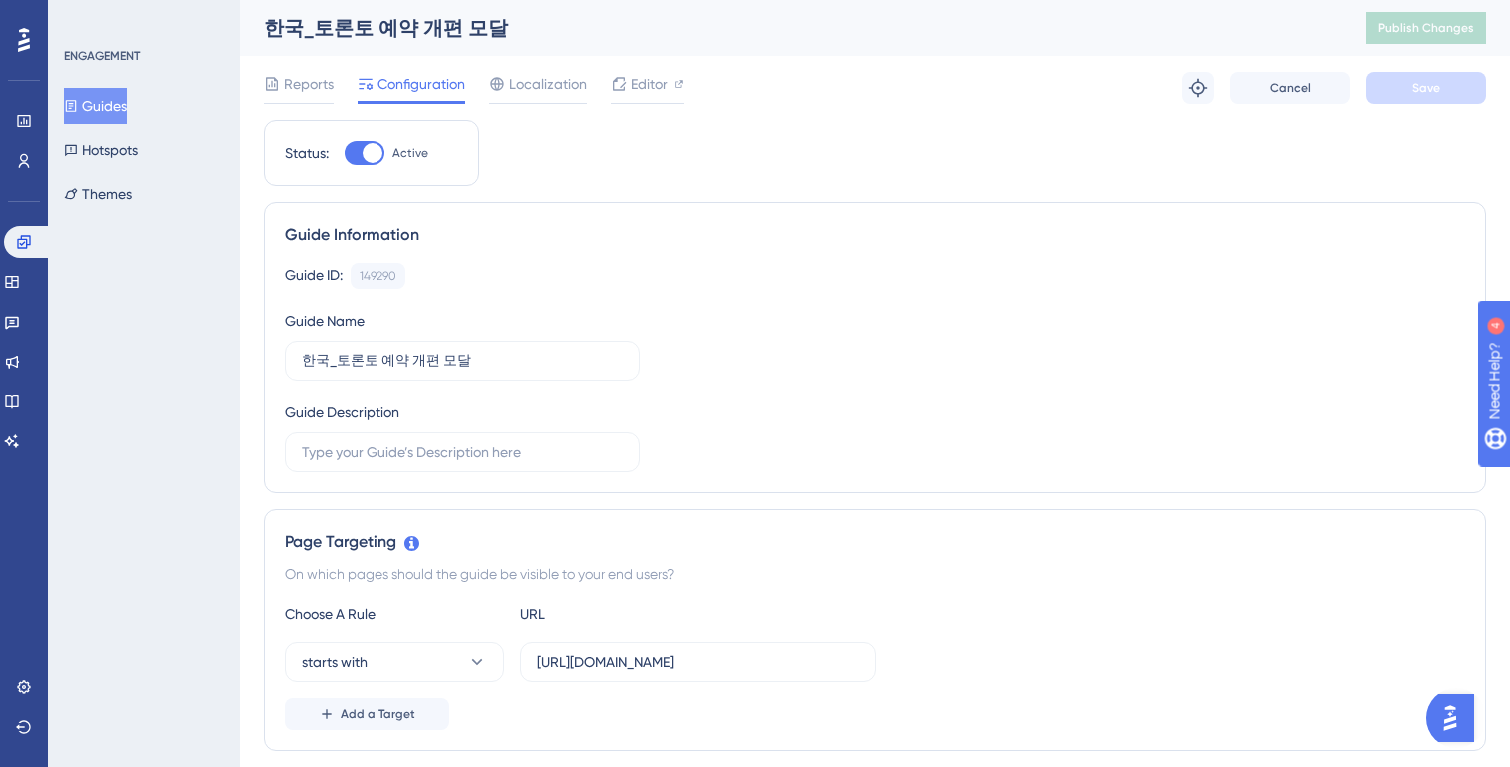
click at [119, 113] on button "Guides" at bounding box center [95, 106] width 63 height 36
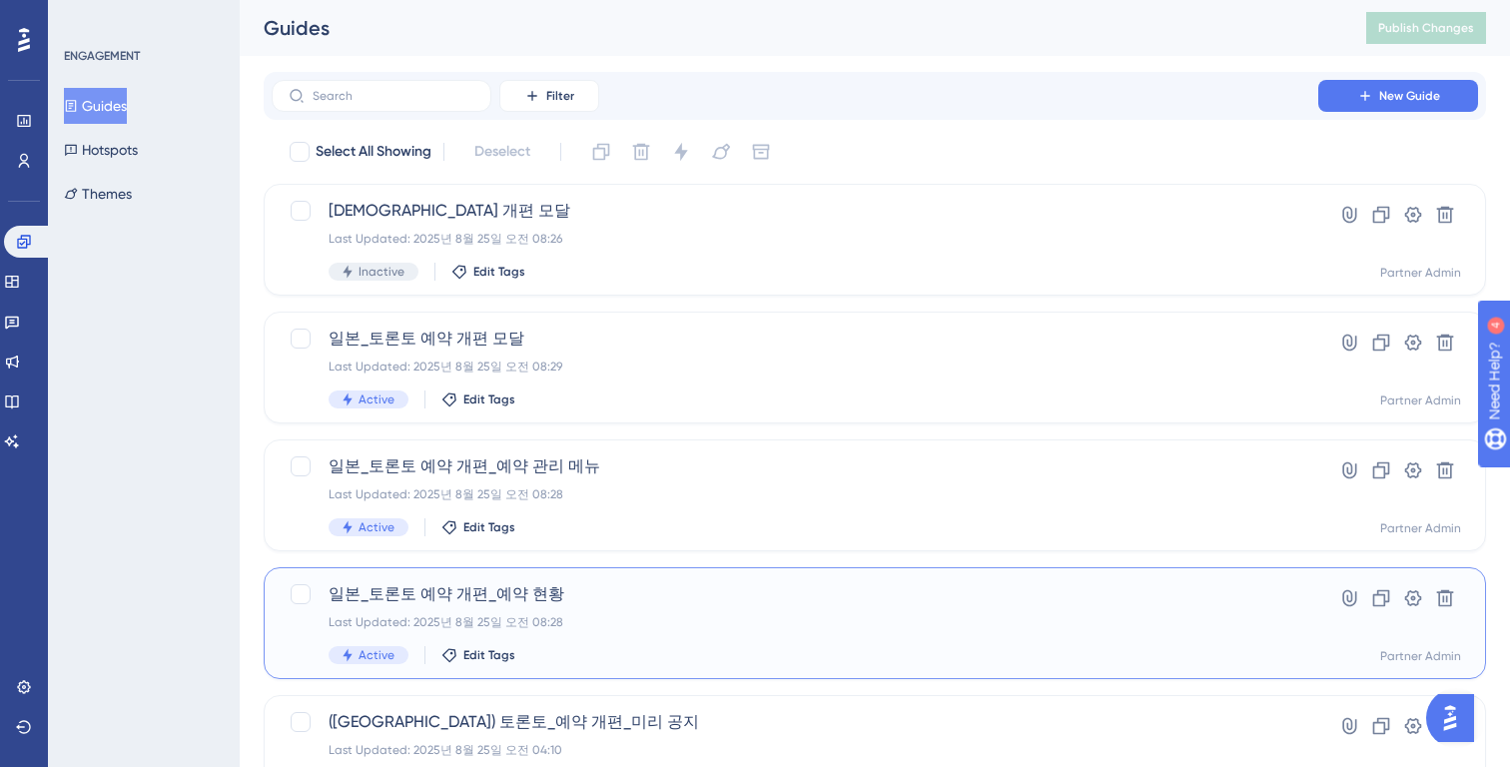
click at [629, 608] on div "일본_토론토 예약 개편_예약 현황 Last Updated: 2025년 8월 25일 오전 08:28 Active Edit Tags" at bounding box center [795, 623] width 933 height 82
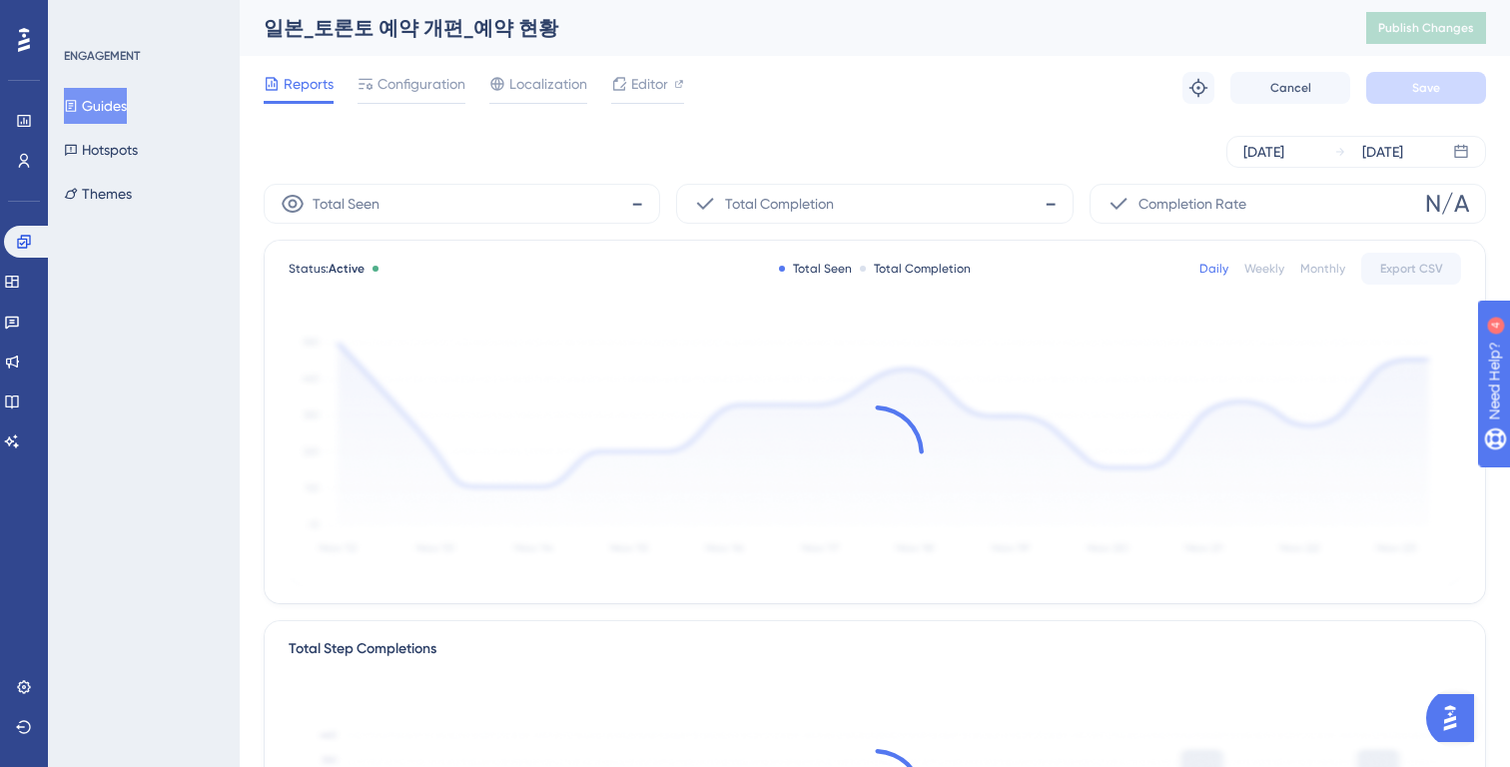
click at [113, 99] on button "Guides" at bounding box center [95, 106] width 63 height 36
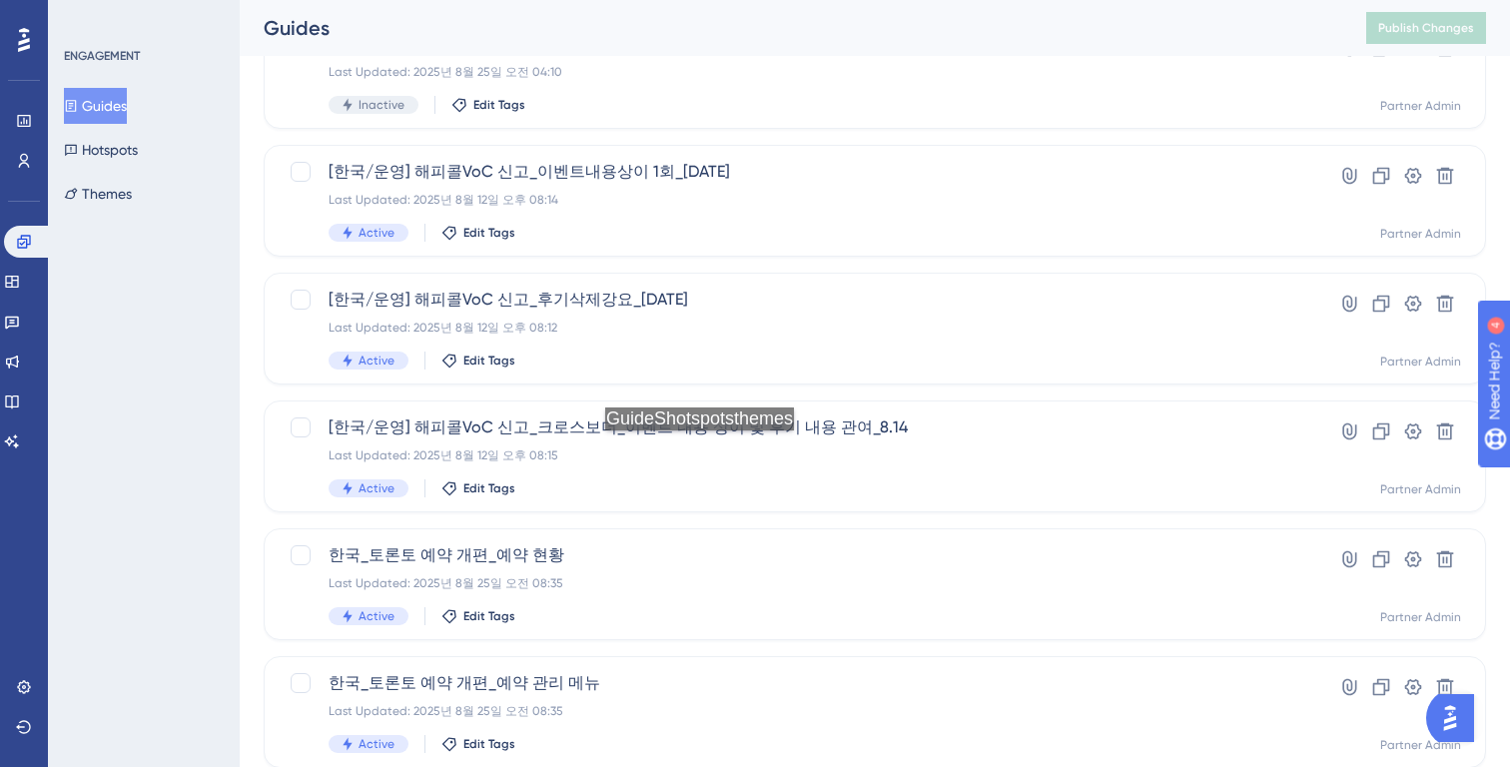
scroll to position [783, 0]
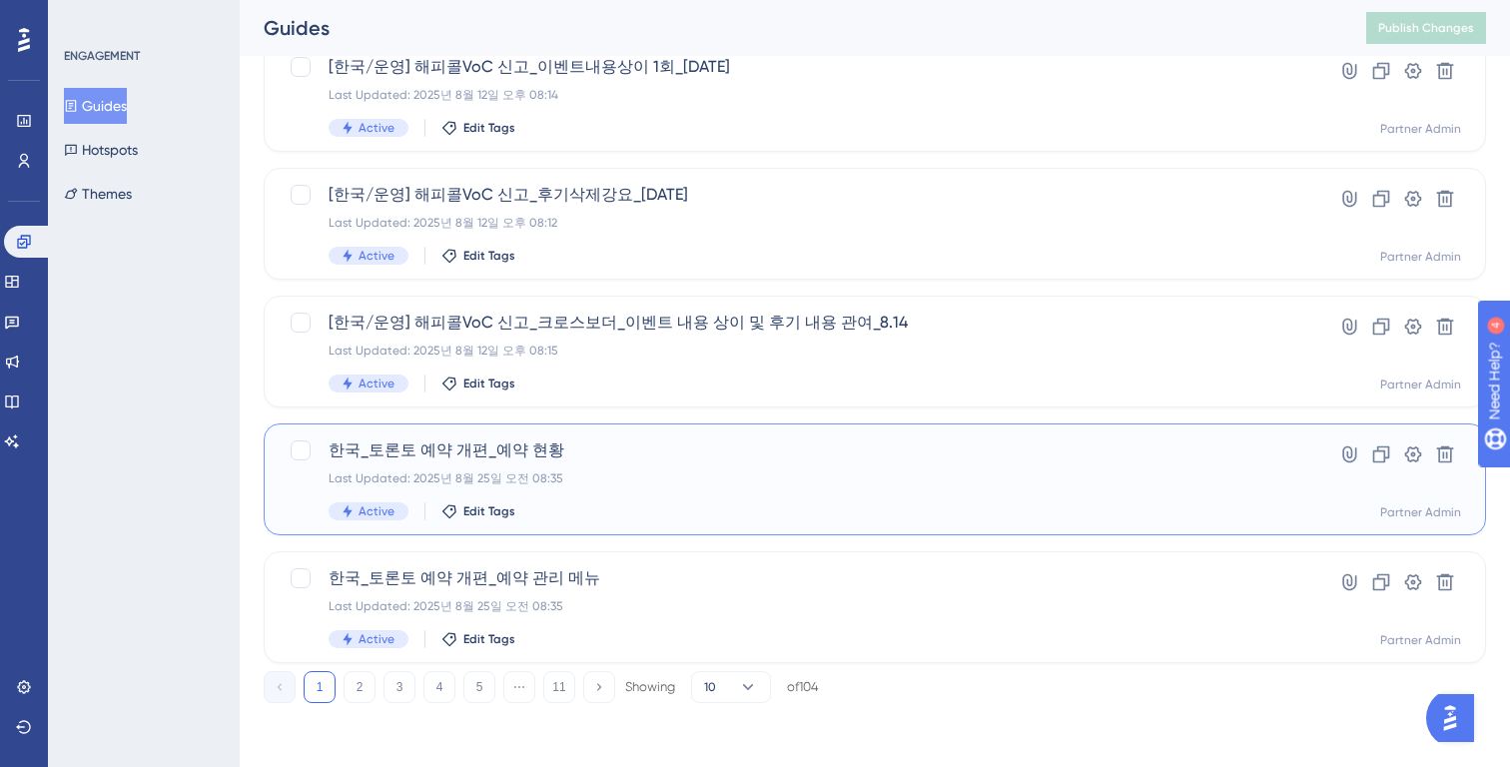
click at [483, 487] on div "한국_토론토 예약 개편_예약 현황 Last Updated: 2025년 8월 25일 오전 08:35 Active Edit Tags" at bounding box center [795, 479] width 933 height 82
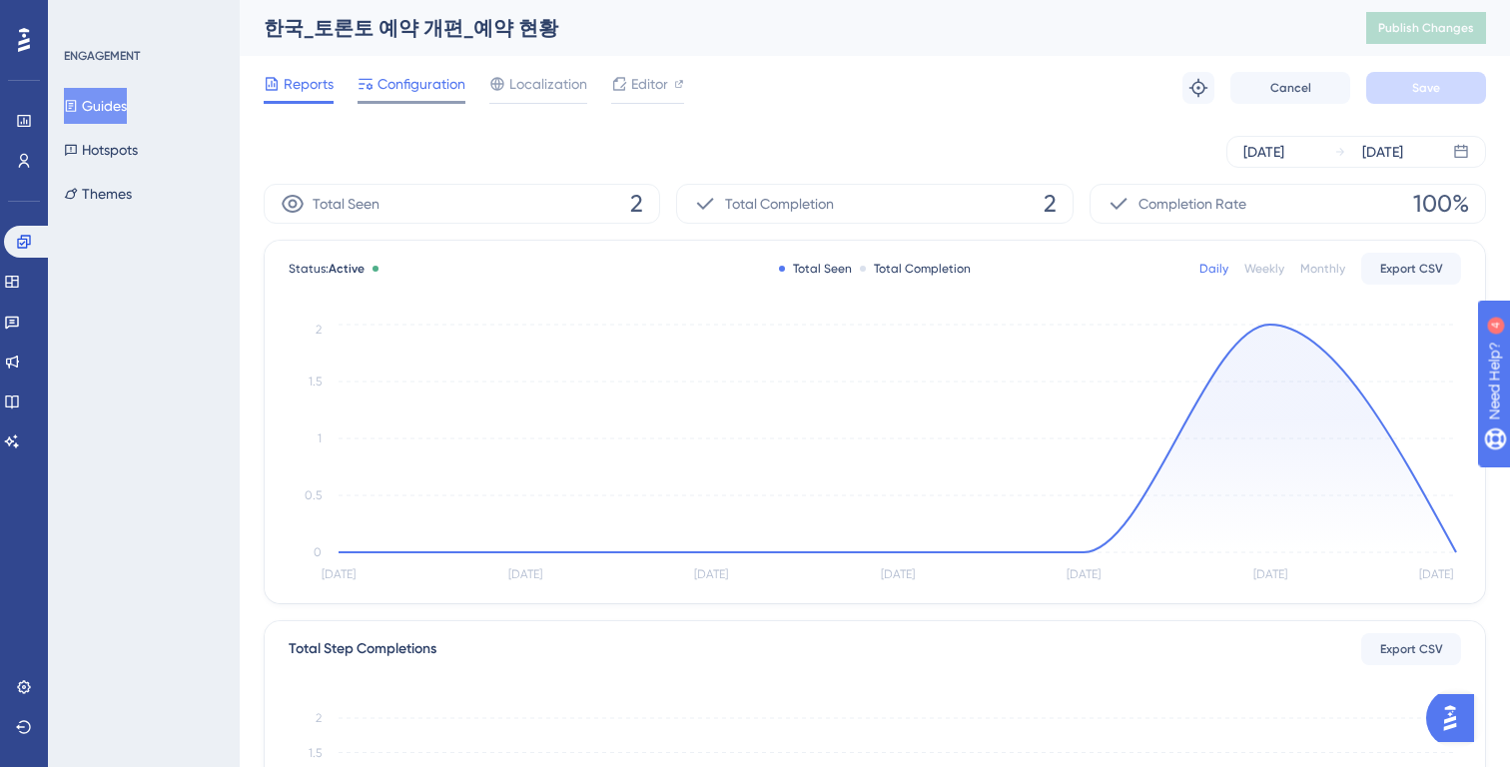
click at [421, 97] on div "Configuration" at bounding box center [412, 88] width 108 height 32
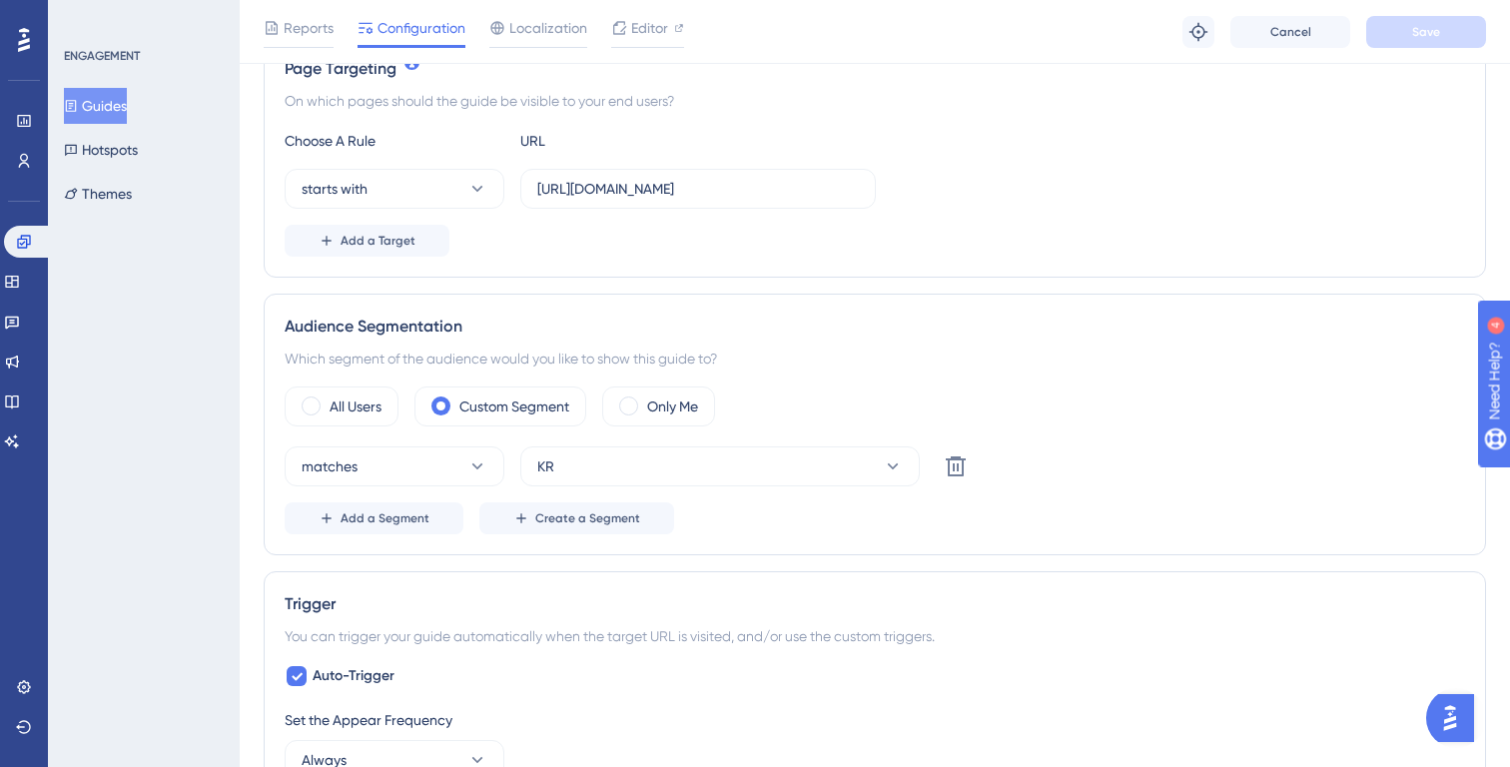
scroll to position [1067, 0]
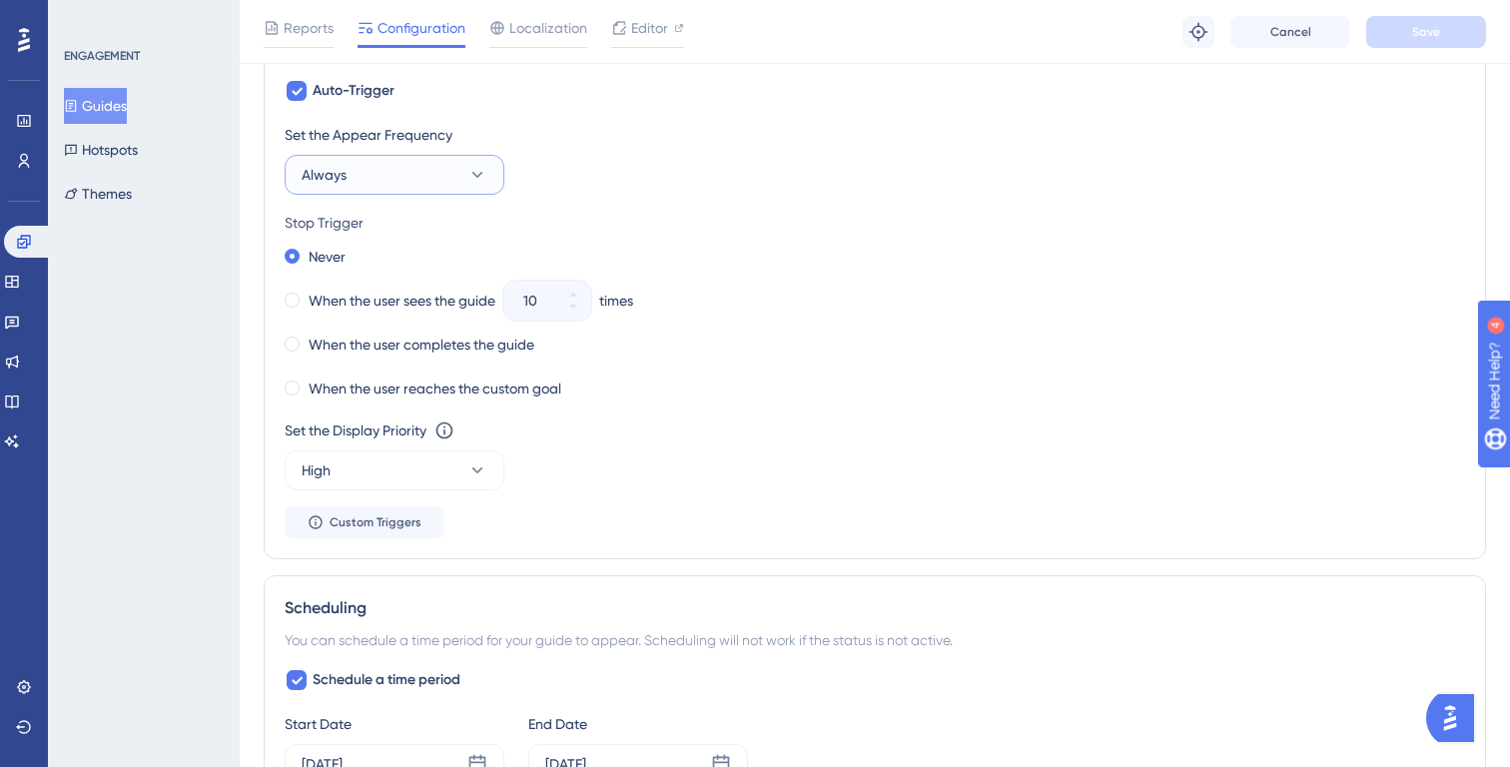
click at [418, 188] on button "Always" at bounding box center [395, 175] width 220 height 40
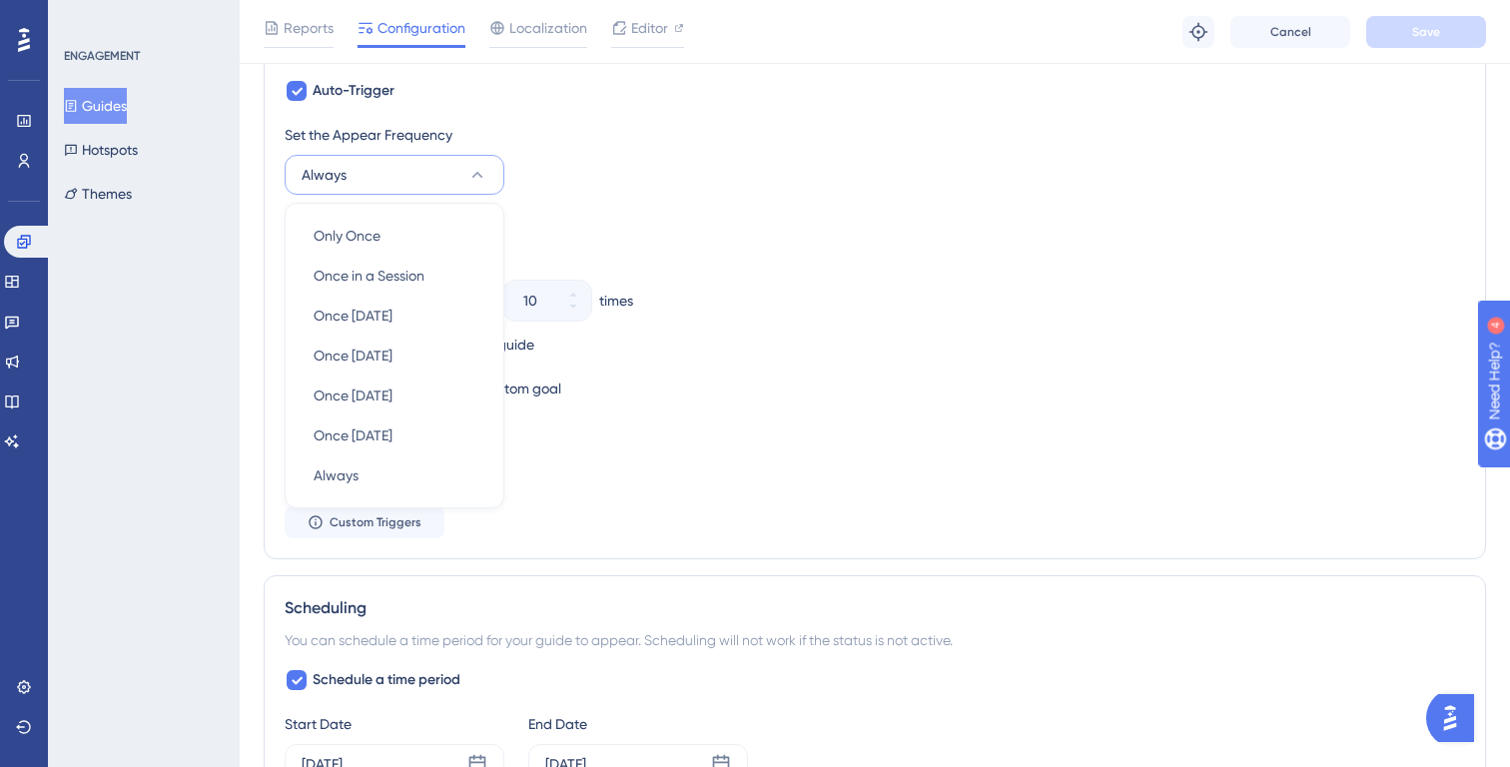
scroll to position [1027, 0]
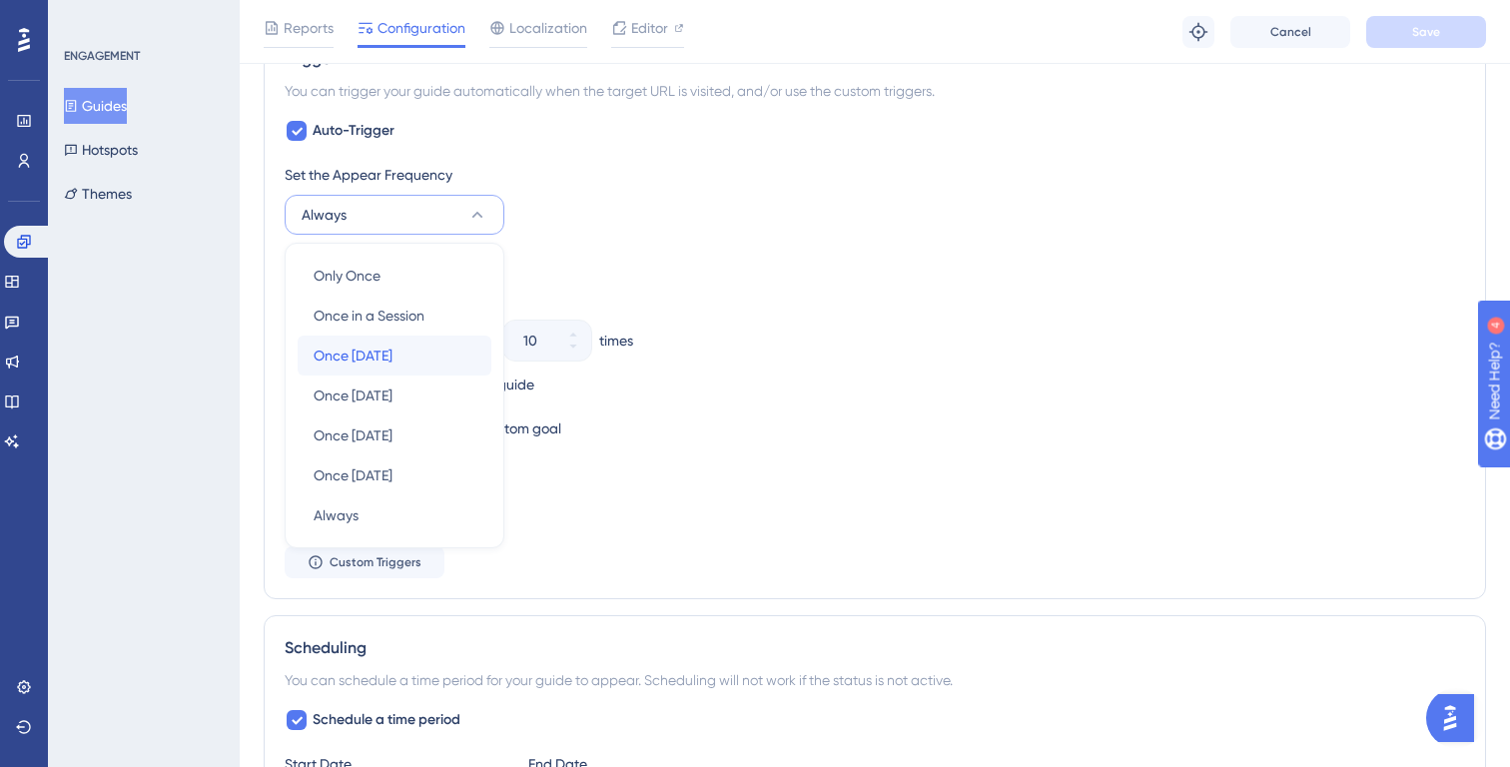
click at [393, 348] on span "Once in 1 day" at bounding box center [353, 356] width 79 height 24
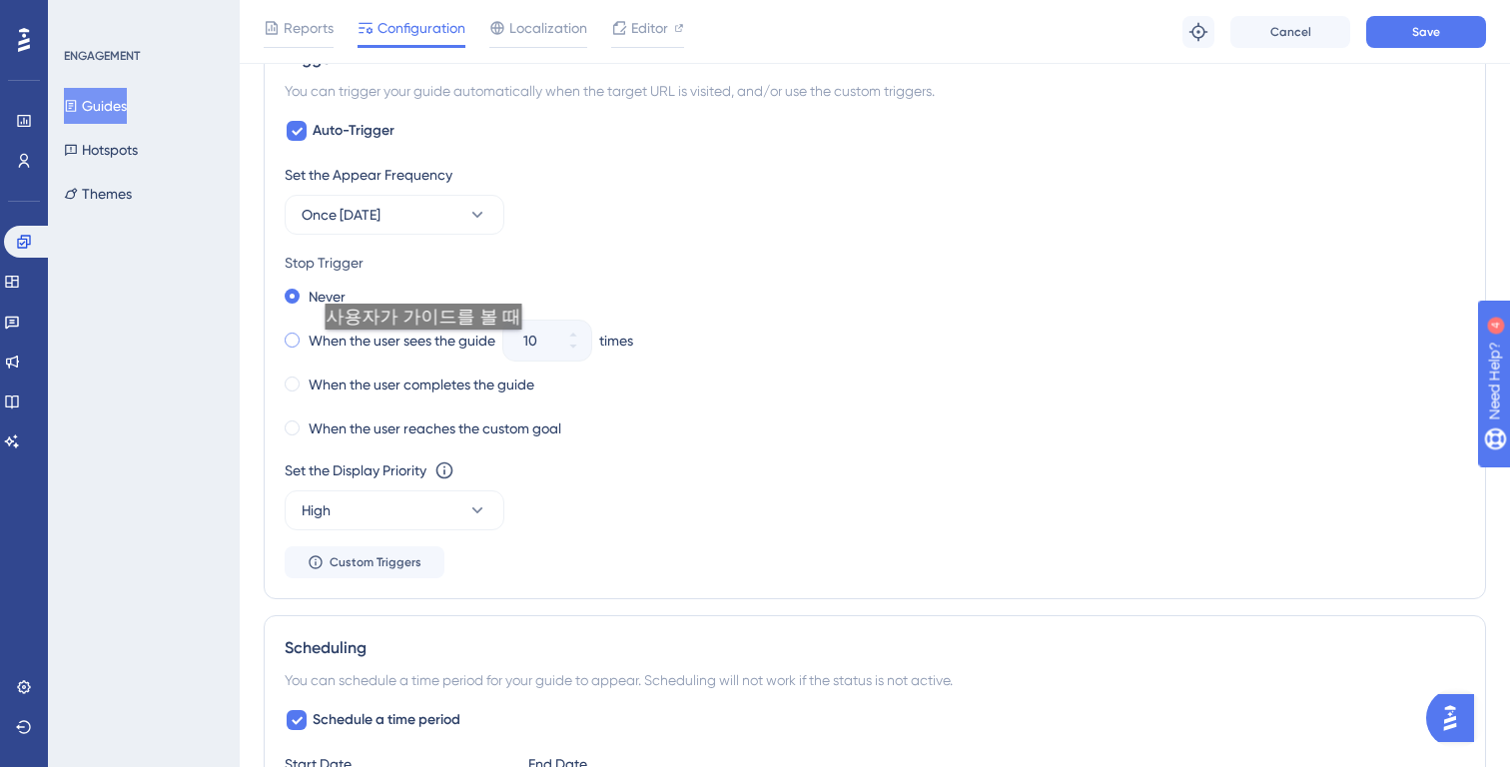
click at [419, 350] on label "When the user sees the guide" at bounding box center [402, 341] width 187 height 24
drag, startPoint x: 547, startPoint y: 349, endPoint x: 490, endPoint y: 349, distance: 56.9
click at [492, 349] on div "When the user sees the guide 10 times" at bounding box center [875, 341] width 1181 height 28
type input "1"
click at [899, 271] on div "Stop Trigger" at bounding box center [875, 263] width 1181 height 24
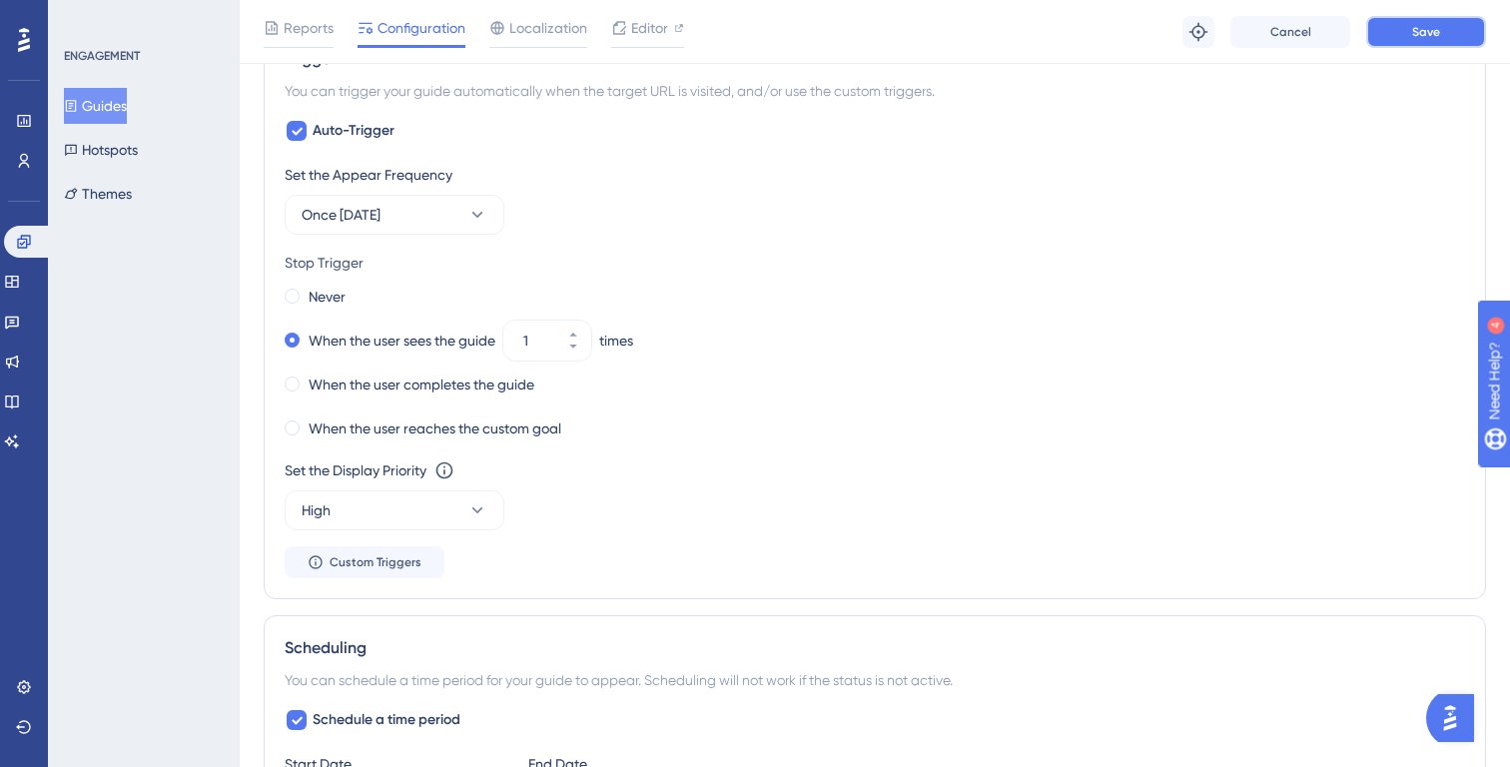
click at [1434, 44] on button "Save" at bounding box center [1426, 32] width 120 height 32
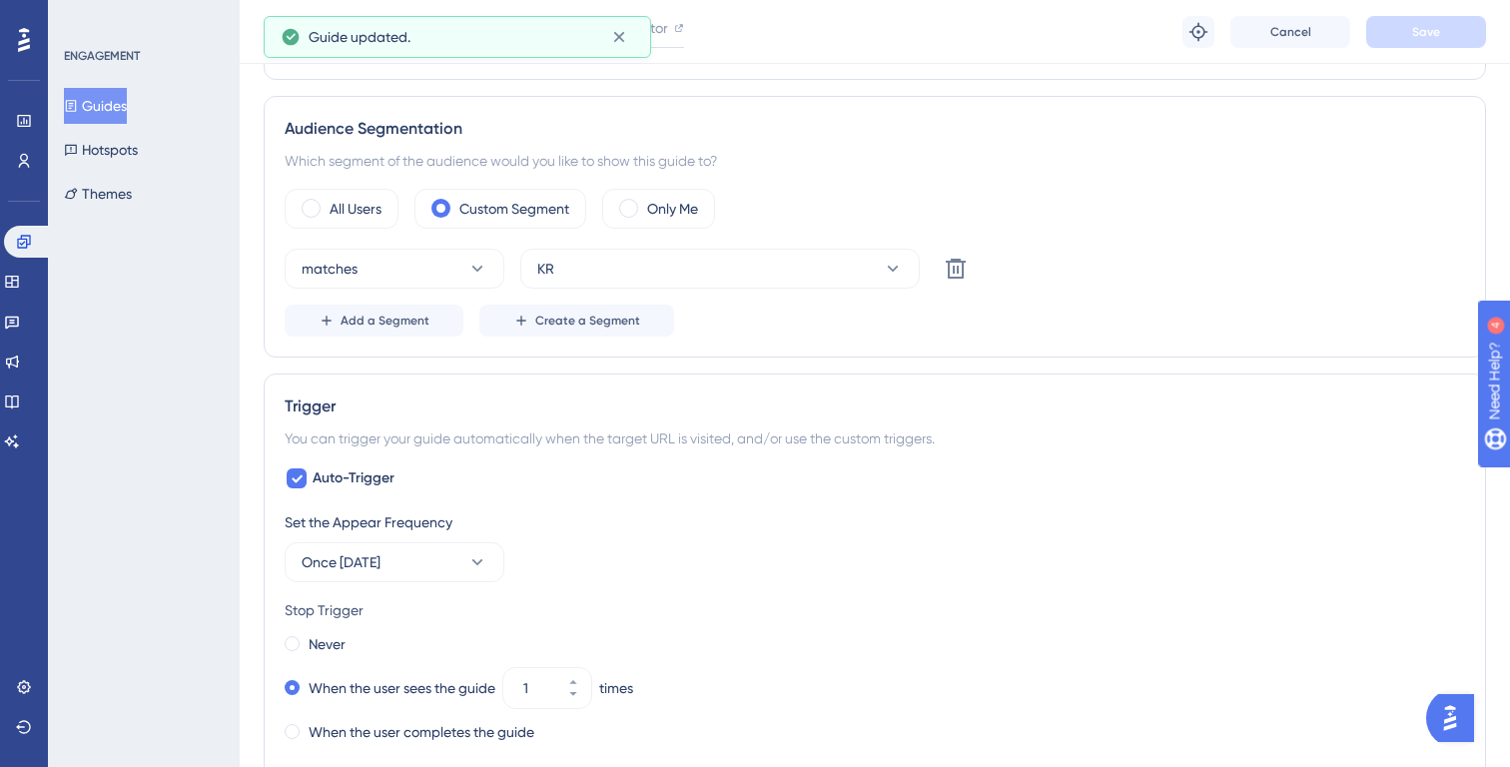
scroll to position [0, 0]
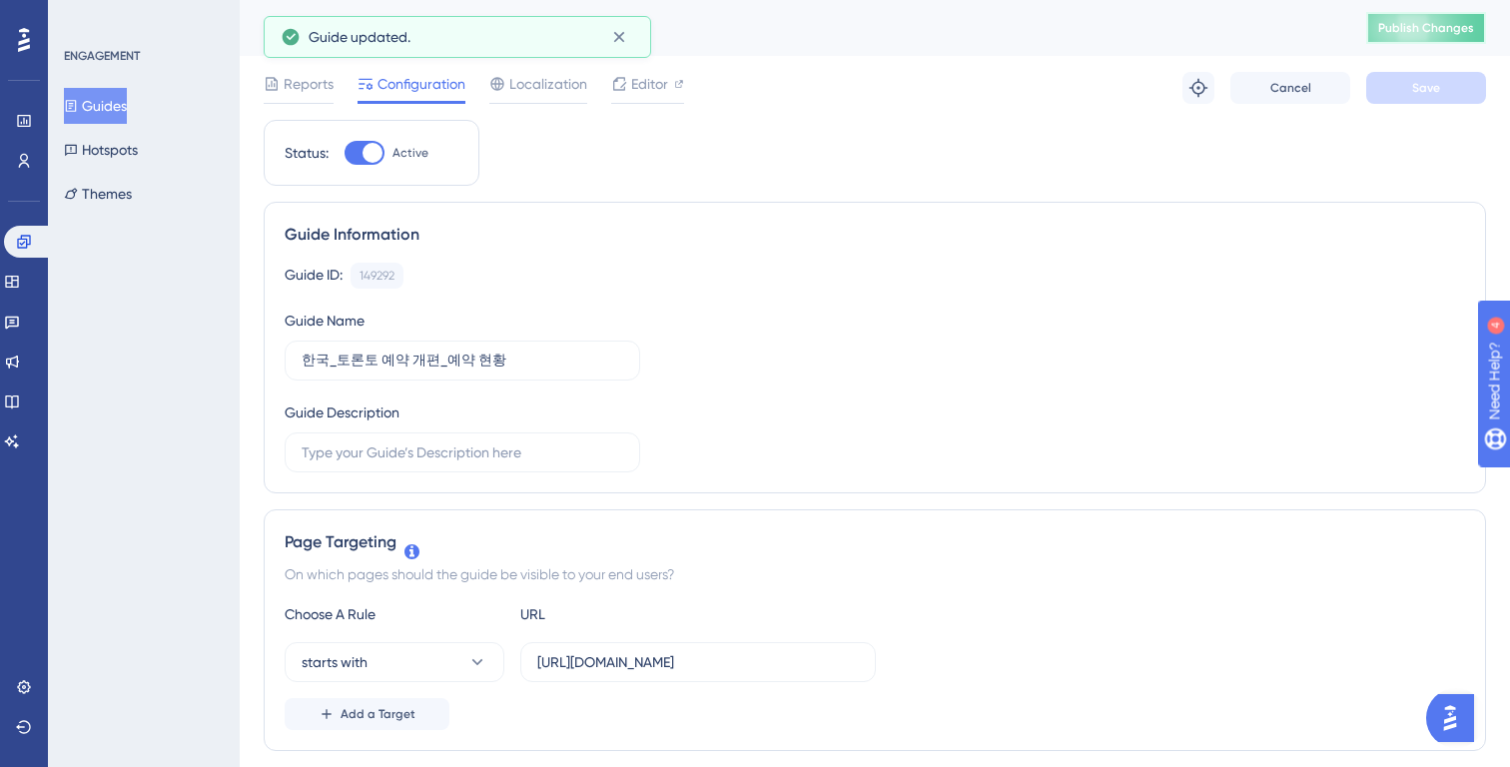
click at [1413, 29] on span "Publish Changes" at bounding box center [1426, 28] width 96 height 16
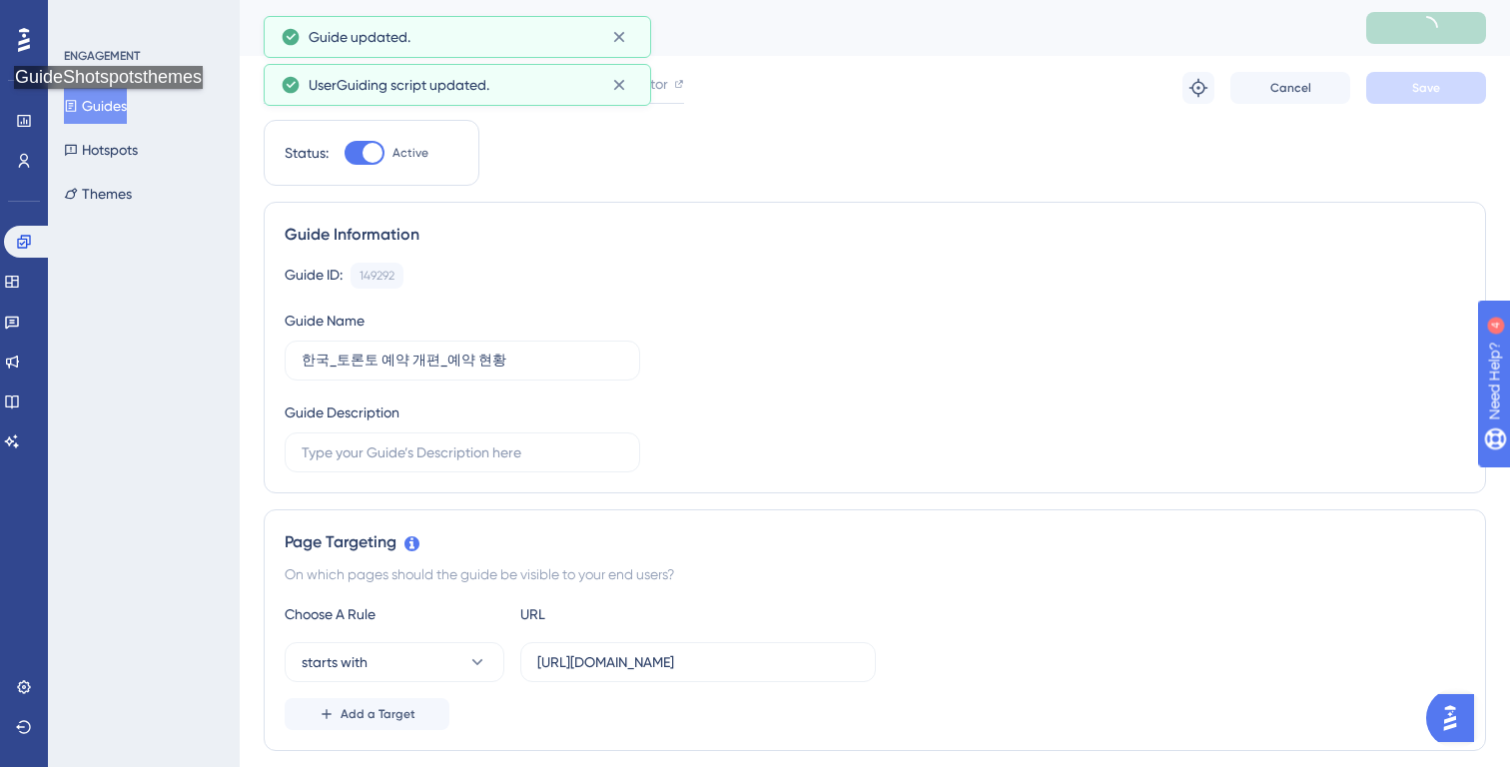
click at [114, 109] on button "Guides" at bounding box center [95, 106] width 63 height 36
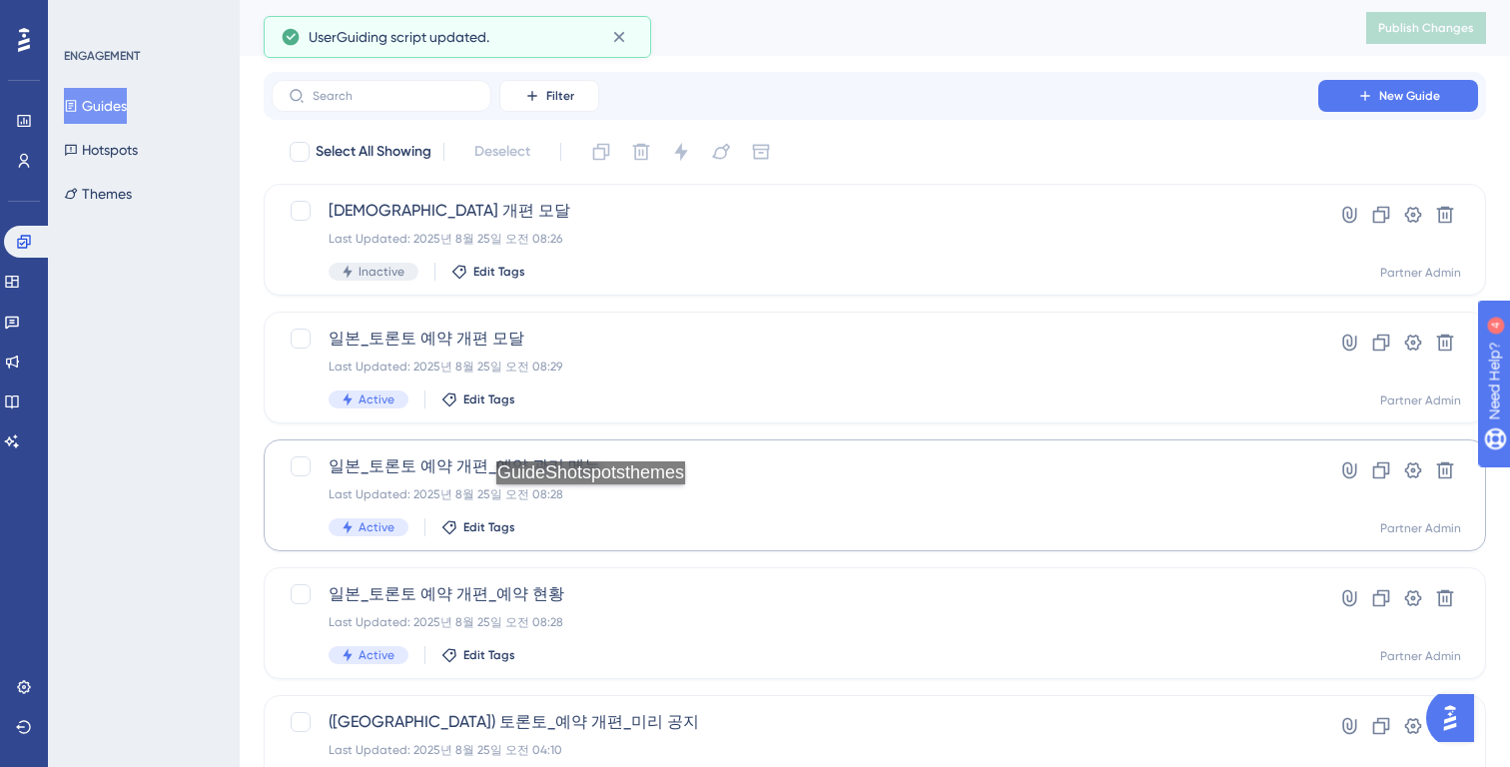
scroll to position [783, 0]
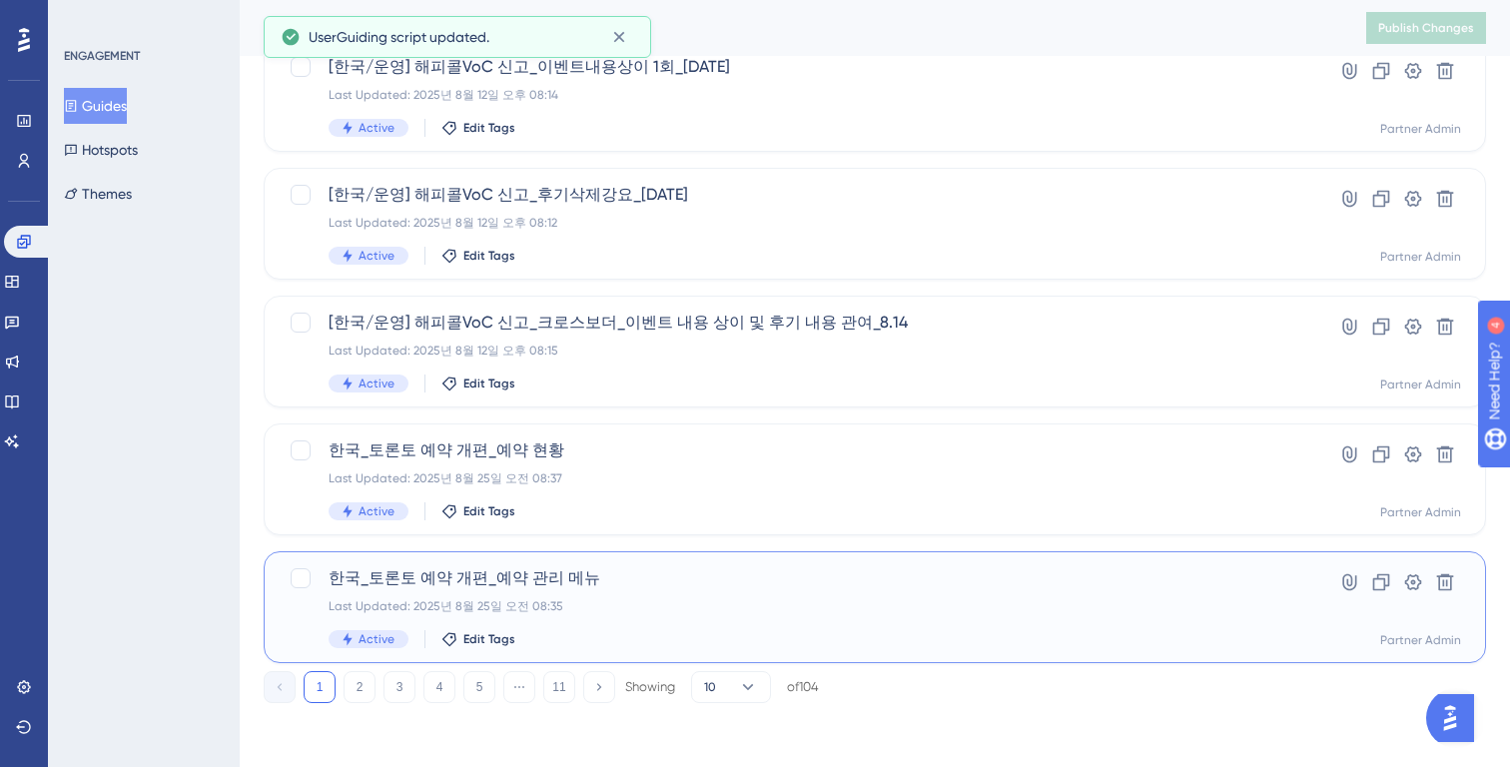
click at [636, 588] on span "한국_토론토 예약 개편_예약 관리 메뉴" at bounding box center [795, 578] width 933 height 24
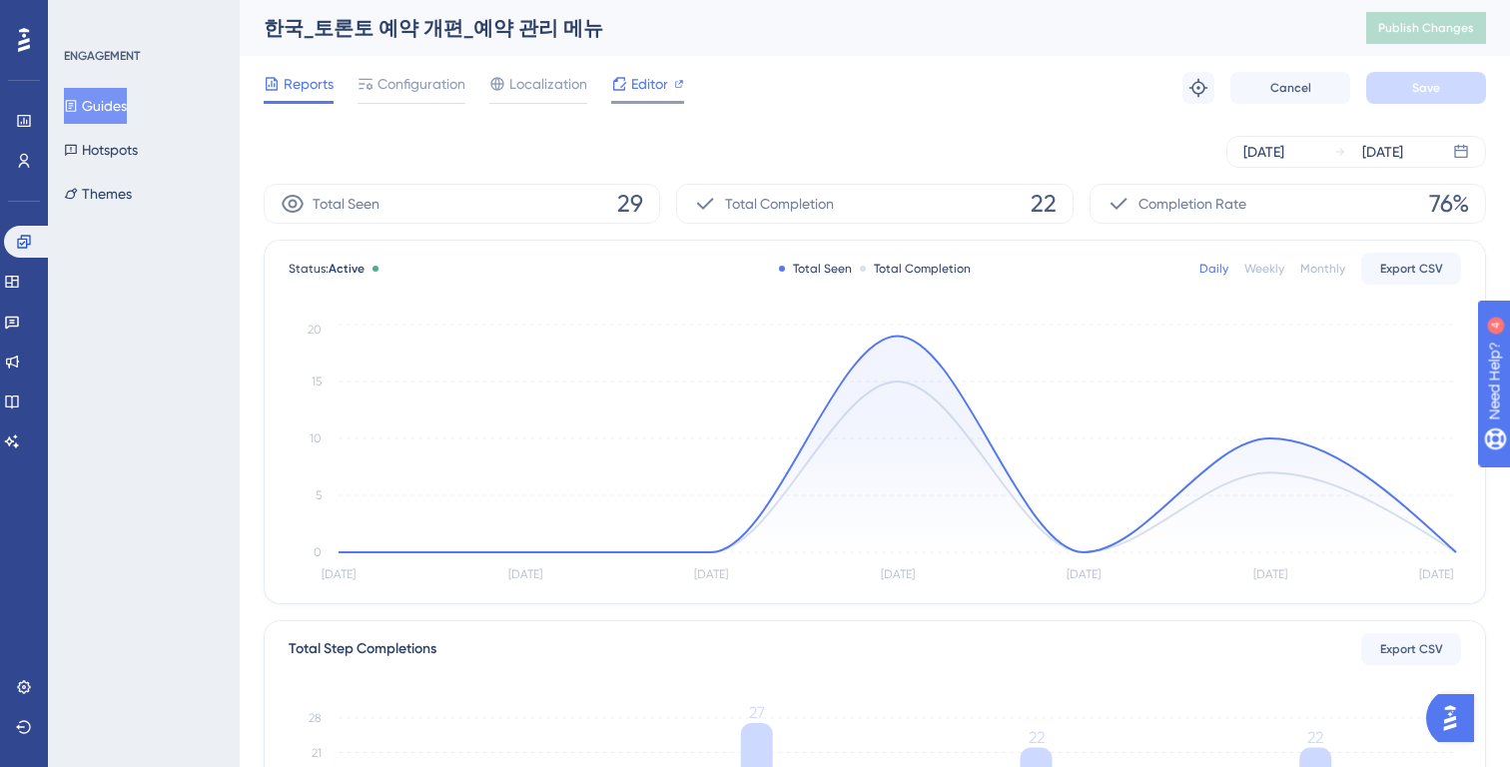
click at [638, 81] on span "Editor" at bounding box center [649, 84] width 37 height 24
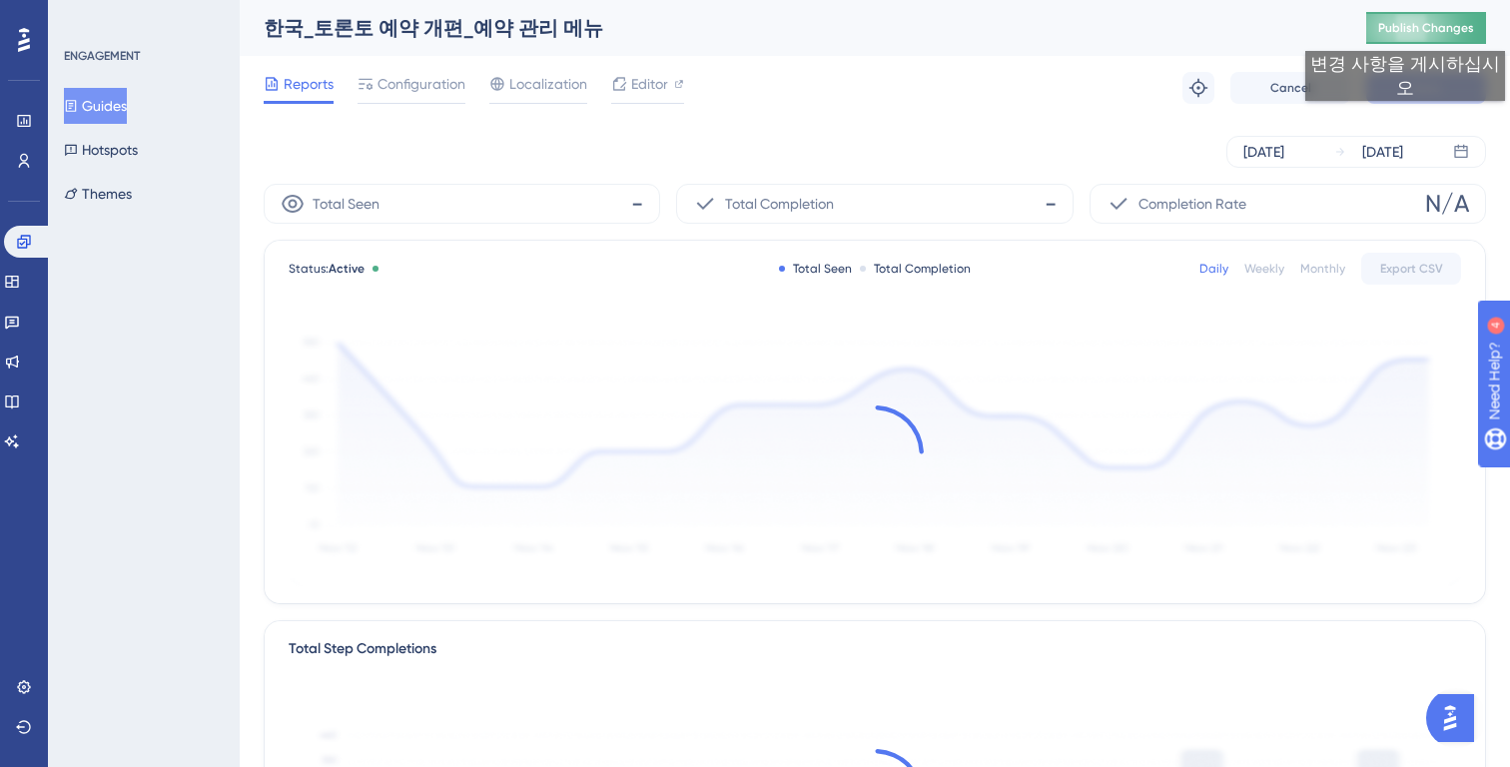
click at [1410, 31] on button "Publish Changes" at bounding box center [1426, 28] width 120 height 32
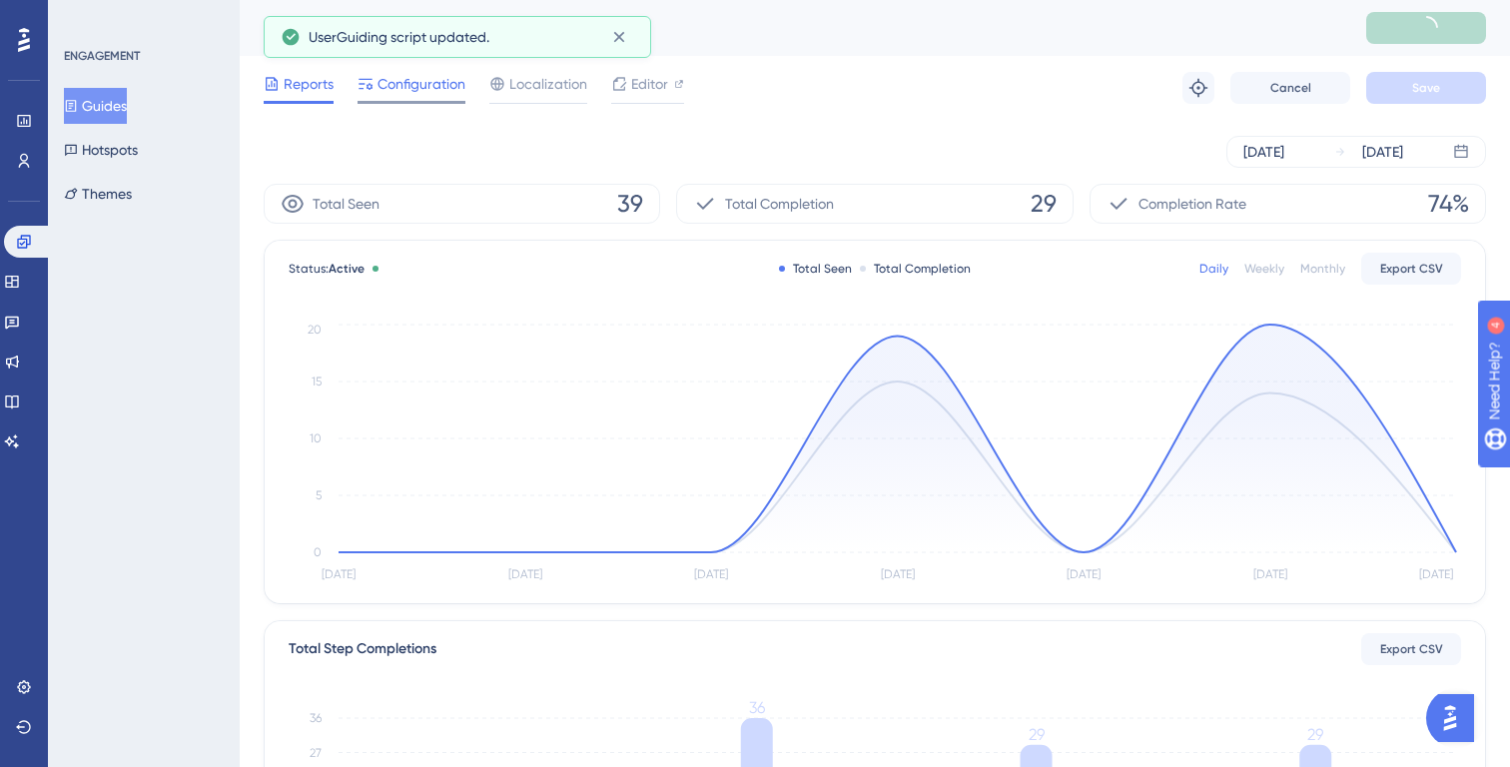
click at [428, 88] on span "Configuration" at bounding box center [422, 84] width 88 height 24
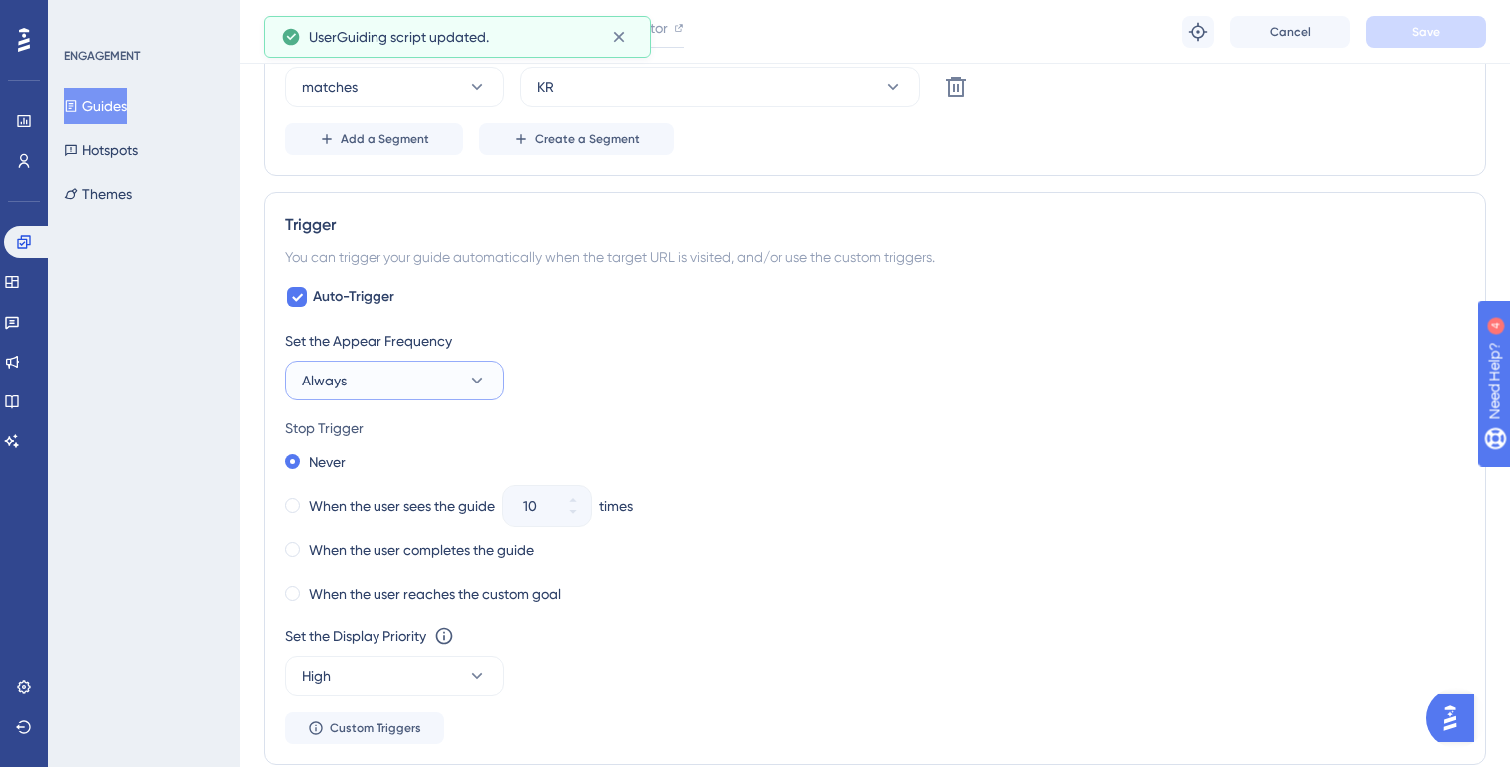
click at [388, 365] on button "Always" at bounding box center [395, 381] width 220 height 40
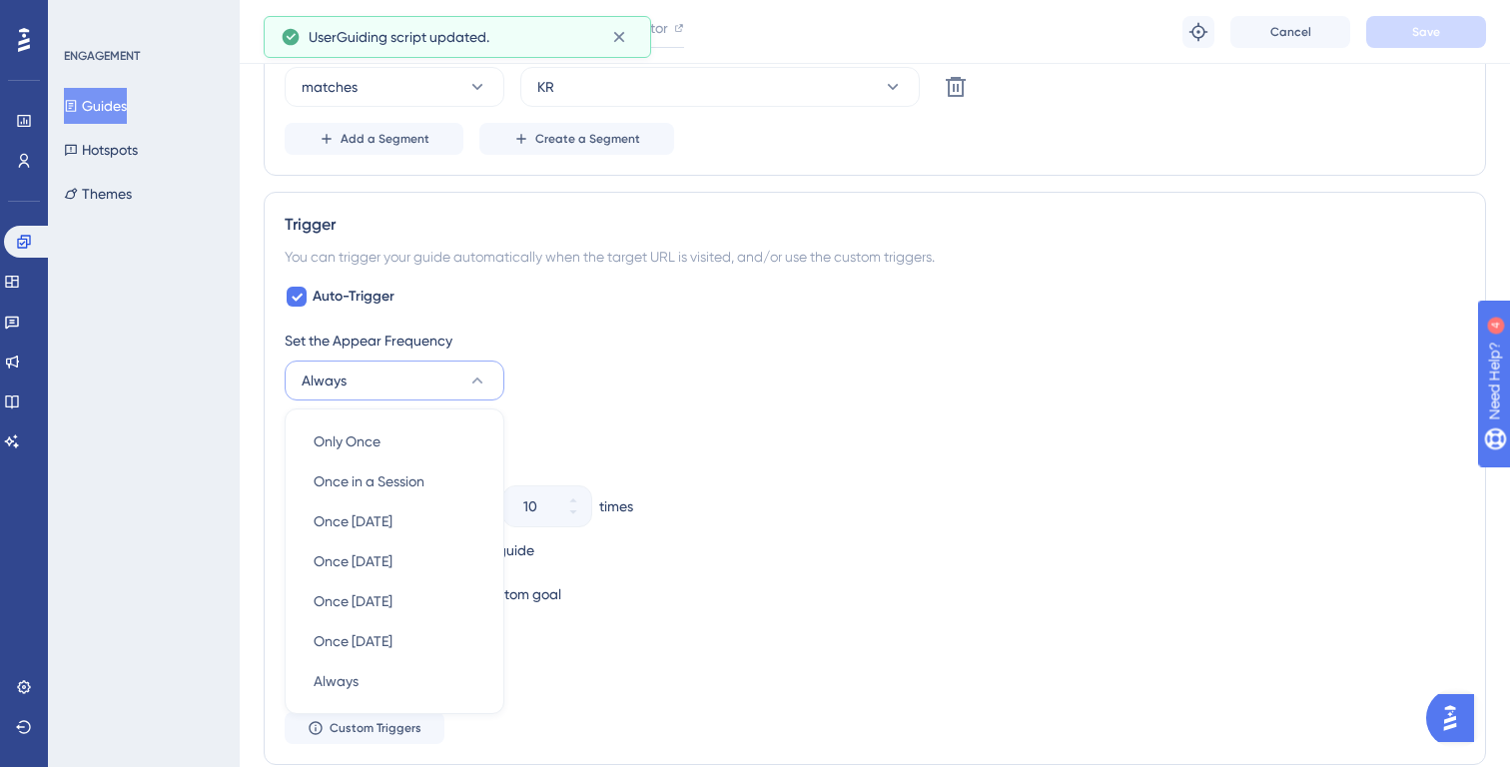
scroll to position [1039, 0]
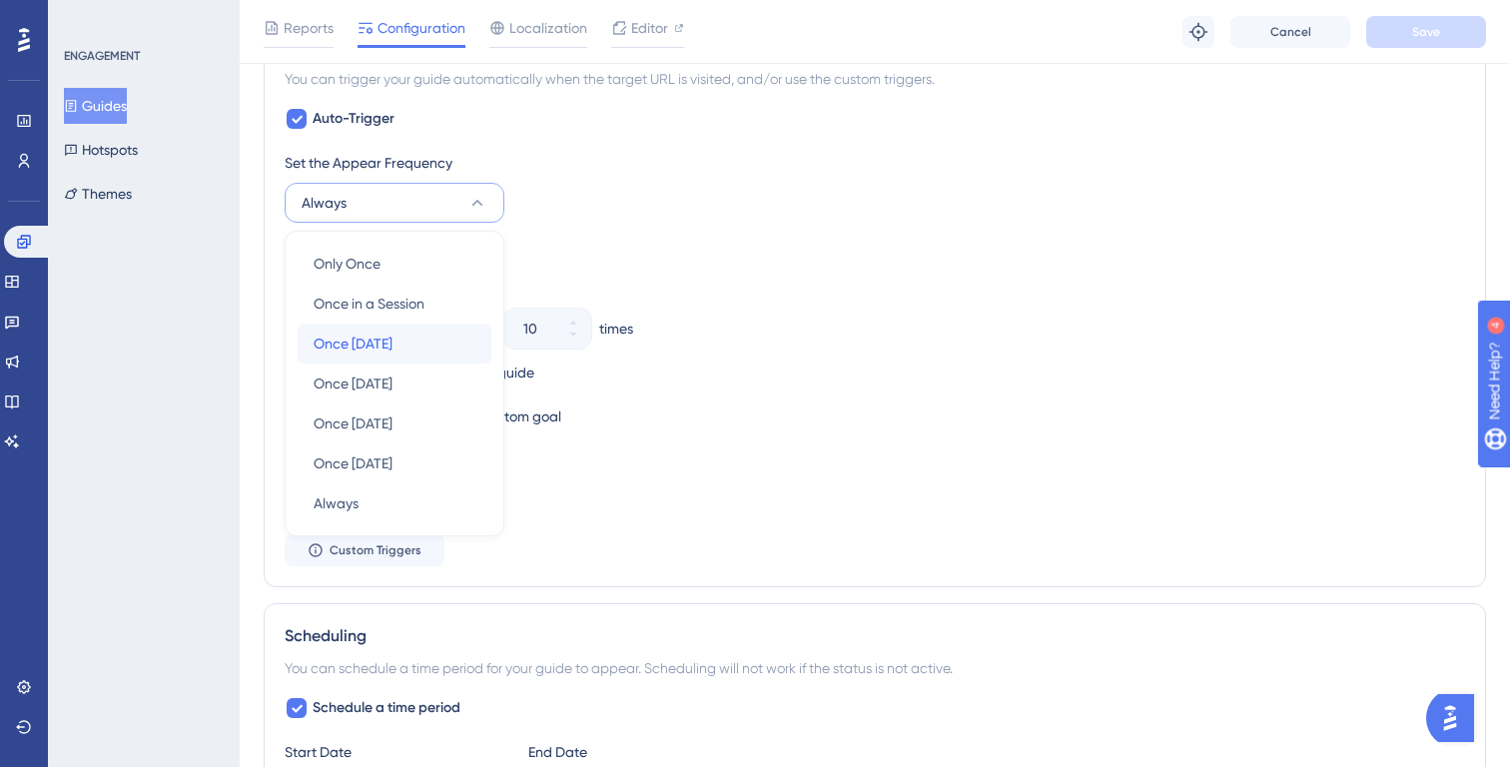
click at [376, 339] on span "Once in 1 day" at bounding box center [353, 344] width 79 height 24
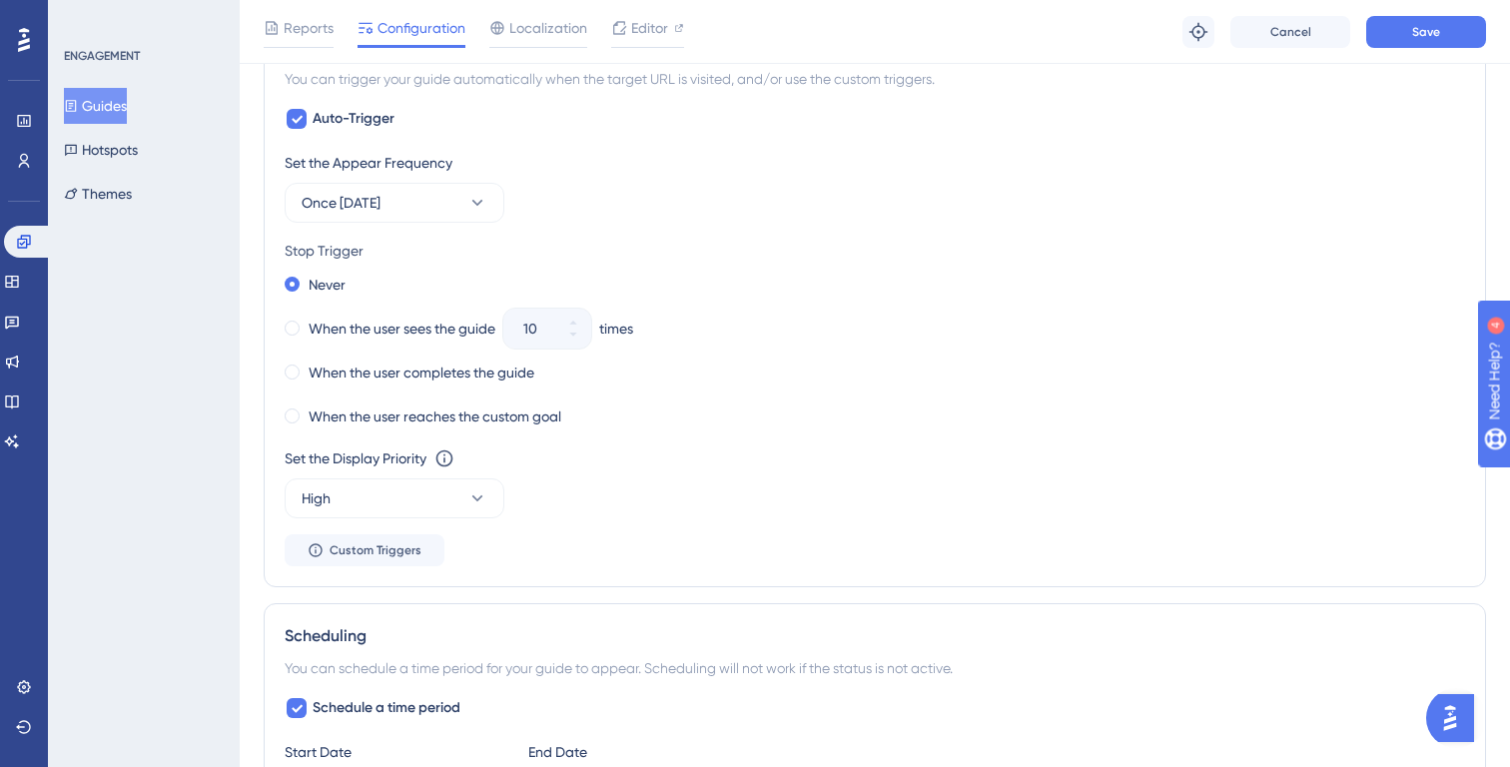
click at [507, 333] on div "10" at bounding box center [529, 329] width 52 height 40
click at [405, 334] on label "When the user sees the guide" at bounding box center [402, 329] width 187 height 24
click at [533, 333] on input "10" at bounding box center [537, 329] width 28 height 24
drag, startPoint x: 549, startPoint y: 336, endPoint x: 519, endPoint y: 336, distance: 30.0
click at [519, 336] on div "10" at bounding box center [529, 329] width 52 height 40
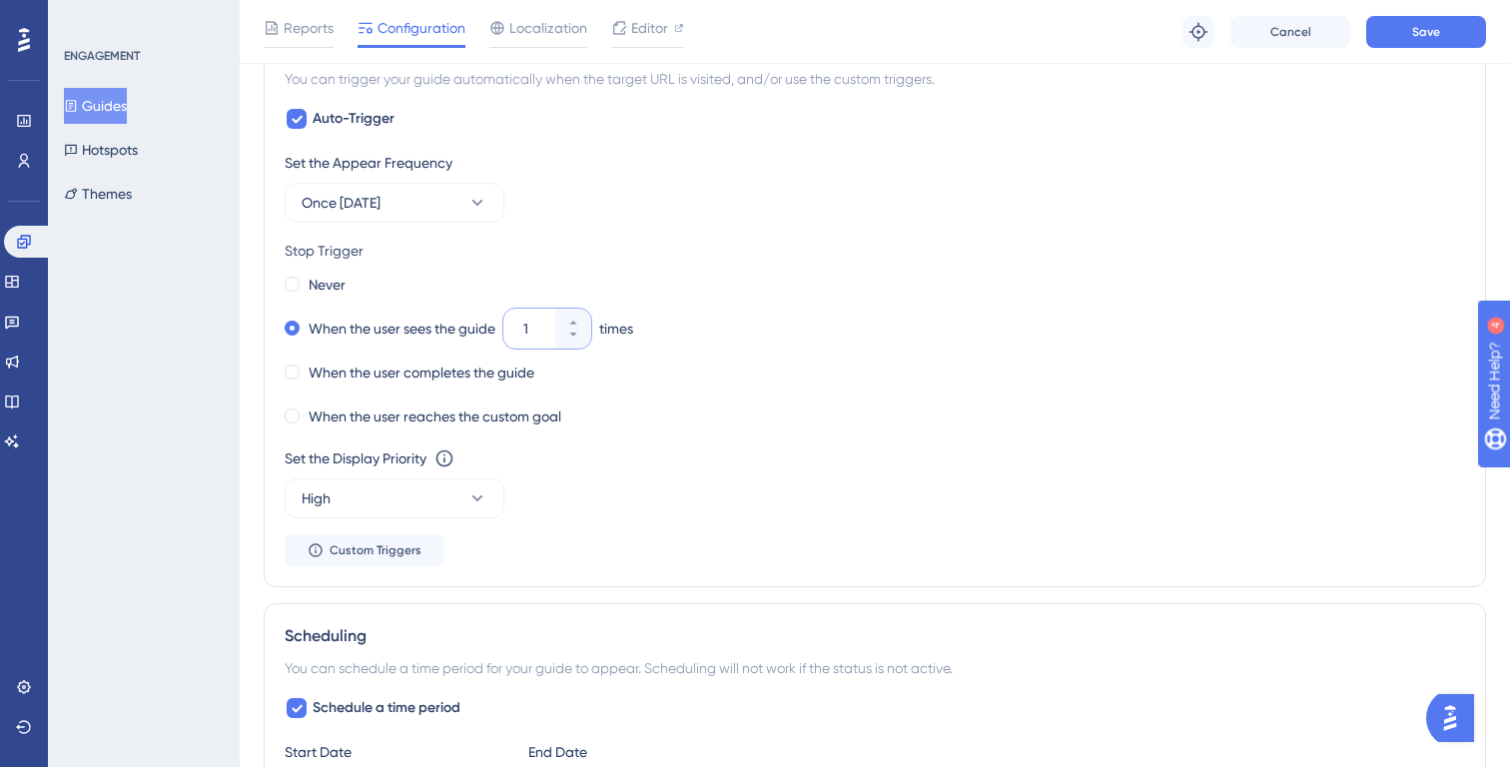
type input "1"
click at [776, 335] on div "When the user sees the guide 1 times" at bounding box center [875, 329] width 1181 height 28
click at [1435, 37] on span "Save" at bounding box center [1426, 32] width 28 height 16
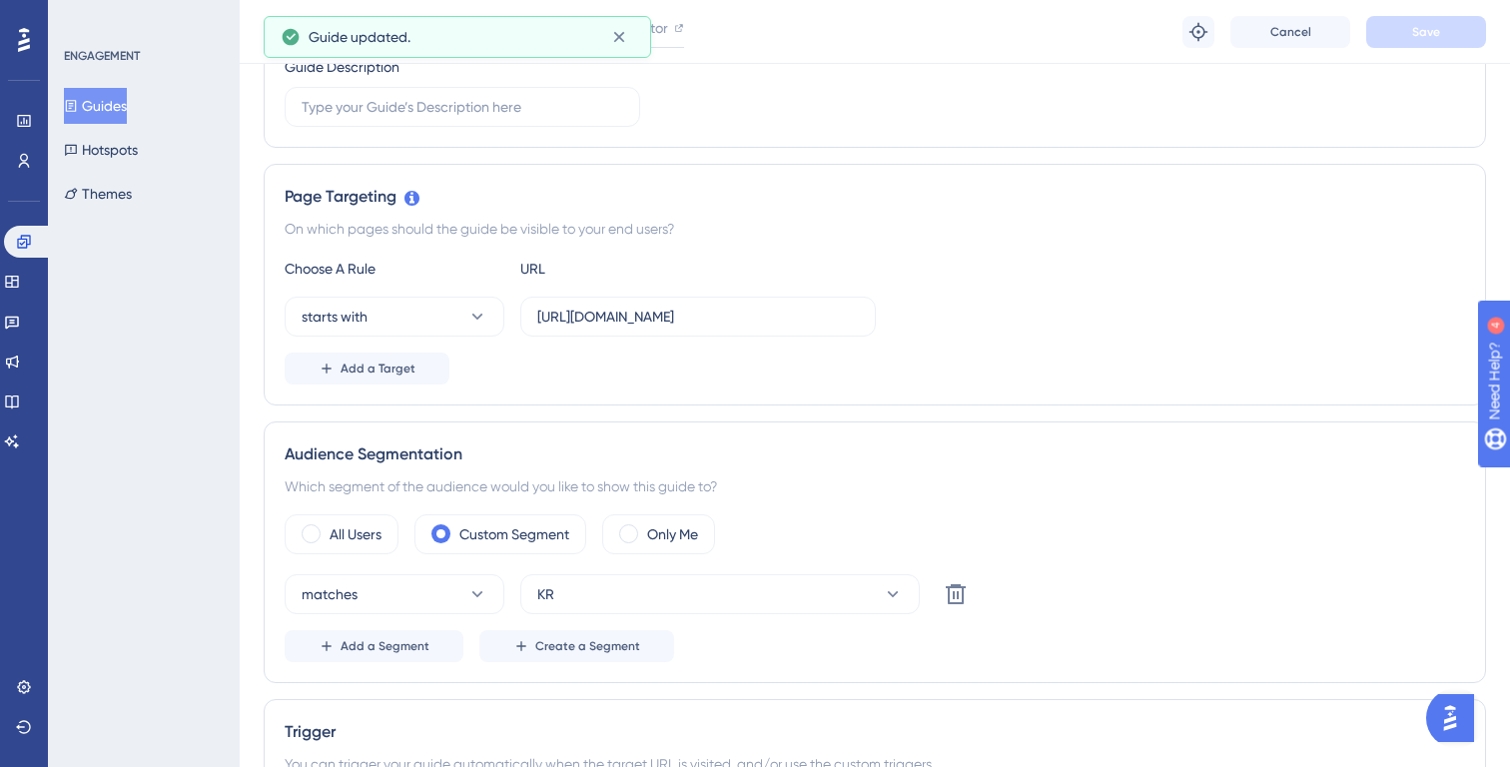
scroll to position [0, 0]
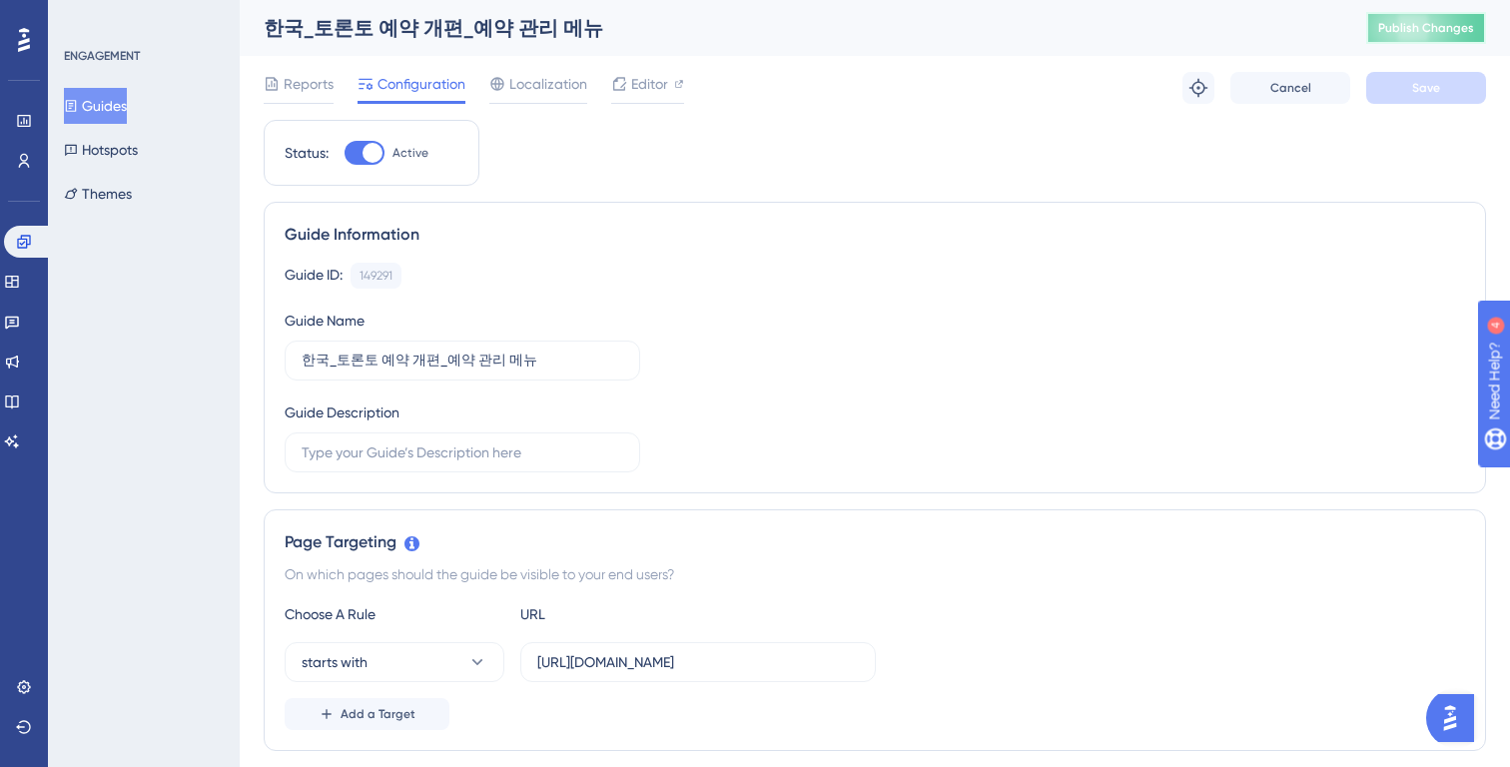
click at [1421, 37] on button "Publish Changes" at bounding box center [1426, 28] width 120 height 32
